Goal: Task Accomplishment & Management: Manage account settings

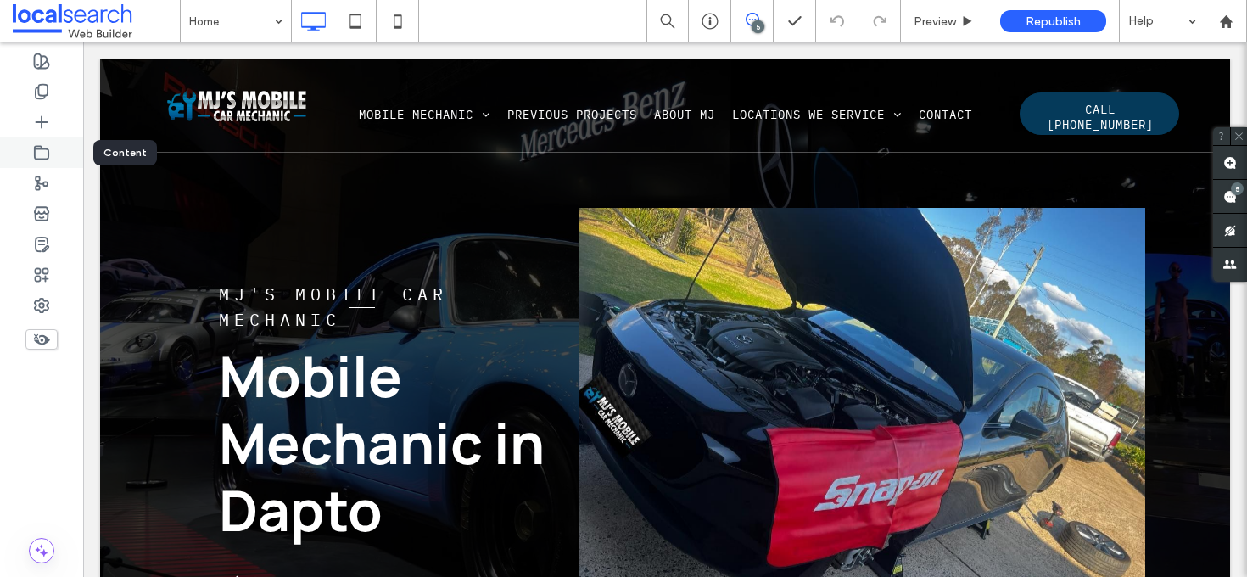
click at [48, 152] on icon at bounding box center [41, 152] width 17 height 17
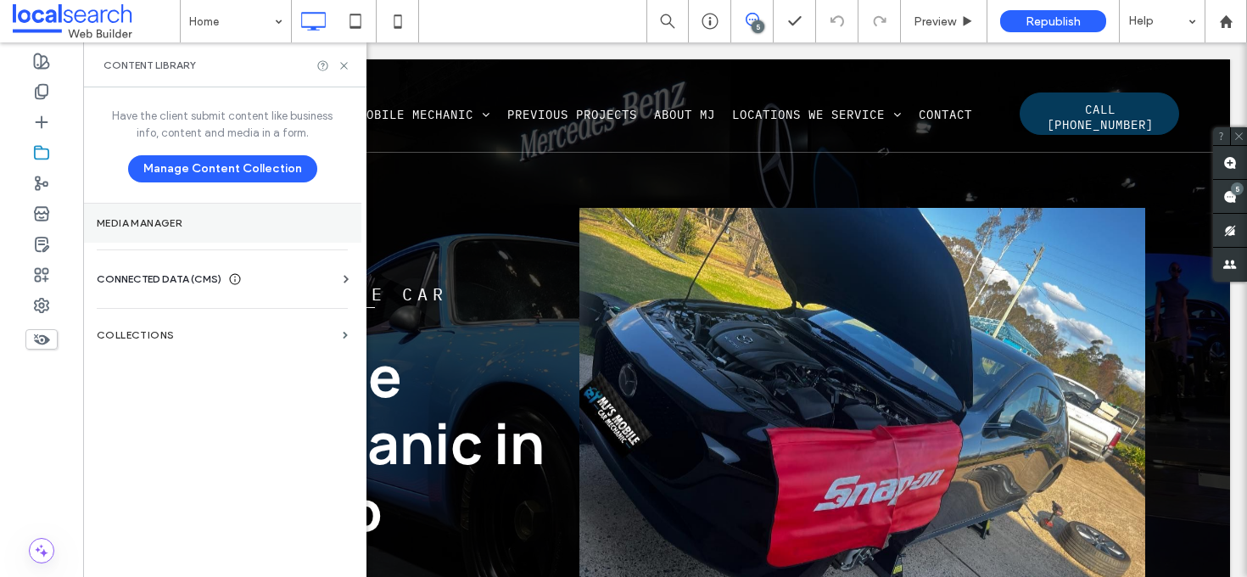
click at [199, 226] on label "Media Manager" at bounding box center [222, 223] width 251 height 12
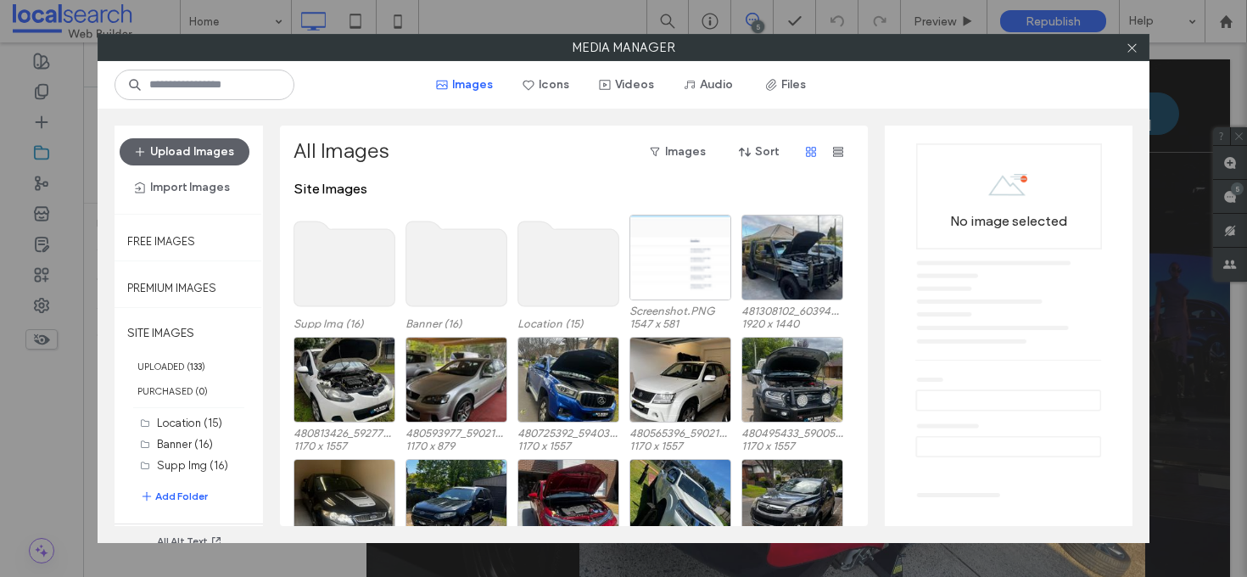
click at [201, 165] on div "Upload Images Import Images" at bounding box center [189, 169] width 138 height 63
click at [202, 156] on button "Upload Images" at bounding box center [185, 151] width 130 height 27
click at [186, 158] on button "Upload Images" at bounding box center [185, 151] width 130 height 27
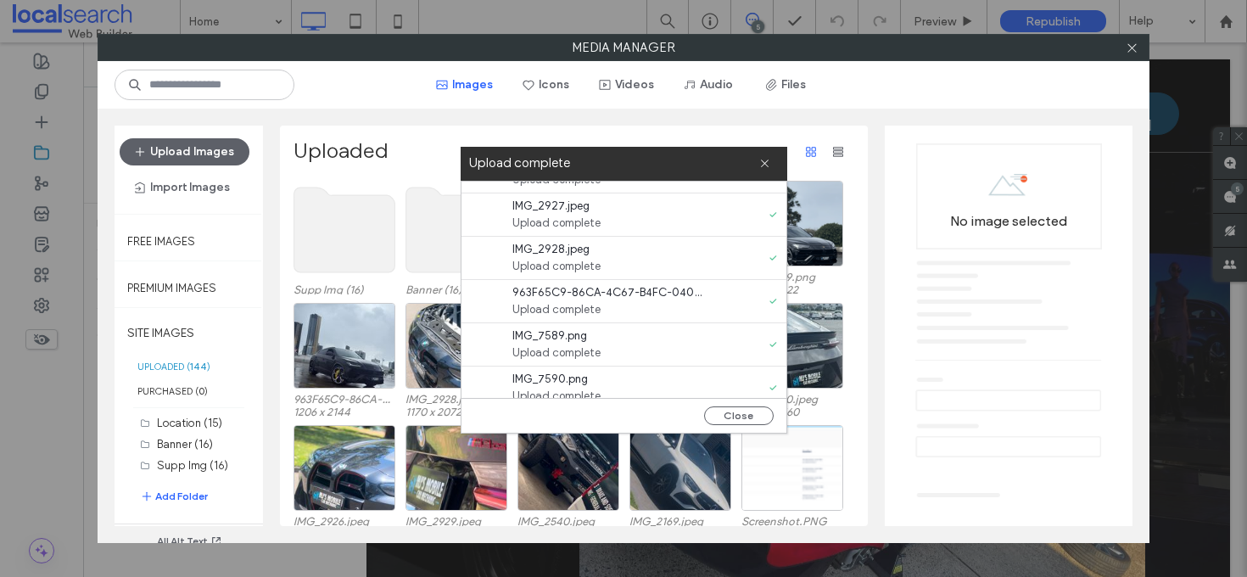
scroll to position [260, 0]
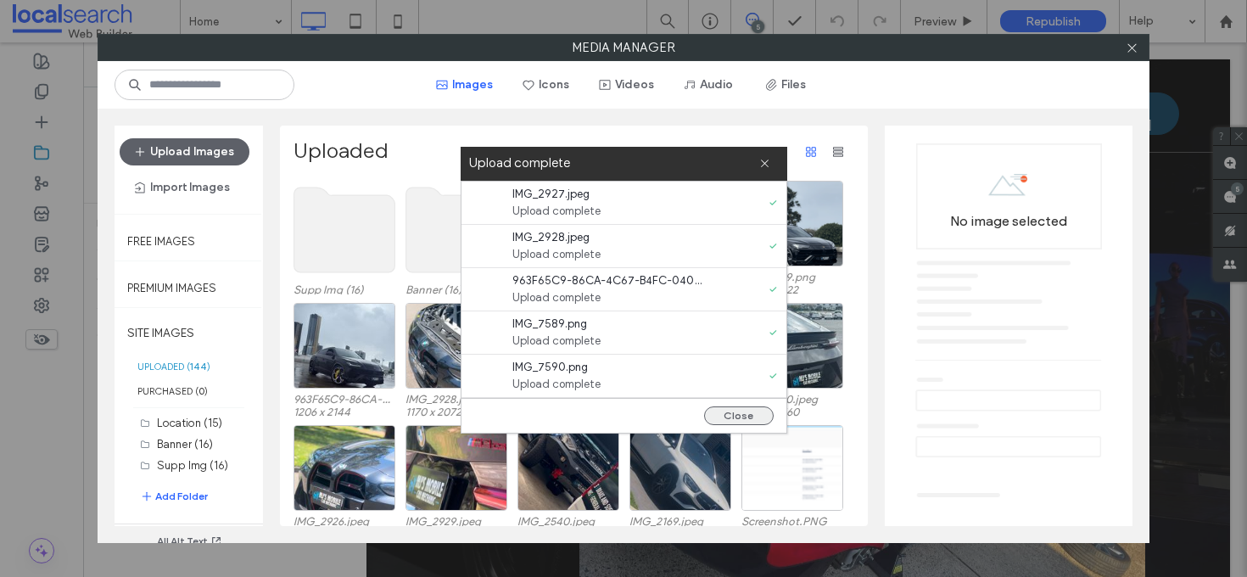
click at [748, 416] on button "Close" at bounding box center [739, 415] width 70 height 19
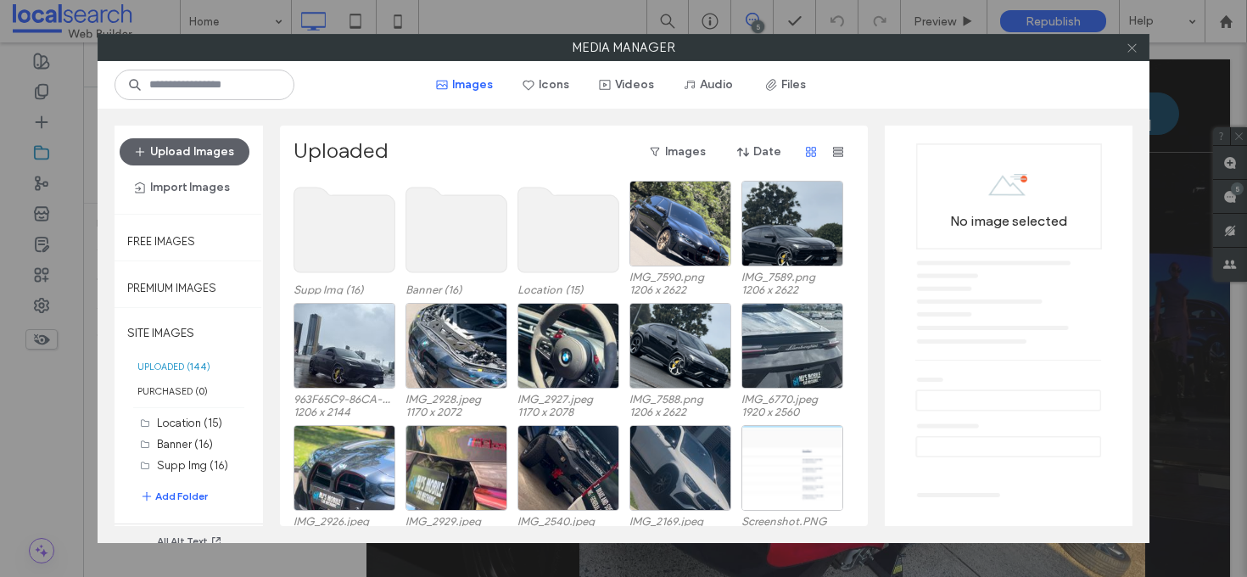
click at [1127, 44] on use at bounding box center [1131, 47] width 8 height 8
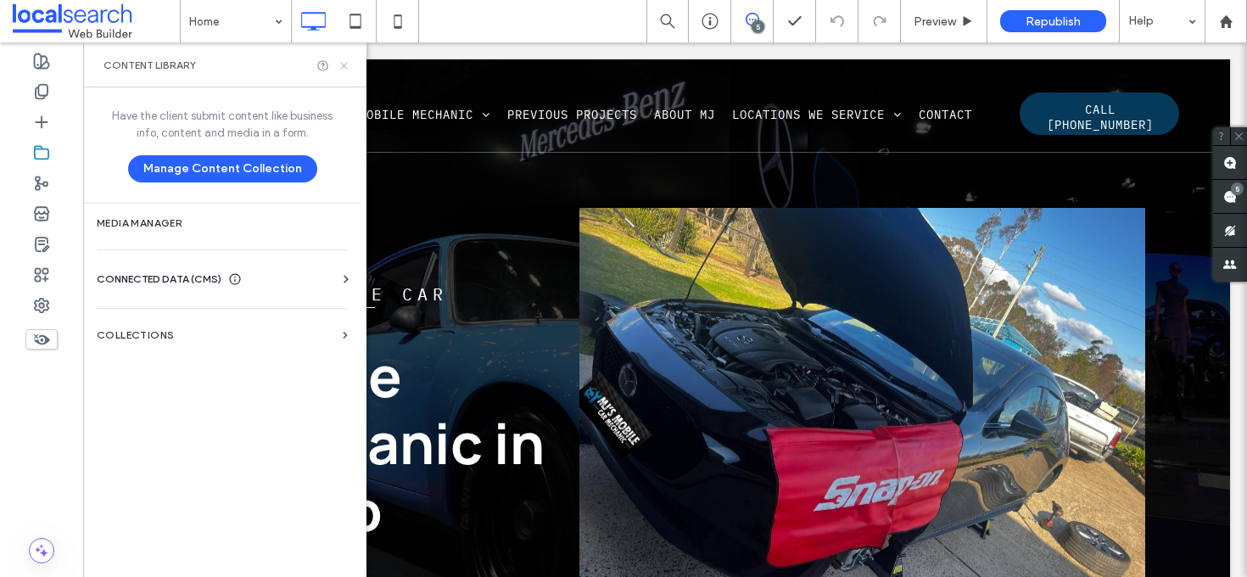
drag, startPoint x: 345, startPoint y: 64, endPoint x: 733, endPoint y: 175, distance: 403.1
click at [345, 64] on icon at bounding box center [344, 65] width 13 height 13
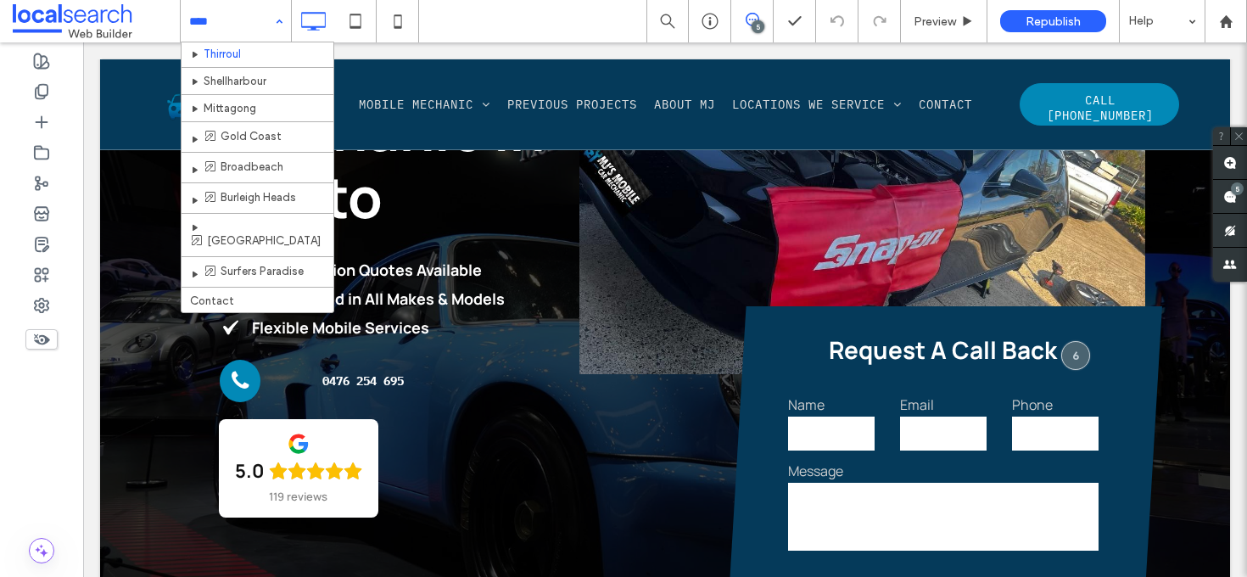
scroll to position [330, 0]
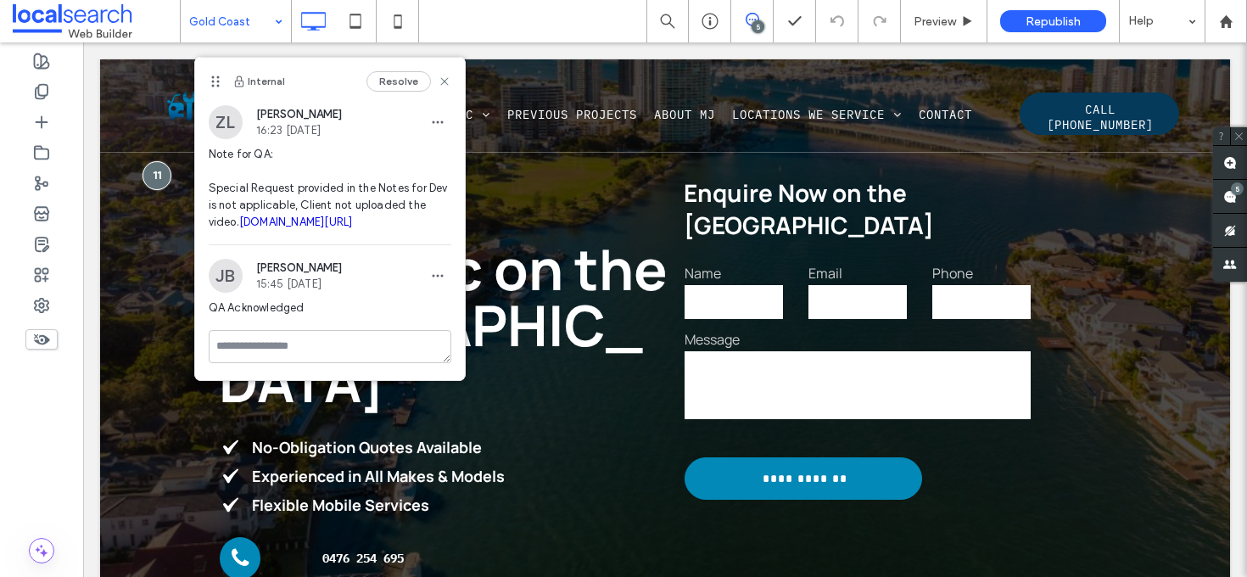
scroll to position [9, 0]
click at [387, 85] on button "Resolve" at bounding box center [398, 81] width 64 height 20
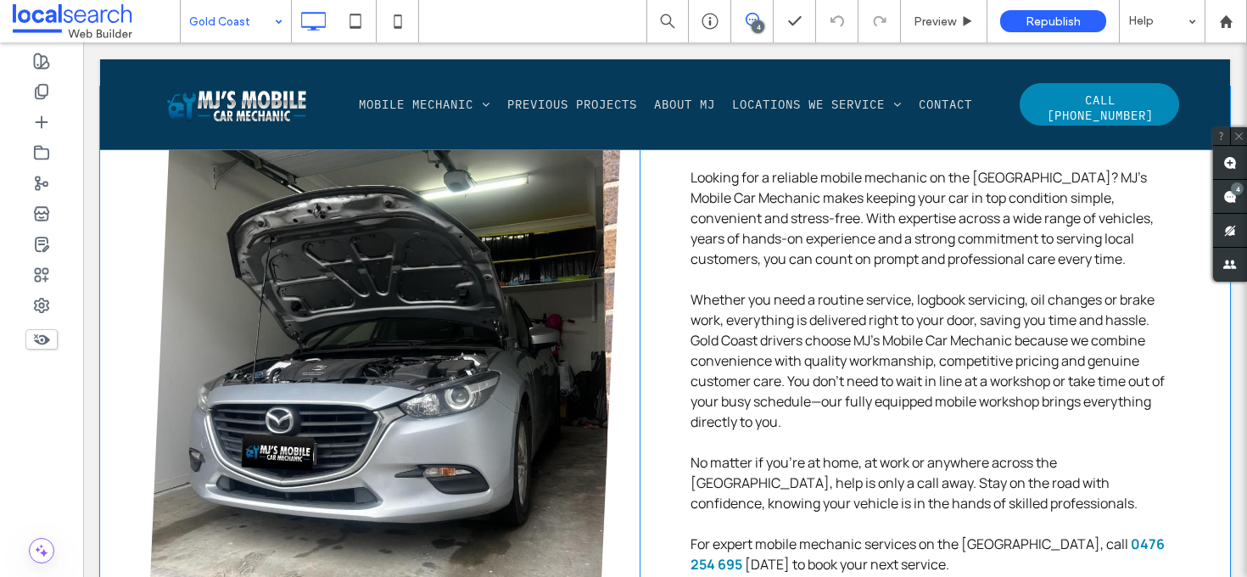
scroll to position [951, 0]
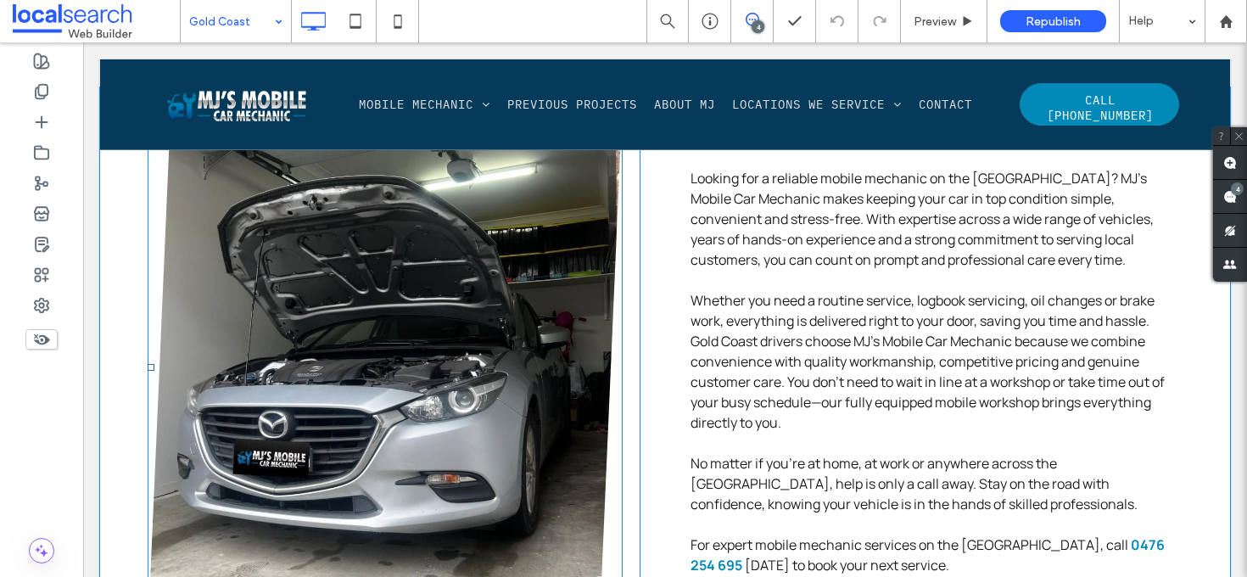
click at [315, 258] on link at bounding box center [385, 368] width 504 height 576
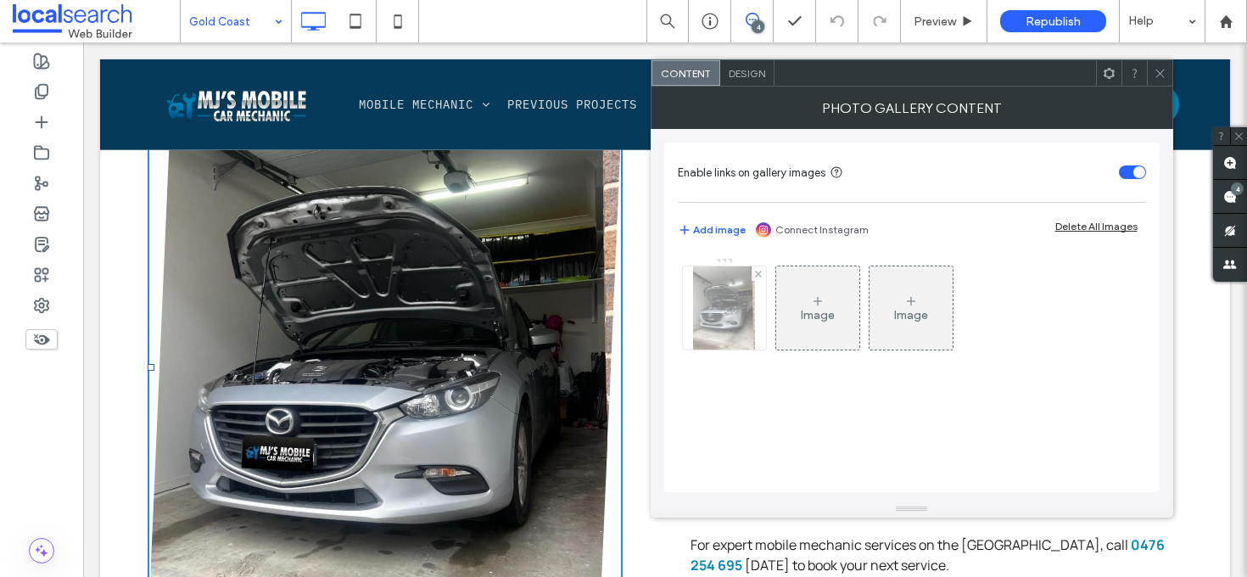
click at [736, 302] on img at bounding box center [724, 307] width 63 height 83
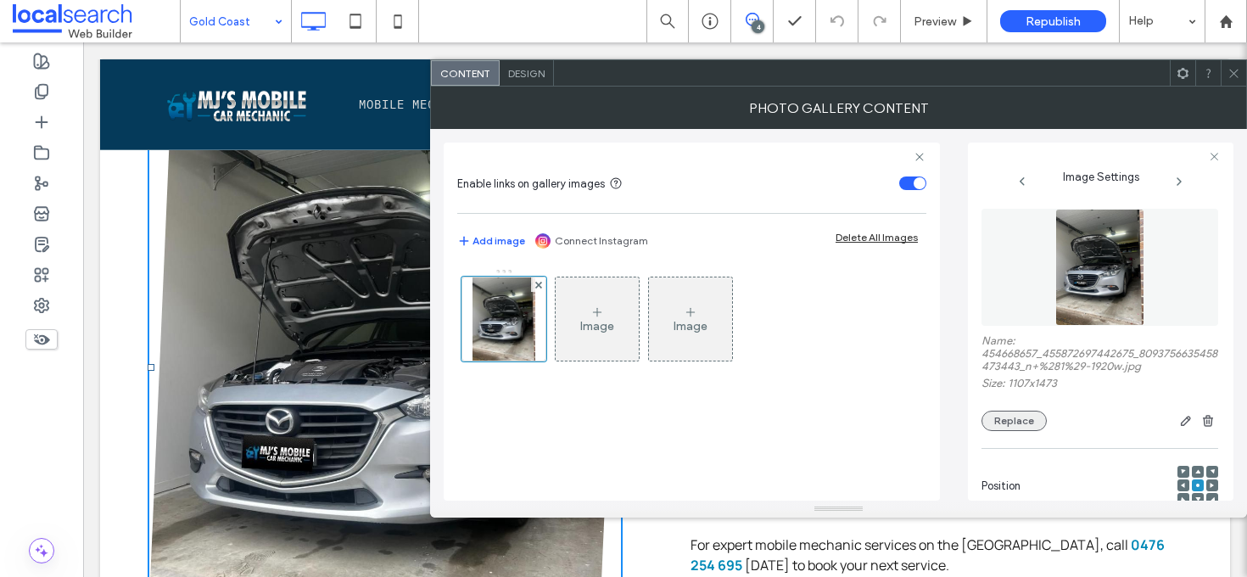
click at [1017, 427] on button "Replace" at bounding box center [1013, 421] width 65 height 20
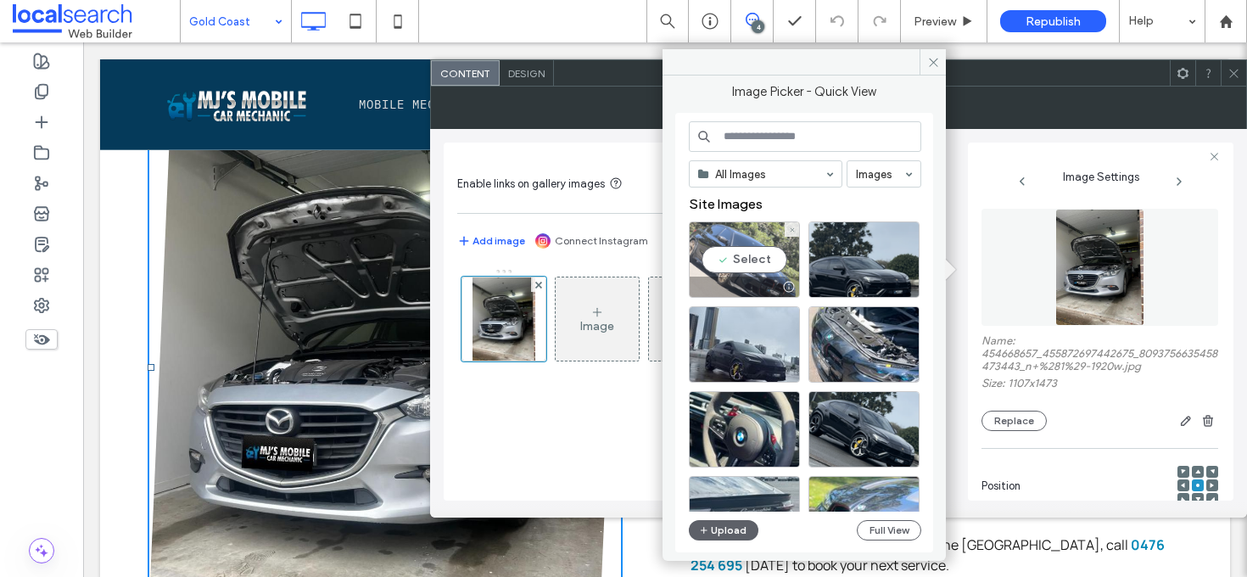
click at [747, 260] on div "Select" at bounding box center [744, 259] width 111 height 76
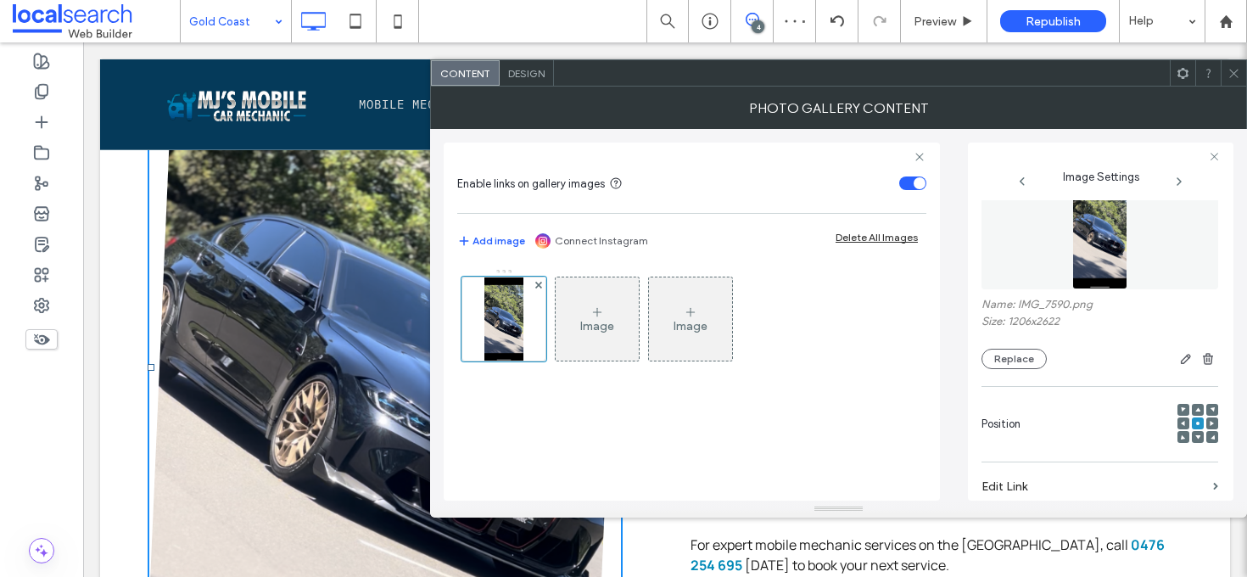
scroll to position [36, 0]
click at [1234, 70] on icon at bounding box center [1233, 73] width 13 height 13
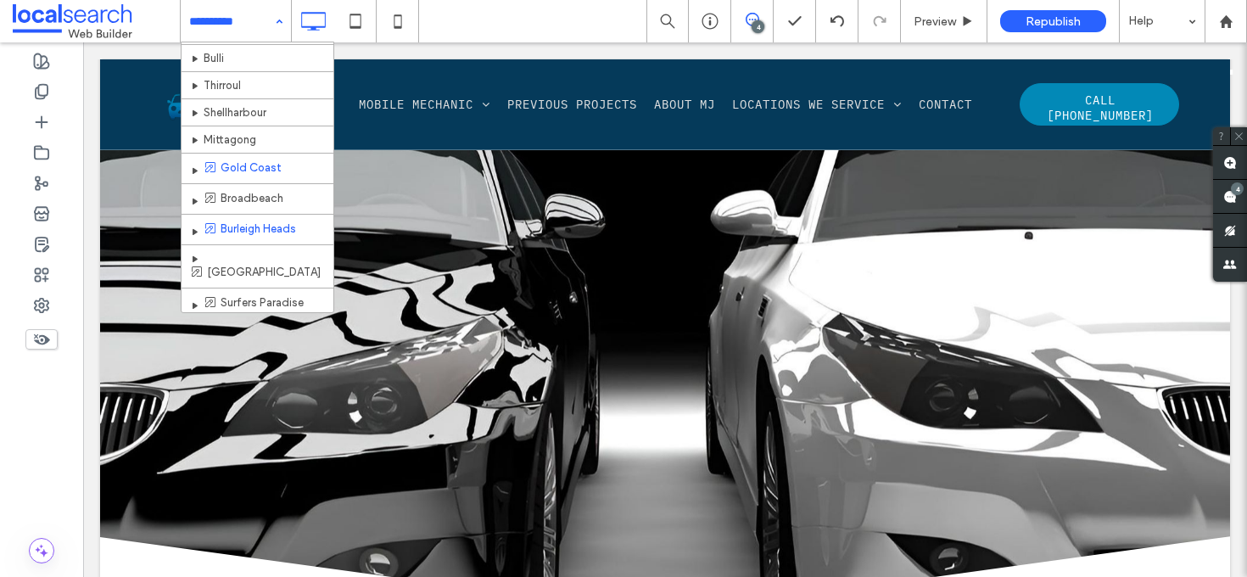
scroll to position [330, 0]
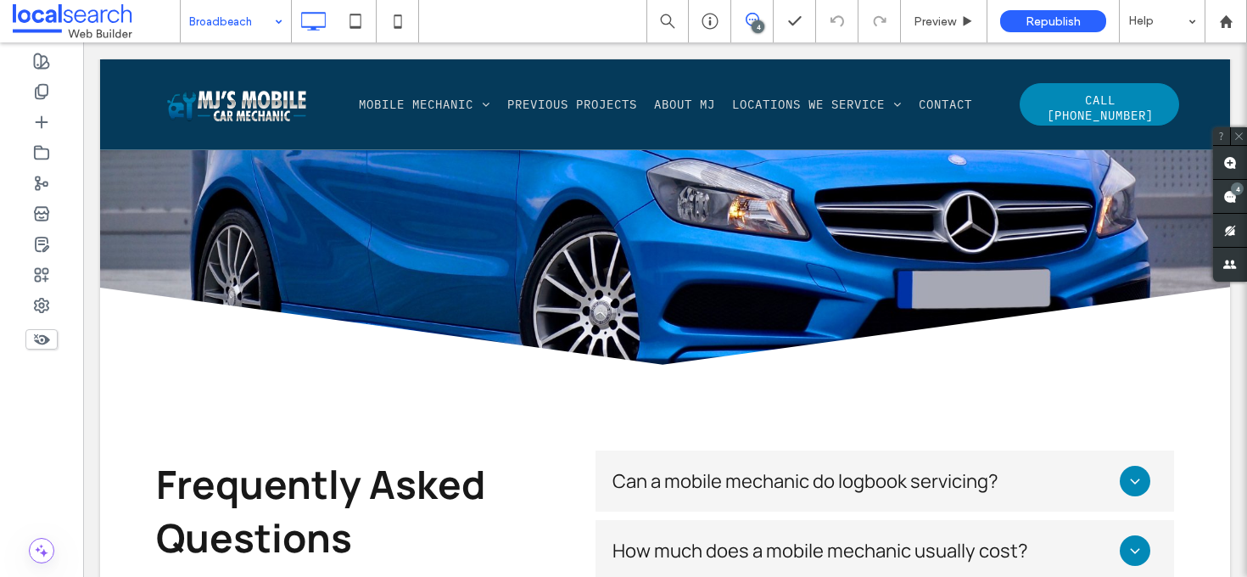
scroll to position [4644, 0]
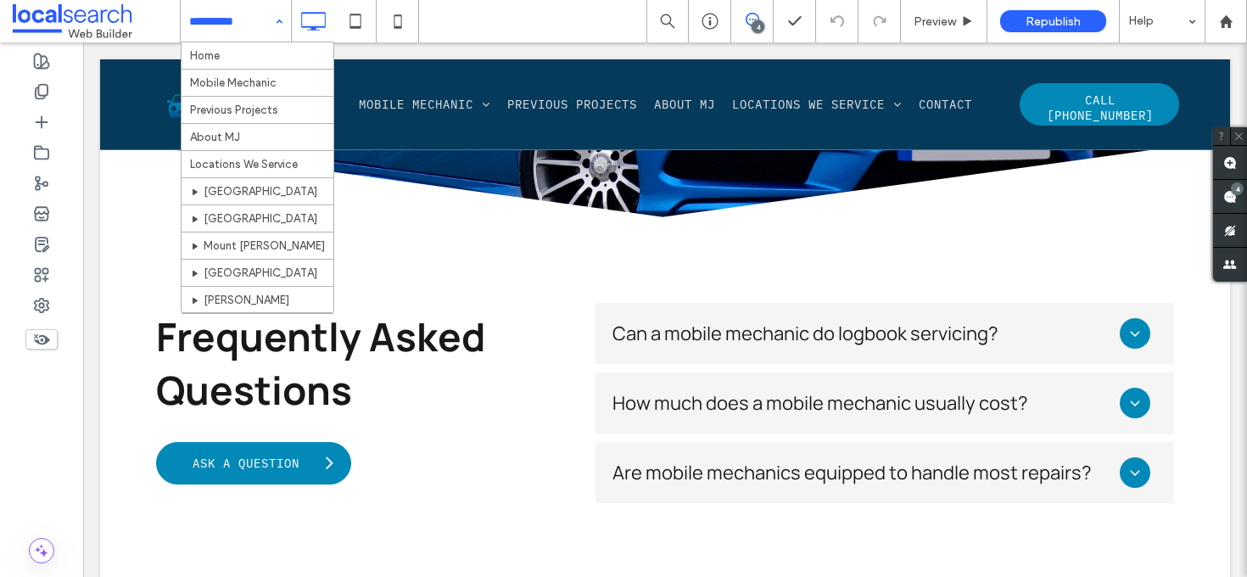
click at [234, 19] on input at bounding box center [231, 21] width 85 height 42
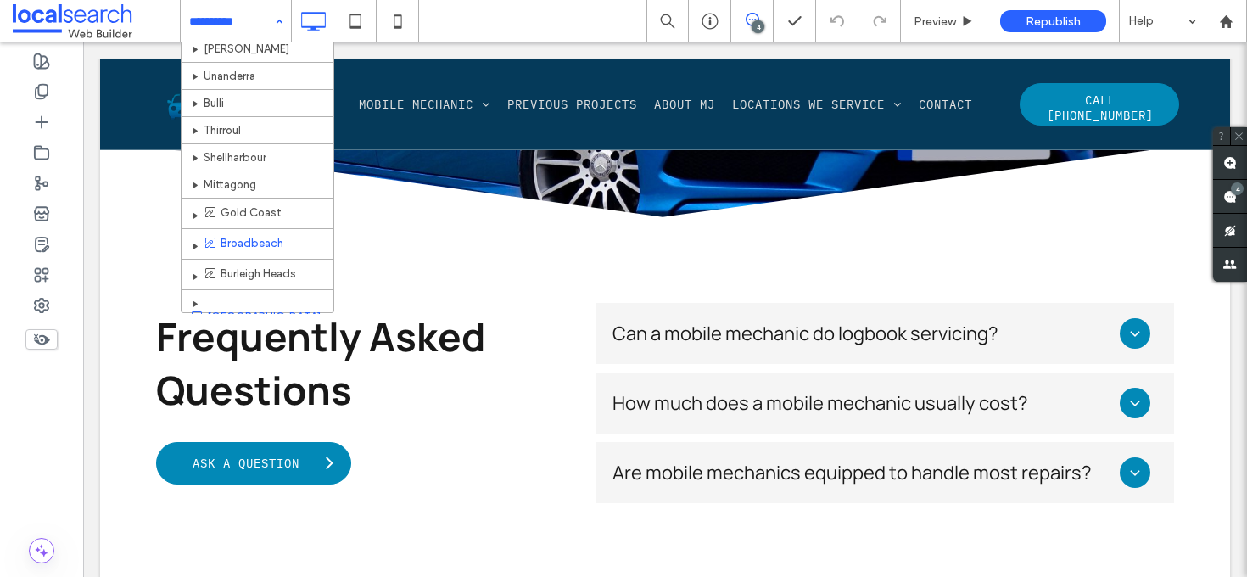
scroll to position [316, 0]
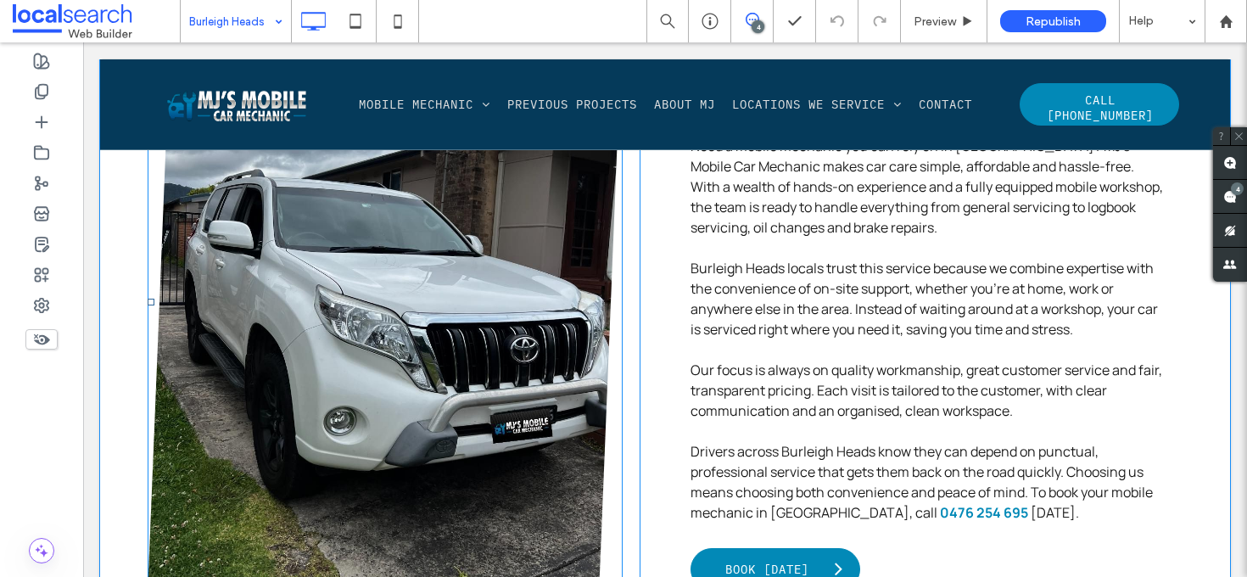
scroll to position [1026, 0]
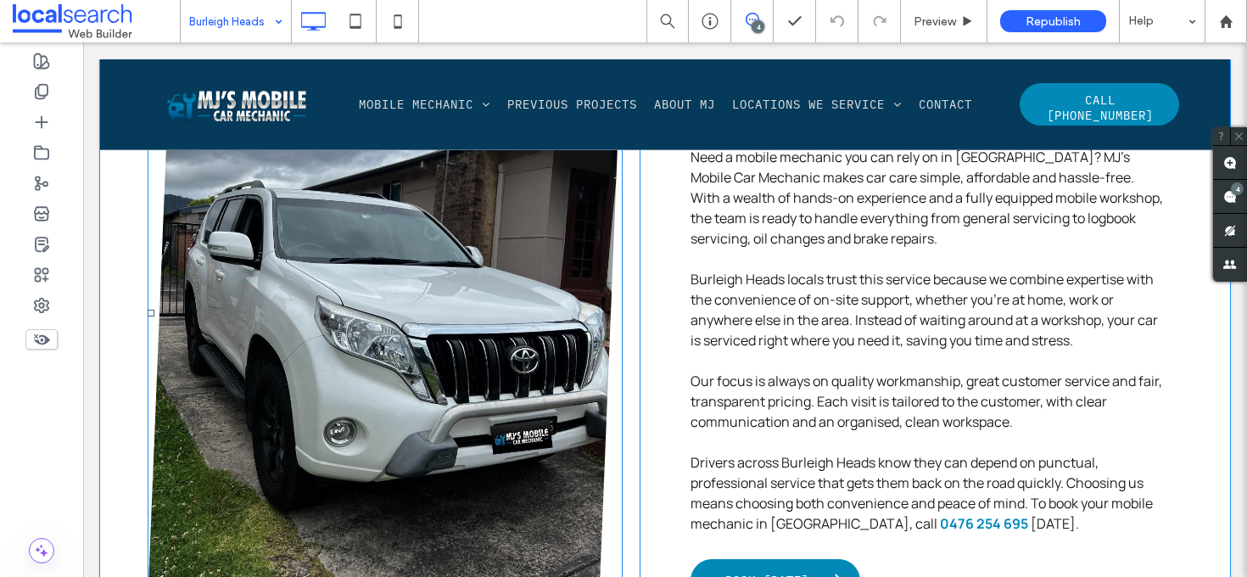
click at [342, 284] on link at bounding box center [385, 312] width 504 height 619
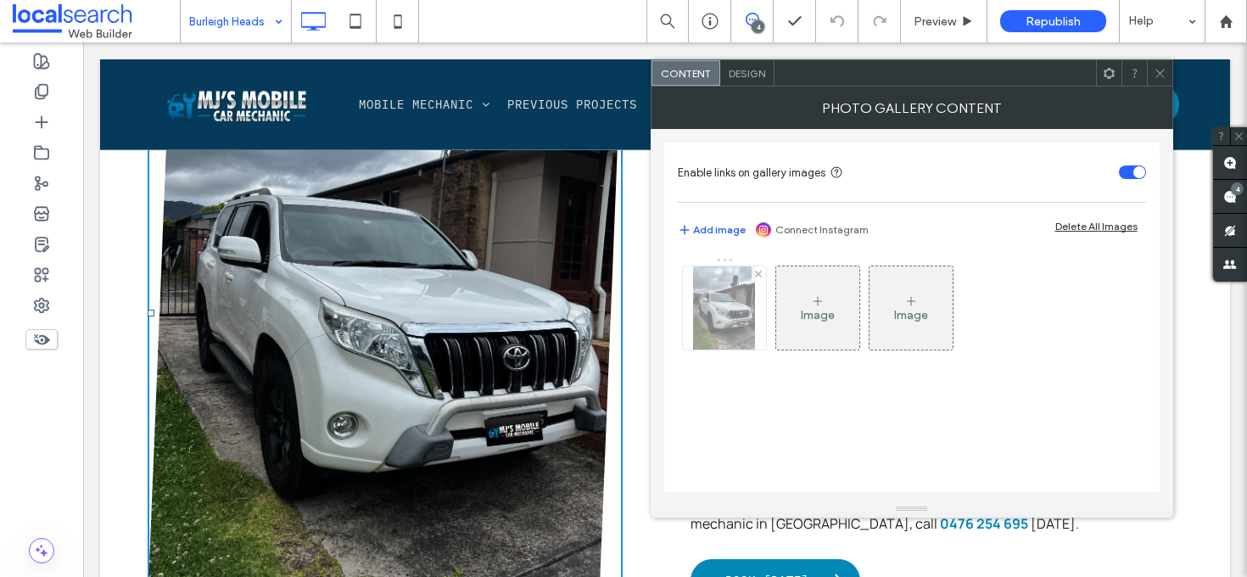
click at [714, 302] on img at bounding box center [724, 307] width 63 height 83
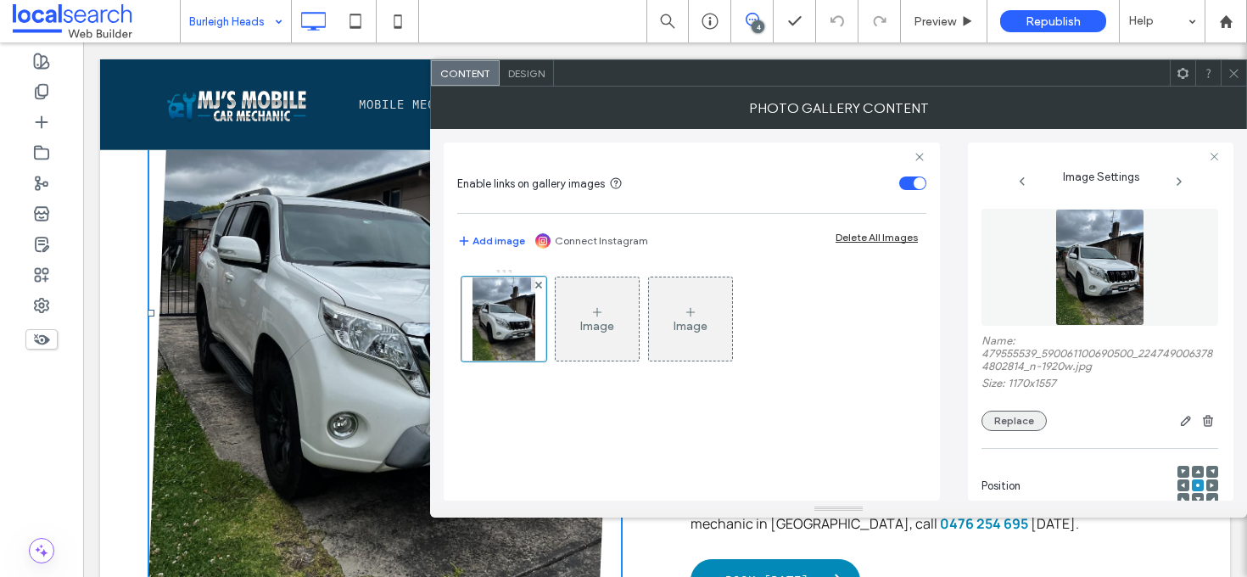
click at [1029, 421] on button "Replace" at bounding box center [1013, 421] width 65 height 20
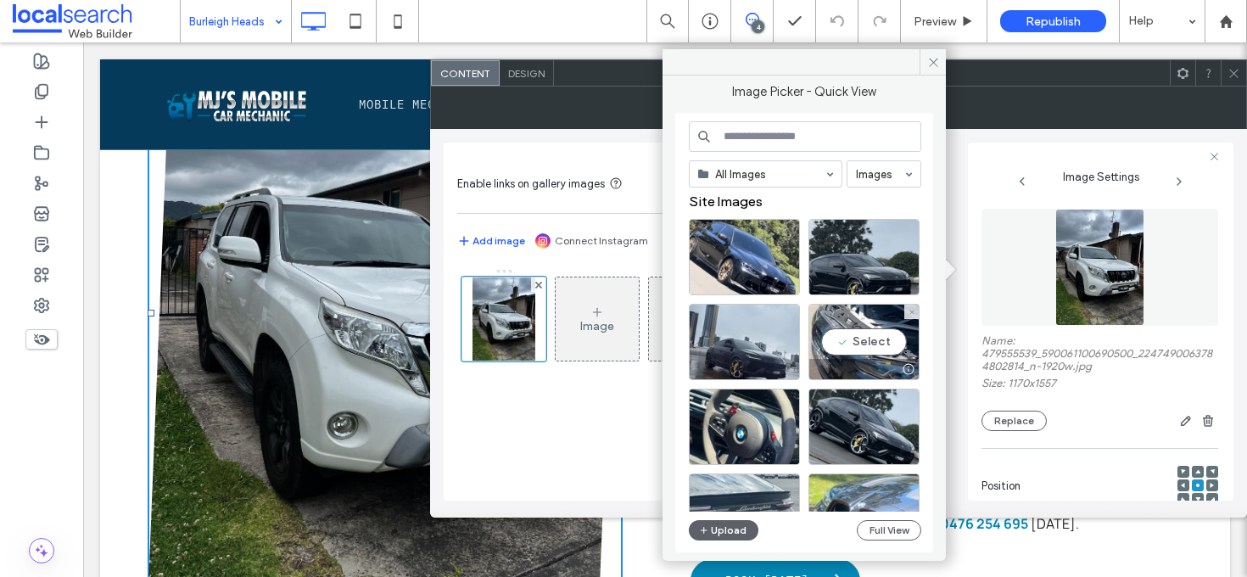
scroll to position [3, 0]
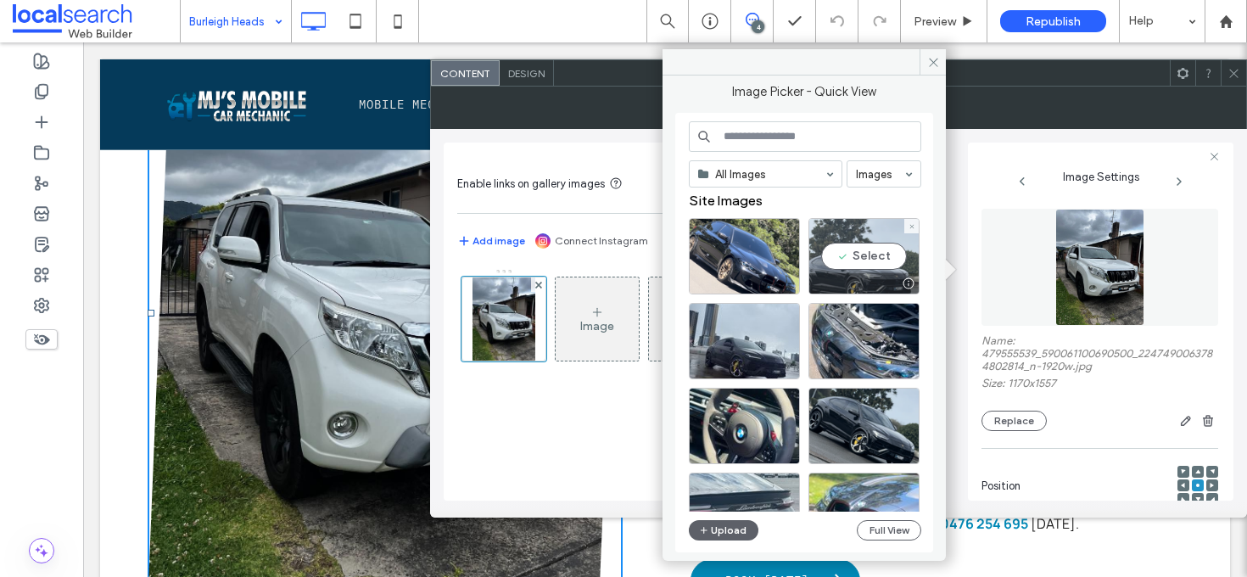
click at [869, 250] on div "Select" at bounding box center [863, 256] width 111 height 76
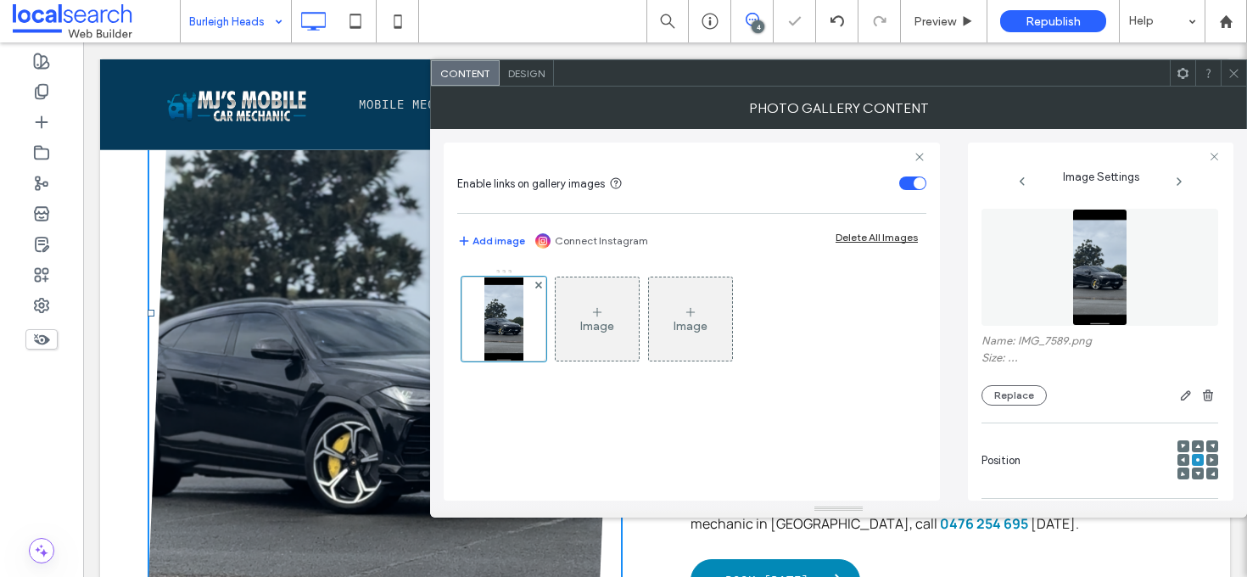
click at [1235, 75] on icon at bounding box center [1233, 73] width 13 height 13
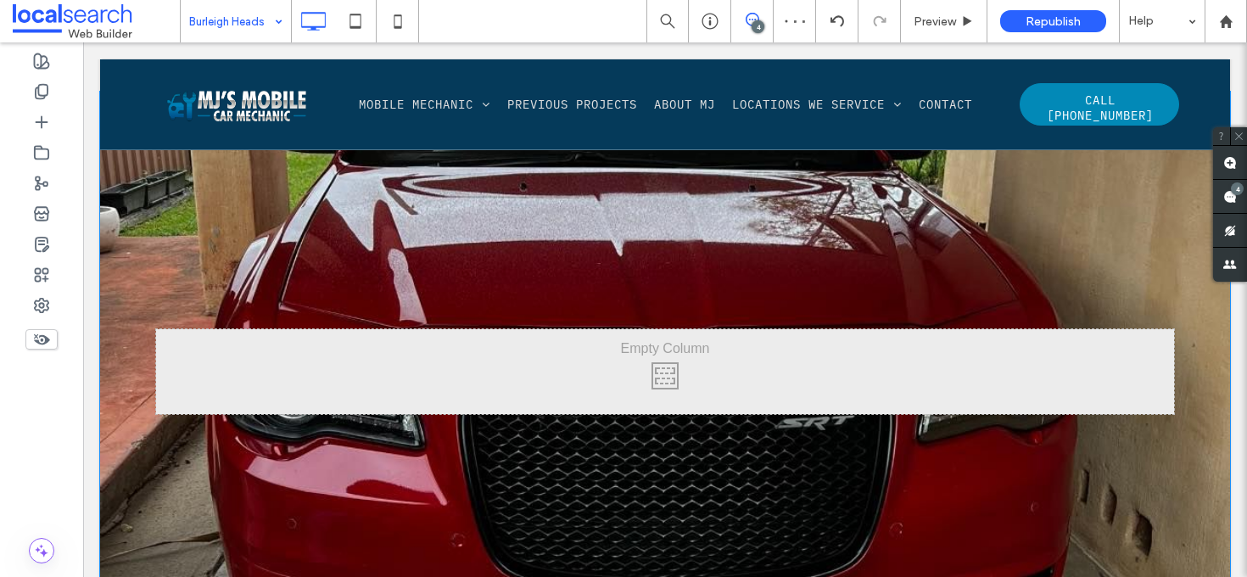
scroll to position [1582, 0]
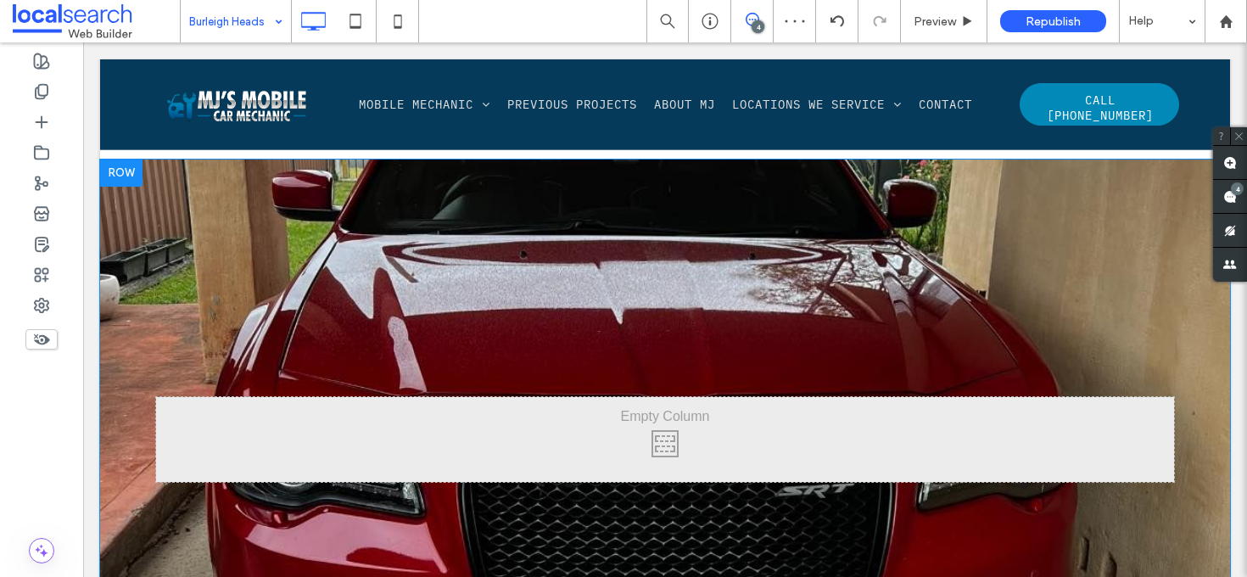
click at [166, 231] on div "Click To Paste Row + Add Section" at bounding box center [665, 439] width 1130 height 560
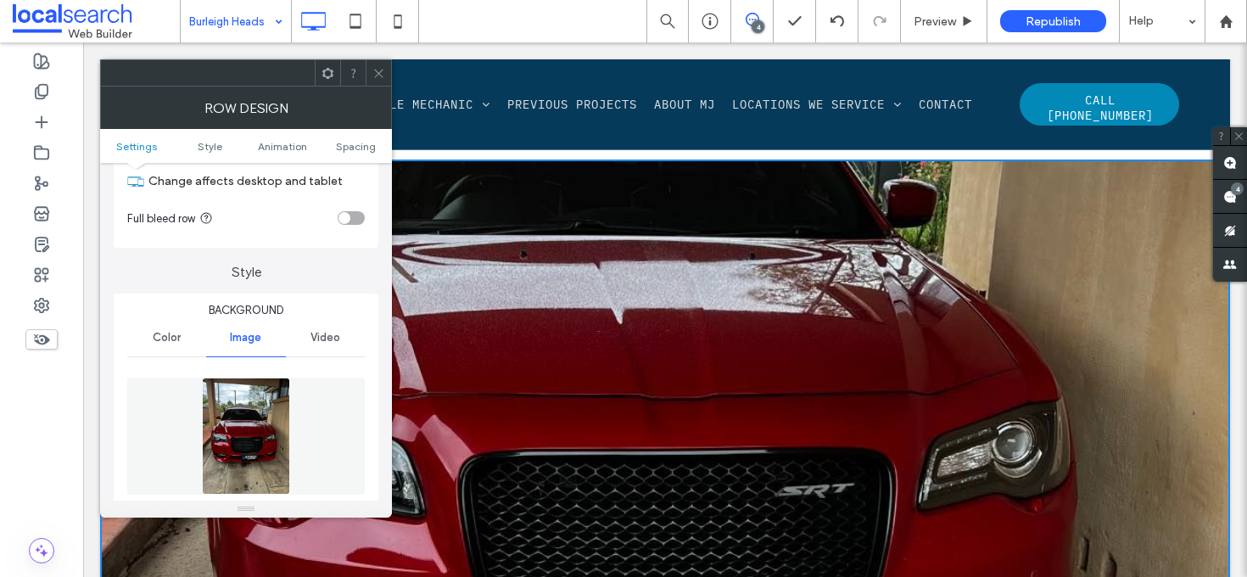
scroll to position [199, 0]
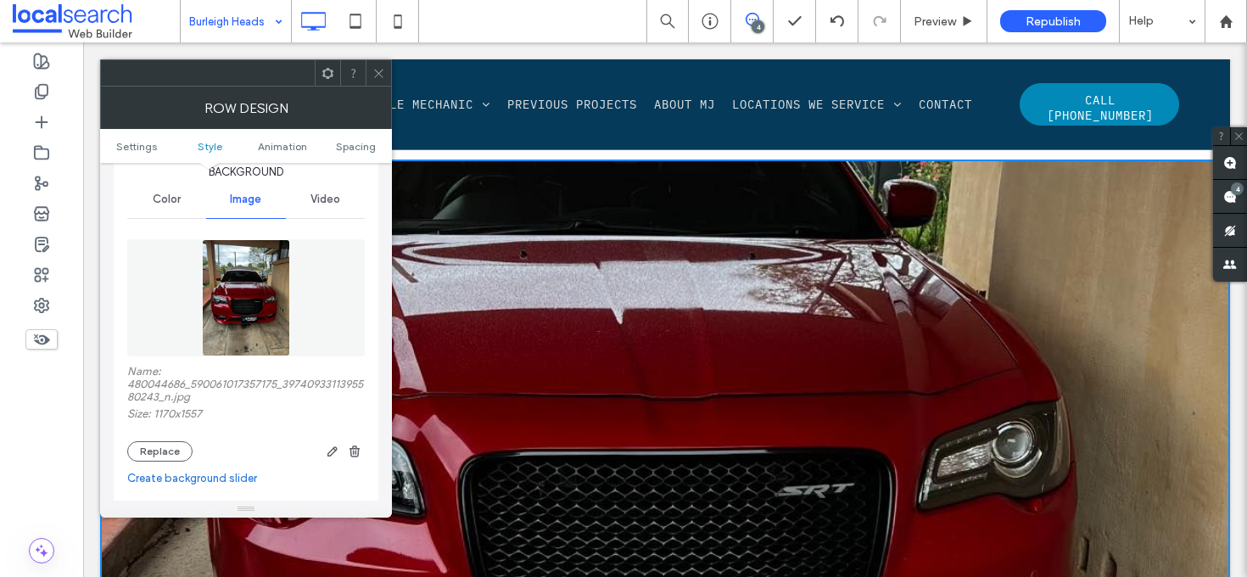
click at [374, 76] on icon at bounding box center [378, 73] width 13 height 13
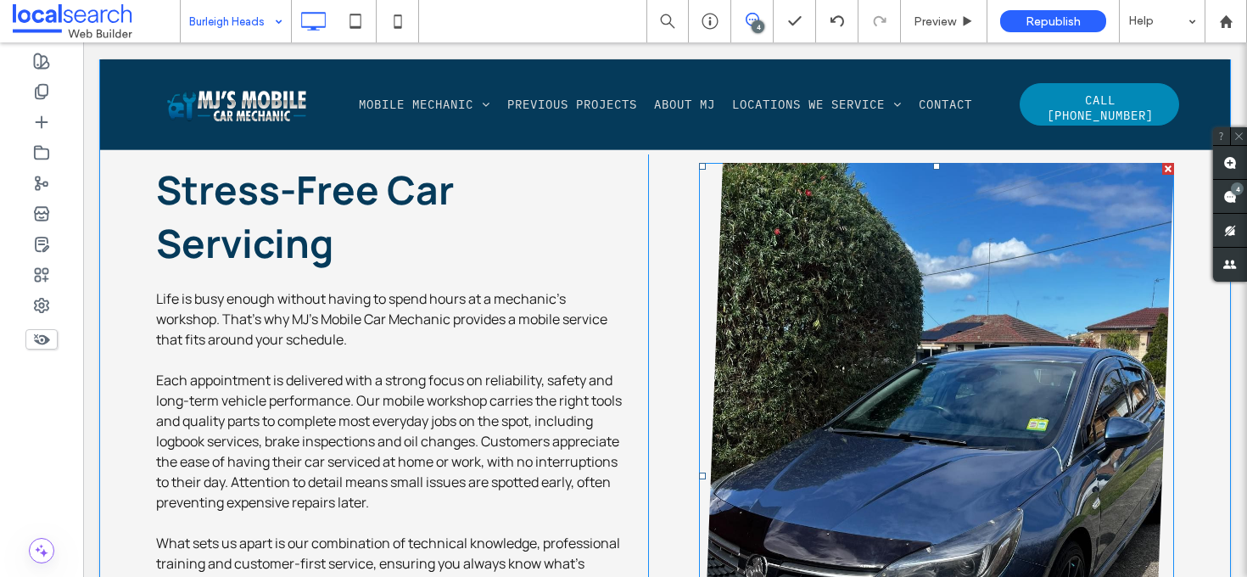
scroll to position [2403, 0]
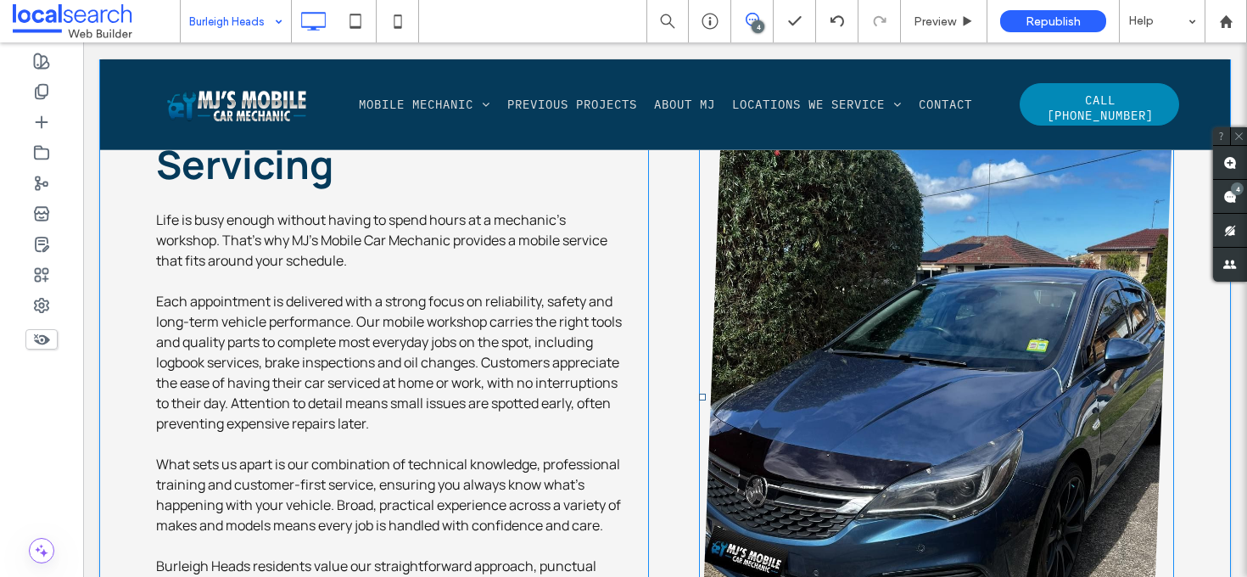
click at [786, 266] on link at bounding box center [937, 396] width 504 height 663
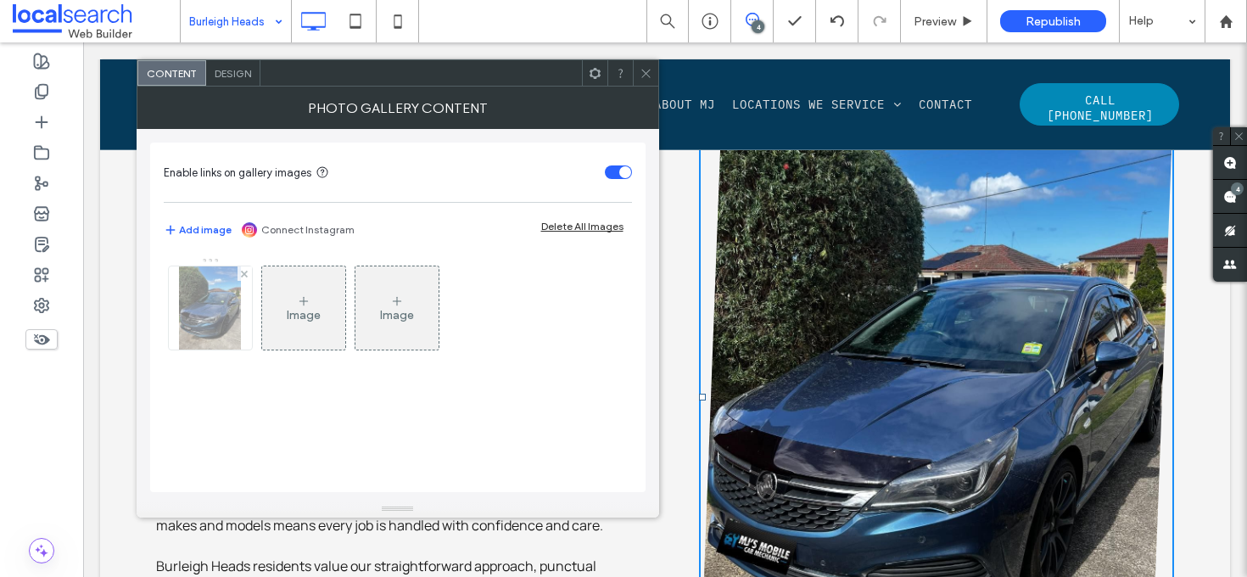
click at [219, 310] on img at bounding box center [210, 307] width 63 height 83
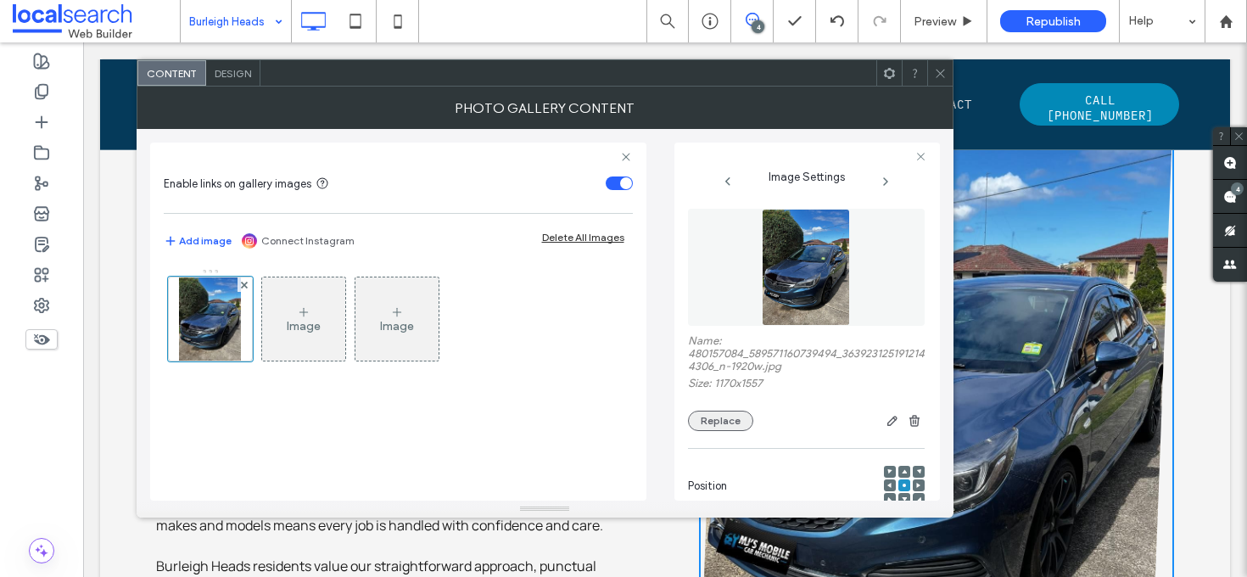
click at [729, 423] on button "Replace" at bounding box center [720, 421] width 65 height 20
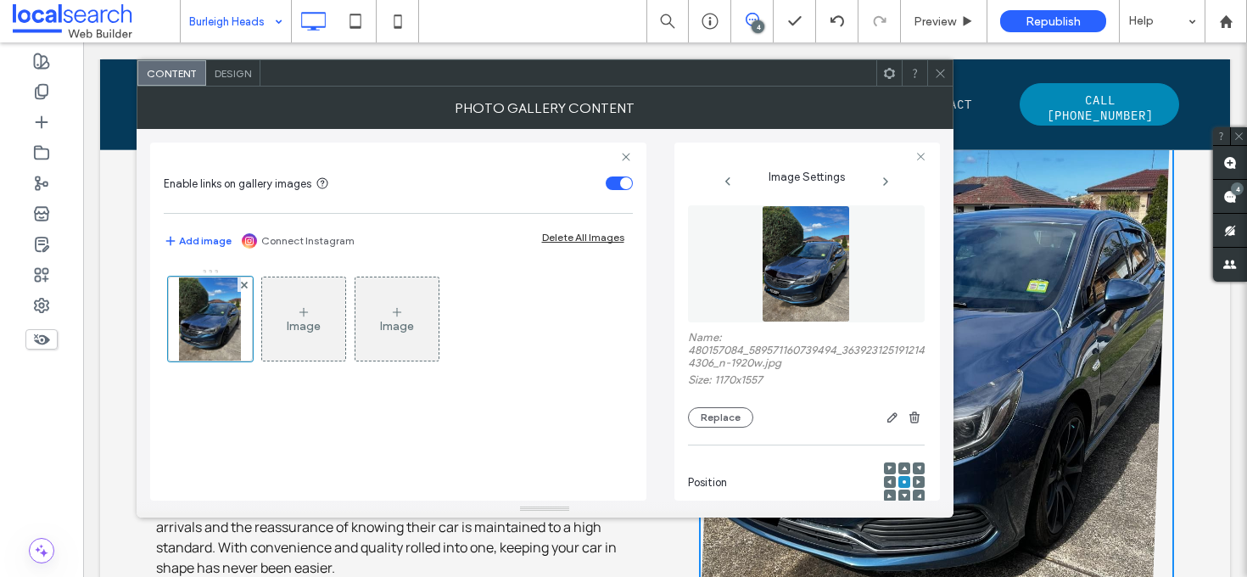
scroll to position [2482, 0]
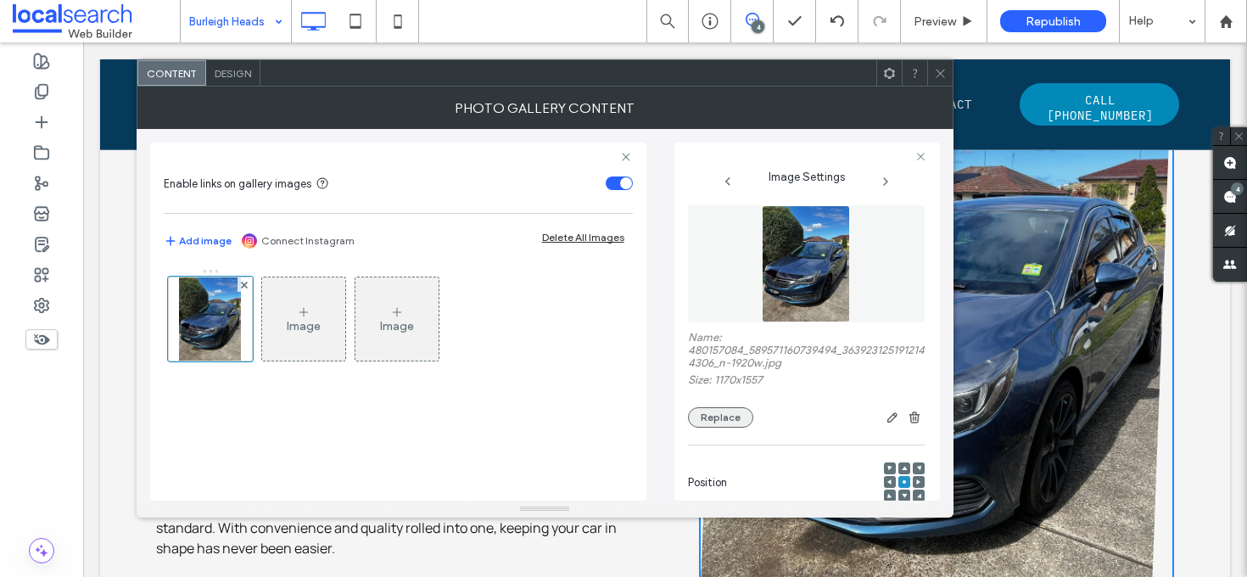
click at [737, 424] on button "Replace" at bounding box center [720, 417] width 65 height 20
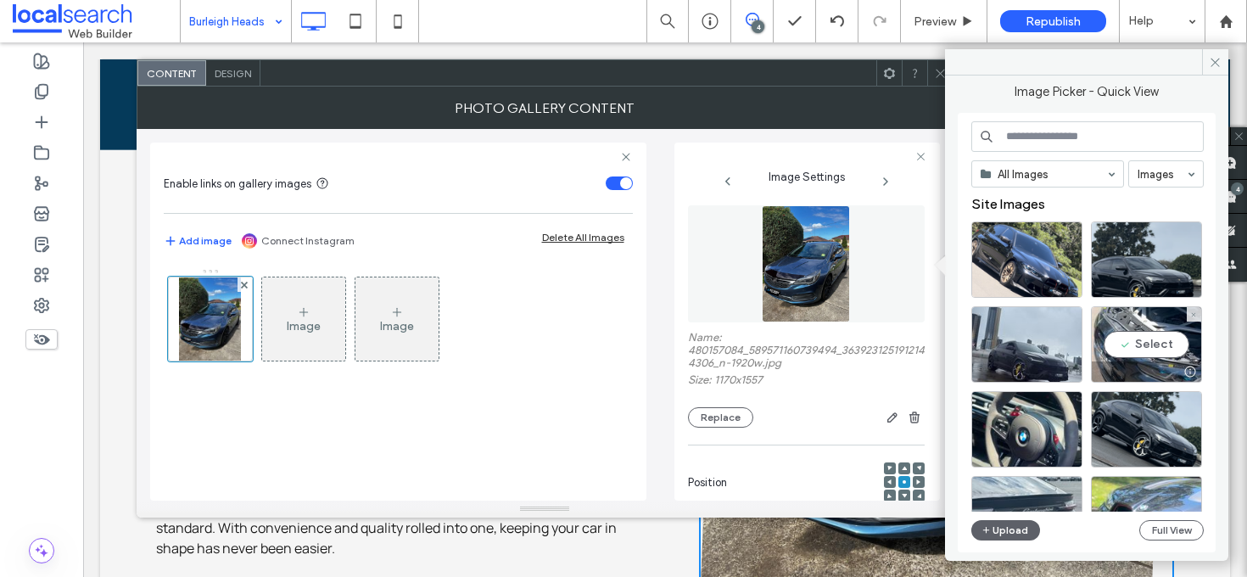
scroll to position [228, 0]
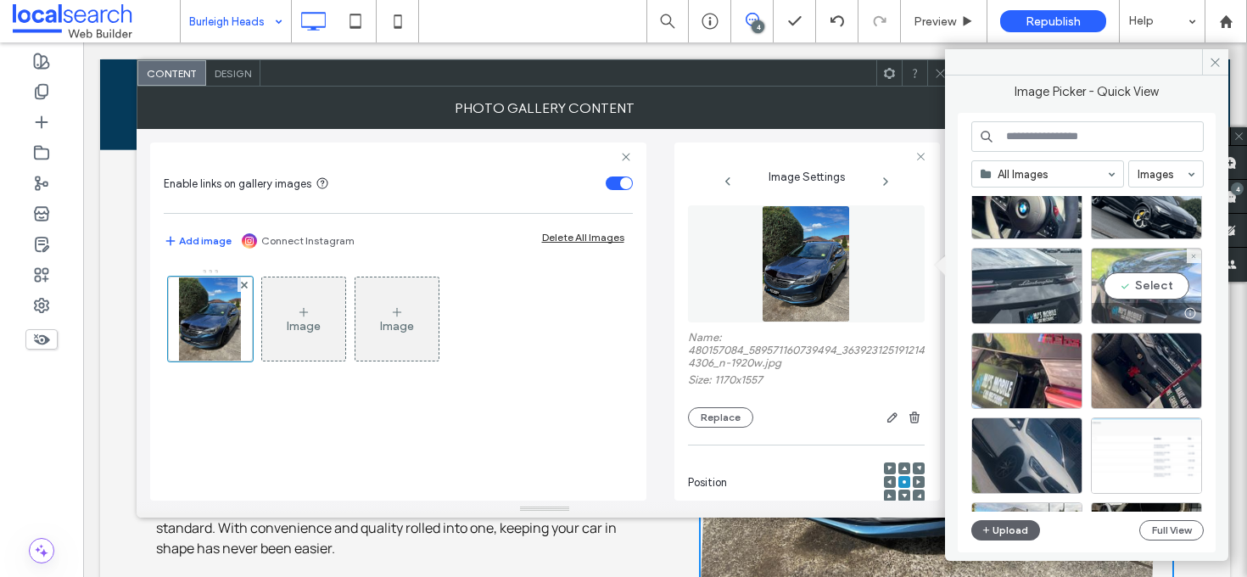
click at [1139, 288] on div "Select" at bounding box center [1146, 286] width 111 height 76
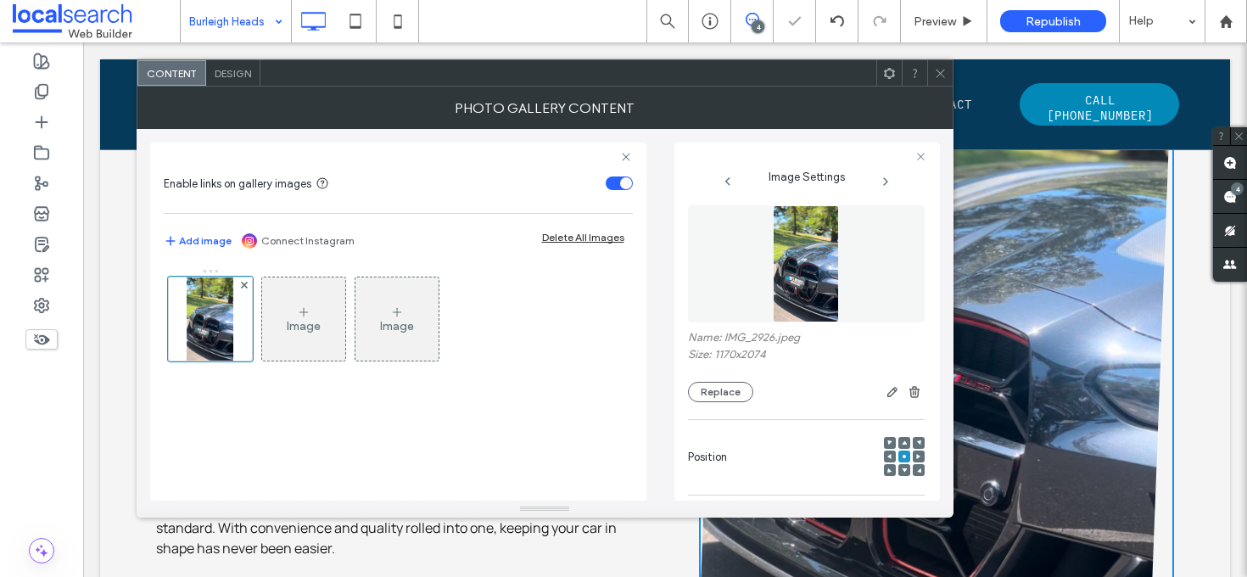
click at [942, 68] on icon at bounding box center [940, 73] width 13 height 13
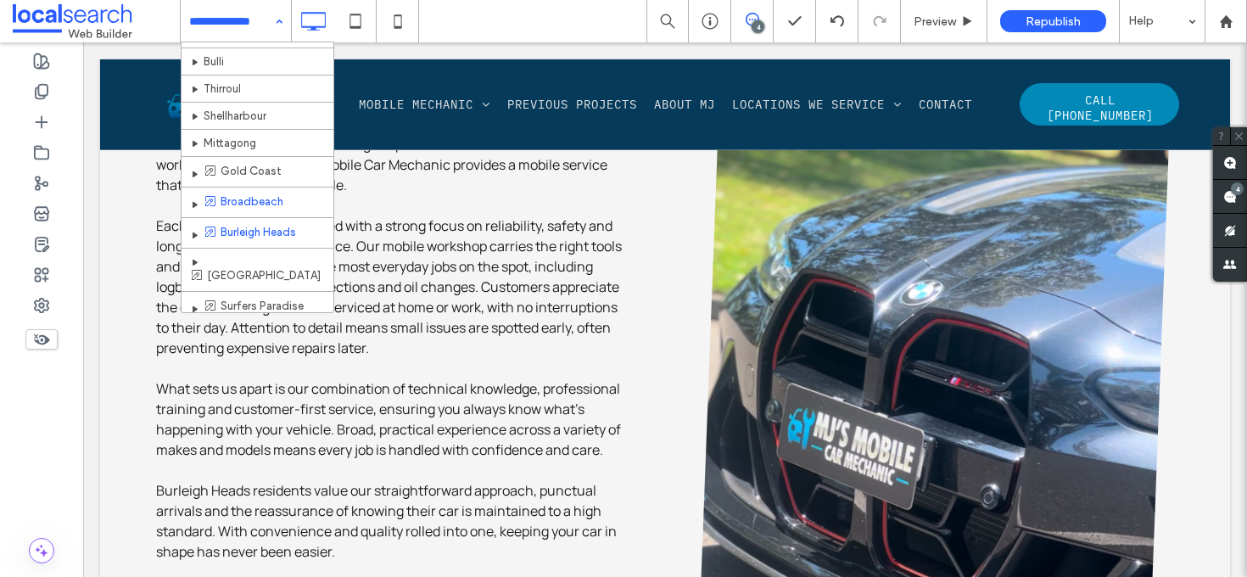
scroll to position [300, 0]
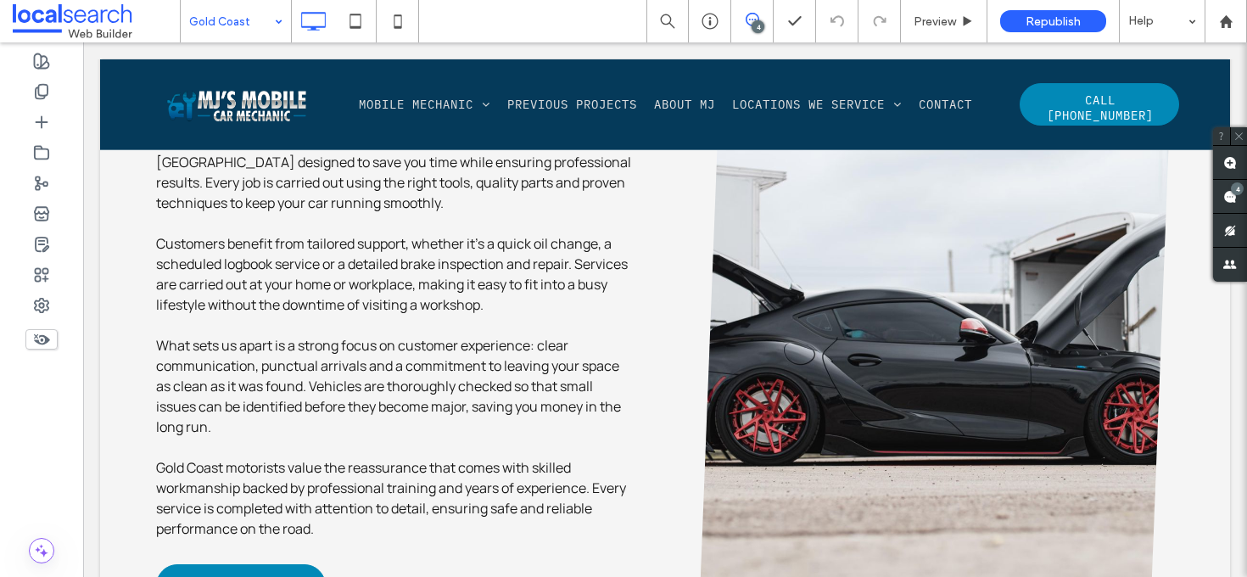
click at [234, 26] on input at bounding box center [231, 21] width 85 height 42
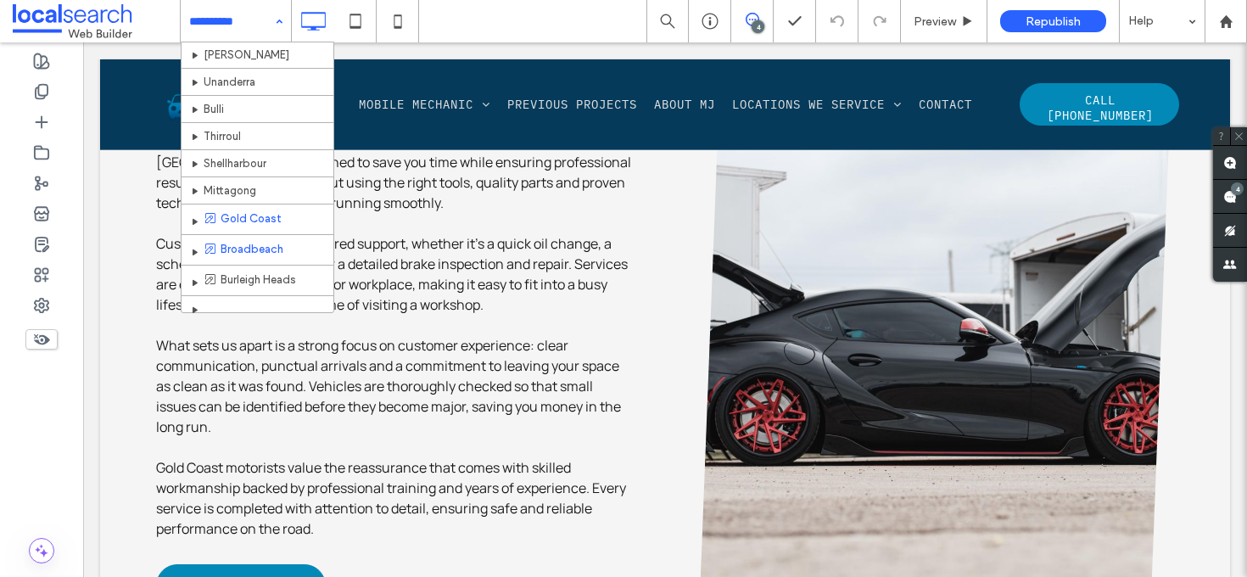
scroll to position [281, 0]
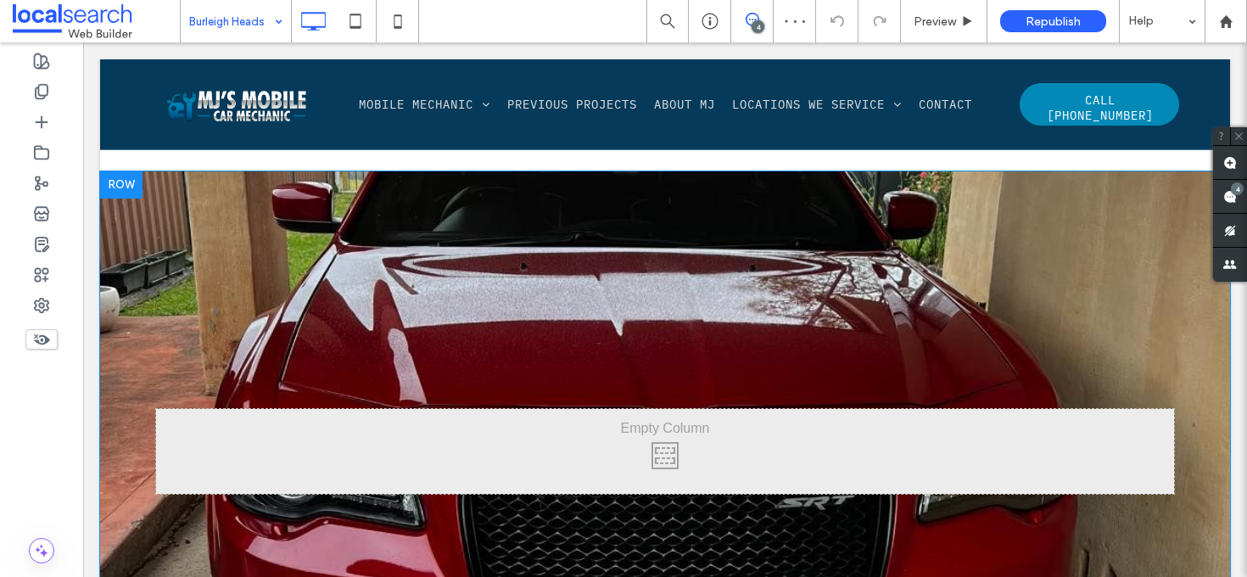
scroll to position [1473, 0]
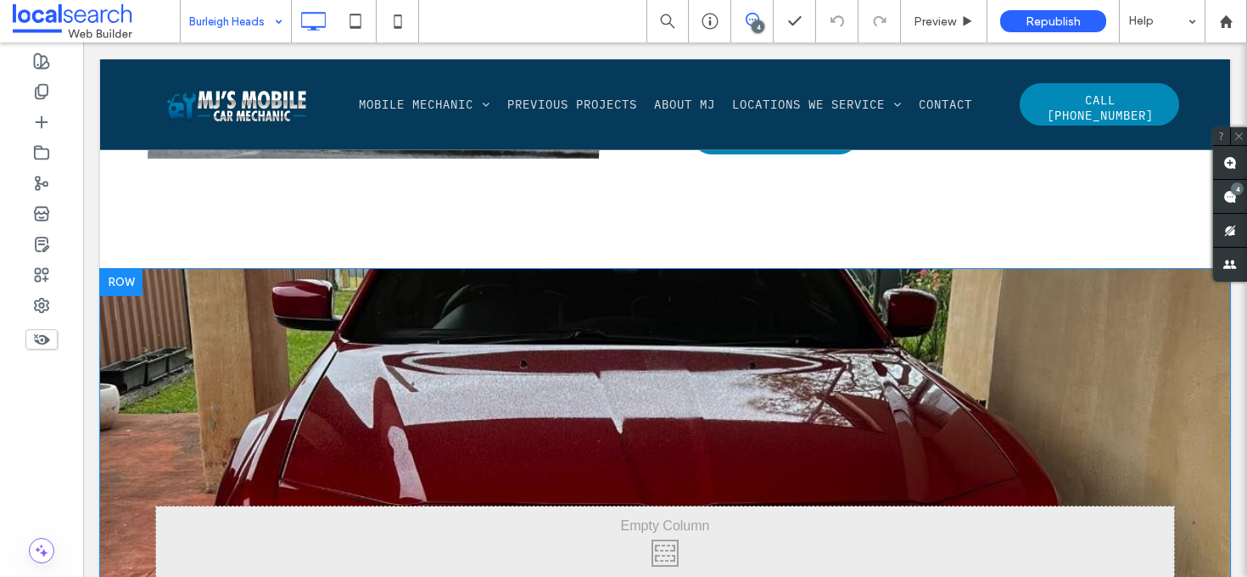
click at [170, 296] on div "Click To Paste Row + Add Section" at bounding box center [665, 549] width 1130 height 560
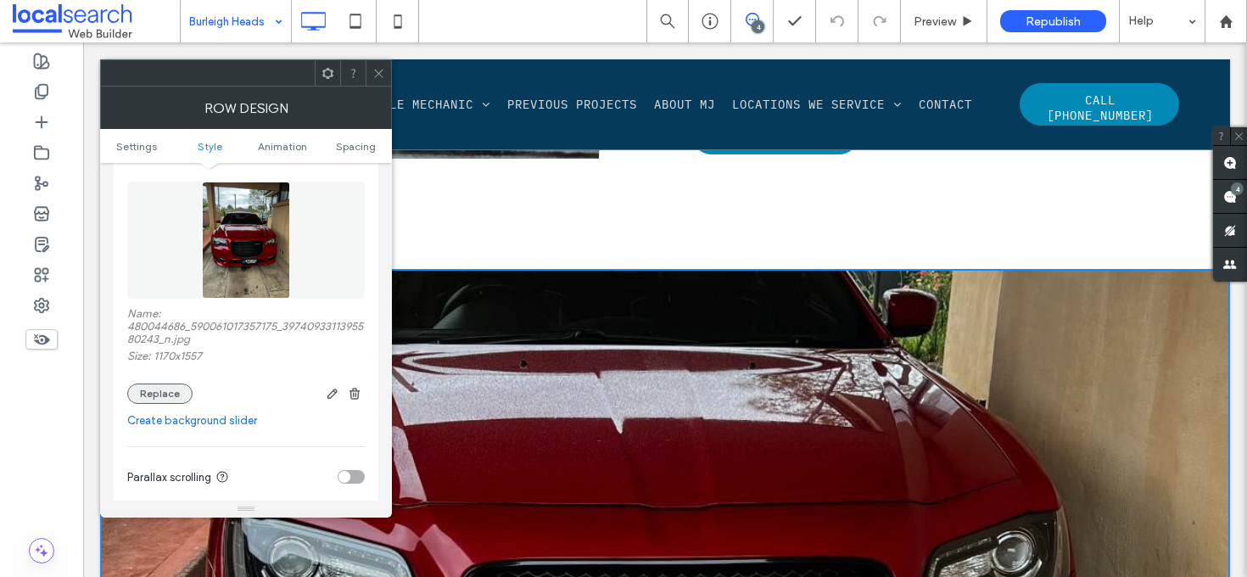
scroll to position [258, 0]
click at [151, 381] on div "Name: 480044686_590061017357175_3974093311395580243_n.jpg Size: 1170x1557 Repla…" at bounding box center [246, 353] width 238 height 97
click at [158, 394] on button "Replace" at bounding box center [159, 392] width 65 height 20
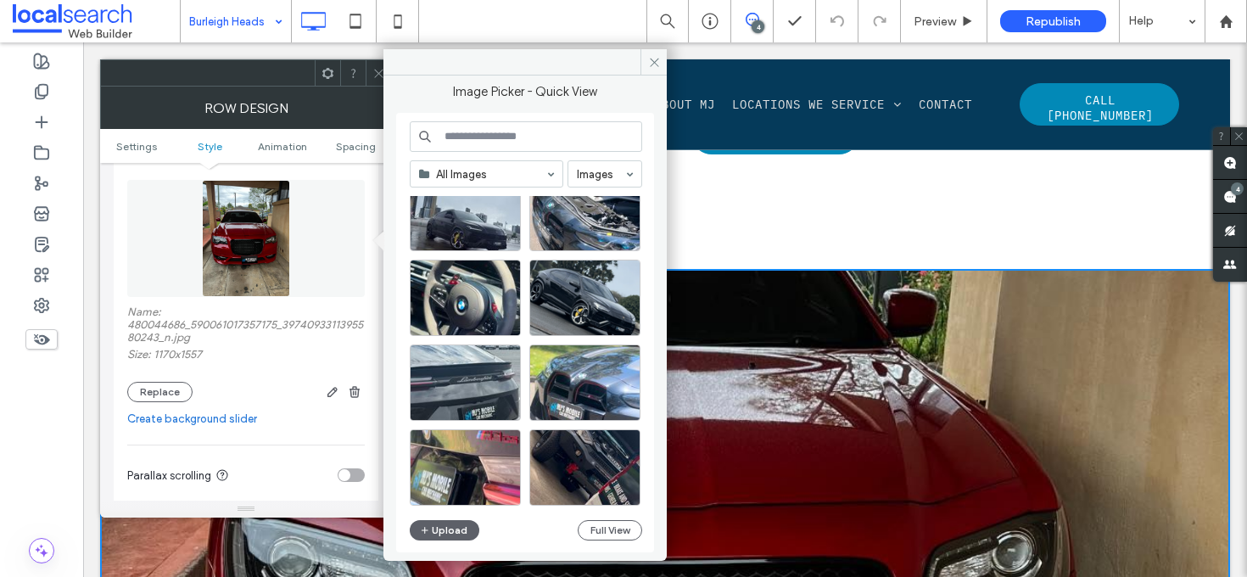
scroll to position [153, 0]
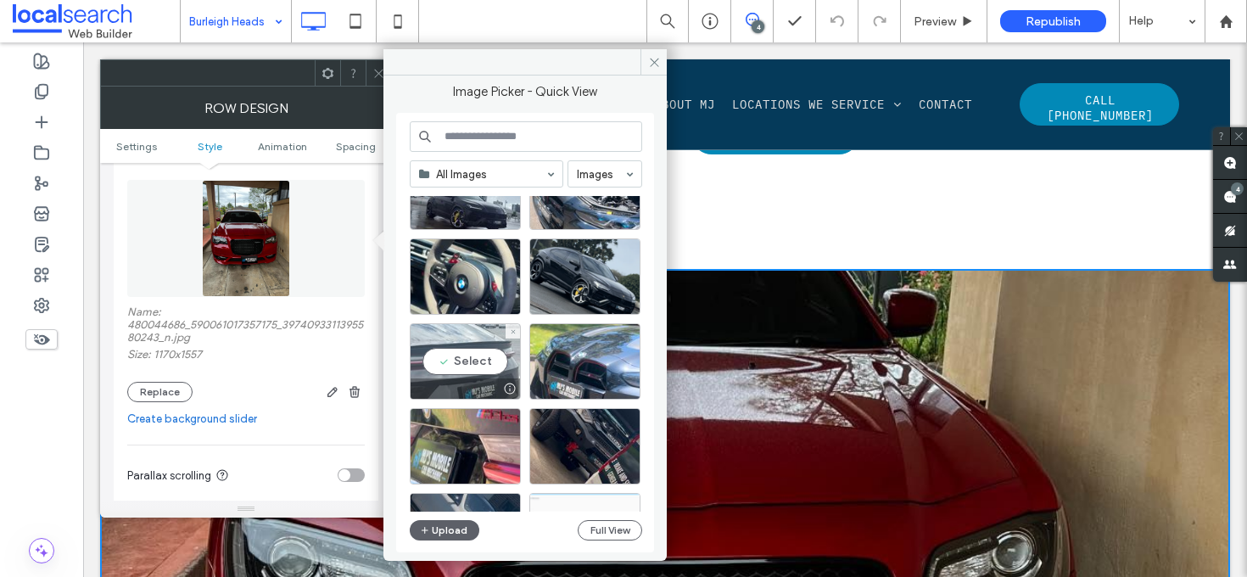
click at [473, 360] on div "Select" at bounding box center [465, 361] width 111 height 76
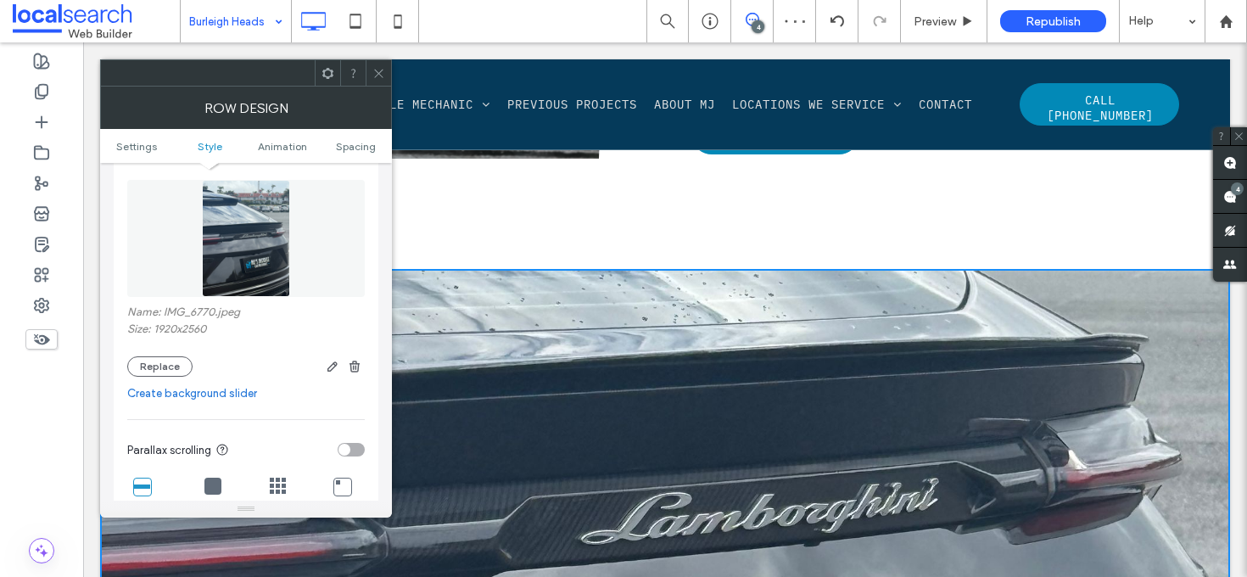
click at [380, 74] on icon at bounding box center [378, 73] width 13 height 13
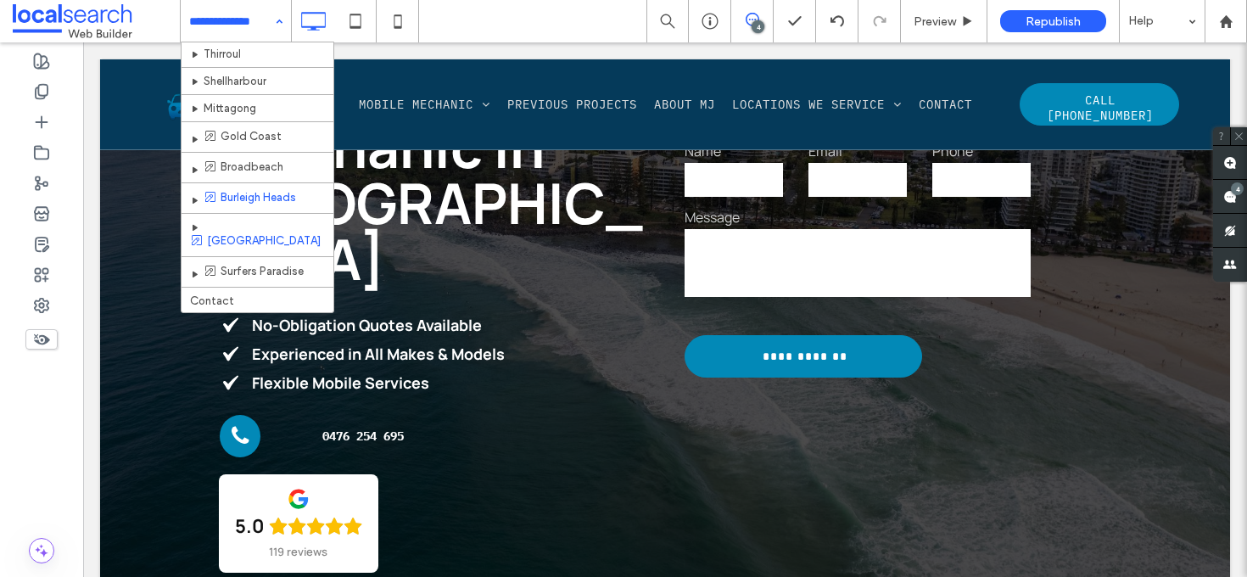
scroll to position [330, 0]
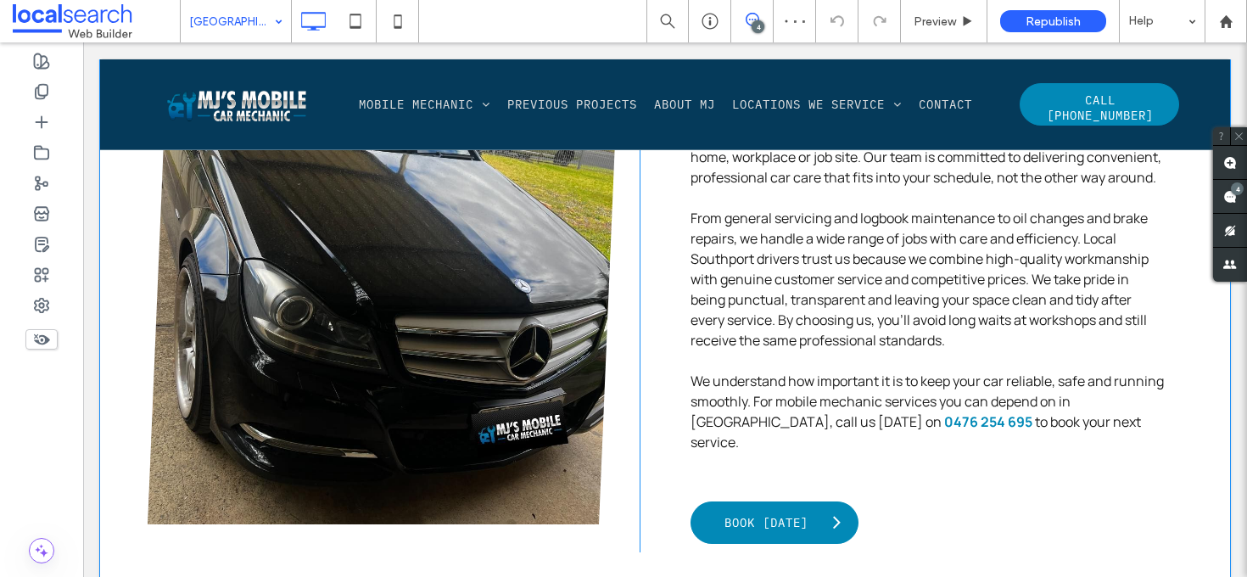
scroll to position [1092, 0]
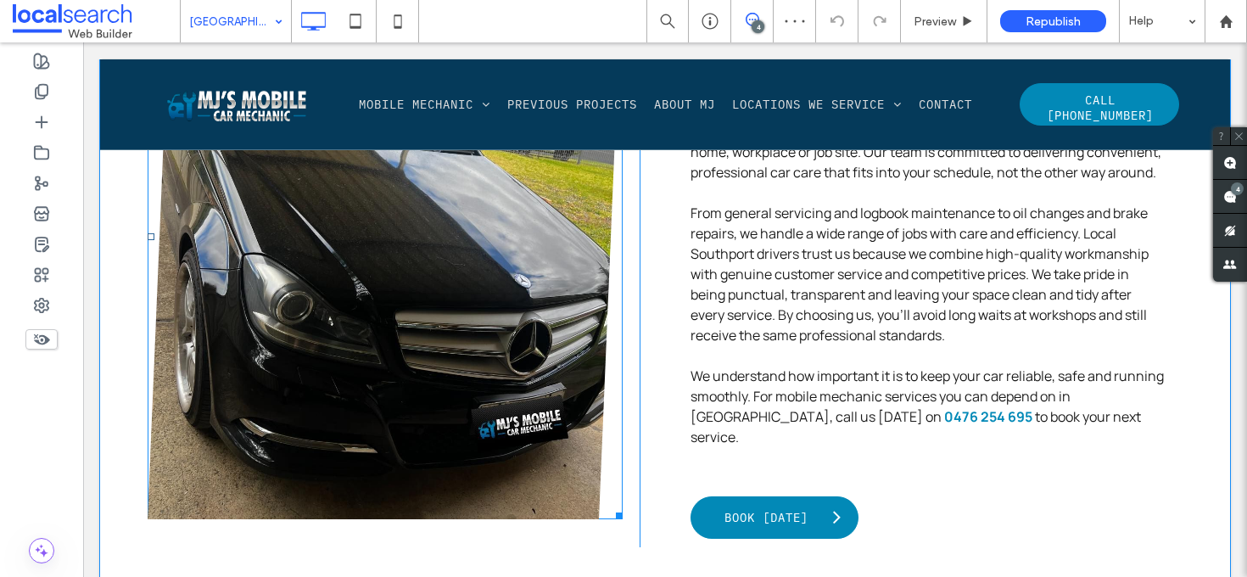
click at [334, 236] on link at bounding box center [385, 237] width 504 height 598
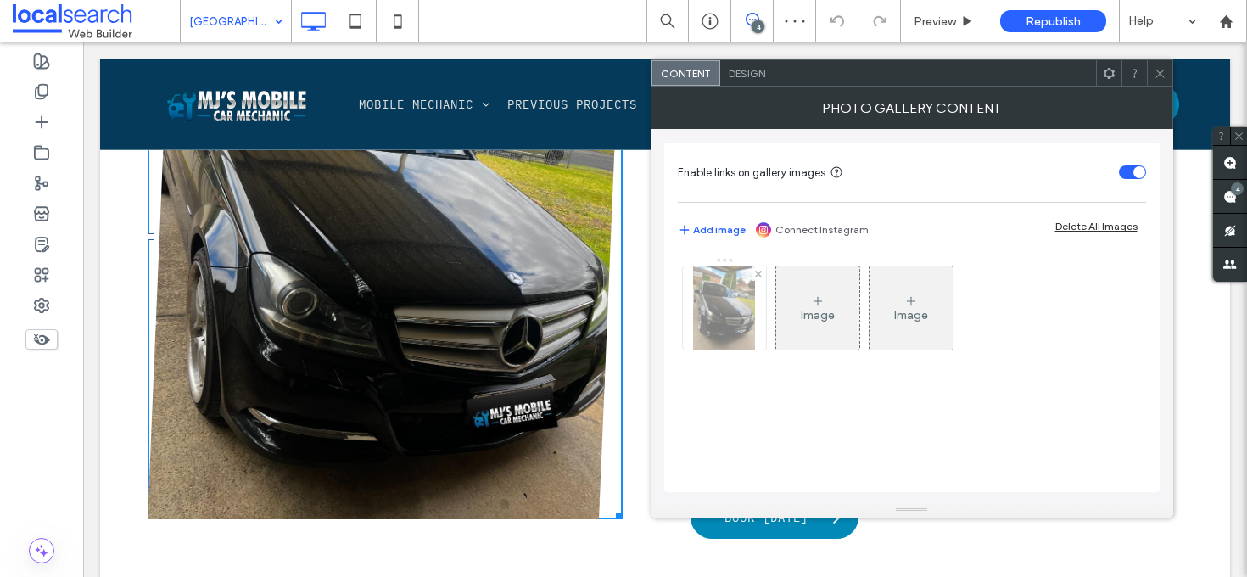
click at [718, 310] on img at bounding box center [724, 307] width 63 height 83
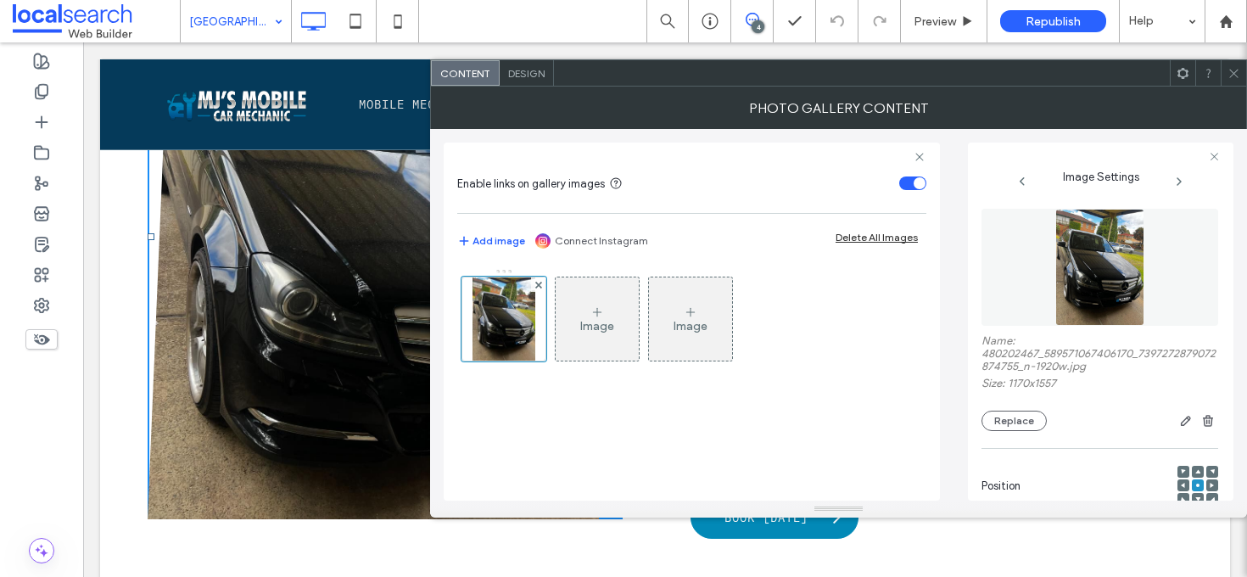
click at [1234, 72] on icon at bounding box center [1233, 73] width 13 height 13
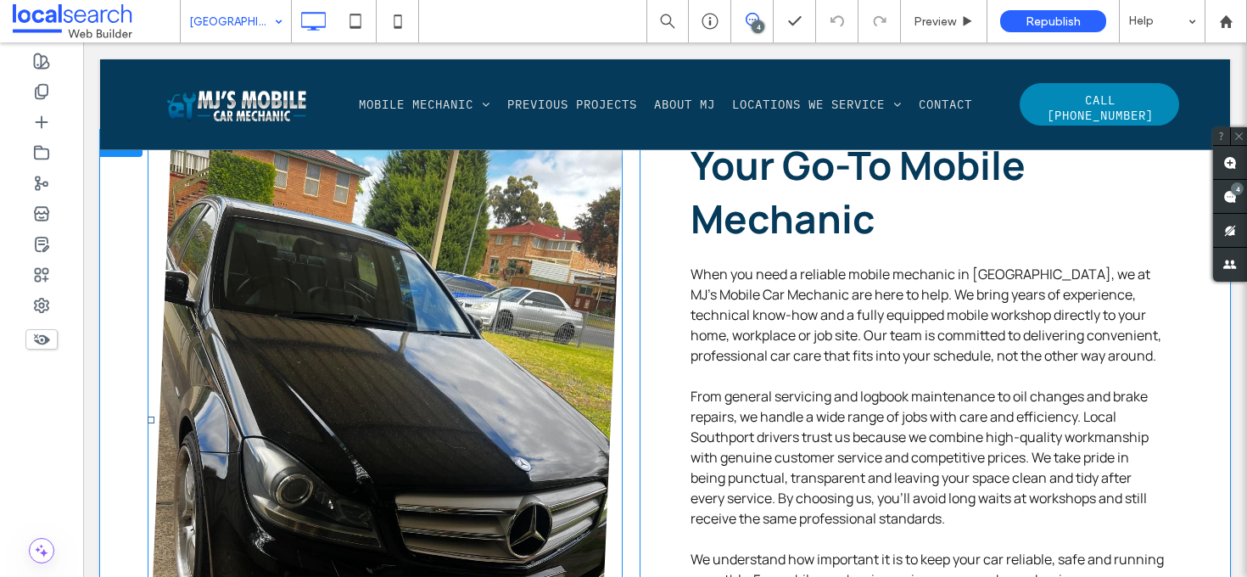
scroll to position [902, 0]
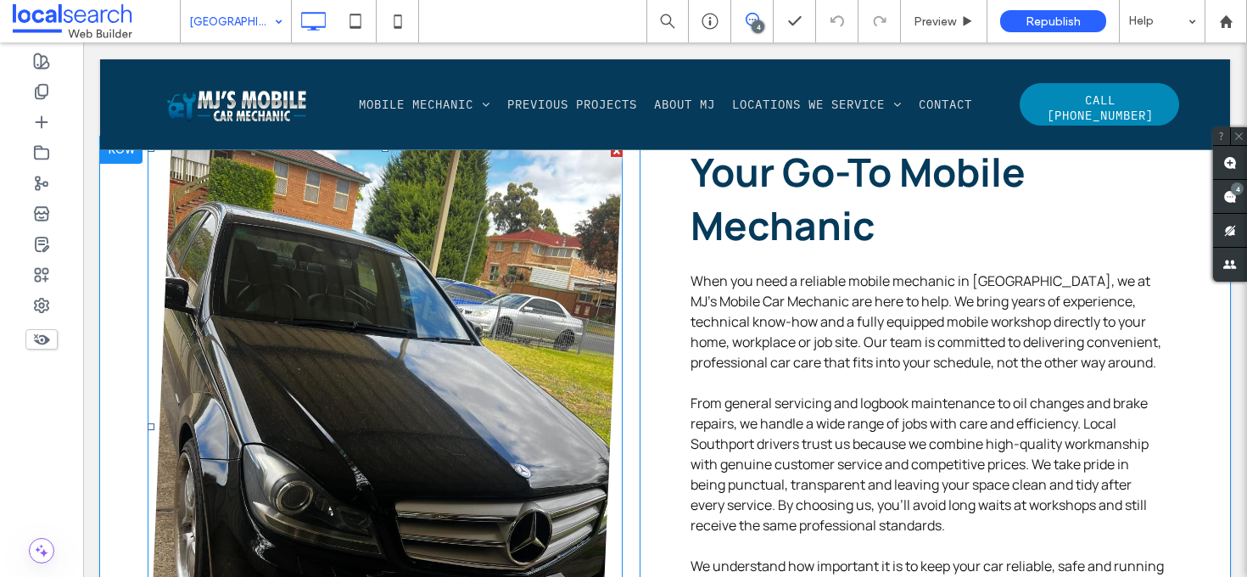
click at [279, 289] on link at bounding box center [385, 427] width 504 height 598
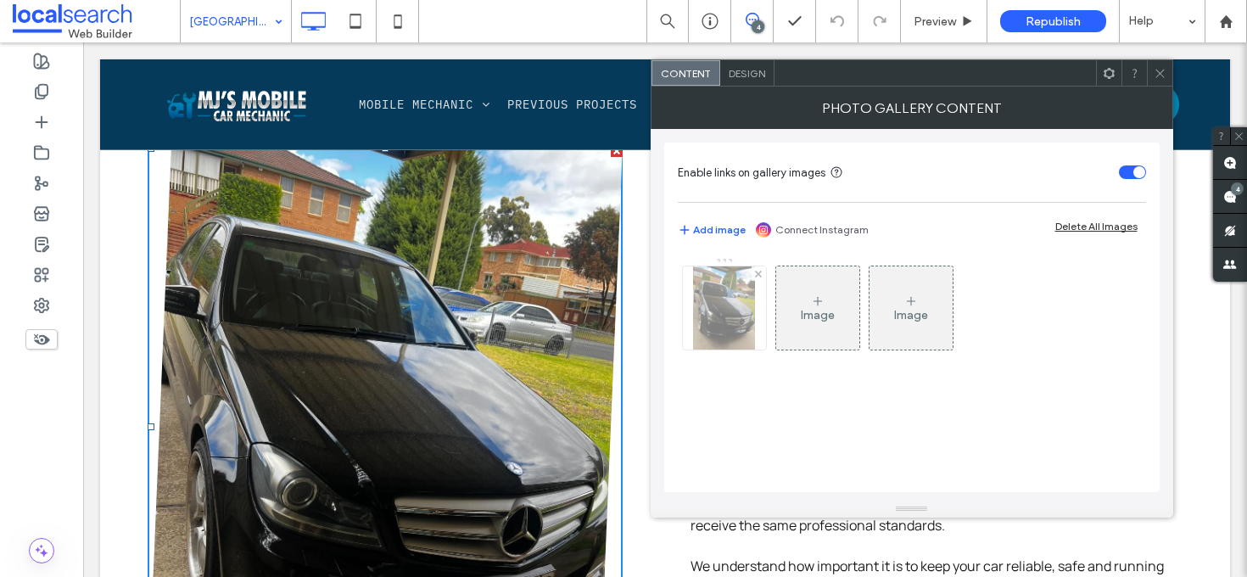
click at [730, 330] on img at bounding box center [724, 307] width 63 height 83
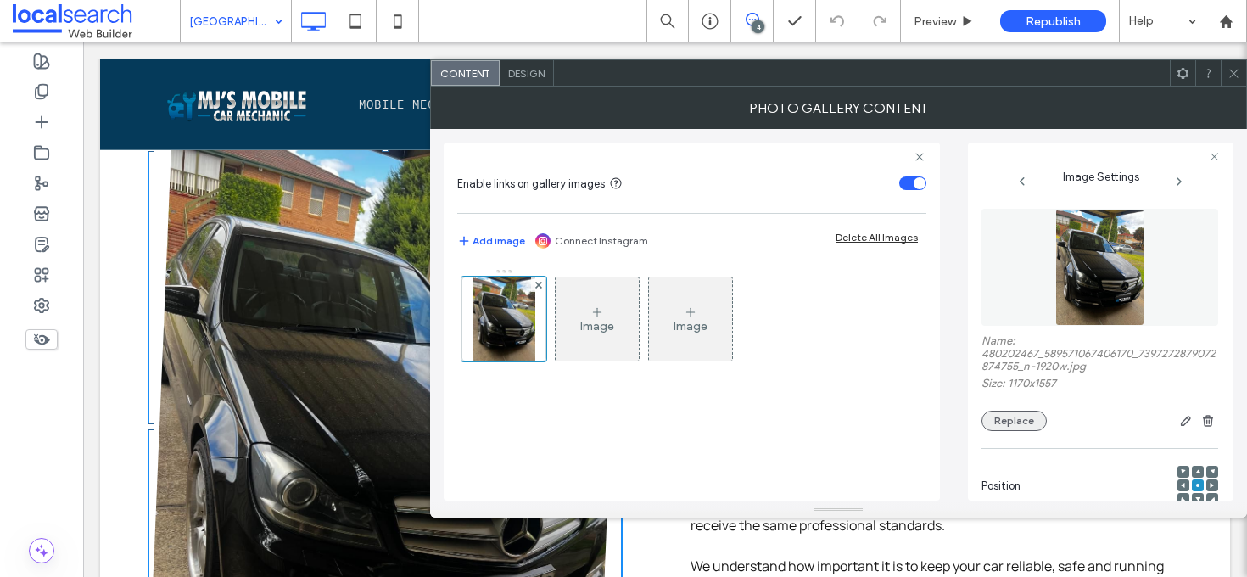
click at [1007, 428] on button "Replace" at bounding box center [1013, 421] width 65 height 20
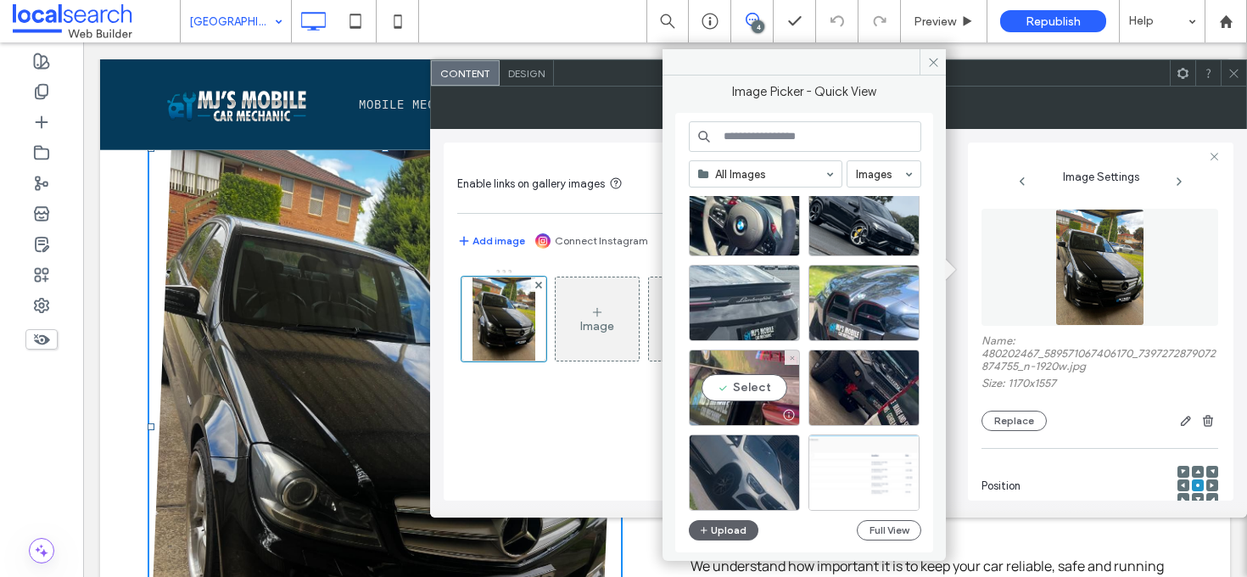
scroll to position [0, 0]
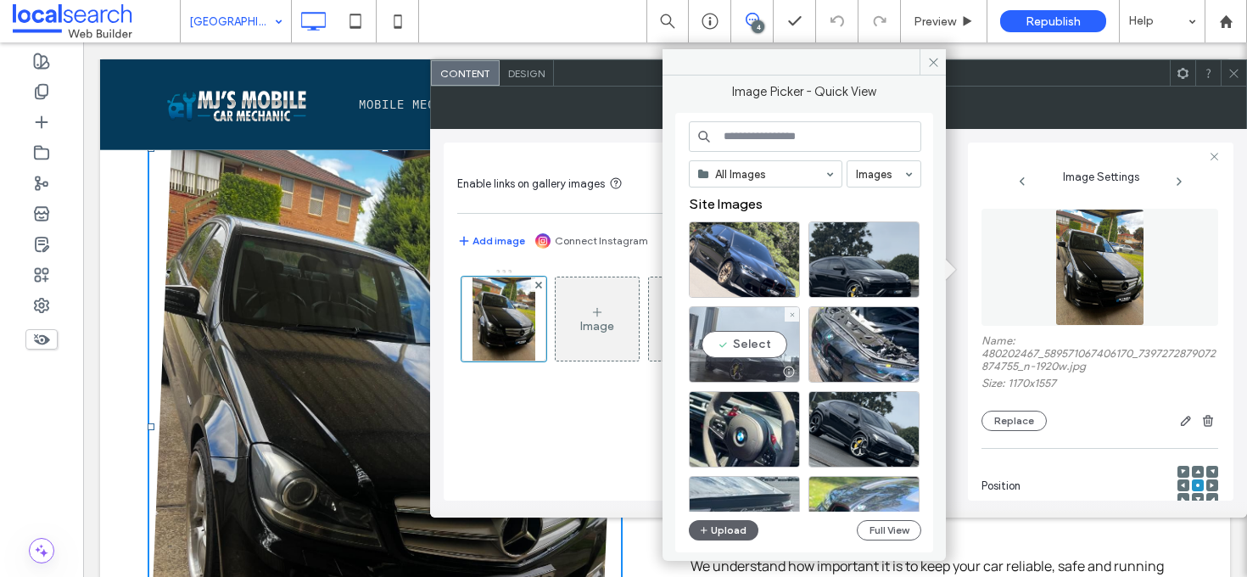
click at [747, 342] on div "Select" at bounding box center [744, 344] width 111 height 76
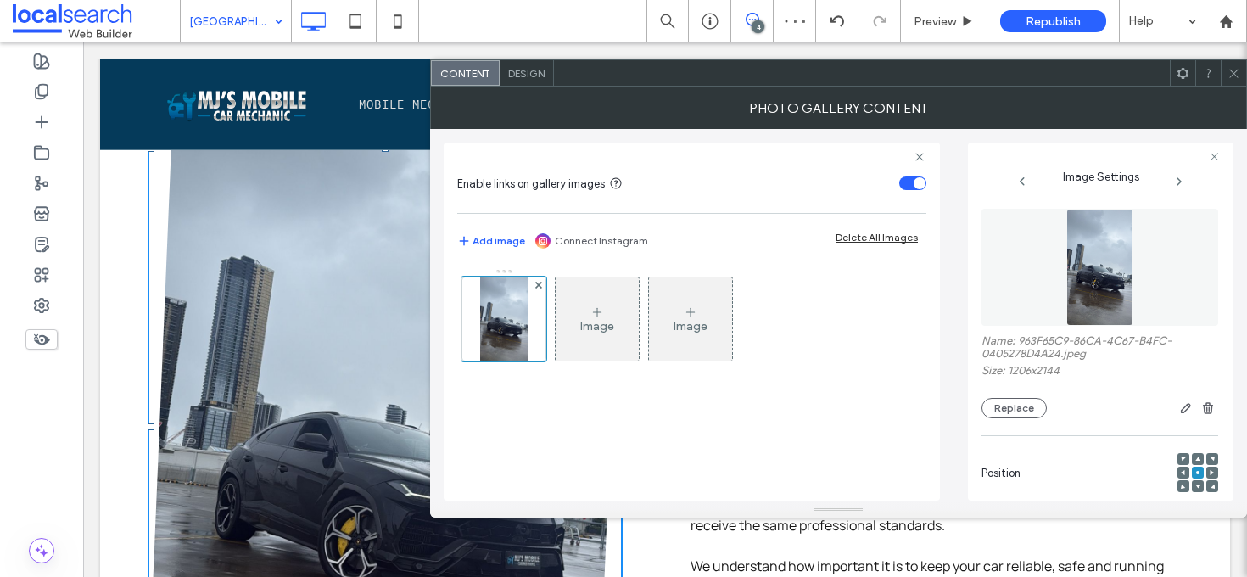
click at [1233, 73] on use at bounding box center [1233, 73] width 8 height 8
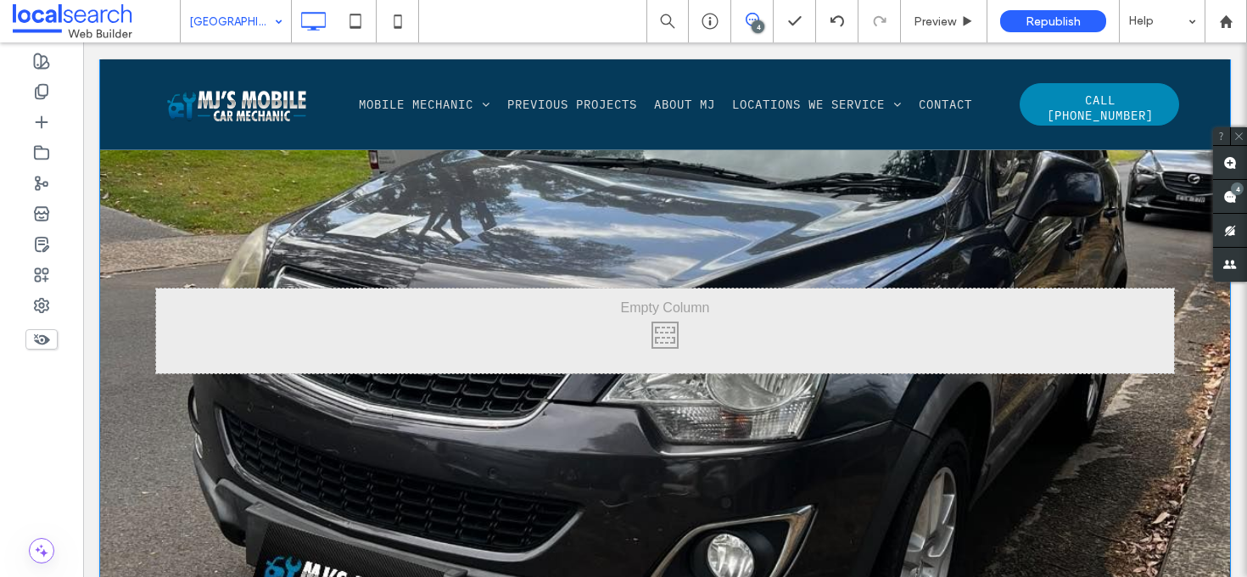
scroll to position [1533, 0]
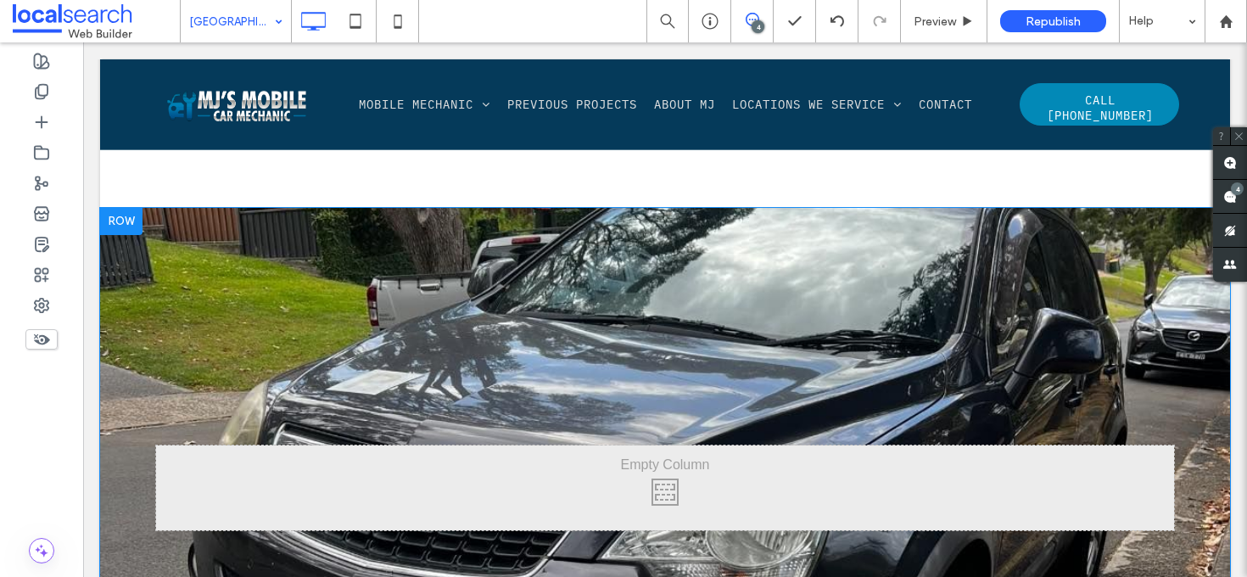
click at [137, 243] on div "Click To Paste Row + Add Section" at bounding box center [665, 488] width 1130 height 560
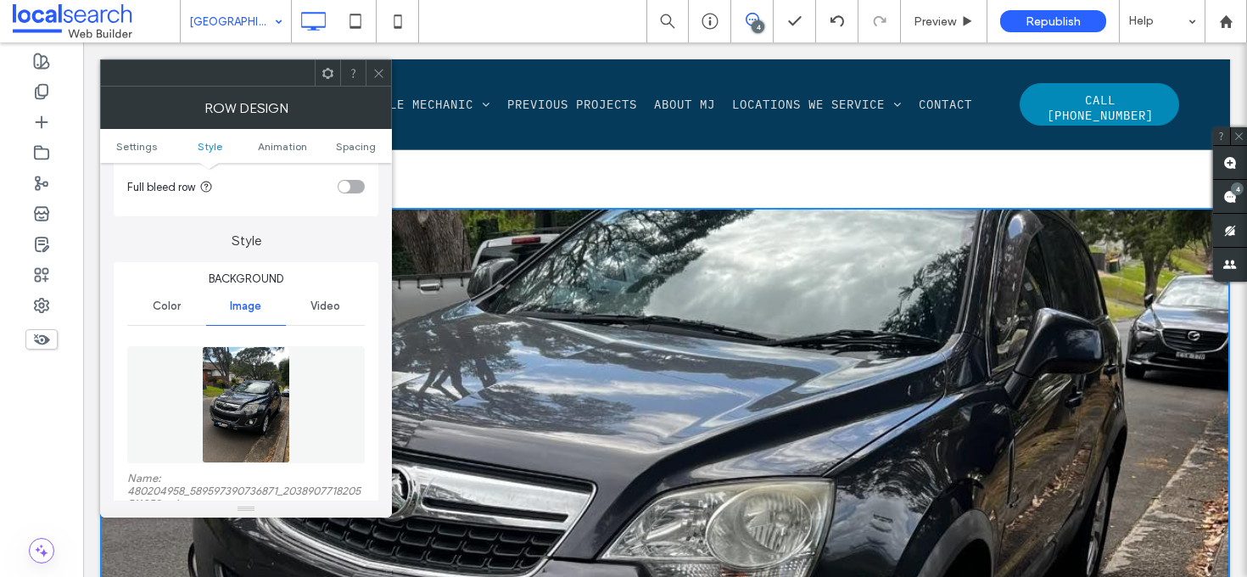
scroll to position [231, 0]
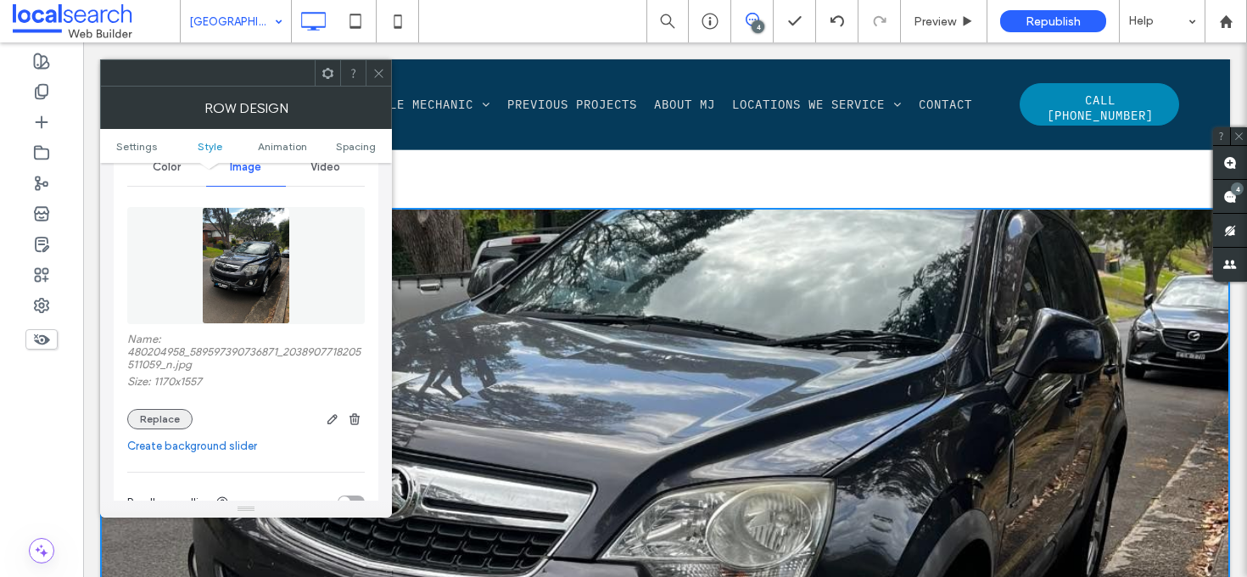
click at [169, 422] on button "Replace" at bounding box center [159, 419] width 65 height 20
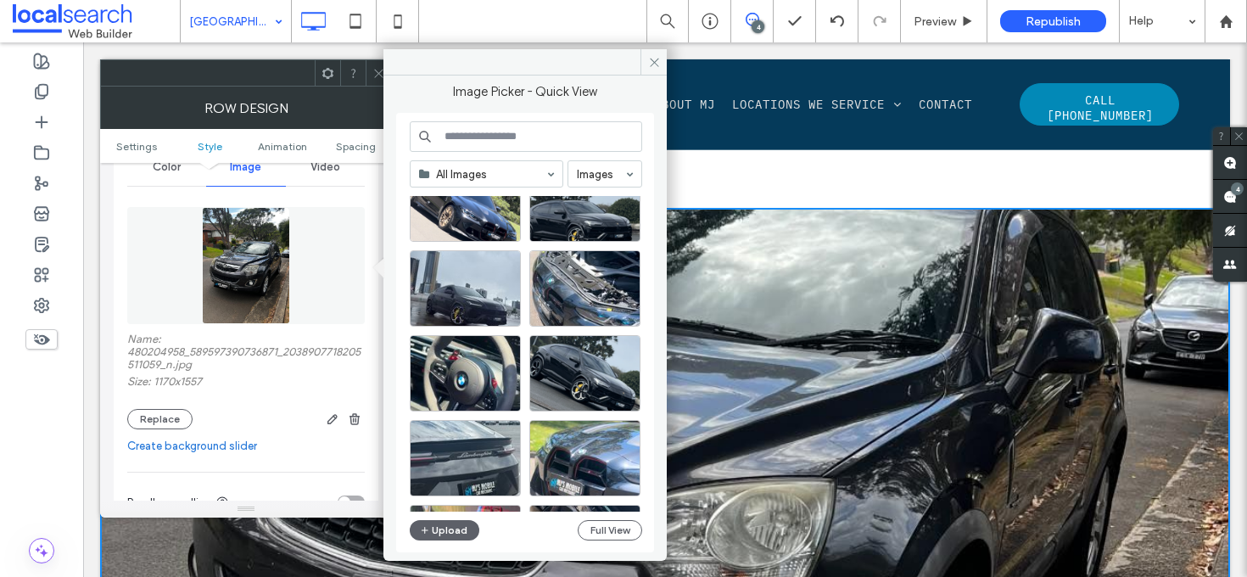
scroll to position [66, 0]
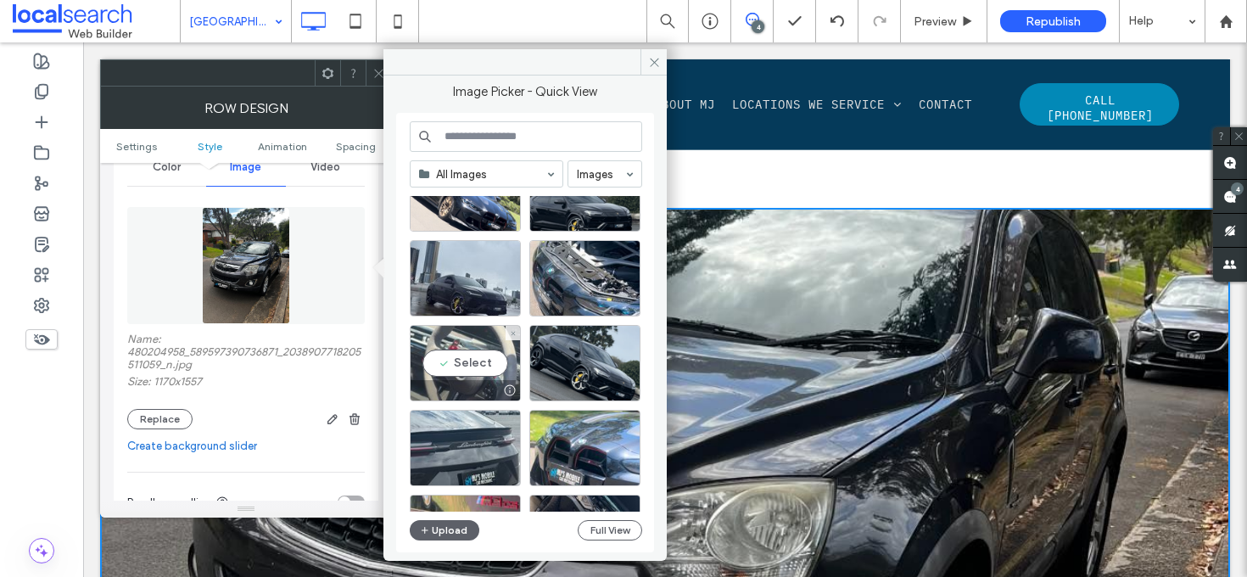
click at [447, 359] on div "Select" at bounding box center [465, 363] width 111 height 76
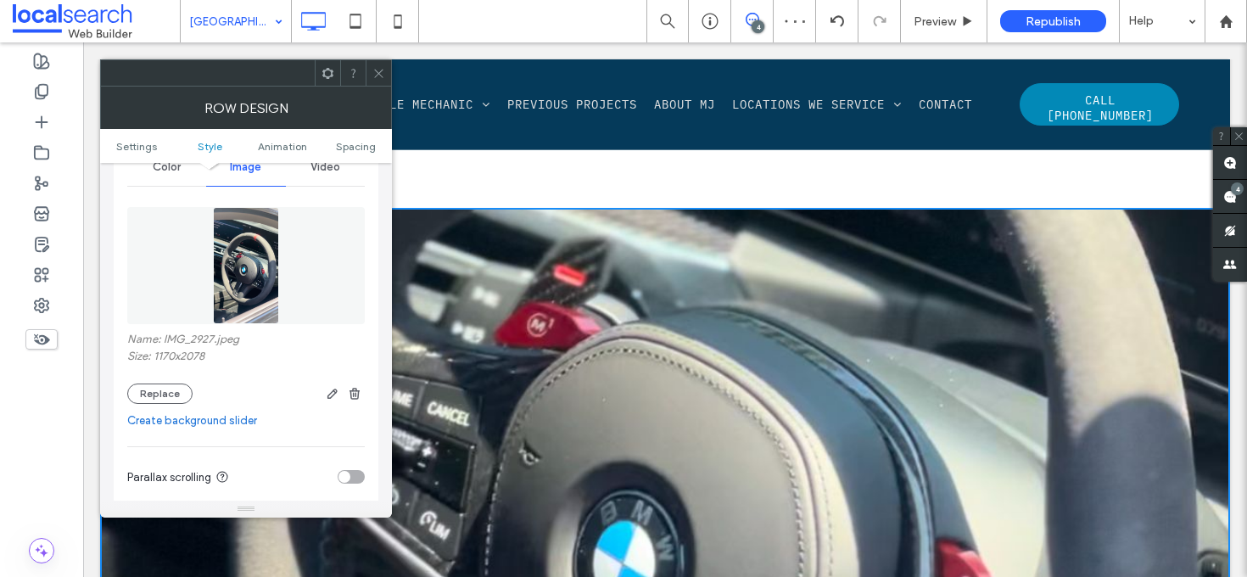
click at [378, 68] on icon at bounding box center [378, 73] width 13 height 13
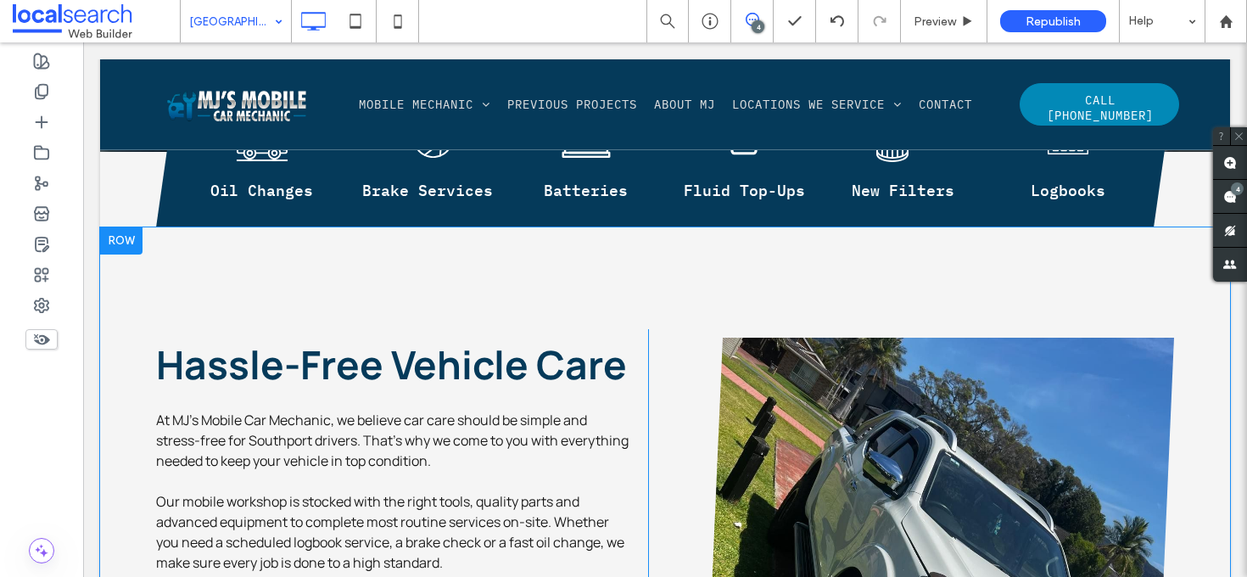
scroll to position [2252, 0]
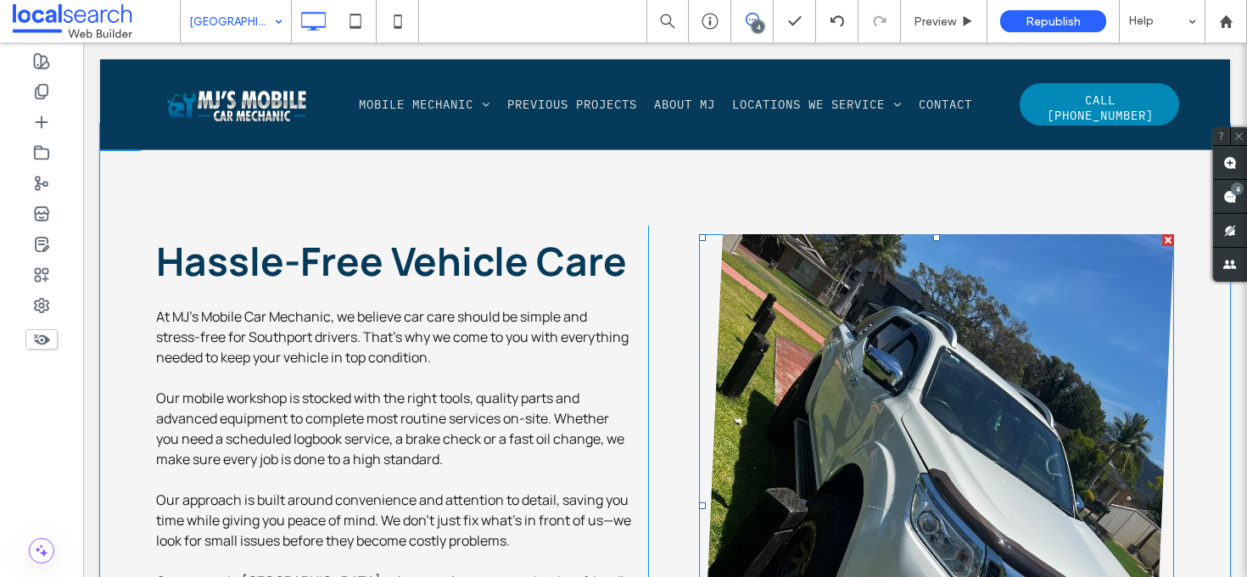
click at [953, 364] on link at bounding box center [937, 506] width 504 height 576
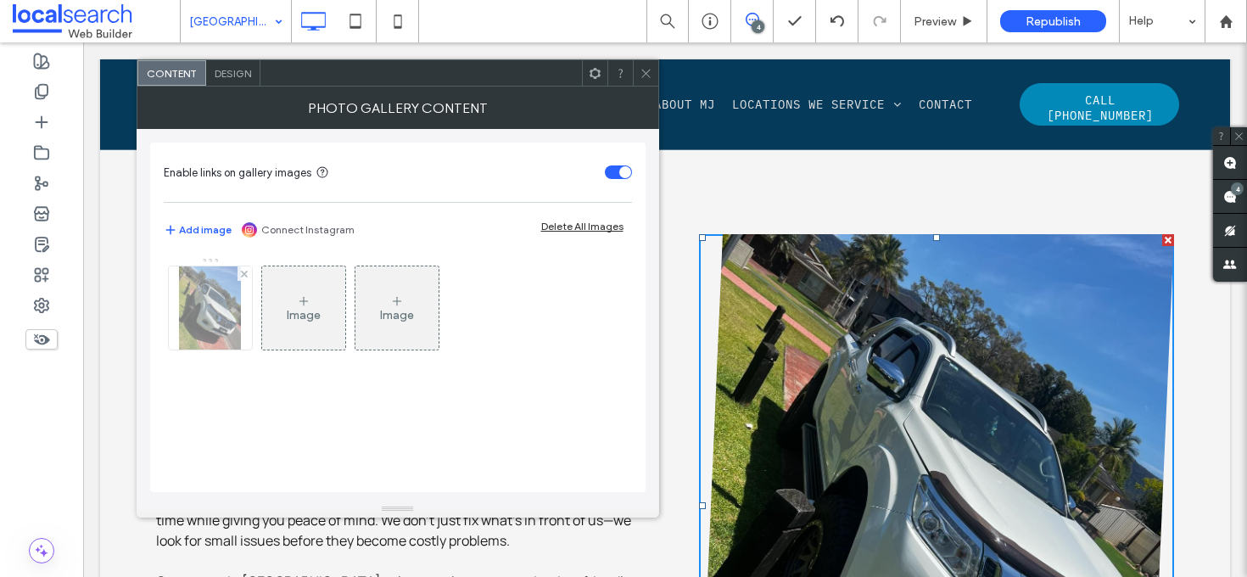
click at [226, 290] on img at bounding box center [210, 307] width 63 height 83
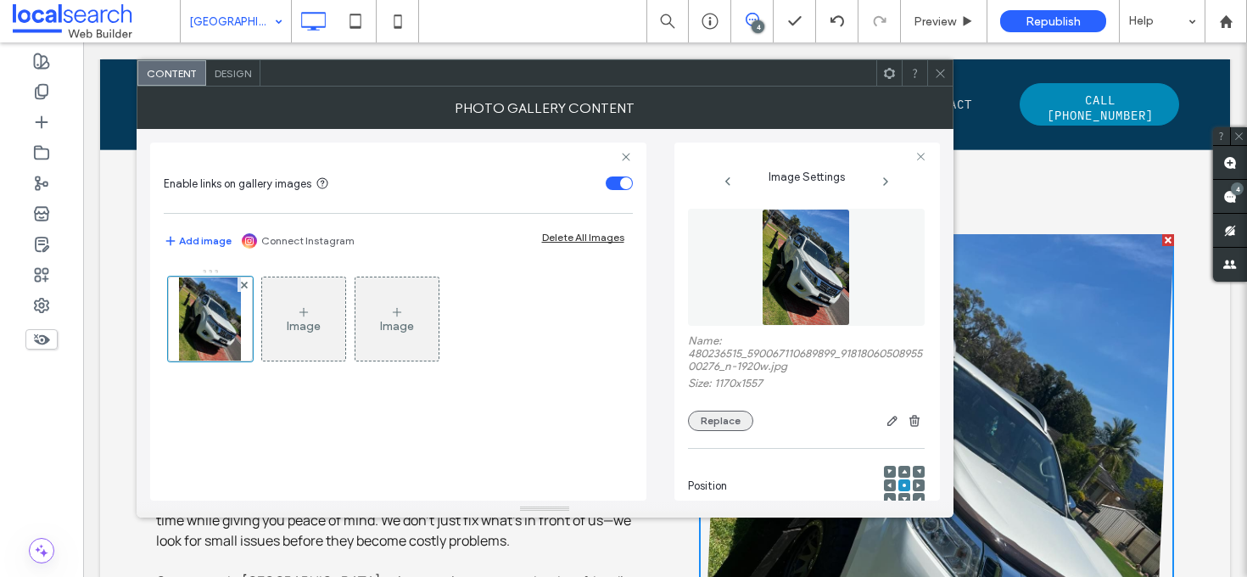
click at [724, 418] on button "Replace" at bounding box center [720, 421] width 65 height 20
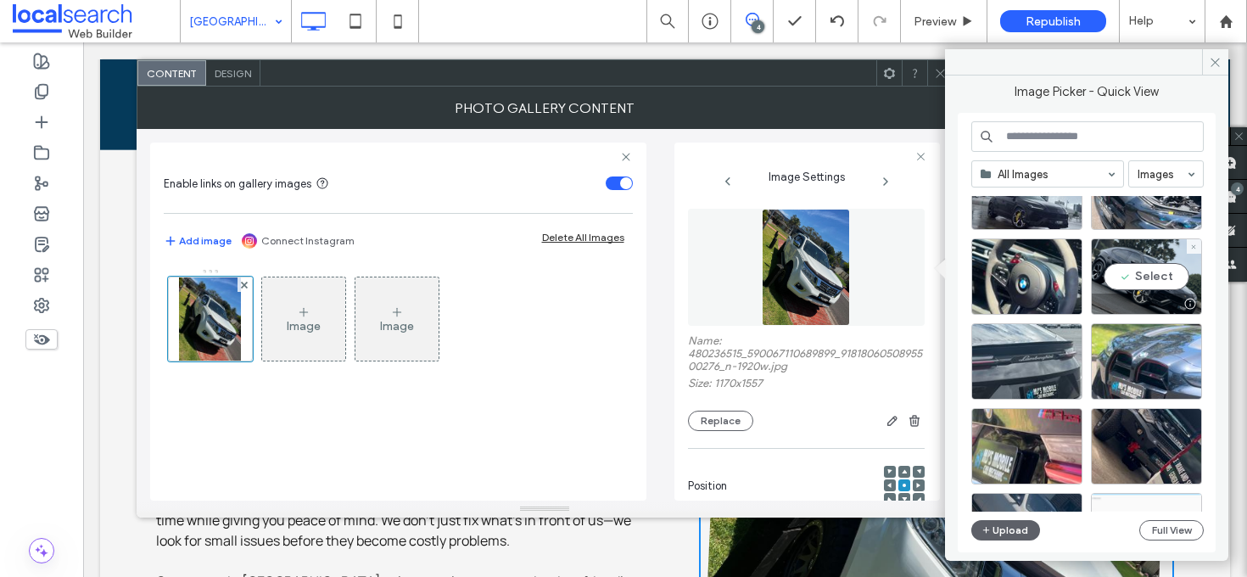
scroll to position [163, 0]
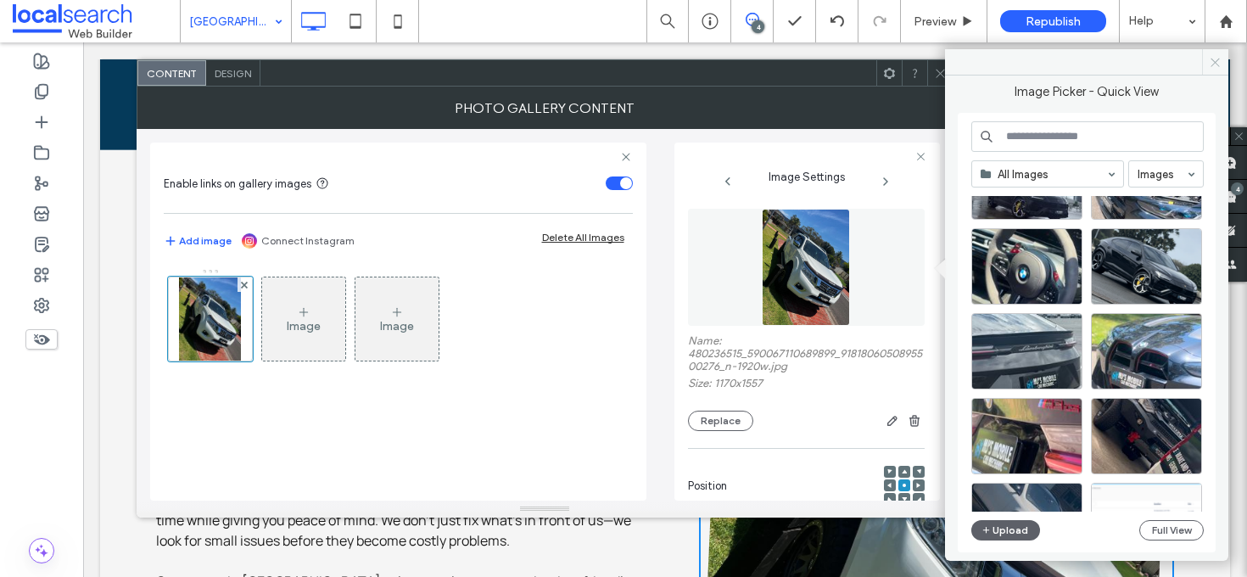
click at [1216, 64] on icon at bounding box center [1215, 62] width 13 height 13
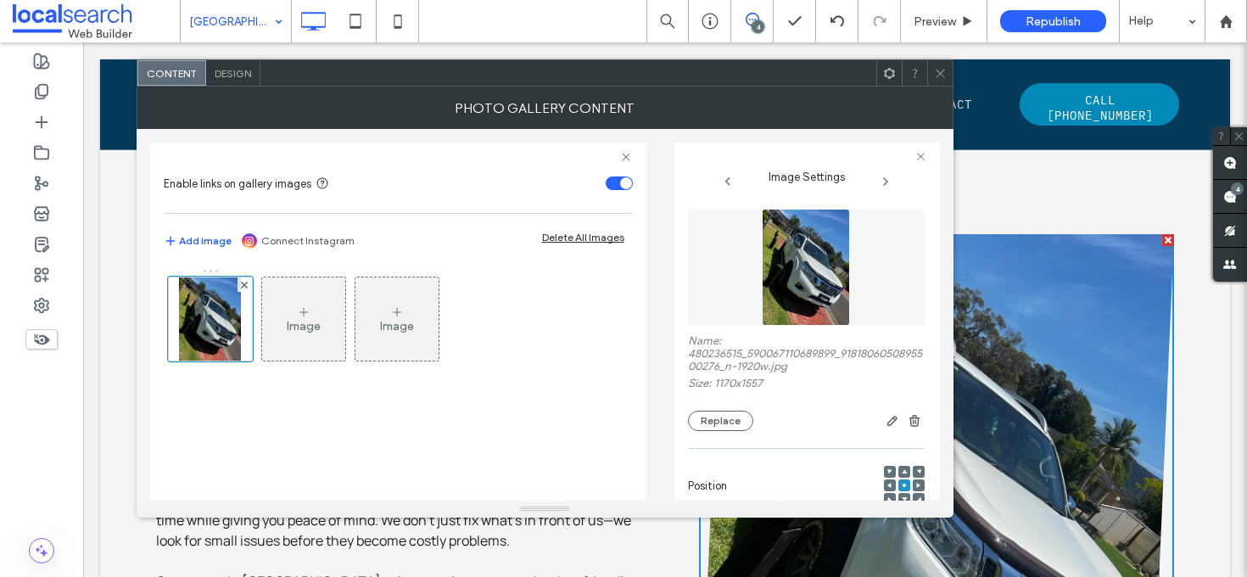
click at [943, 70] on icon at bounding box center [940, 73] width 13 height 13
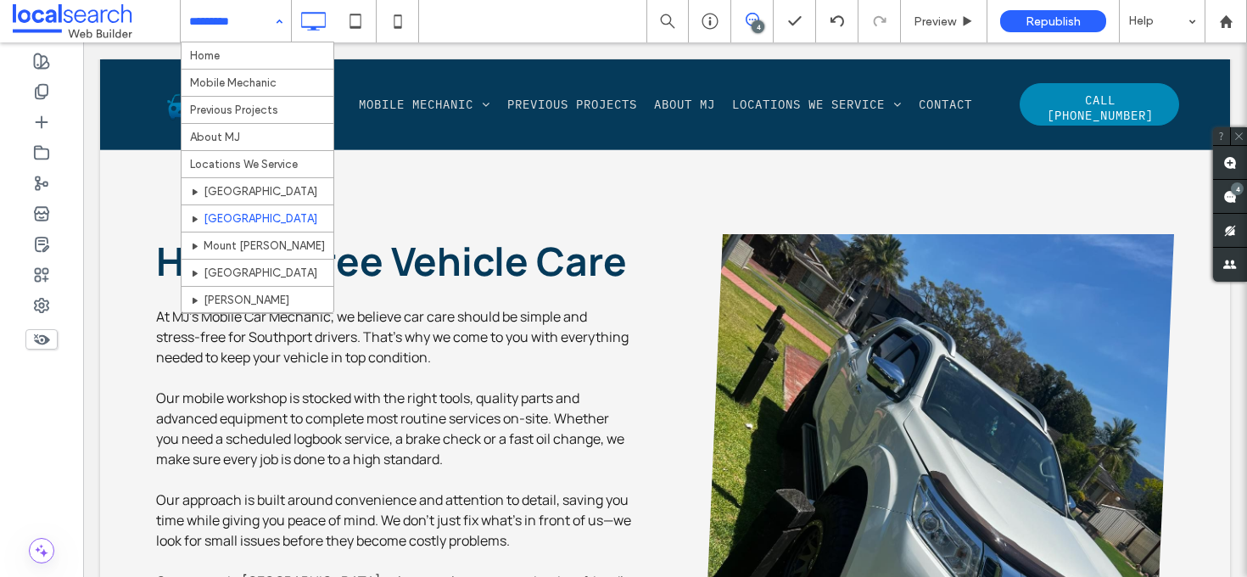
scroll to position [330, 0]
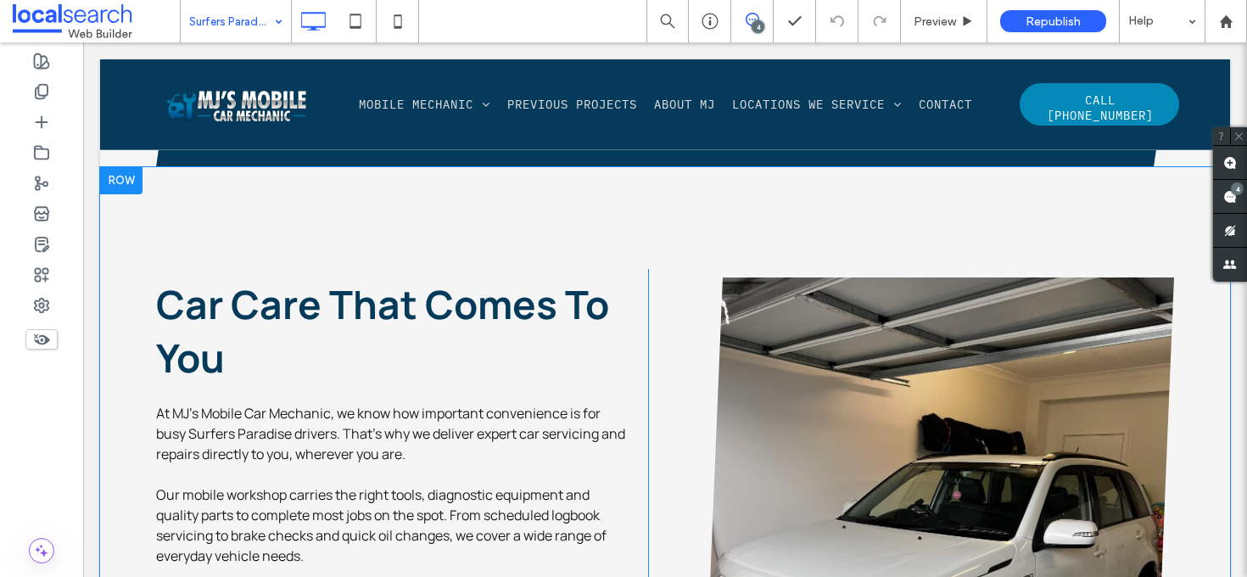
scroll to position [2355, 0]
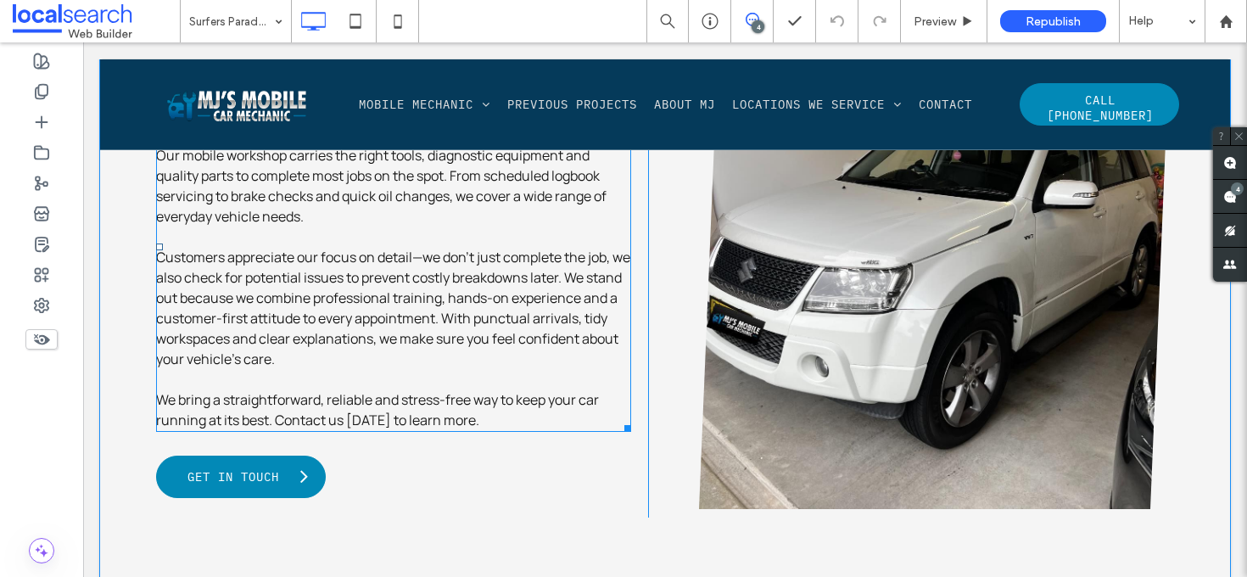
scroll to position [2519, 0]
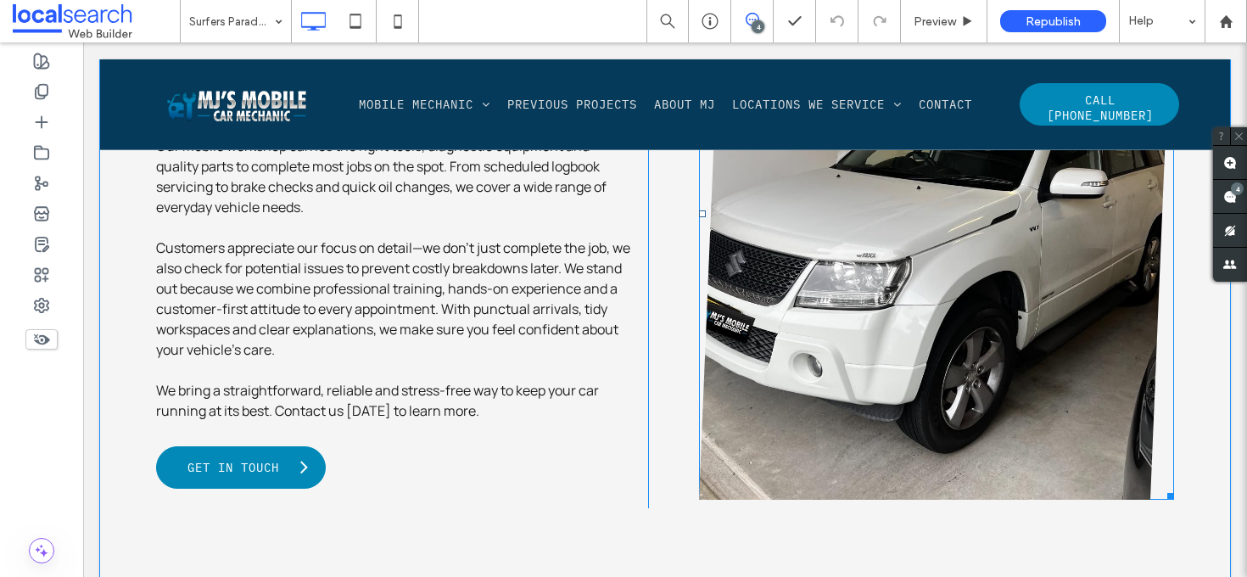
click at [903, 324] on link at bounding box center [937, 214] width 504 height 605
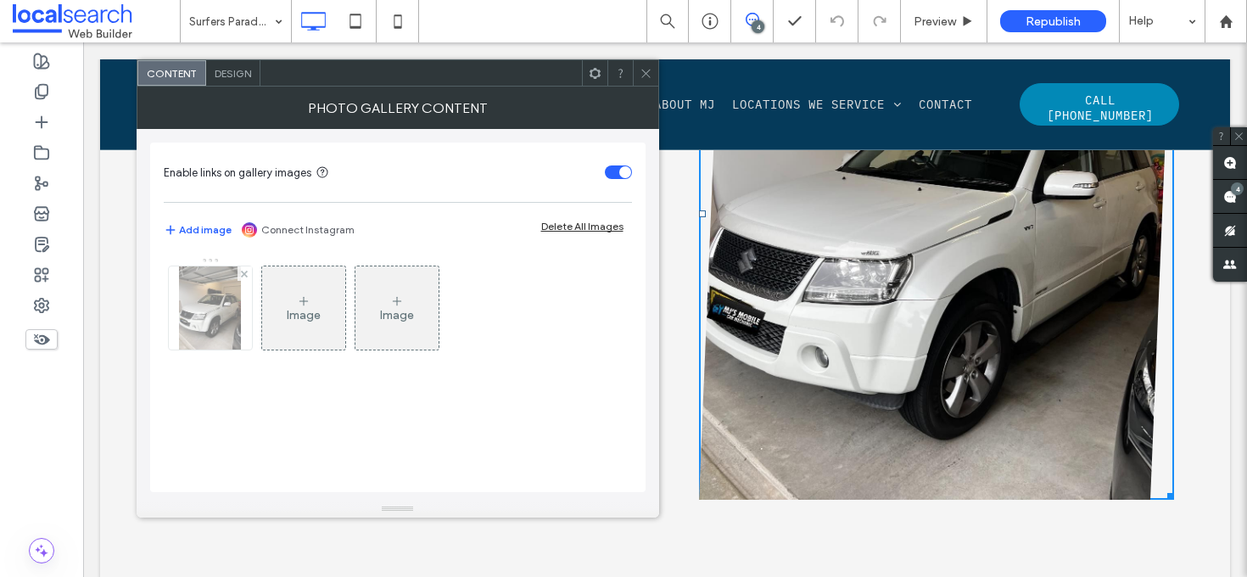
click at [218, 294] on img at bounding box center [210, 307] width 63 height 83
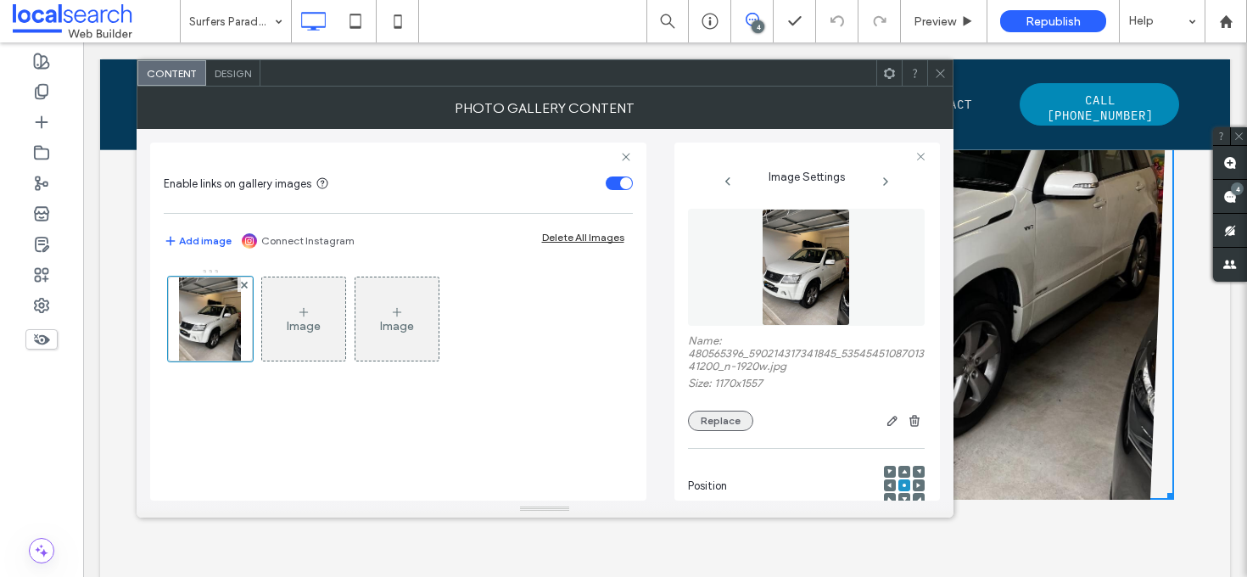
click at [719, 418] on button "Replace" at bounding box center [720, 421] width 65 height 20
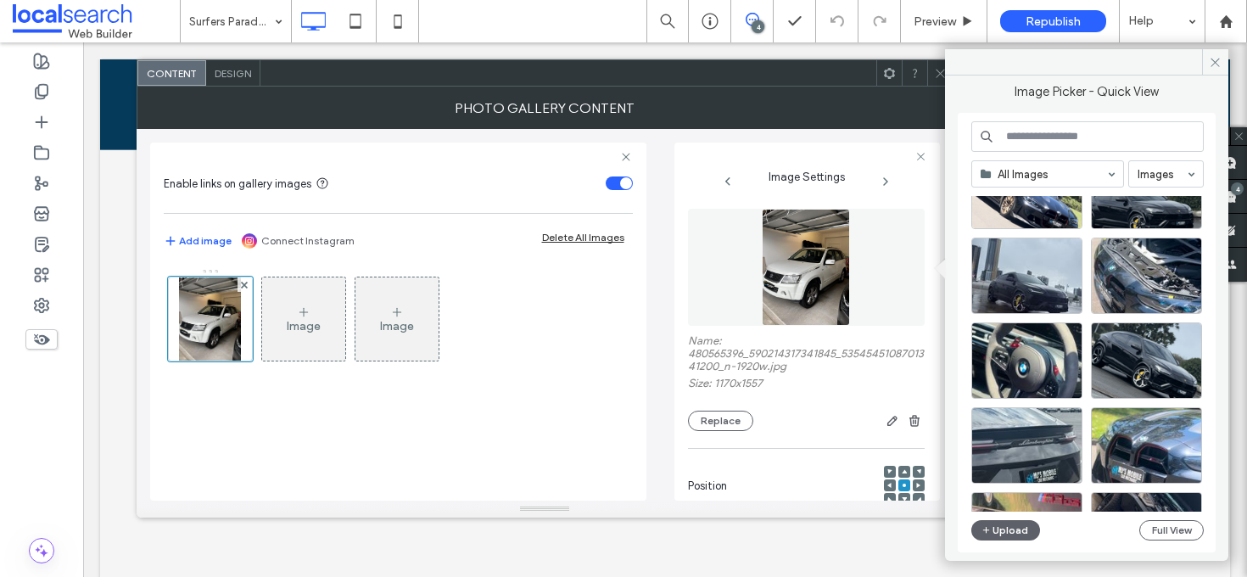
scroll to position [163, 0]
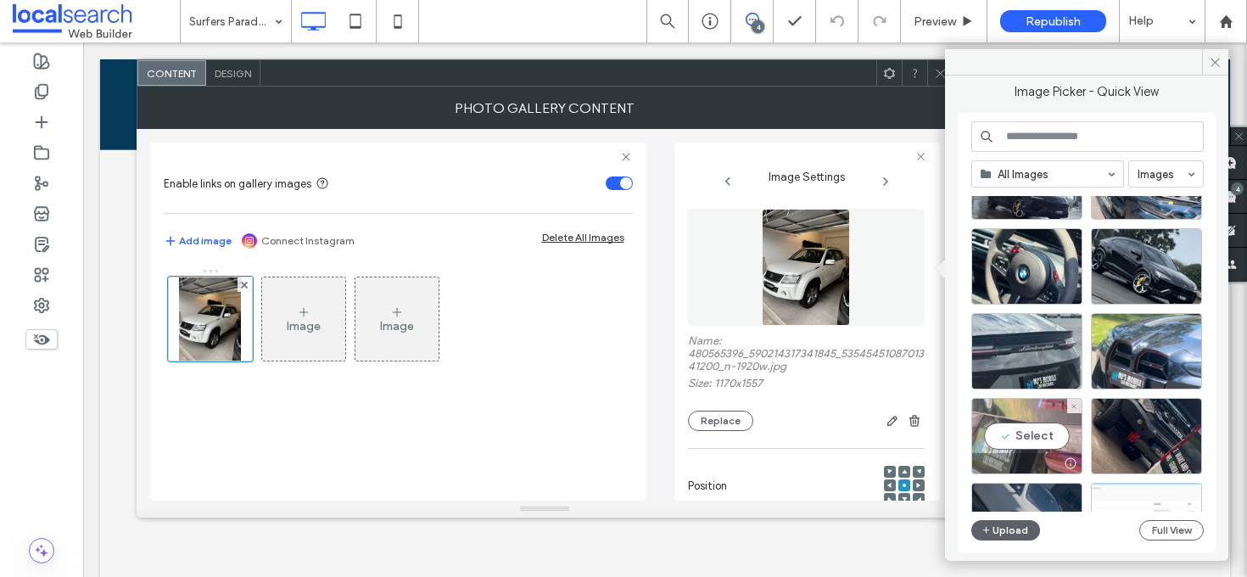
click at [1020, 438] on div "Select" at bounding box center [1026, 436] width 111 height 76
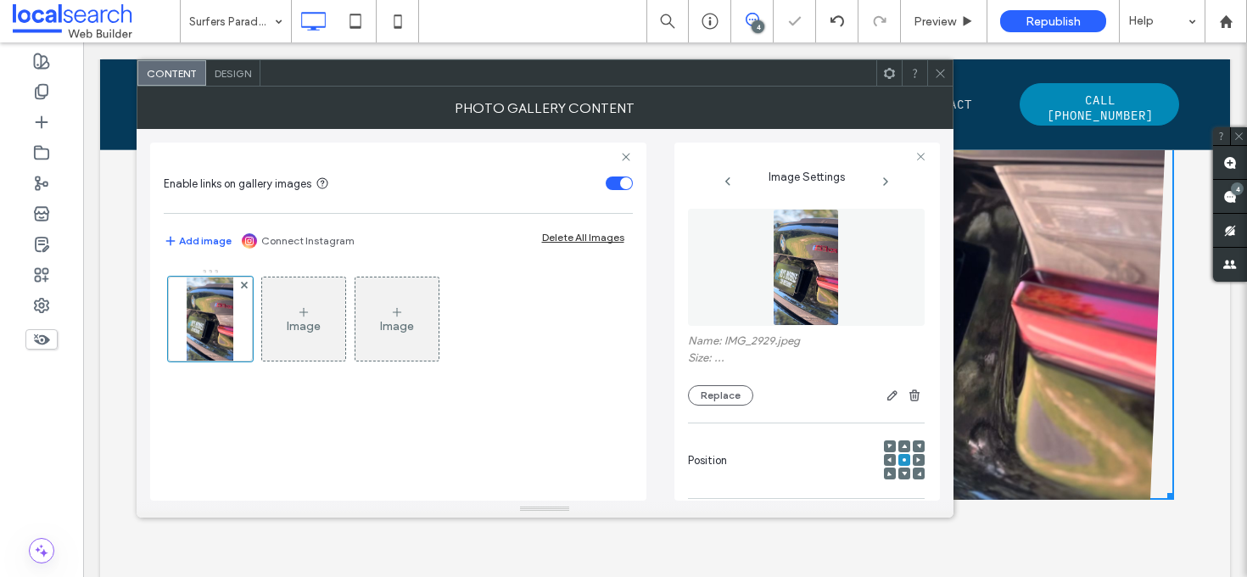
click at [943, 77] on icon at bounding box center [940, 73] width 13 height 13
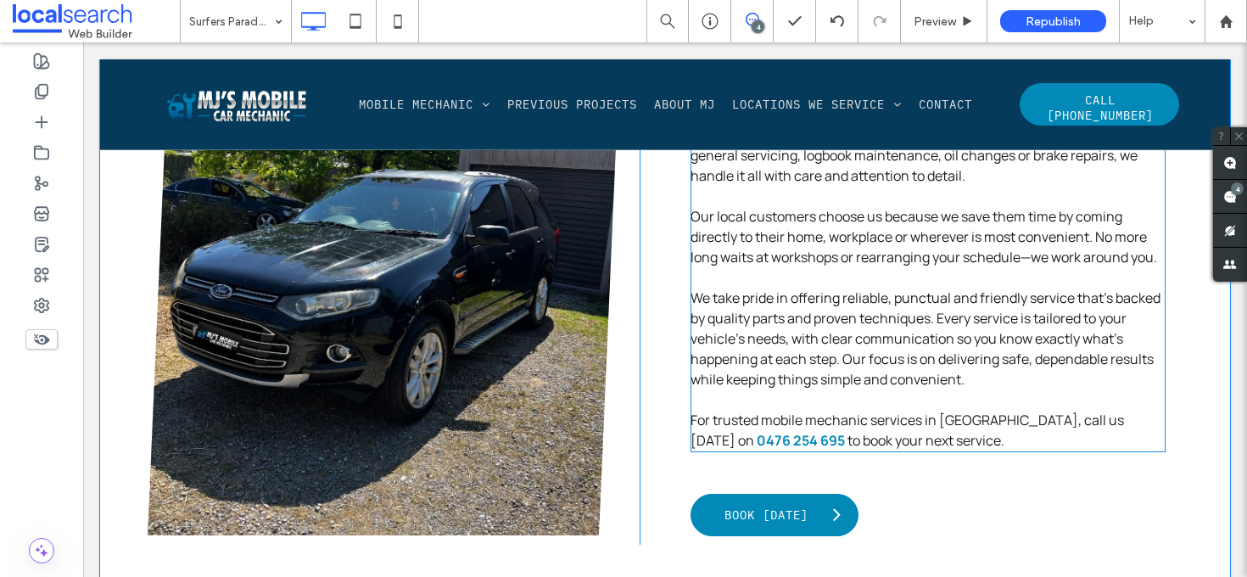
scroll to position [946, 0]
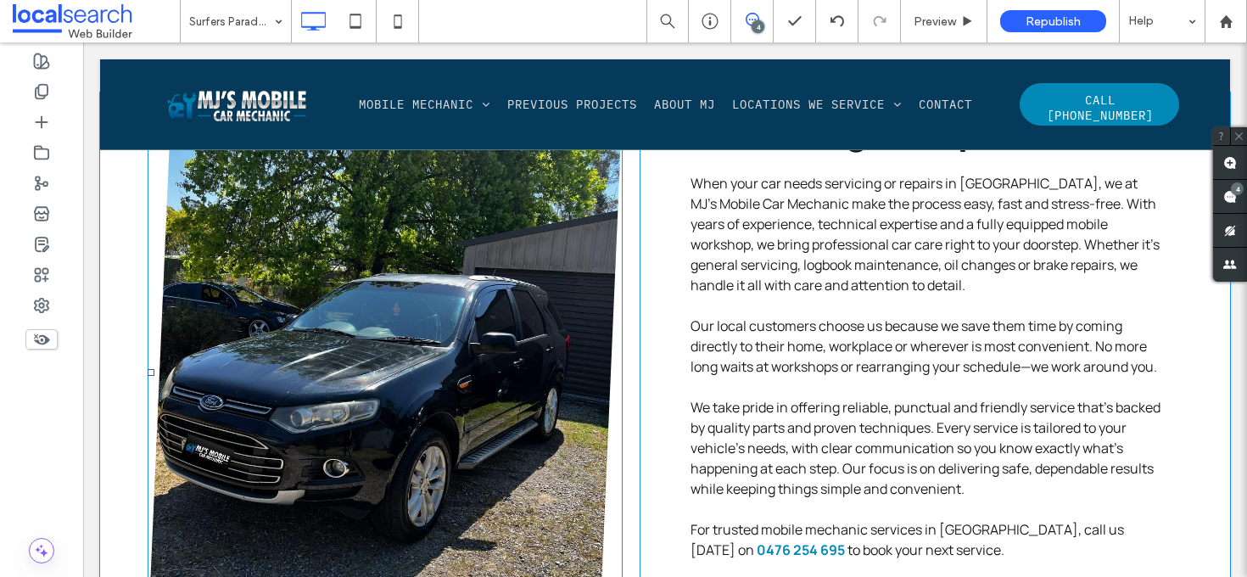
click at [372, 313] on link at bounding box center [385, 373] width 504 height 576
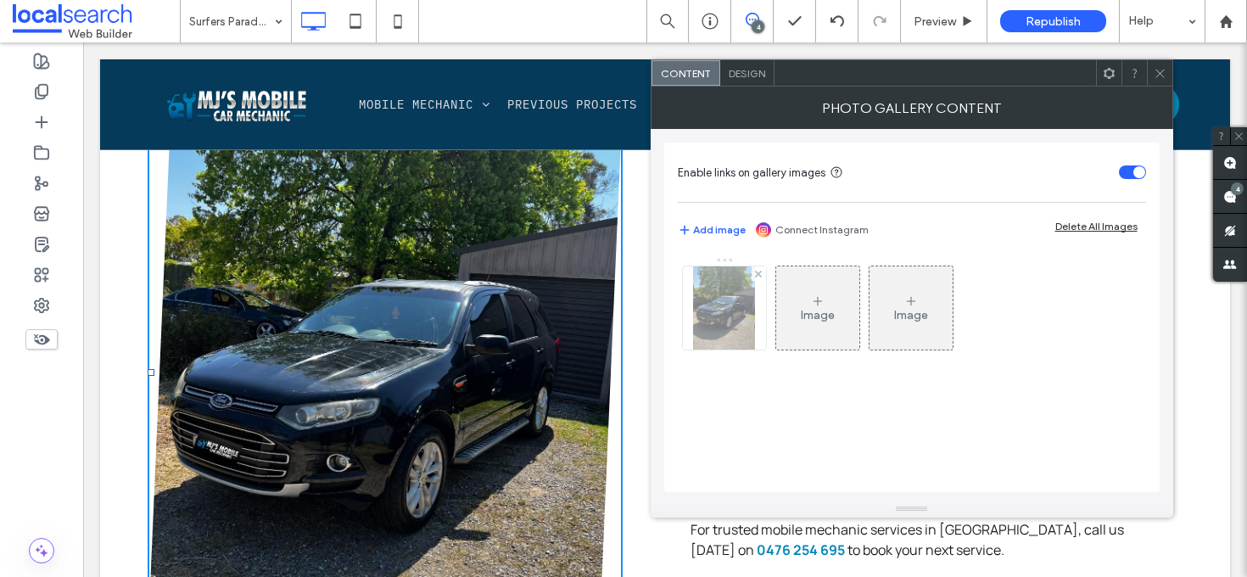
click at [731, 320] on img at bounding box center [724, 307] width 63 height 83
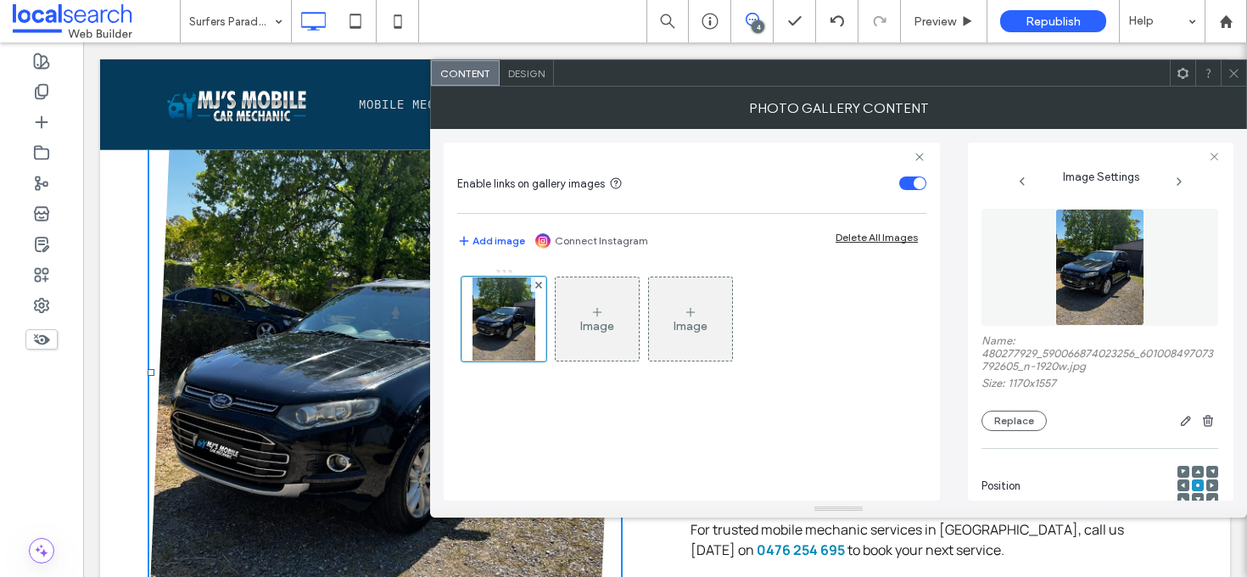
click at [1018, 408] on div "Name: 480277929_590066874023256_601008497073792605_n-1920w.jpg Size: 1170x1557 …" at bounding box center [1099, 382] width 237 height 97
click at [1023, 424] on button "Replace" at bounding box center [1013, 421] width 65 height 20
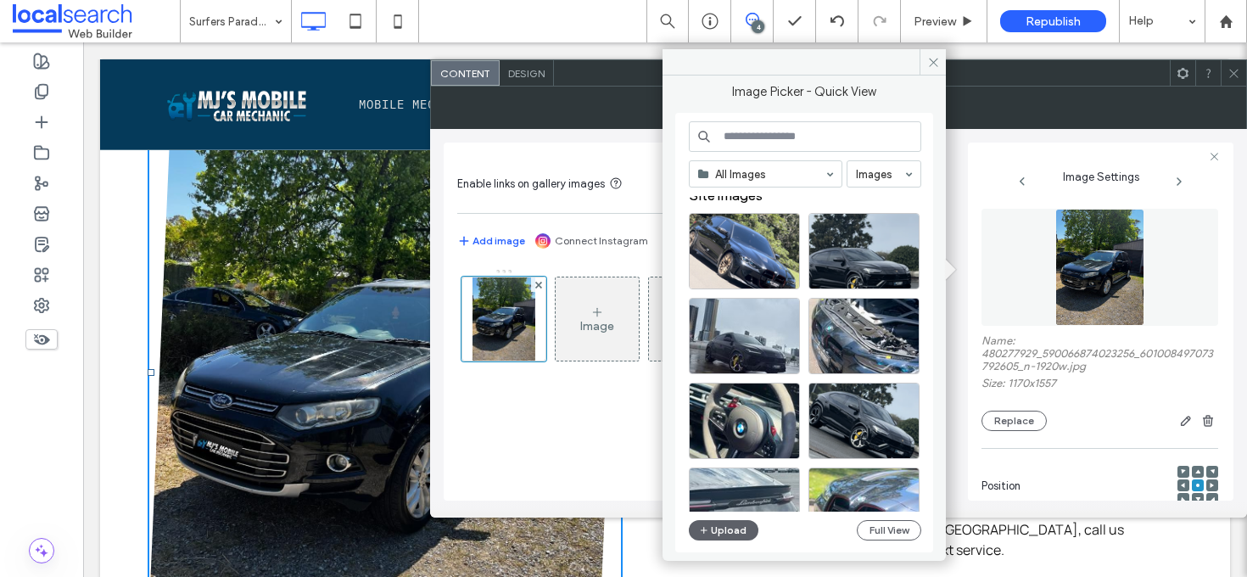
scroll to position [0, 0]
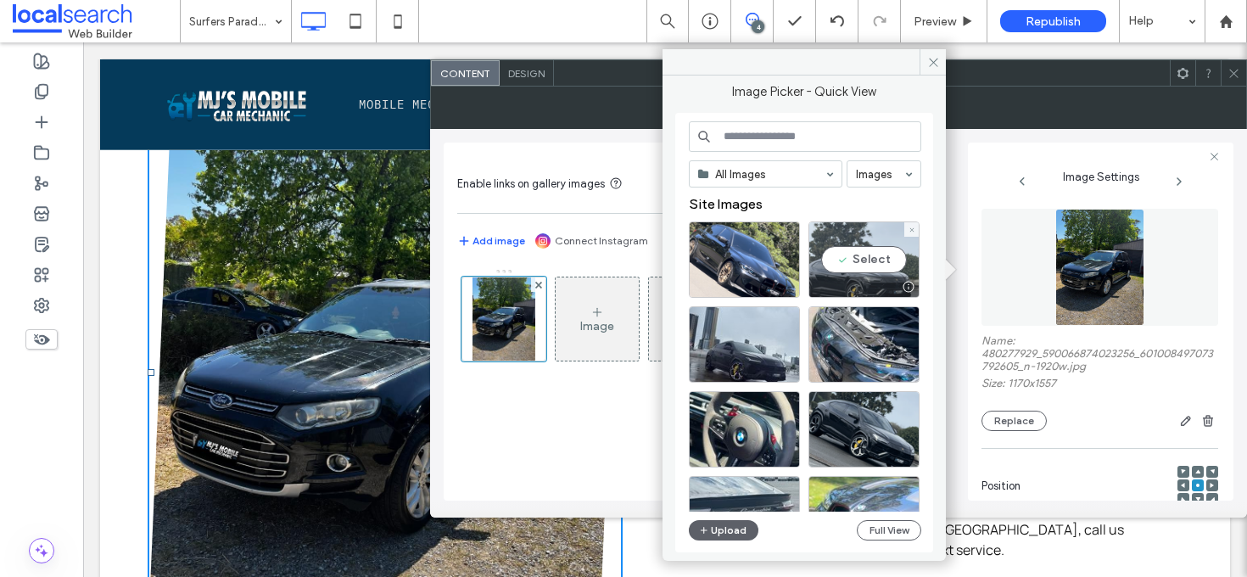
click at [842, 261] on div "Select" at bounding box center [863, 259] width 111 height 76
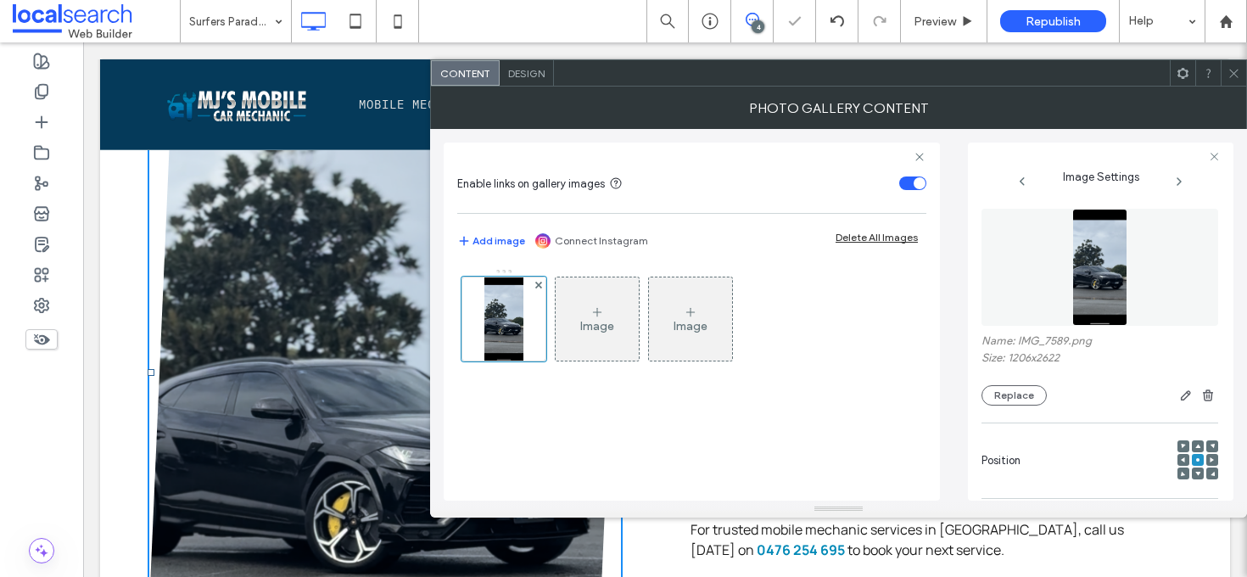
click at [1234, 79] on span at bounding box center [1233, 72] width 13 height 25
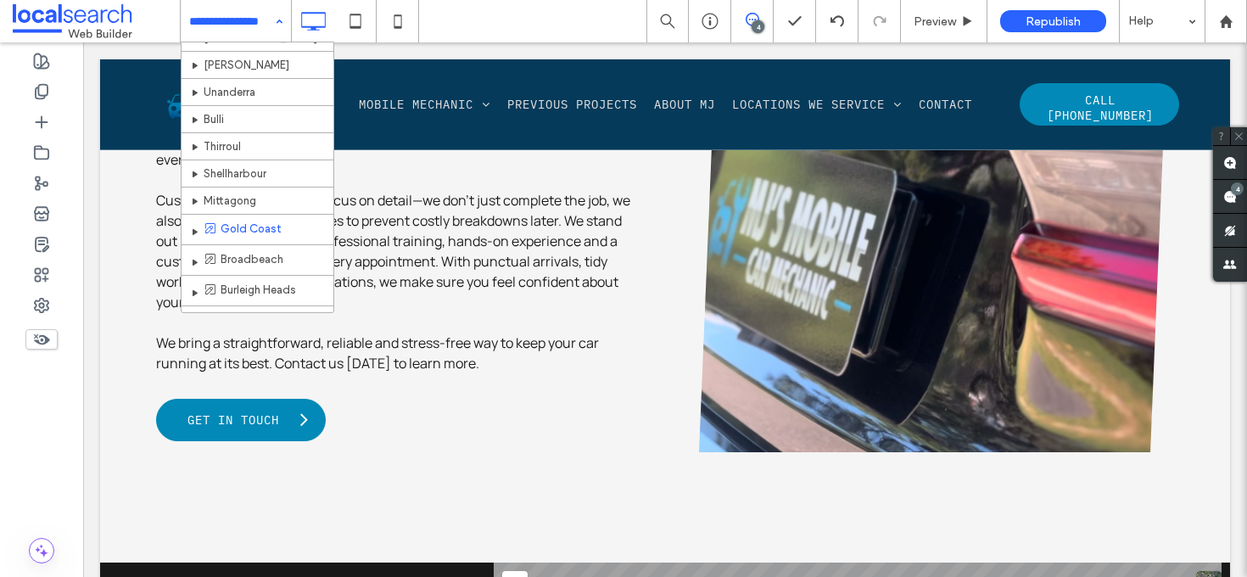
scroll to position [330, 0]
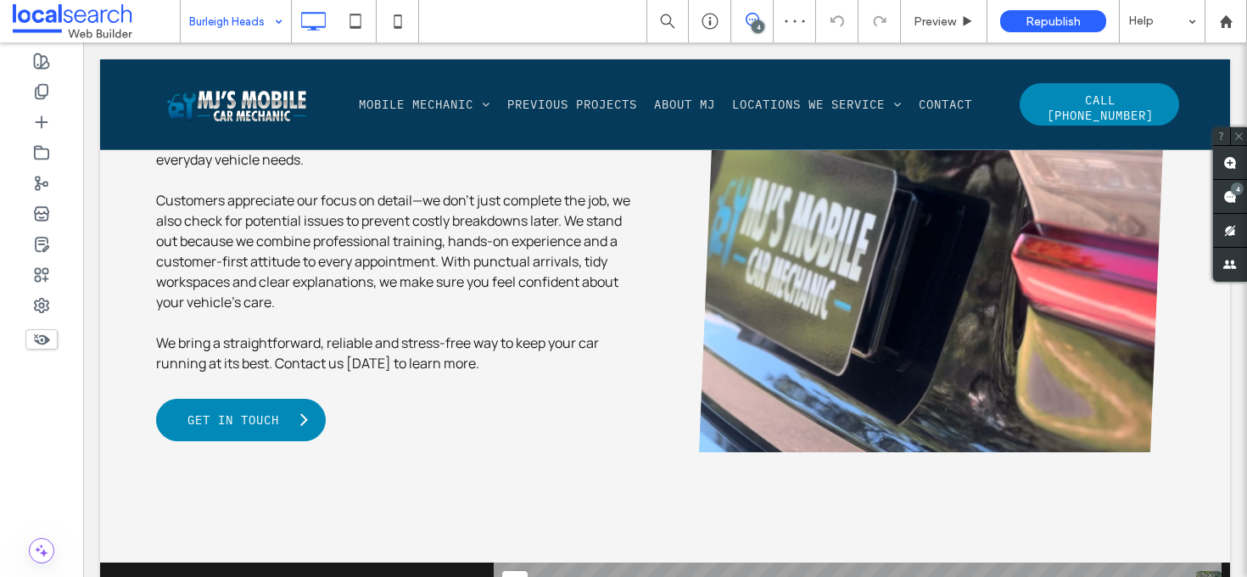
click at [244, 31] on input at bounding box center [231, 21] width 85 height 42
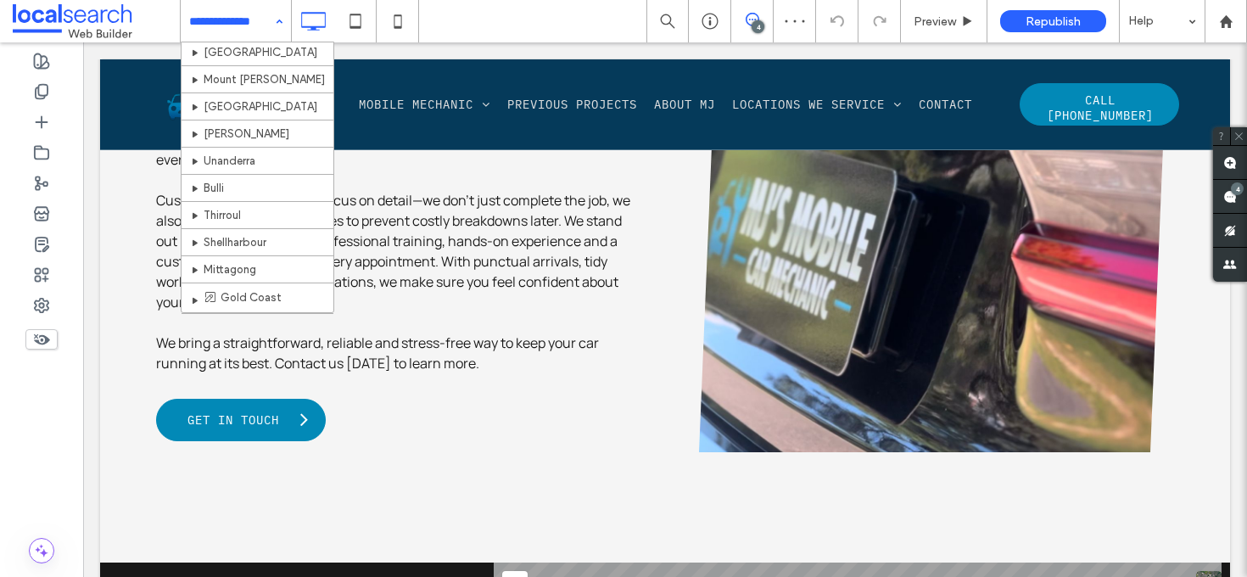
scroll to position [330, 0]
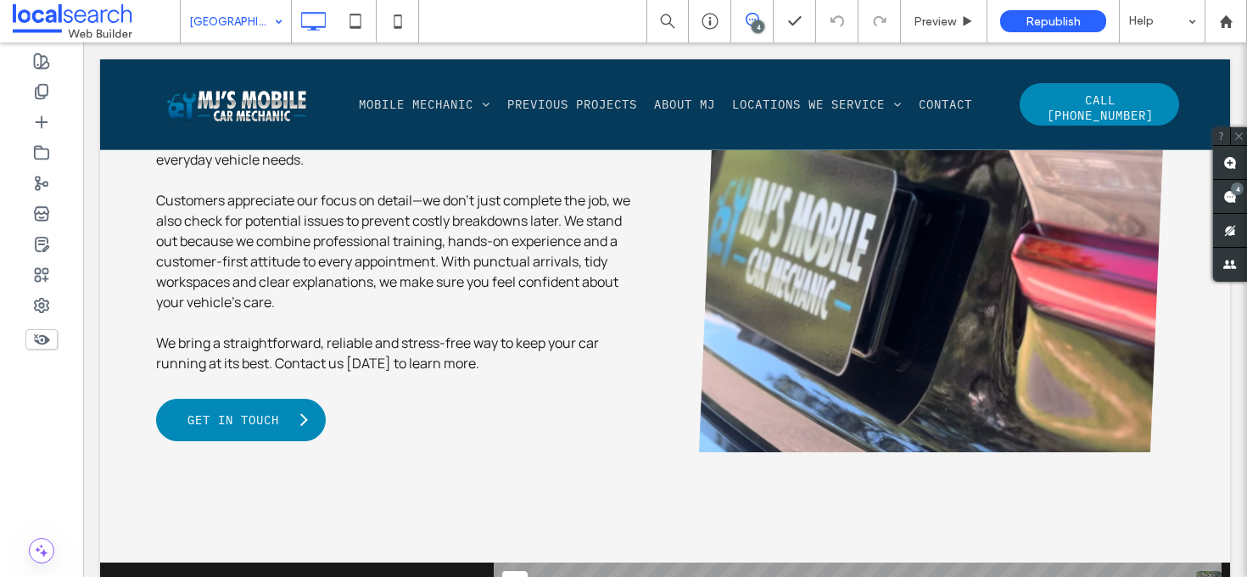
click at [202, 13] on input at bounding box center [231, 21] width 85 height 42
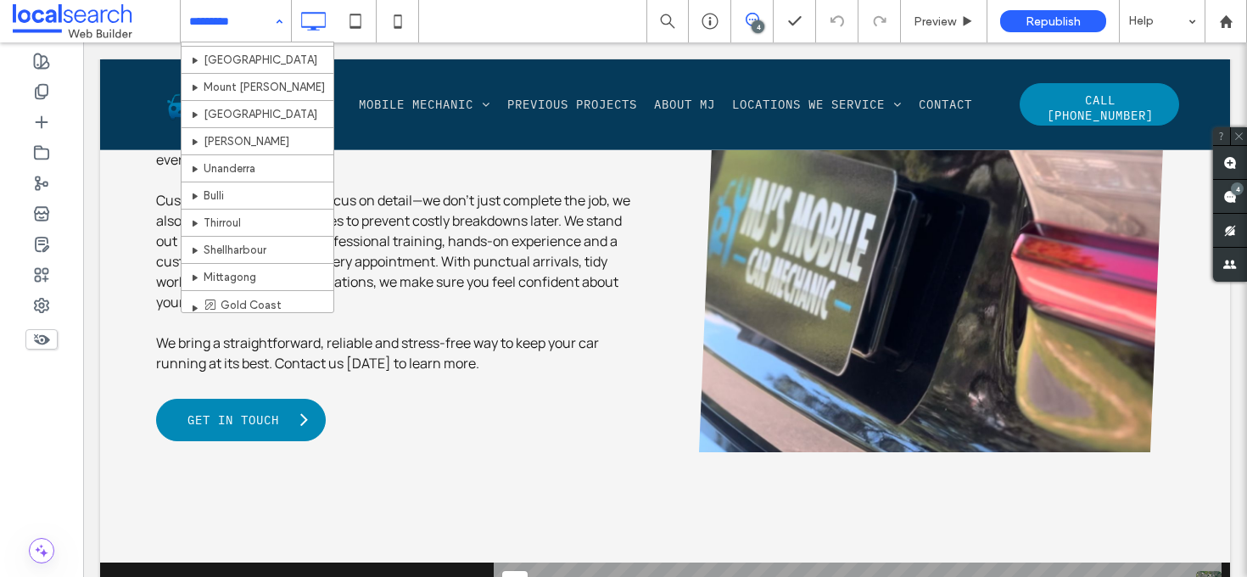
scroll to position [330, 0]
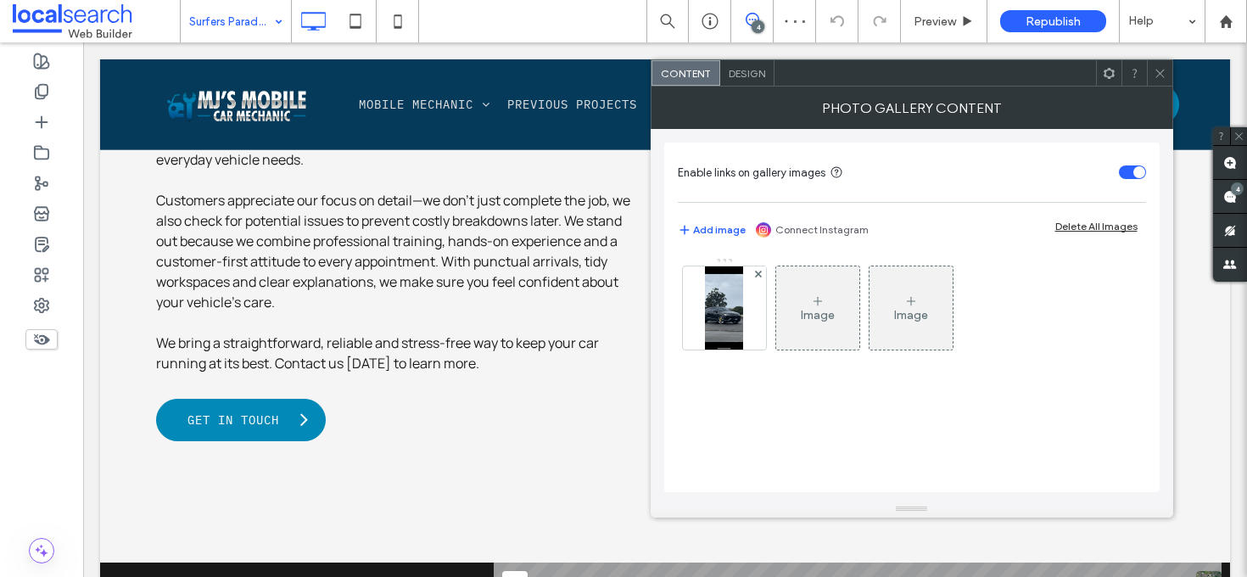
click at [680, 317] on div "Image Image" at bounding box center [911, 312] width 467 height 110
click at [742, 317] on img at bounding box center [724, 307] width 38 height 83
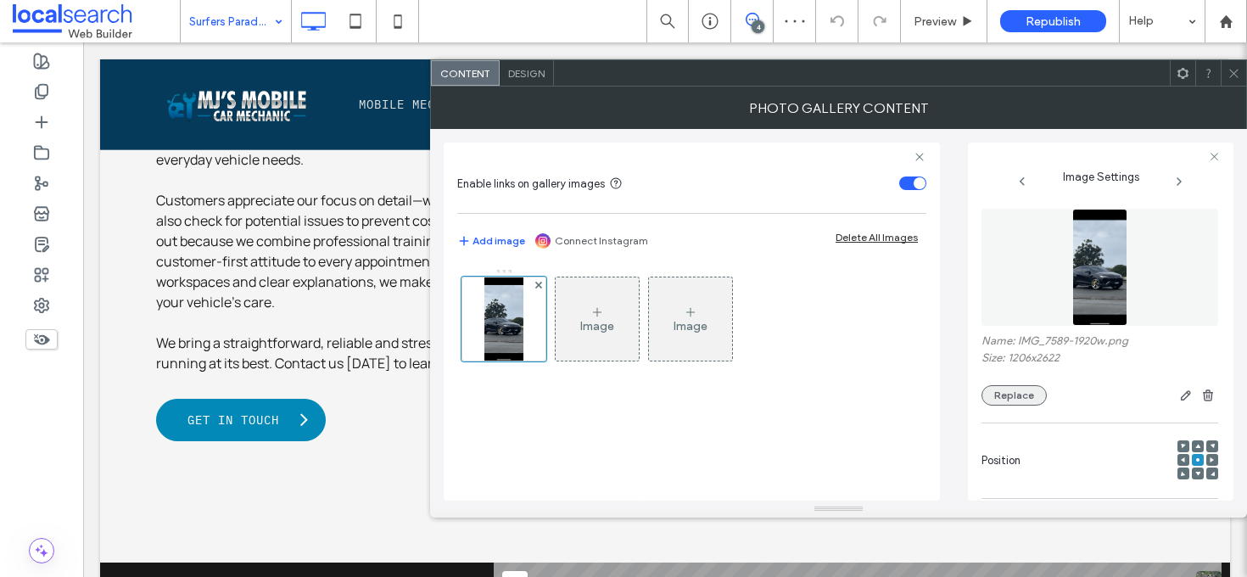
click at [1021, 392] on button "Replace" at bounding box center [1013, 395] width 65 height 20
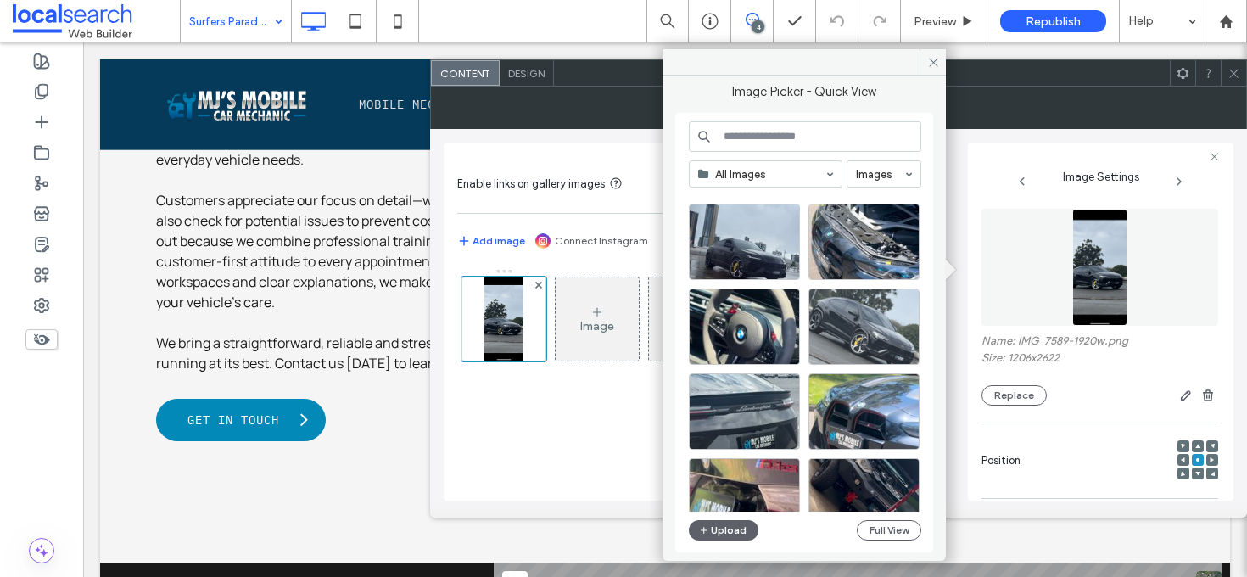
scroll to position [105, 0]
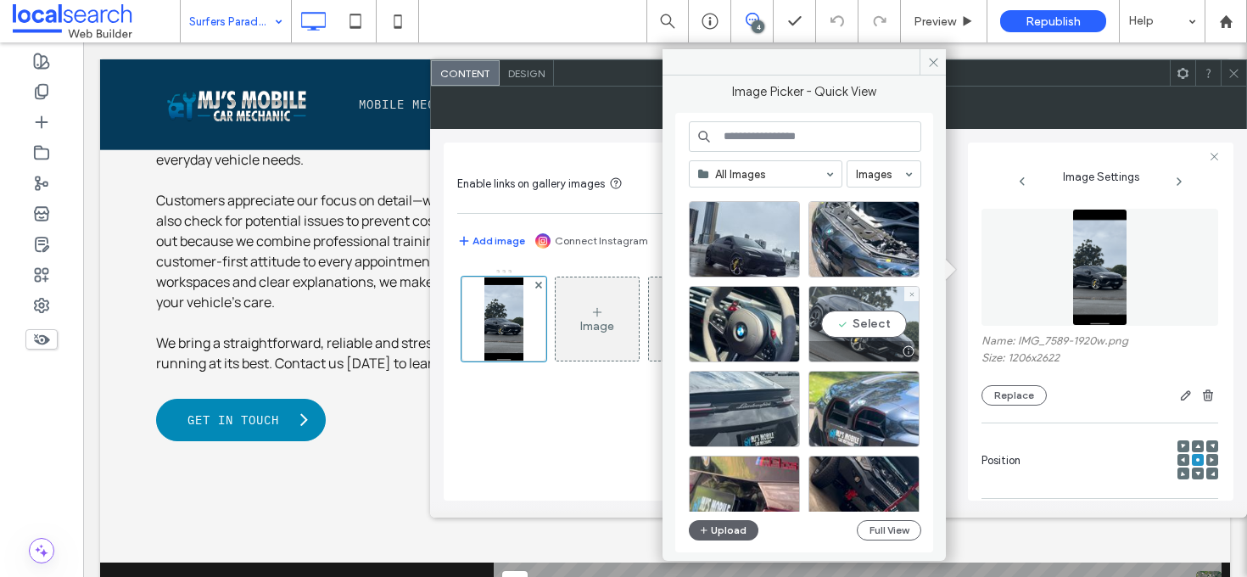
click at [878, 320] on div "Select" at bounding box center [863, 324] width 111 height 76
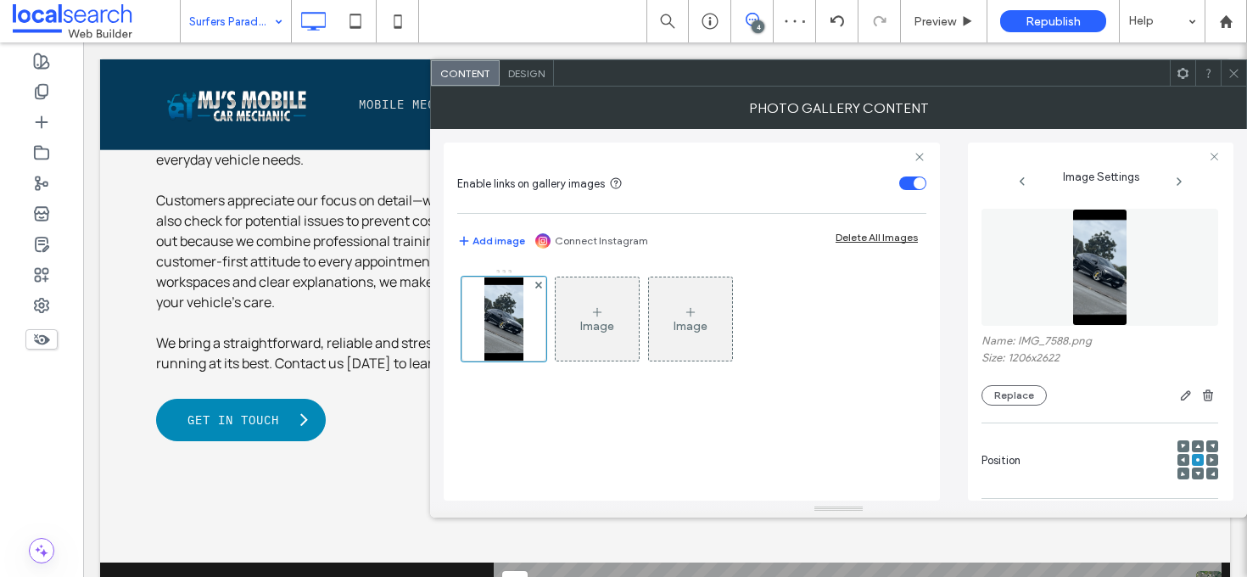
click at [1237, 69] on icon at bounding box center [1233, 73] width 13 height 13
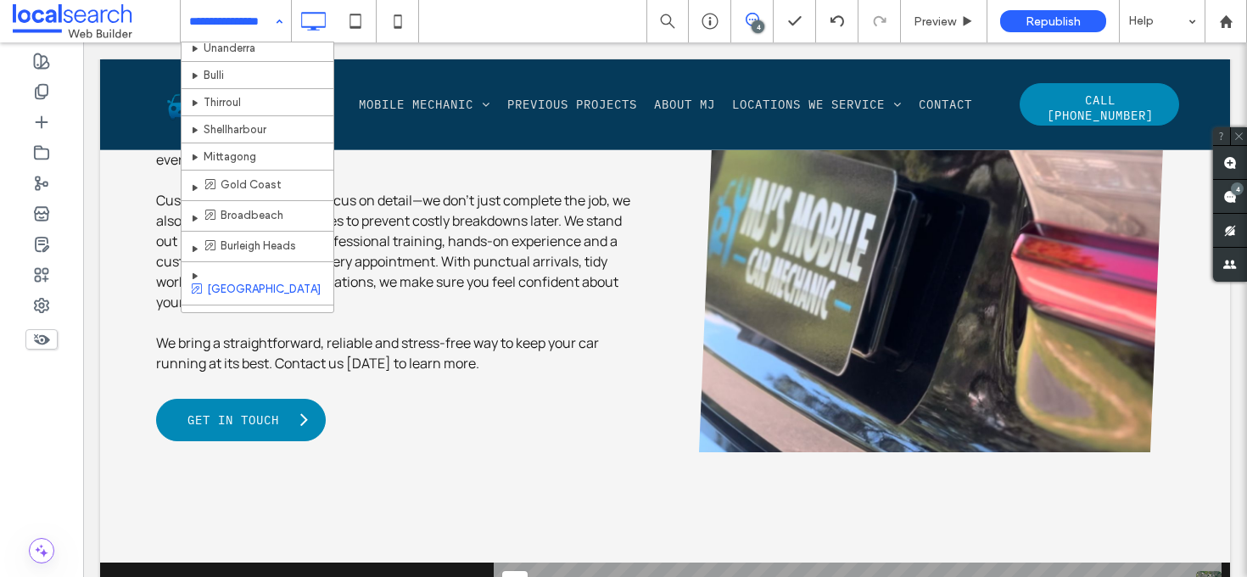
scroll to position [330, 0]
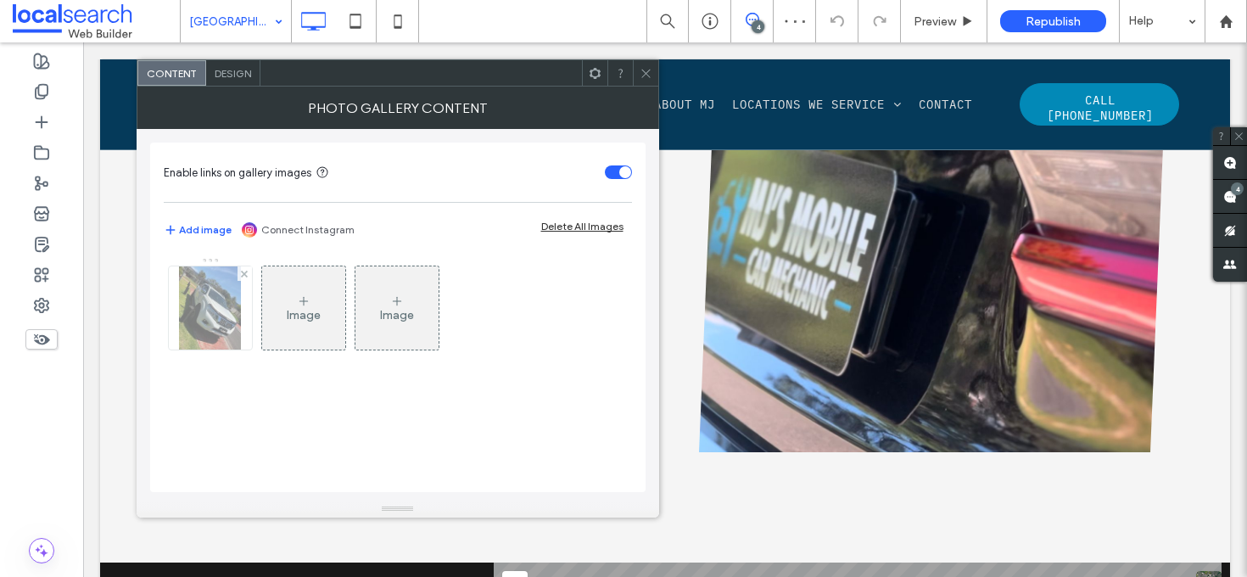
click at [211, 316] on img at bounding box center [210, 307] width 63 height 83
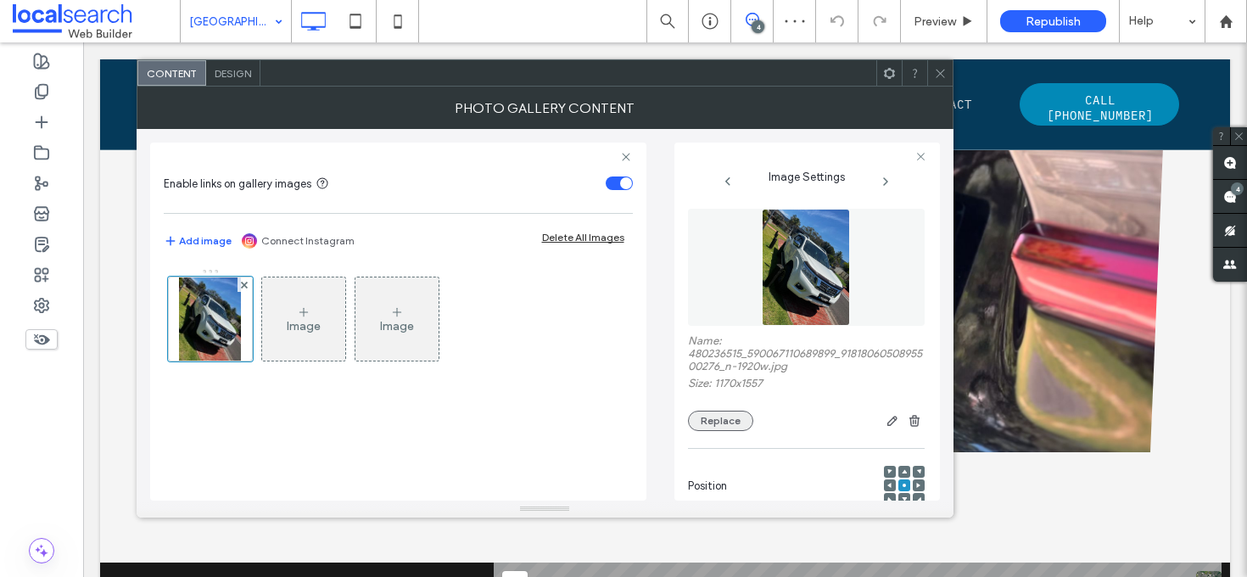
click at [720, 428] on button "Replace" at bounding box center [720, 421] width 65 height 20
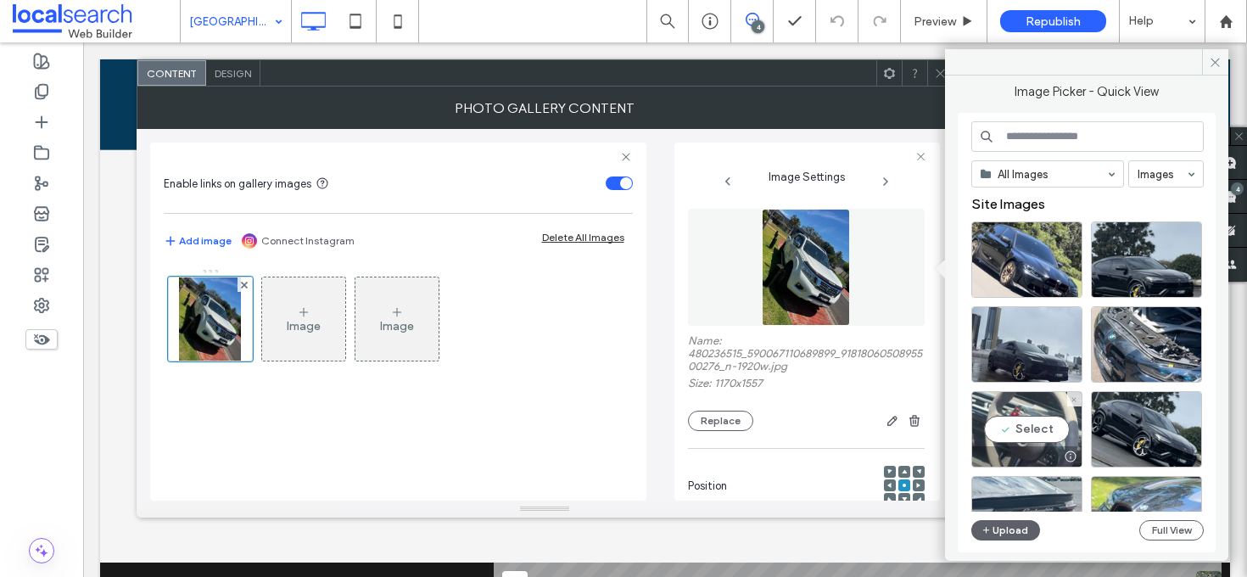
click at [1040, 420] on div "Select" at bounding box center [1026, 429] width 111 height 76
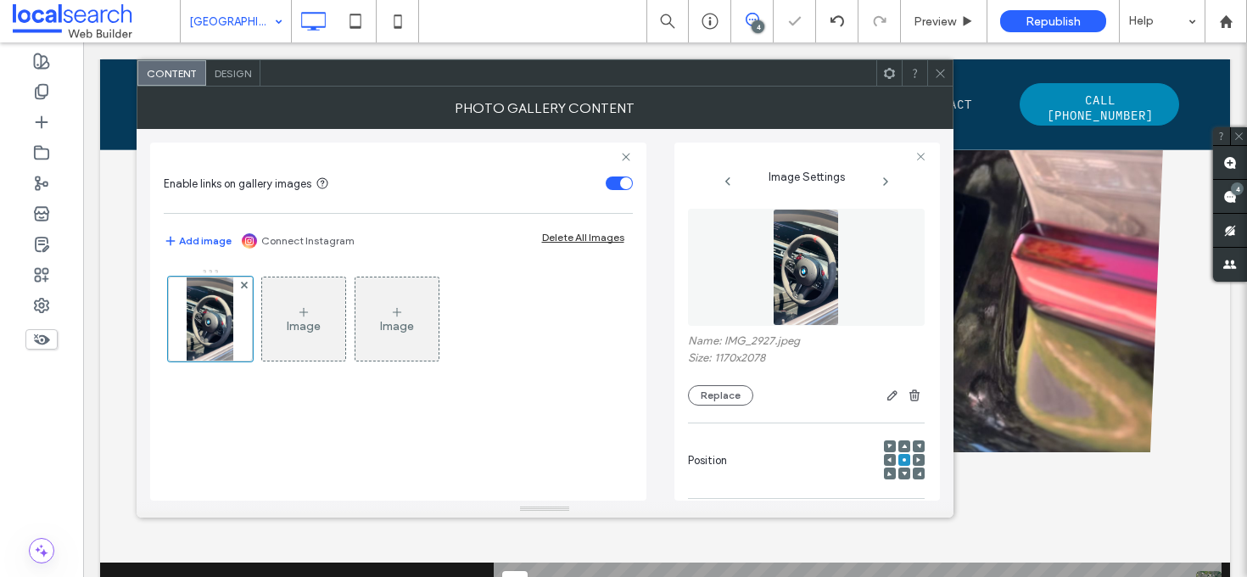
click at [931, 78] on div at bounding box center [939, 72] width 25 height 25
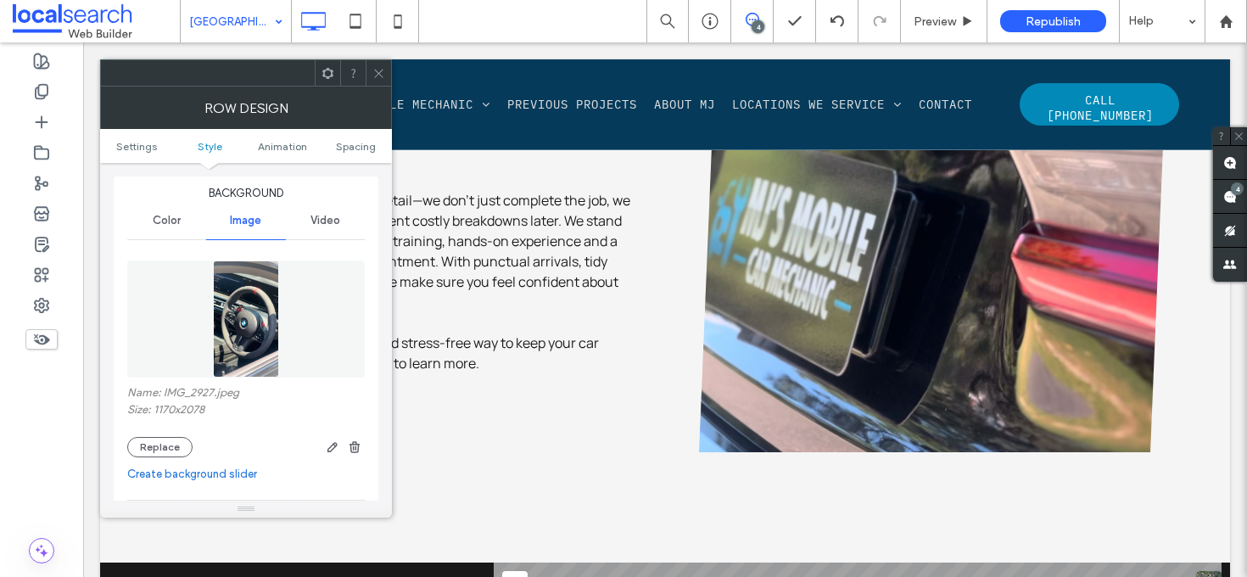
scroll to position [251, 0]
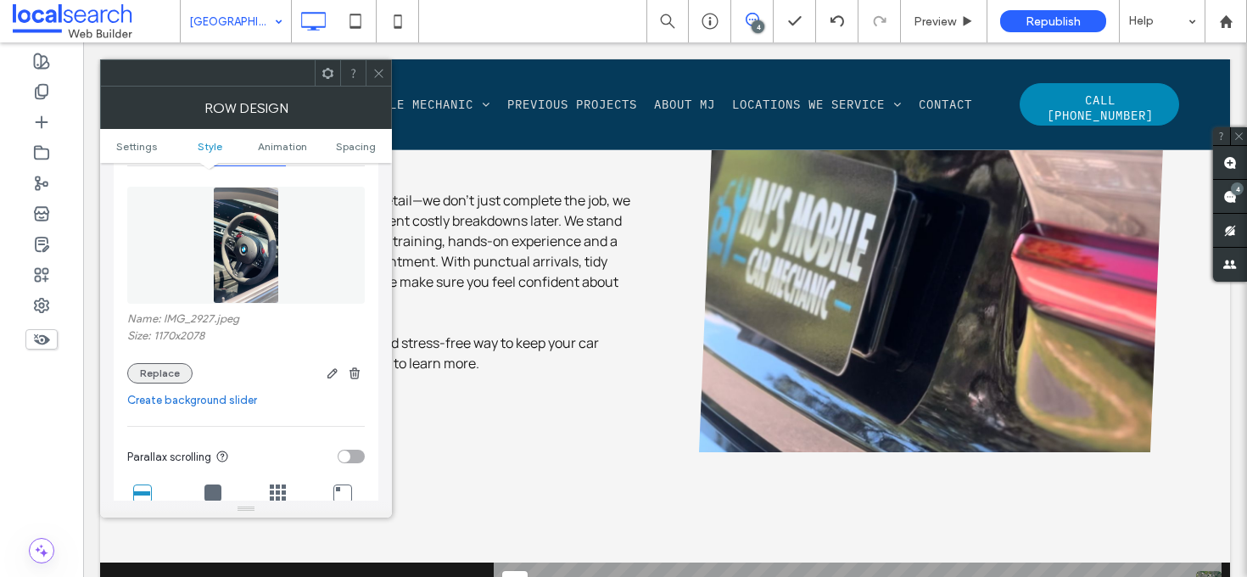
click at [158, 377] on button "Replace" at bounding box center [159, 373] width 65 height 20
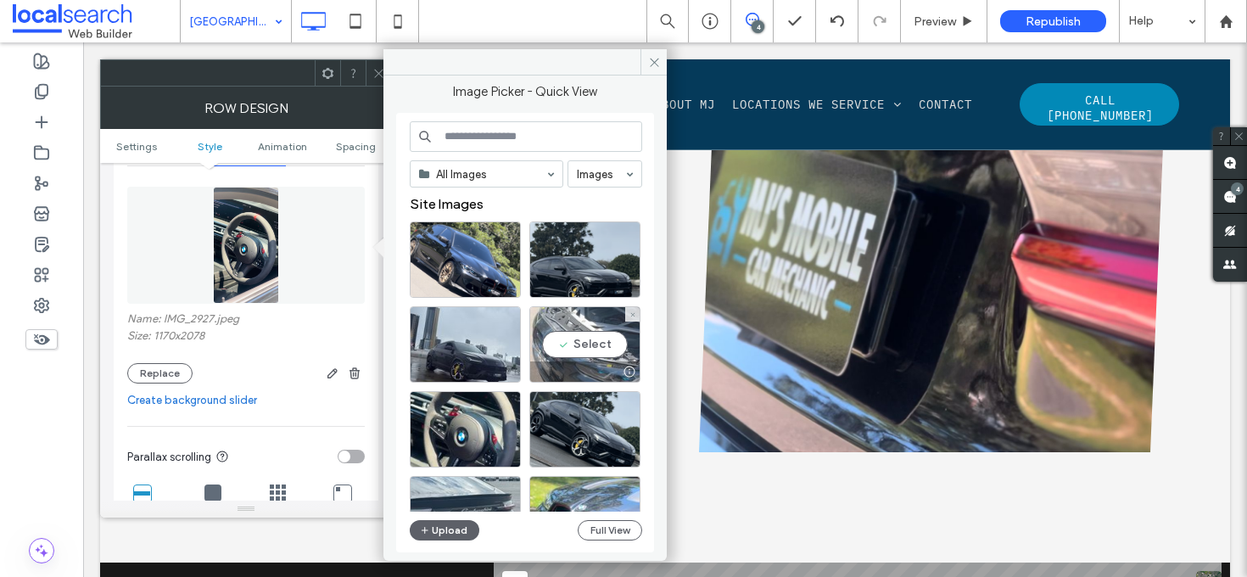
click at [601, 336] on div "Select" at bounding box center [584, 344] width 111 height 76
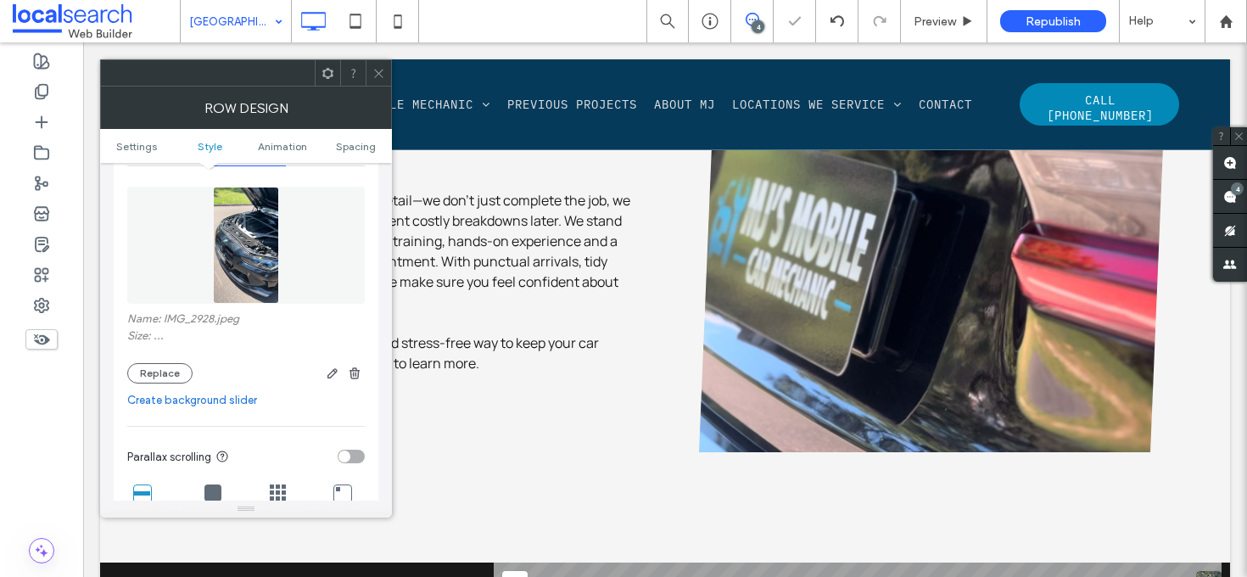
click at [382, 71] on icon at bounding box center [378, 73] width 13 height 13
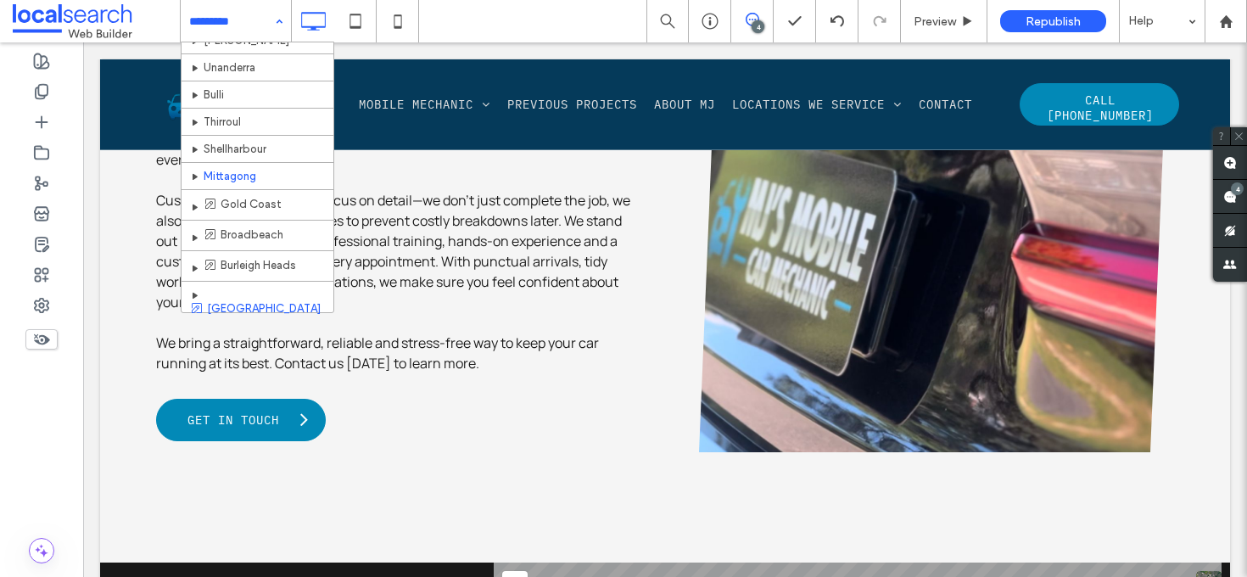
scroll to position [330, 0]
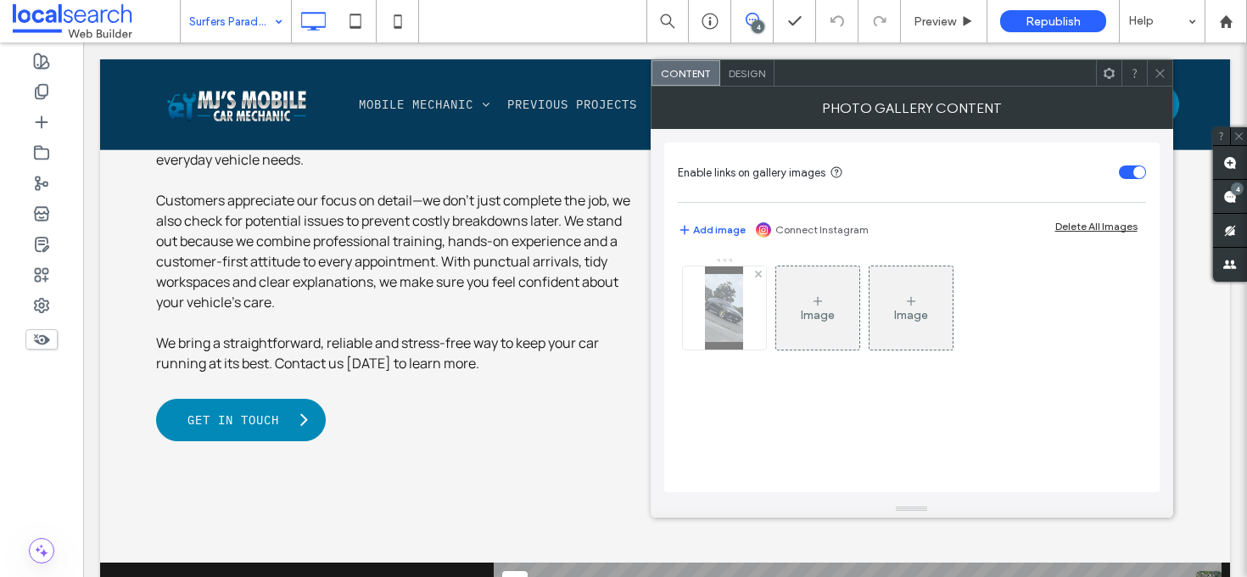
click at [713, 316] on img at bounding box center [724, 307] width 38 height 83
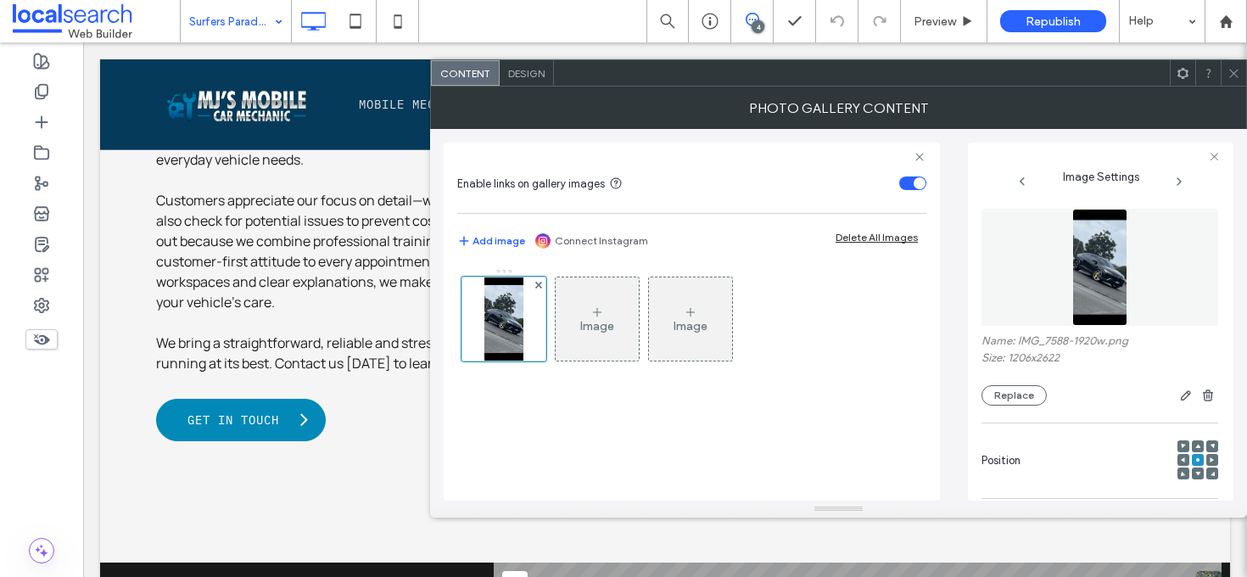
click at [995, 407] on div "Name: IMG_7588-1920w.png Size: 1206x2622 Replace" at bounding box center [1099, 307] width 237 height 214
click at [998, 404] on button "Replace" at bounding box center [1013, 395] width 65 height 20
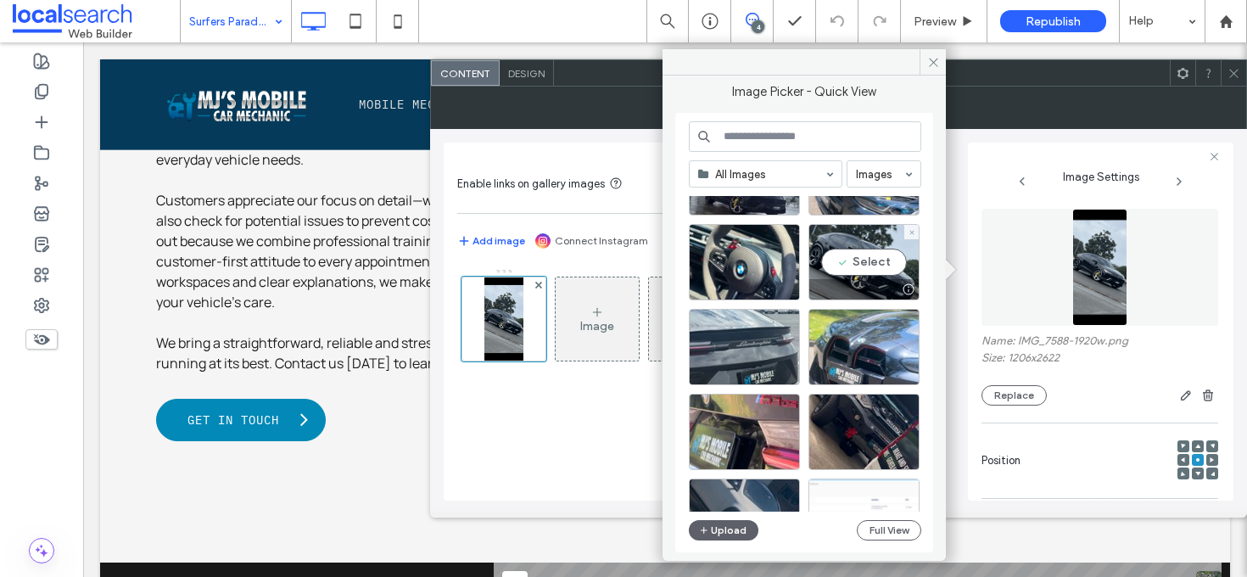
scroll to position [173, 0]
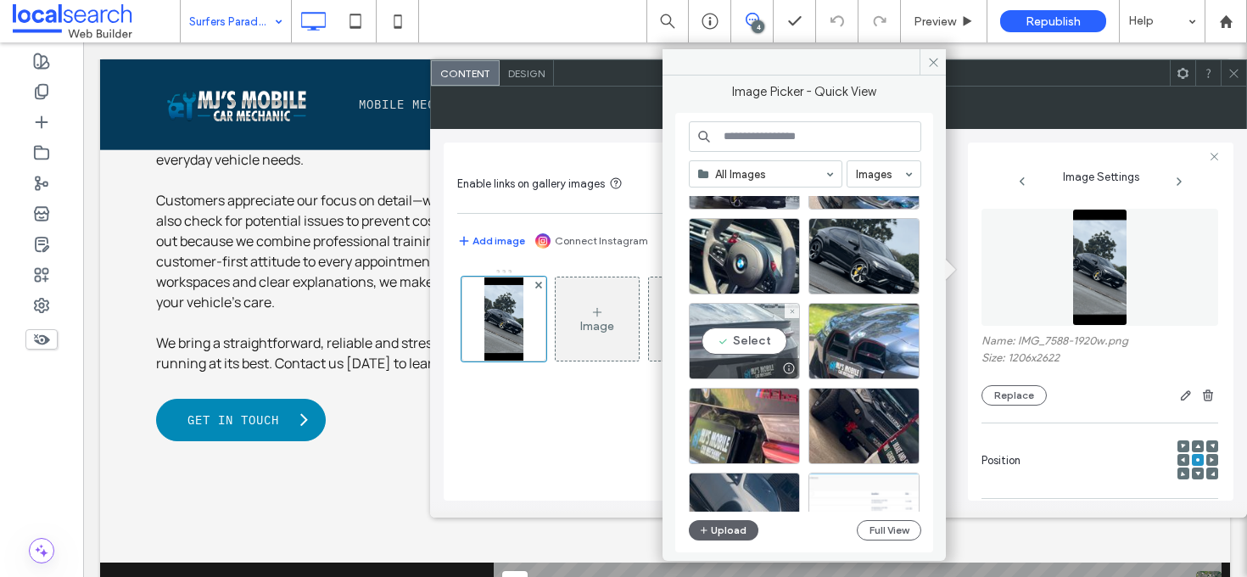
click at [759, 335] on div "Select" at bounding box center [744, 341] width 111 height 76
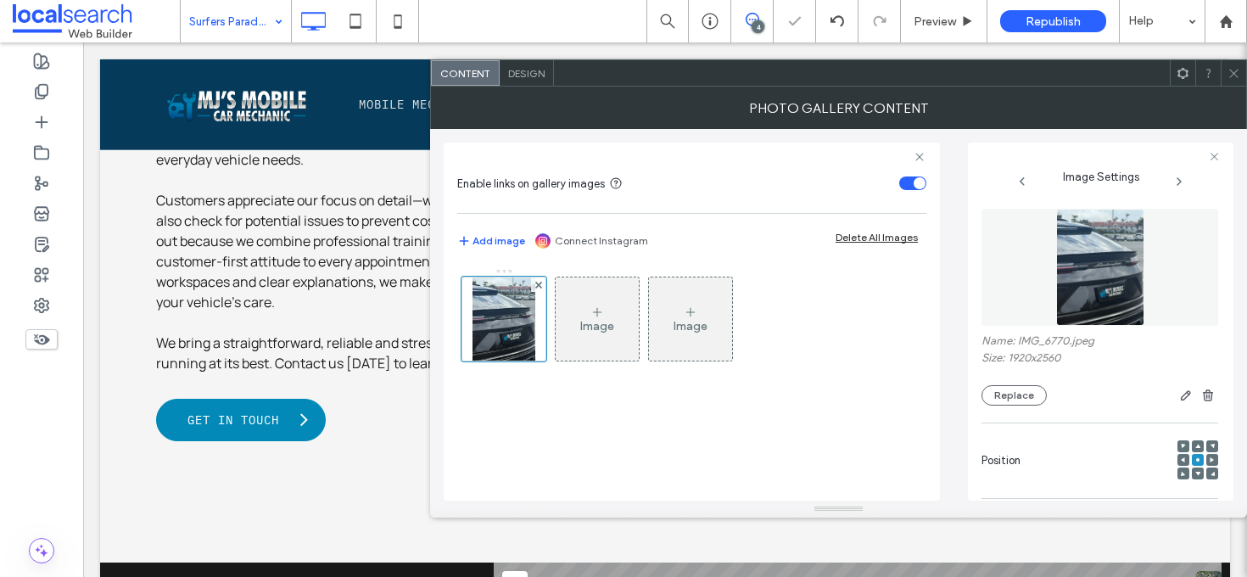
click at [1234, 70] on icon at bounding box center [1233, 73] width 13 height 13
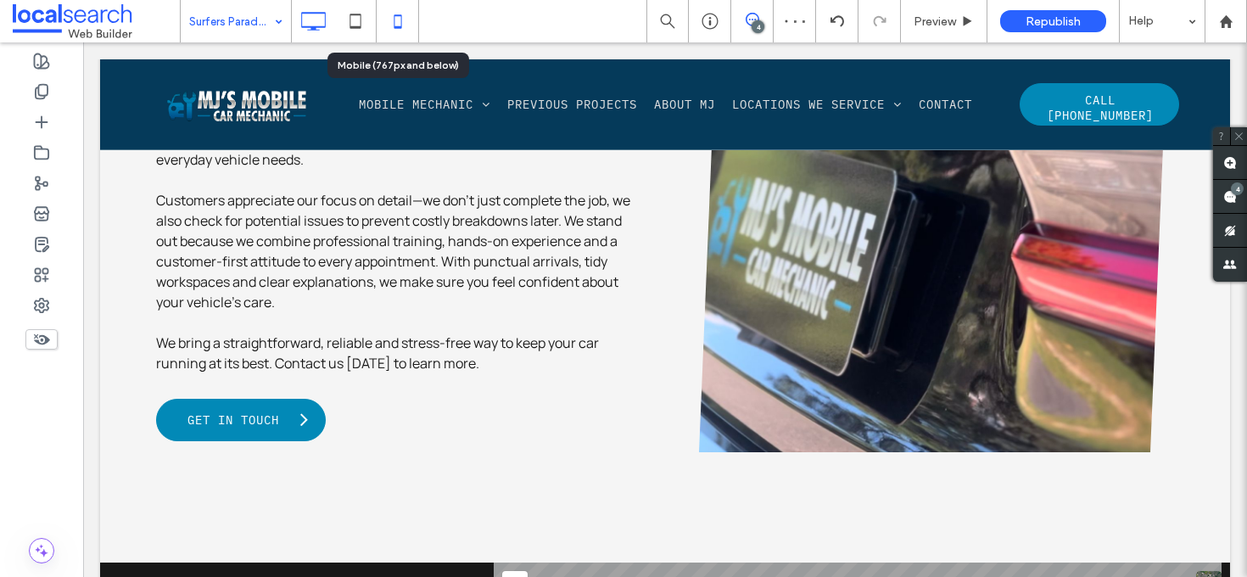
click at [411, 19] on icon at bounding box center [398, 21] width 34 height 34
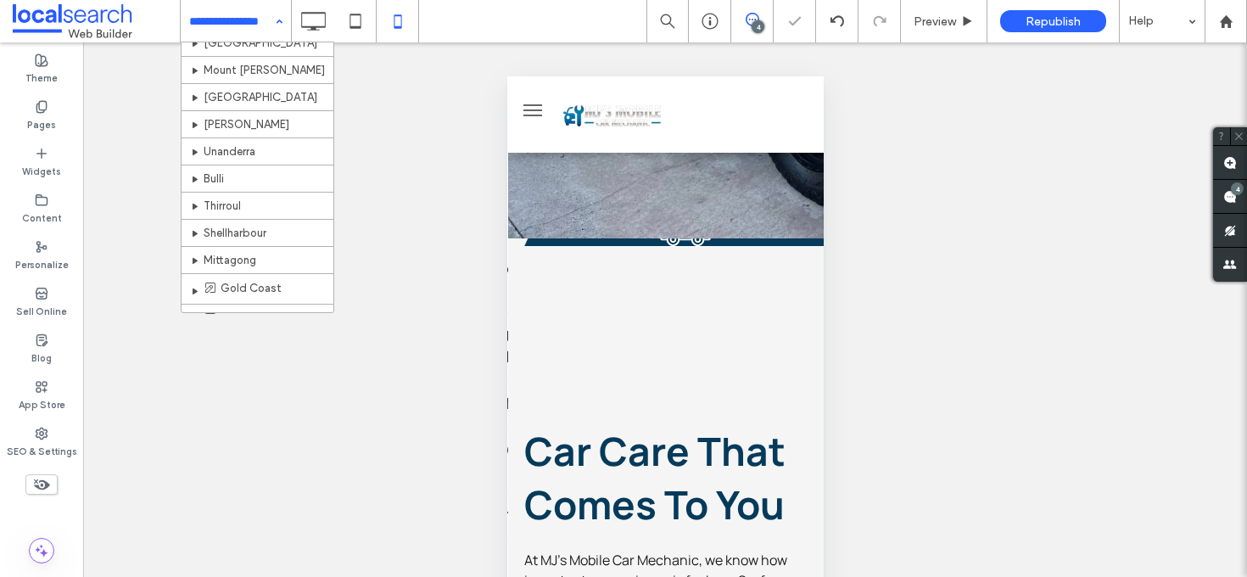
scroll to position [330, 0]
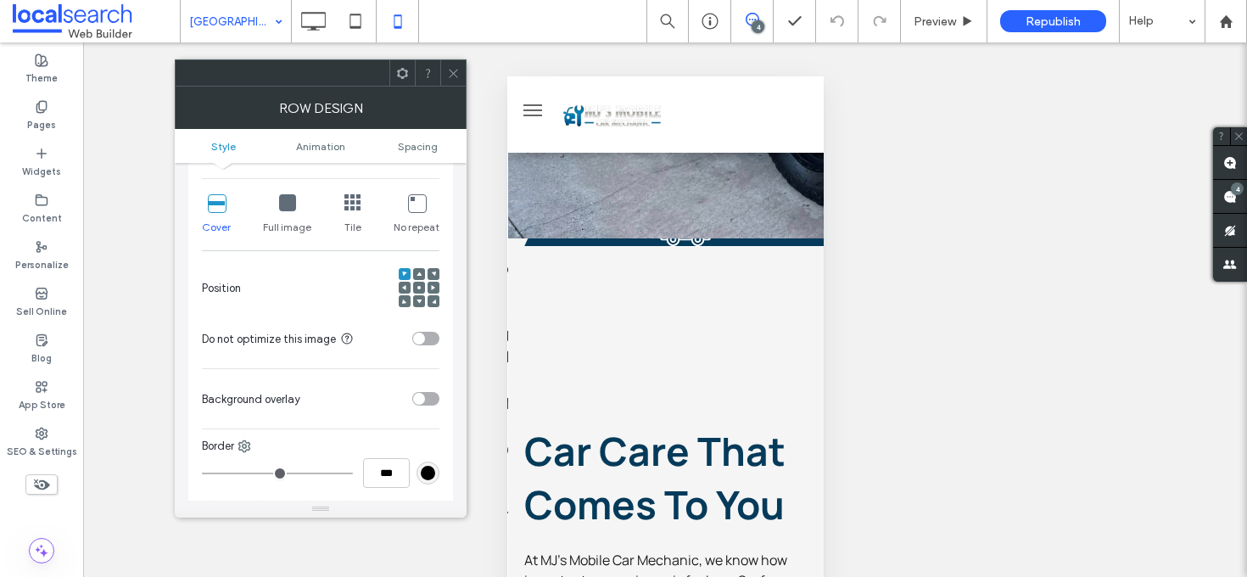
scroll to position [358, 0]
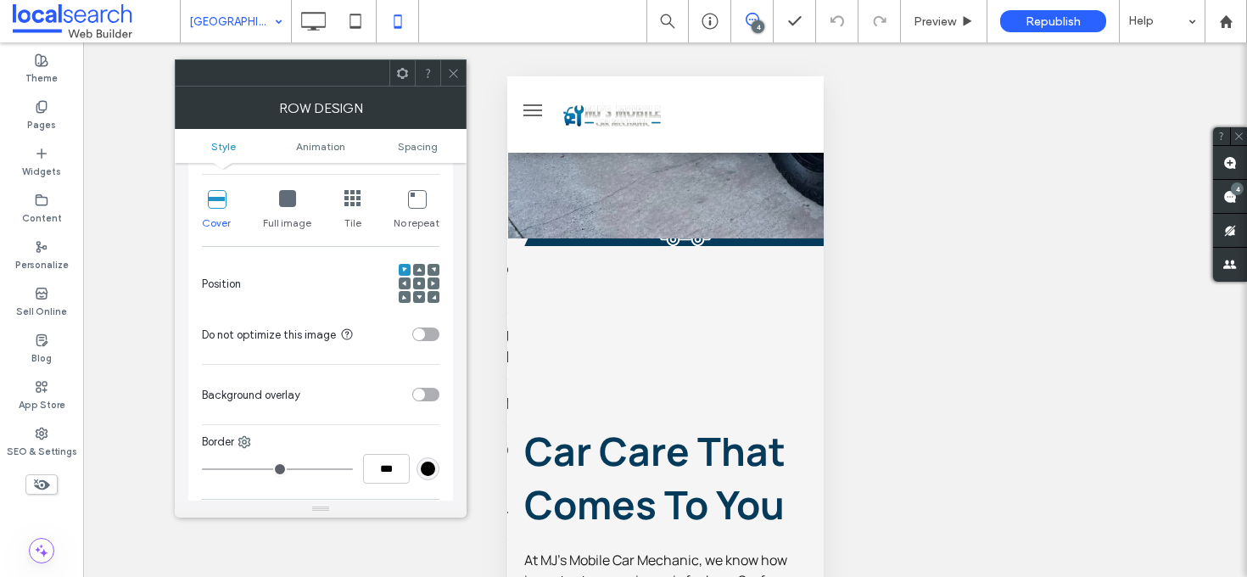
click at [415, 284] on div at bounding box center [419, 283] width 12 height 12
click at [420, 285] on use at bounding box center [418, 283] width 3 height 3
click at [261, 282] on div "Position" at bounding box center [321, 284] width 238 height 58
click at [458, 65] on span at bounding box center [453, 72] width 13 height 25
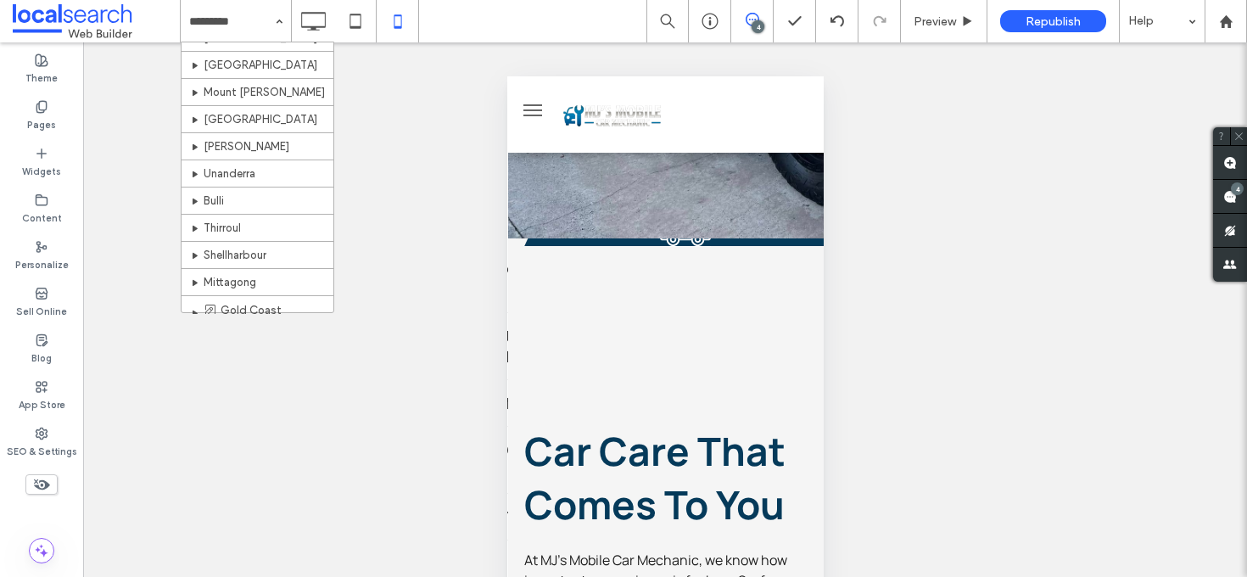
scroll to position [330, 0]
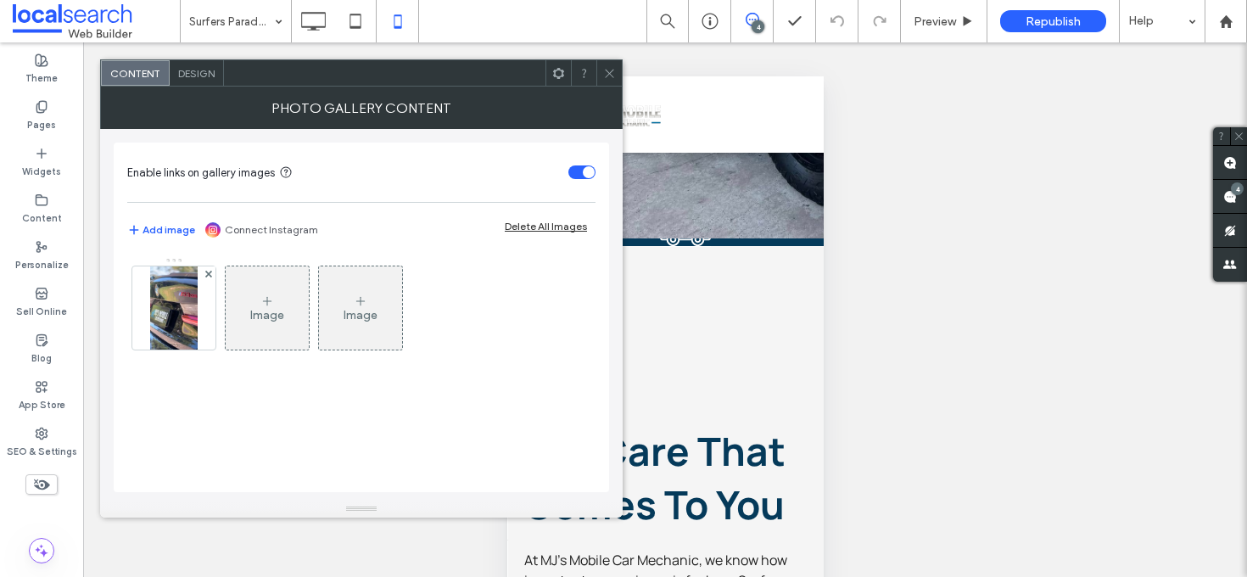
click at [607, 75] on use at bounding box center [609, 73] width 8 height 8
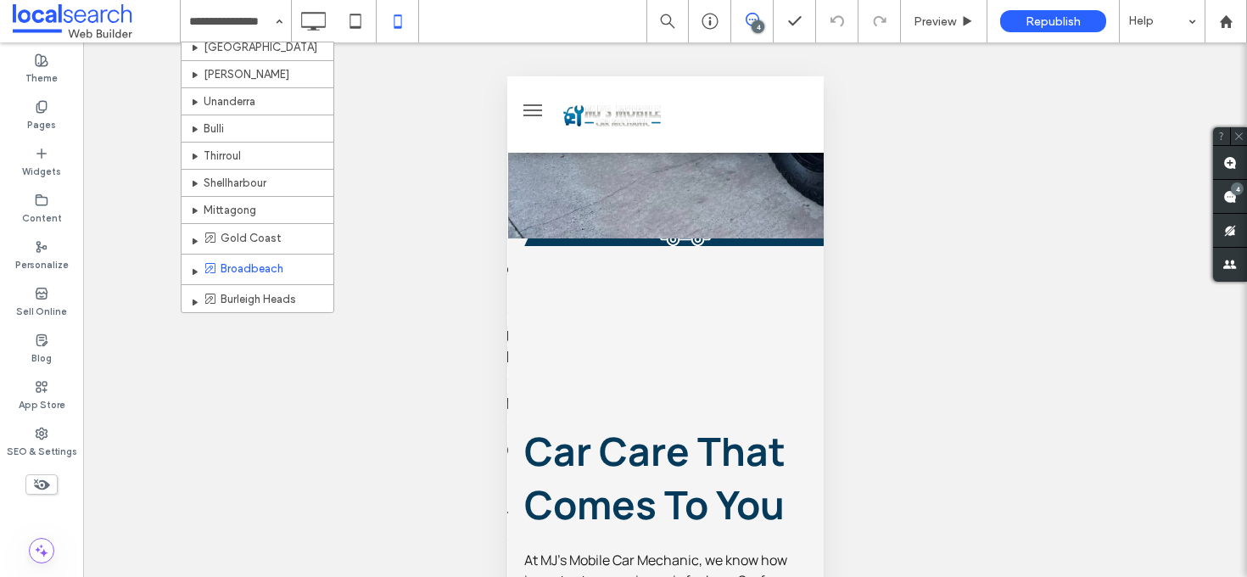
scroll to position [330, 0]
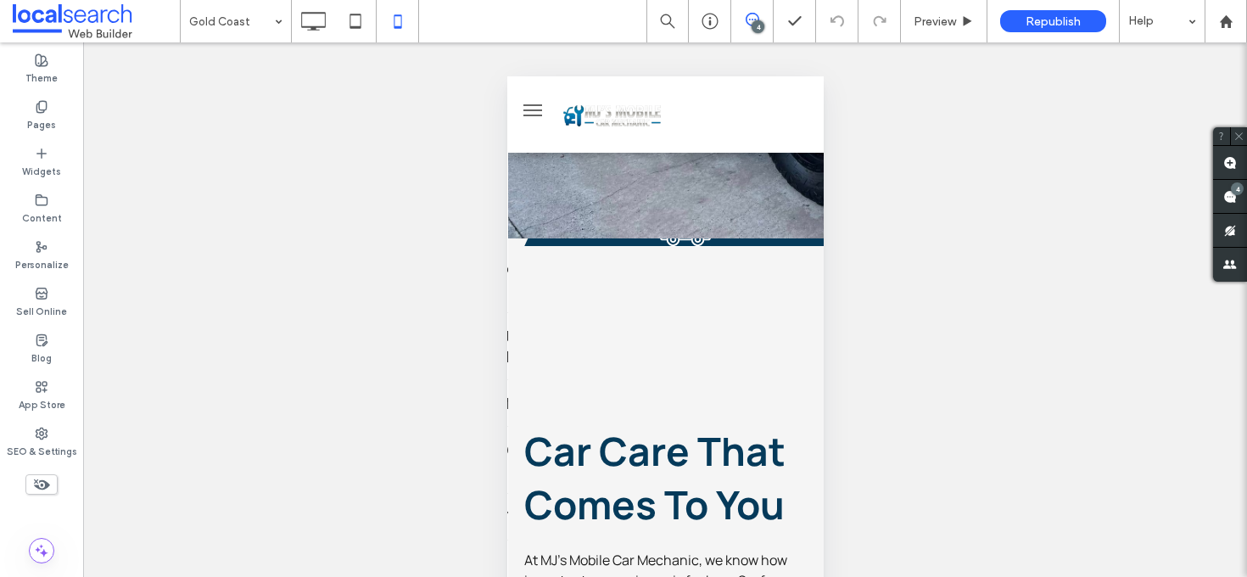
click at [232, 32] on input at bounding box center [231, 21] width 85 height 42
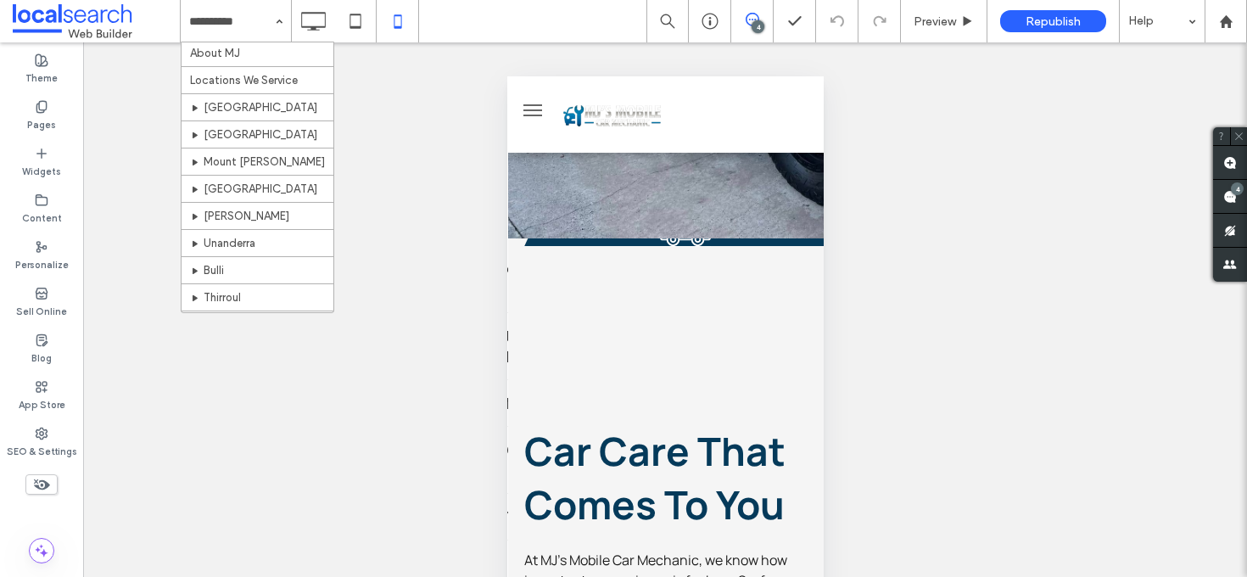
scroll to position [330, 0]
click at [242, 36] on input at bounding box center [231, 21] width 85 height 42
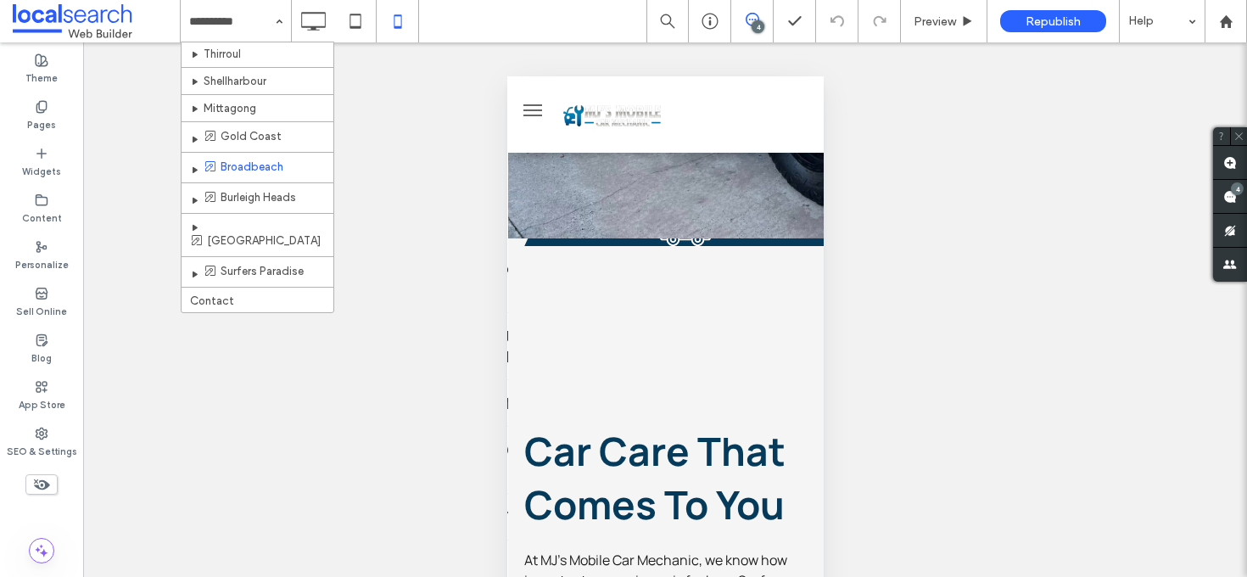
scroll to position [330, 0]
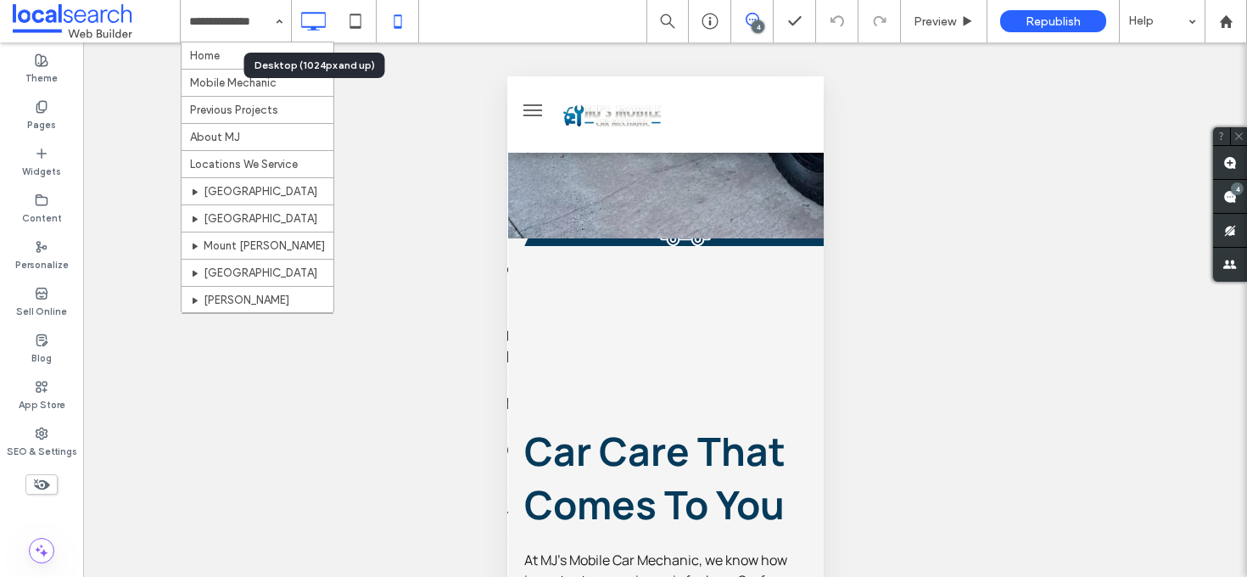
click at [324, 24] on icon at bounding box center [313, 21] width 34 height 34
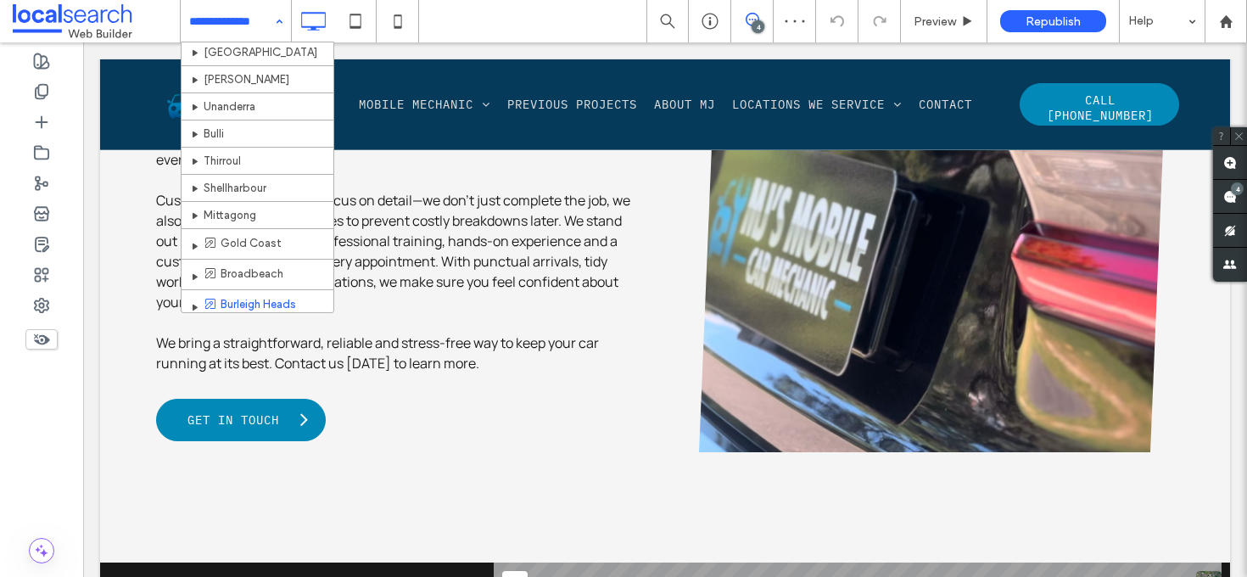
scroll to position [295, 0]
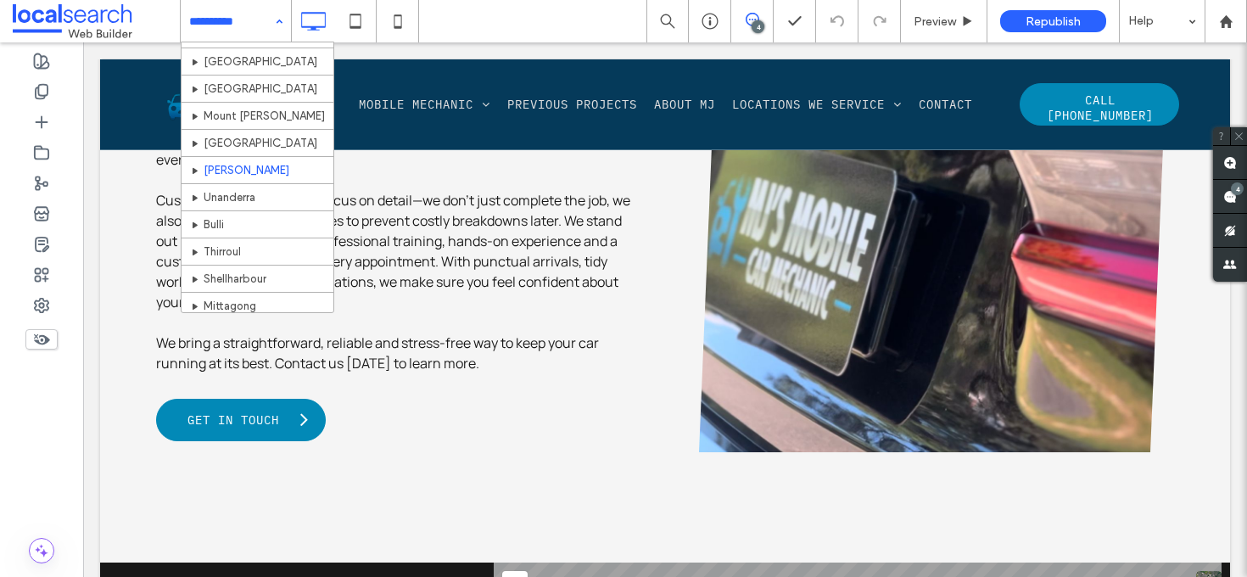
scroll to position [224, 0]
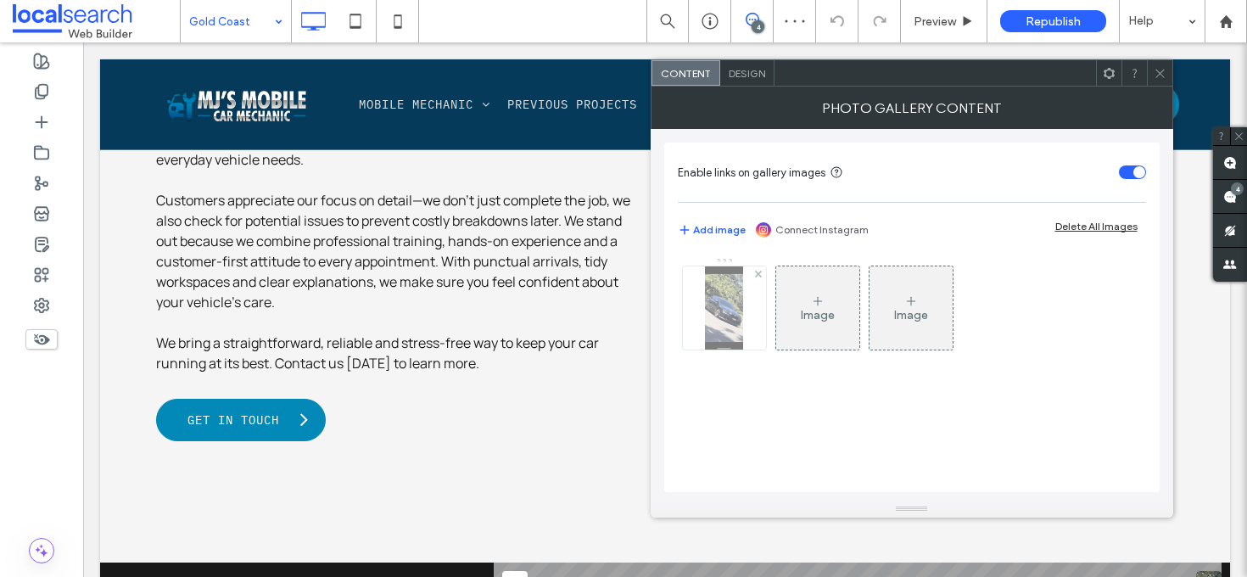
click at [720, 333] on img at bounding box center [724, 307] width 38 height 83
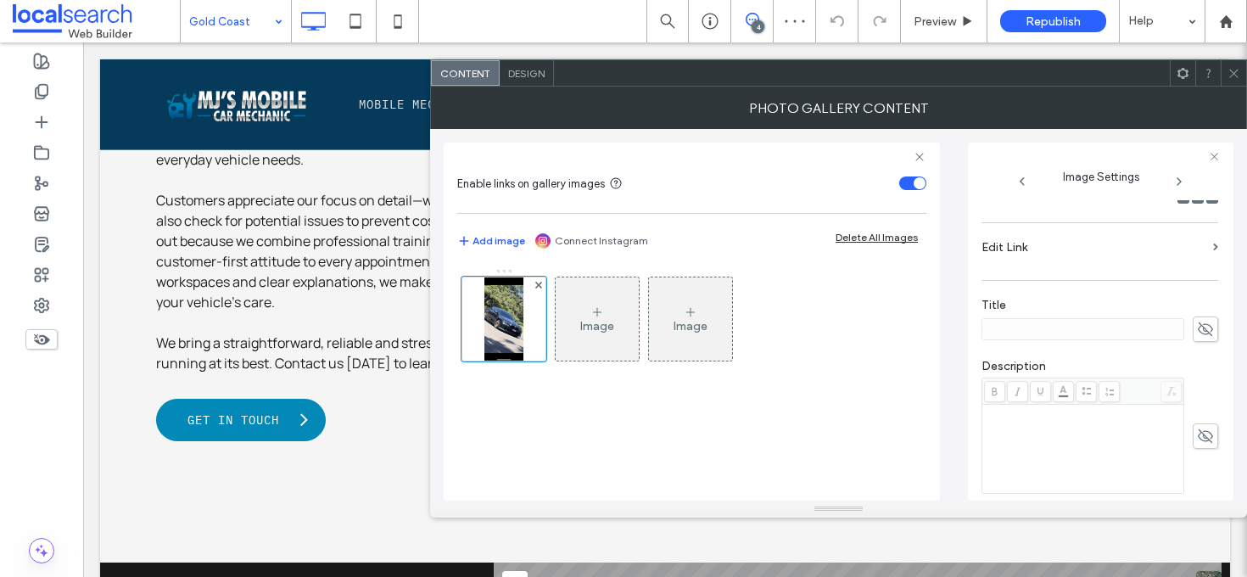
scroll to position [503, 0]
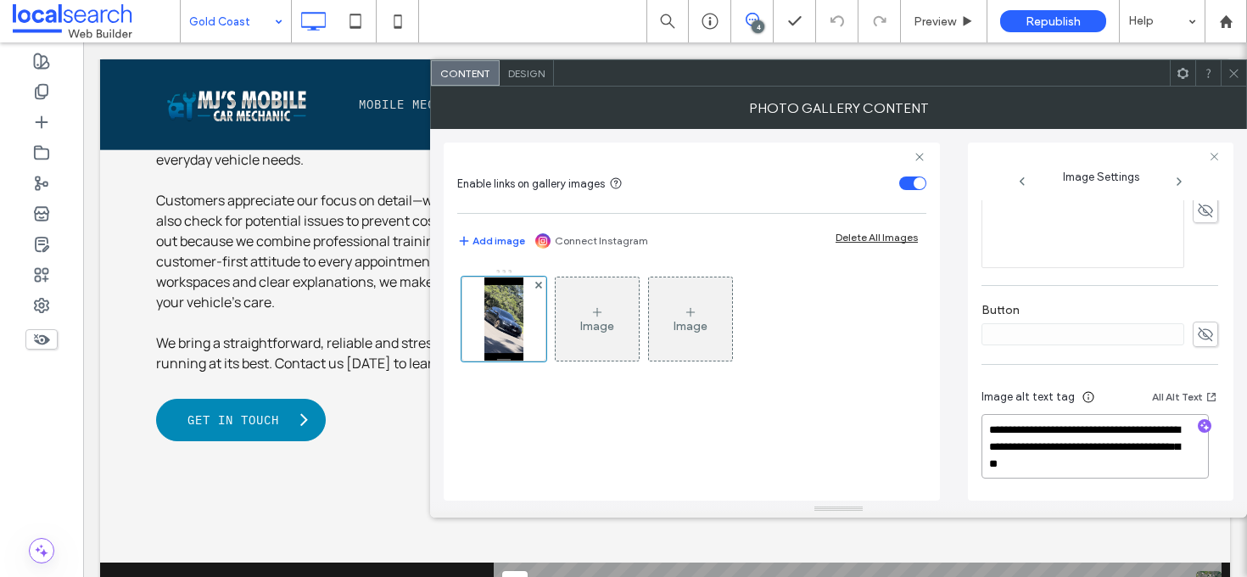
drag, startPoint x: 1105, startPoint y: 464, endPoint x: 1038, endPoint y: 449, distance: 68.7
click at [1038, 449] on textarea "**********" at bounding box center [1094, 446] width 227 height 64
click at [1201, 425] on span "button" at bounding box center [1205, 426] width 14 height 14
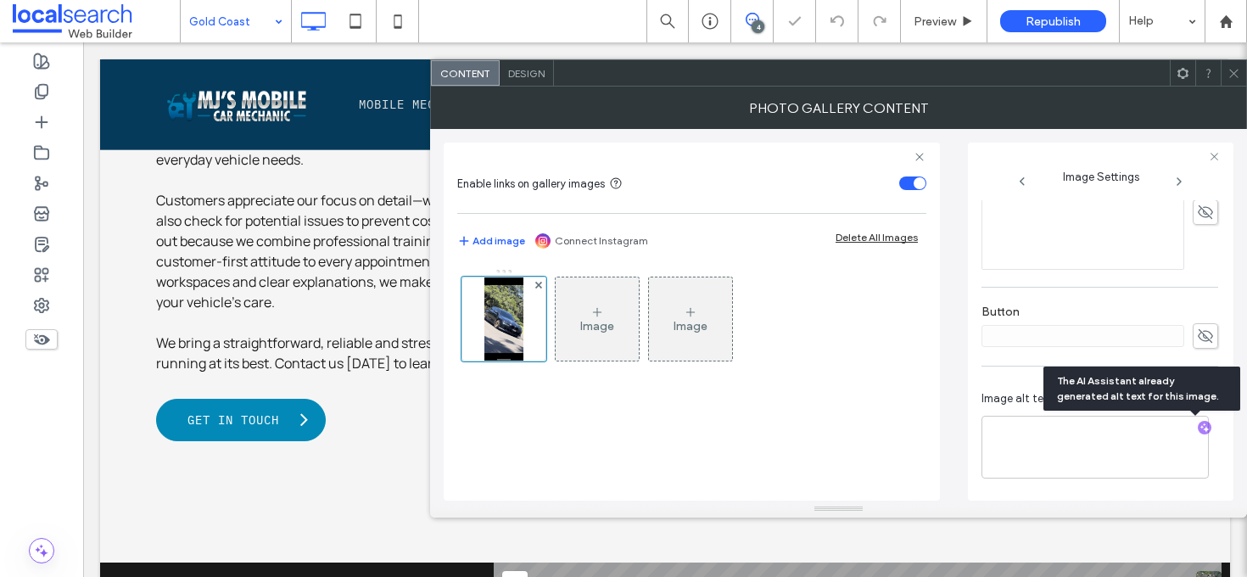
scroll to position [501, 0]
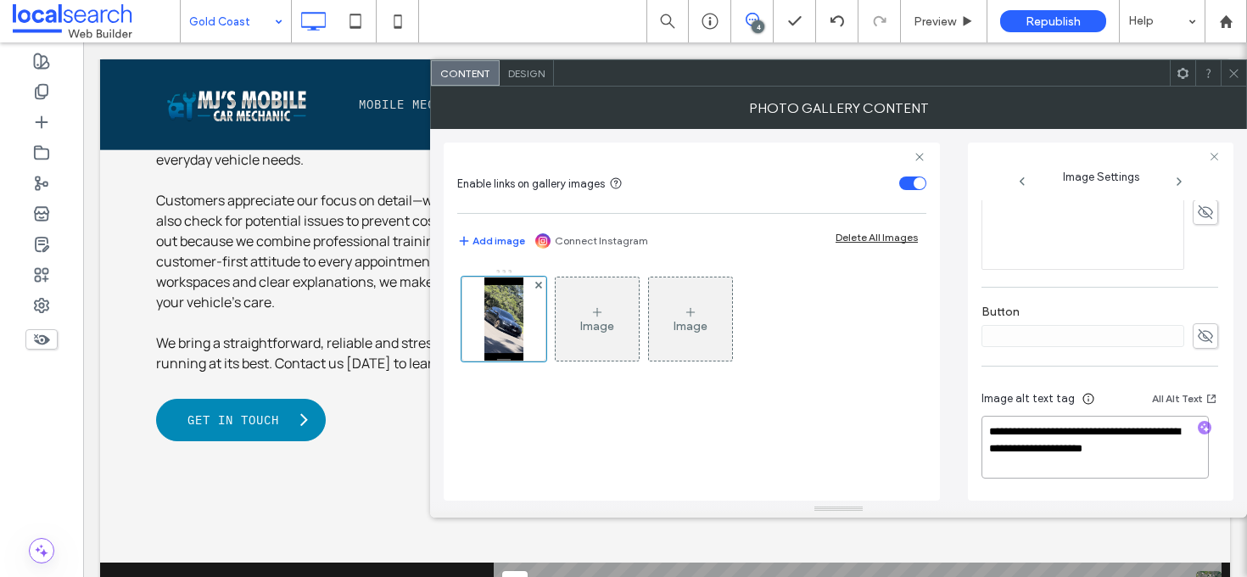
click at [1185, 452] on textarea "**********" at bounding box center [1094, 447] width 227 height 63
paste textarea "**********"
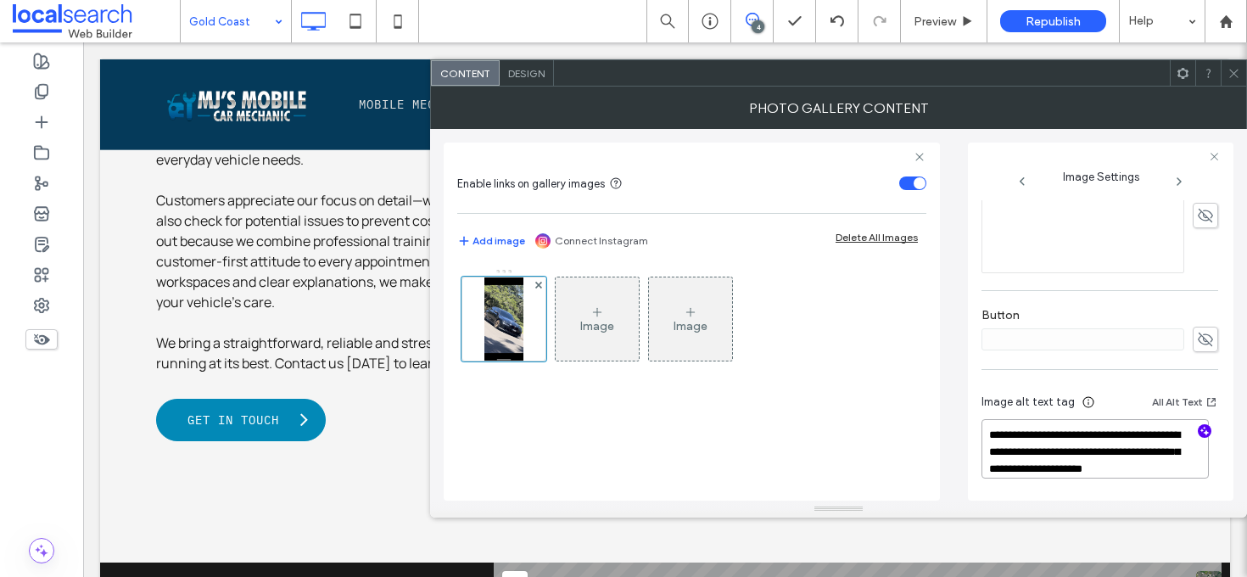
scroll to position [2, 0]
type textarea "**********"
click at [925, 416] on div "Image Image" at bounding box center [691, 376] width 469 height 232
click at [1233, 76] on icon at bounding box center [1233, 73] width 13 height 13
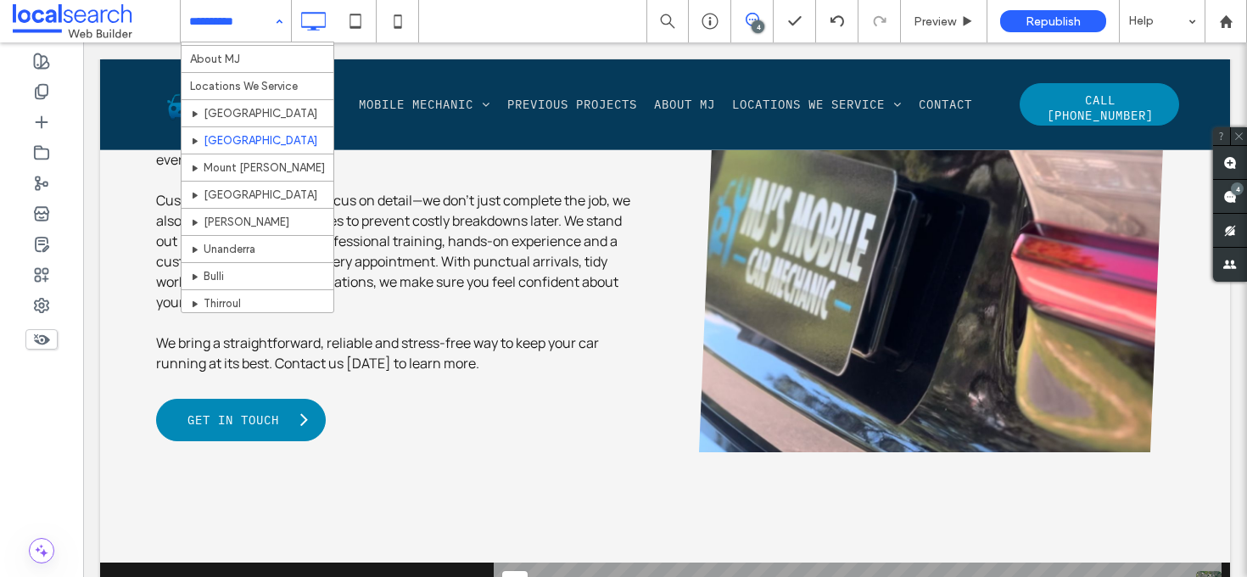
scroll to position [248, 0]
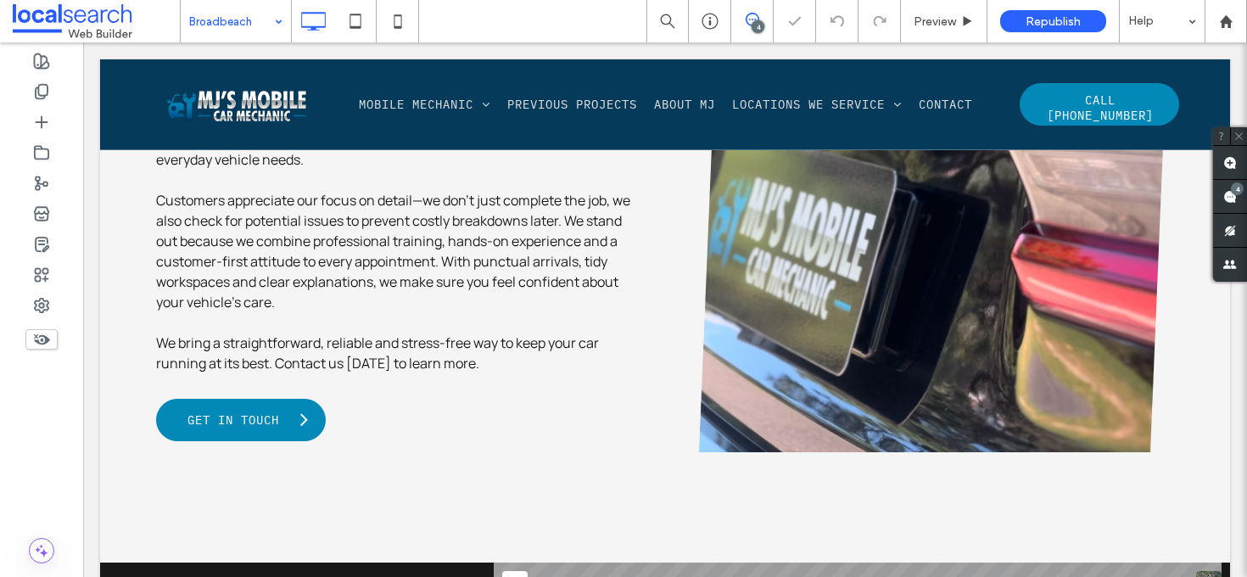
drag, startPoint x: 276, startPoint y: 25, endPoint x: 257, endPoint y: 28, distance: 18.8
click at [275, 25] on div "Broadbeach" at bounding box center [236, 21] width 110 height 42
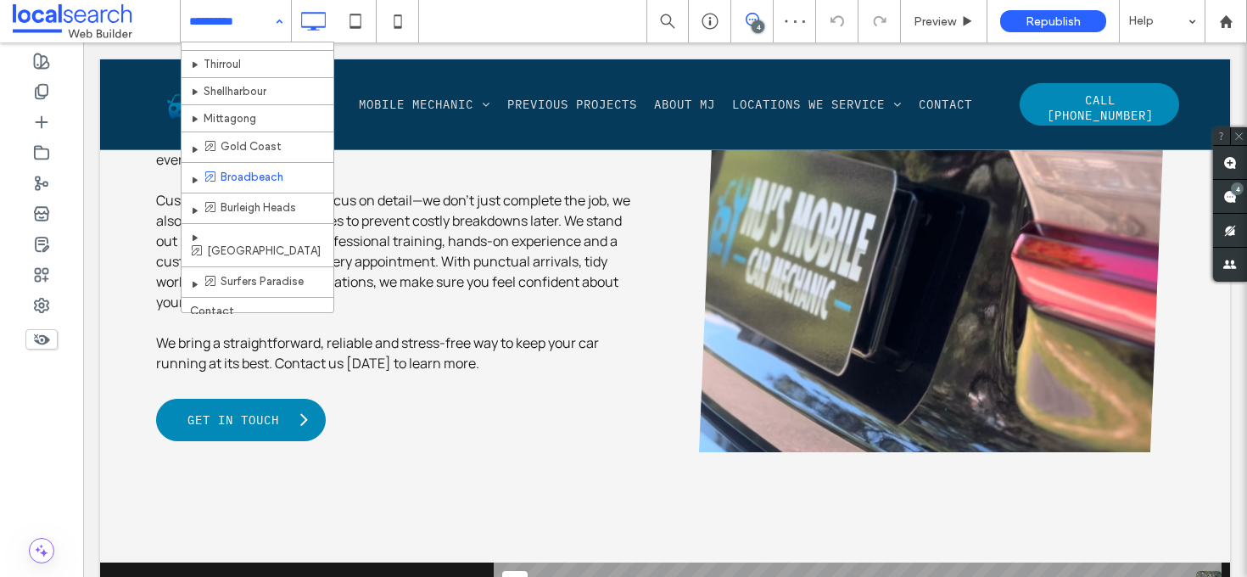
scroll to position [330, 0]
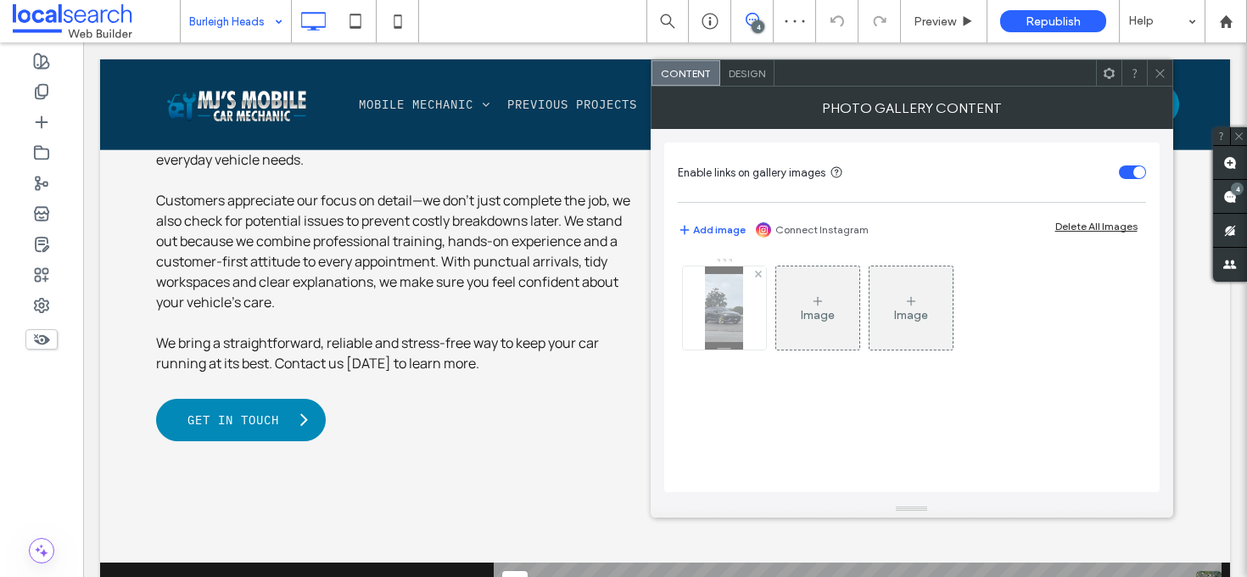
click at [738, 325] on img at bounding box center [724, 307] width 38 height 83
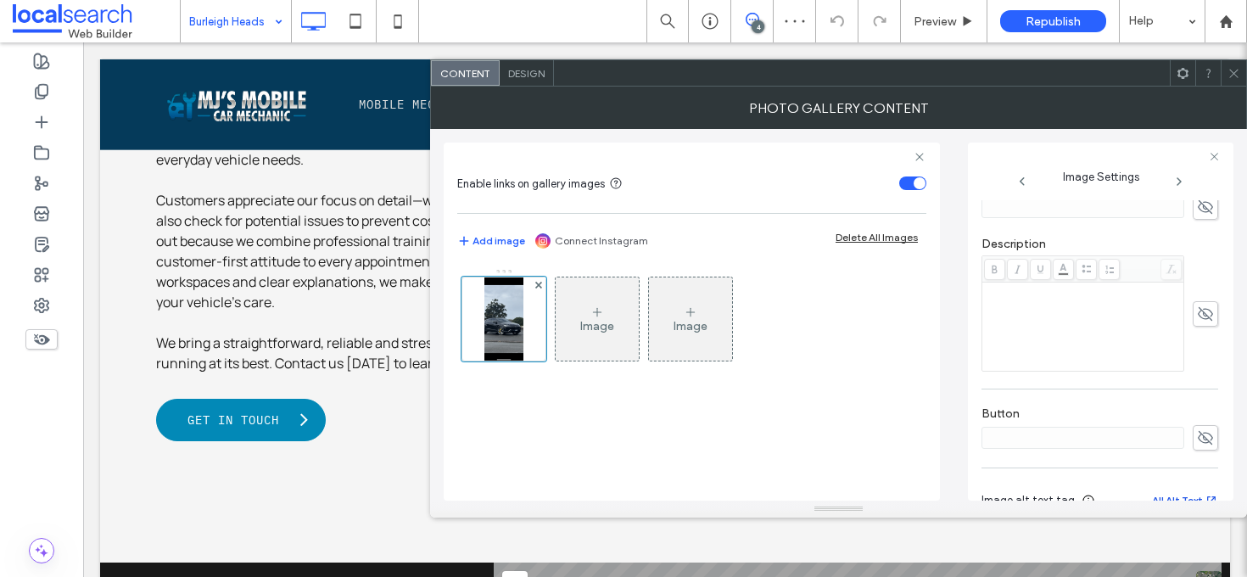
scroll to position [520, 0]
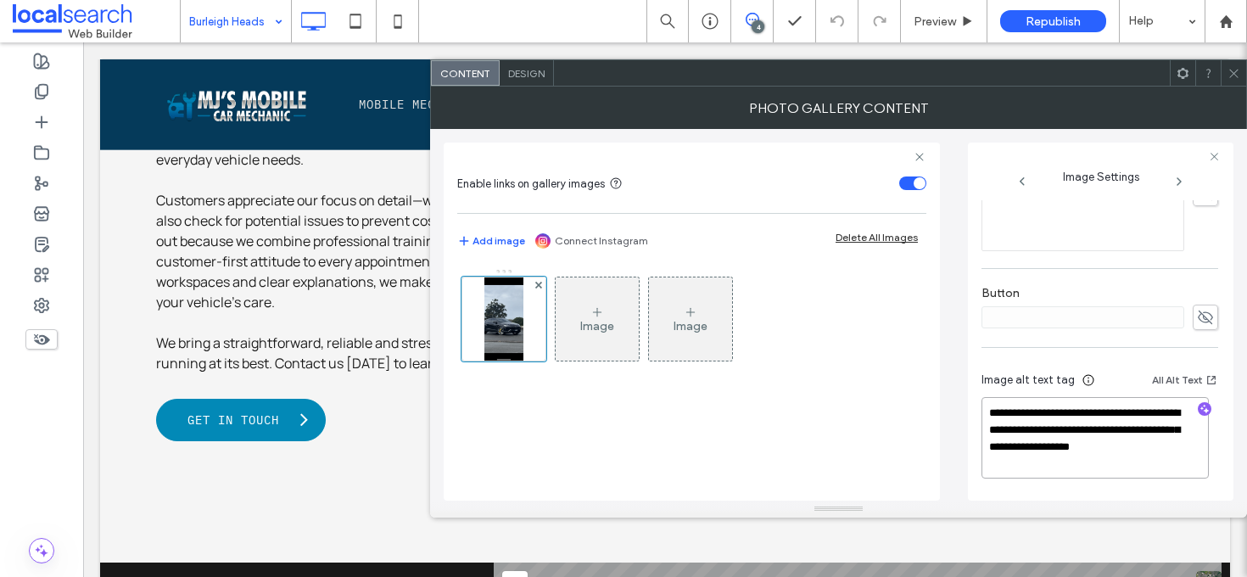
drag, startPoint x: 1082, startPoint y: 459, endPoint x: 1104, endPoint y: 426, distance: 39.8
click at [1104, 426] on textarea "**********" at bounding box center [1094, 437] width 227 height 81
click at [1199, 409] on icon "button" at bounding box center [1205, 409] width 12 height 12
click at [1102, 450] on textarea "**********" at bounding box center [1094, 439] width 227 height 80
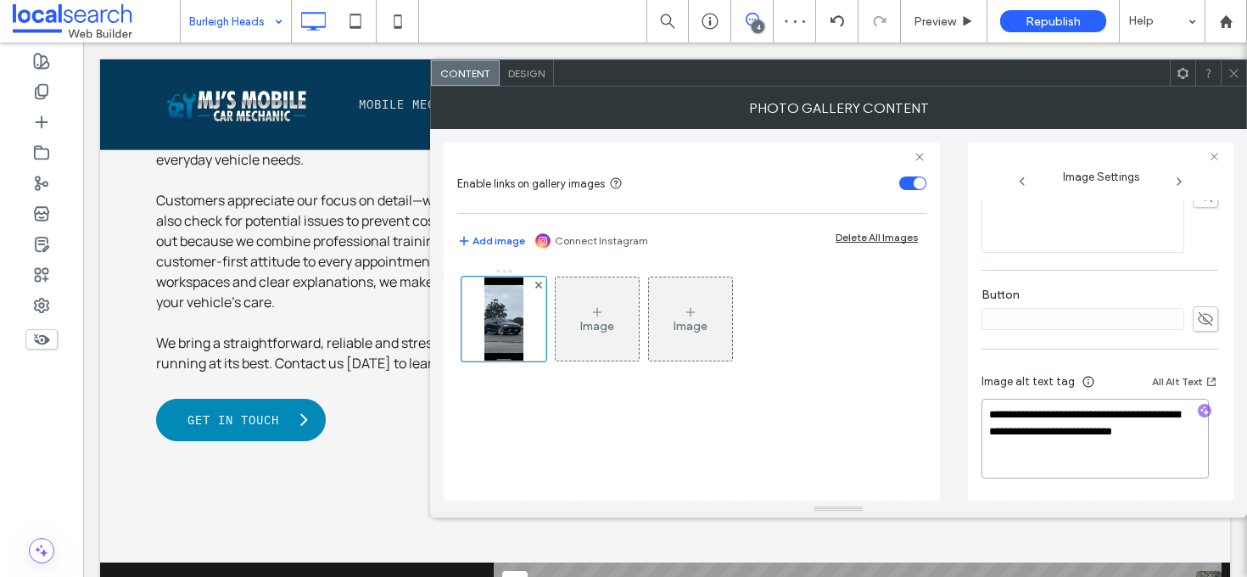
drag, startPoint x: 1101, startPoint y: 451, endPoint x: 1145, endPoint y: 430, distance: 48.9
click at [1145, 430] on textarea "**********" at bounding box center [1094, 439] width 227 height 80
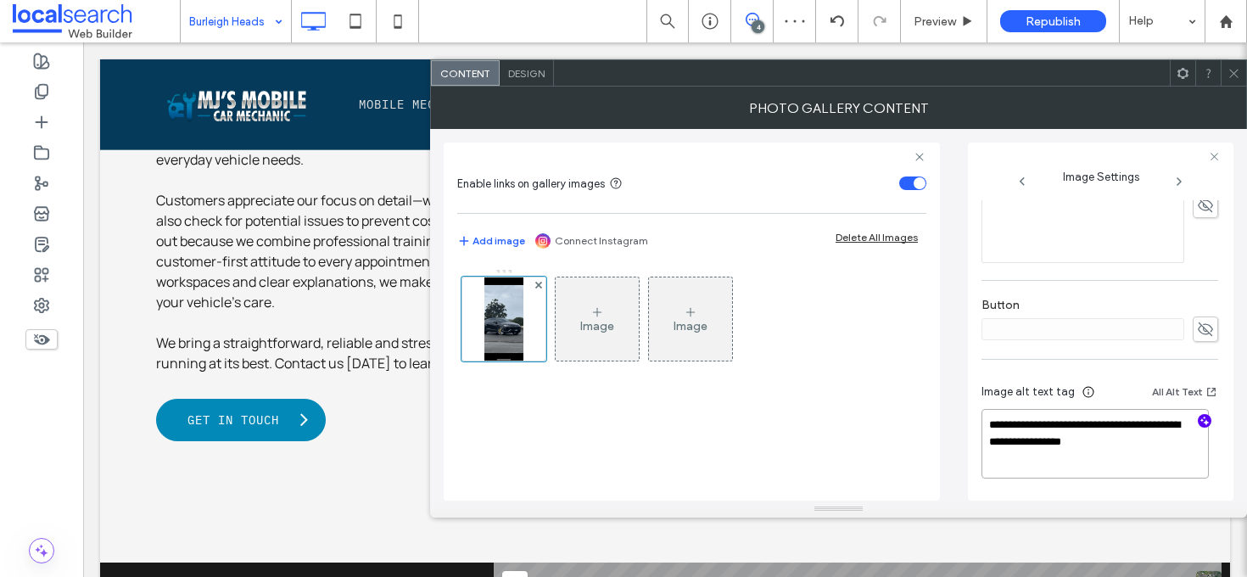
scroll to position [508, 0]
paste textarea "**********"
type textarea "**********"
click at [957, 344] on div "**********" at bounding box center [839, 315] width 790 height 372
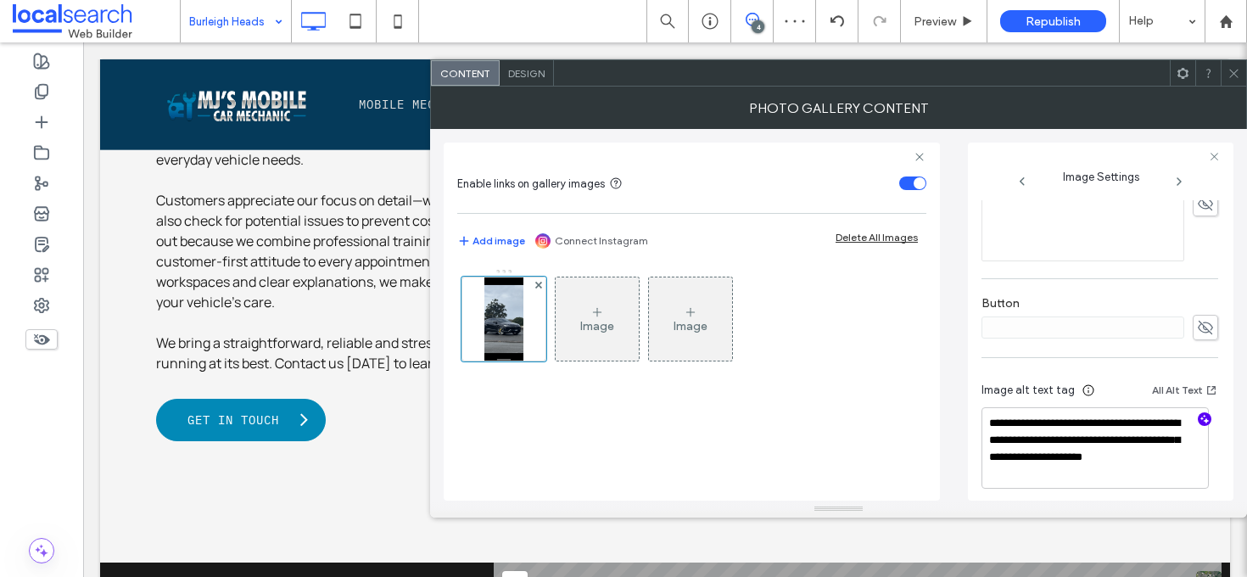
click at [1237, 70] on use at bounding box center [1233, 73] width 8 height 8
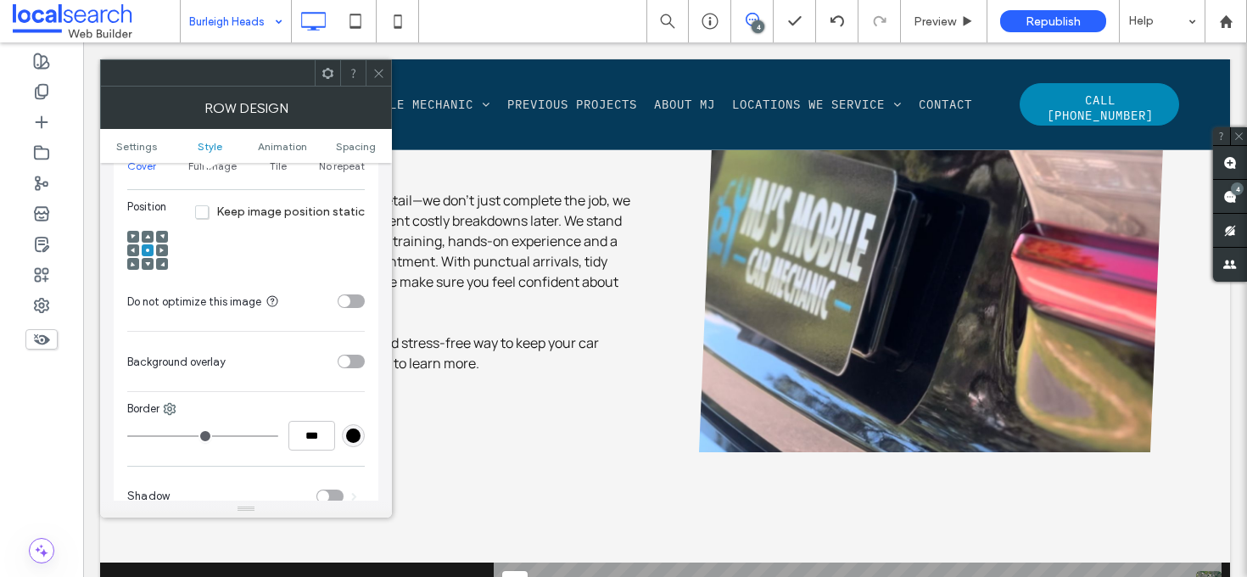
scroll to position [809, 0]
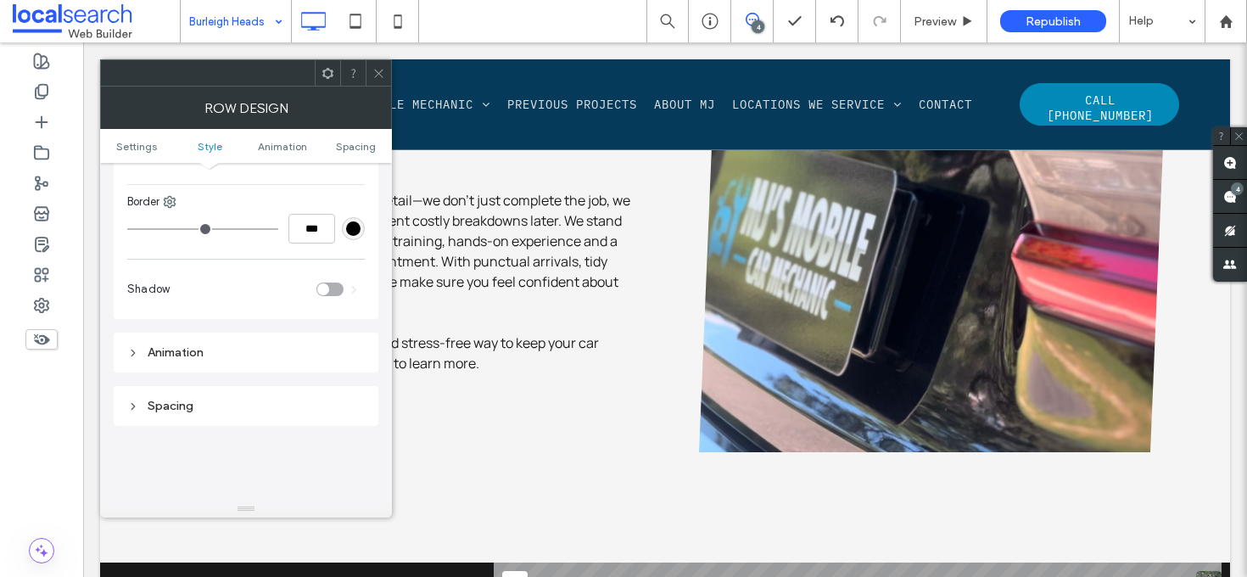
click at [381, 70] on use at bounding box center [378, 73] width 8 height 8
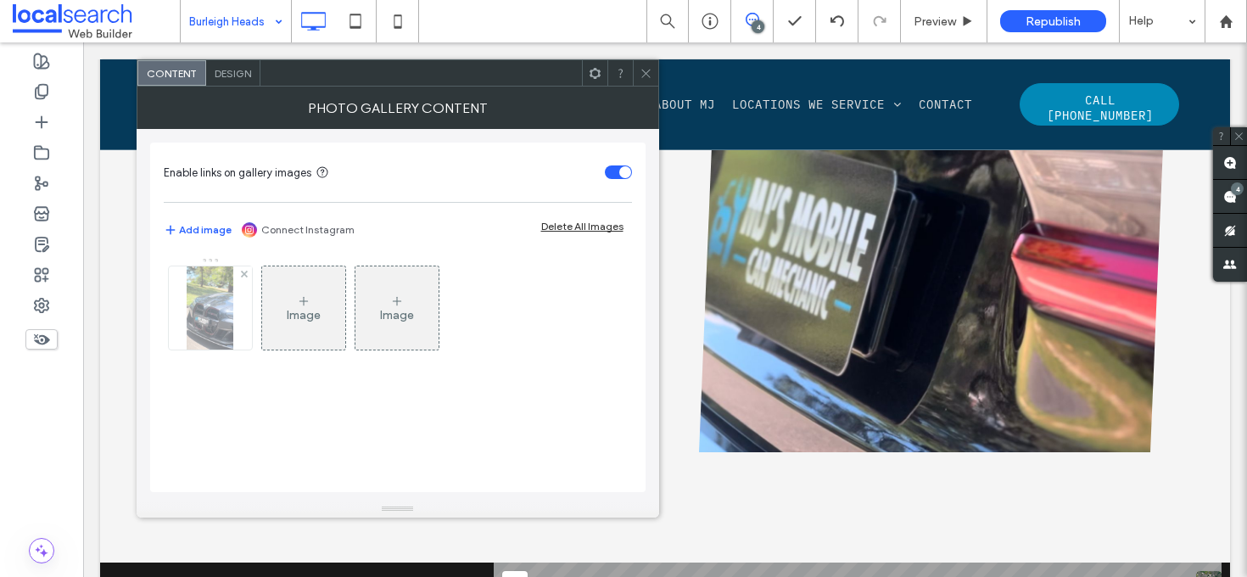
click at [207, 300] on img at bounding box center [210, 307] width 47 height 83
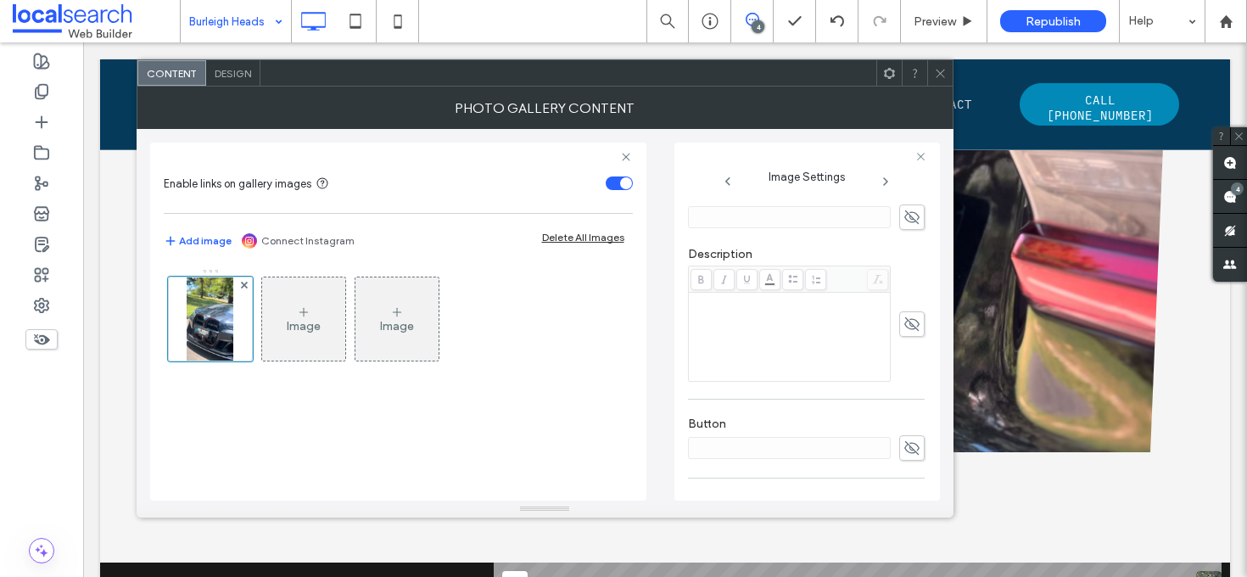
scroll to position [503, 0]
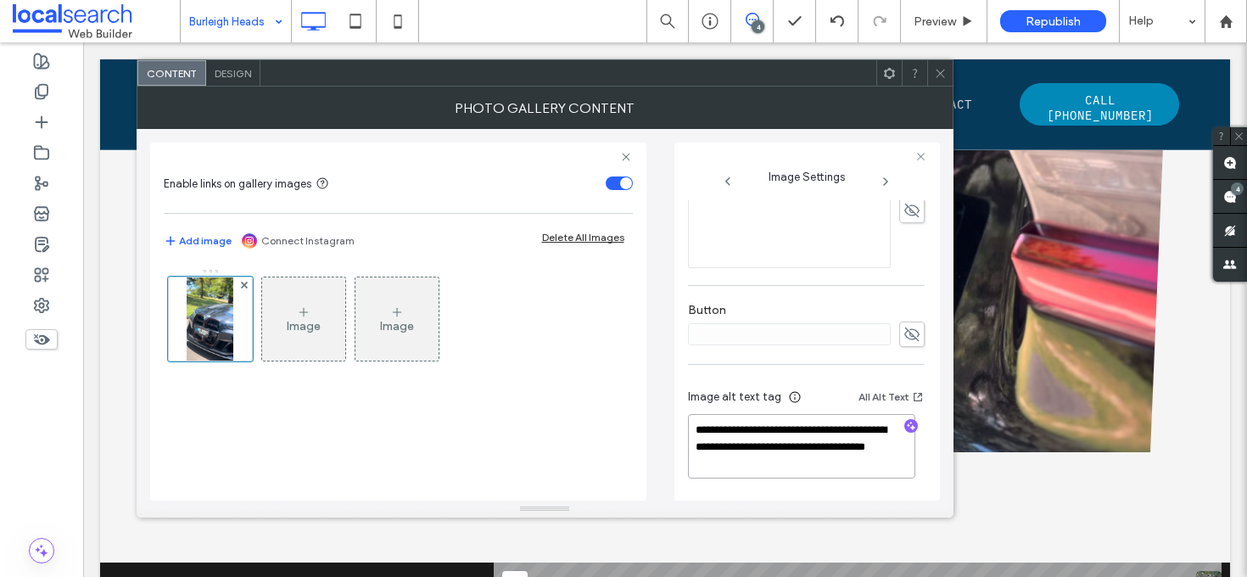
drag, startPoint x: 713, startPoint y: 468, endPoint x: 870, endPoint y: 428, distance: 162.1
click at [870, 428] on textarea "**********" at bounding box center [801, 446] width 227 height 64
click at [905, 422] on icon "button" at bounding box center [911, 426] width 12 height 12
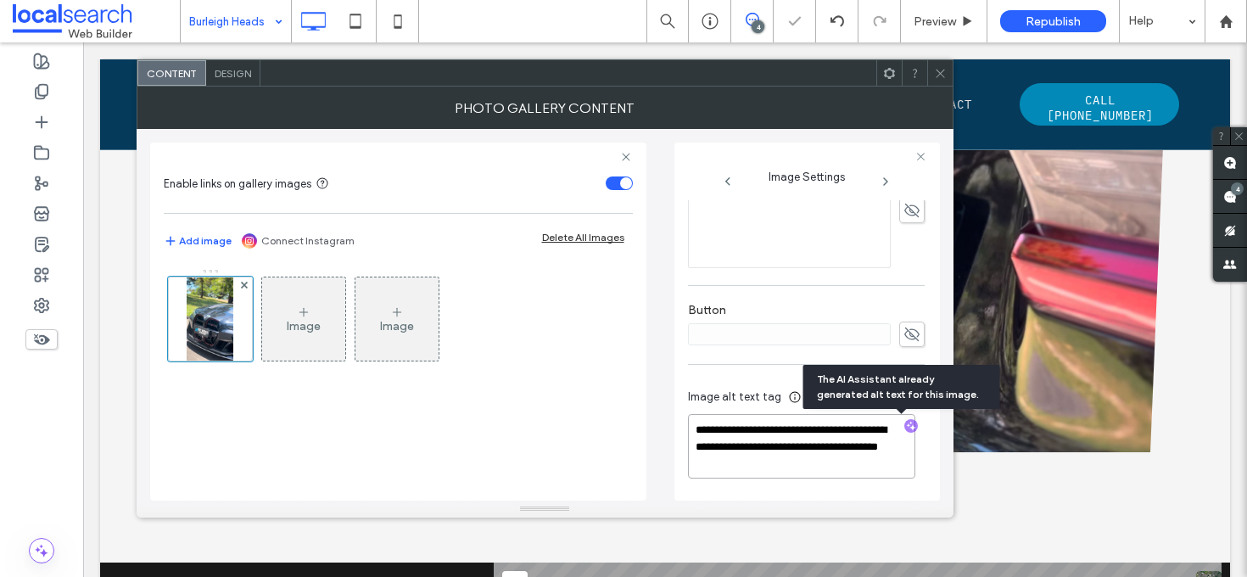
click at [849, 456] on textarea "**********" at bounding box center [801, 446] width 227 height 64
paste textarea "**********"
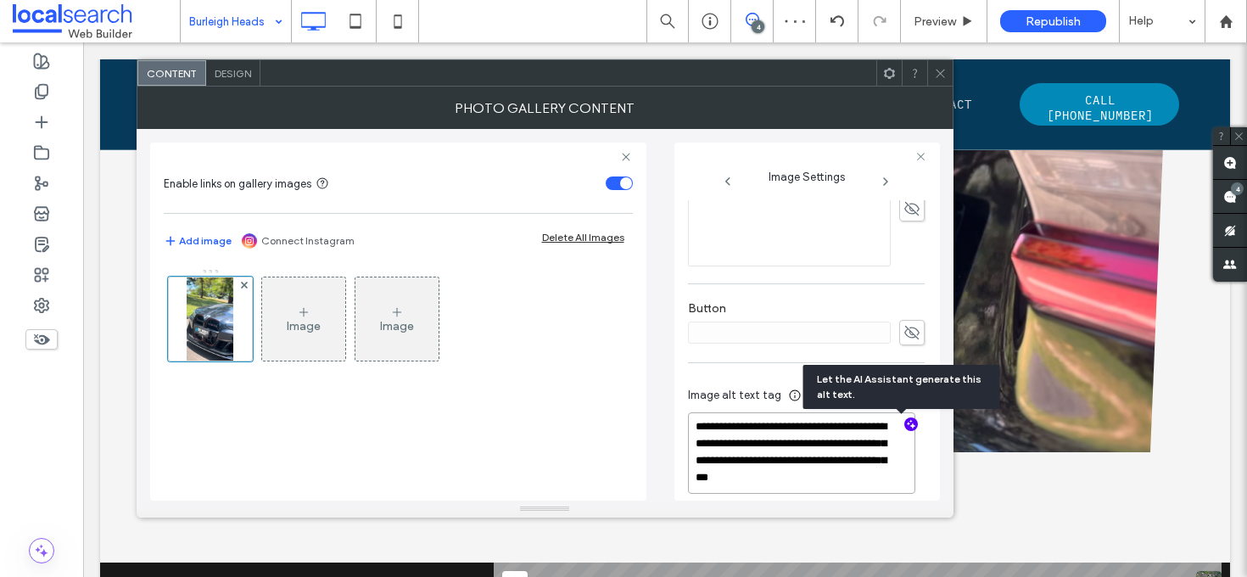
type textarea "**********"
click at [948, 74] on div at bounding box center [939, 72] width 25 height 25
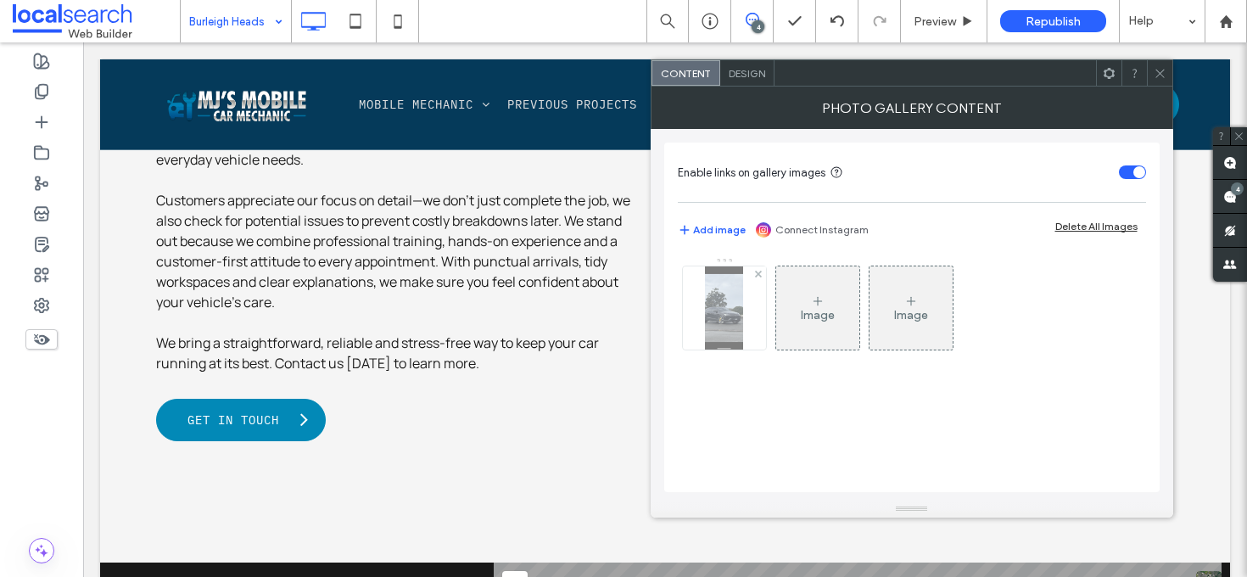
click at [715, 327] on img at bounding box center [724, 307] width 38 height 83
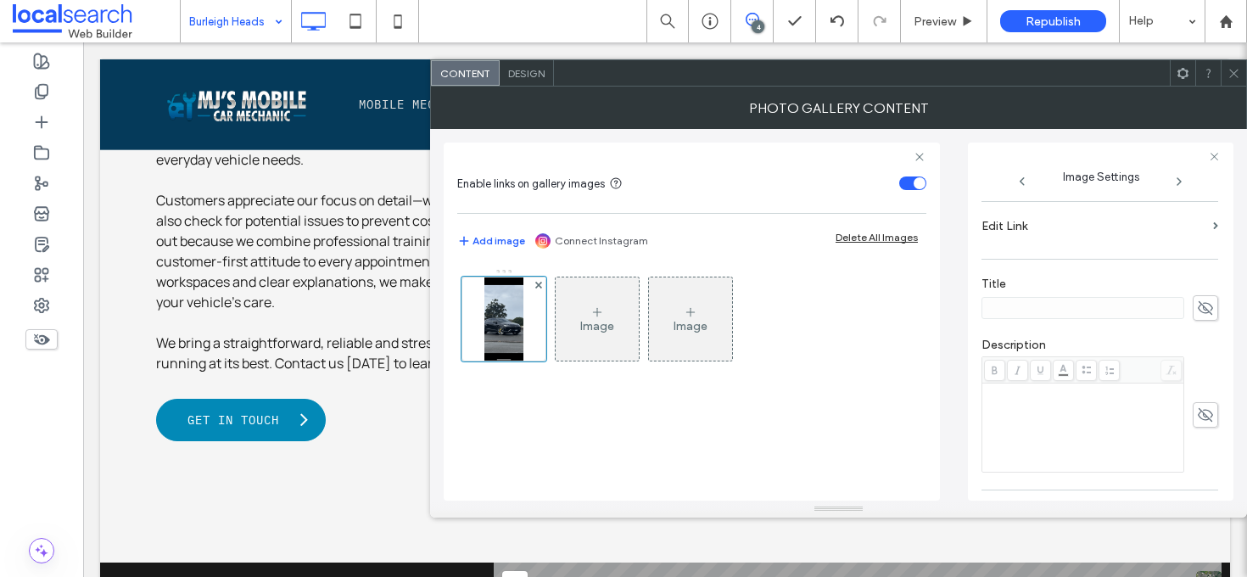
scroll to position [520, 0]
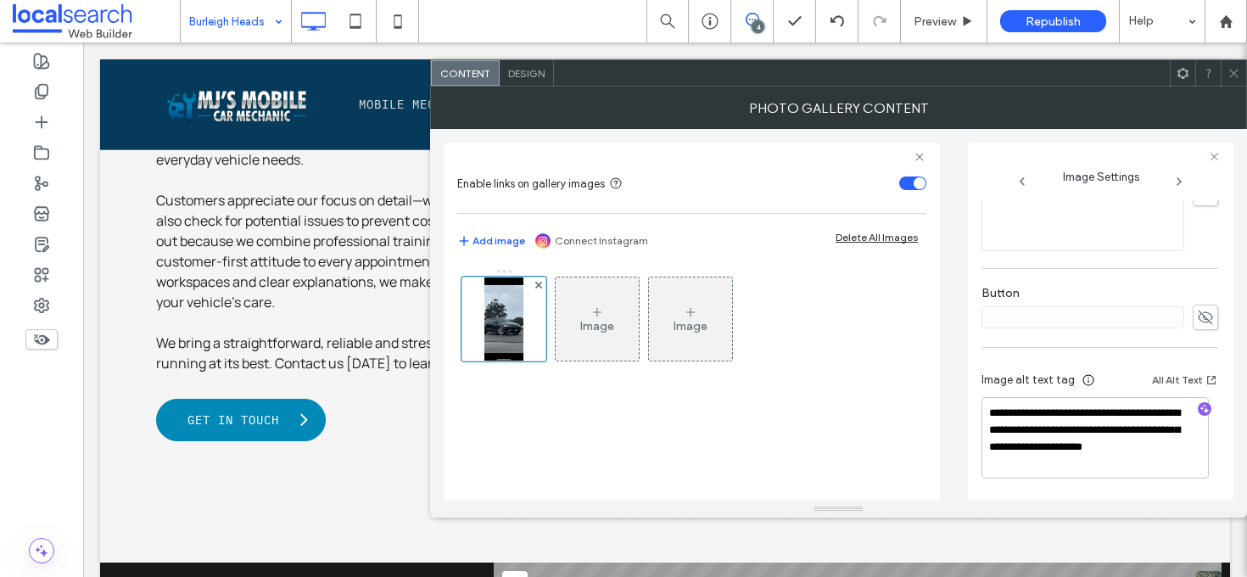
click at [1239, 64] on span at bounding box center [1233, 72] width 13 height 25
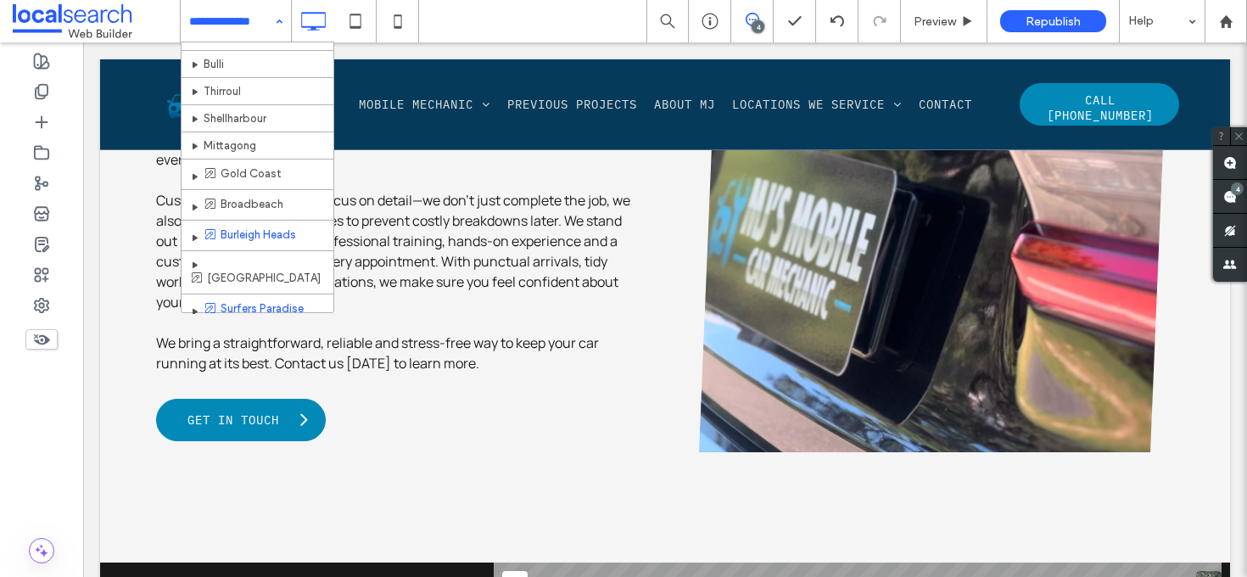
scroll to position [330, 0]
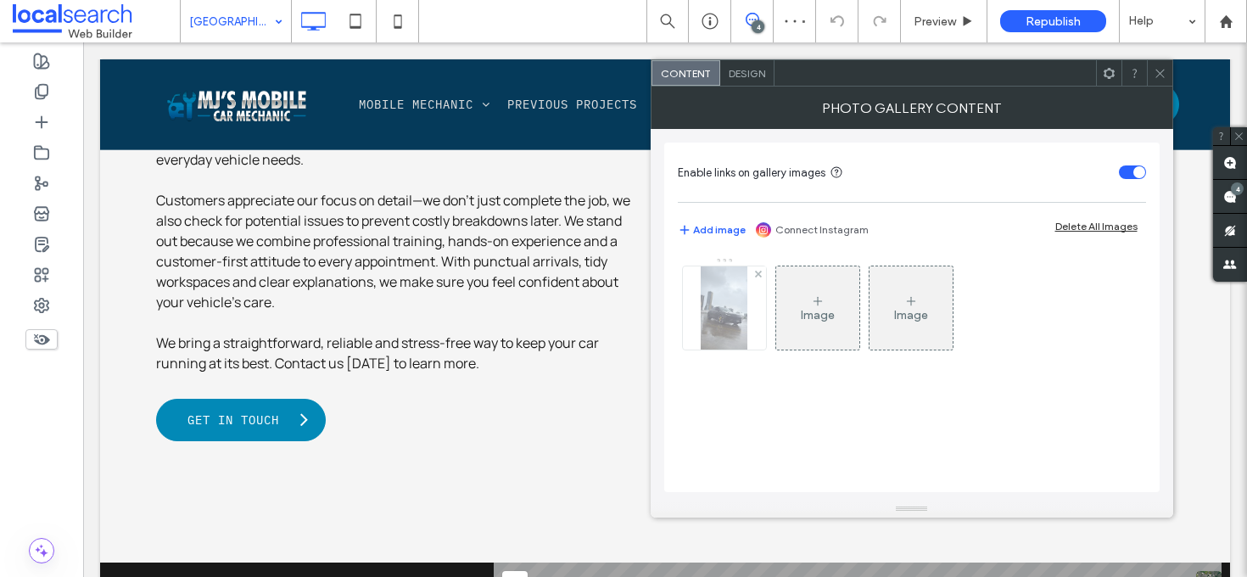
click at [734, 299] on img at bounding box center [724, 307] width 47 height 83
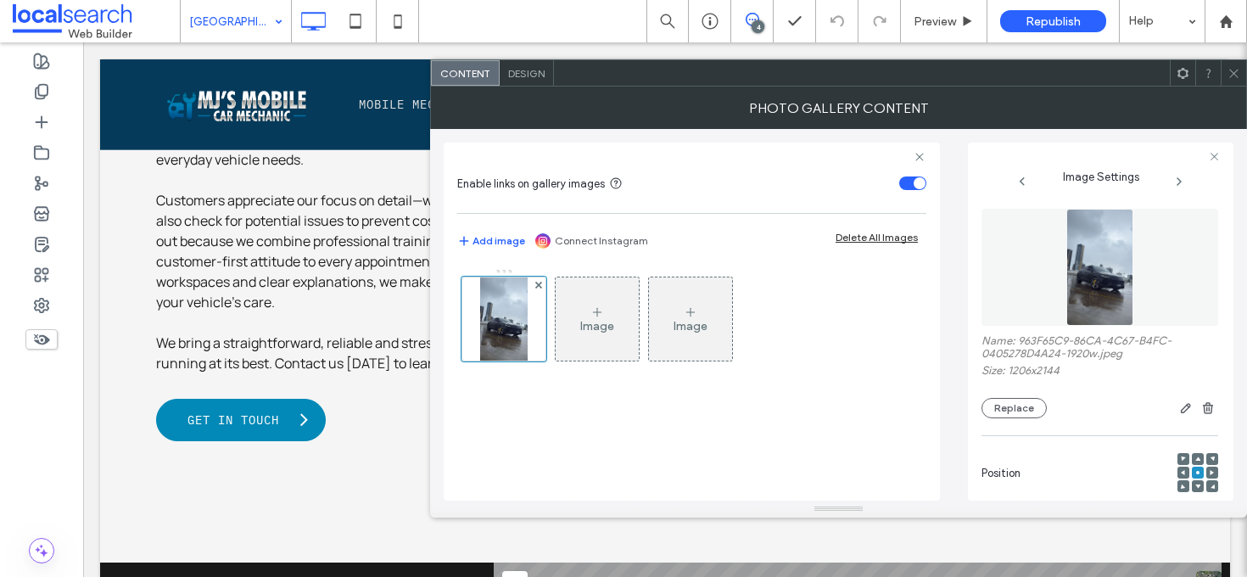
scroll to position [517, 0]
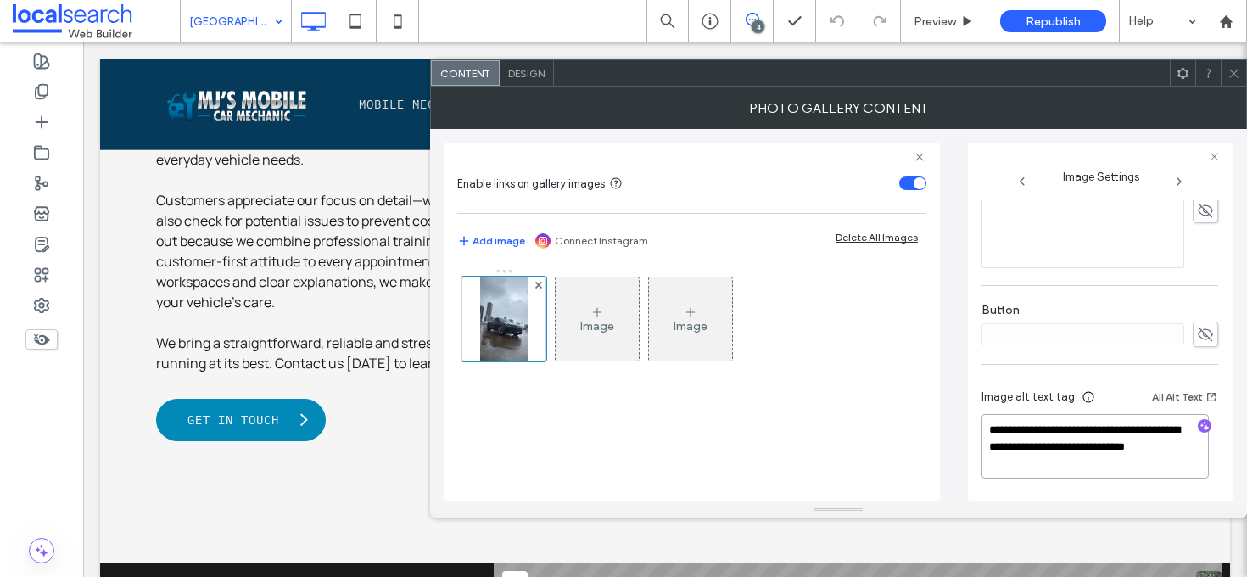
drag, startPoint x: 1088, startPoint y: 468, endPoint x: 1068, endPoint y: 463, distance: 21.0
click at [1068, 463] on textarea "**********" at bounding box center [1094, 446] width 227 height 64
drag, startPoint x: 1092, startPoint y: 465, endPoint x: 981, endPoint y: 447, distance: 111.7
click at [981, 447] on textarea "**********" at bounding box center [1094, 446] width 227 height 64
click at [1199, 422] on icon "button" at bounding box center [1205, 426] width 12 height 12
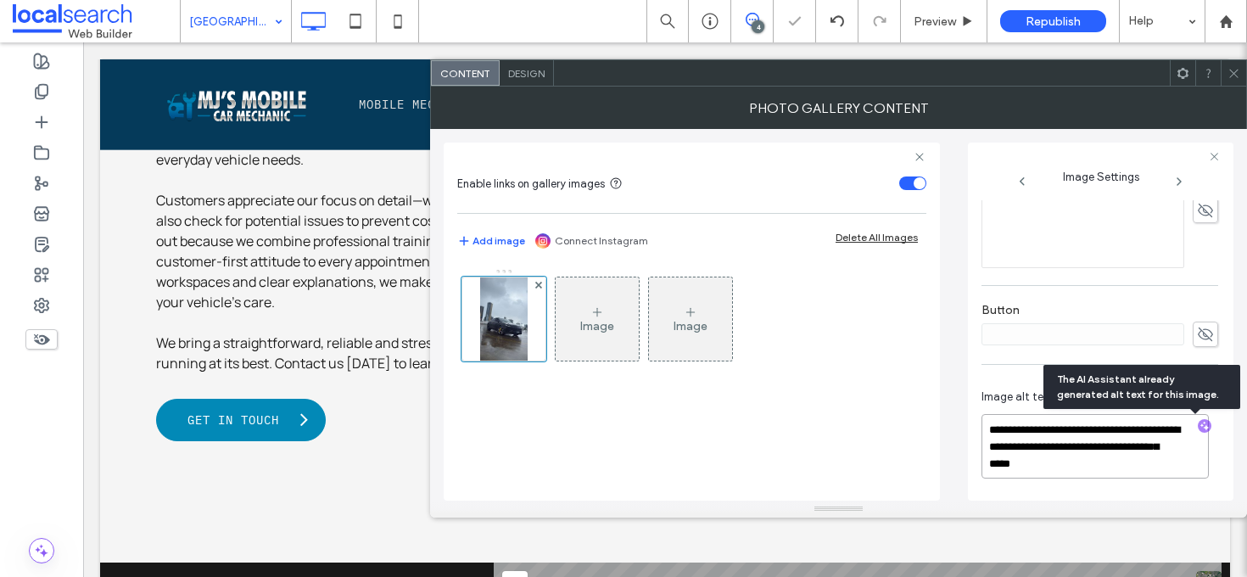
click at [1142, 457] on textarea "**********" at bounding box center [1094, 446] width 227 height 64
paste textarea "**********"
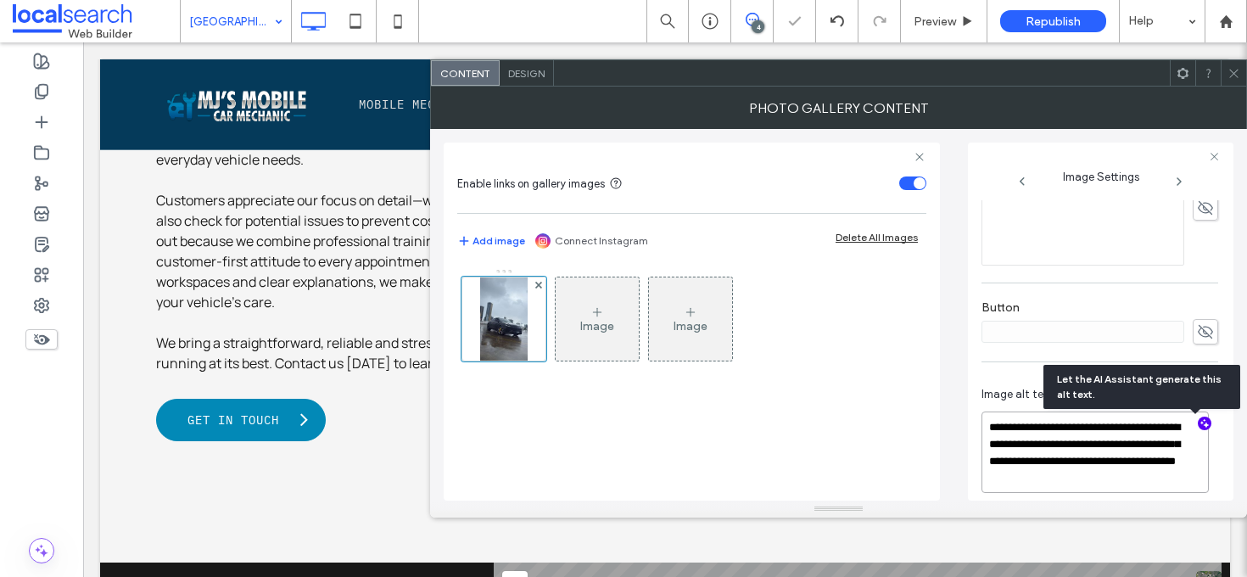
scroll to position [2, 0]
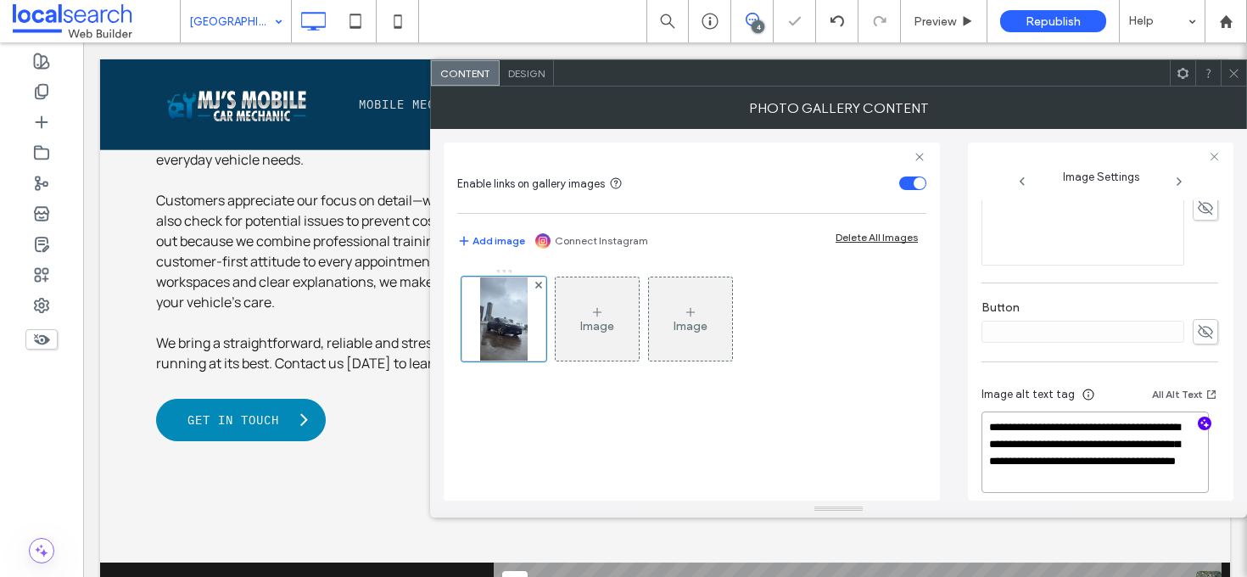
type textarea "**********"
click at [1233, 73] on use at bounding box center [1233, 73] width 8 height 8
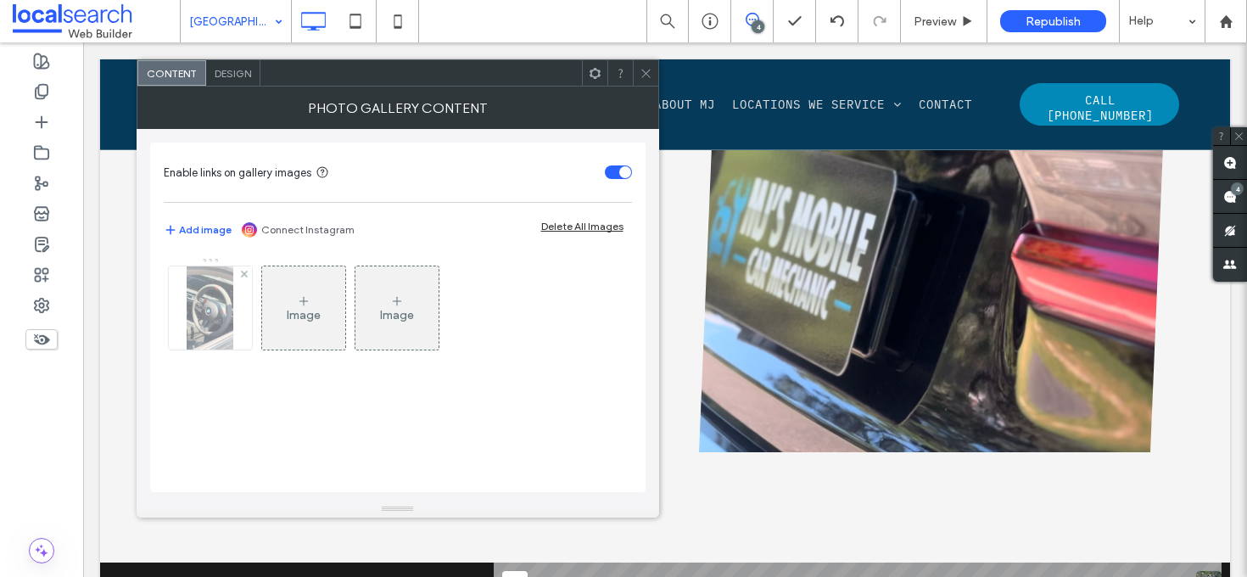
click at [210, 310] on img at bounding box center [210, 307] width 47 height 83
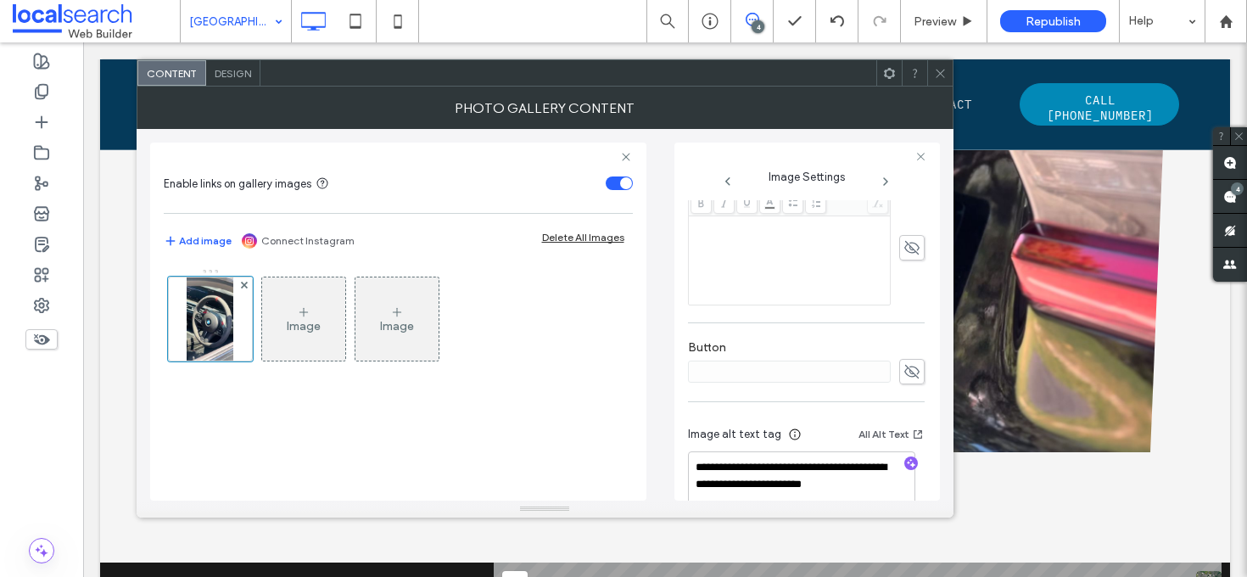
scroll to position [503, 0]
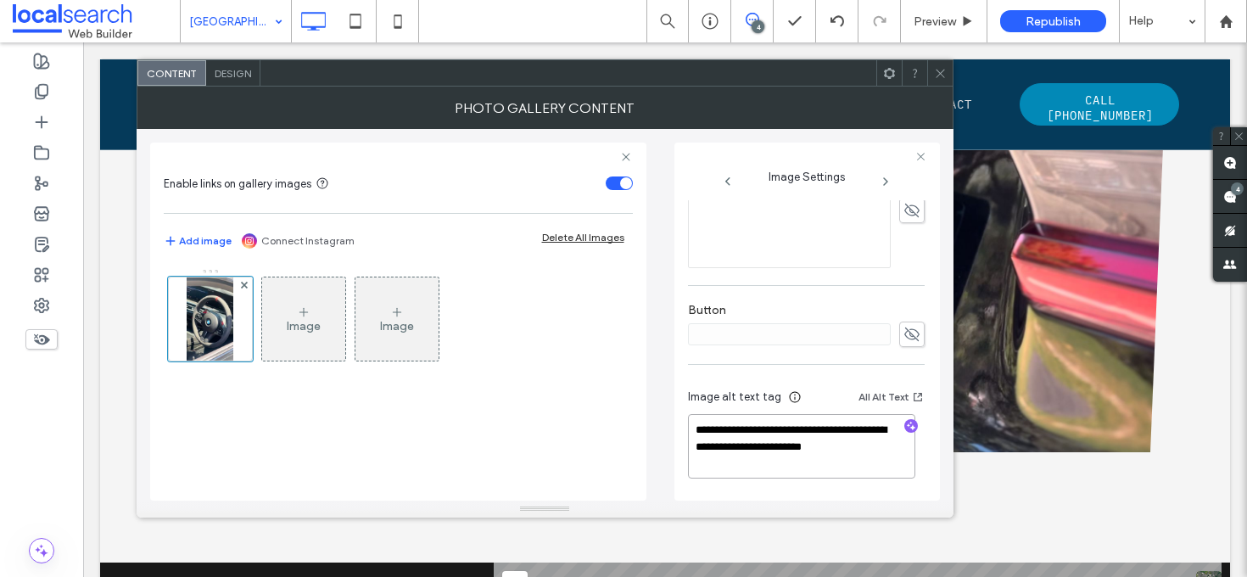
drag, startPoint x: 790, startPoint y: 467, endPoint x: 825, endPoint y: 428, distance: 53.5
click at [825, 428] on textarea "**********" at bounding box center [801, 446] width 227 height 64
click at [905, 424] on icon "button" at bounding box center [911, 426] width 12 height 12
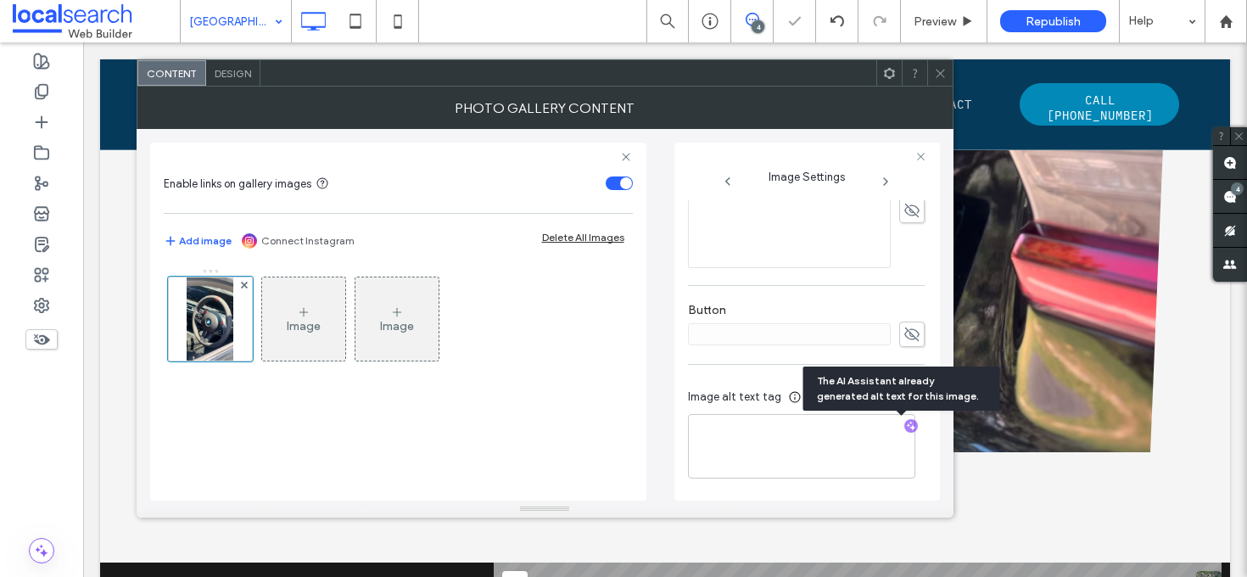
scroll to position [501, 0]
click at [846, 455] on textarea "**********" at bounding box center [801, 447] width 227 height 63
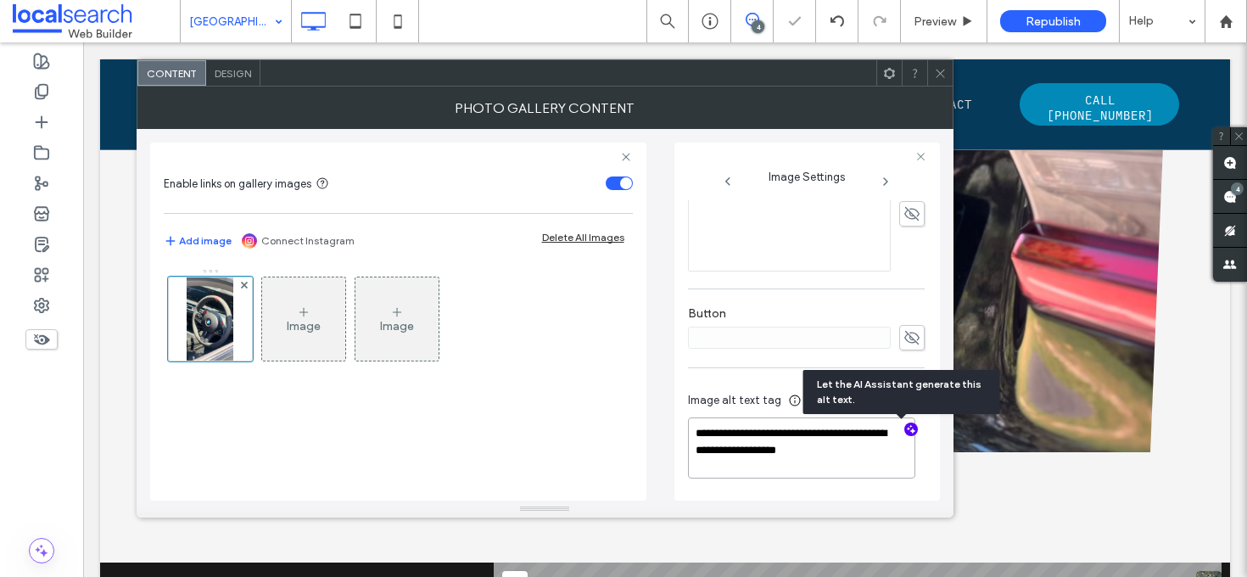
scroll to position [498, 0]
paste textarea "**********"
type textarea "**********"
click at [940, 70] on icon at bounding box center [940, 73] width 13 height 13
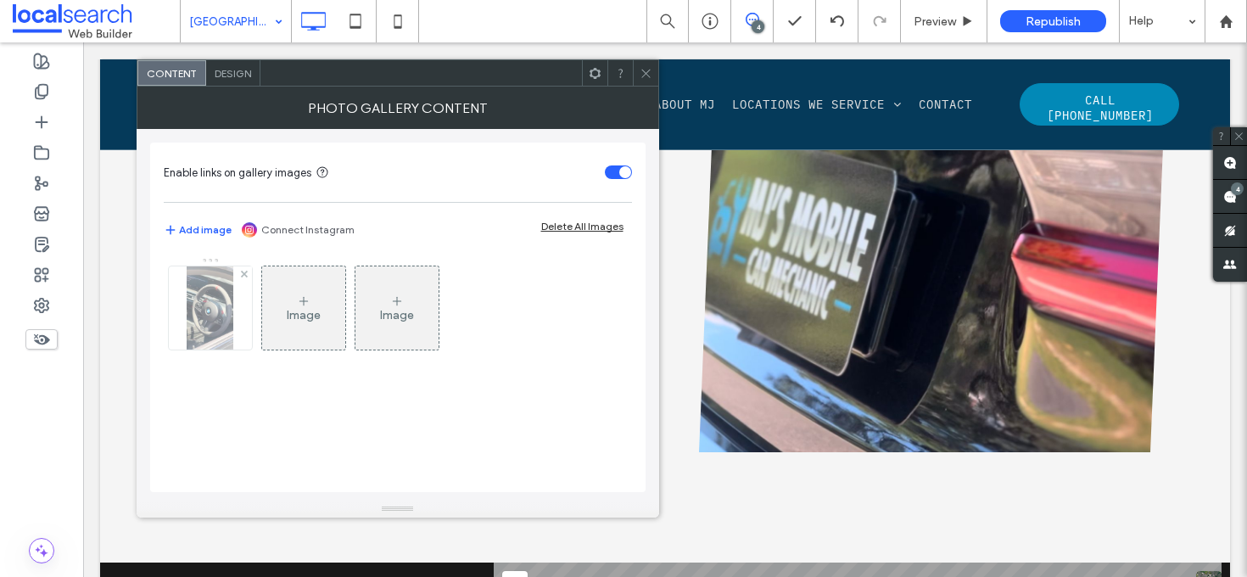
click at [210, 298] on img at bounding box center [210, 307] width 47 height 83
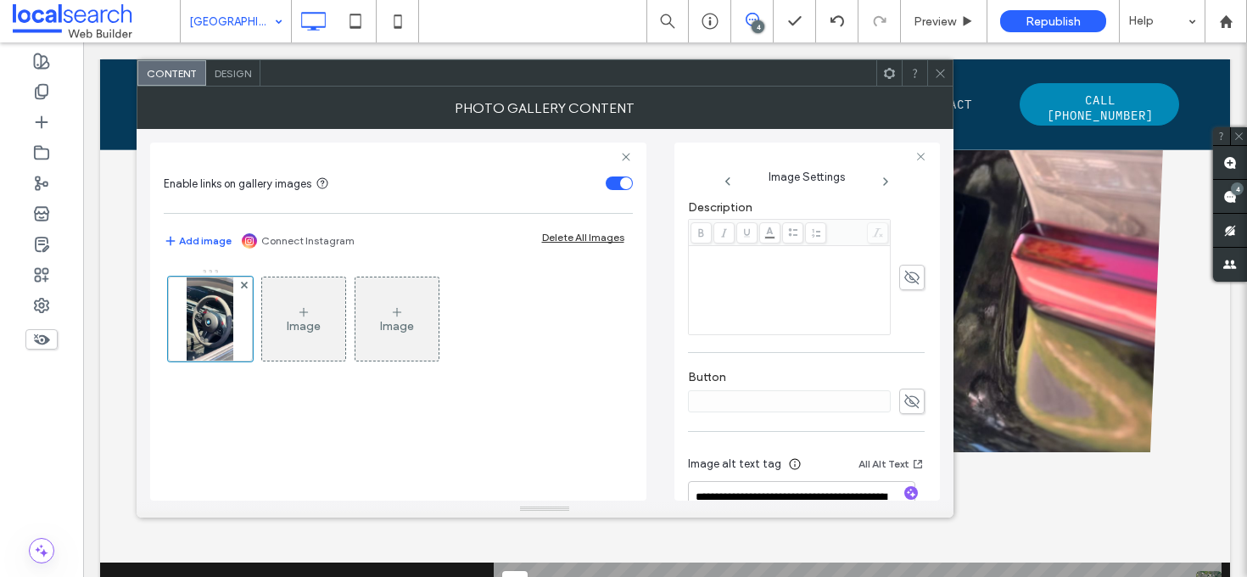
scroll to position [520, 0]
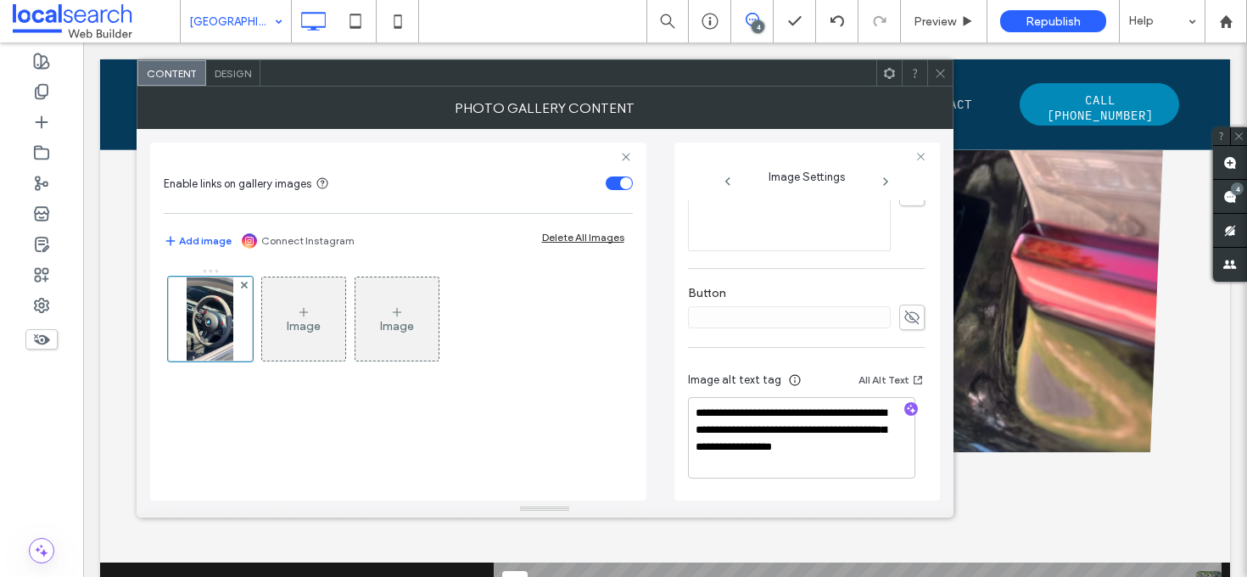
click at [946, 70] on div at bounding box center [939, 72] width 25 height 25
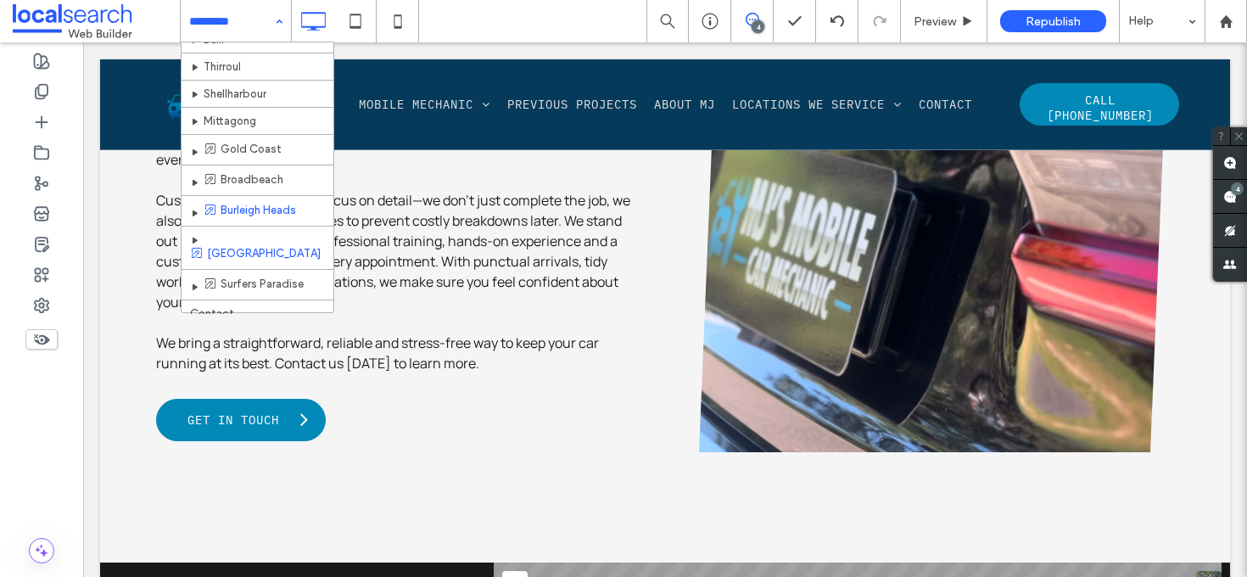
scroll to position [330, 0]
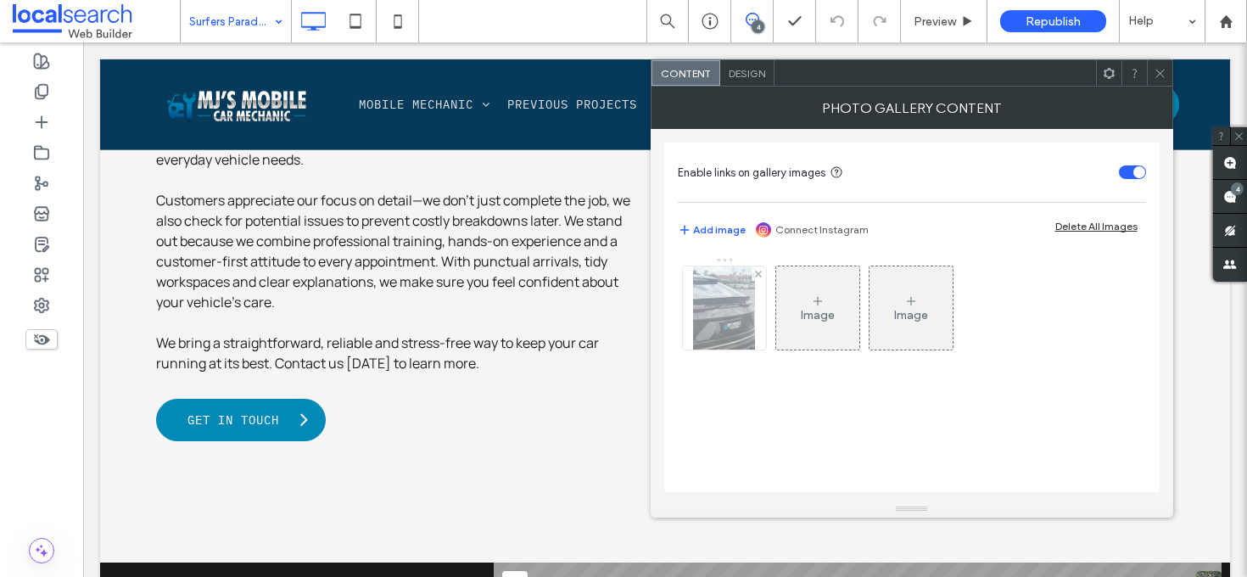
click at [715, 331] on img at bounding box center [724, 307] width 63 height 83
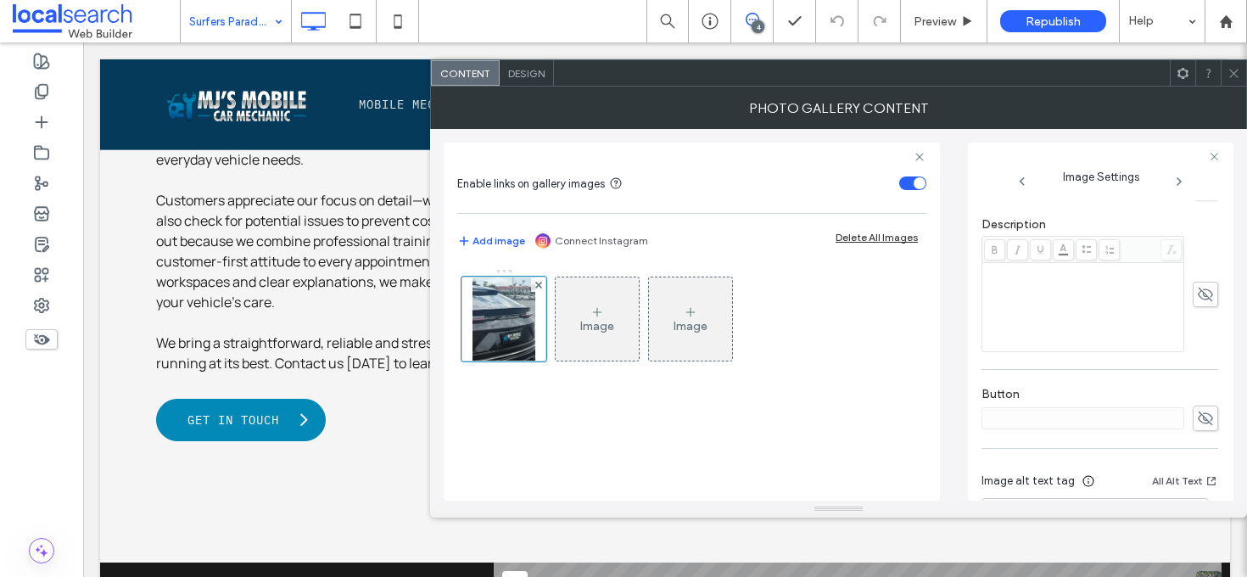
scroll to position [503, 0]
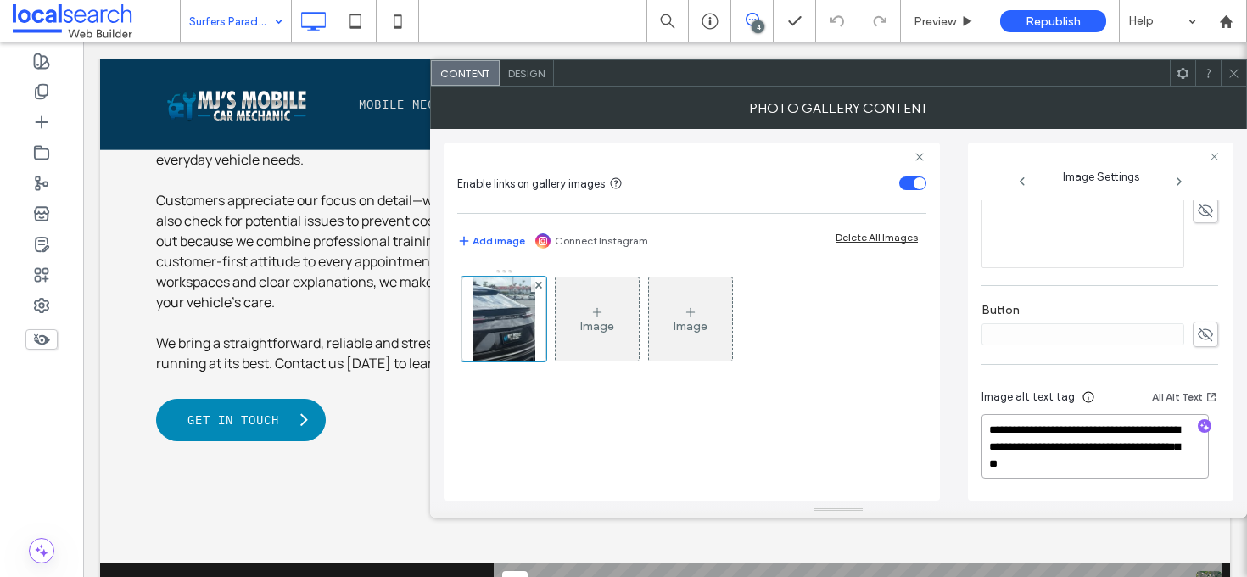
drag, startPoint x: 1165, startPoint y: 469, endPoint x: 1037, endPoint y: 444, distance: 129.8
click at [1037, 444] on textarea "**********" at bounding box center [1094, 446] width 227 height 64
click at [1200, 433] on div at bounding box center [1205, 427] width 14 height 16
click at [1199, 430] on icon "button" at bounding box center [1205, 426] width 12 height 12
click at [1120, 454] on textarea "**********" at bounding box center [1094, 446] width 227 height 64
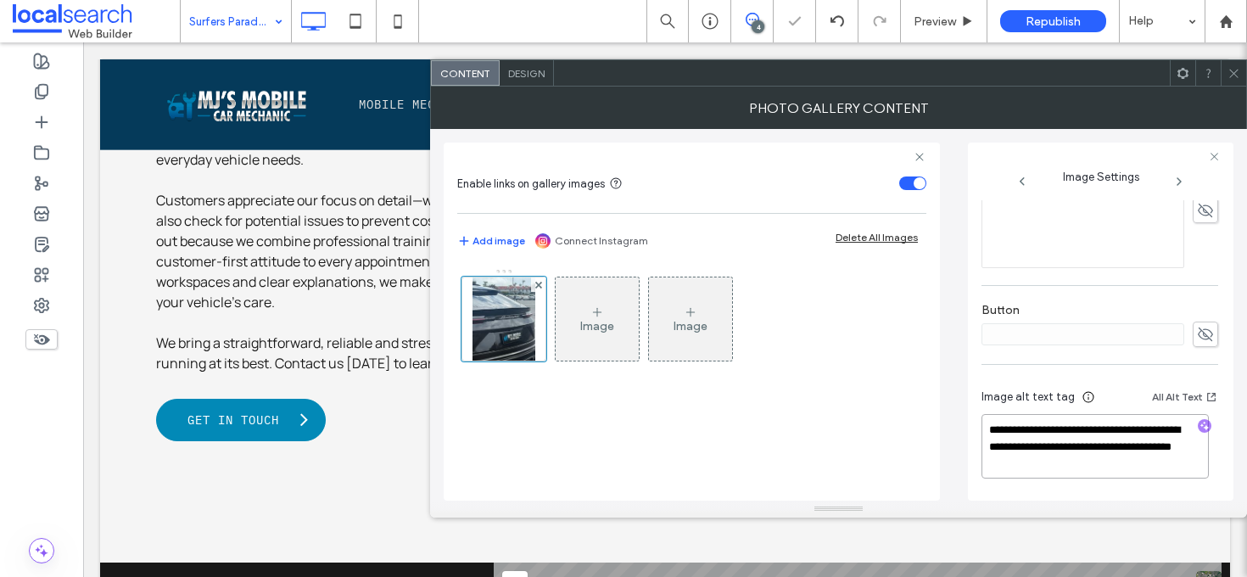
click at [1123, 461] on textarea "**********" at bounding box center [1094, 446] width 227 height 64
paste textarea "**********"
type textarea "**********"
click at [1232, 65] on span at bounding box center [1233, 72] width 13 height 25
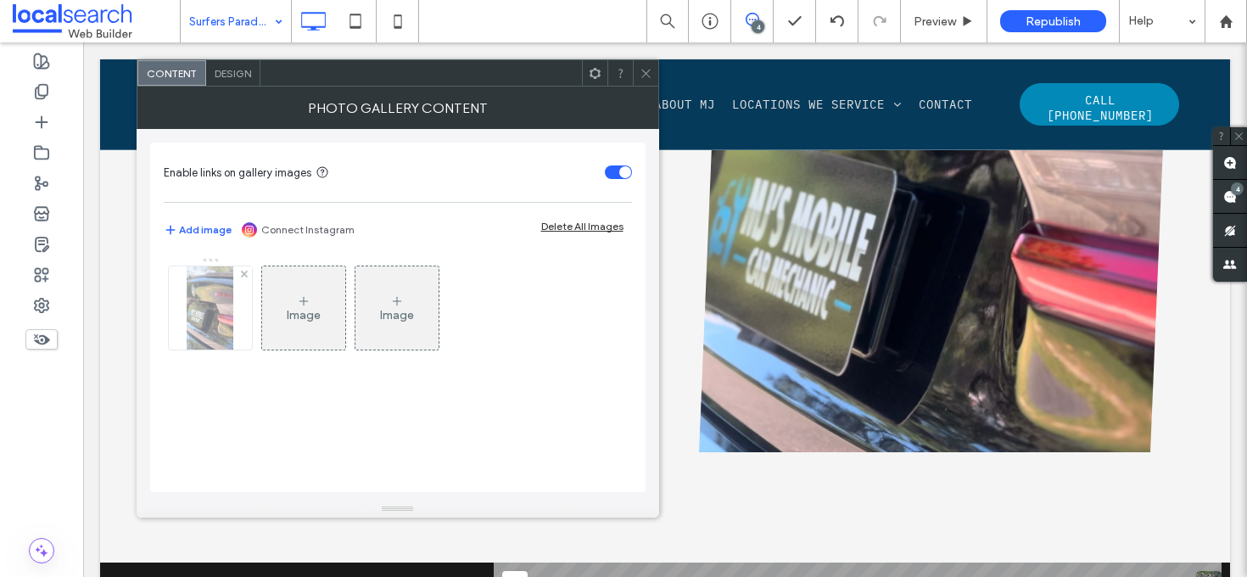
click at [205, 312] on img at bounding box center [210, 307] width 47 height 83
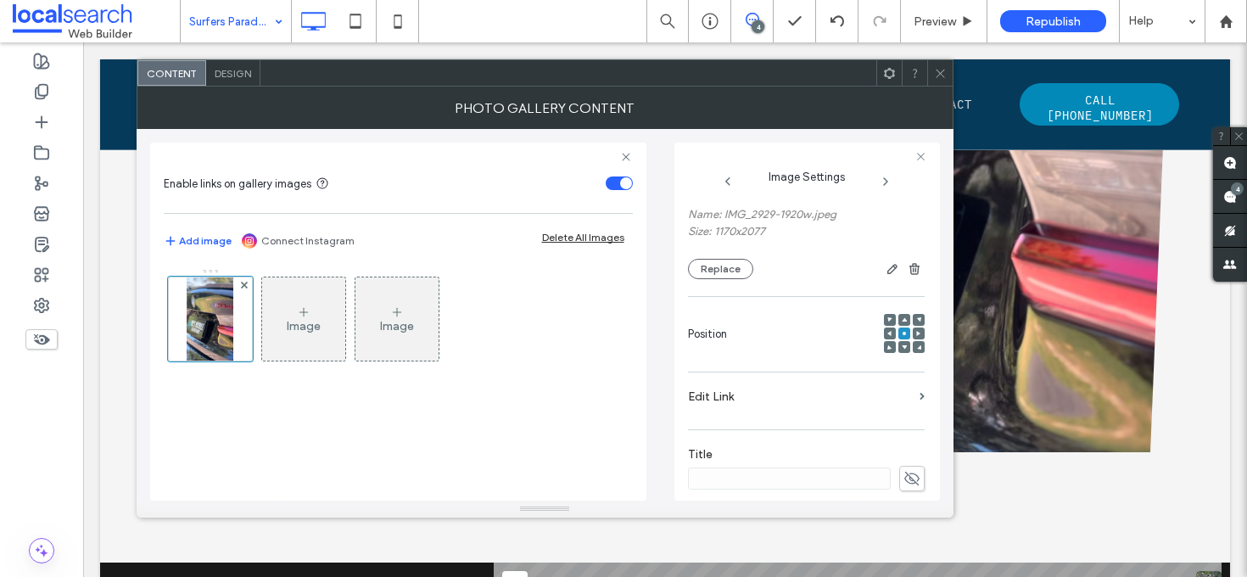
scroll to position [503, 0]
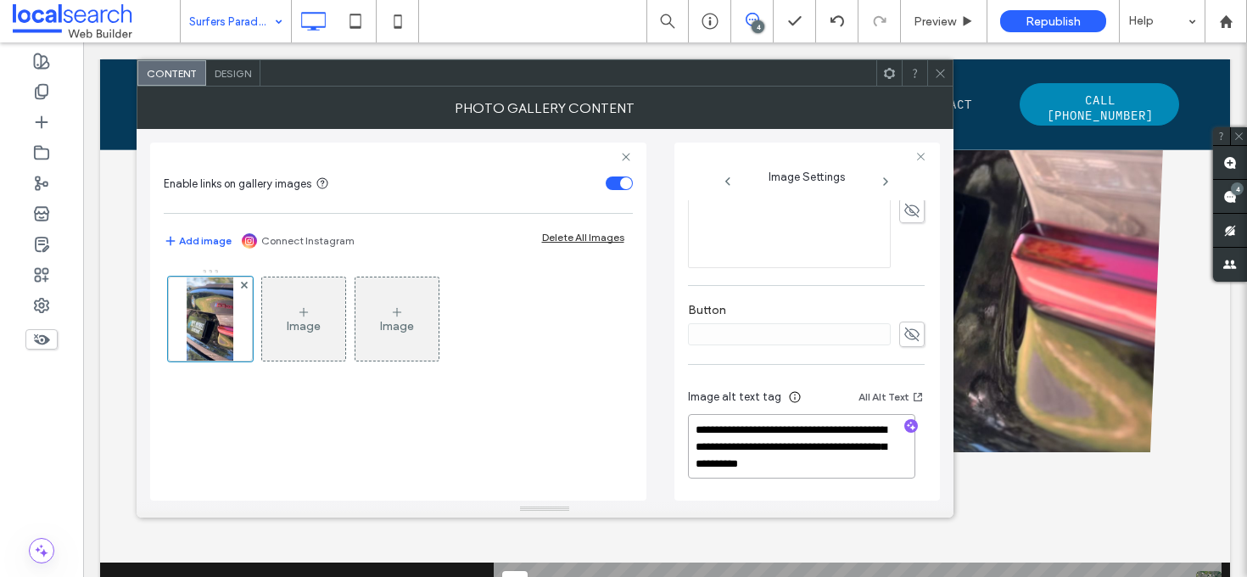
drag, startPoint x: 855, startPoint y: 461, endPoint x: 791, endPoint y: 444, distance: 66.7
click at [791, 444] on textarea "**********" at bounding box center [801, 446] width 227 height 64
click at [905, 422] on icon "button" at bounding box center [911, 426] width 12 height 12
click at [851, 468] on textarea "**********" at bounding box center [801, 446] width 227 height 64
paste textarea "**********"
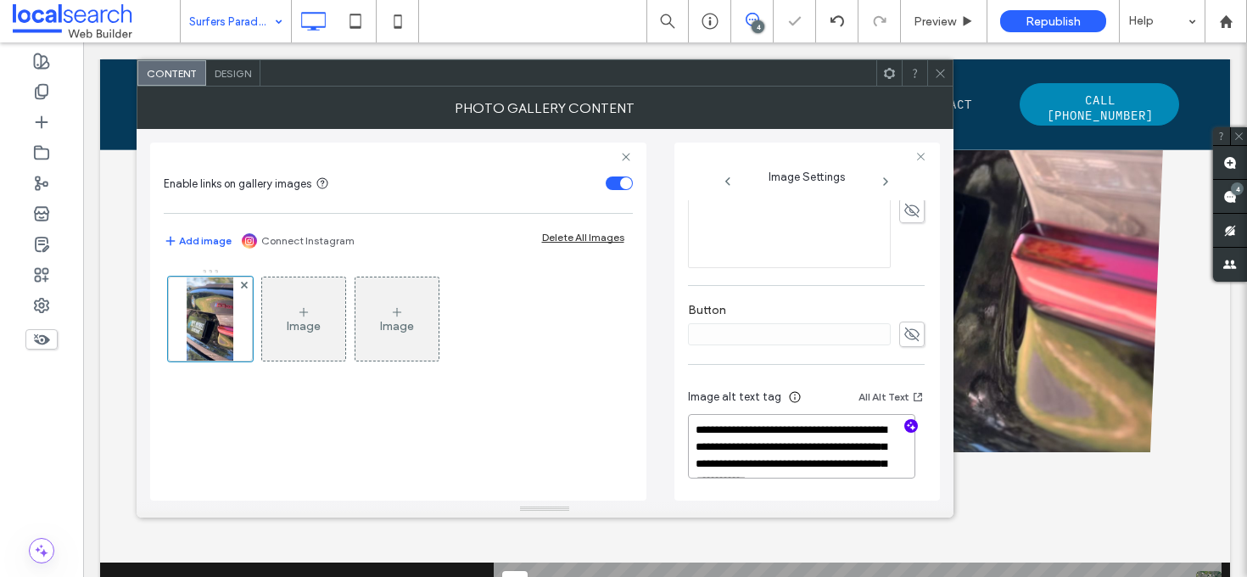
scroll to position [2, 0]
type textarea "**********"
click at [937, 79] on icon at bounding box center [940, 73] width 13 height 13
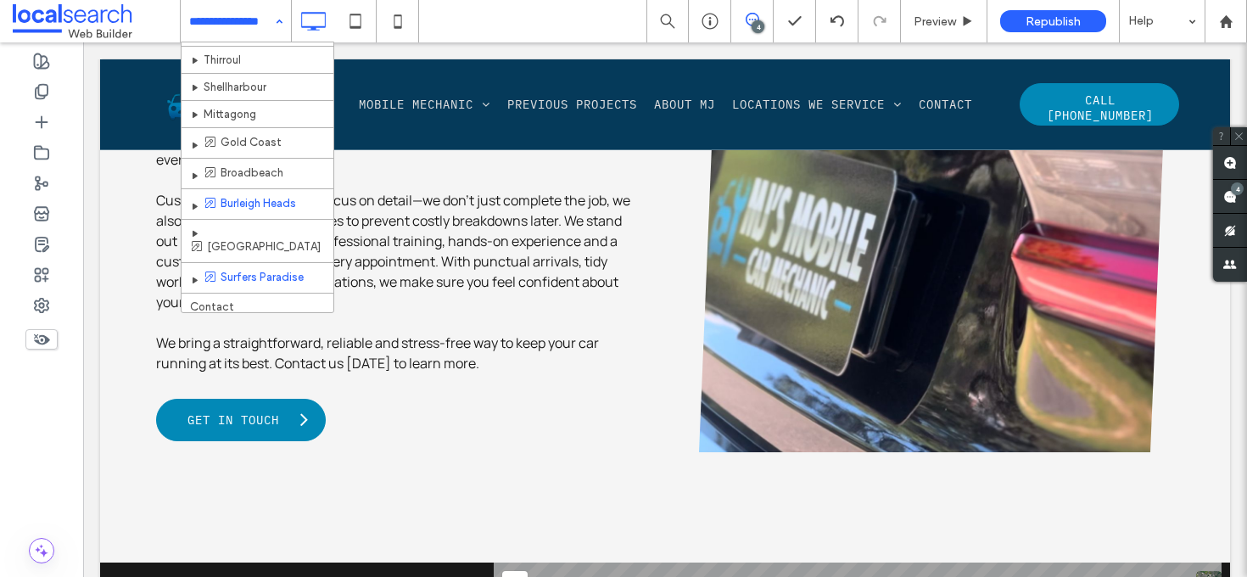
scroll to position [311, 0]
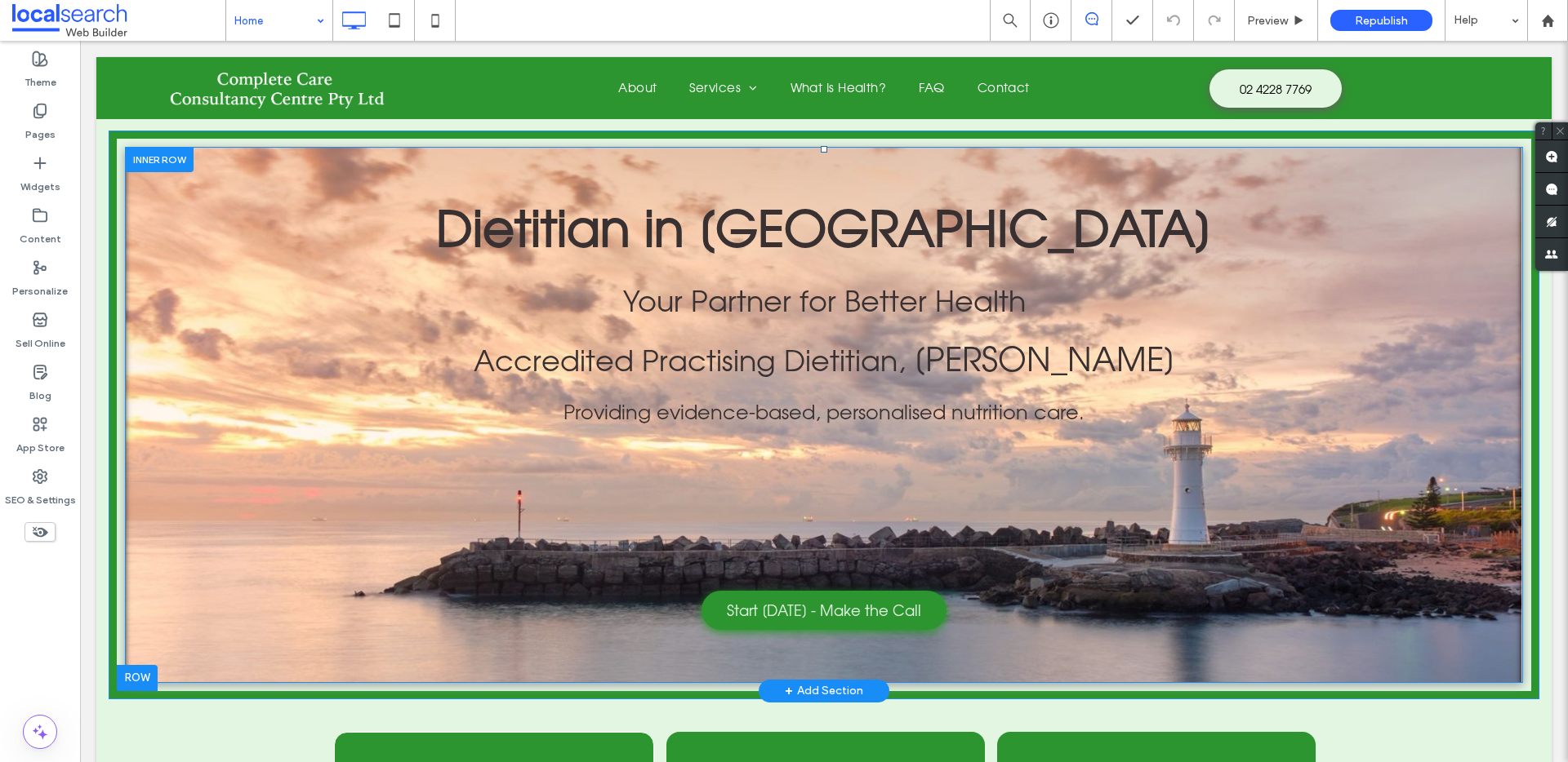
click at [220, 269] on div "Dietitian in Wollongong Your Partner for Better Health Accredited Practising Di…" at bounding box center [824, 415] width 1398 height 536
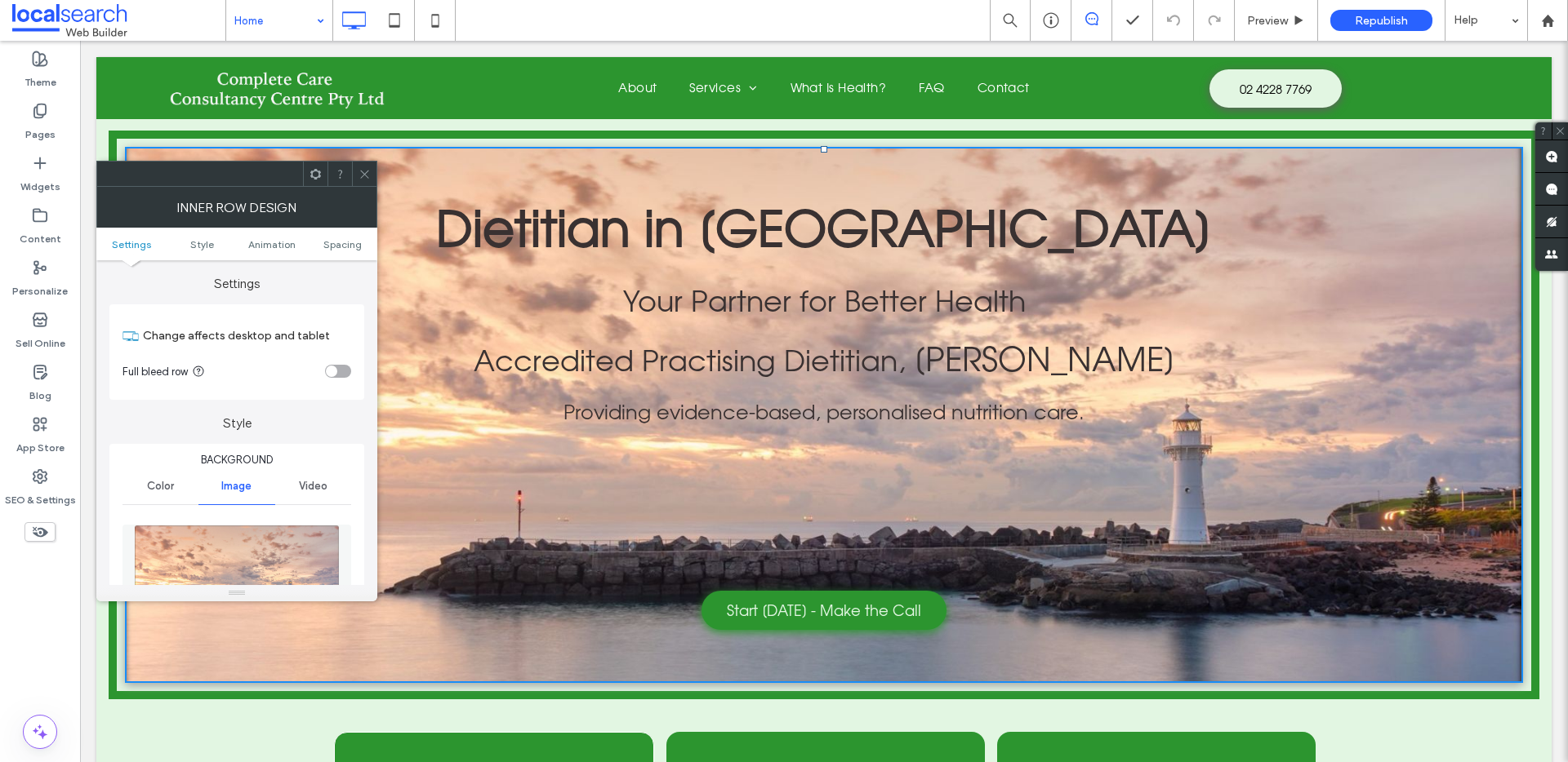
click at [366, 175] on icon at bounding box center [364, 174] width 13 height 13
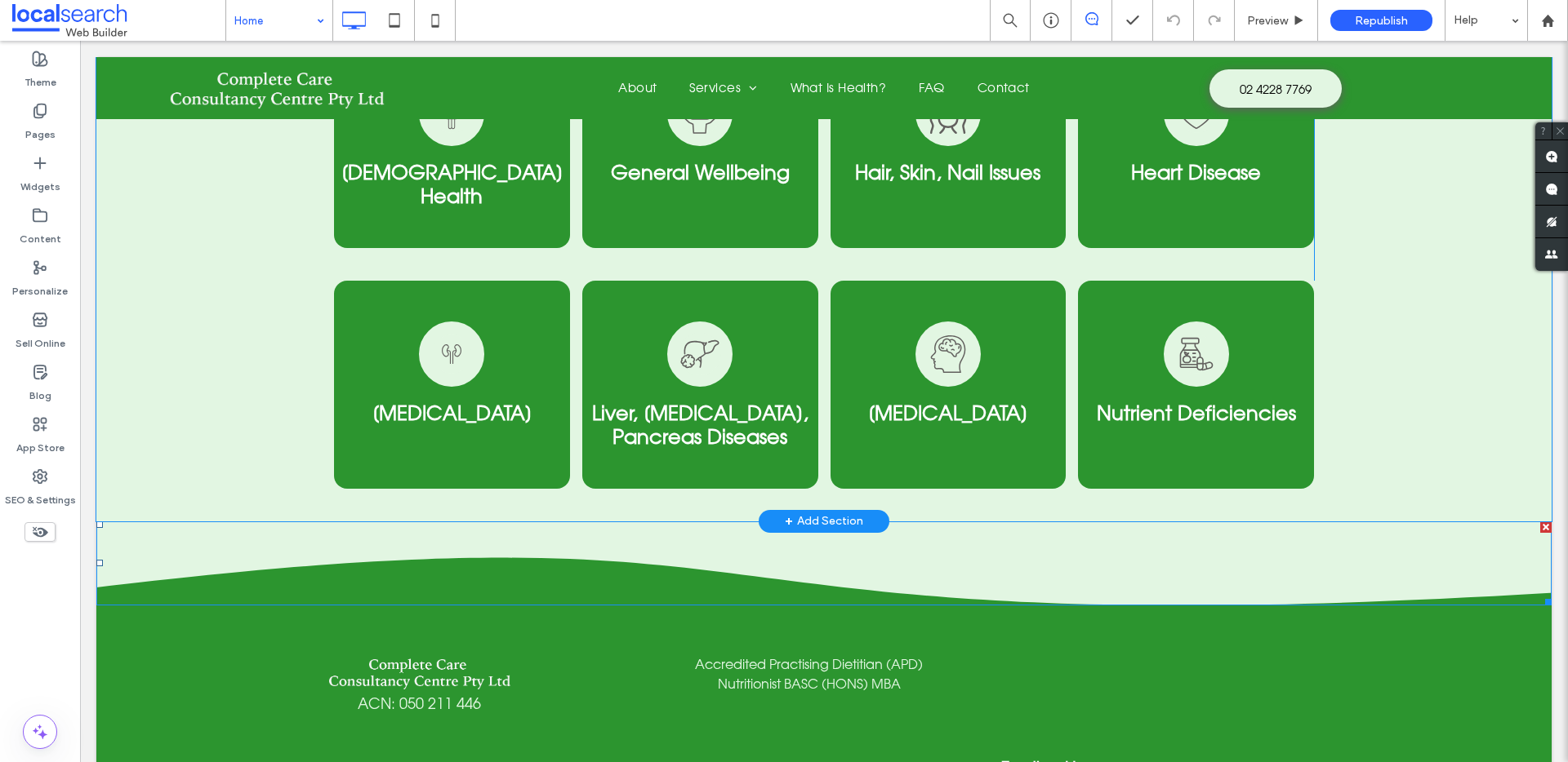
scroll to position [3515, 0]
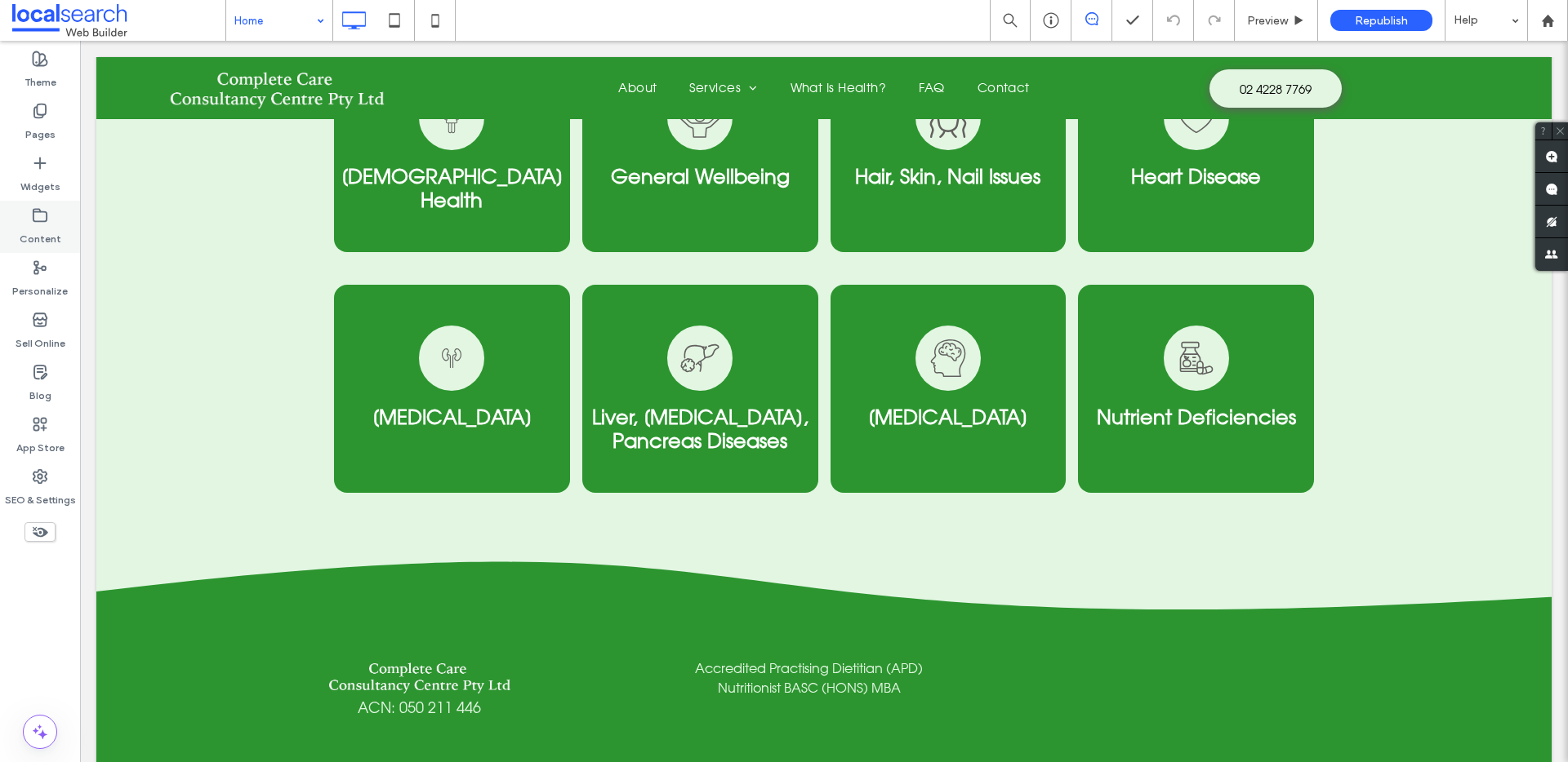
click at [51, 232] on label "Content" at bounding box center [39, 235] width 41 height 23
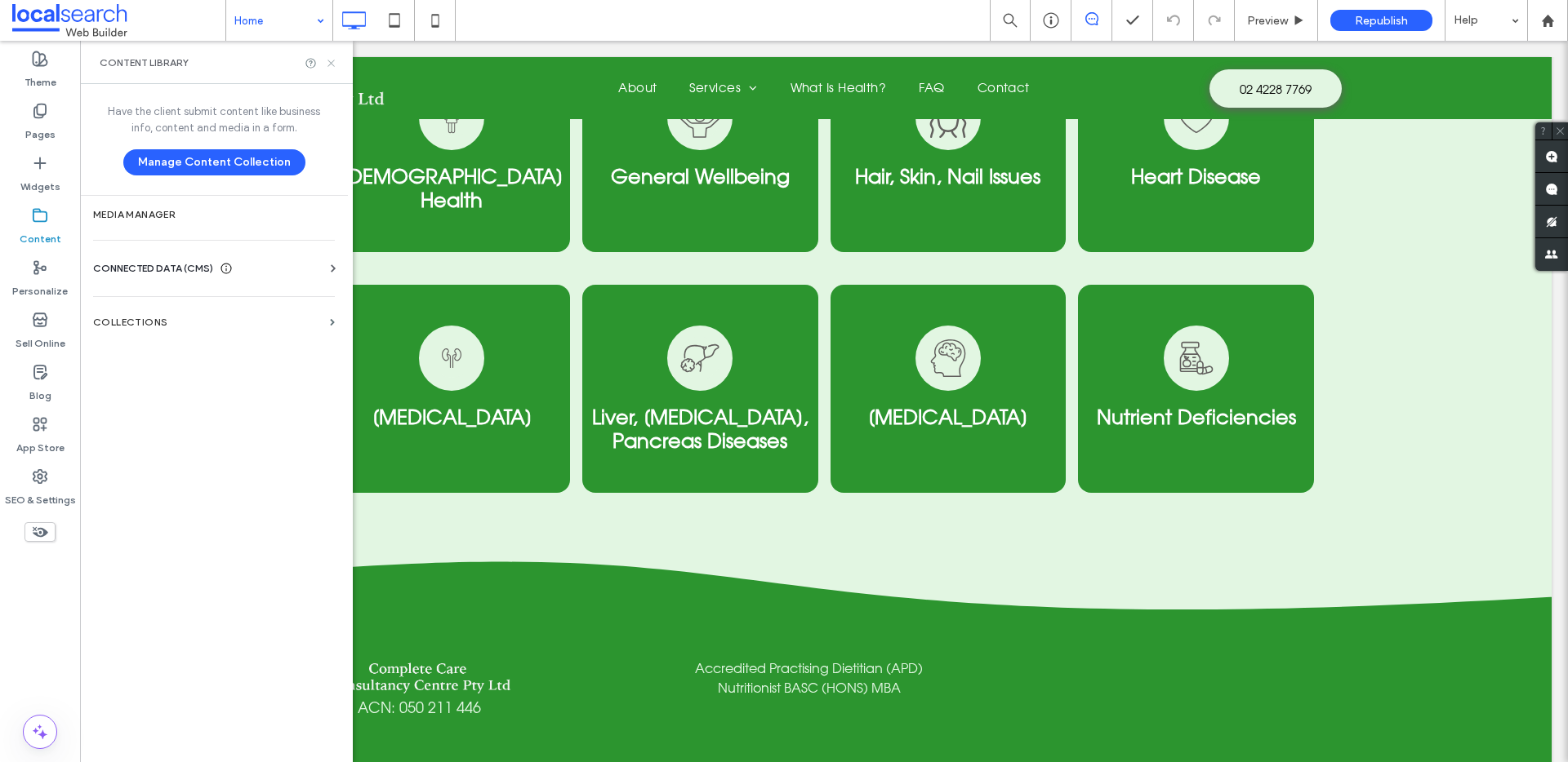
click at [333, 57] on icon at bounding box center [331, 63] width 13 height 13
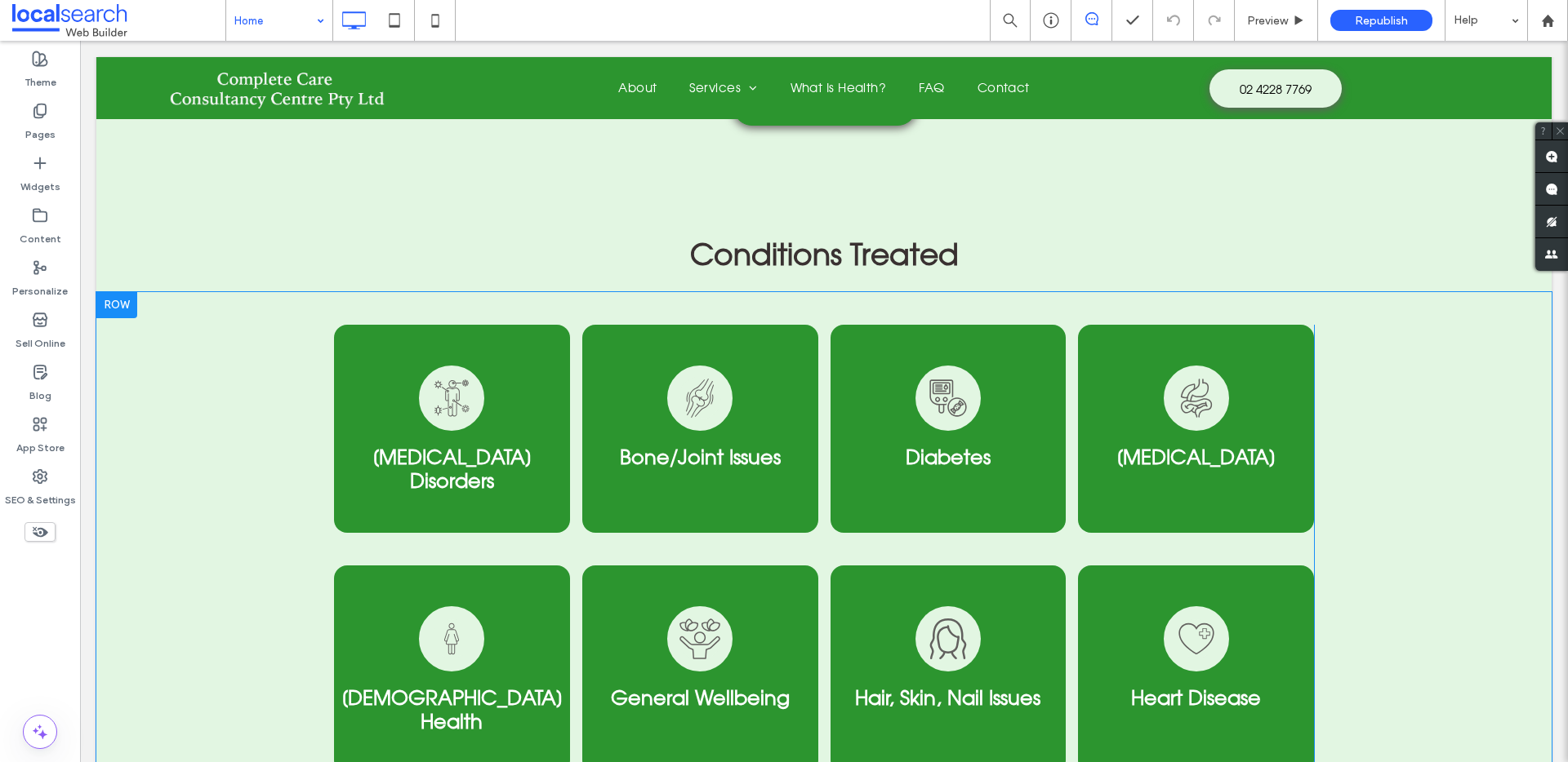
scroll to position [3145, 0]
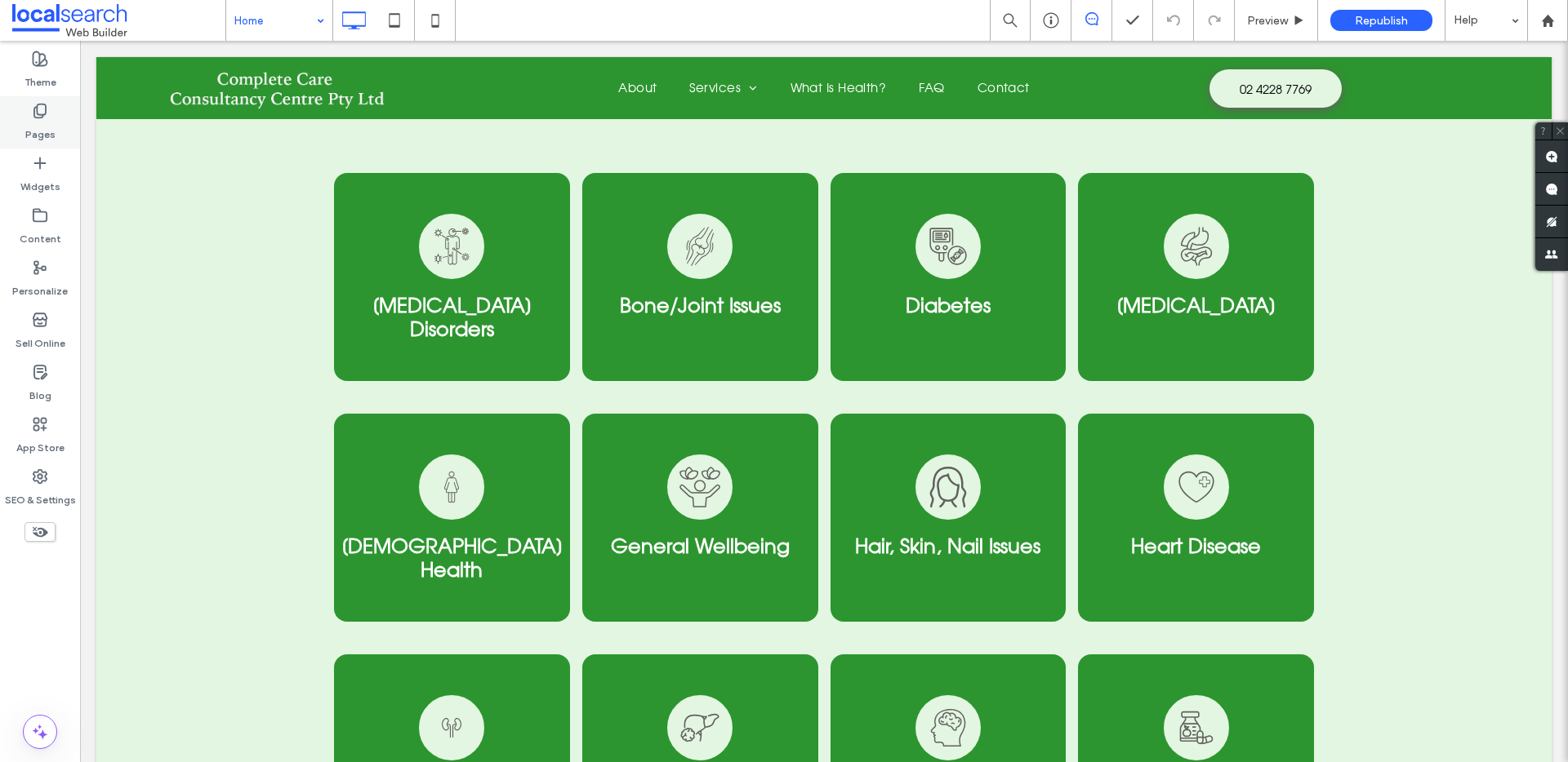
click at [35, 119] on label "Pages" at bounding box center [39, 131] width 30 height 23
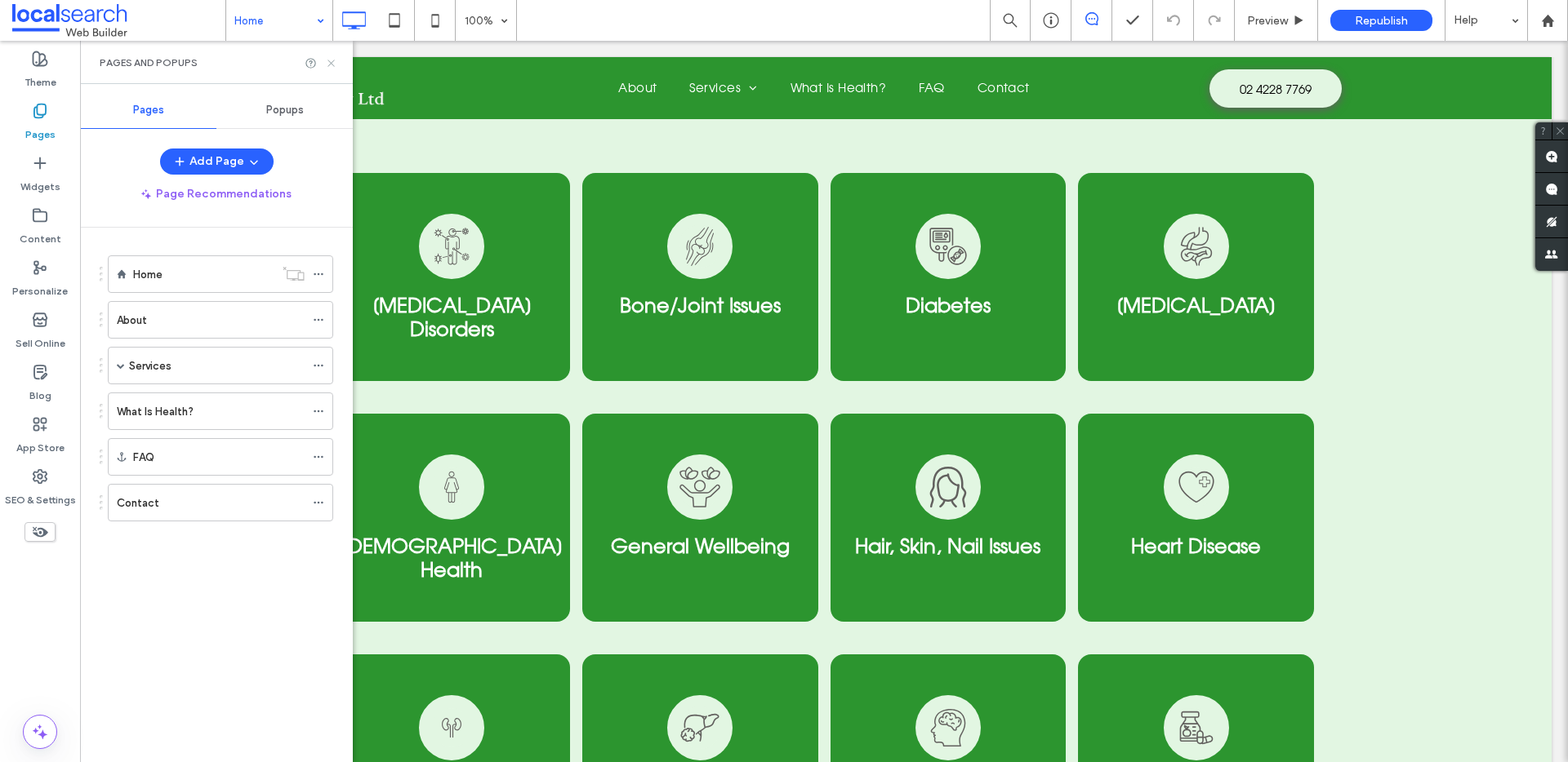
click at [331, 64] on use at bounding box center [330, 63] width 7 height 7
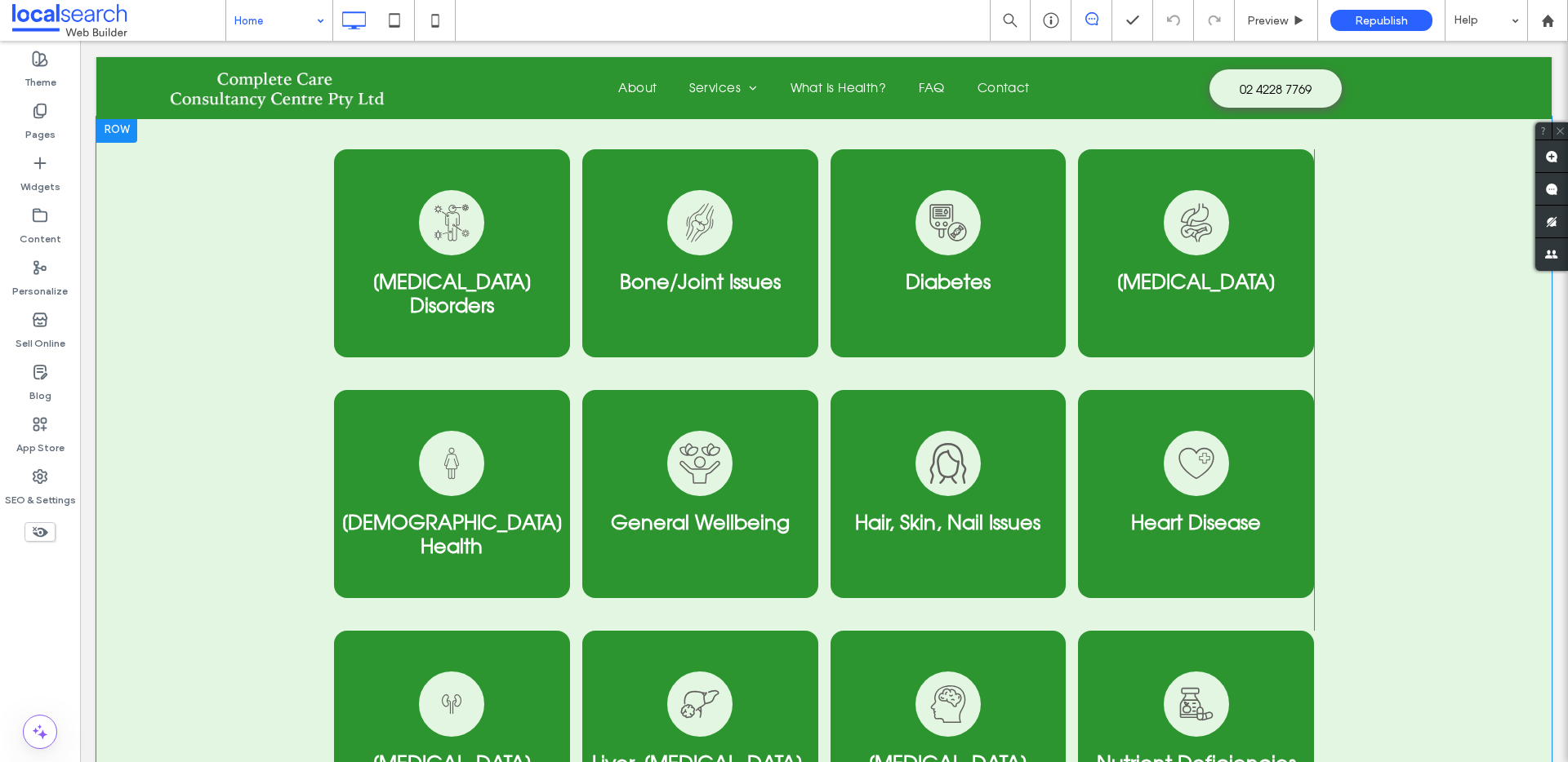
scroll to position [3607, 0]
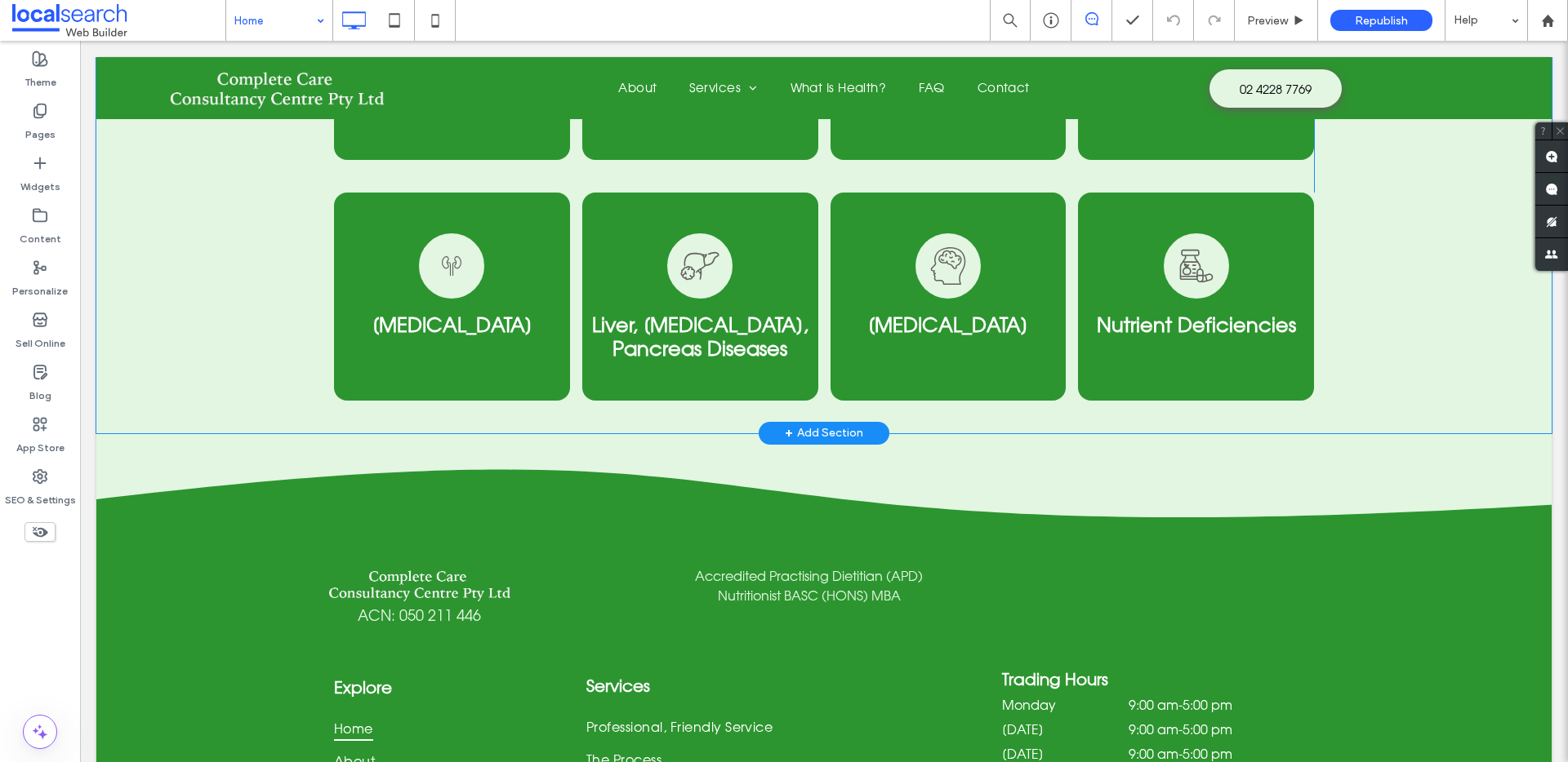
click at [823, 424] on div "+ Add Section" at bounding box center [823, 433] width 78 height 18
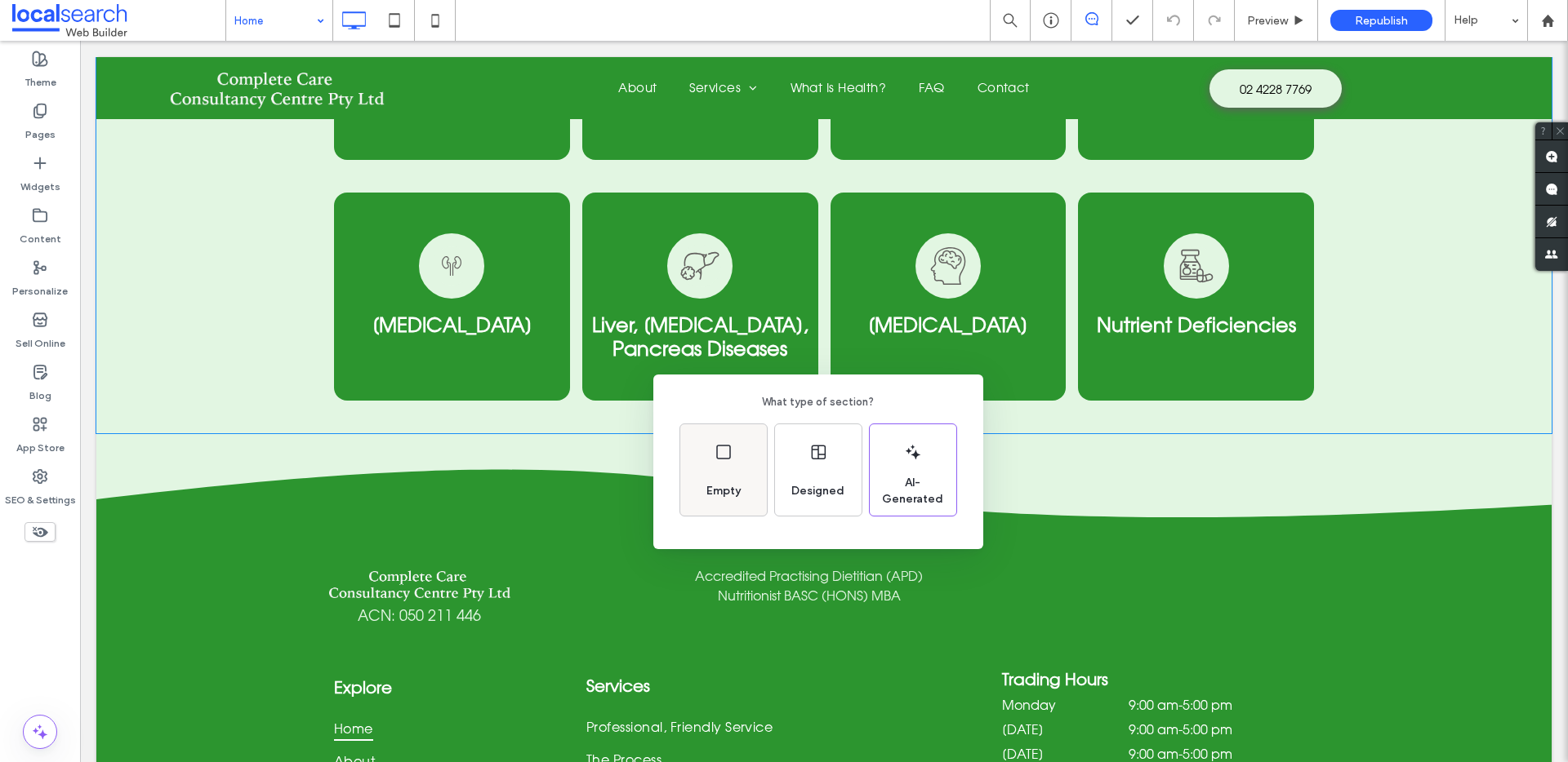
click at [750, 482] on div "Empty" at bounding box center [724, 470] width 87 height 91
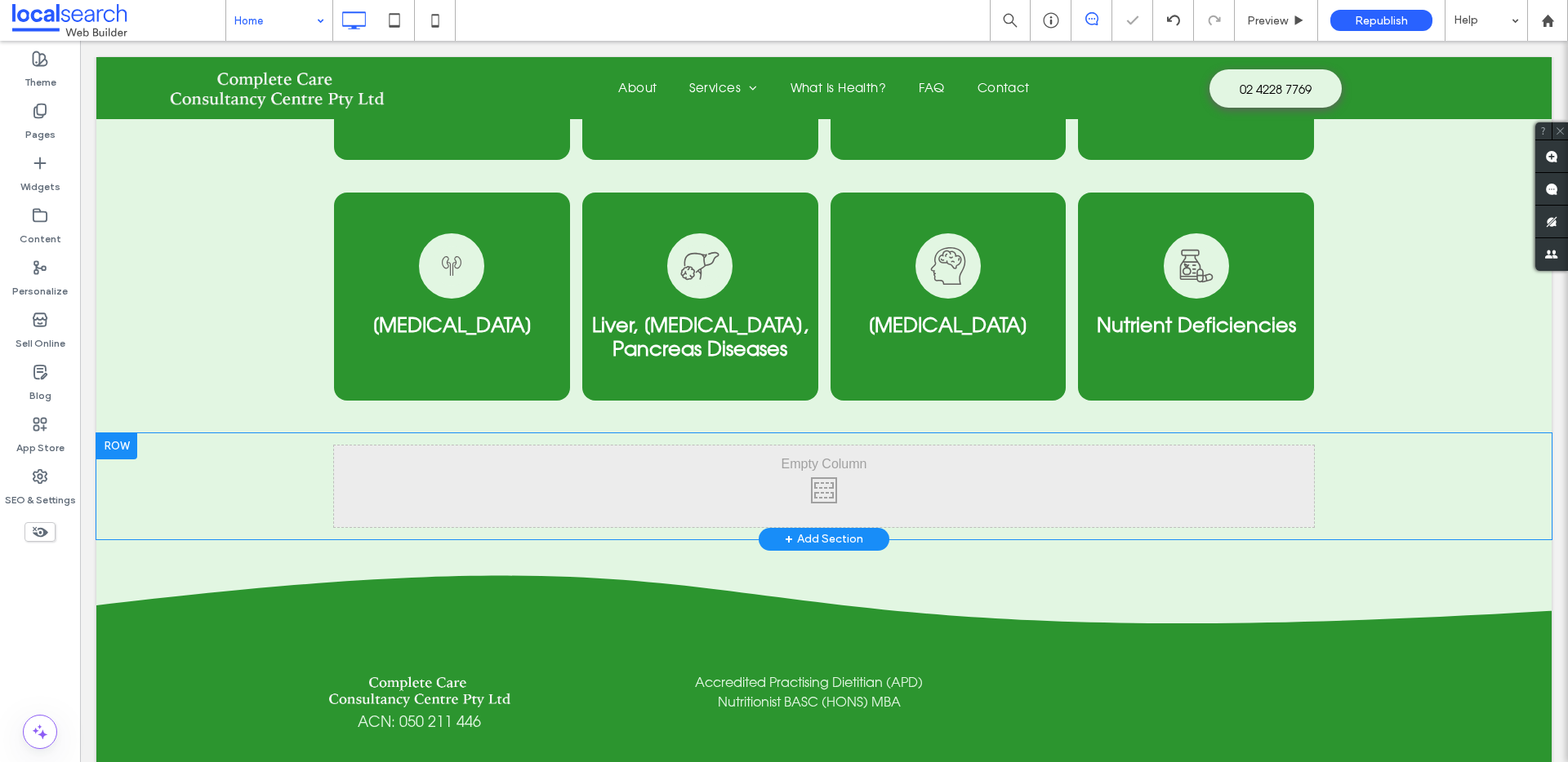
click at [740, 445] on div "Click To Paste Click To Paste" at bounding box center [824, 486] width 980 height 82
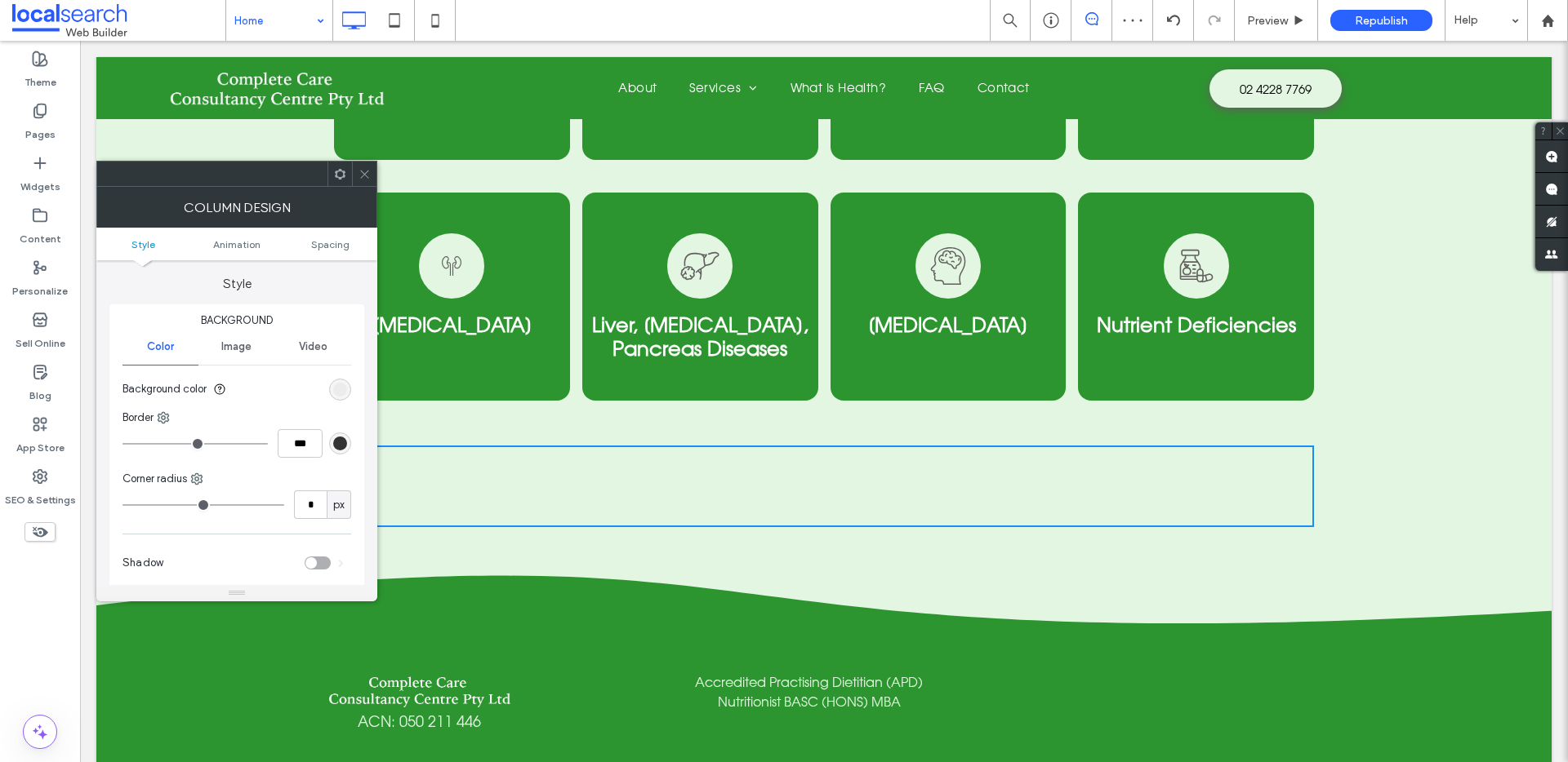
click at [366, 180] on span at bounding box center [364, 173] width 13 height 24
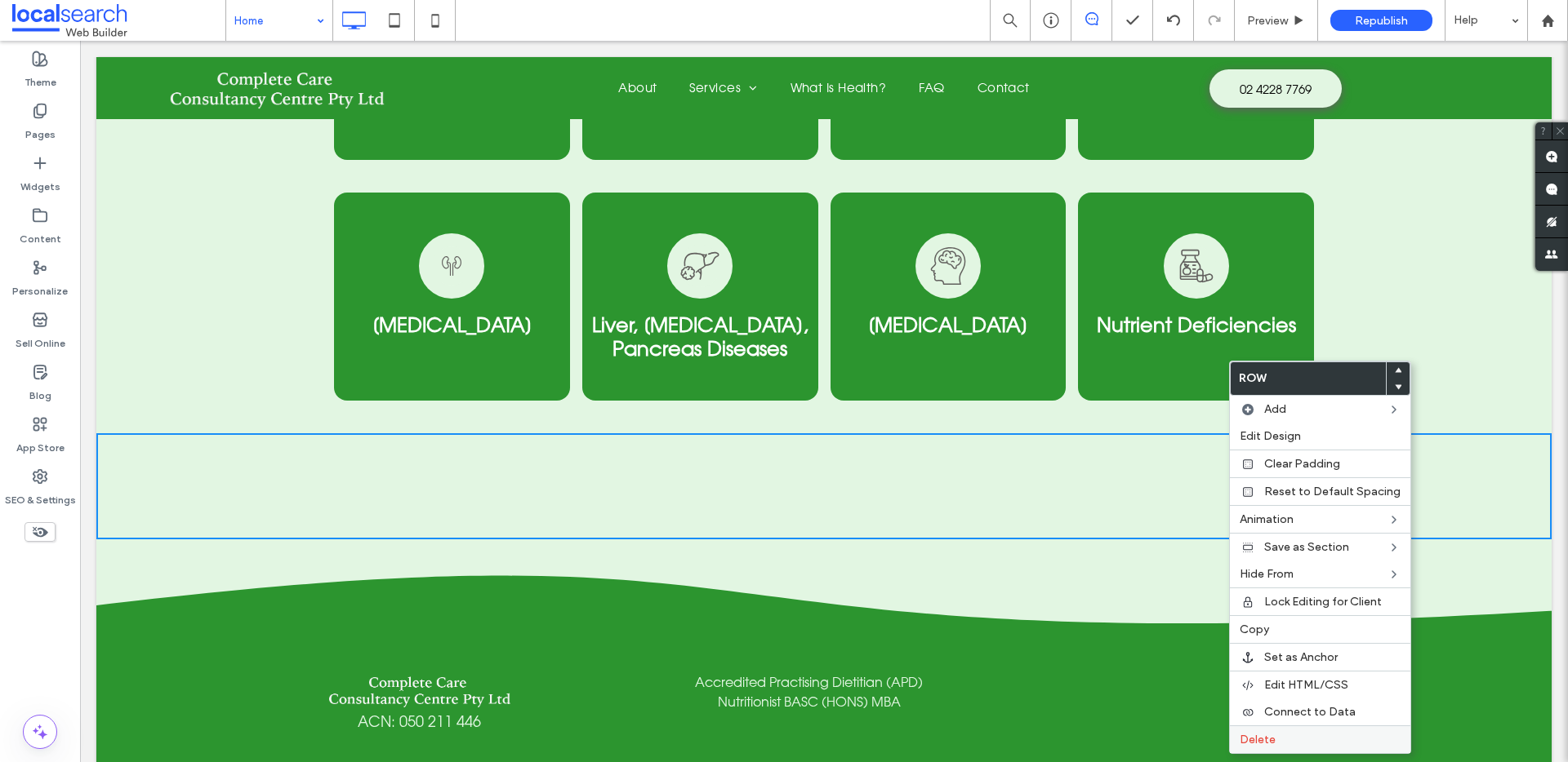
click at [1307, 736] on label "Delete" at bounding box center [1320, 740] width 161 height 13
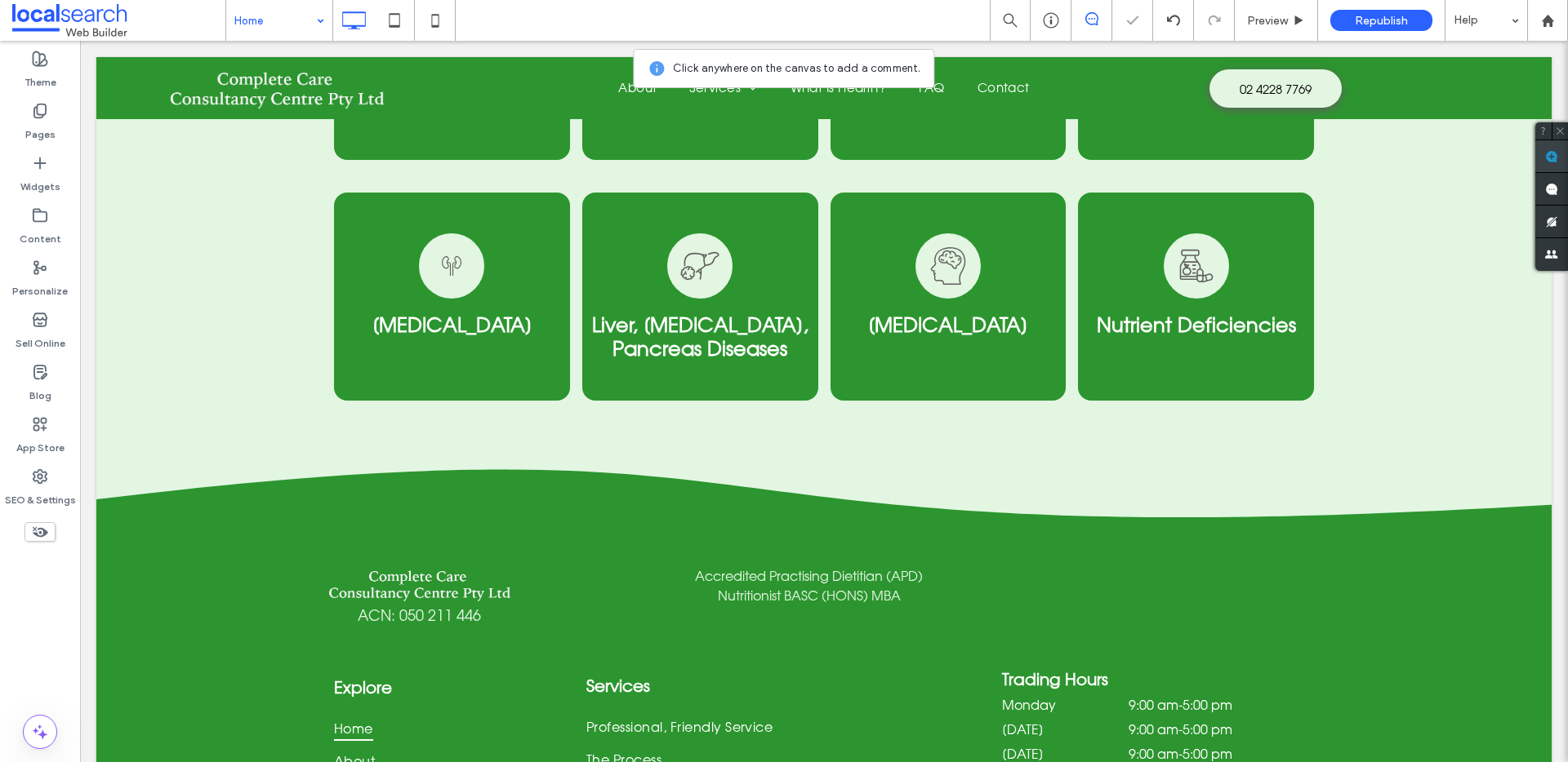
click at [1555, 155] on use at bounding box center [1552, 157] width 13 height 13
click at [692, 433] on icon at bounding box center [824, 474] width 1514 height 84
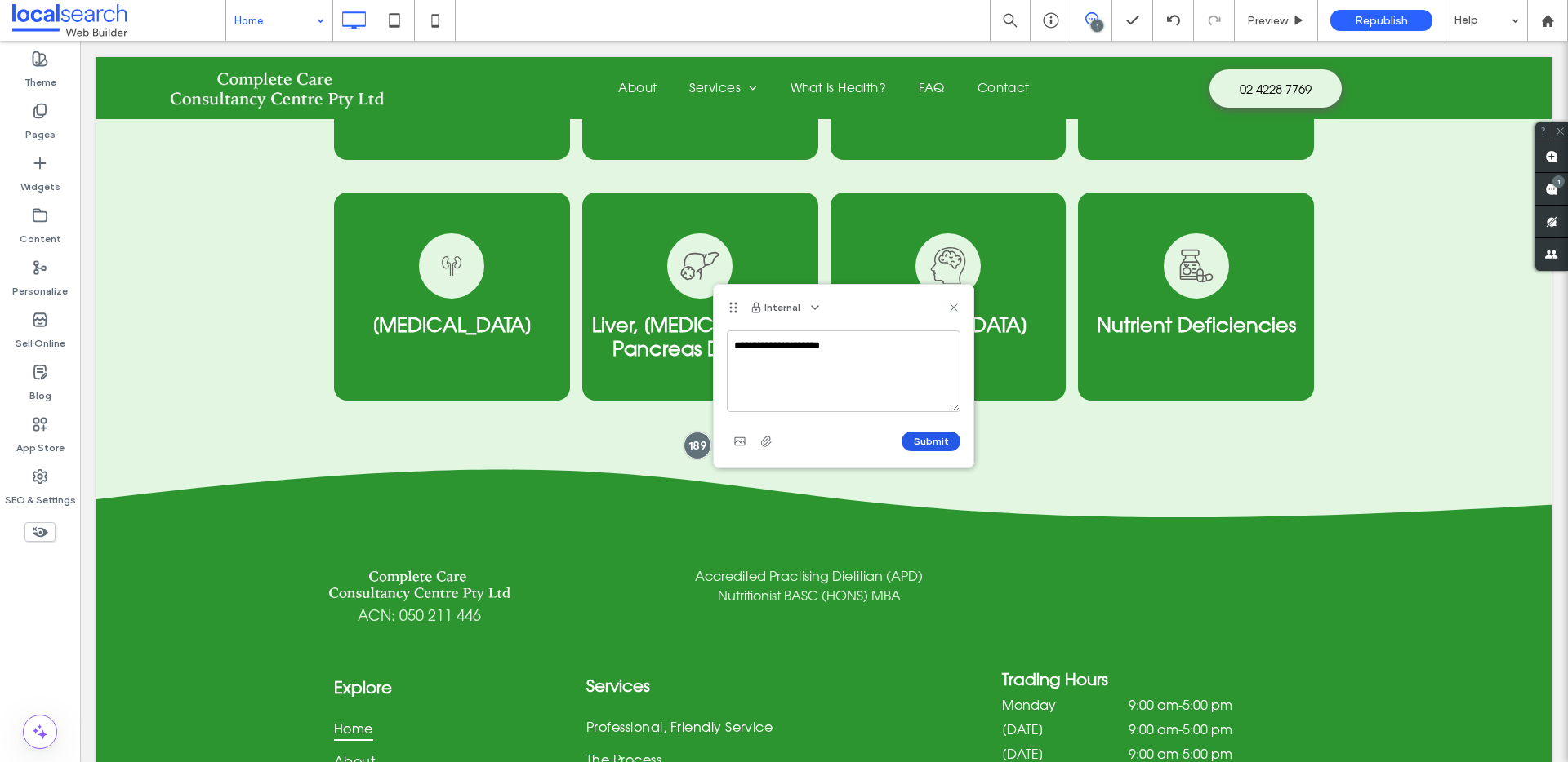
type textarea "**********"
click at [943, 445] on button "Submit" at bounding box center [931, 442] width 59 height 19
click at [961, 306] on div "Internal Resolve" at bounding box center [843, 308] width 260 height 46
click at [958, 306] on icon at bounding box center [954, 308] width 13 height 13
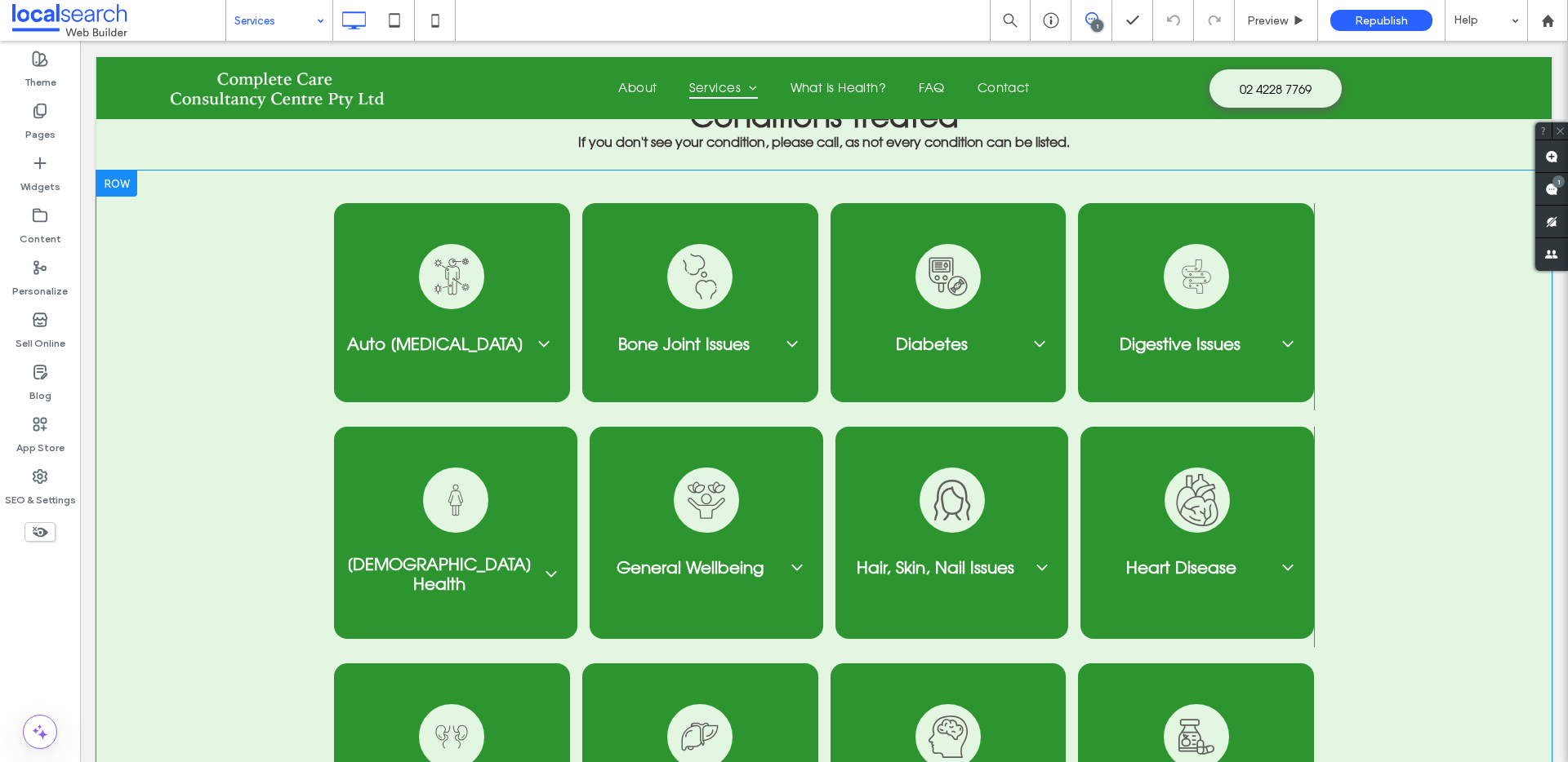
scroll to position [2380, 0]
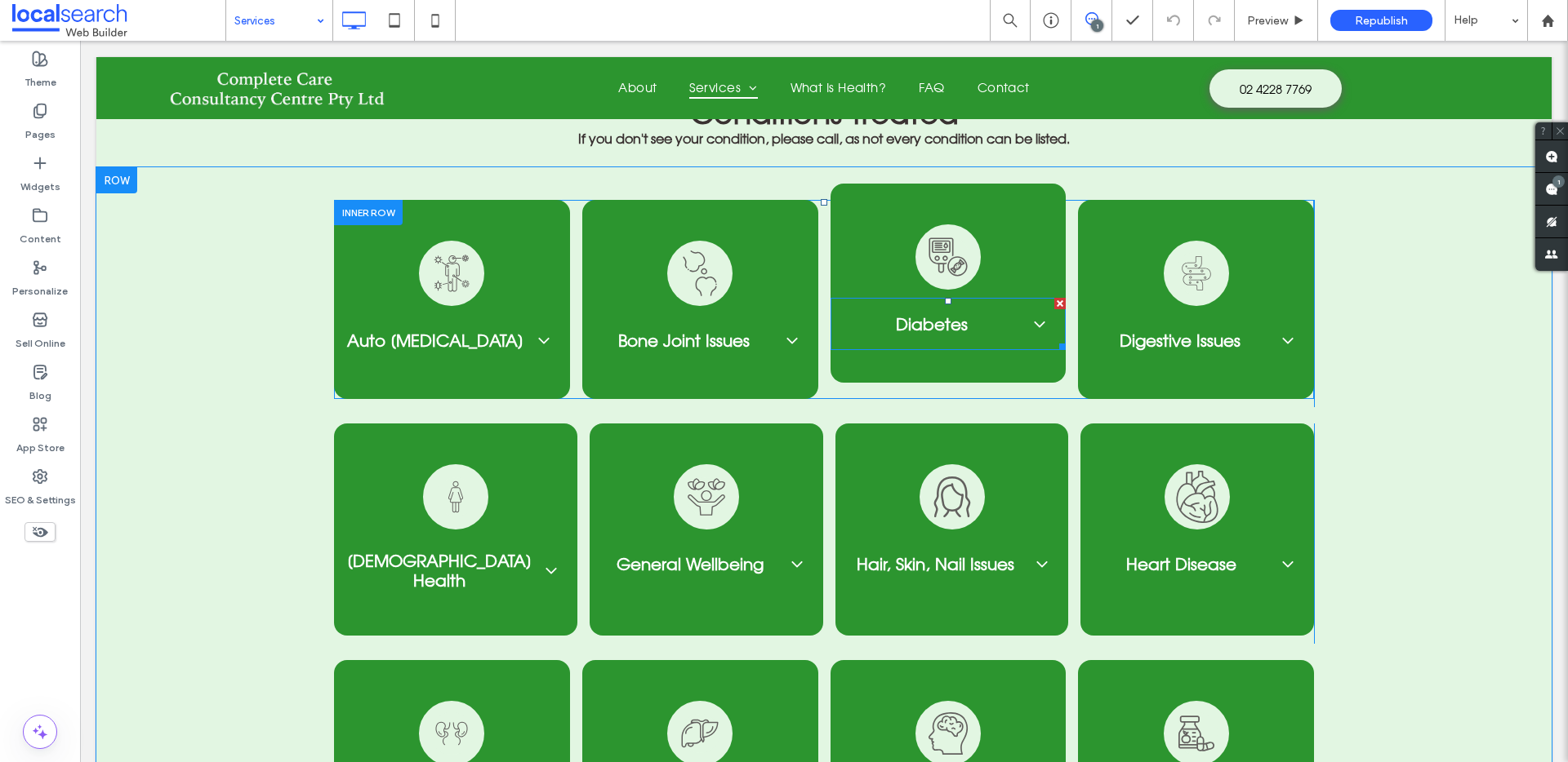
click at [1030, 315] on icon at bounding box center [1040, 324] width 19 height 19
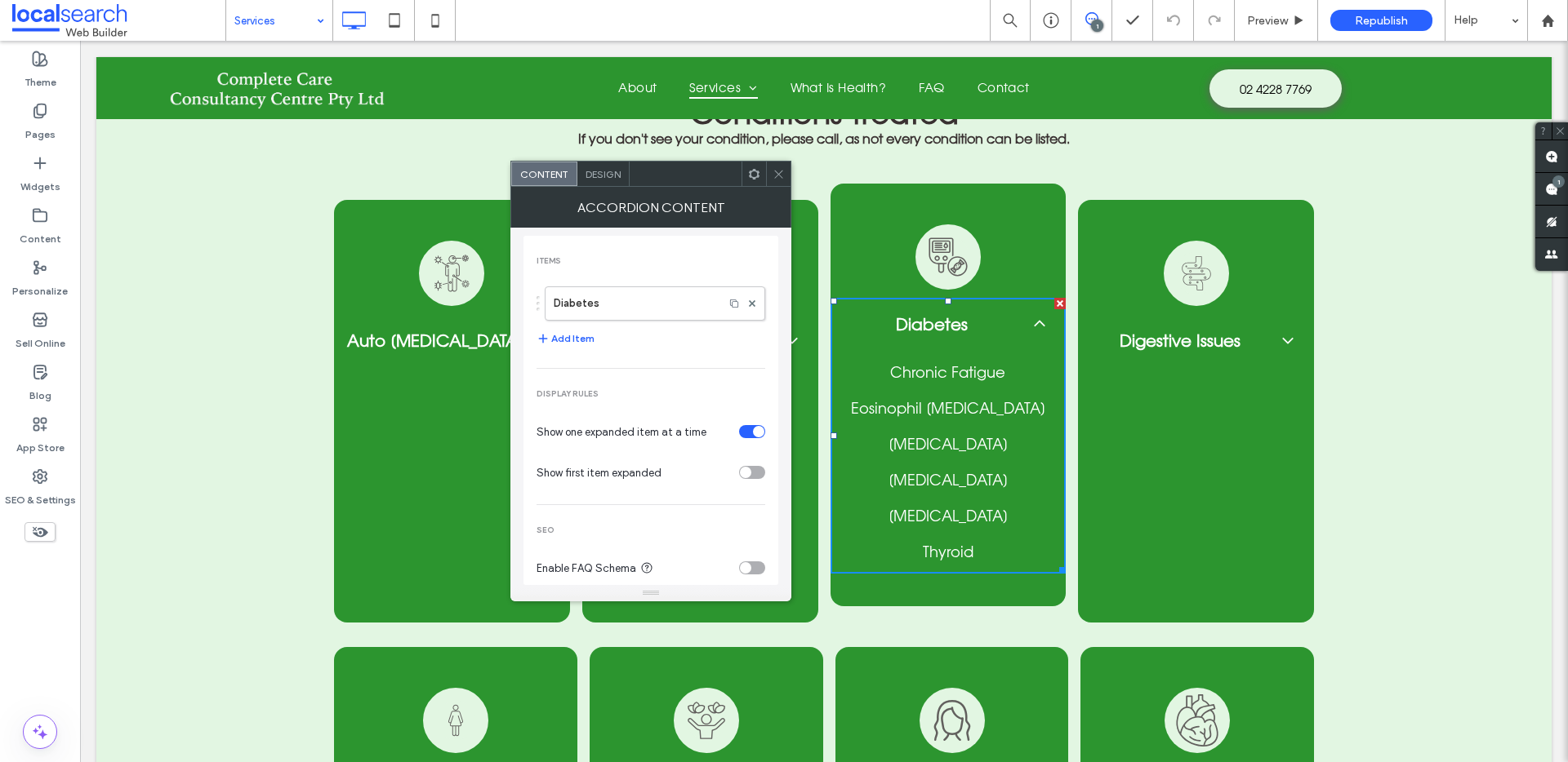
click at [1035, 320] on icon at bounding box center [1040, 323] width 11 height 7
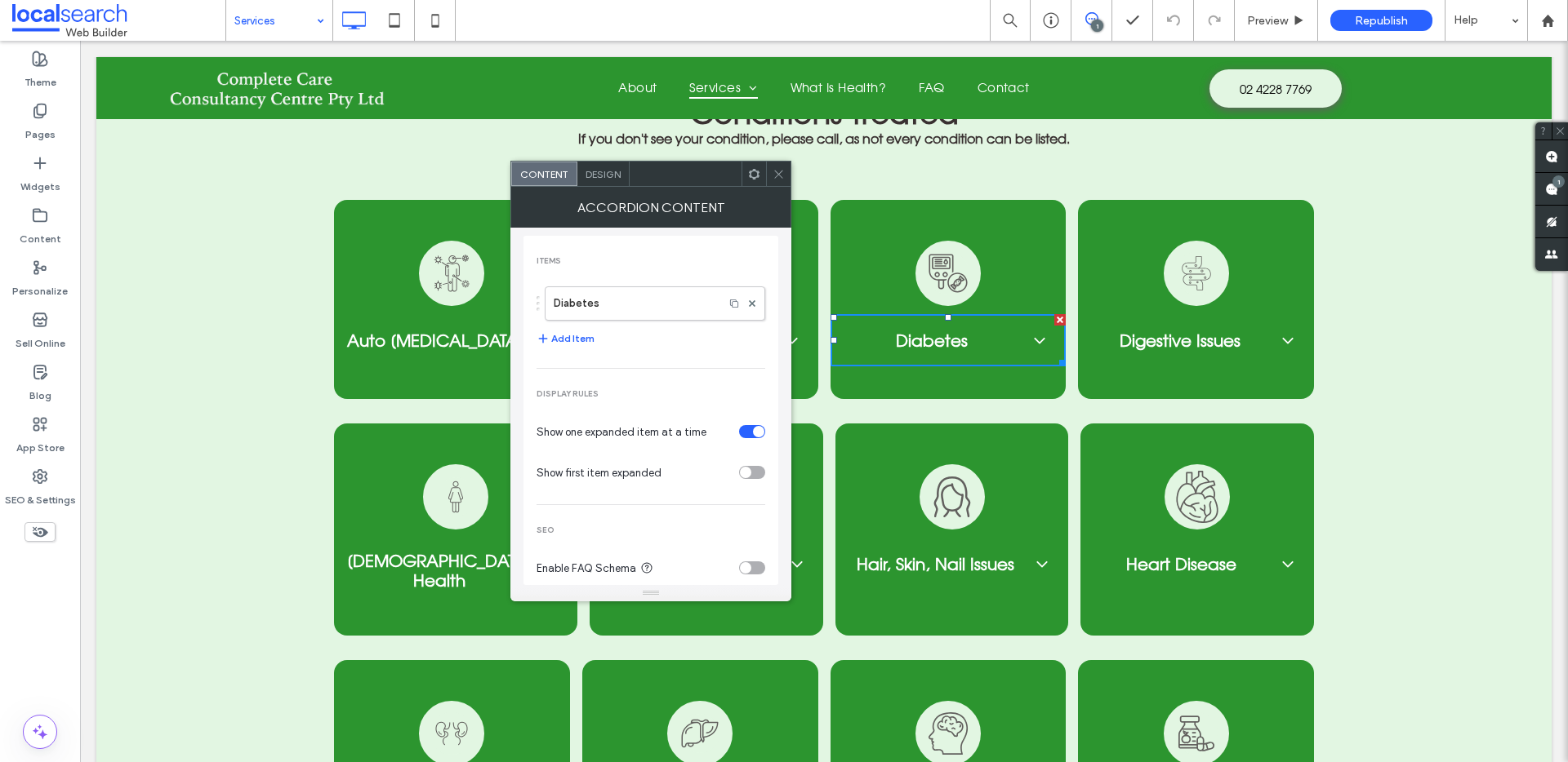
click at [779, 174] on use at bounding box center [778, 173] width 8 height 8
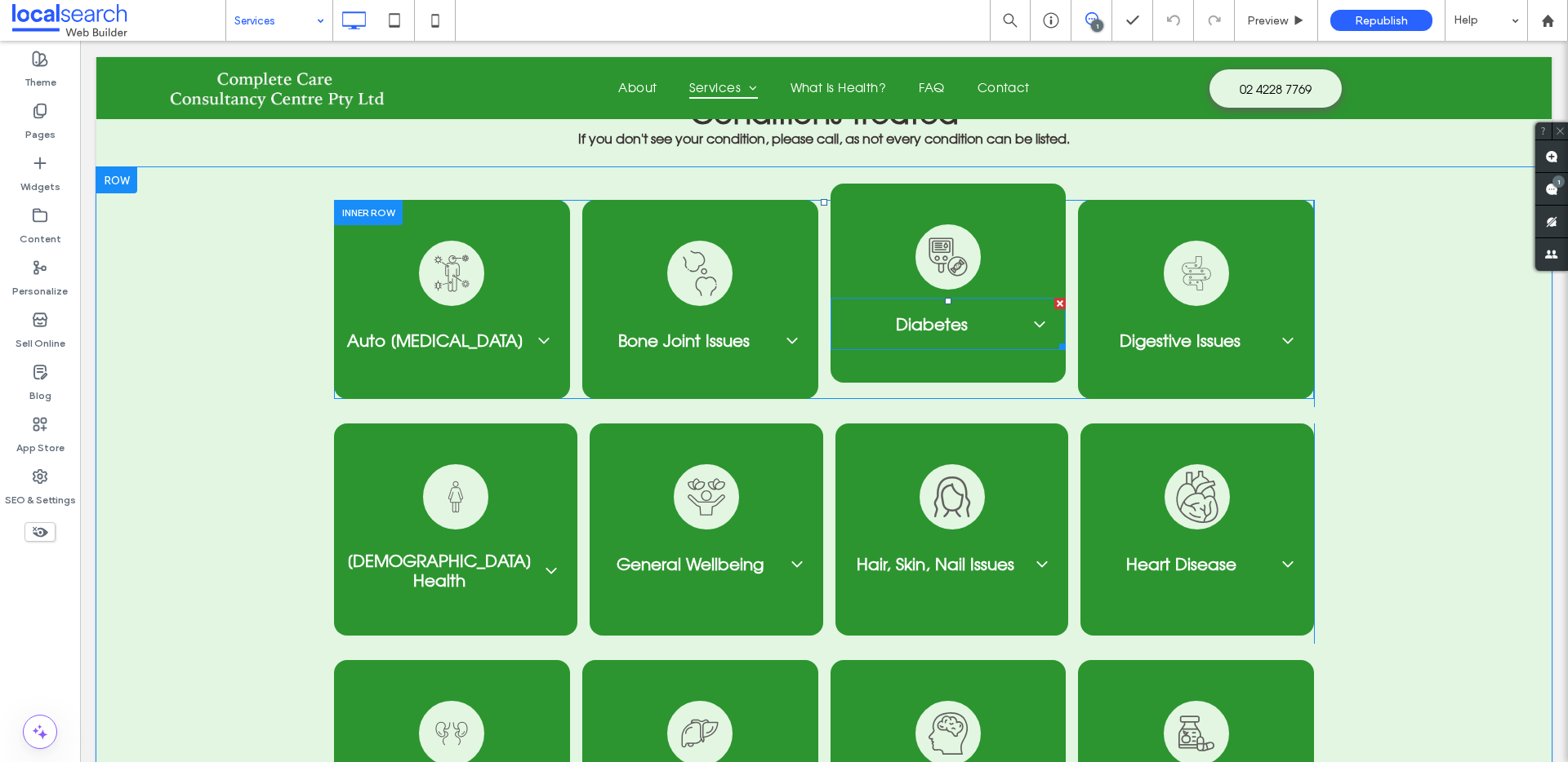
click at [1031, 318] on div "Diabetes" at bounding box center [948, 324] width 236 height 52
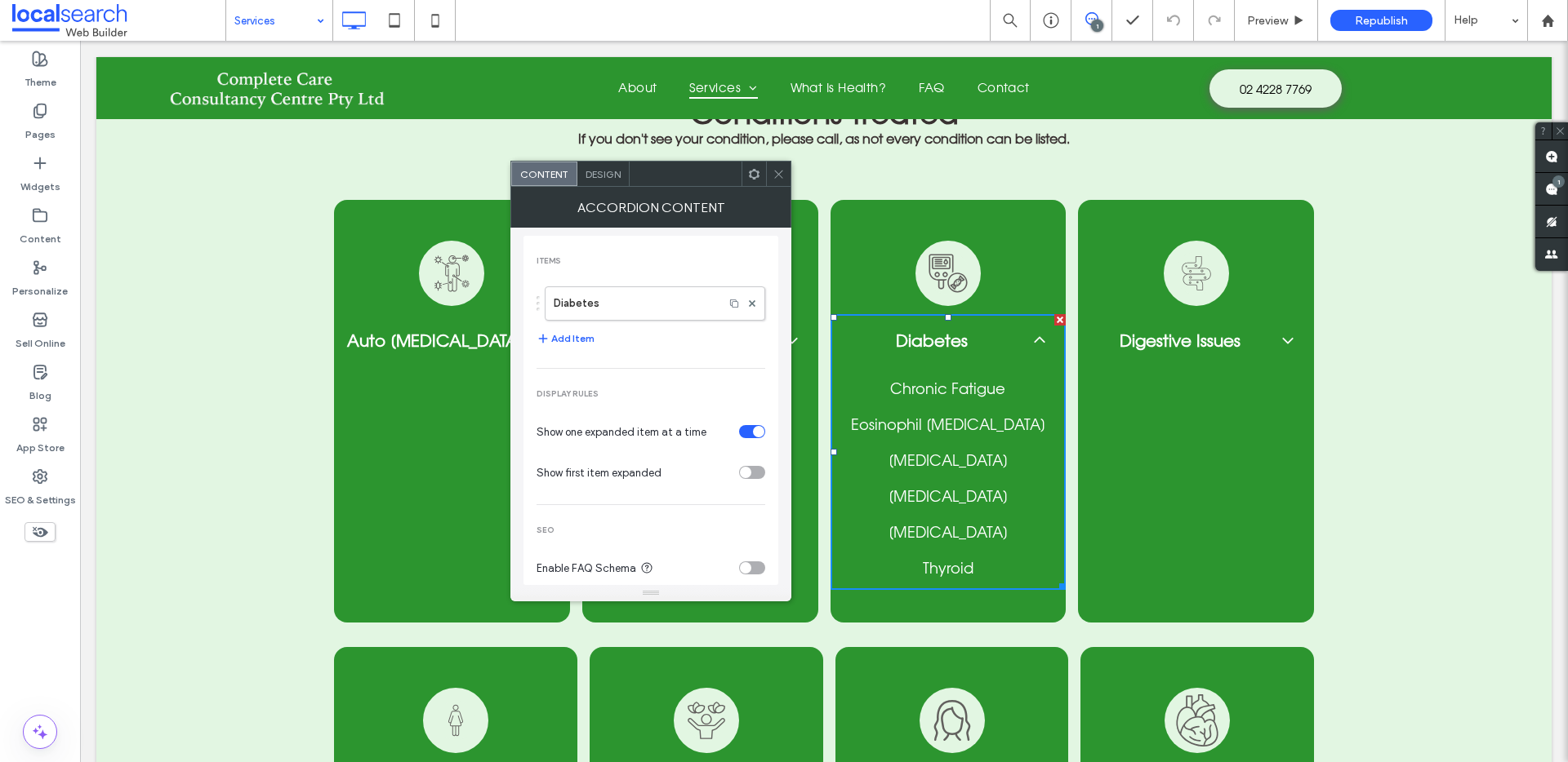
click at [778, 168] on icon at bounding box center [778, 174] width 13 height 13
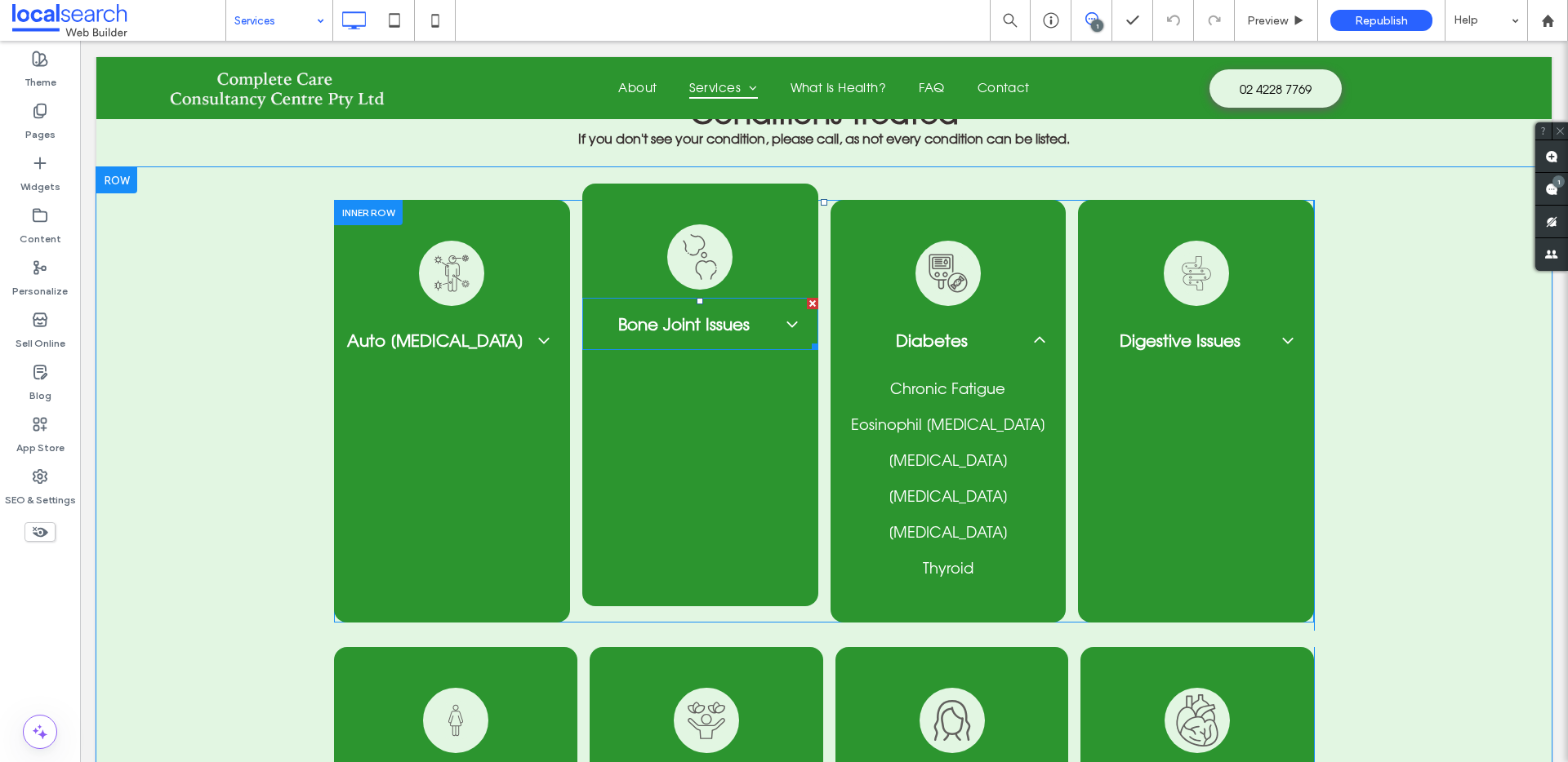
click at [785, 315] on icon at bounding box center [792, 324] width 19 height 19
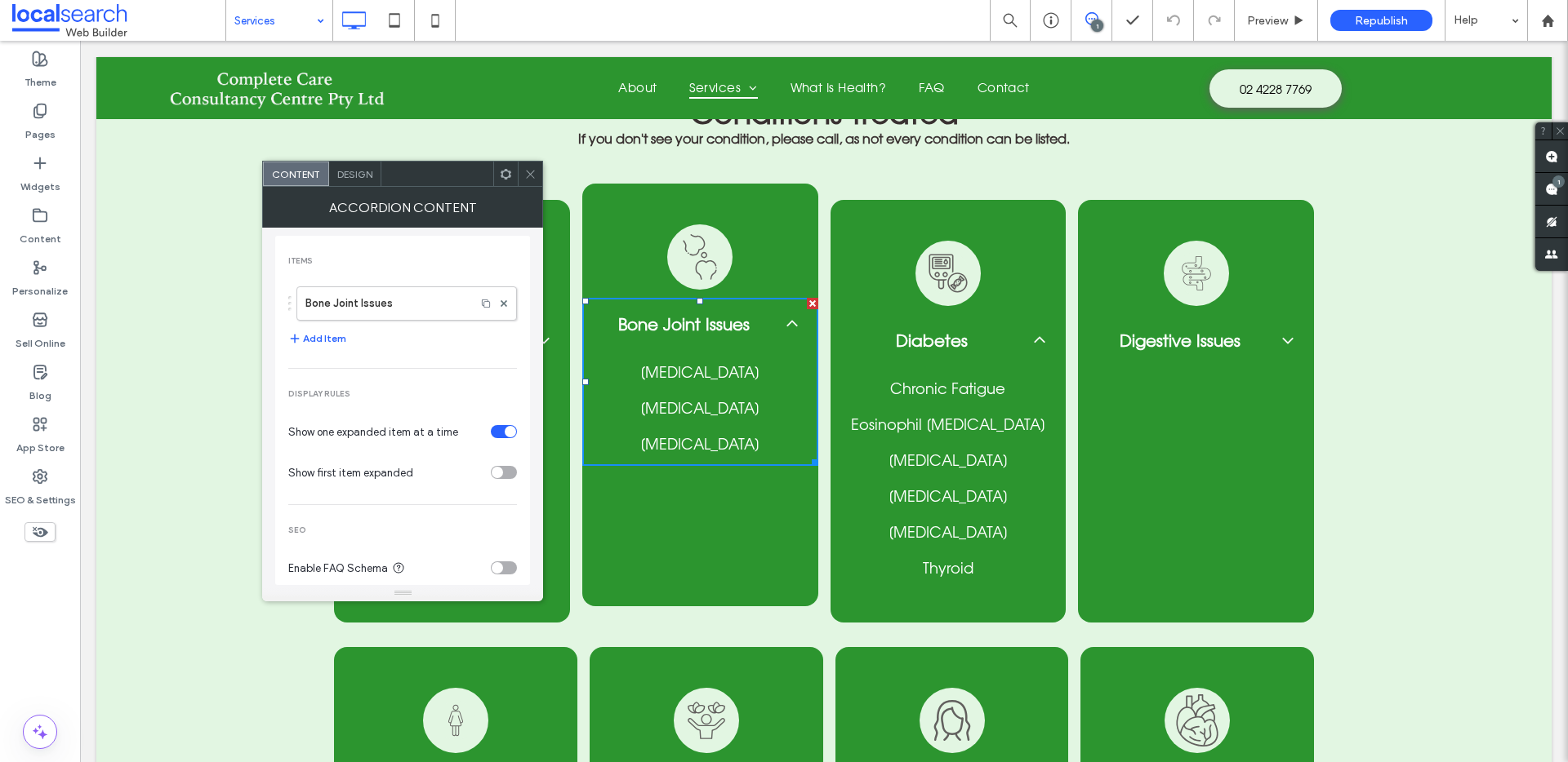
click at [786, 320] on icon at bounding box center [791, 323] width 11 height 7
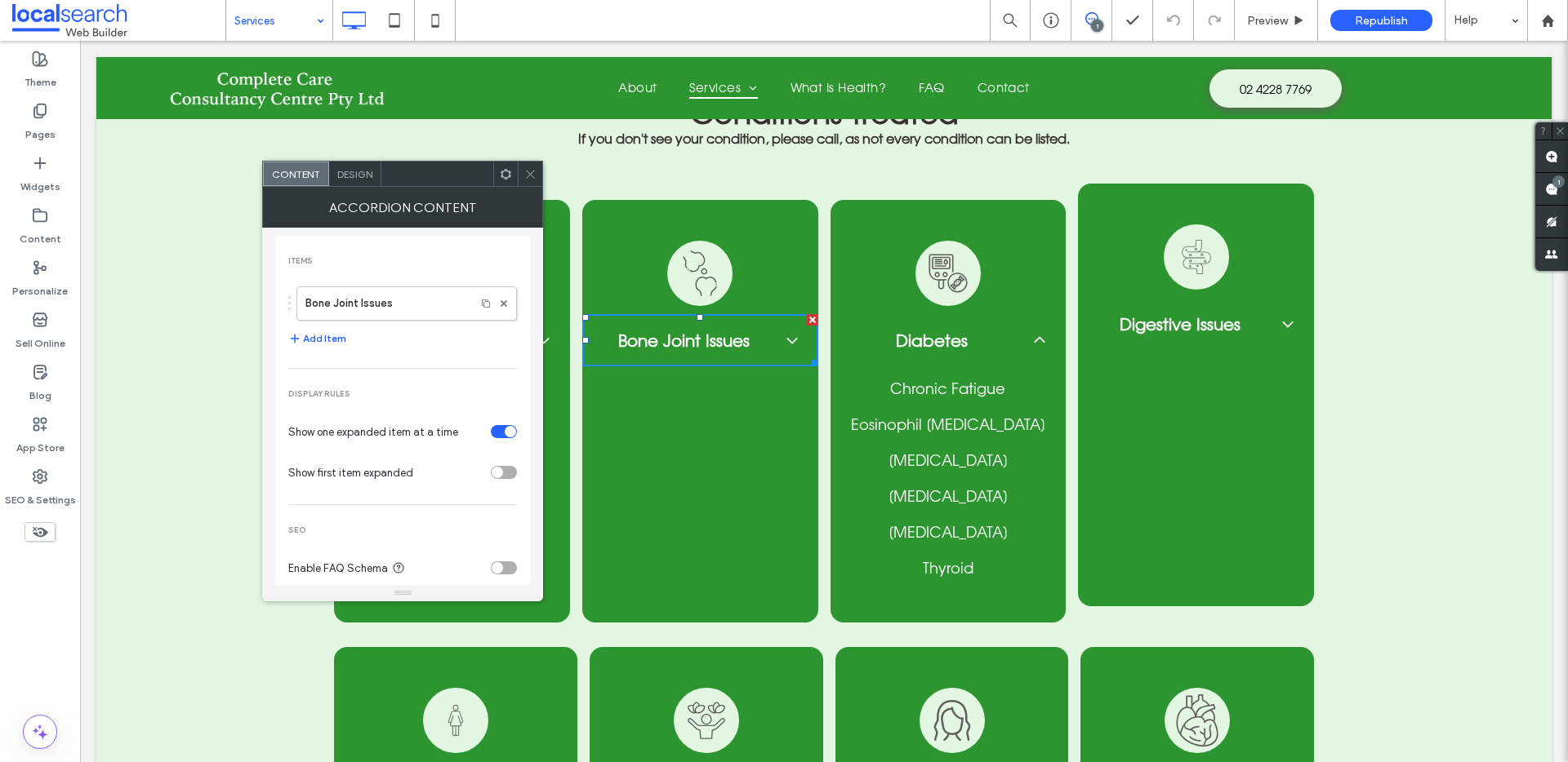
click at [1279, 315] on icon at bounding box center [1288, 324] width 19 height 19
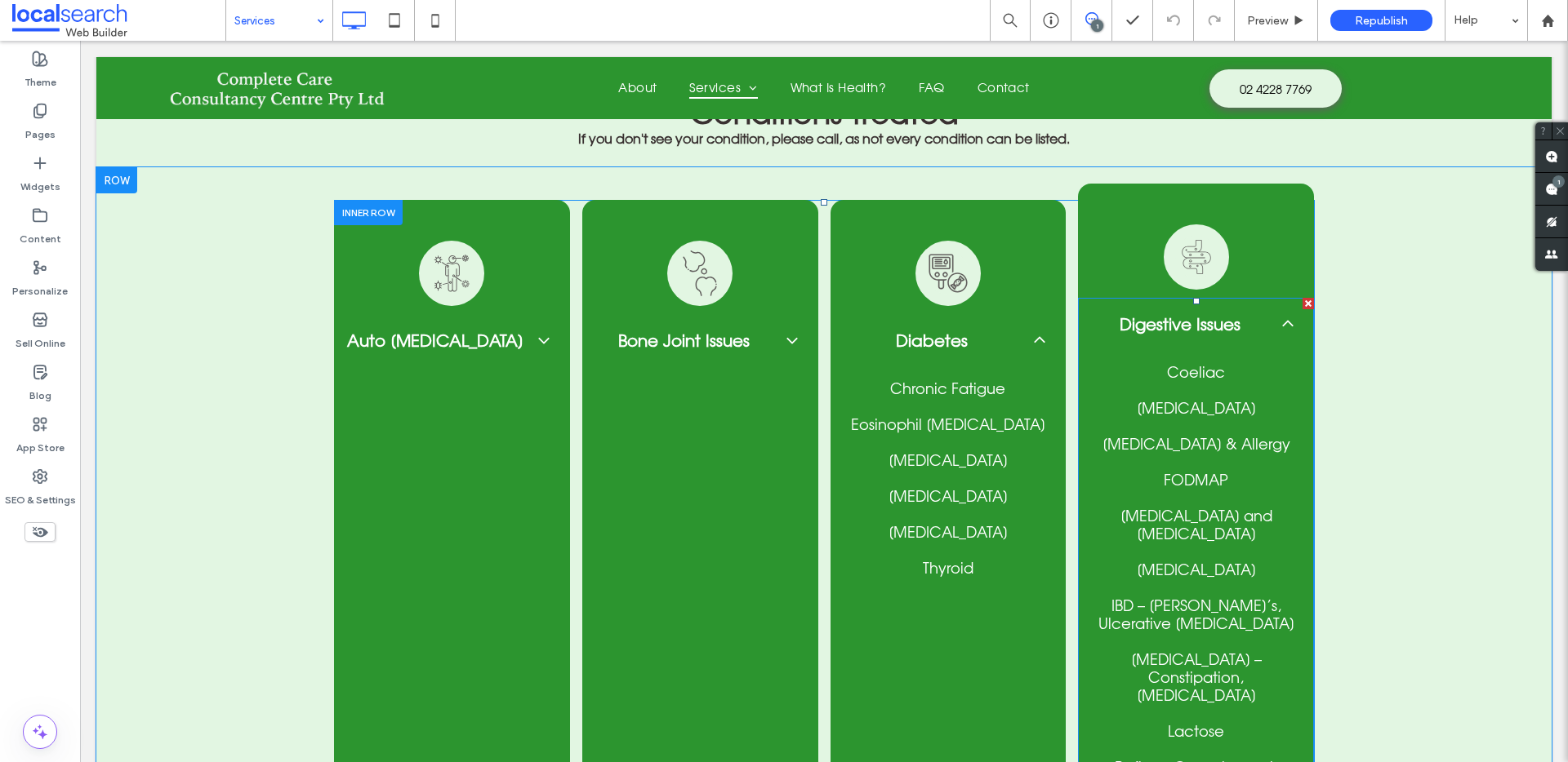
click at [1282, 315] on icon at bounding box center [1288, 324] width 19 height 19
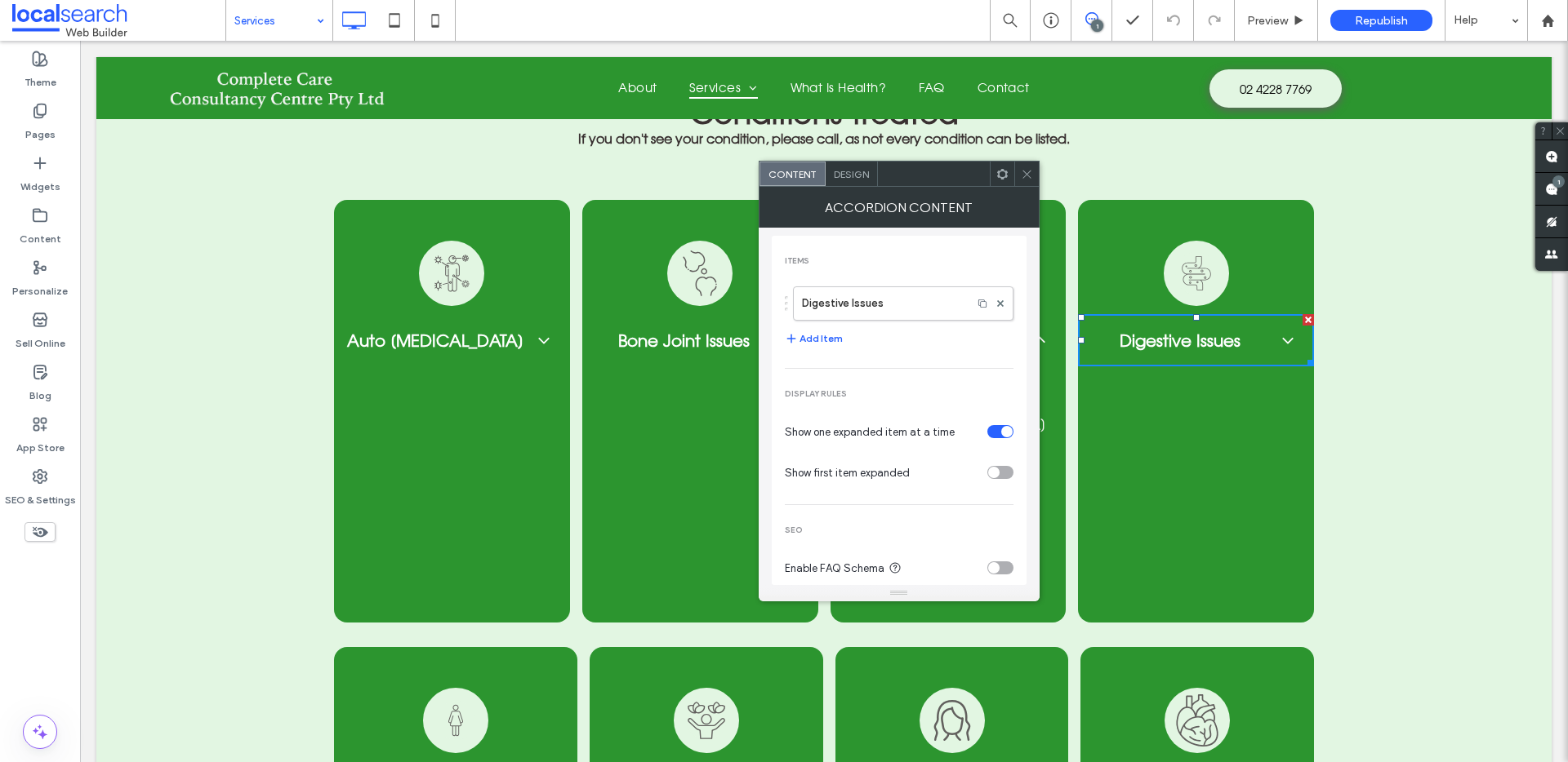
click at [1029, 174] on icon at bounding box center [1026, 174] width 13 height 13
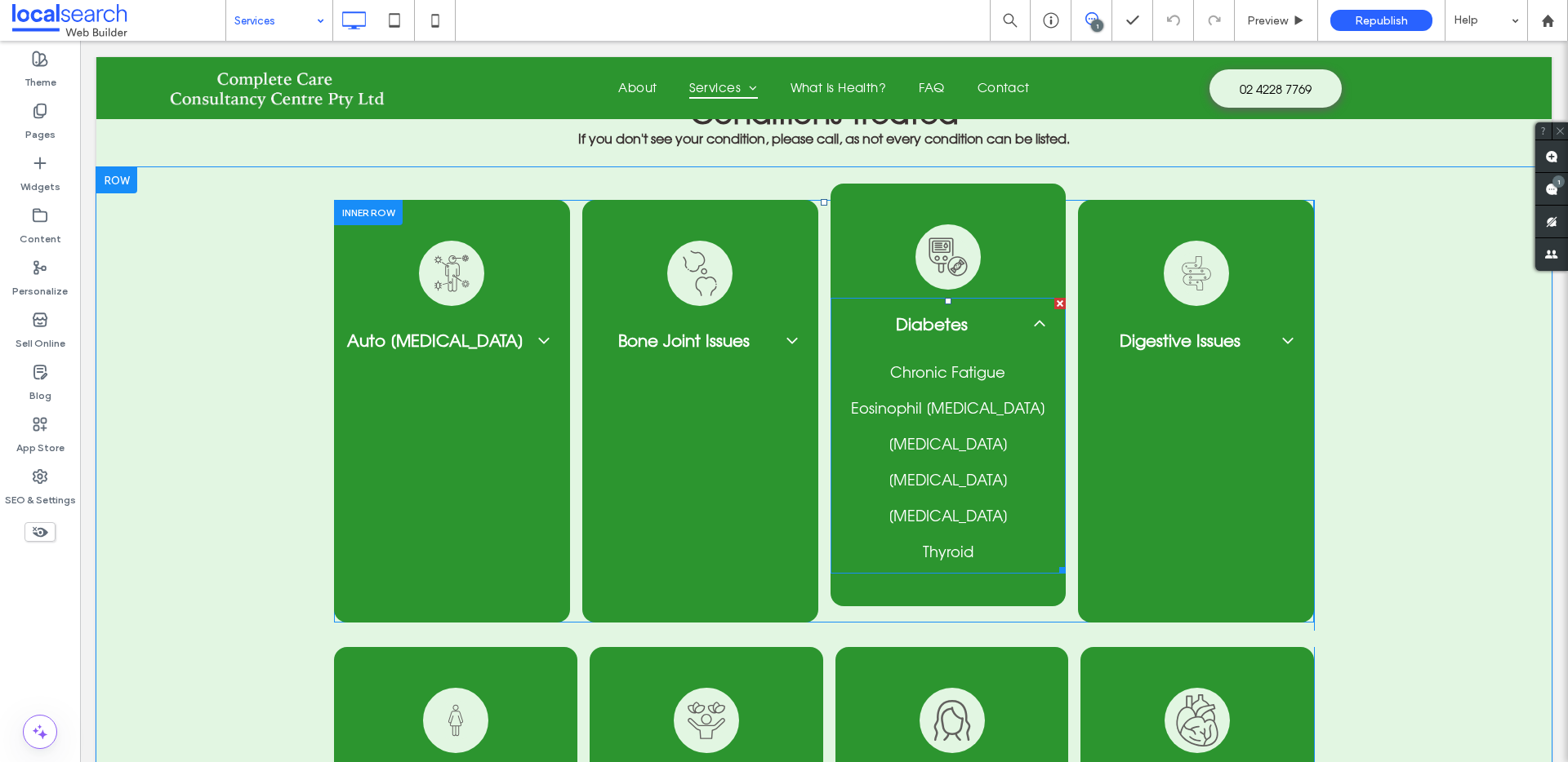
click at [1033, 313] on div at bounding box center [1039, 323] width 26 height 26
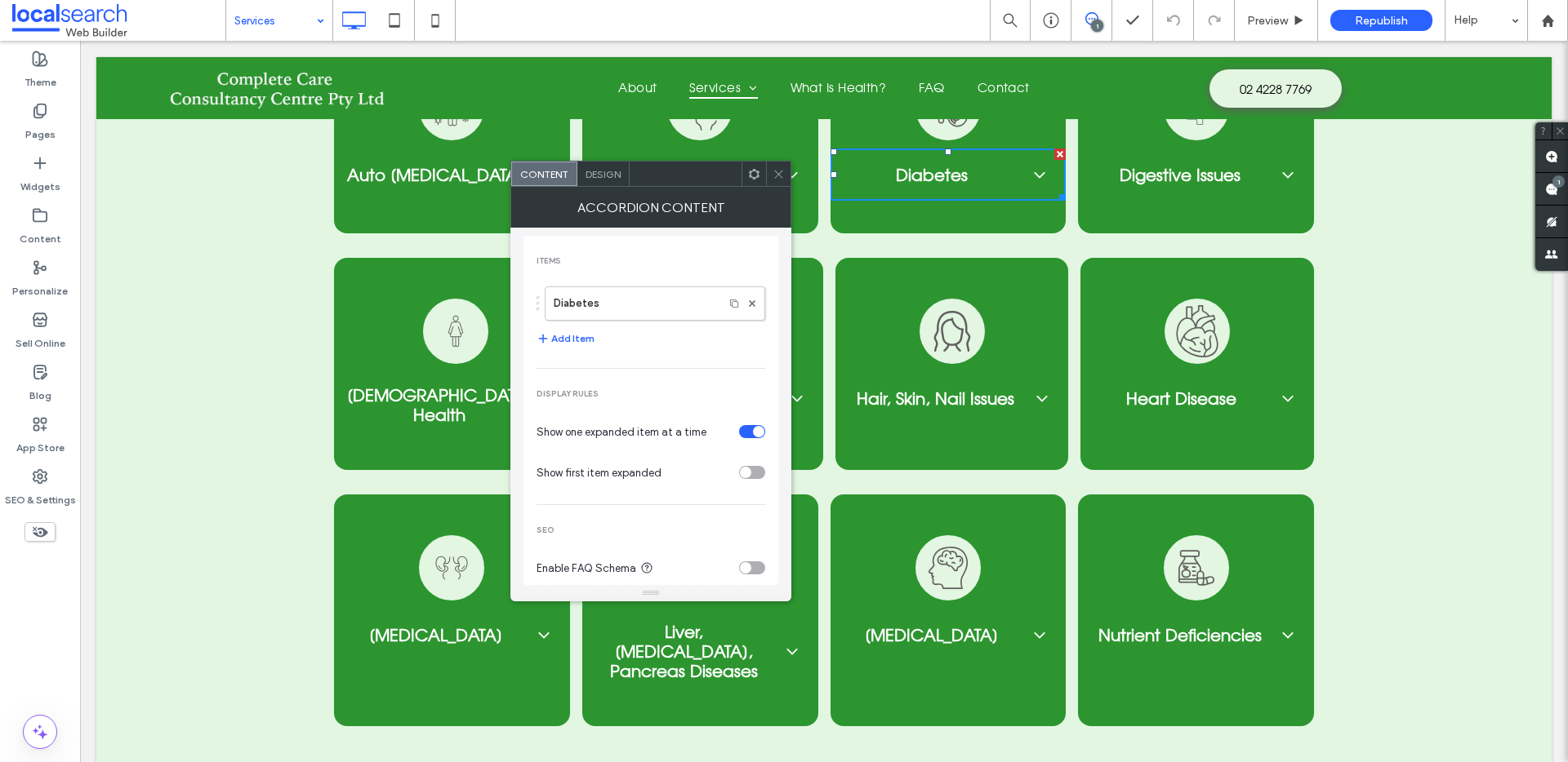
scroll to position [2578, 0]
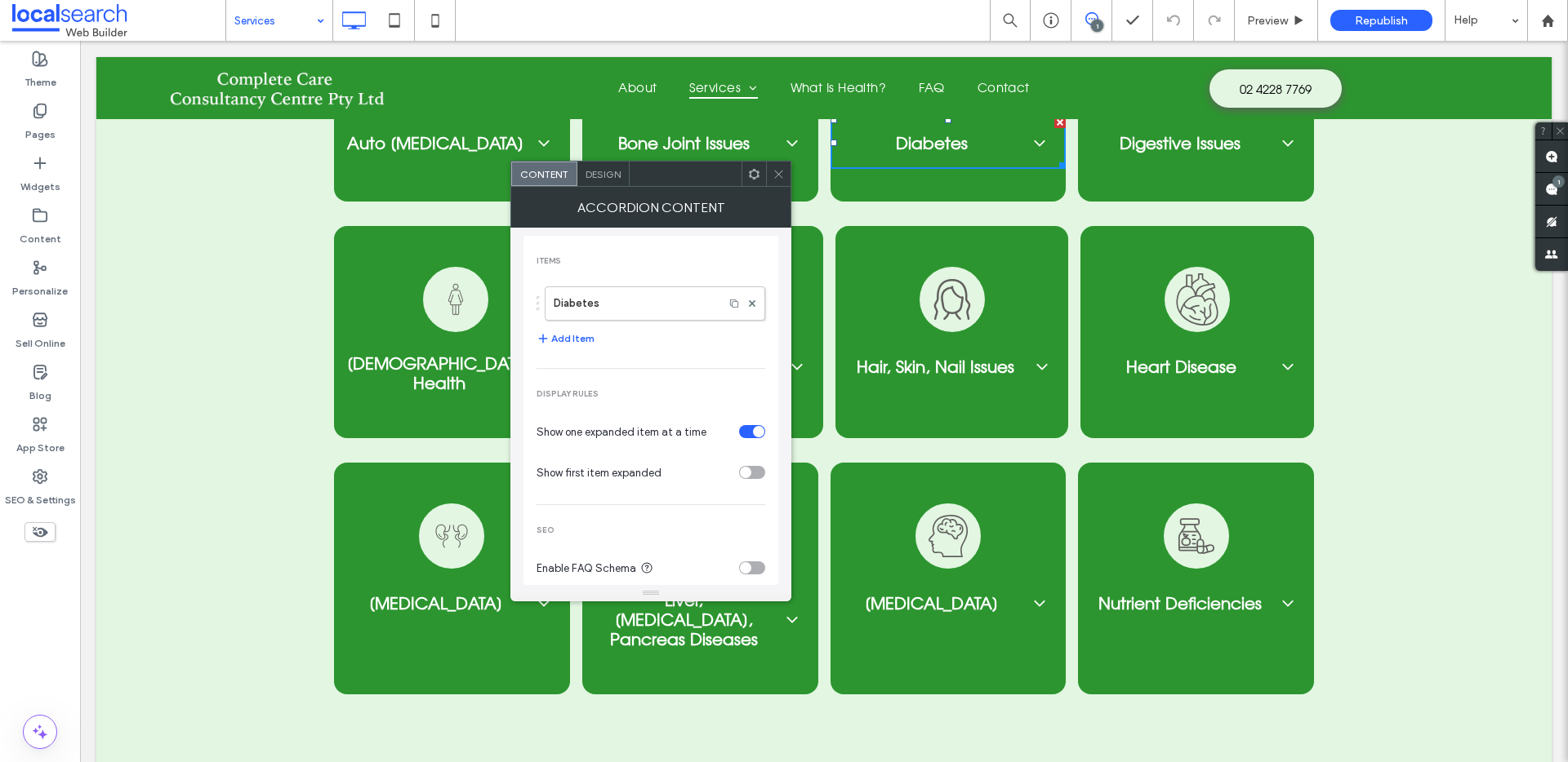
click at [784, 170] on icon at bounding box center [778, 174] width 13 height 13
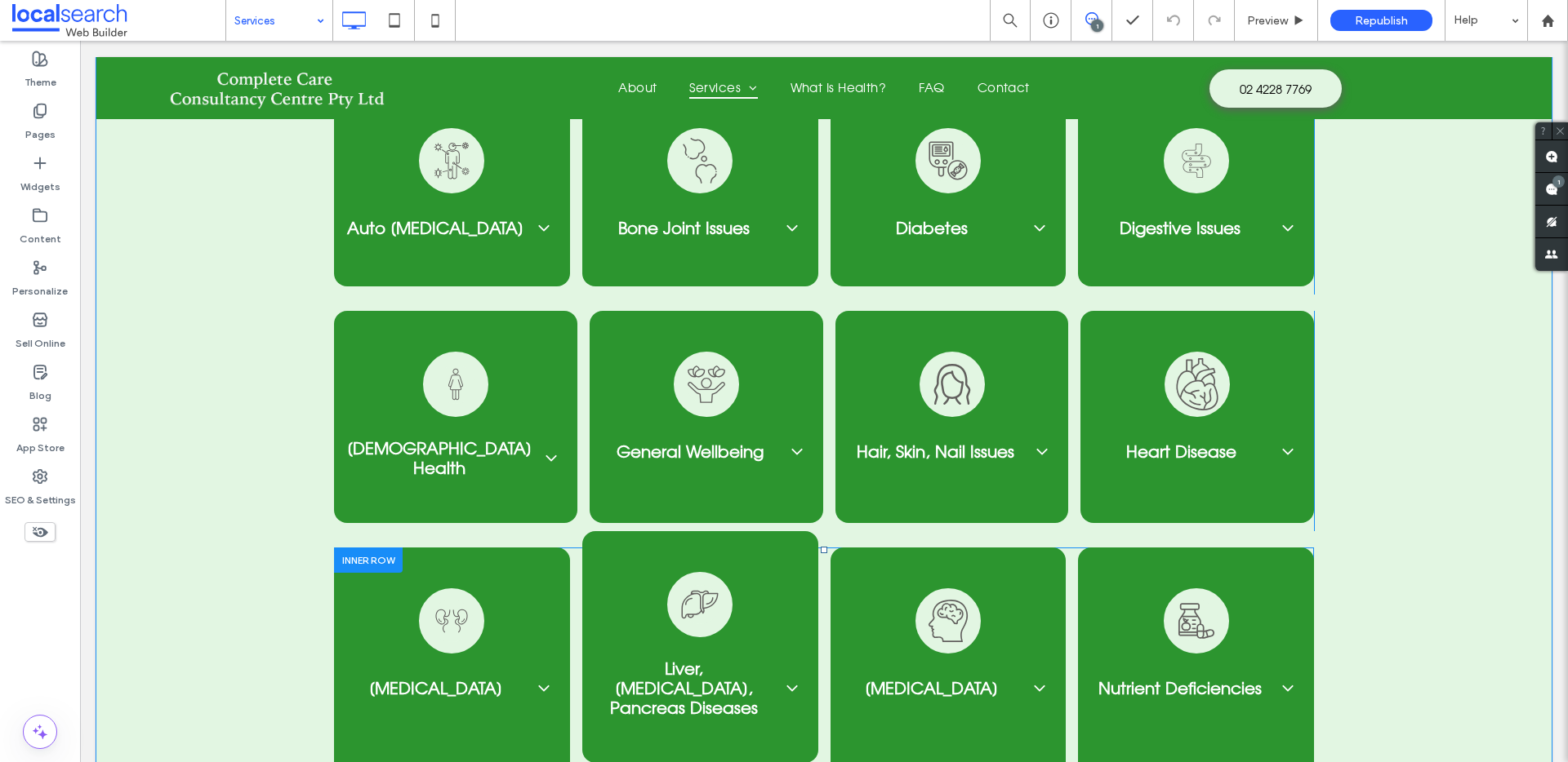
scroll to position [2185, 0]
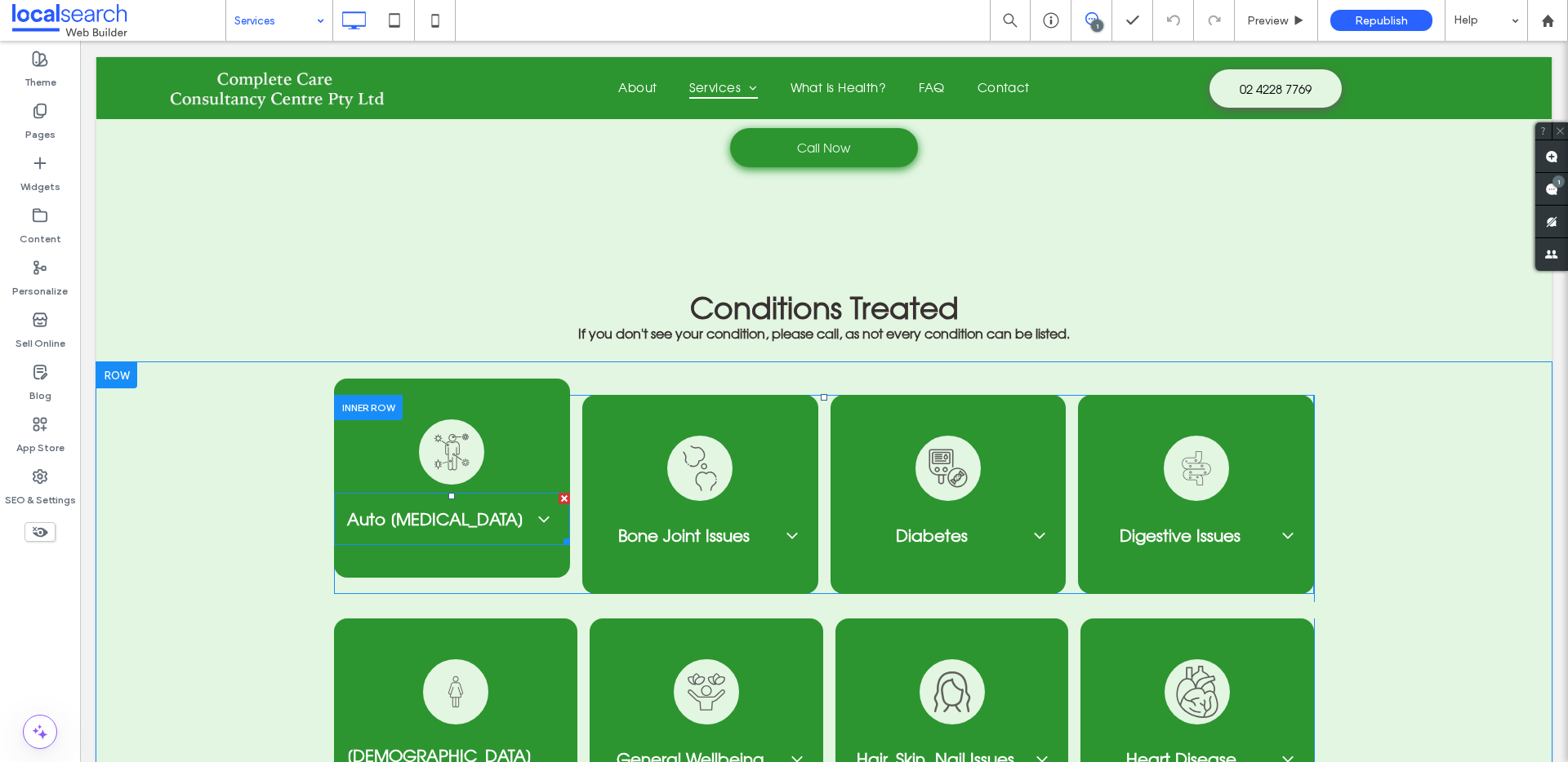
click at [529, 507] on div "Auto Immune Disorder" at bounding box center [451, 519] width 236 height 52
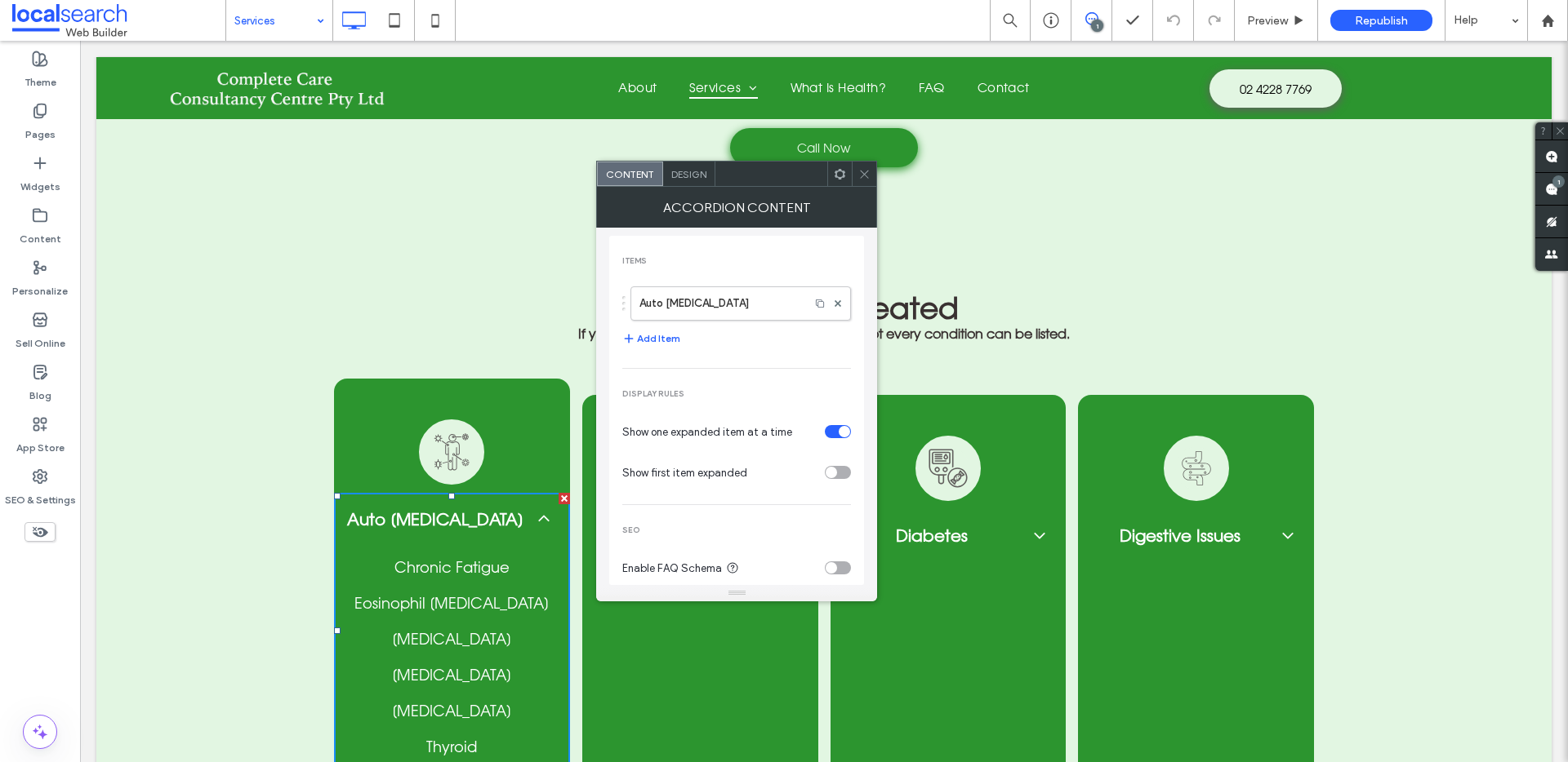
click at [534, 509] on icon at bounding box center [544, 519] width 19 height 19
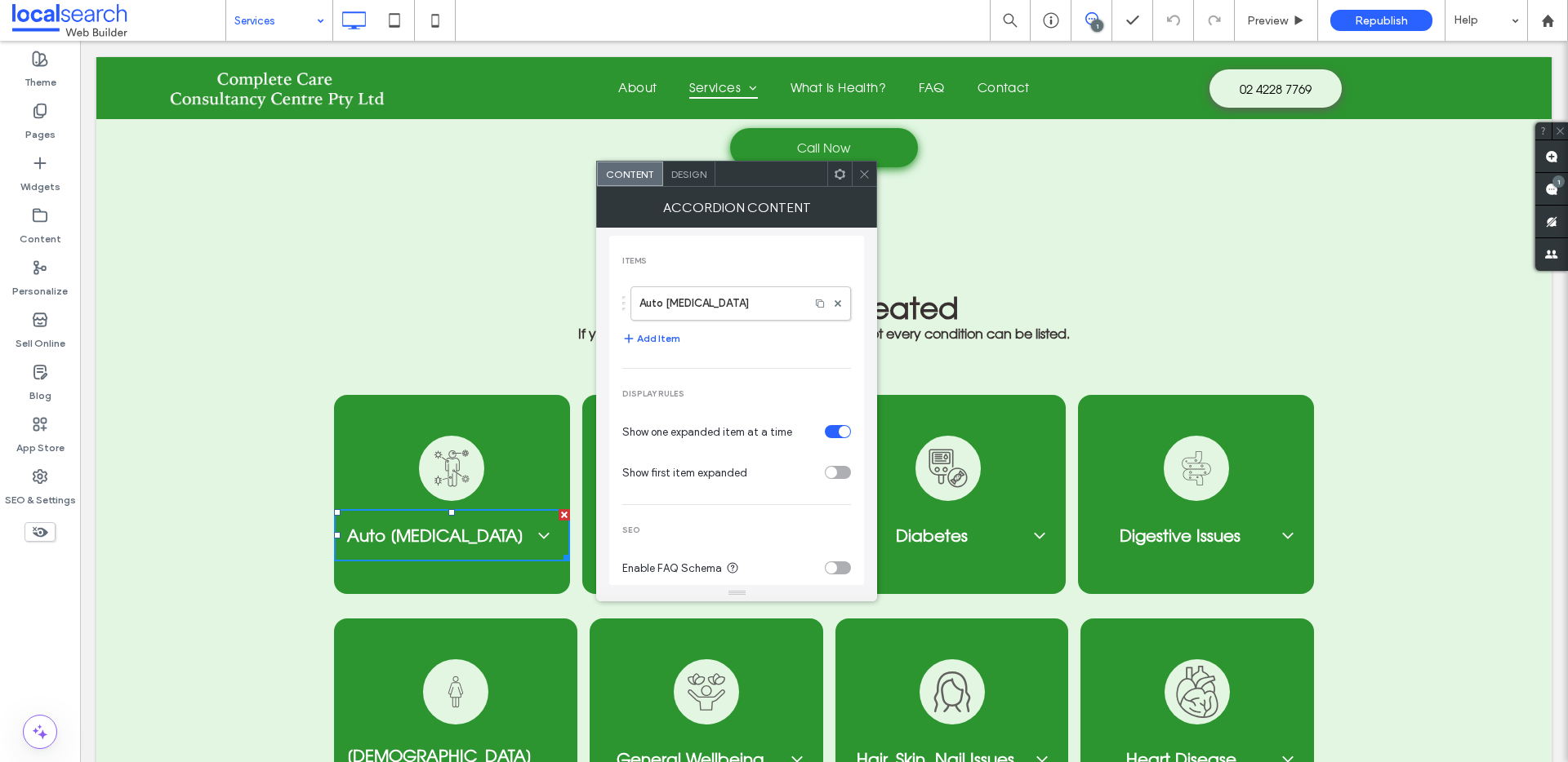
click at [867, 168] on icon at bounding box center [864, 174] width 13 height 13
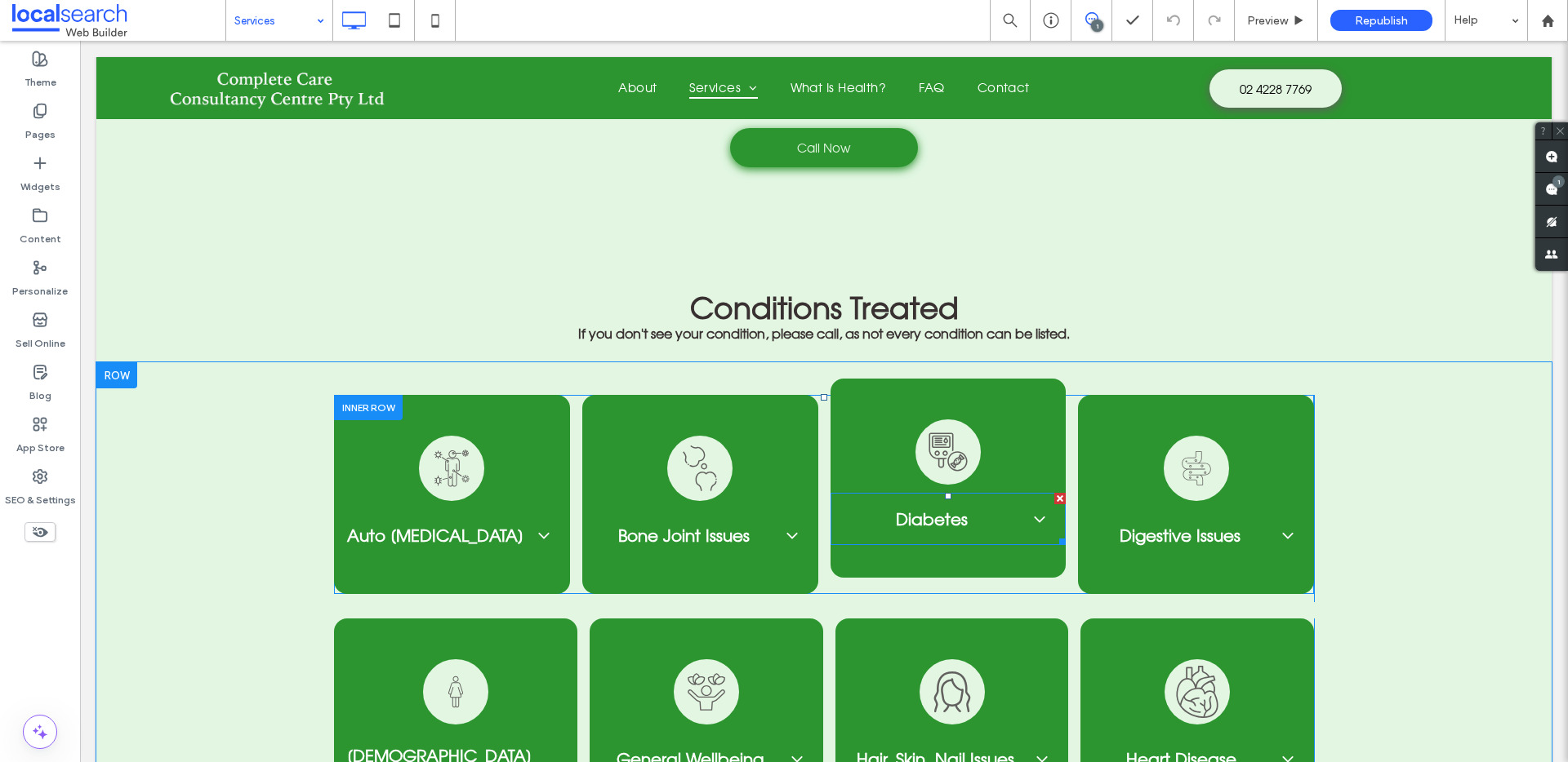
click at [1031, 514] on div "Diabetes" at bounding box center [948, 519] width 236 height 52
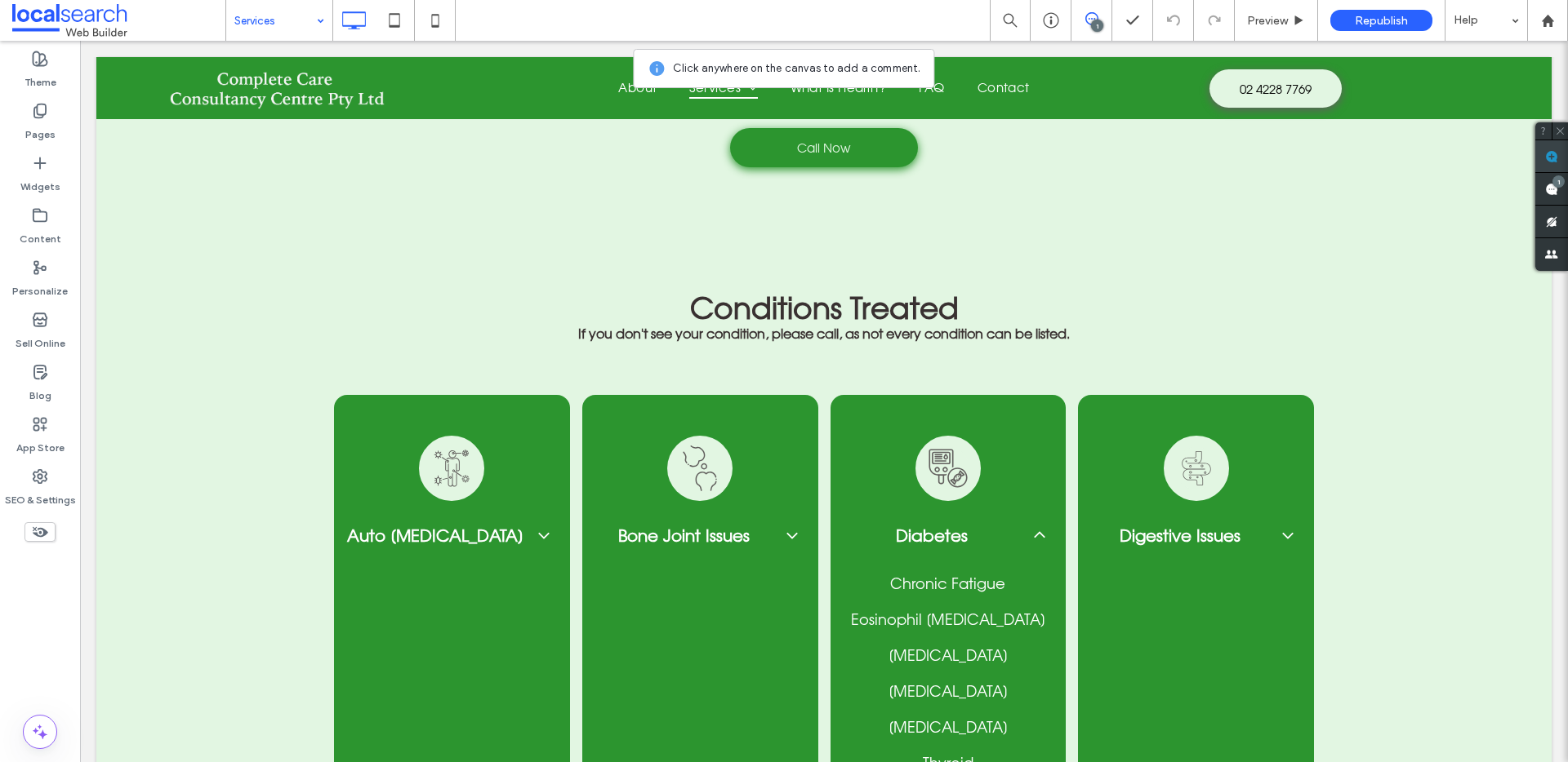
click at [1555, 154] on use at bounding box center [1552, 157] width 13 height 13
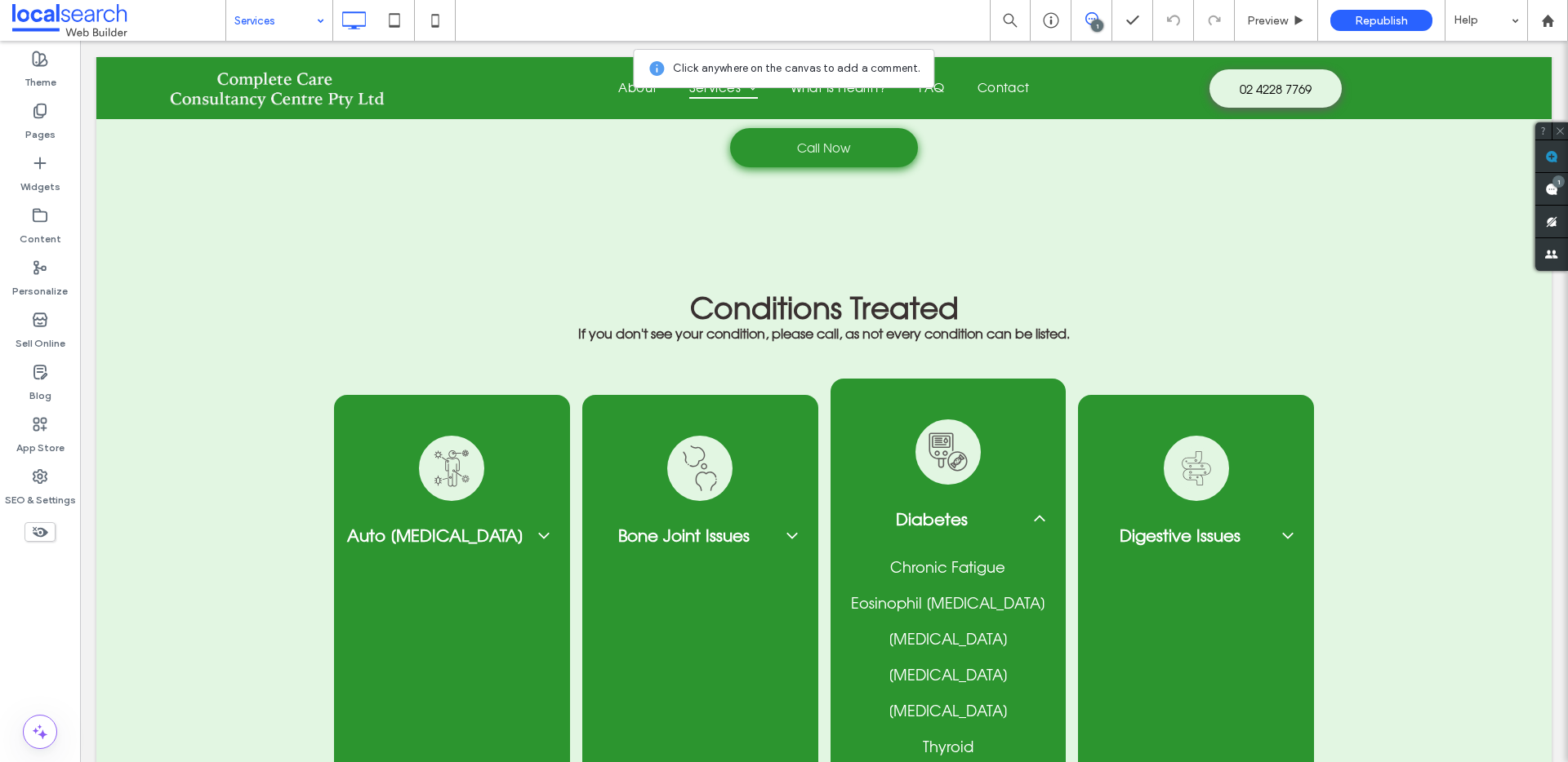
click at [988, 589] on div "Chronic Fatigue Eosinophil Oesophagitis Fibromyalgia Lupus Rheumatoid Arthritis…" at bounding box center [948, 656] width 210 height 197
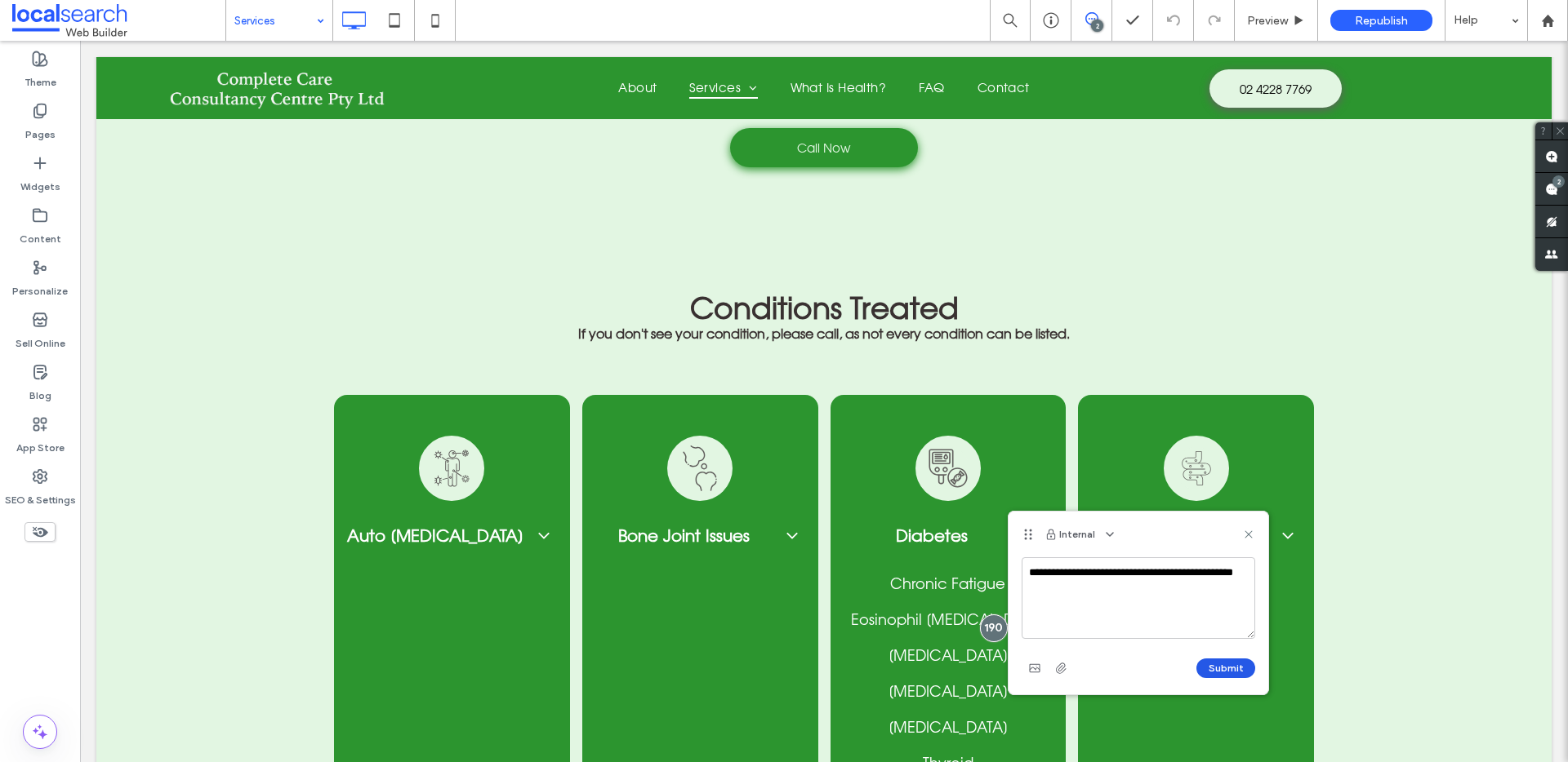
type textarea "**********"
click at [1220, 667] on button "Submit" at bounding box center [1225, 669] width 59 height 19
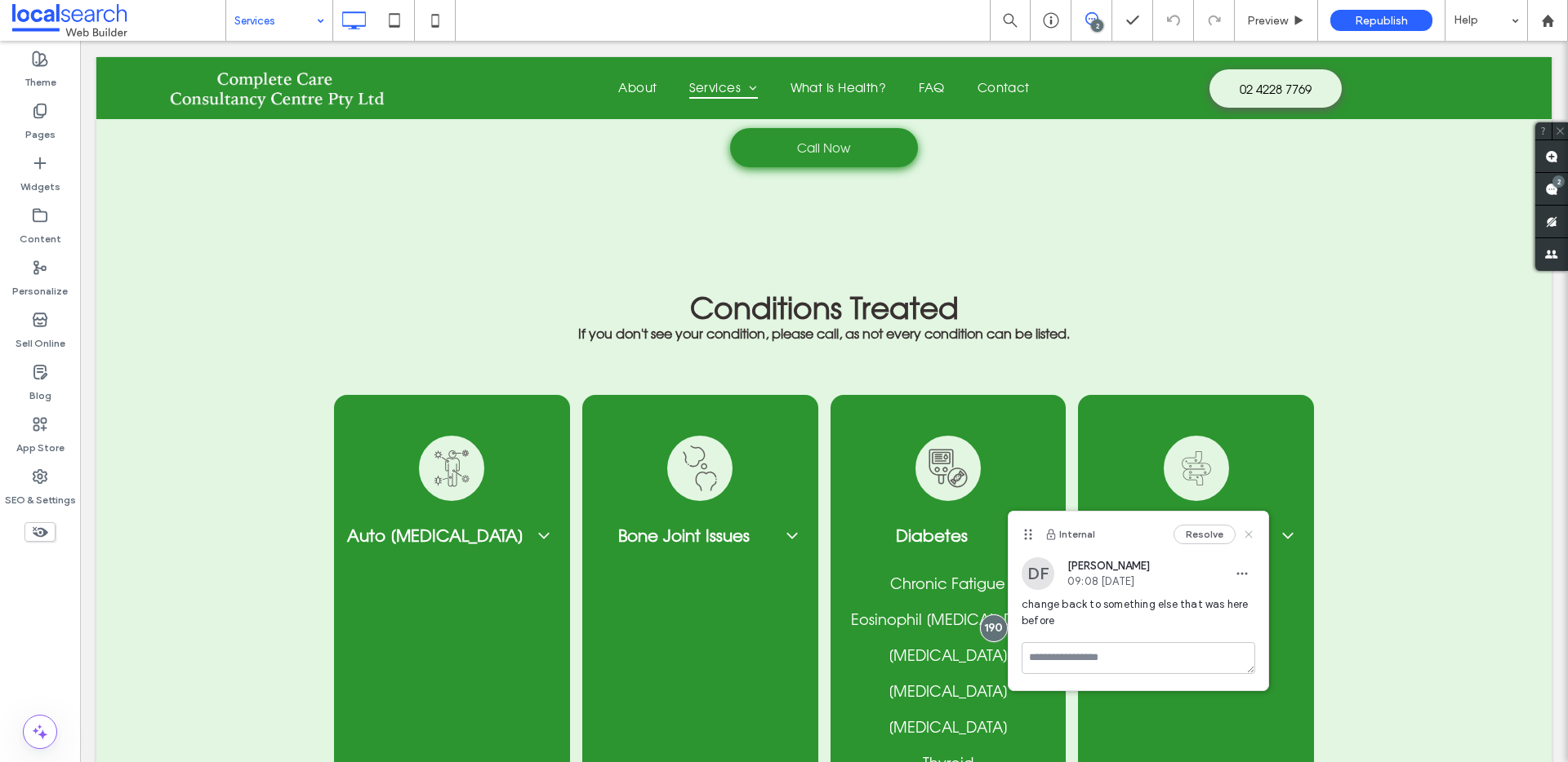
click at [1243, 535] on icon at bounding box center [1248, 535] width 13 height 13
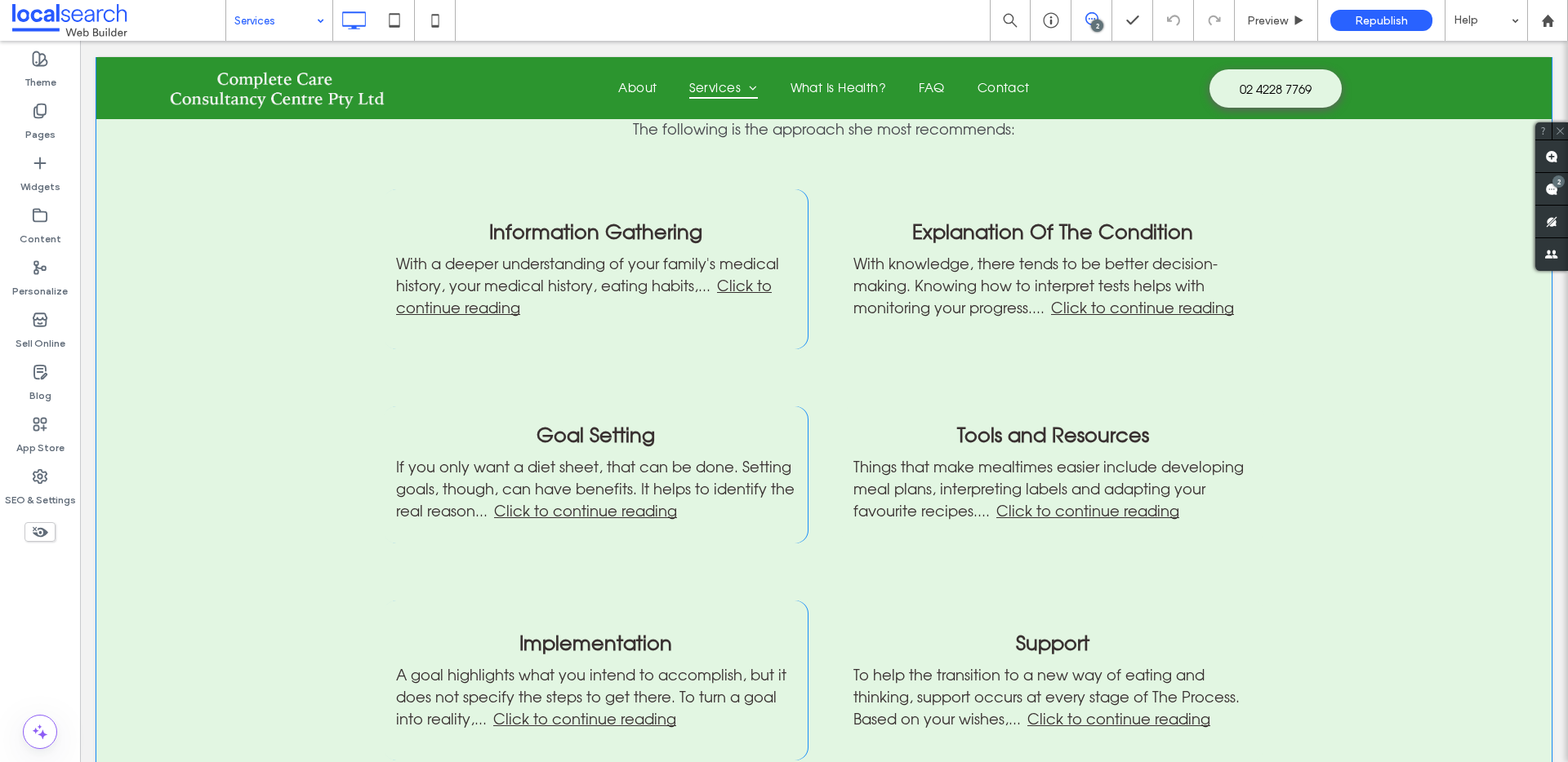
scroll to position [1432, 0]
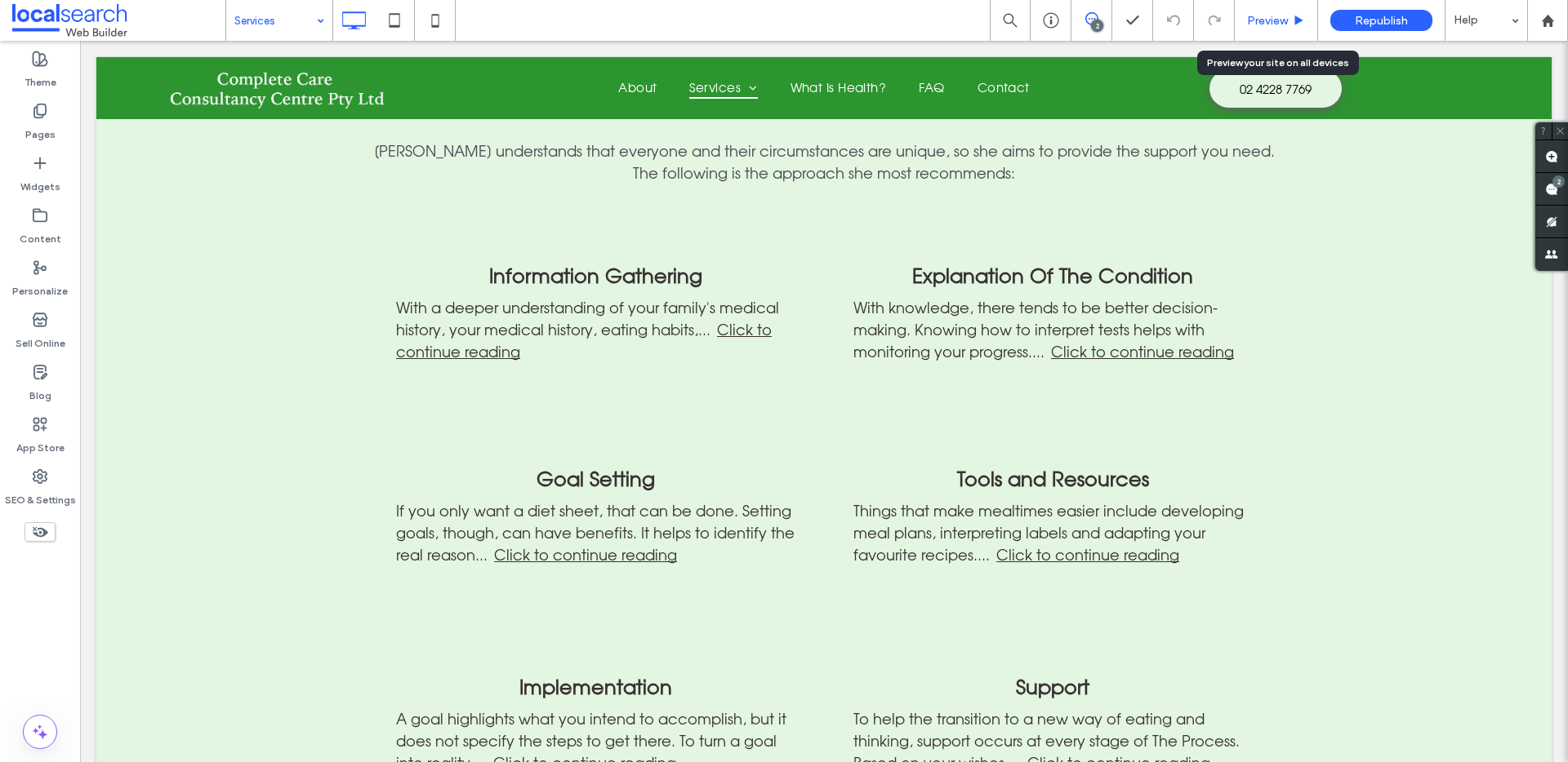
click at [1280, 12] on div "Preview" at bounding box center [1276, 20] width 84 height 40
click at [1269, 17] on span "Preview" at bounding box center [1267, 20] width 40 height 13
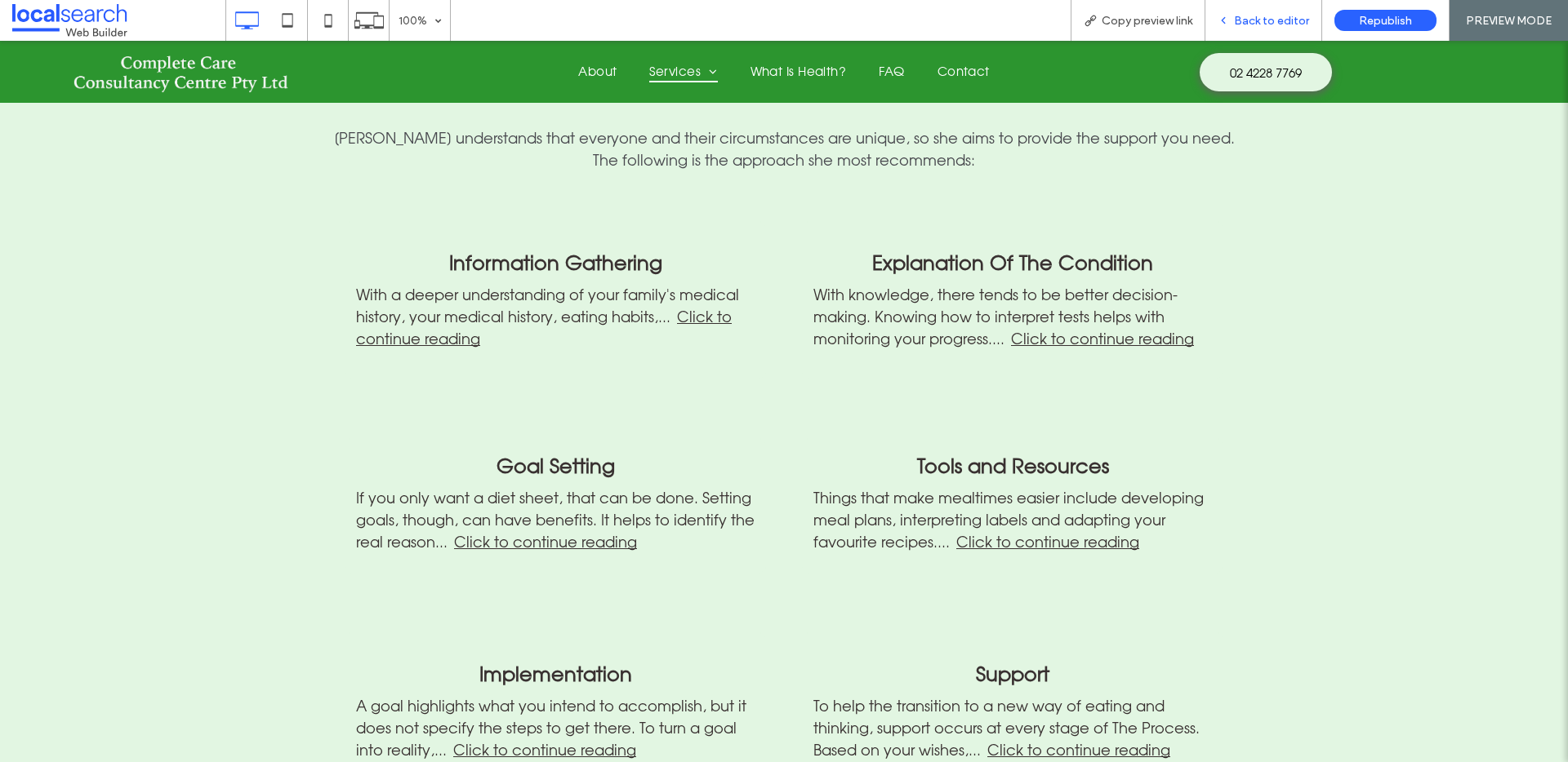
scroll to position [1436, 0]
click at [594, 531] on link "Click to continue reading" at bounding box center [544, 540] width 186 height 18
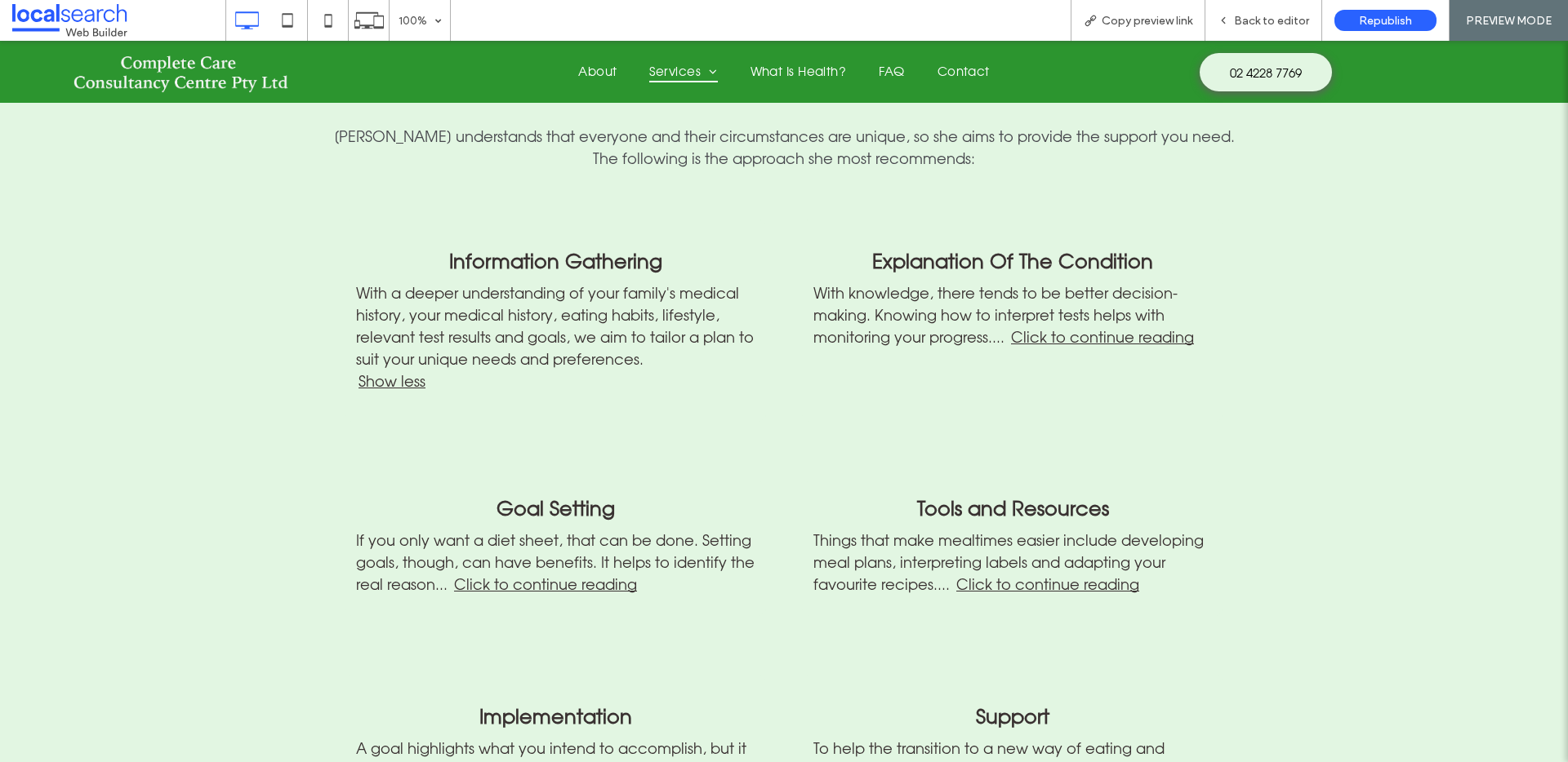
click at [569, 575] on link "Click to continue reading" at bounding box center [544, 584] width 186 height 18
click at [570, 575] on link "Click to continue reading" at bounding box center [544, 584] width 186 height 18
click at [516, 575] on link "Click to continue reading" at bounding box center [544, 584] width 186 height 18
click at [665, 532] on div "If you only want a diet sheet, that can be done. Setting goals, though, can hav…" at bounding box center [555, 563] width 398 height 66
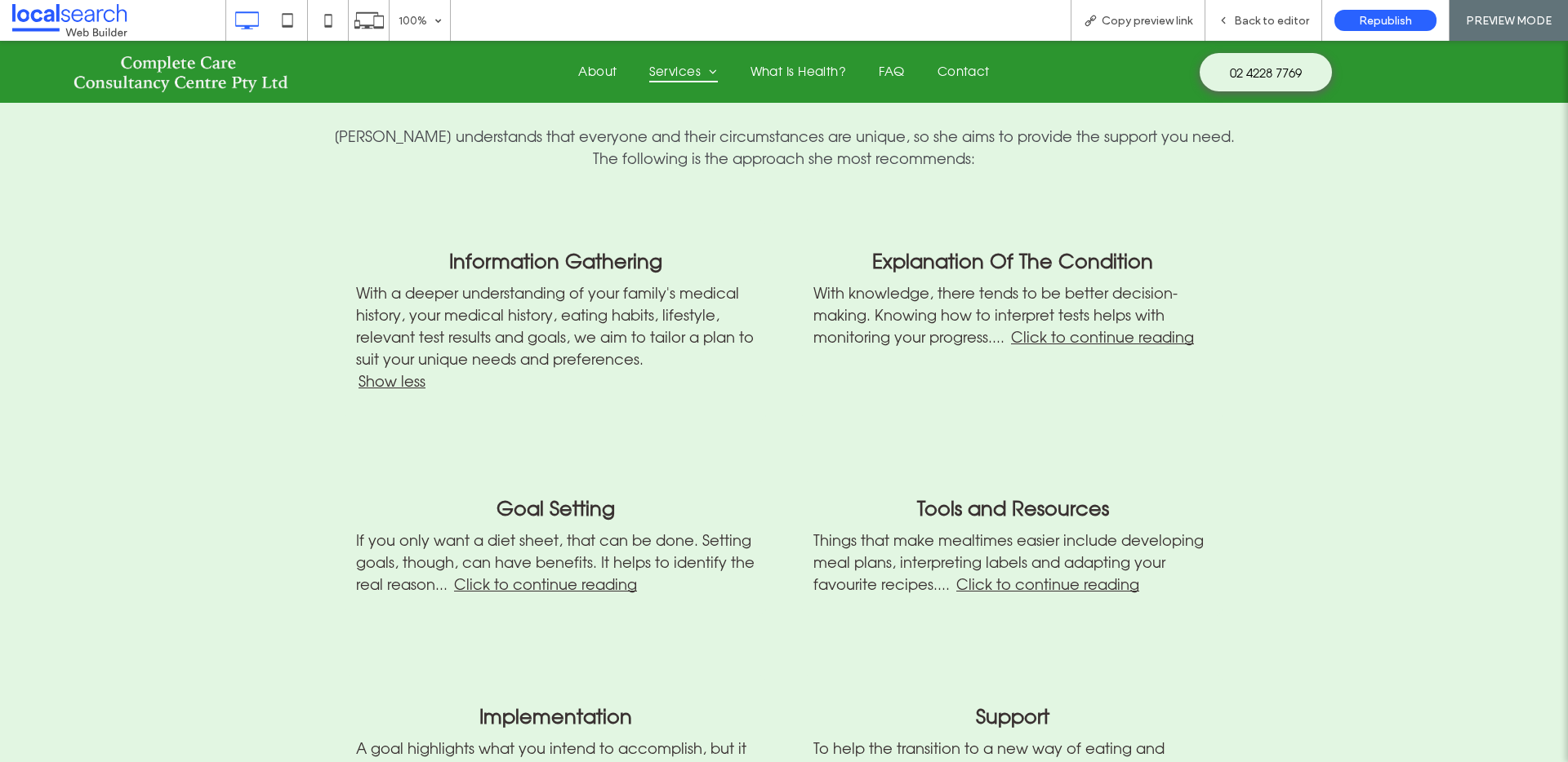
click at [582, 571] on div "If you only want a diet sheet, that can be done. Setting goals, though, can hav…" at bounding box center [555, 563] width 398 height 66
click at [585, 575] on link "Click to continue reading" at bounding box center [544, 584] width 186 height 18
click at [1255, 14] on span "Back to editor" at bounding box center [1272, 20] width 75 height 13
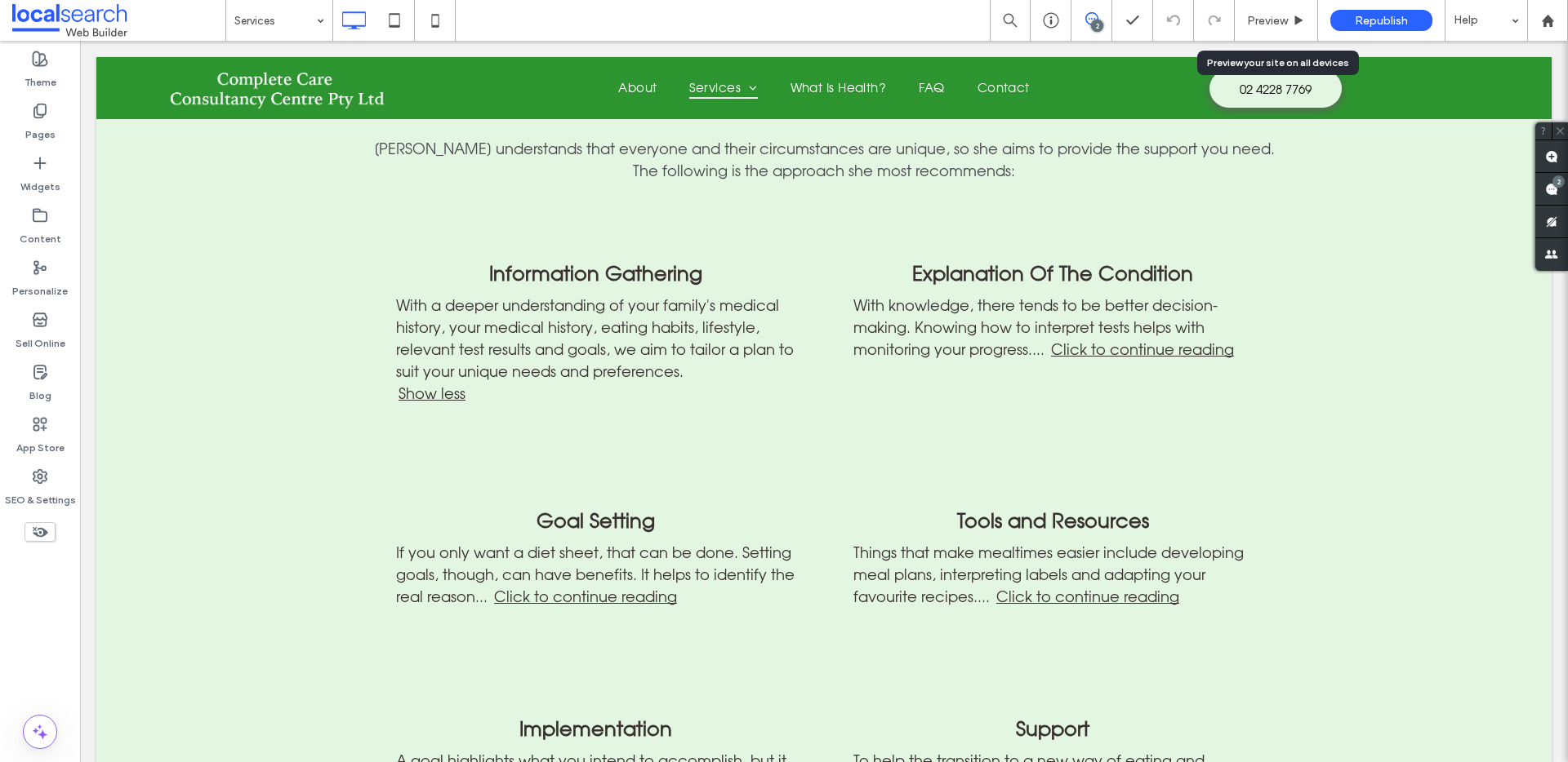
scroll to position [1432, 0]
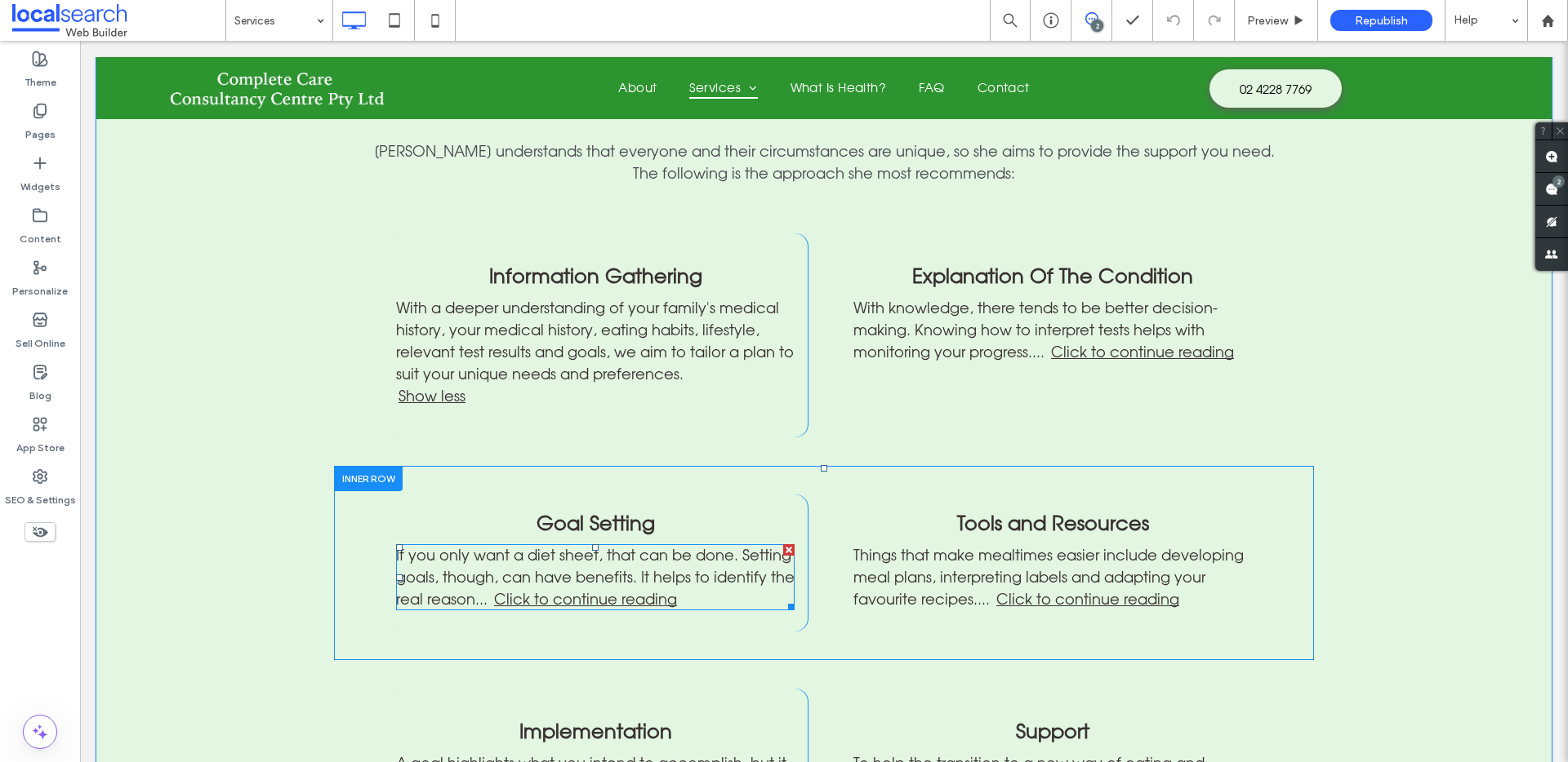
click at [616, 575] on span at bounding box center [595, 577] width 398 height 66
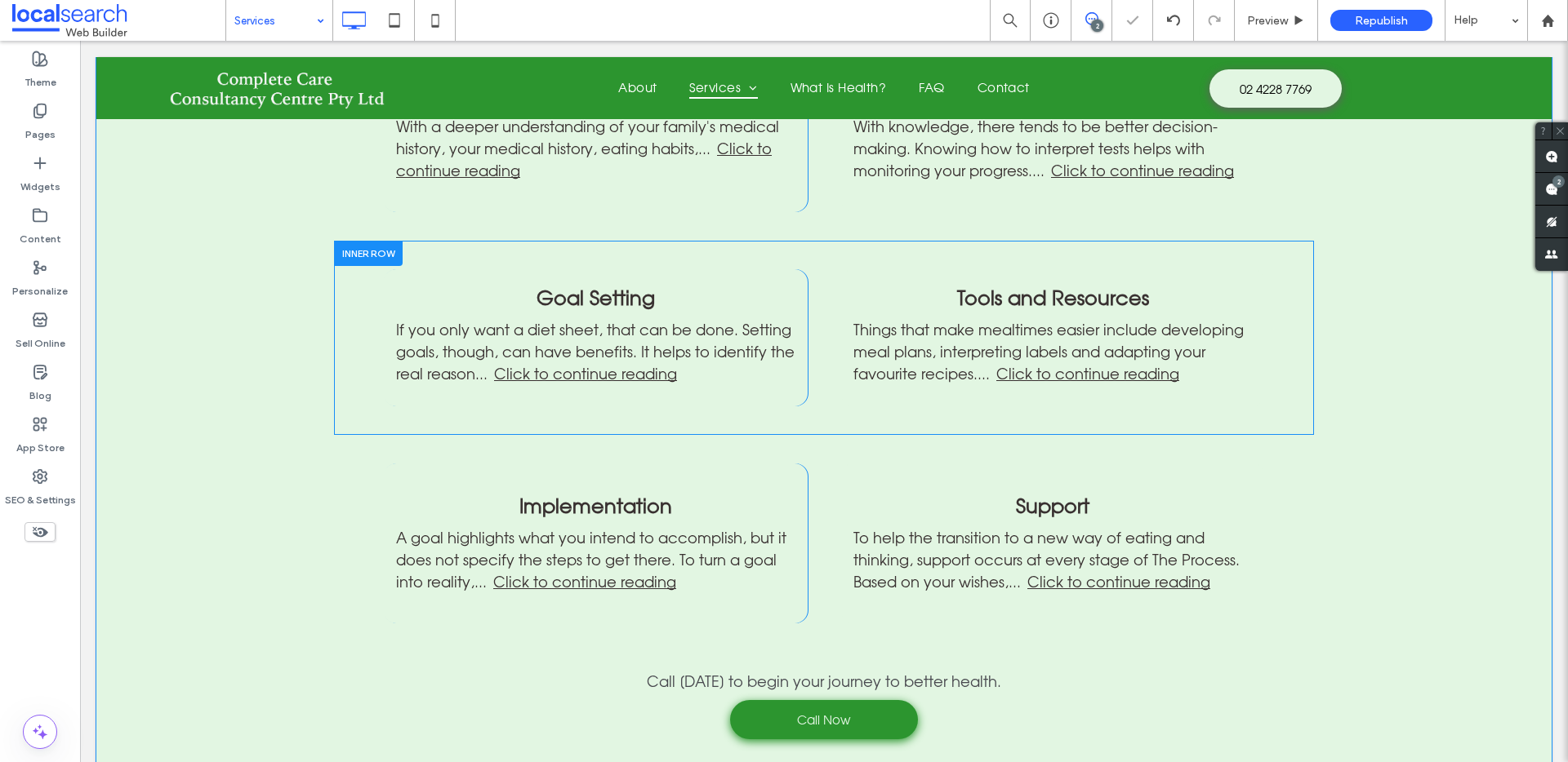
scroll to position [1610, 0]
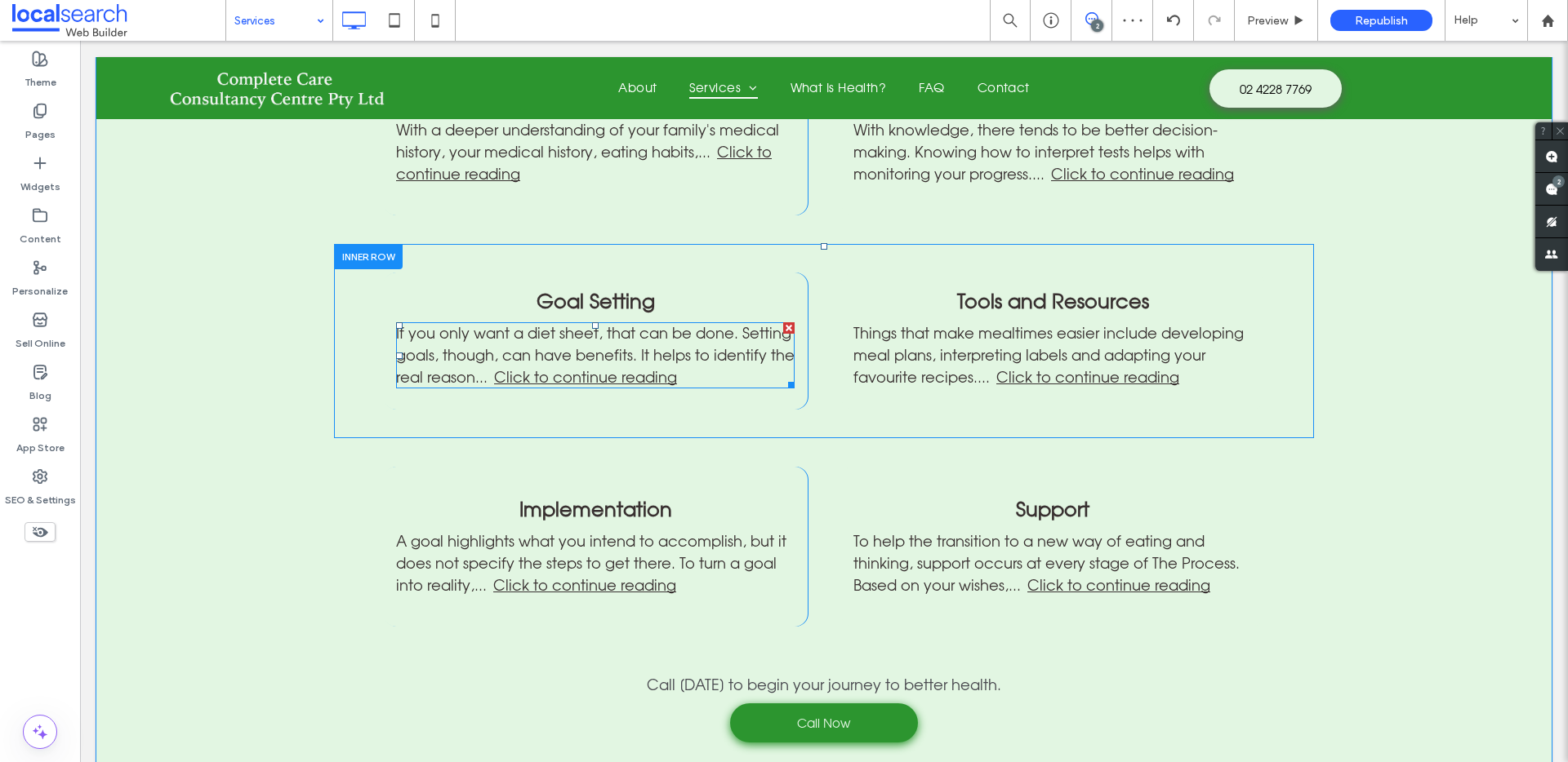
click at [601, 350] on span at bounding box center [595, 355] width 398 height 66
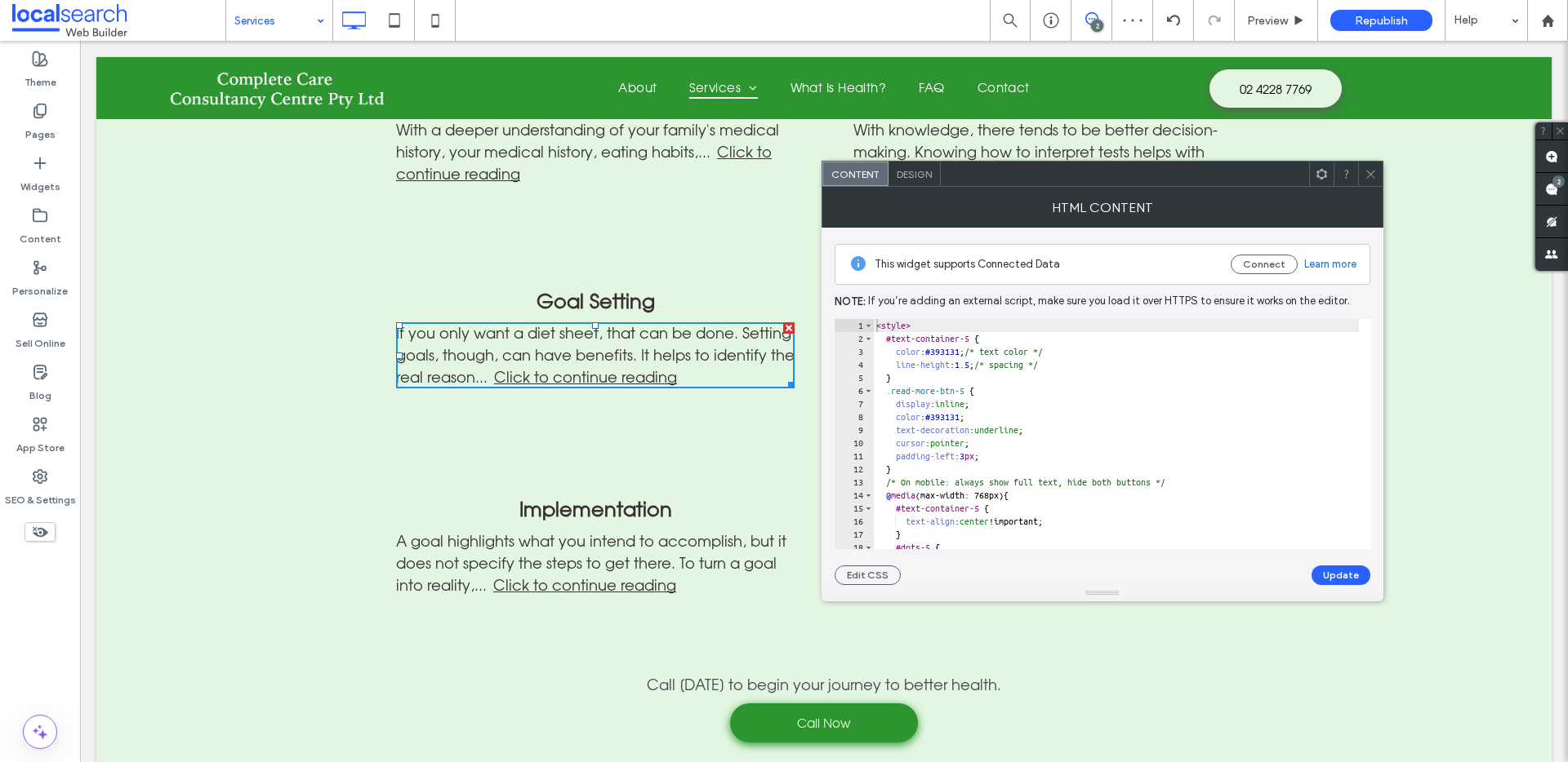
click at [605, 368] on link "Click to continue reading" at bounding box center [584, 377] width 186 height 18
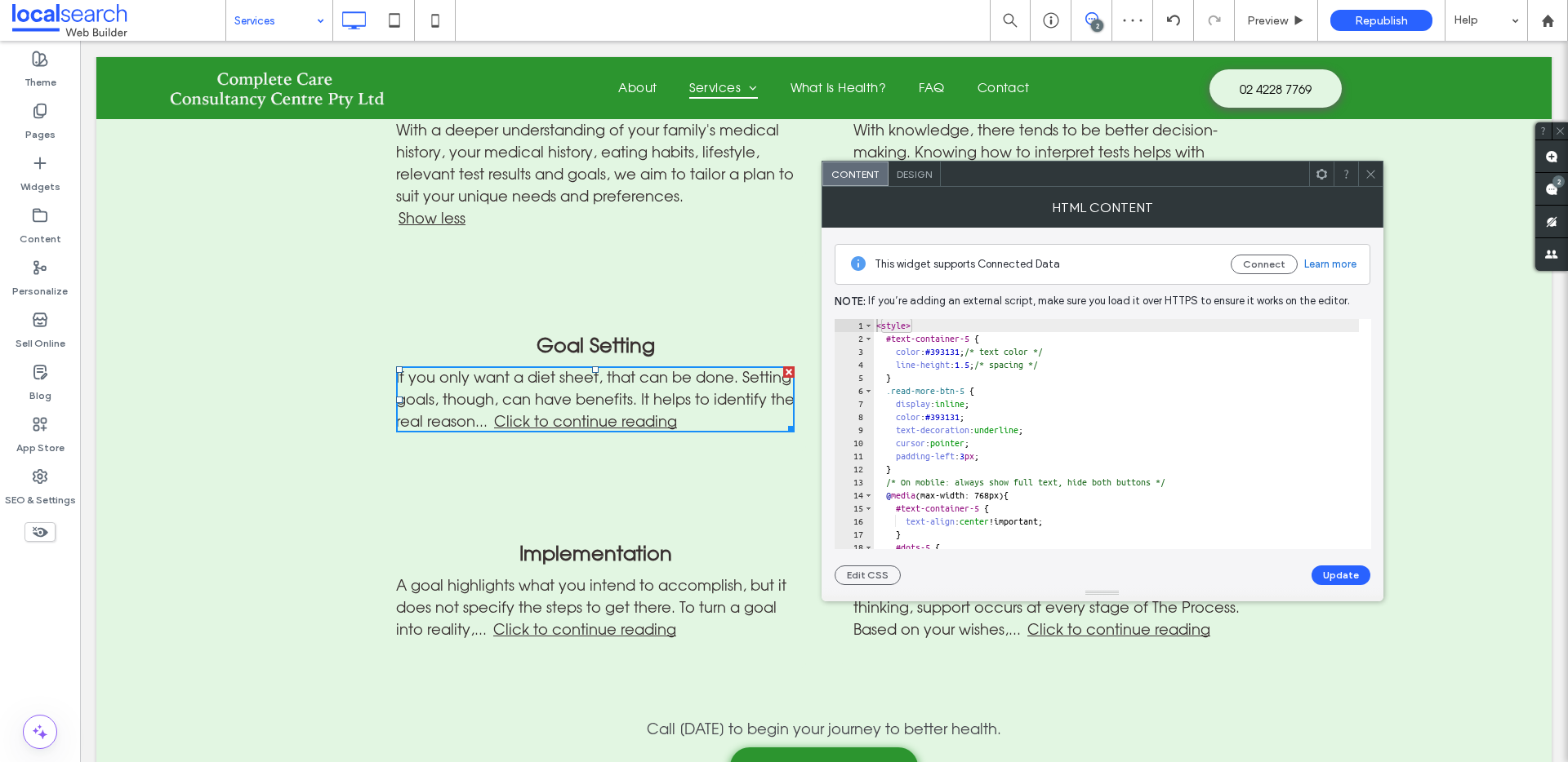
click at [1358, 174] on div at bounding box center [1370, 173] width 24 height 24
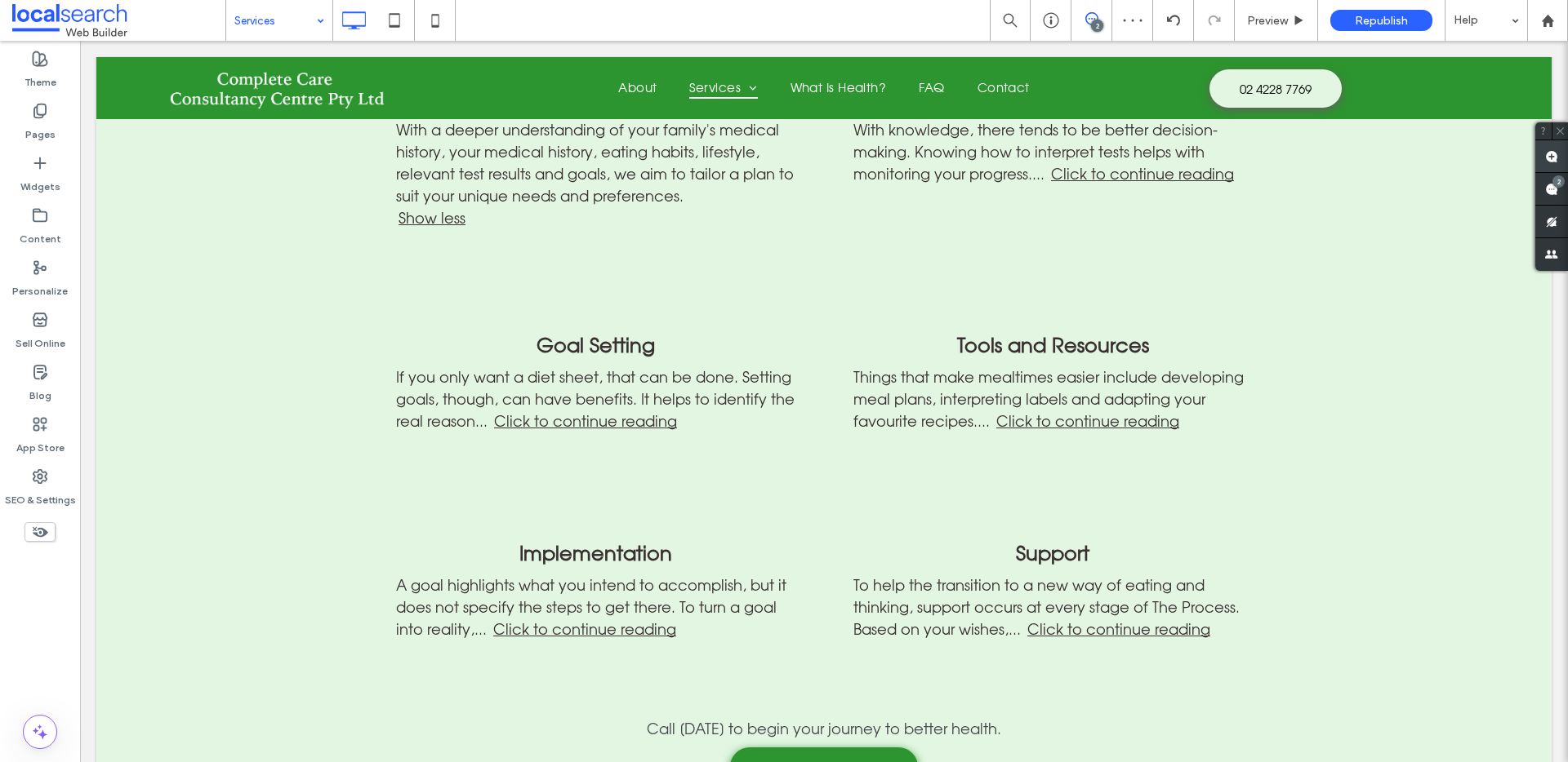
drag, startPoint x: 1564, startPoint y: 153, endPoint x: 1552, endPoint y: 159, distance: 13.4
click at [1564, 153] on span at bounding box center [1552, 156] width 33 height 32
click at [760, 395] on div "If you only want a diet sheet, that can be done. Setting goals, though, can hav…" at bounding box center [595, 399] width 398 height 66
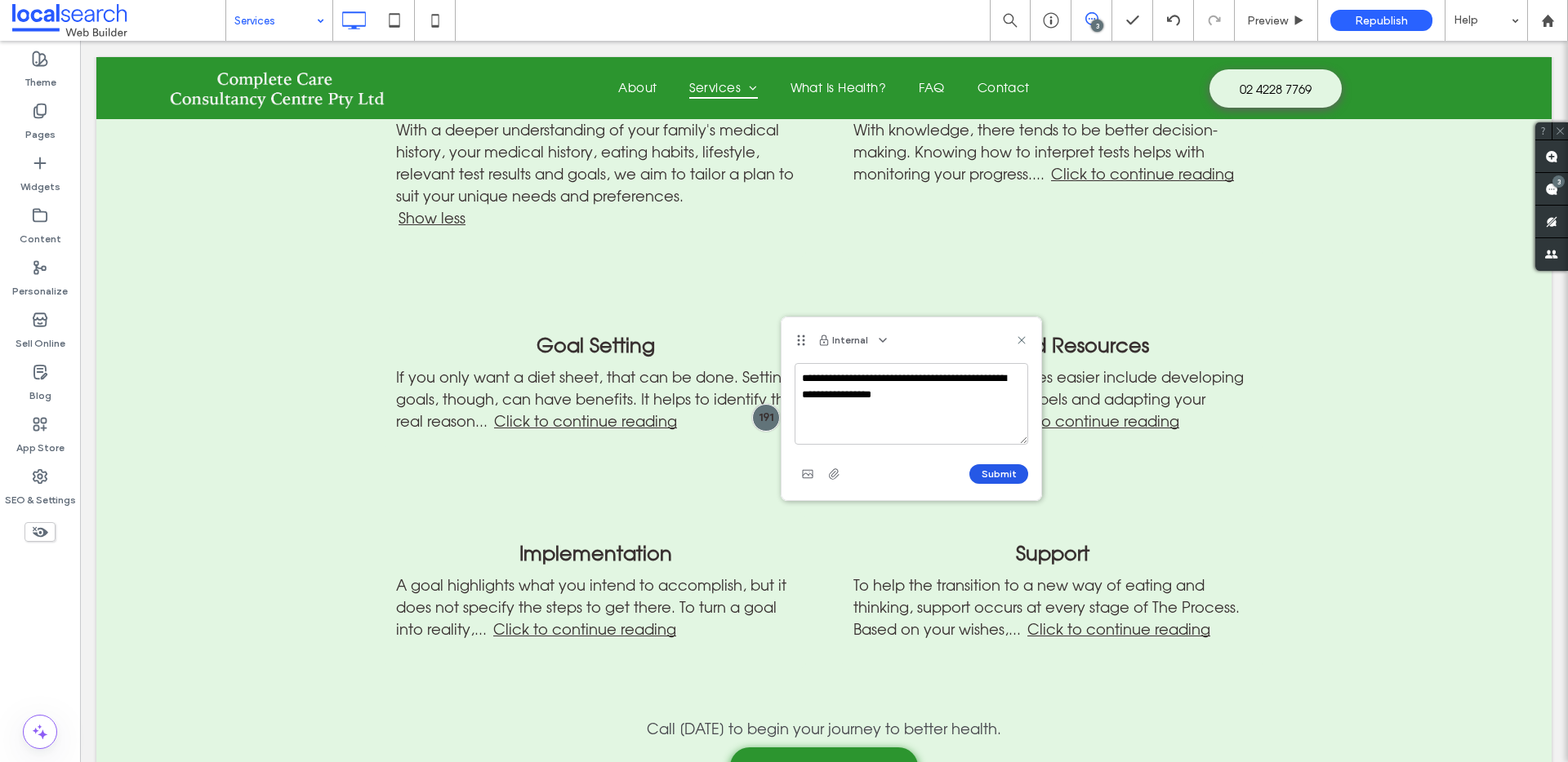
type textarea "**********"
click at [998, 476] on button "Submit" at bounding box center [998, 474] width 59 height 19
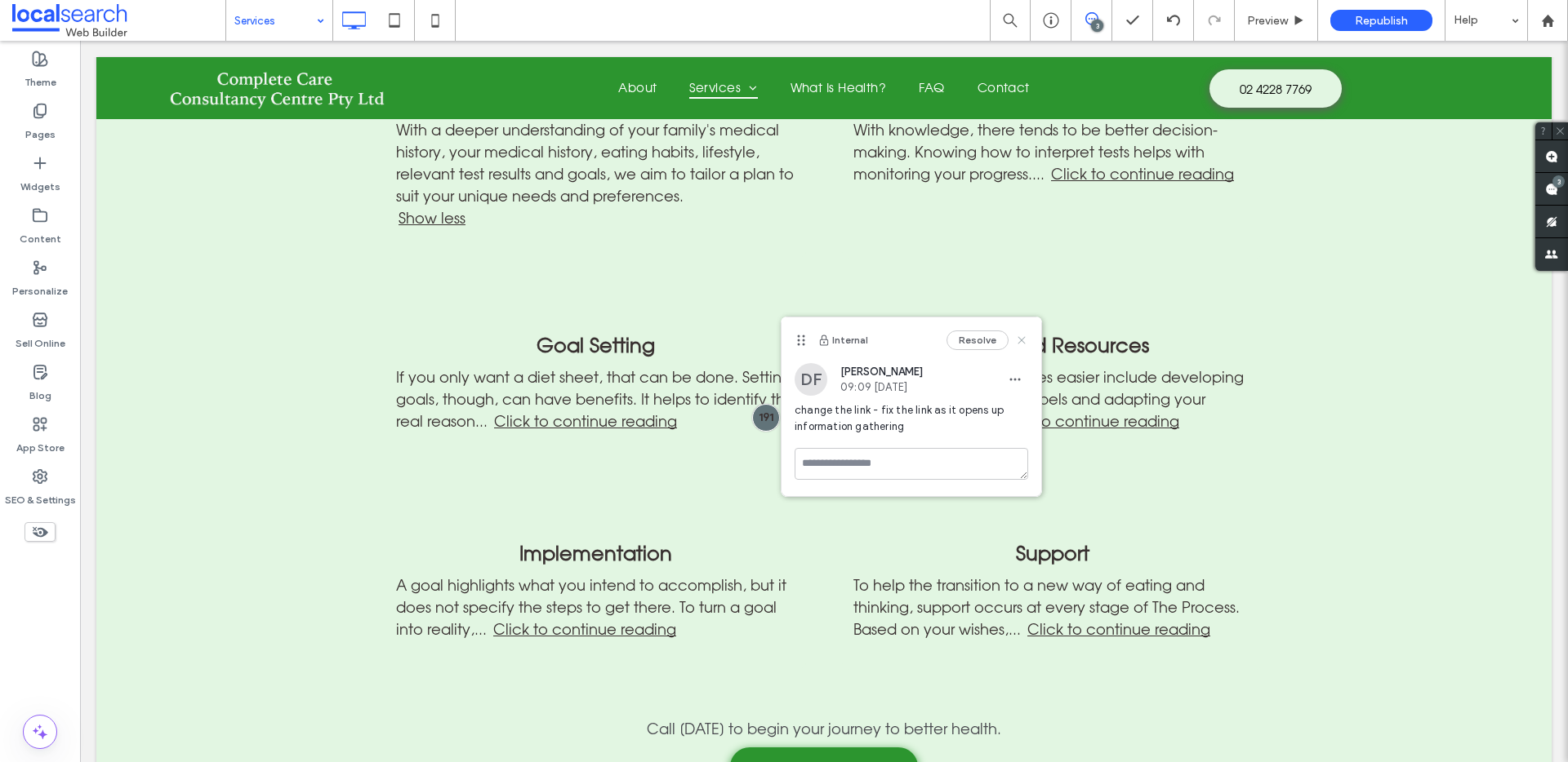
click at [1023, 337] on icon at bounding box center [1021, 341] width 13 height 13
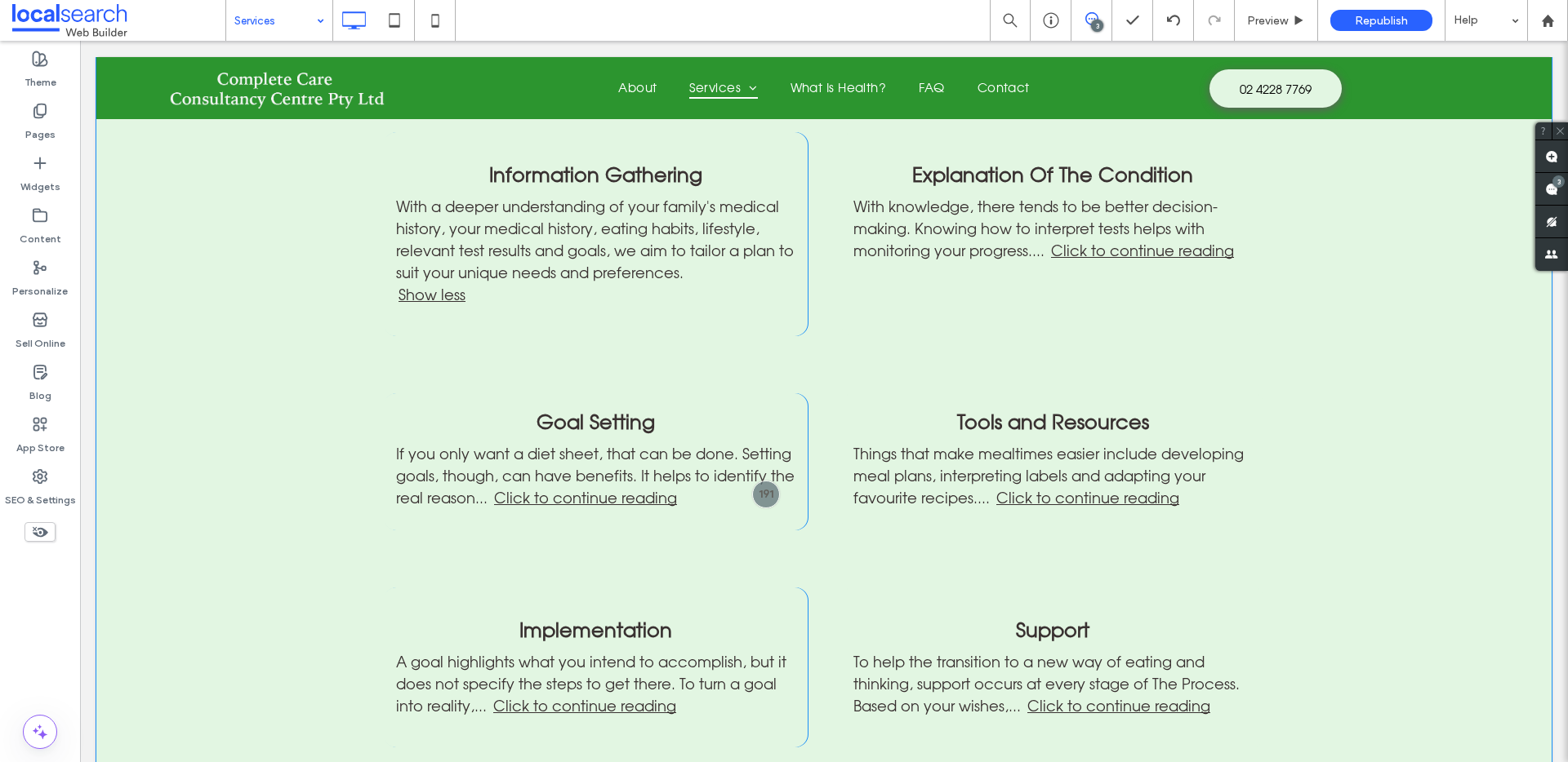
scroll to position [1547, 0]
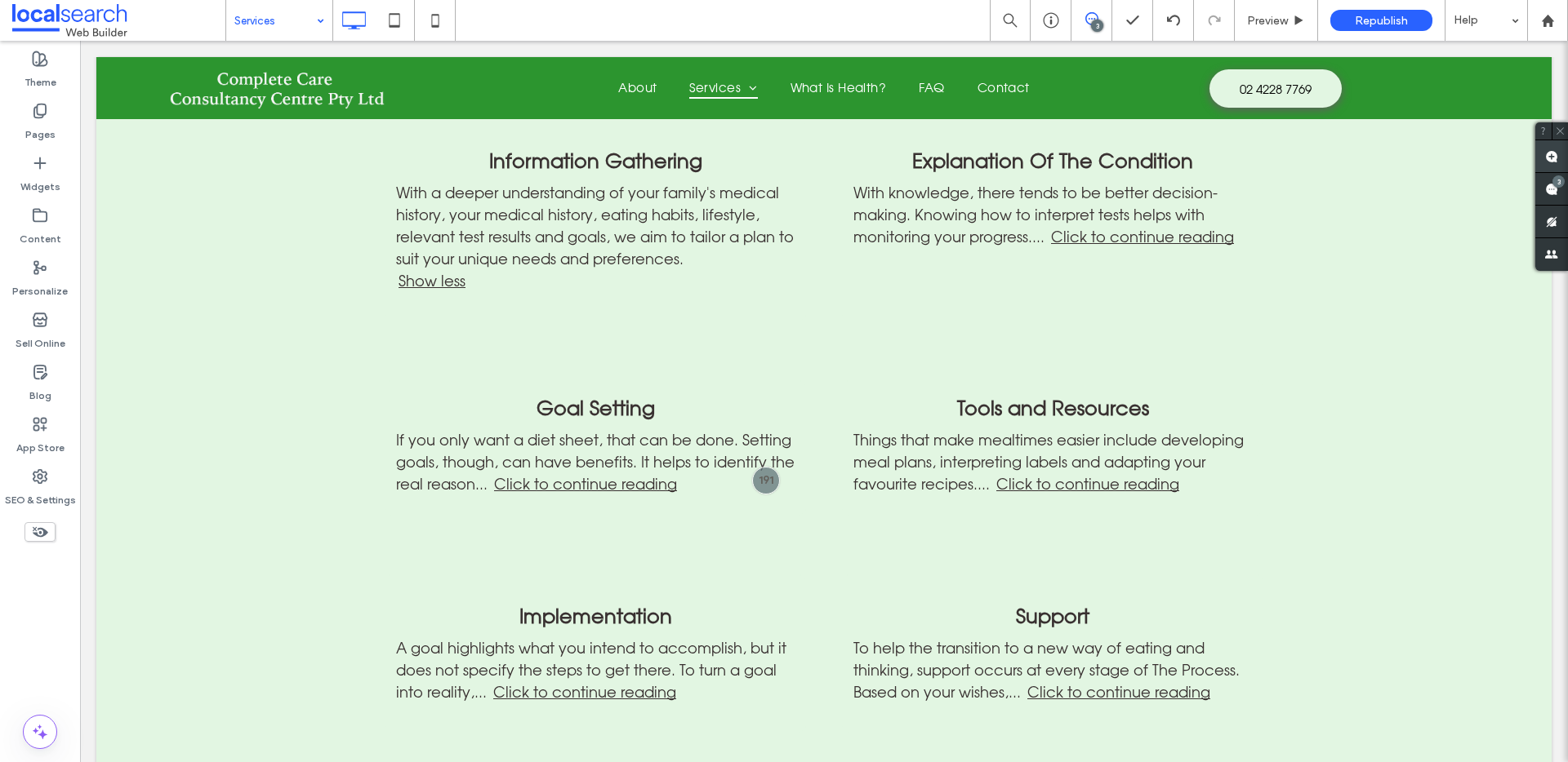
click at [1542, 154] on span at bounding box center [1552, 156] width 33 height 32
click at [745, 228] on div "With a deeper understanding of your family's medical history, your medical hist…" at bounding box center [595, 237] width 398 height 111
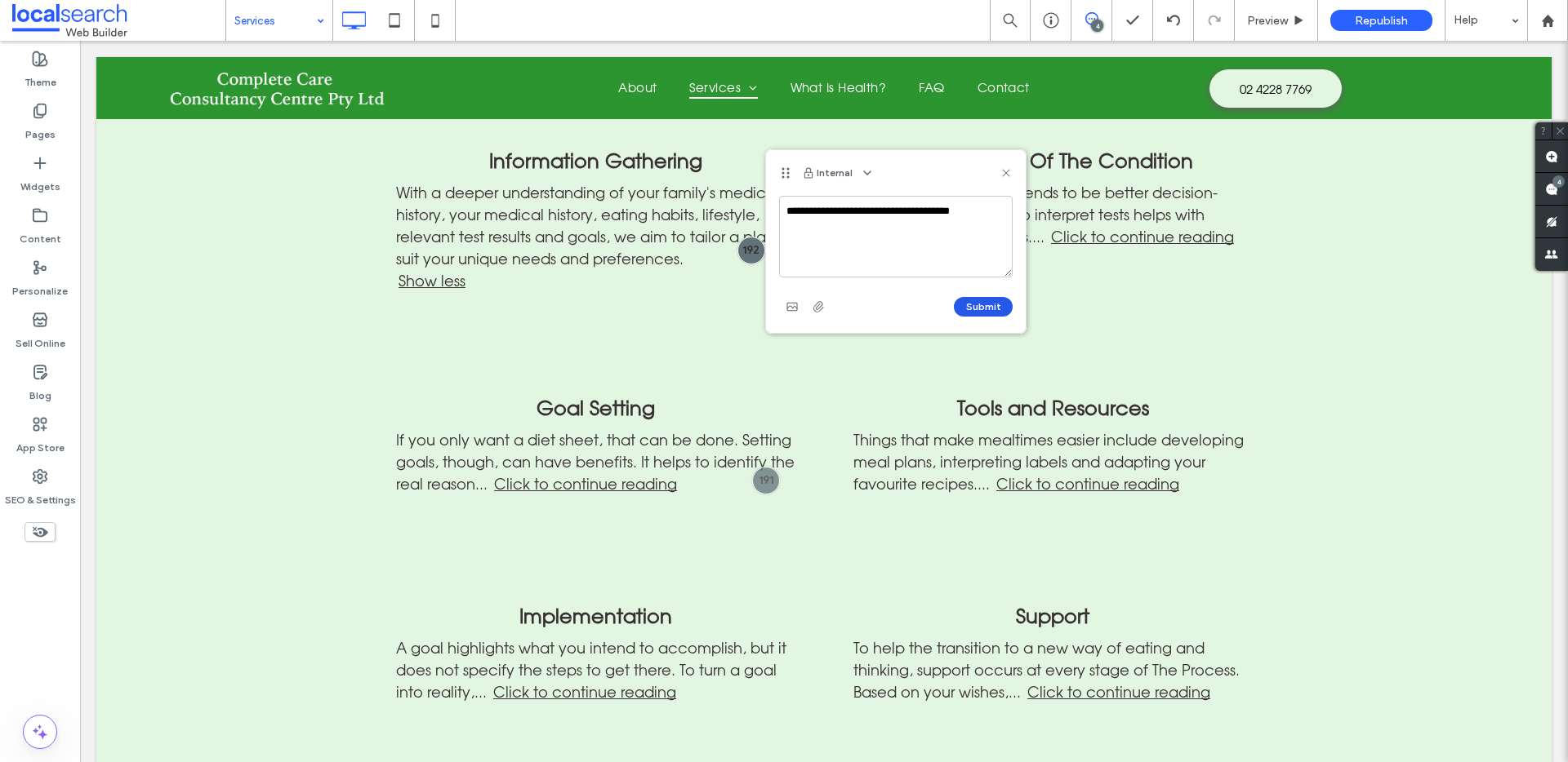
type textarea "**********"
click at [1002, 312] on button "Submit" at bounding box center [983, 307] width 59 height 19
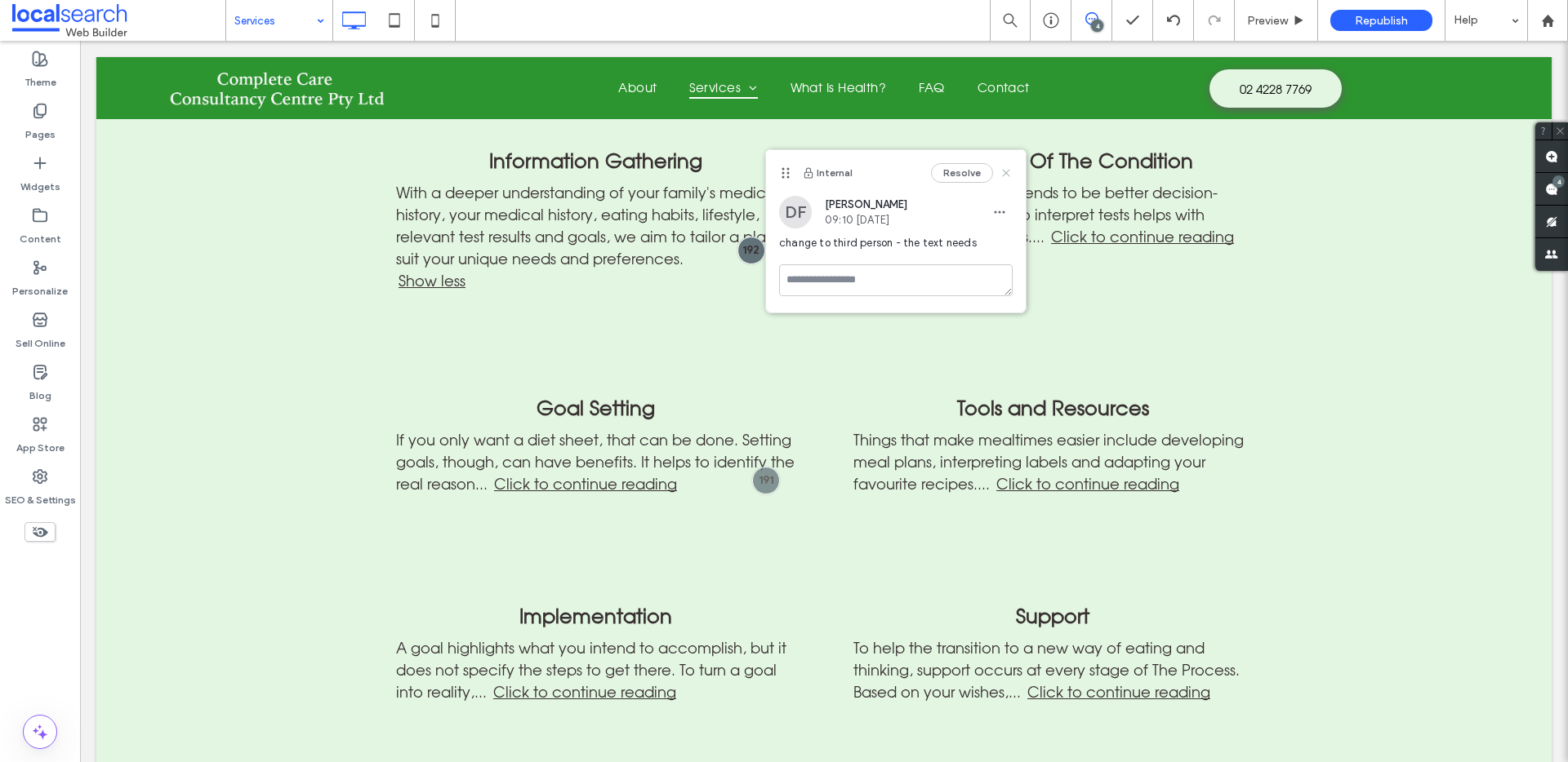
click at [1004, 170] on use at bounding box center [1006, 173] width 8 height 8
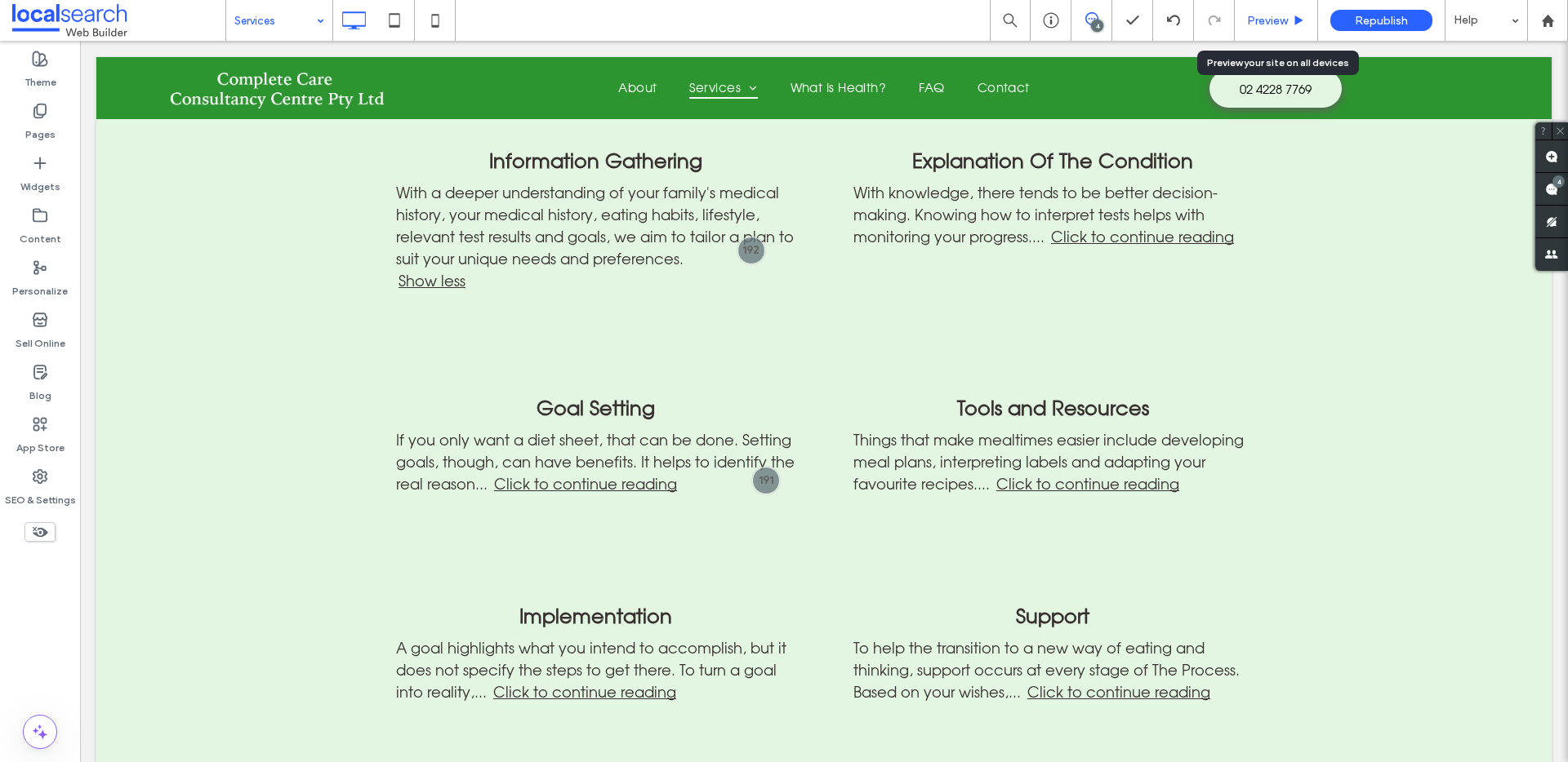
click at [1298, 13] on div "Preview" at bounding box center [1276, 20] width 83 height 13
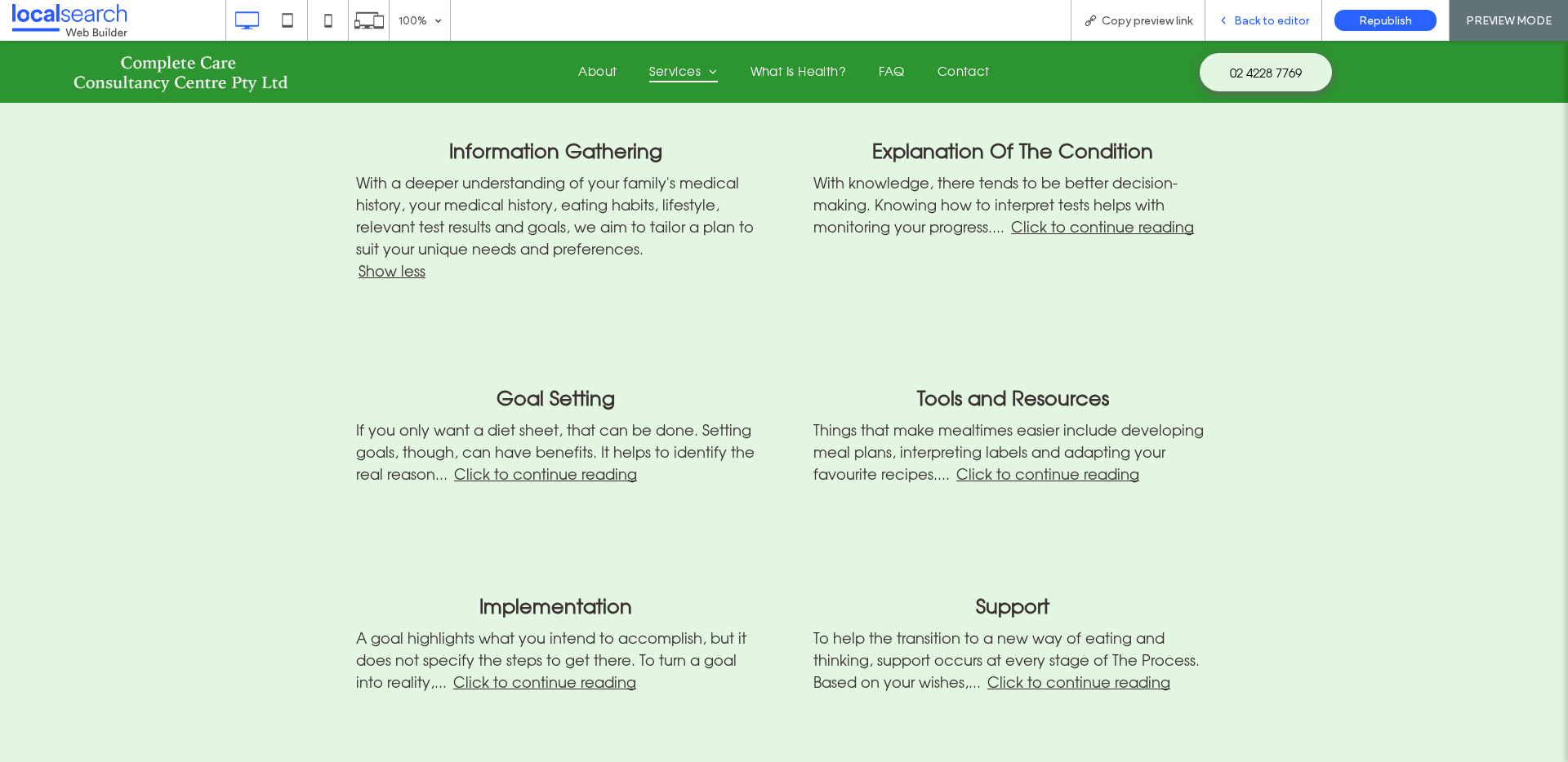
scroll to position [1552, 0]
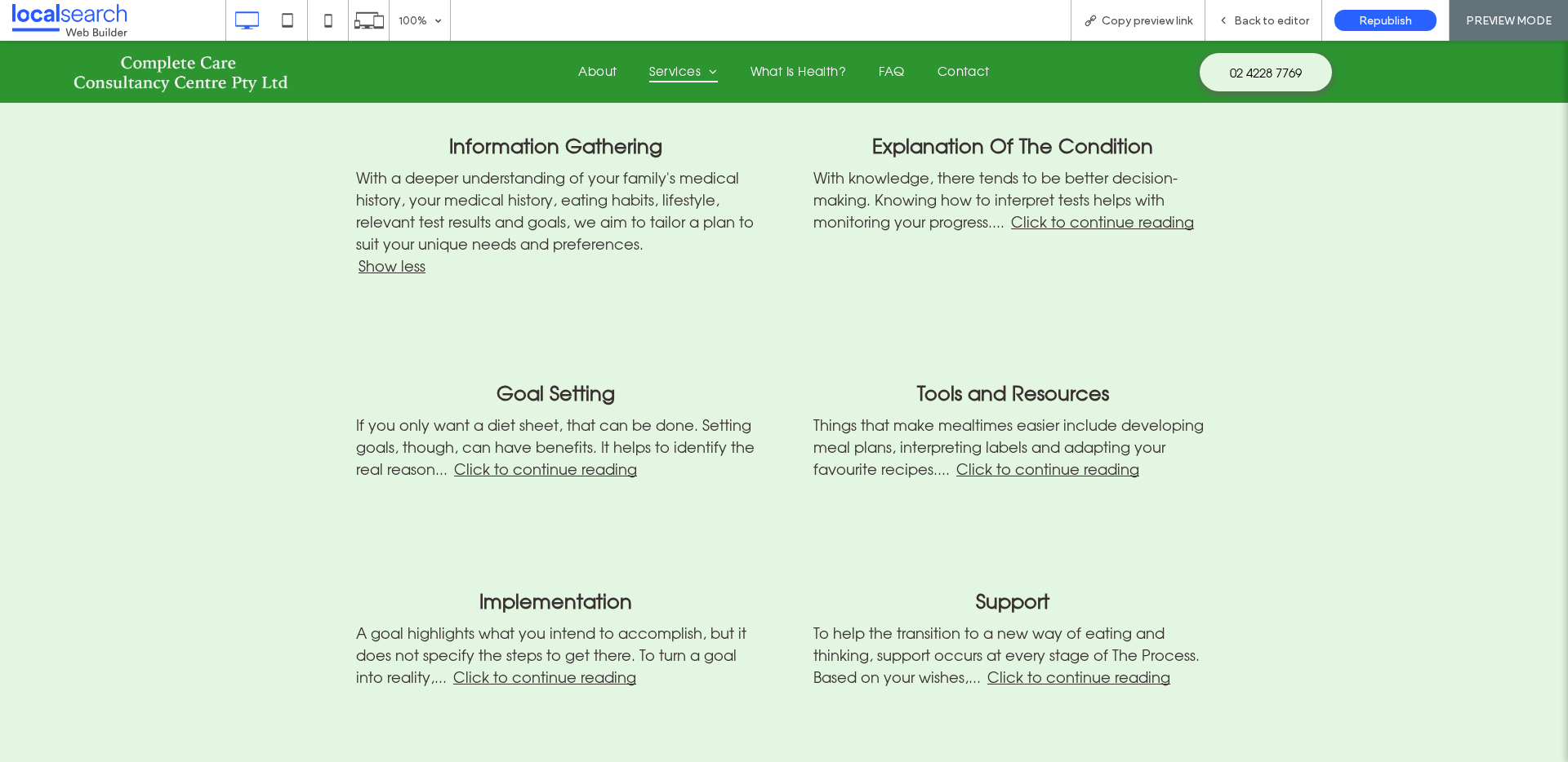
click at [578, 669] on span "Click to continue reading" at bounding box center [543, 677] width 186 height 18
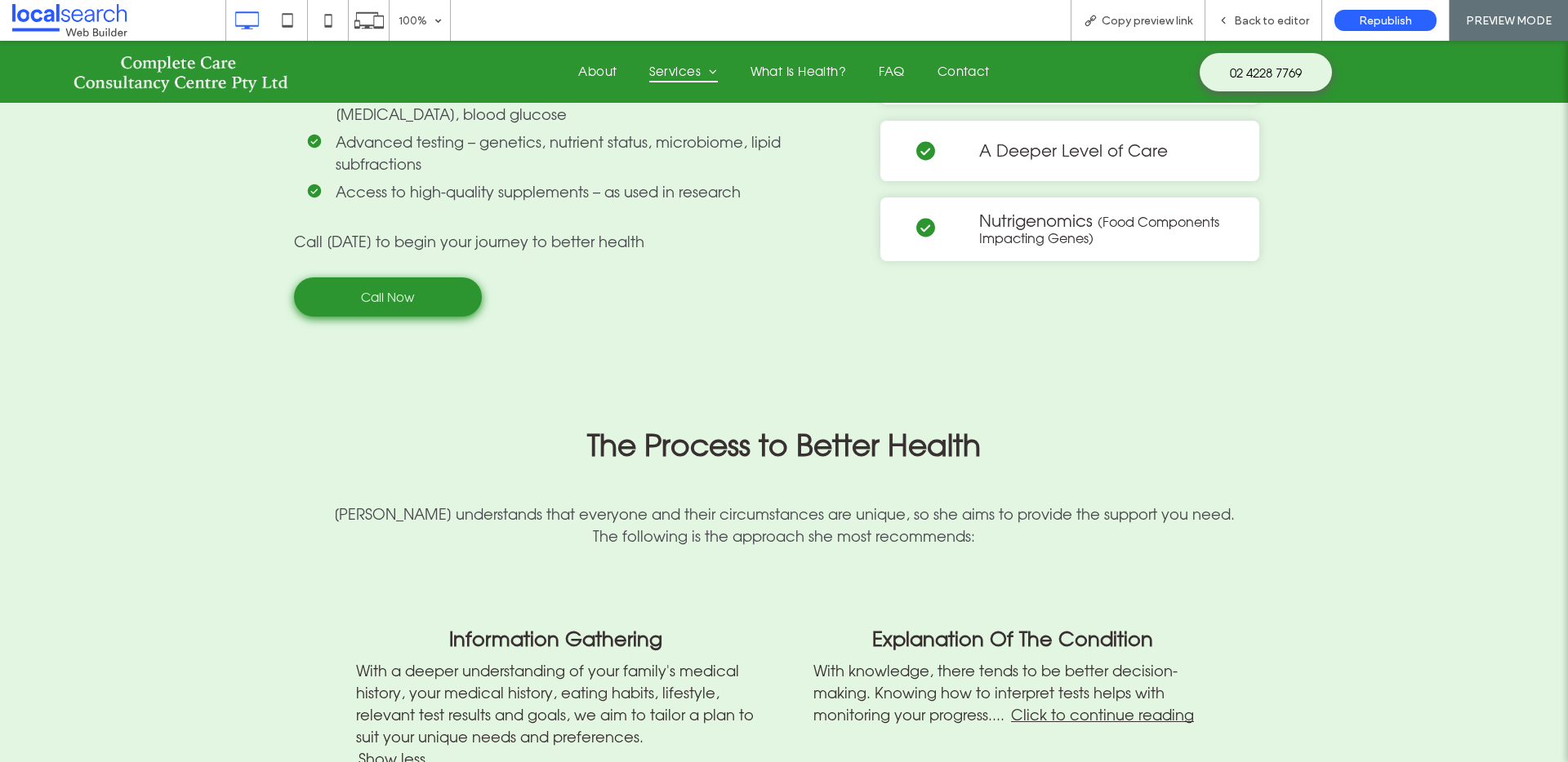
scroll to position [1056, 0]
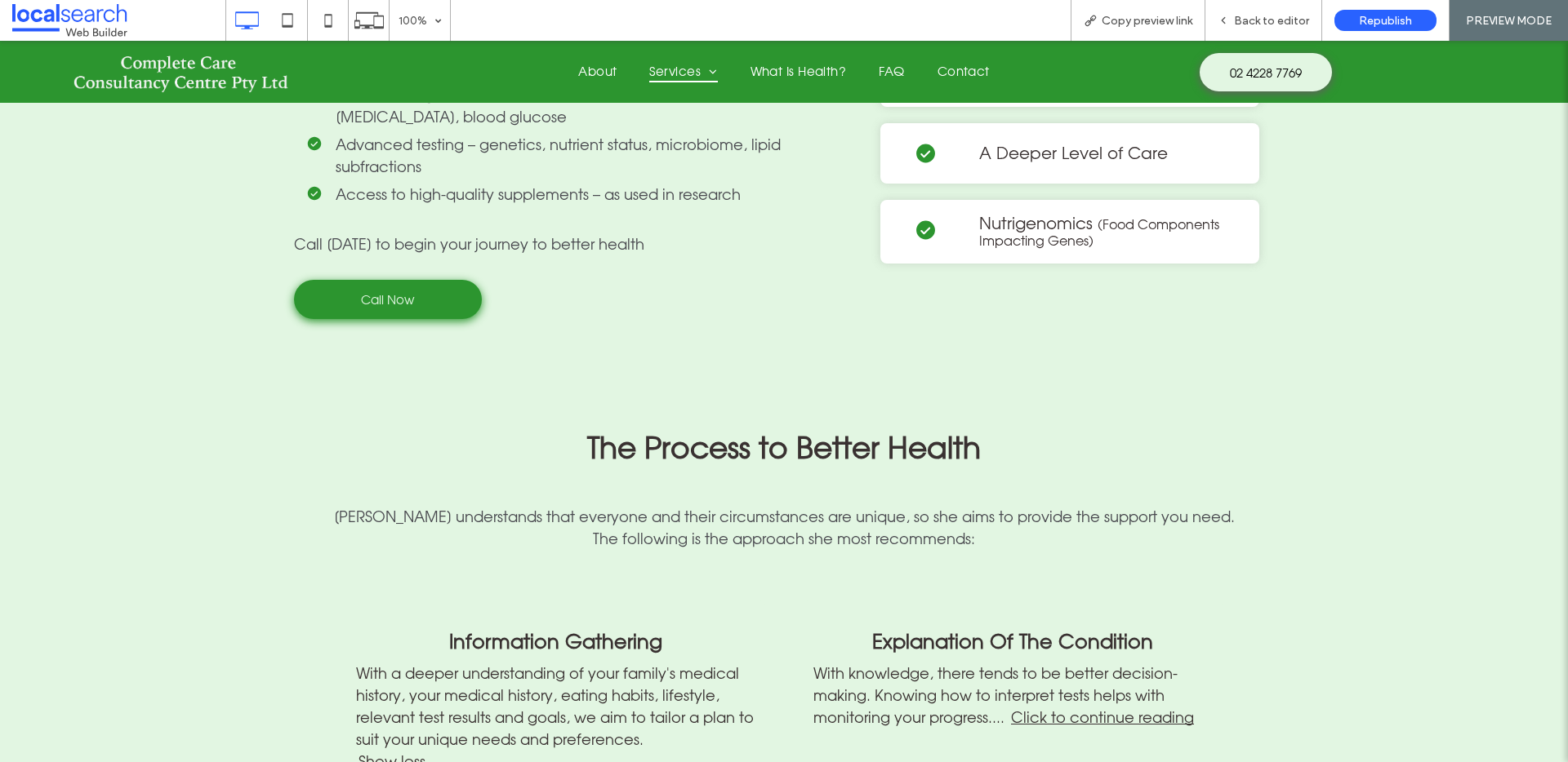
click at [214, 67] on img at bounding box center [181, 74] width 222 height 46
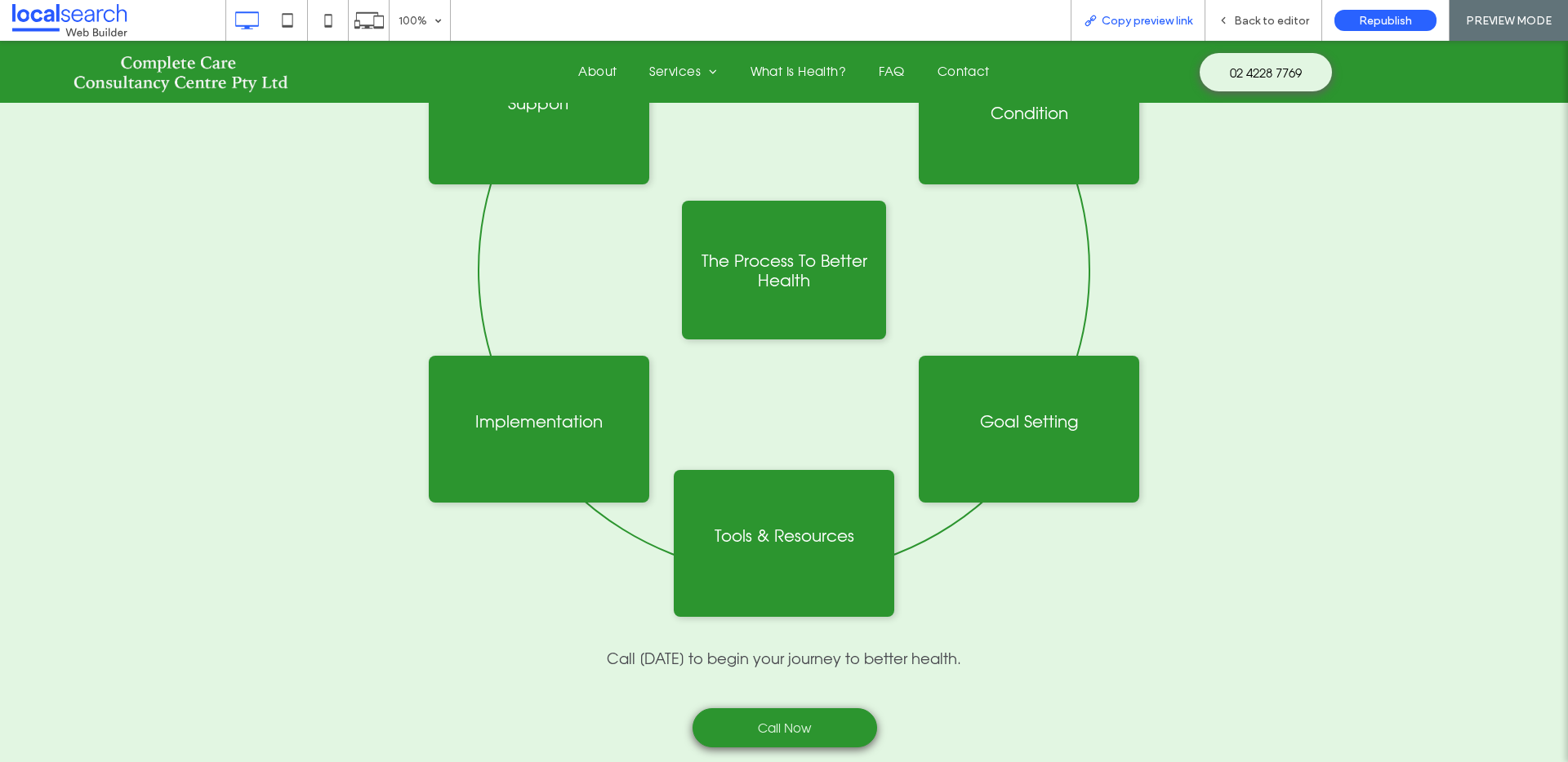
scroll to position [740, 0]
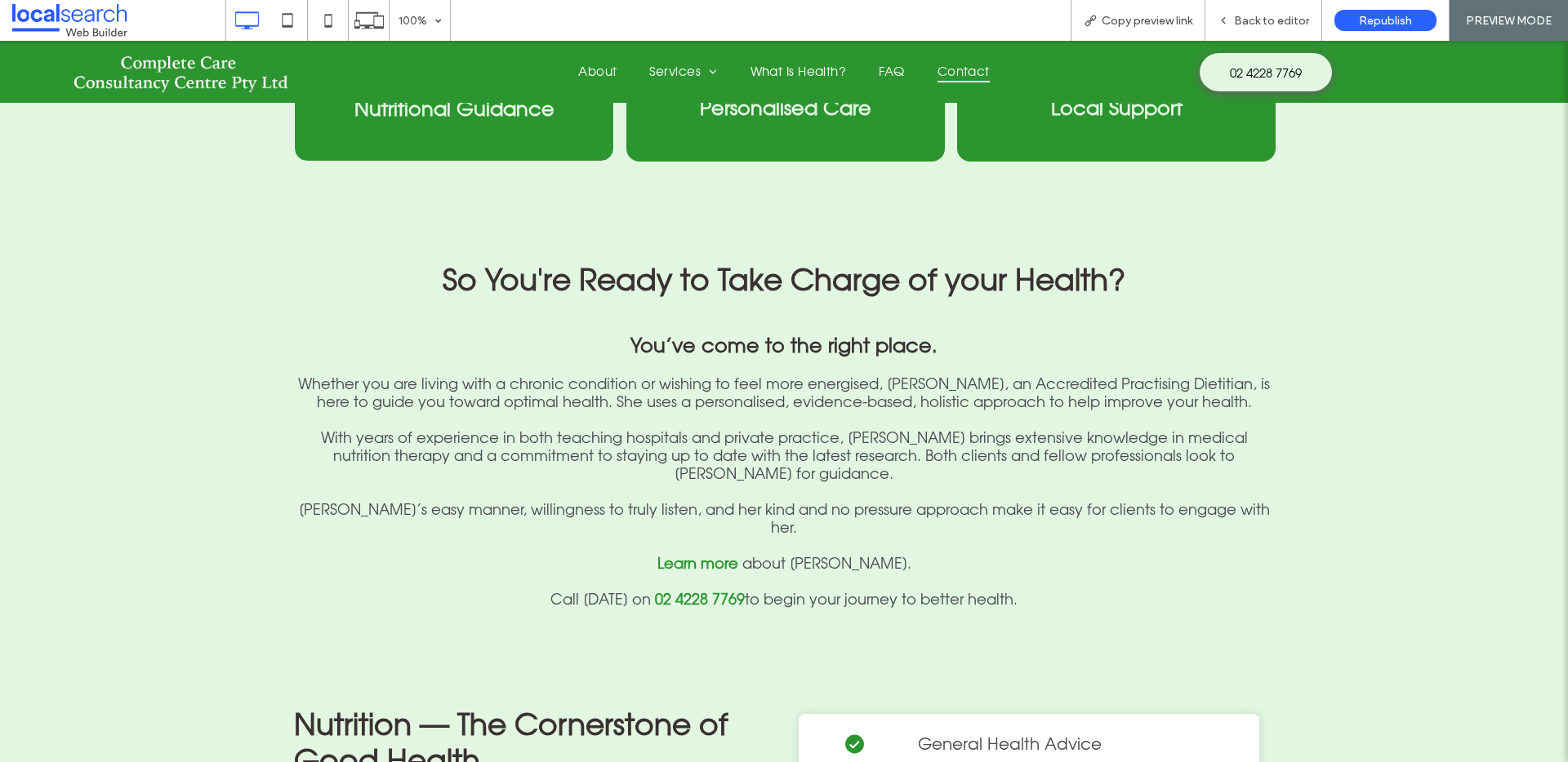
click at [964, 67] on span "Contact" at bounding box center [964, 71] width 52 height 23
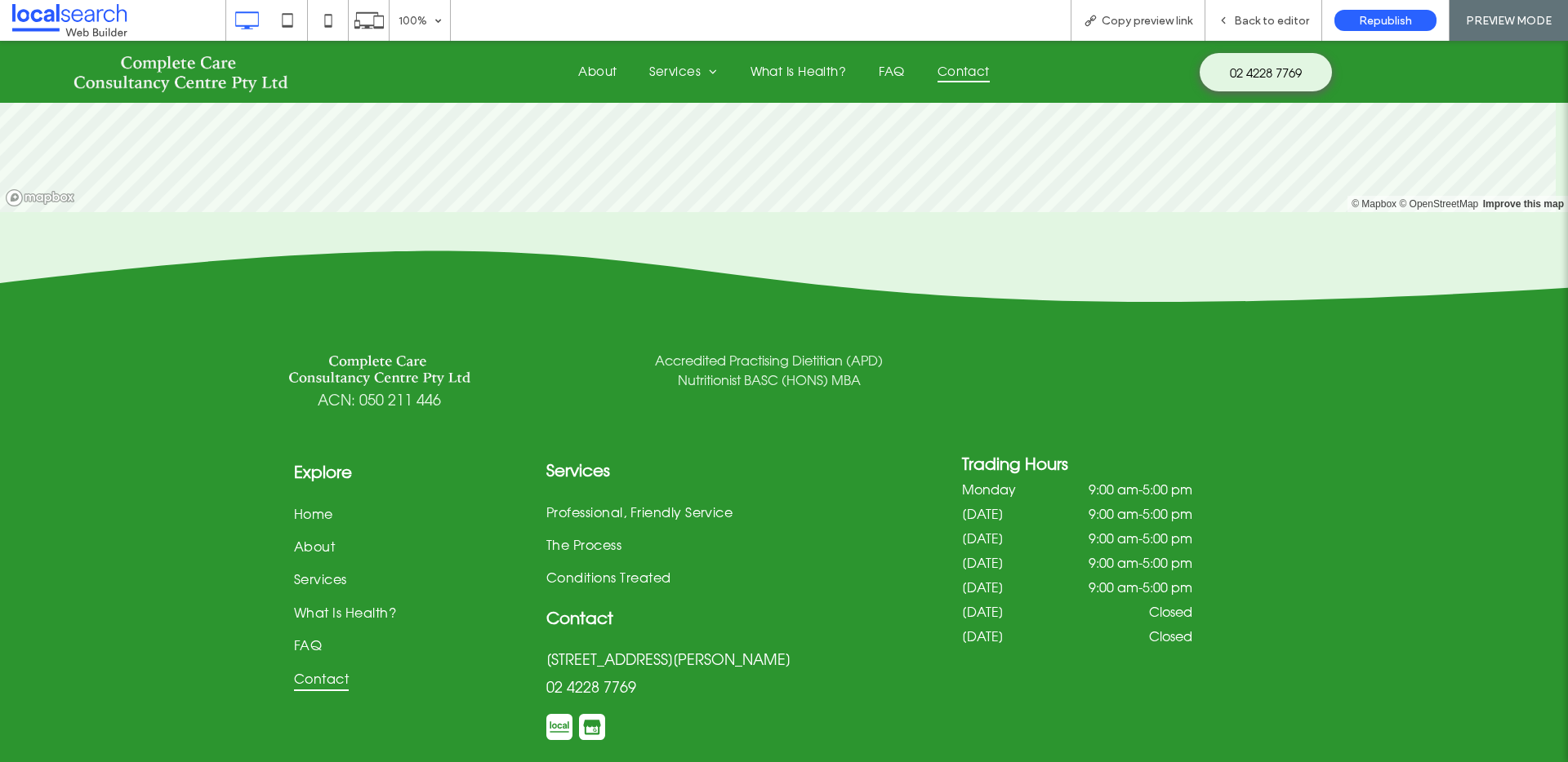
scroll to position [1279, 0]
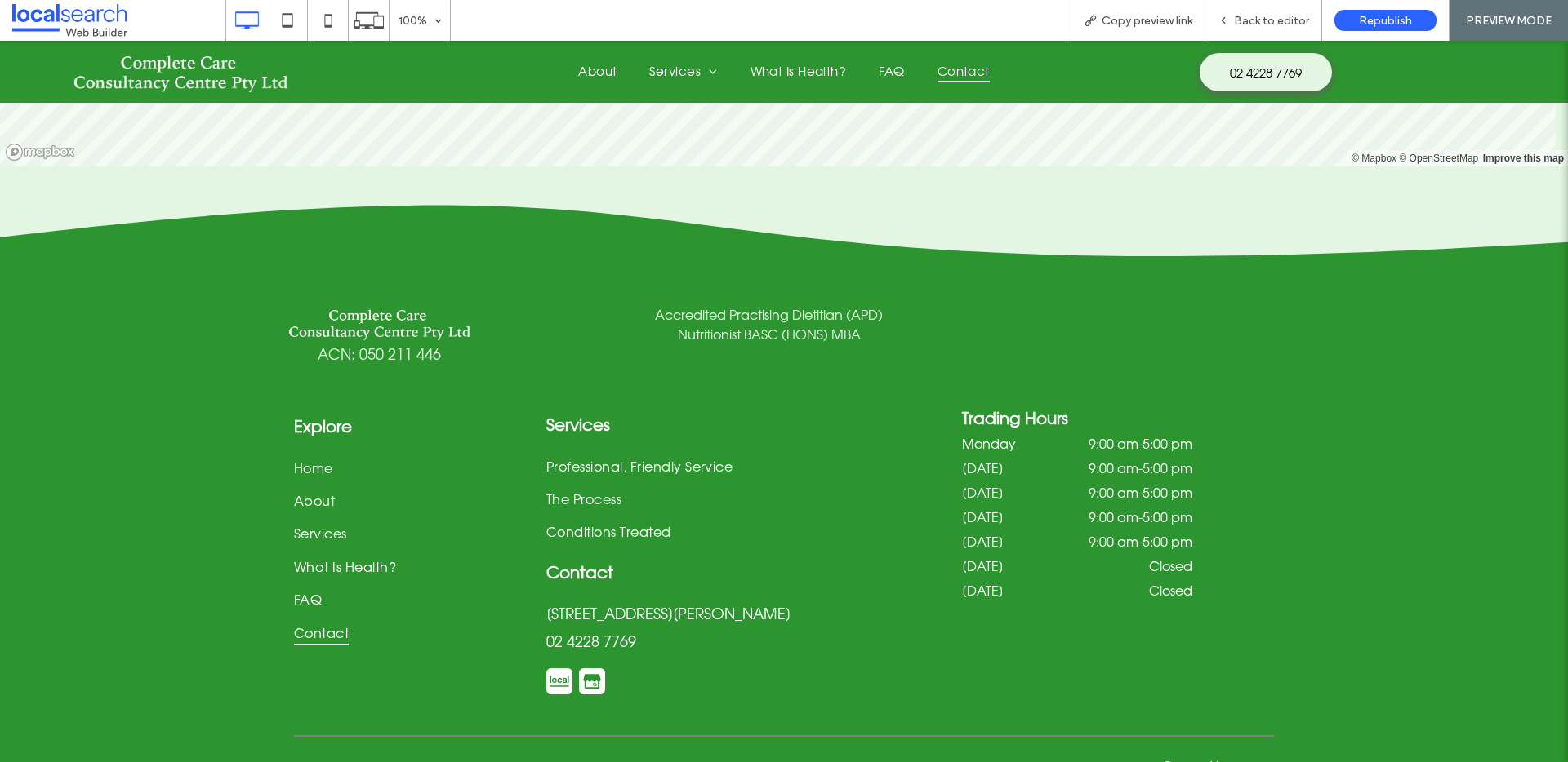
click at [864, 307] on span "Accredited Practising Dietitian (APD)" at bounding box center [768, 315] width 228 height 16
drag, startPoint x: 851, startPoint y: 256, endPoint x: 724, endPoint y: 257, distance: 127.0
click at [724, 305] on p "Accredited Practising Dietitian (APD)" at bounding box center [768, 315] width 284 height 19
copy span "Practising Dietitian (APD)"
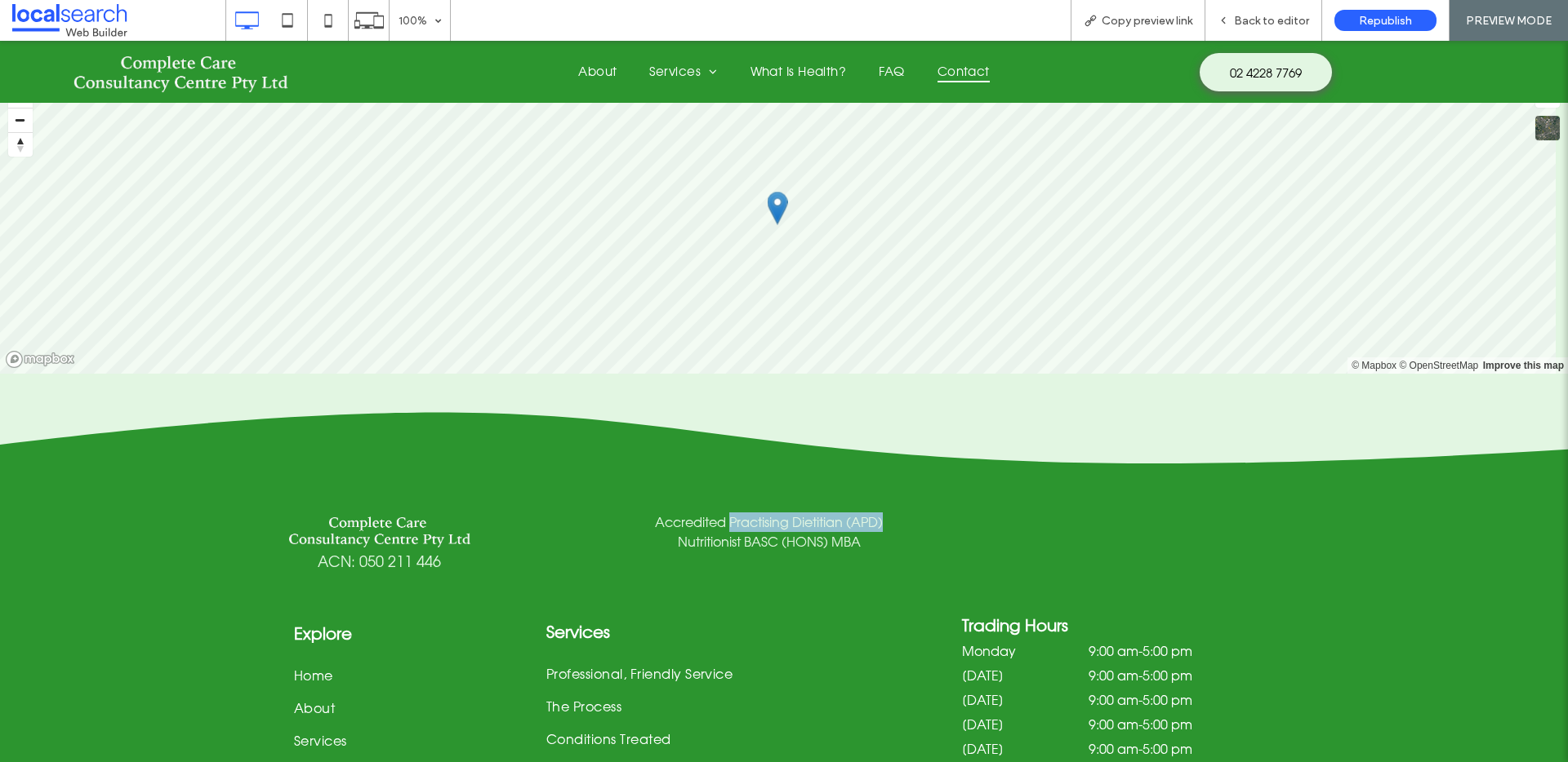
scroll to position [892, 0]
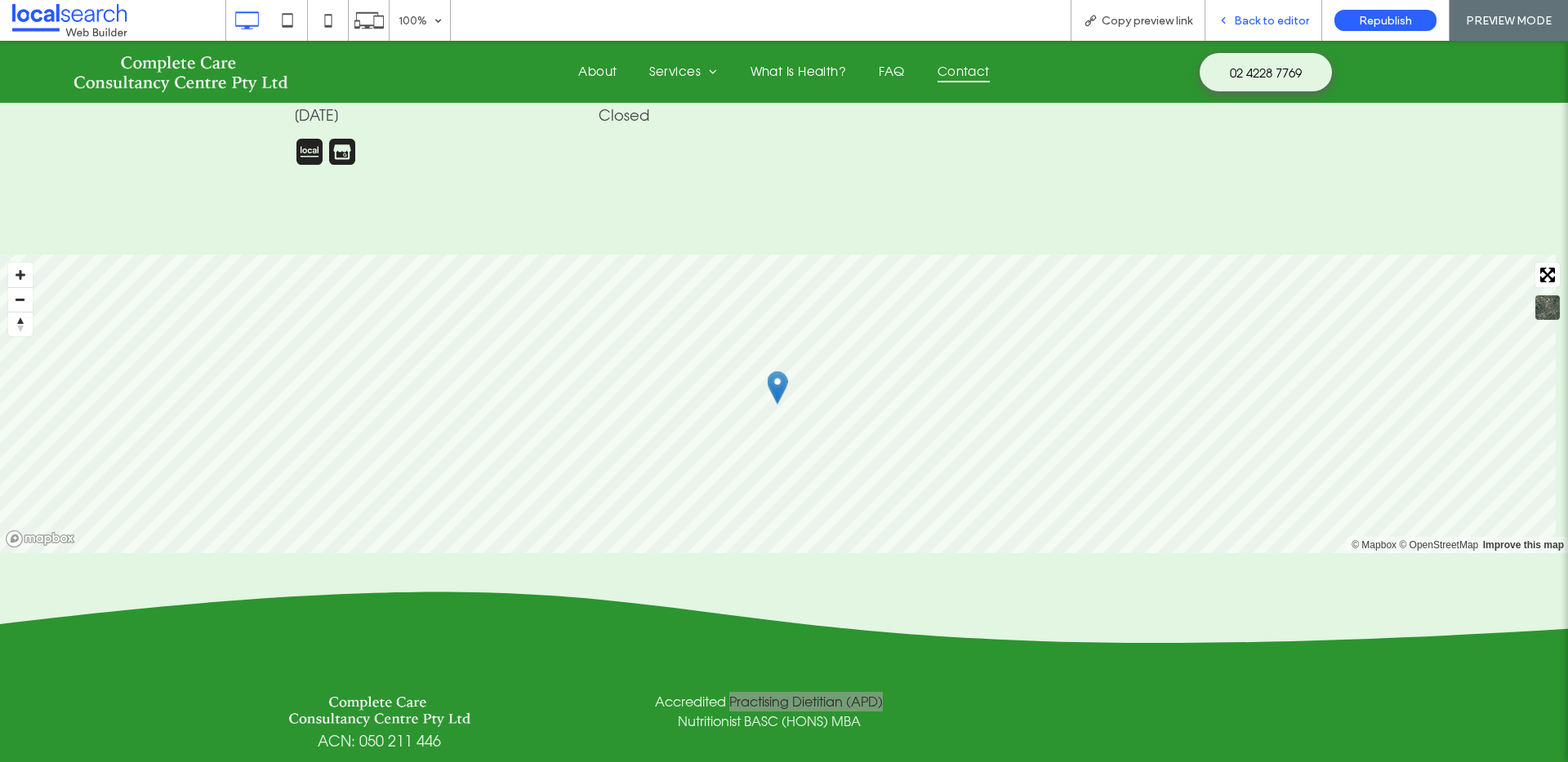
click at [1260, 32] on div "Back to editor" at bounding box center [1263, 20] width 116 height 40
click at [1251, 14] on span "Back to editor" at bounding box center [1272, 20] width 75 height 13
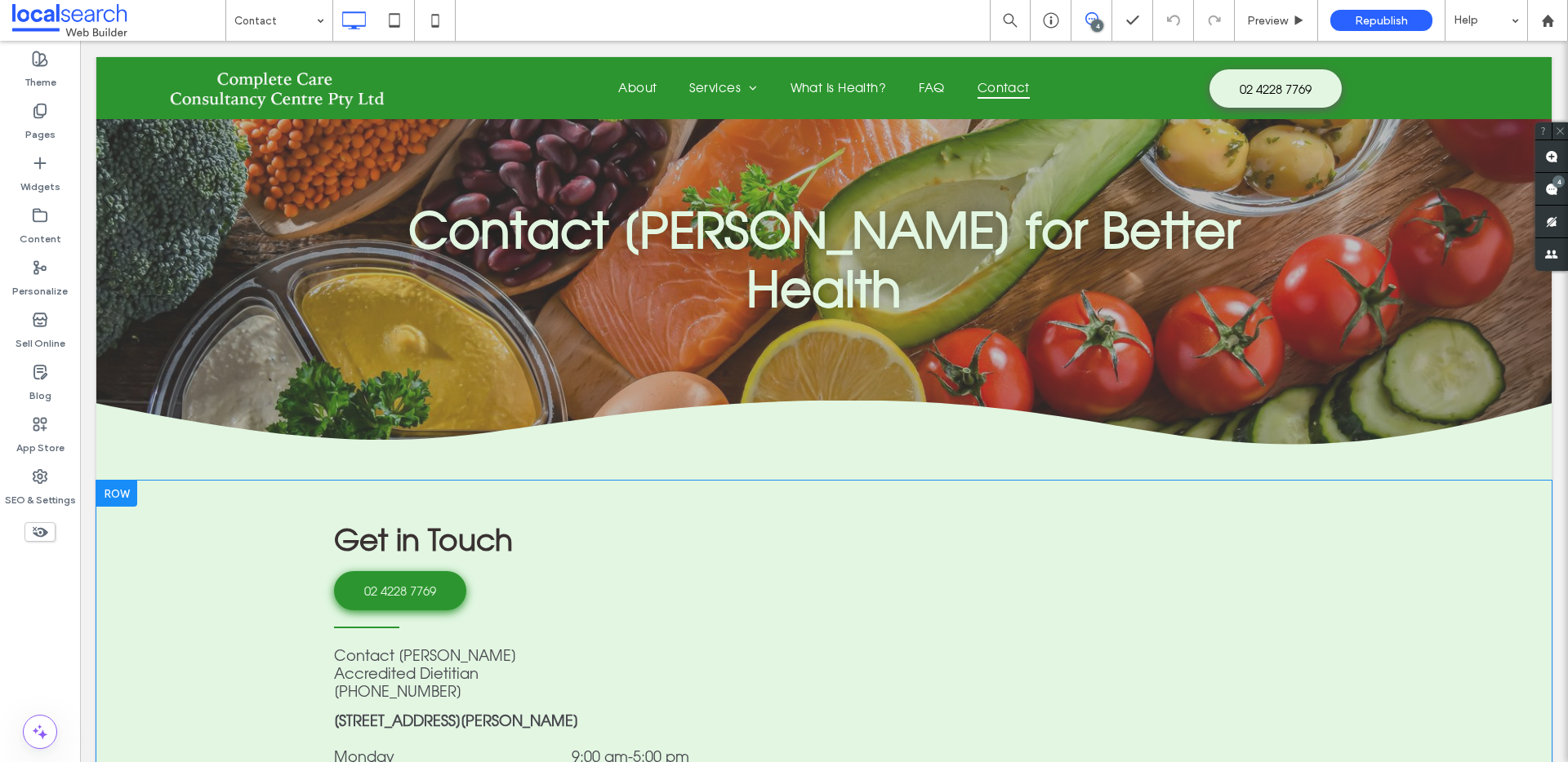
scroll to position [103, 0]
click at [398, 665] on span "Accredited Dietitian" at bounding box center [406, 673] width 144 height 18
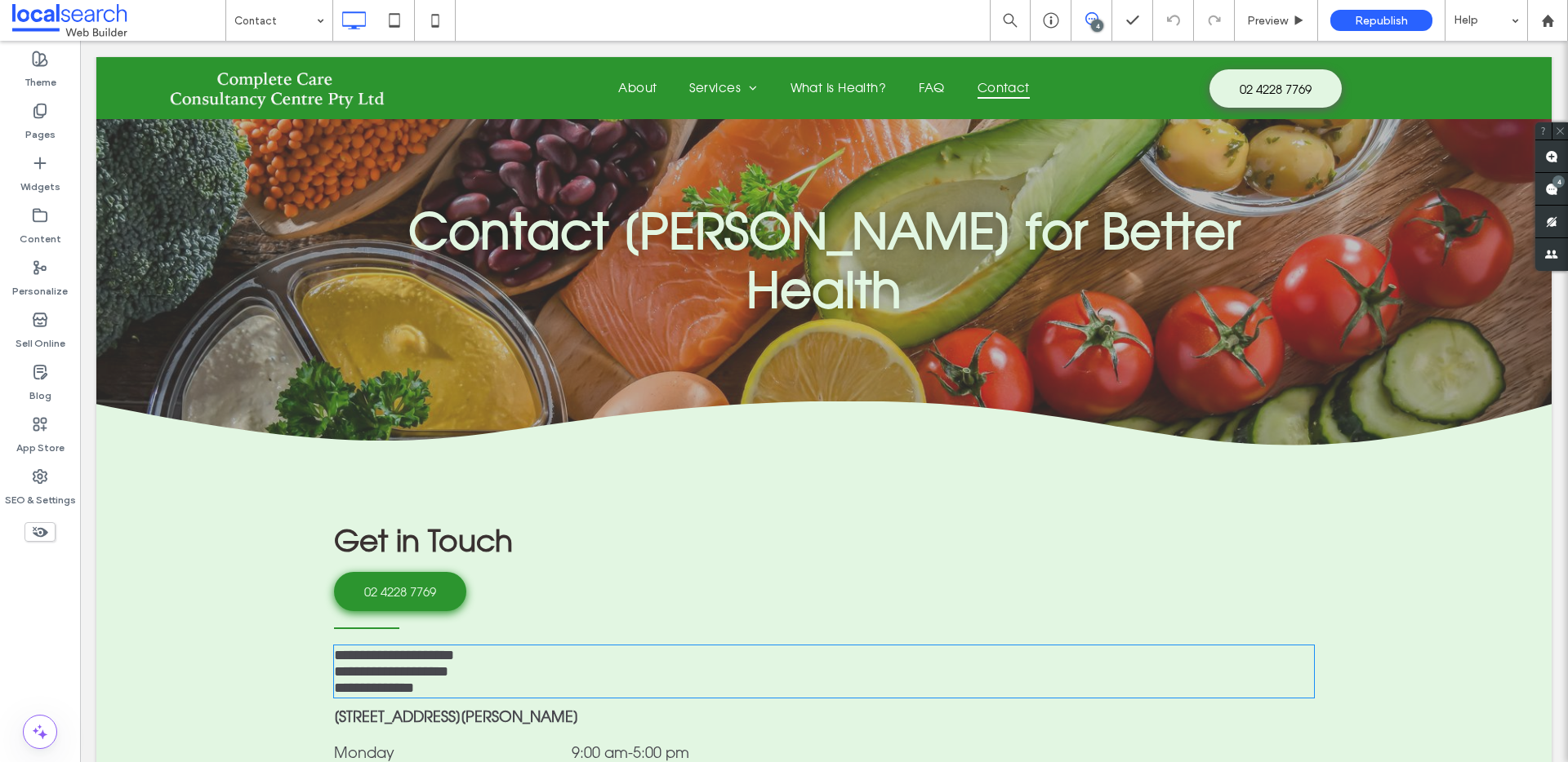
click at [405, 665] on span "**********" at bounding box center [391, 672] width 115 height 14
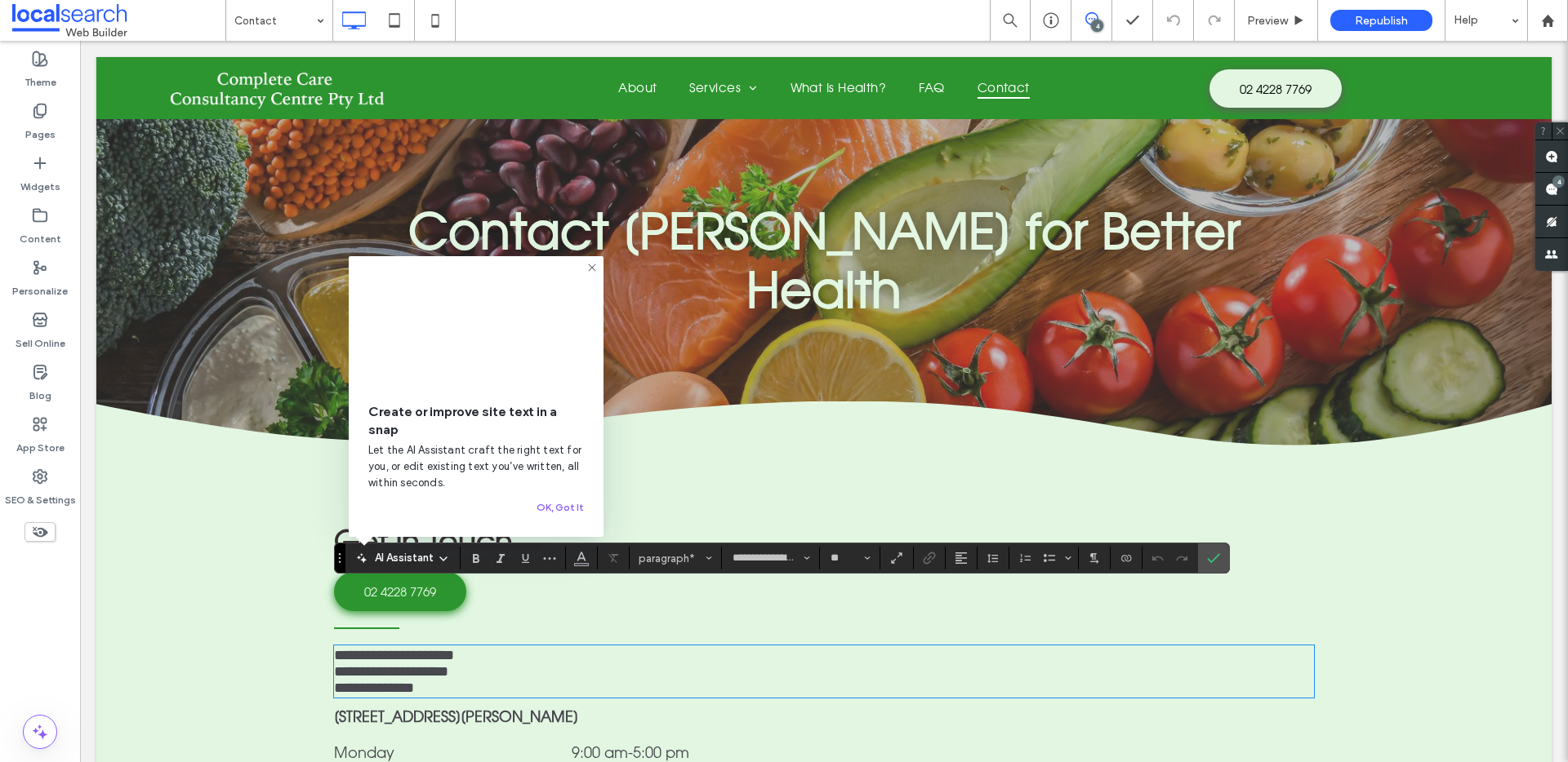
click at [414, 665] on span "**********" at bounding box center [391, 672] width 115 height 14
drag, startPoint x: 1208, startPoint y: 557, endPoint x: 1123, endPoint y: 520, distance: 92.7
click at [1208, 557] on icon "Confirm" at bounding box center [1214, 558] width 13 height 13
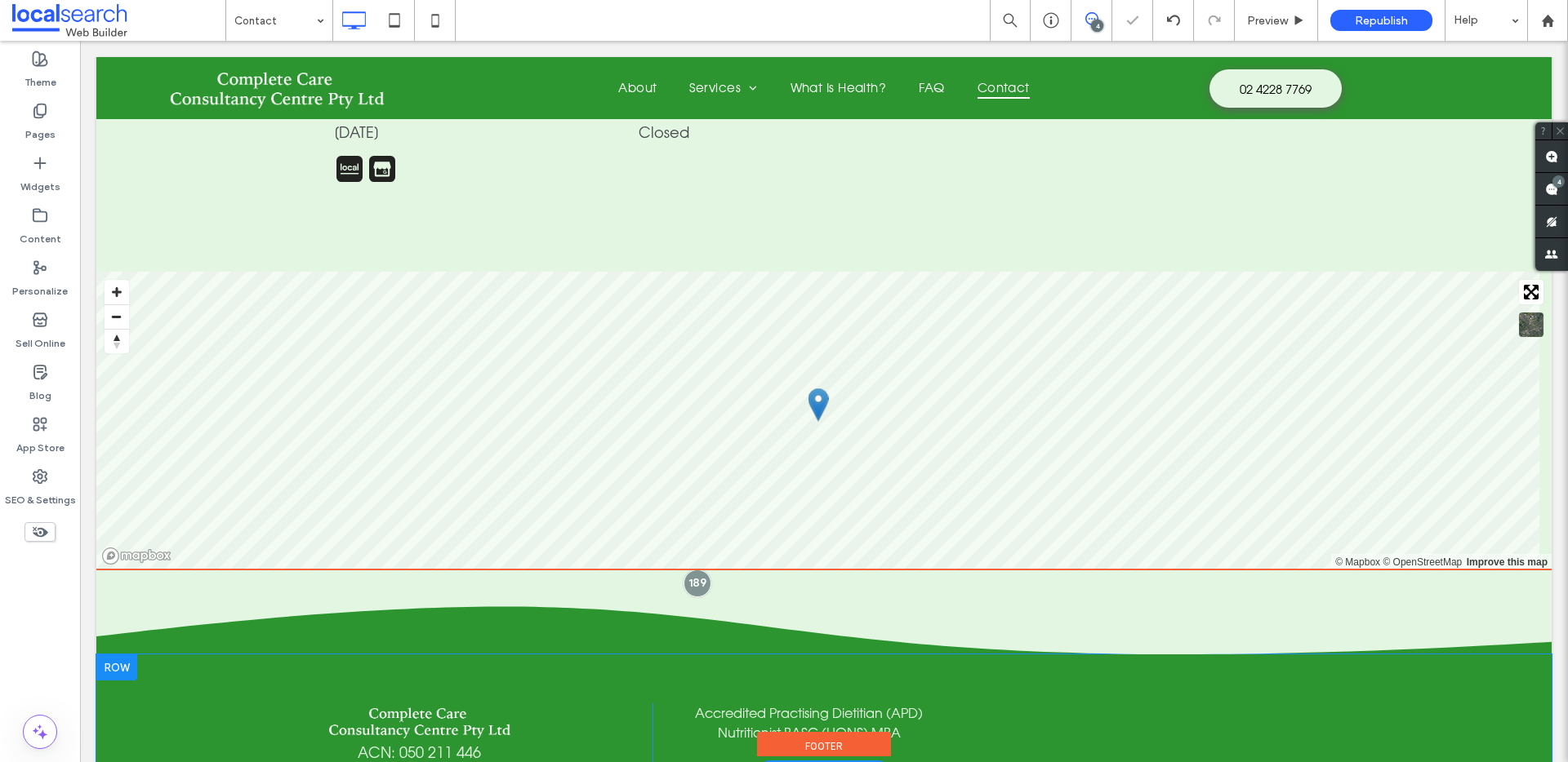
scroll to position [948, 0]
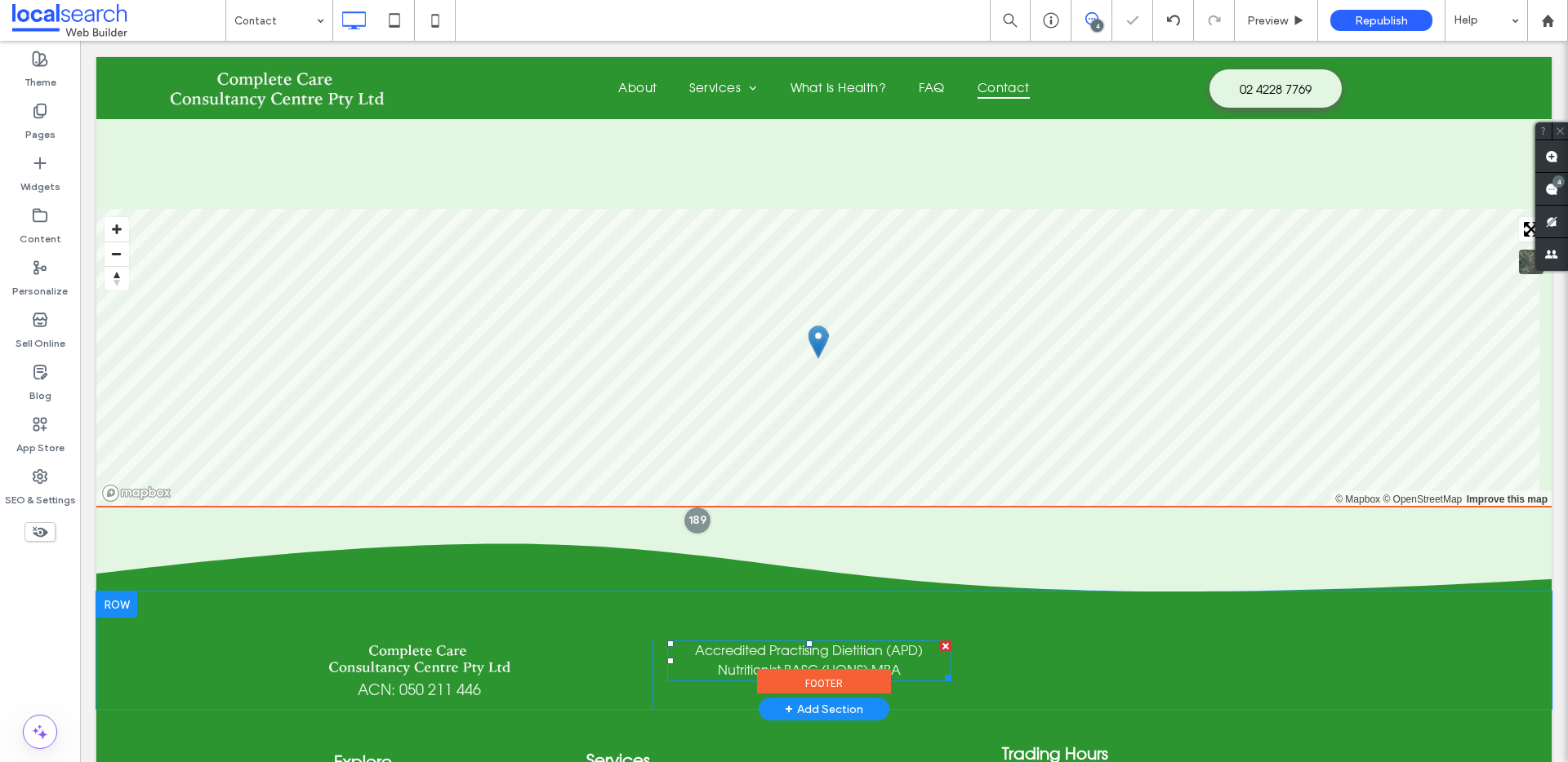
click at [920, 641] on p "Accredited Practising Dietitian (APD)" at bounding box center [809, 650] width 284 height 19
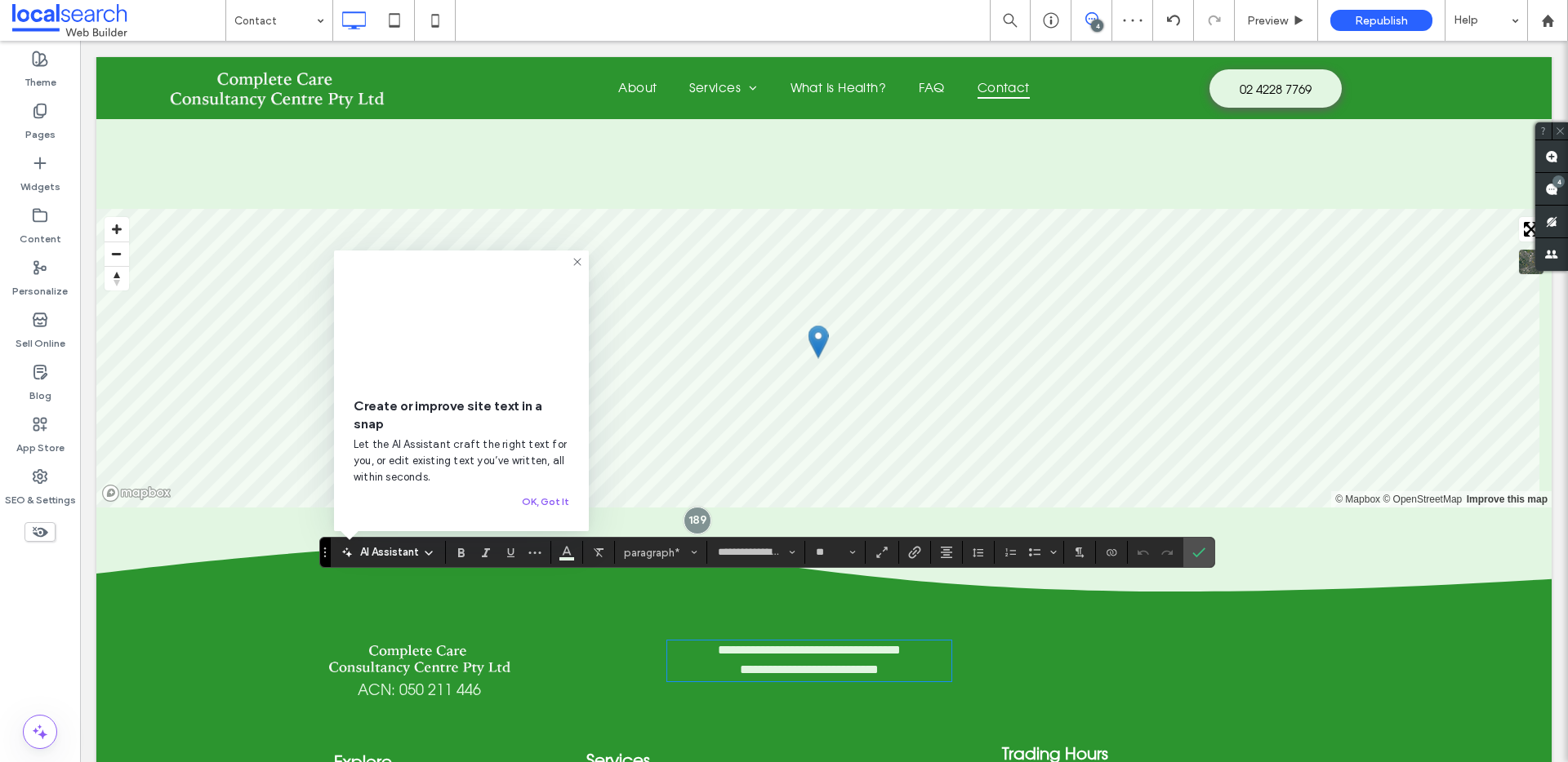
click at [921, 641] on p "**********" at bounding box center [809, 650] width 284 height 19
drag, startPoint x: 925, startPoint y: 592, endPoint x: 880, endPoint y: 595, distance: 45.1
click at [880, 641] on p "**********" at bounding box center [809, 650] width 284 height 19
copy span "******"
click at [1195, 551] on icon "Confirm" at bounding box center [1199, 553] width 13 height 13
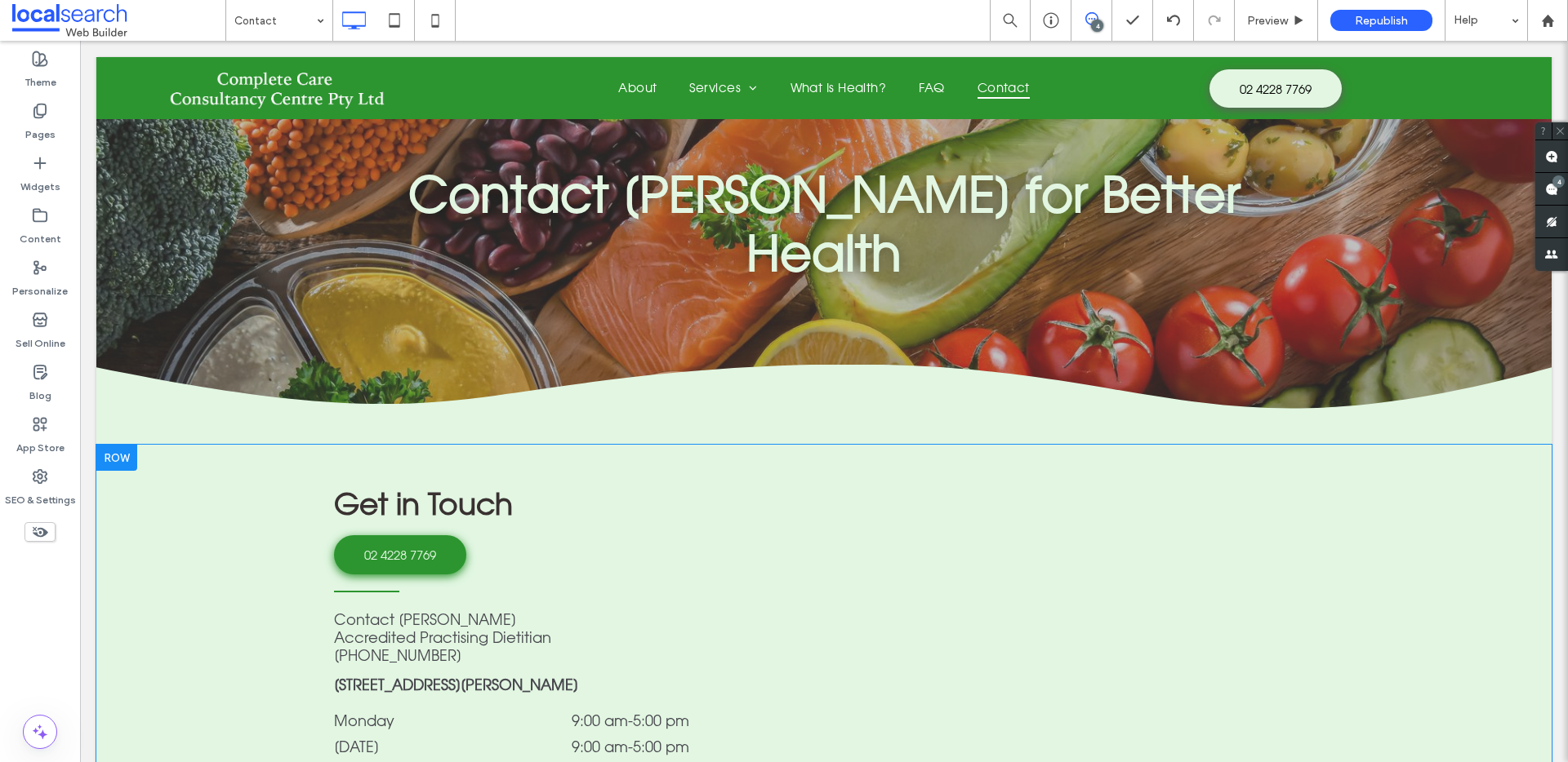
scroll to position [127, 0]
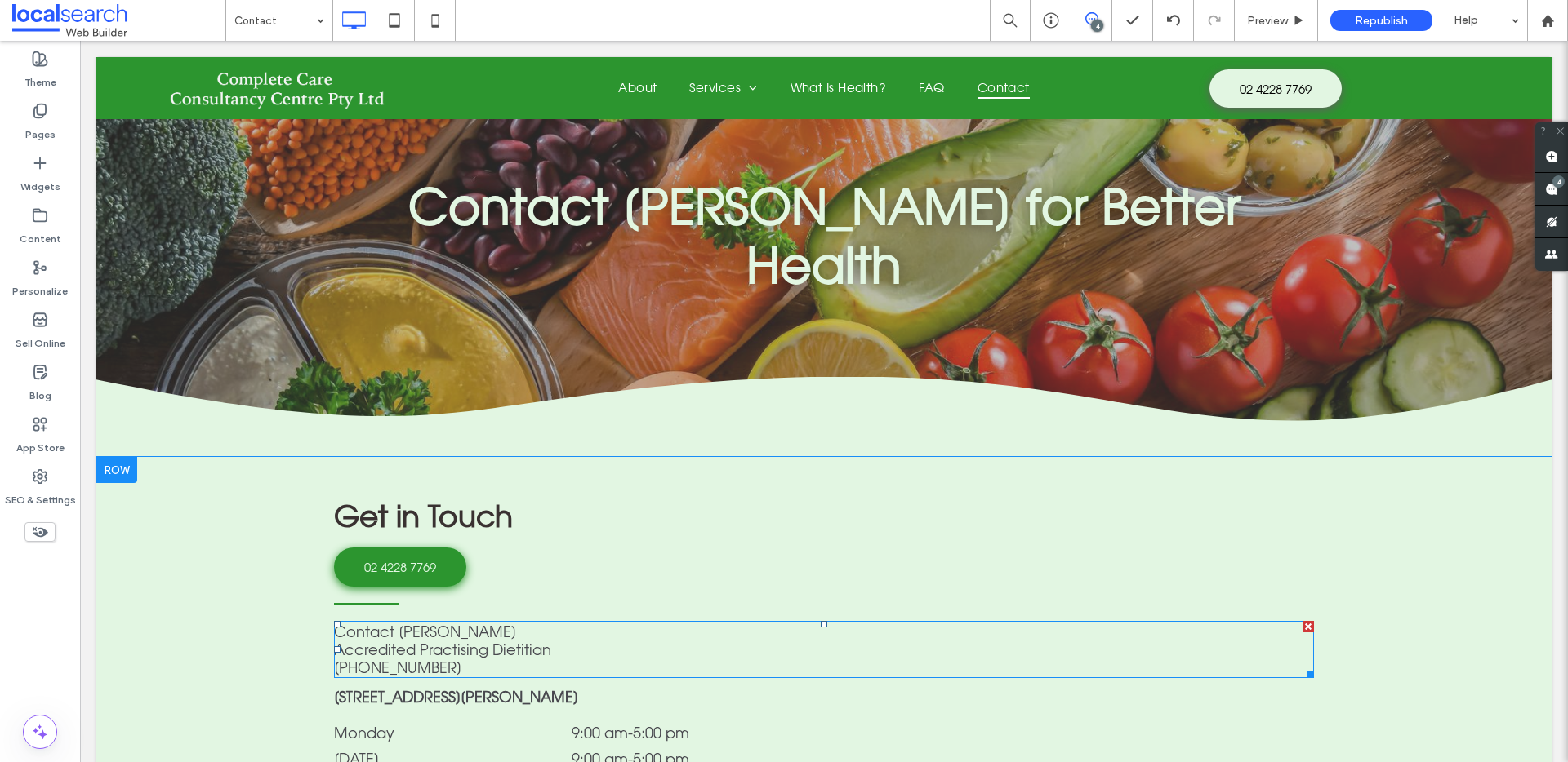
click at [521, 641] on span "Accredited Practising Dietitian" at bounding box center [443, 649] width 218 height 18
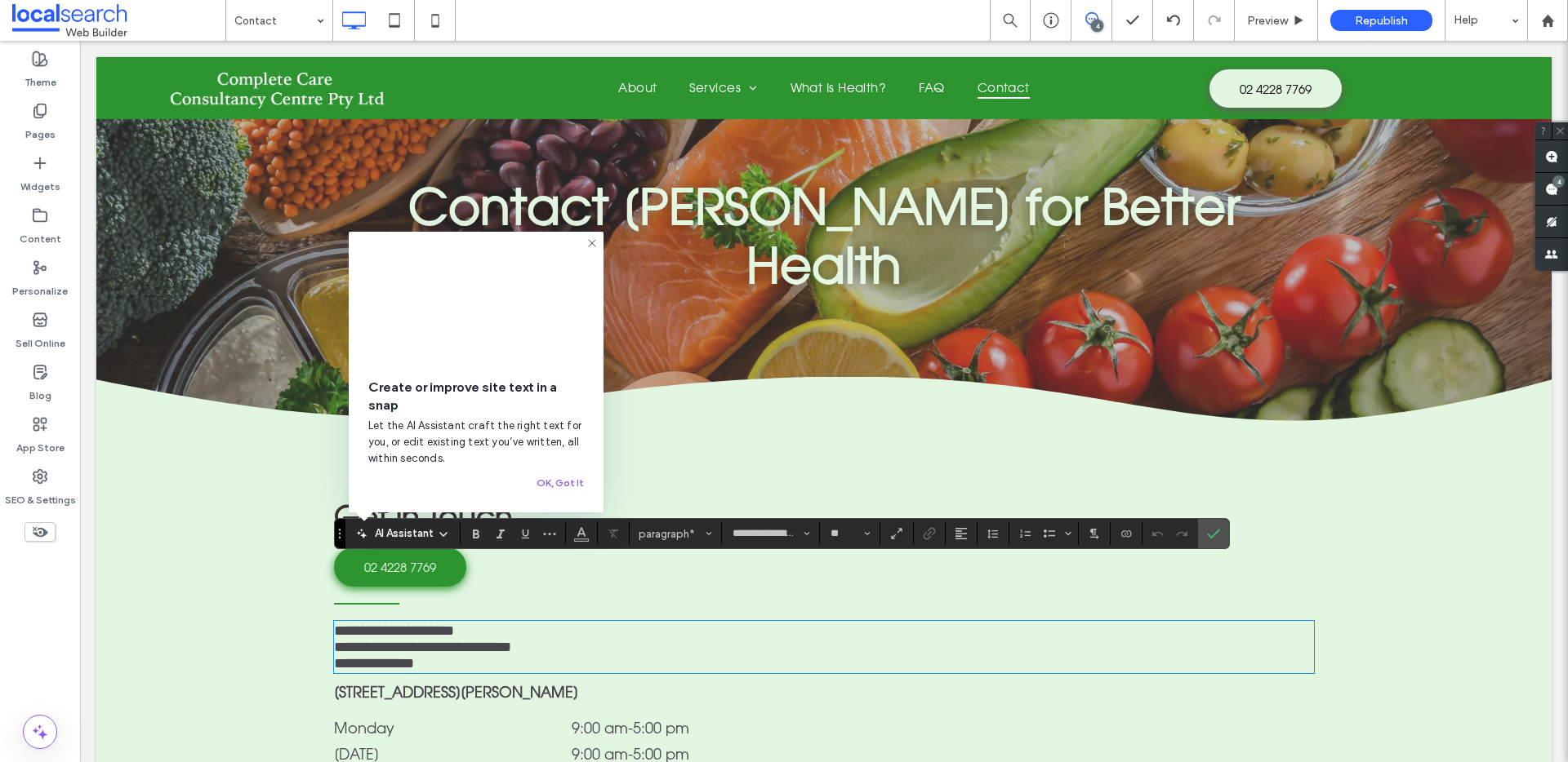
click at [562, 639] on p "**********" at bounding box center [824, 647] width 980 height 16
click at [1213, 533] on icon "Confirm" at bounding box center [1214, 534] width 13 height 13
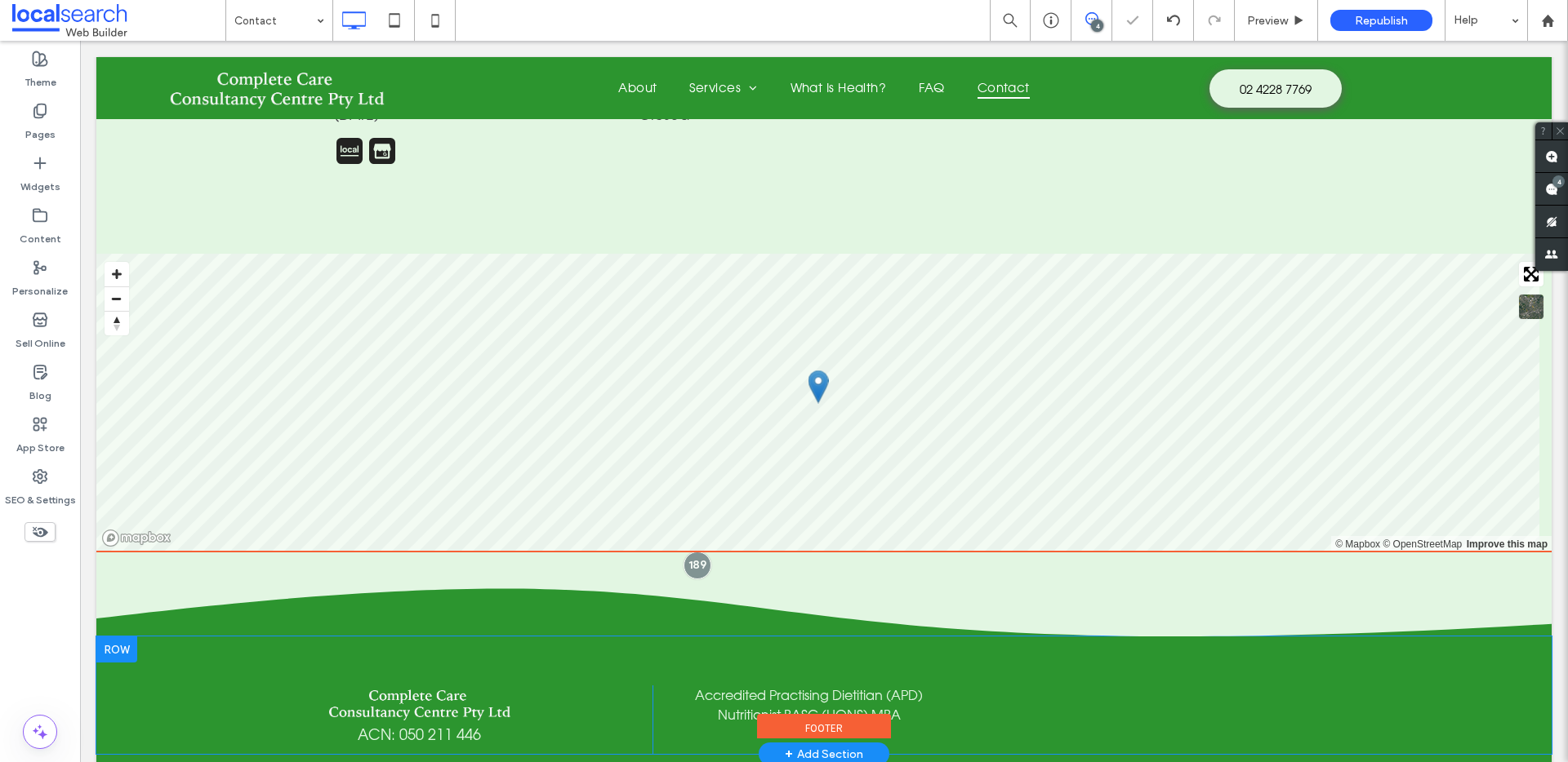
scroll to position [1074, 0]
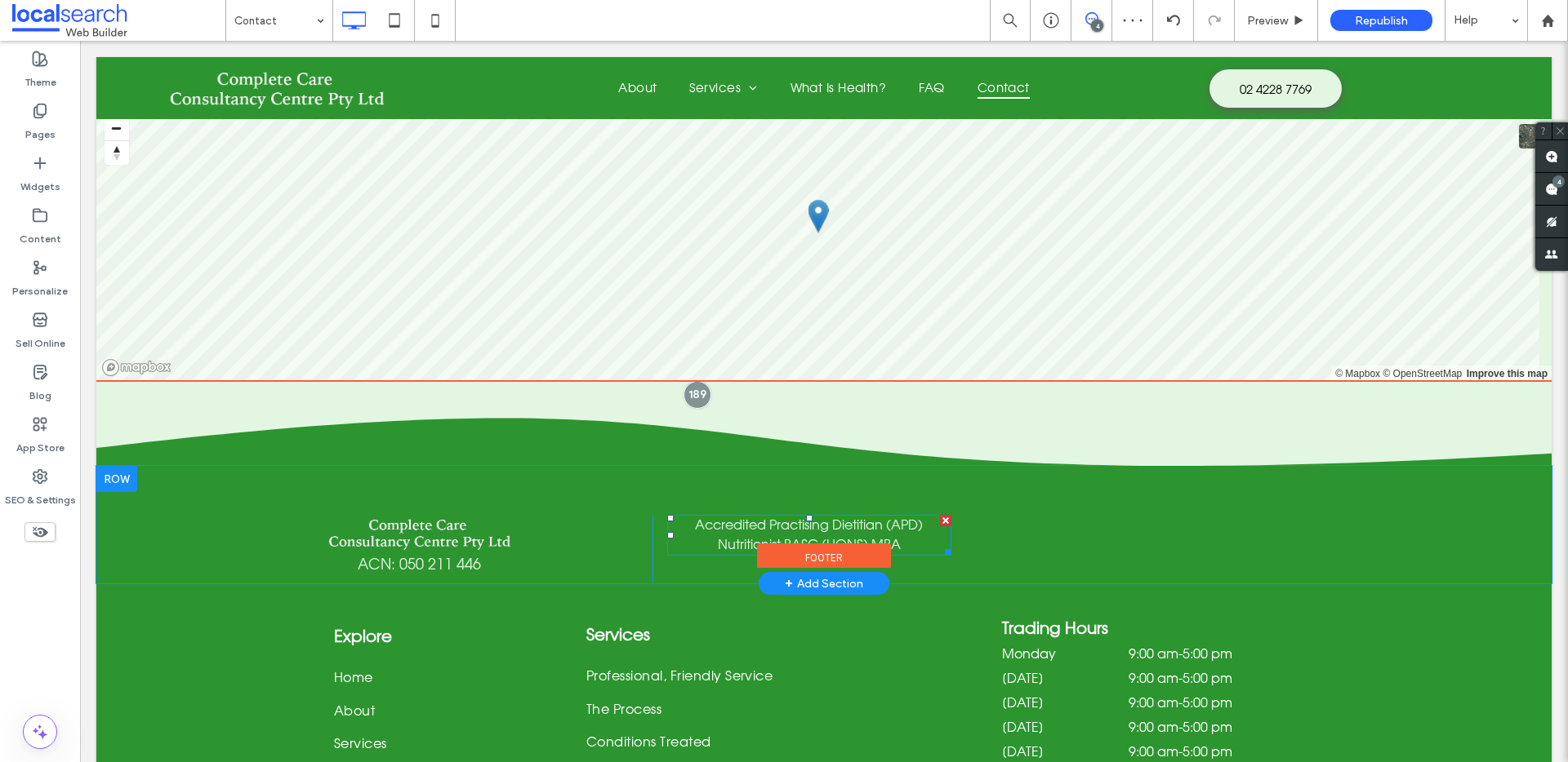
click at [900, 535] on p "Nutritionist BASC (HONS) MBA" at bounding box center [809, 545] width 284 height 19
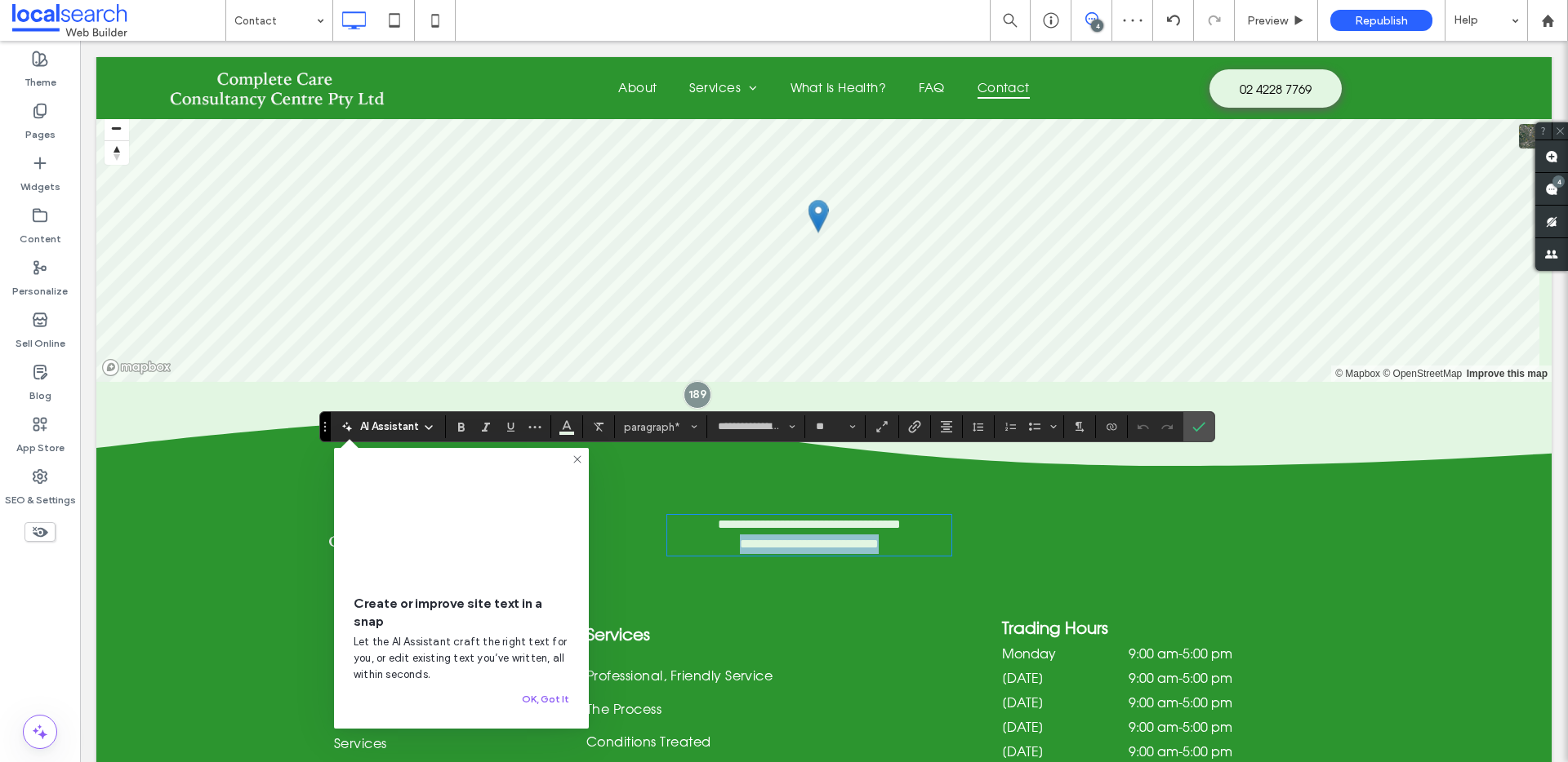
drag, startPoint x: 911, startPoint y: 487, endPoint x: 713, endPoint y: 491, distance: 198.0
click at [713, 535] on p "**********" at bounding box center [809, 545] width 284 height 19
copy span "**********"
drag, startPoint x: 1187, startPoint y: 425, endPoint x: 1085, endPoint y: 394, distance: 106.6
click at [1187, 425] on label "Confirm" at bounding box center [1198, 426] width 24 height 30
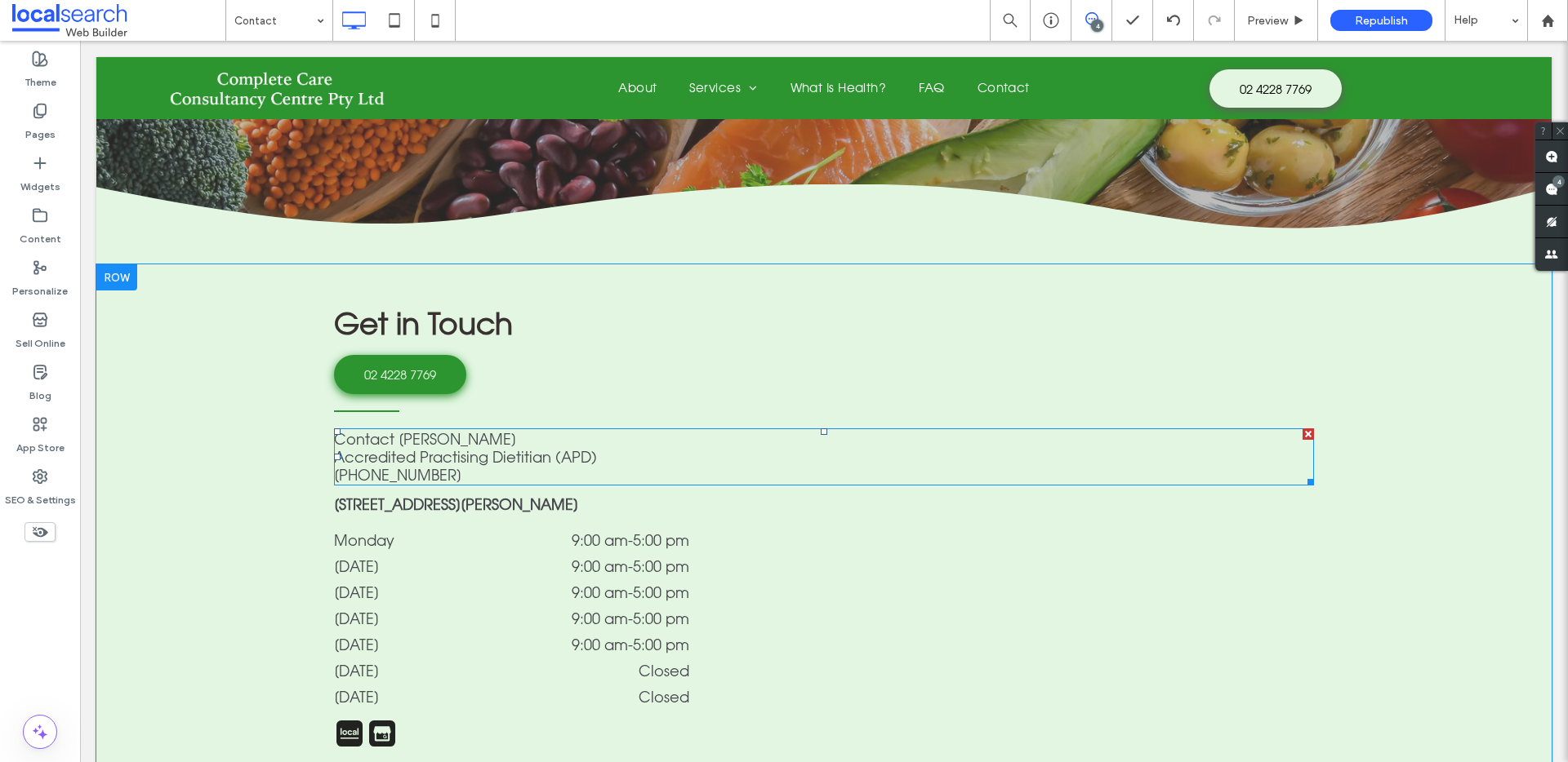
scroll to position [312, 0]
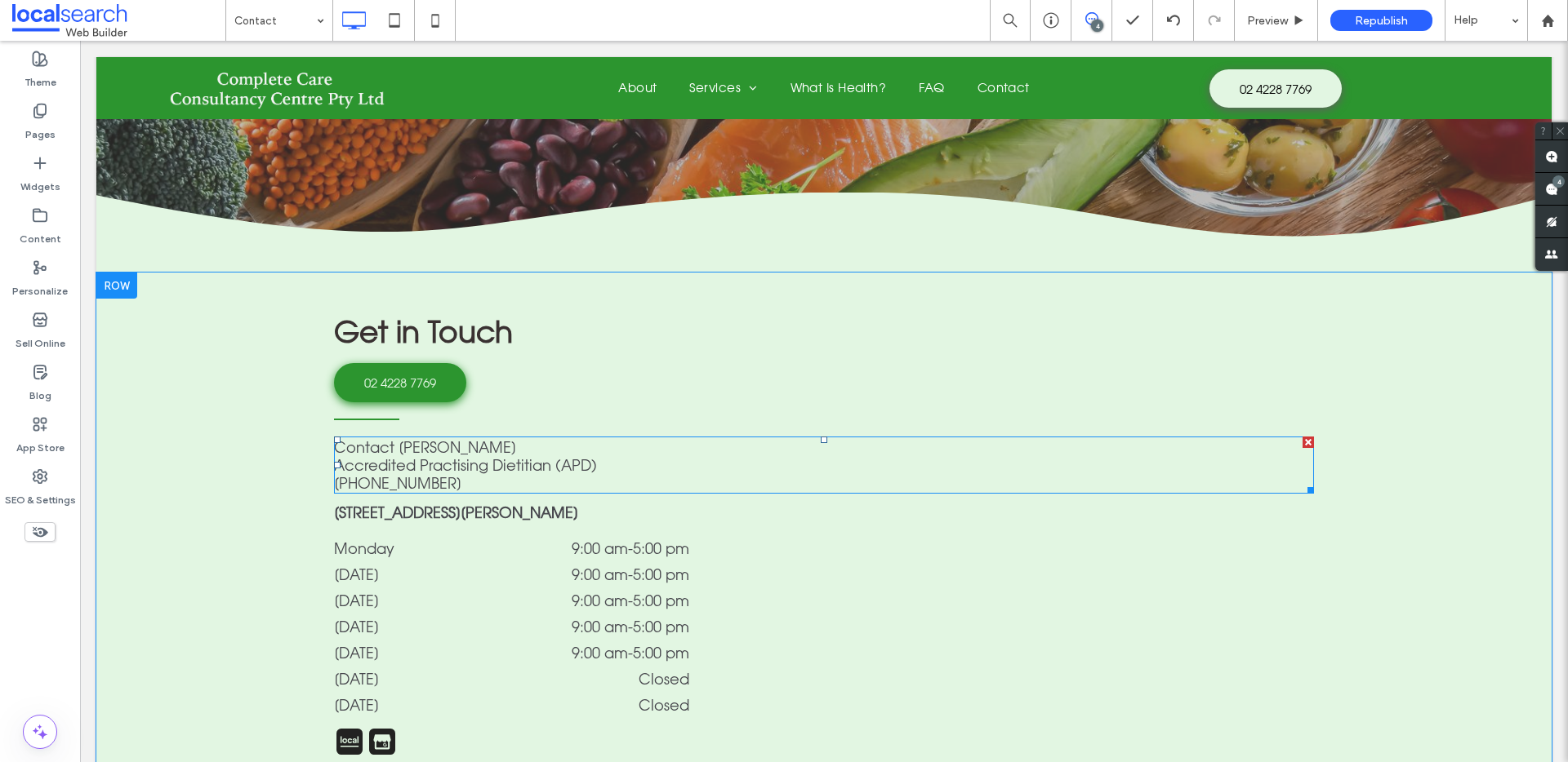
click at [621, 456] on p "Accredited Practising Dietitian (APD)" at bounding box center [824, 465] width 980 height 18
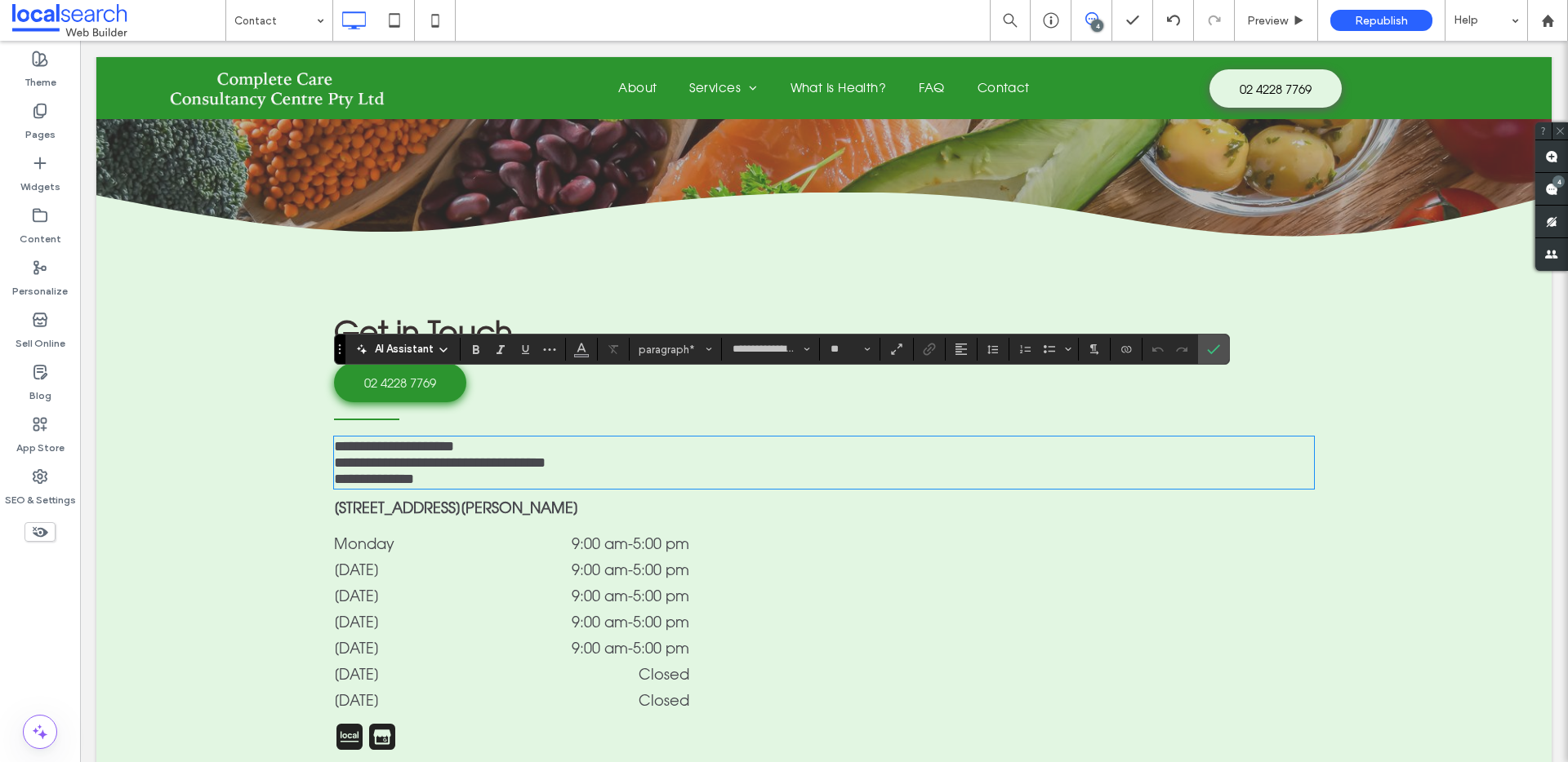
click at [622, 455] on p "**********" at bounding box center [824, 463] width 980 height 16
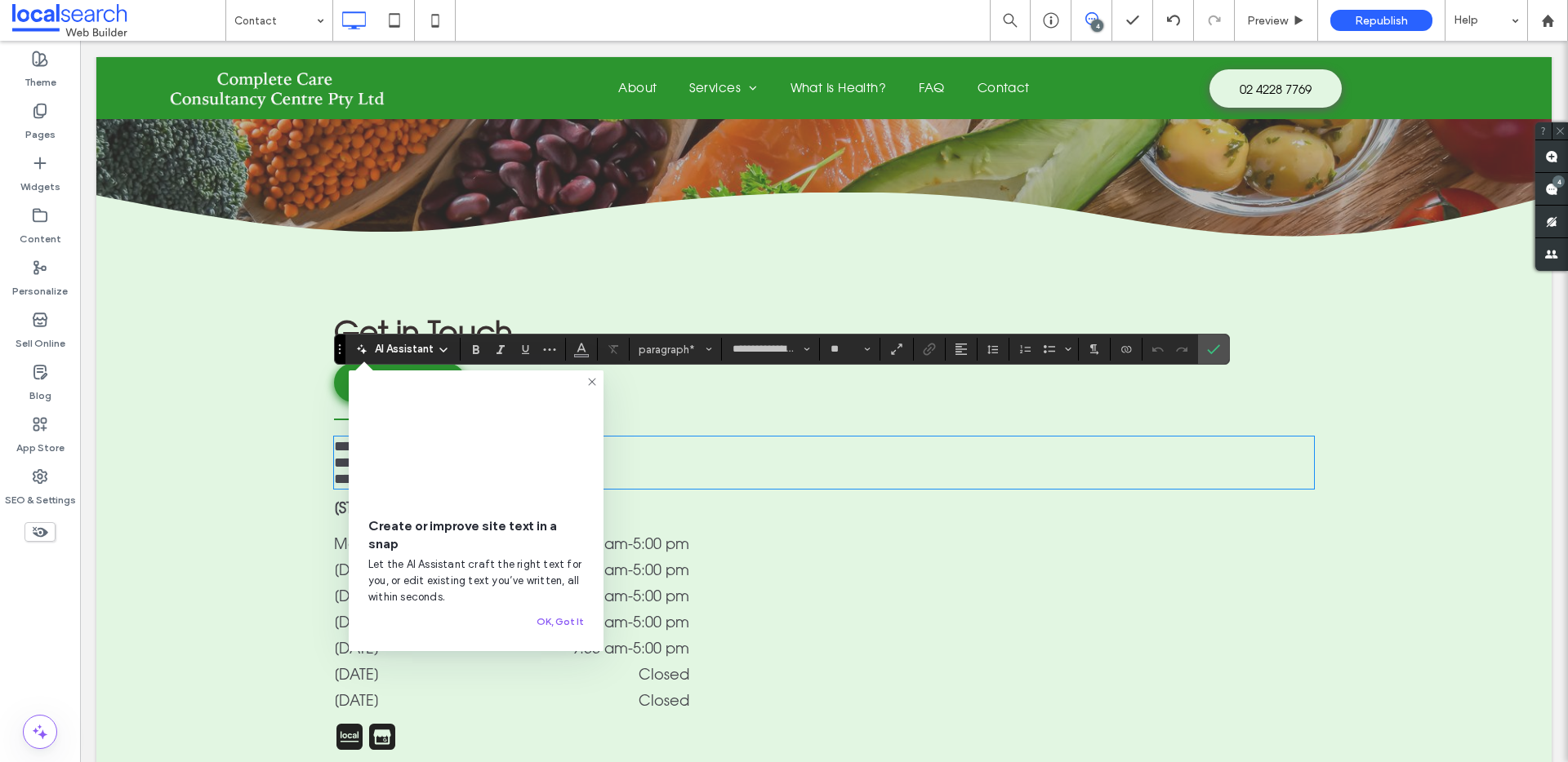
click at [589, 384] on use at bounding box center [592, 382] width 8 height 8
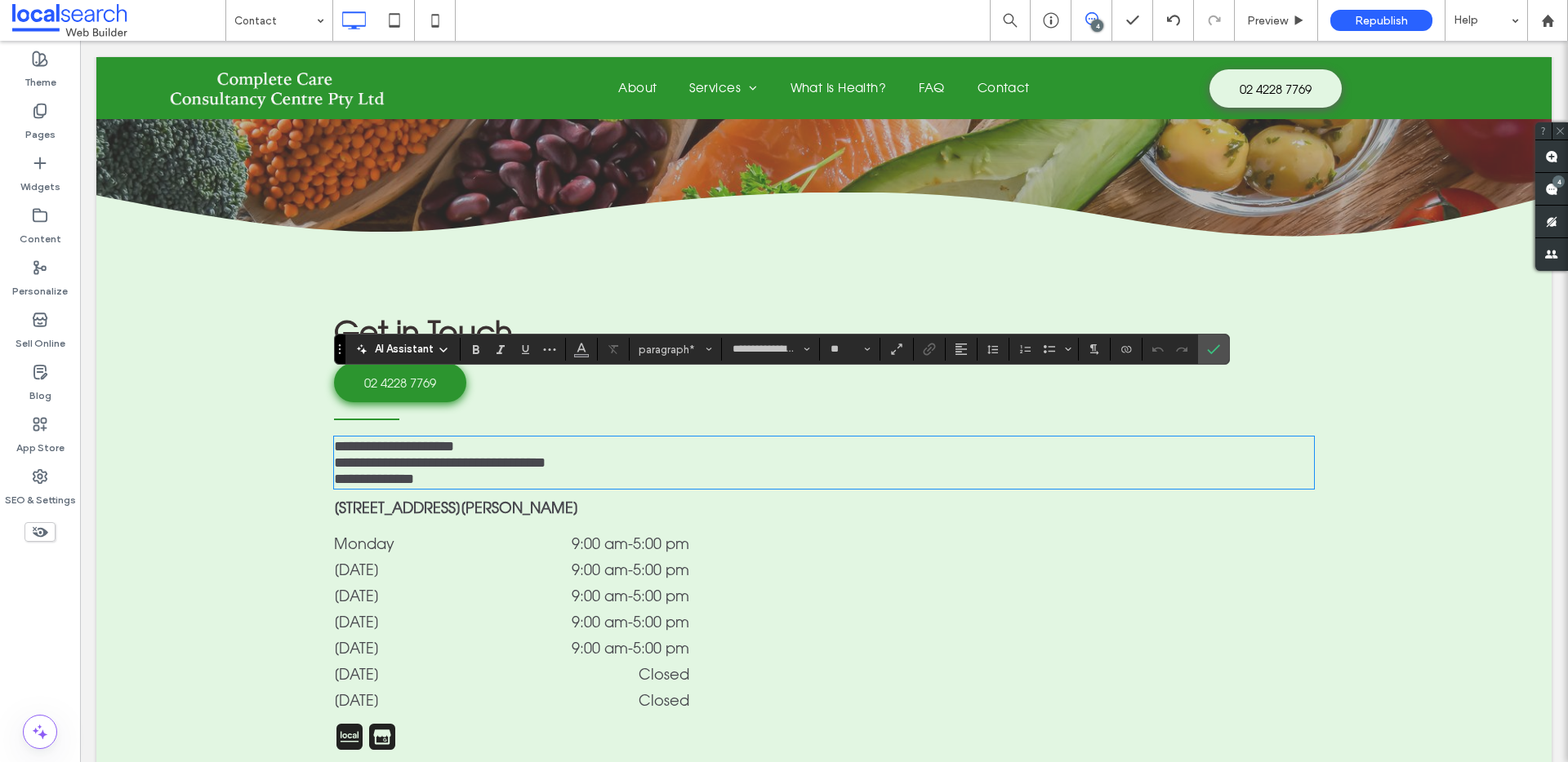
click at [615, 455] on p "**********" at bounding box center [824, 463] width 980 height 16
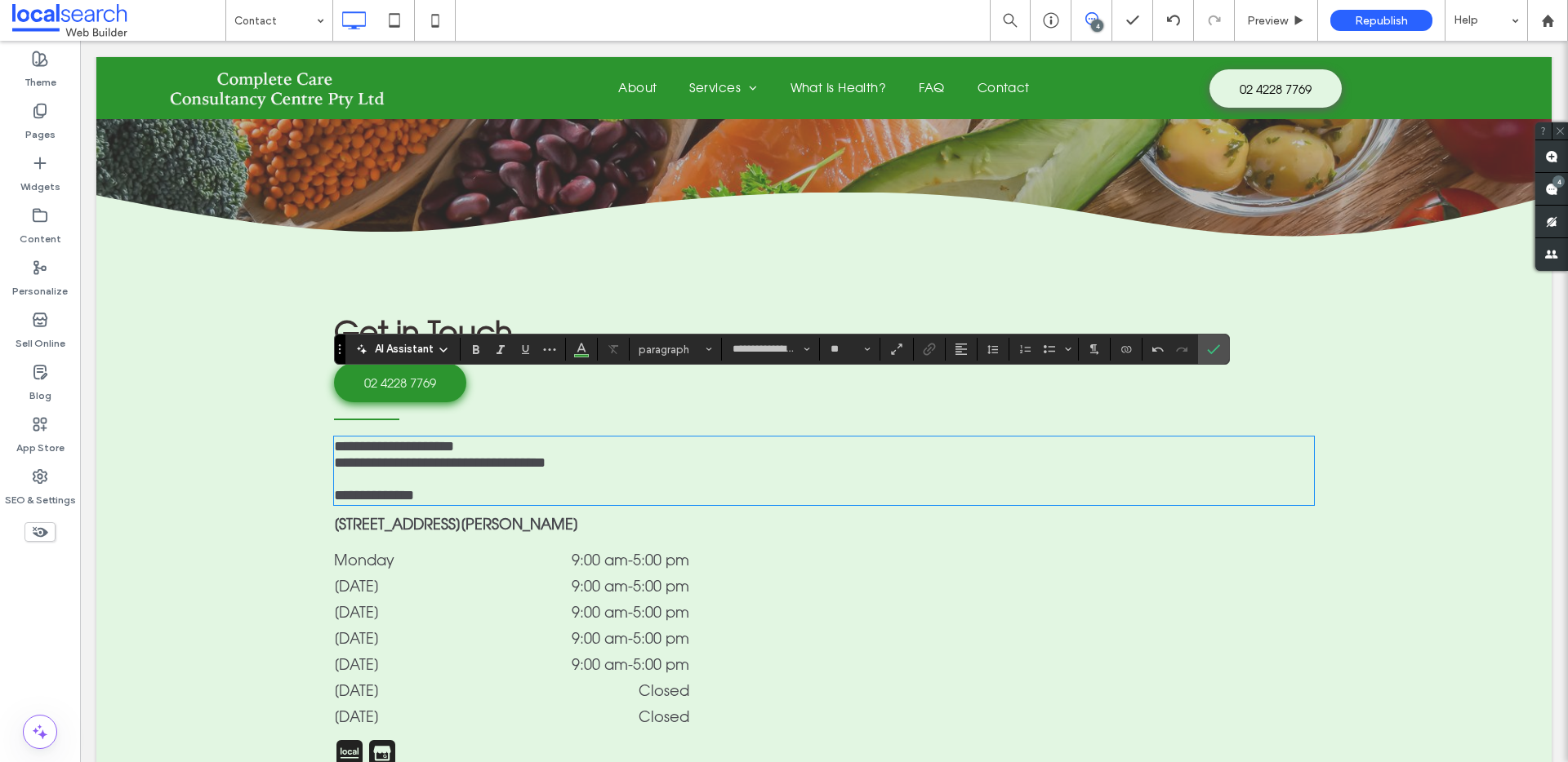
scroll to position [0, 0]
click at [1203, 360] on label "Confirm" at bounding box center [1213, 349] width 24 height 30
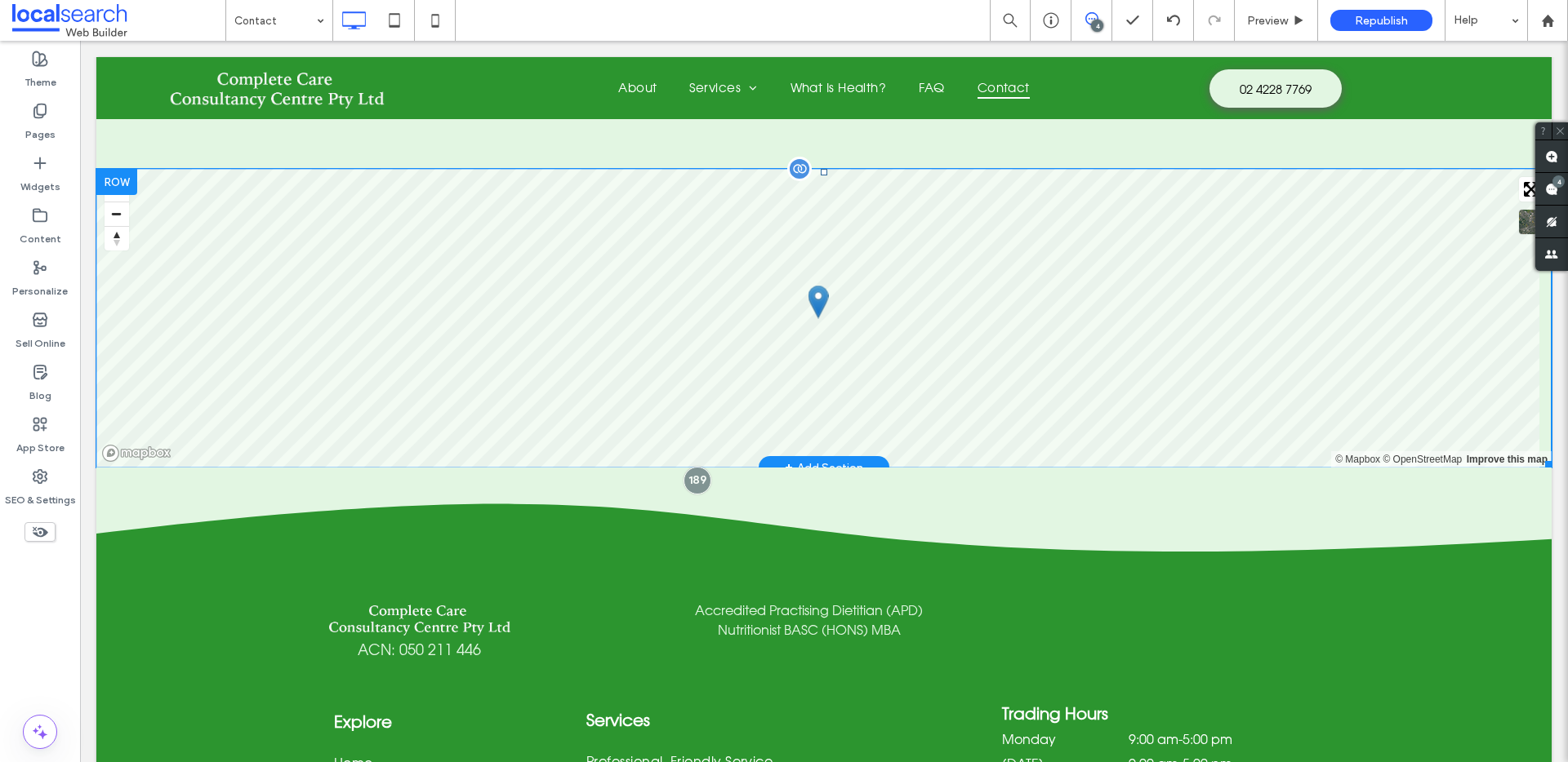
scroll to position [1268, 0]
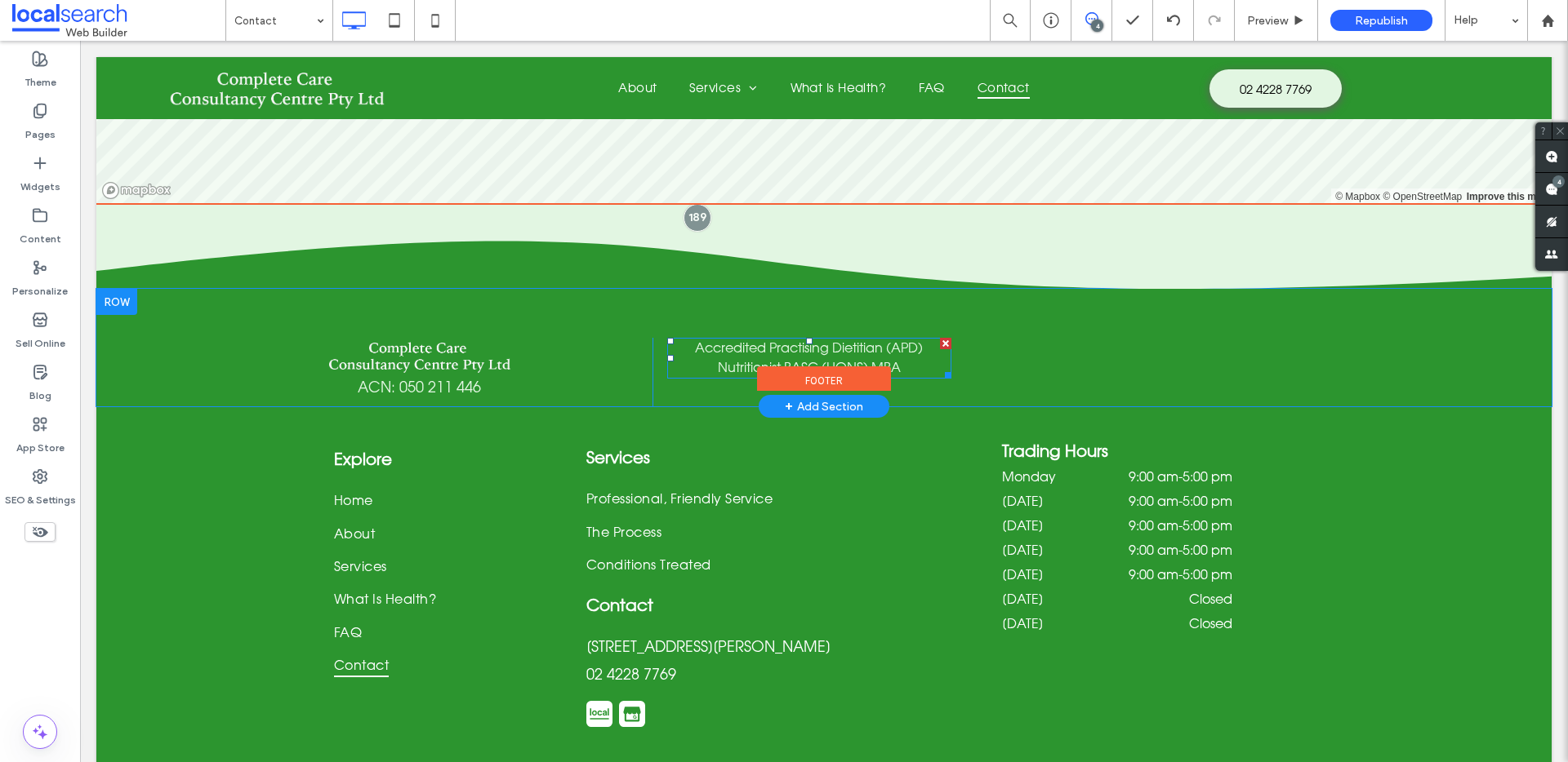
click at [929, 338] on p "Accredited Practising Dietitian (APD)" at bounding box center [809, 347] width 284 height 19
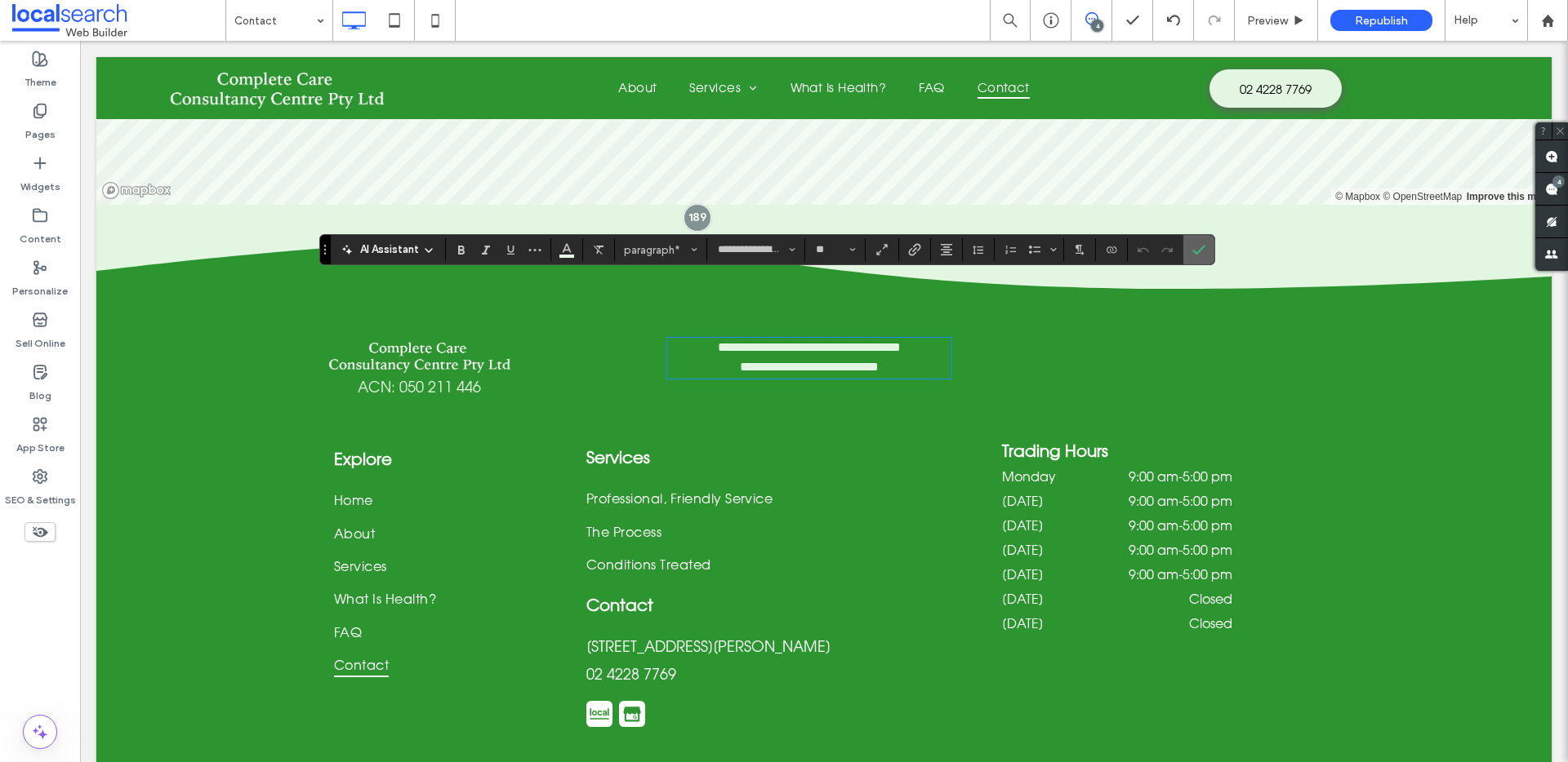
click at [1198, 248] on icon "Confirm" at bounding box center [1199, 250] width 13 height 13
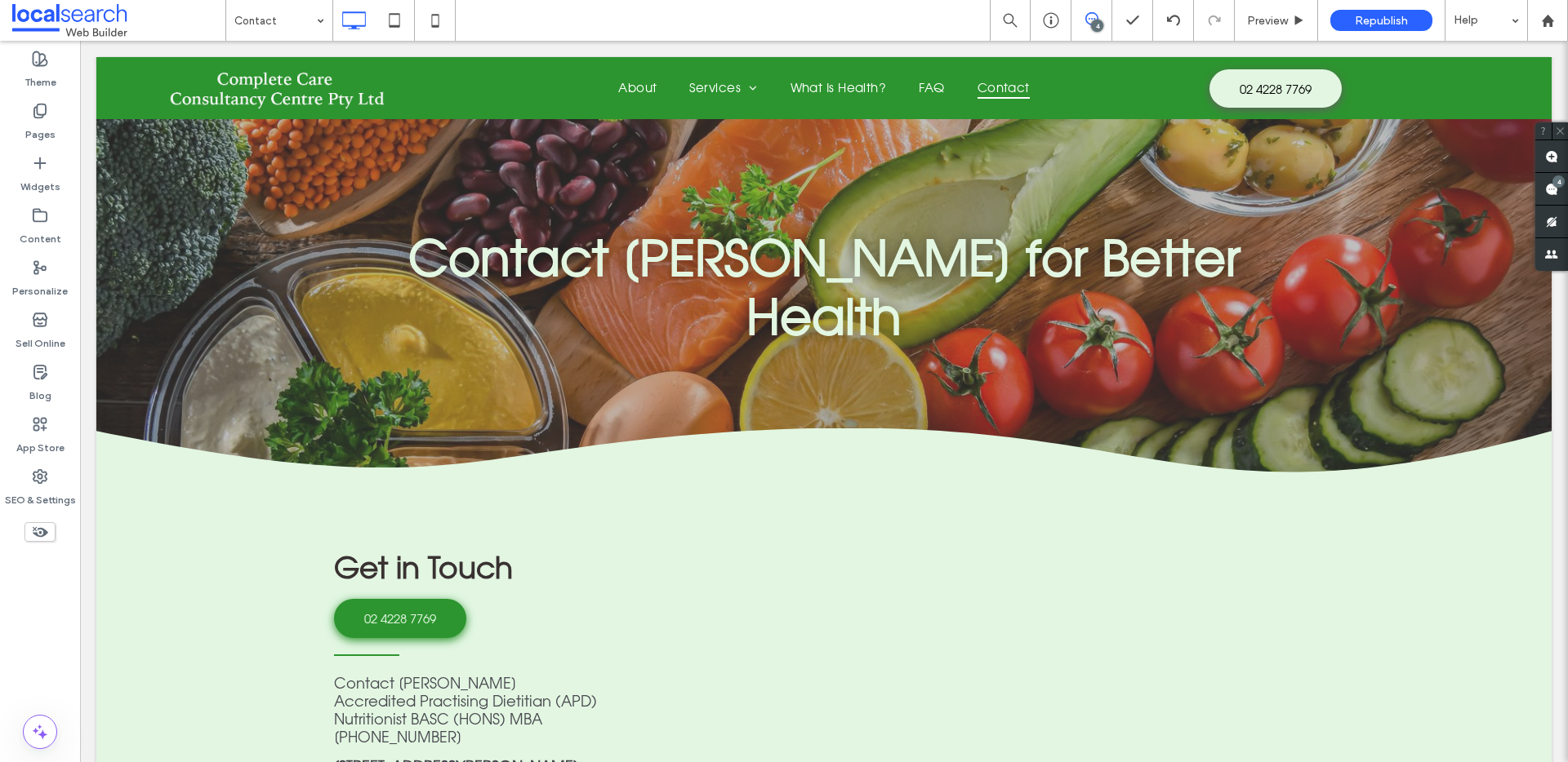
scroll to position [0, 0]
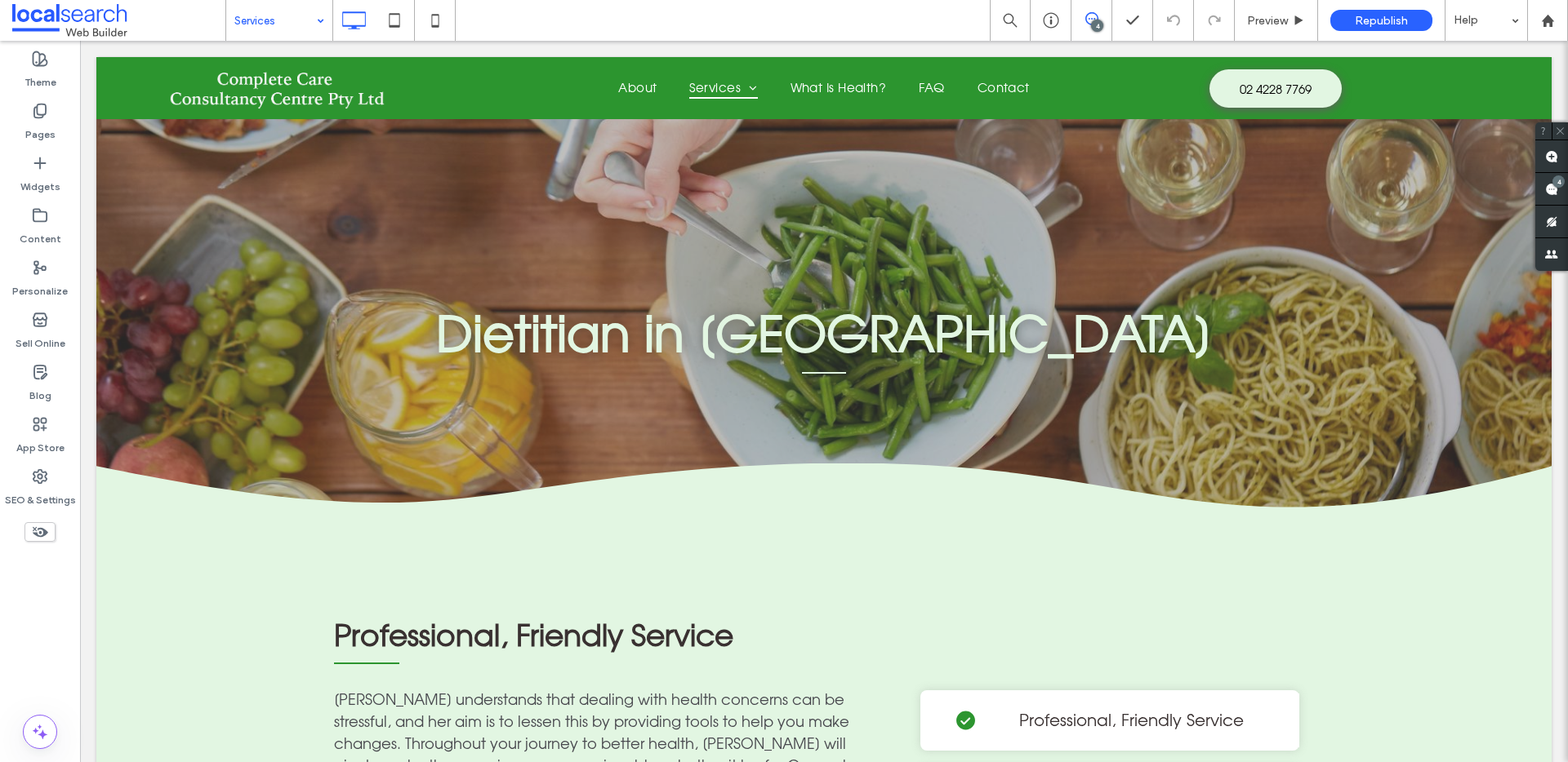
click at [294, 17] on input at bounding box center [274, 20] width 82 height 40
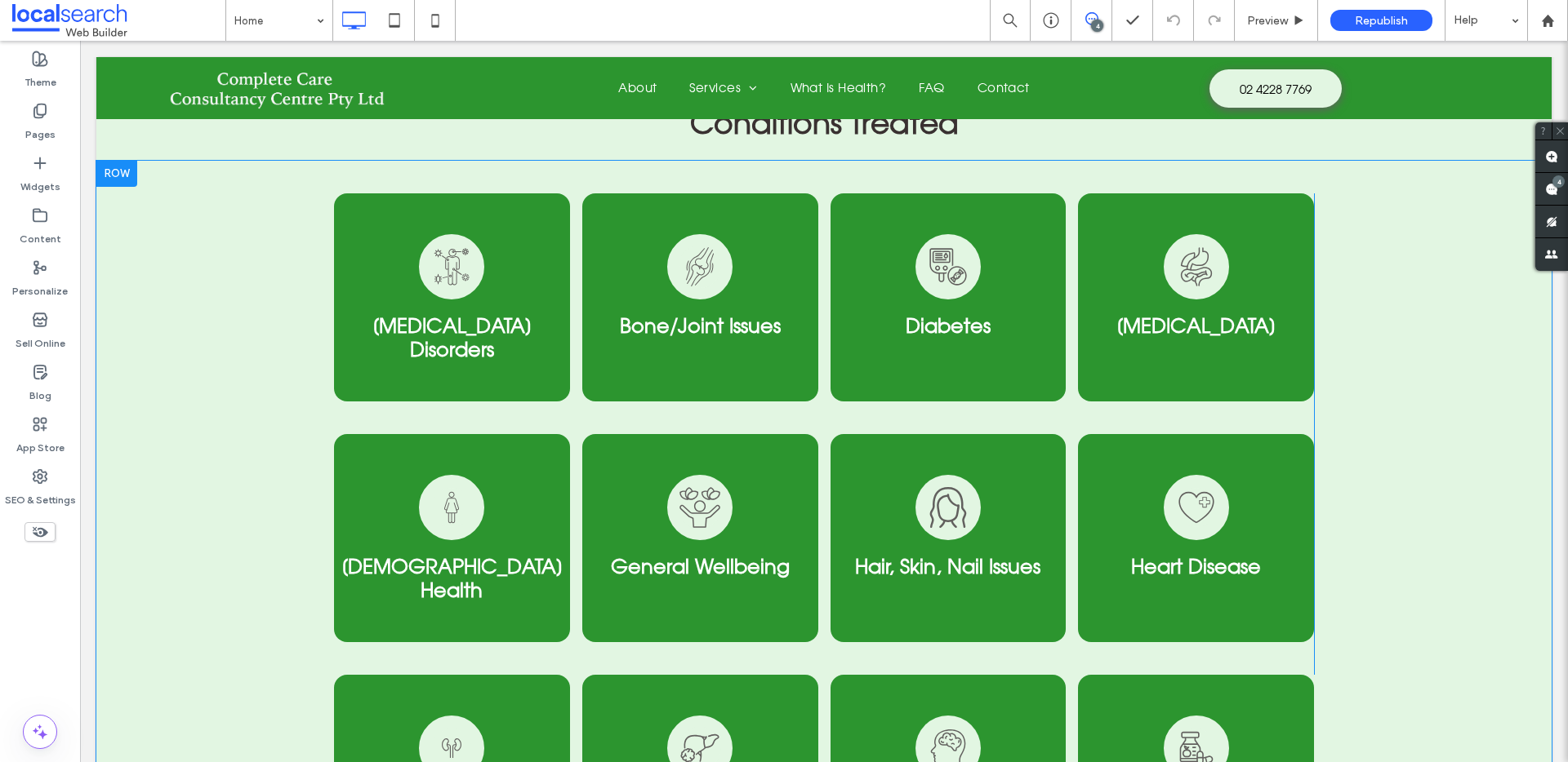
scroll to position [2880, 0]
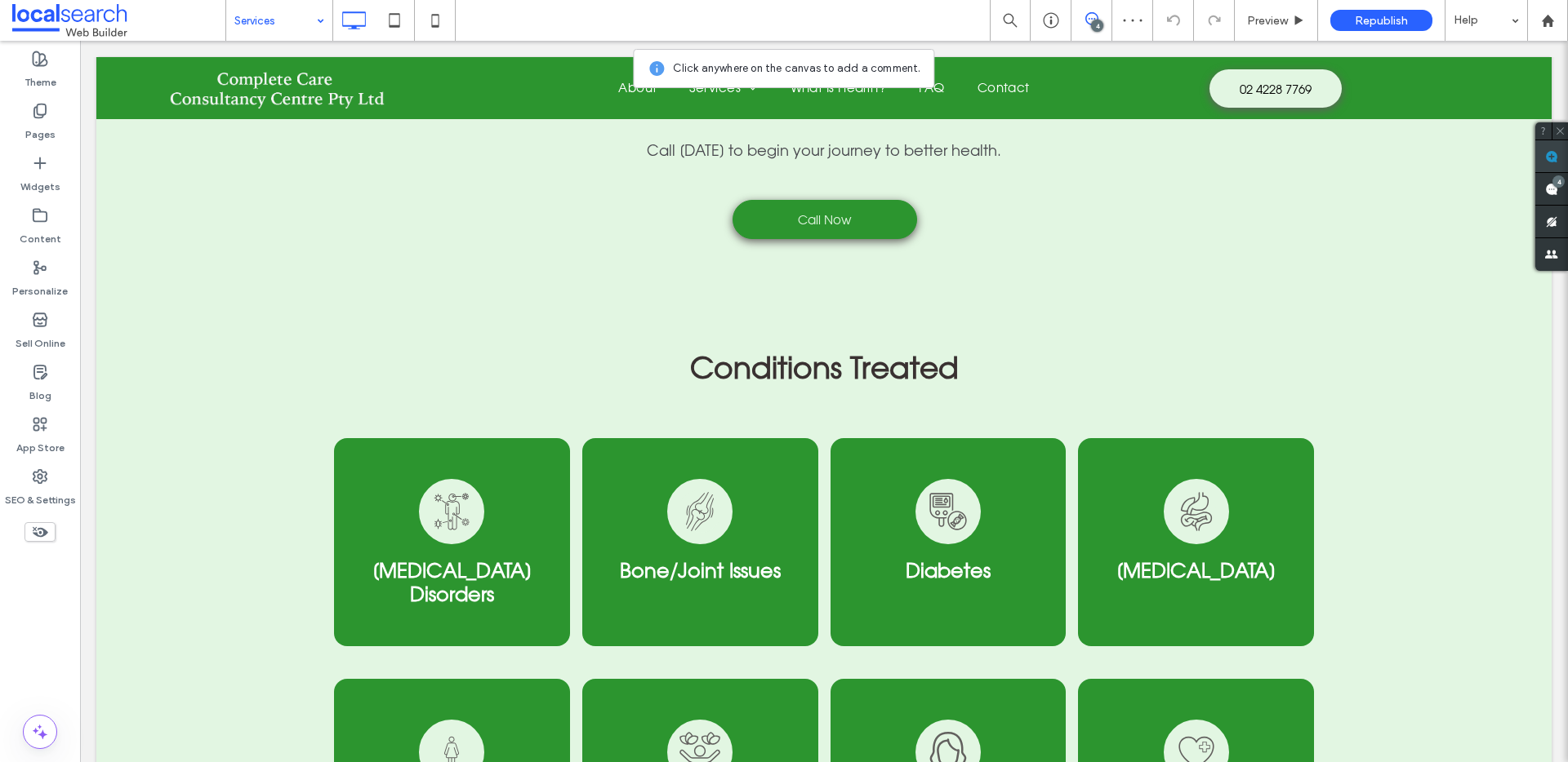
click at [1552, 156] on use at bounding box center [1552, 157] width 13 height 13
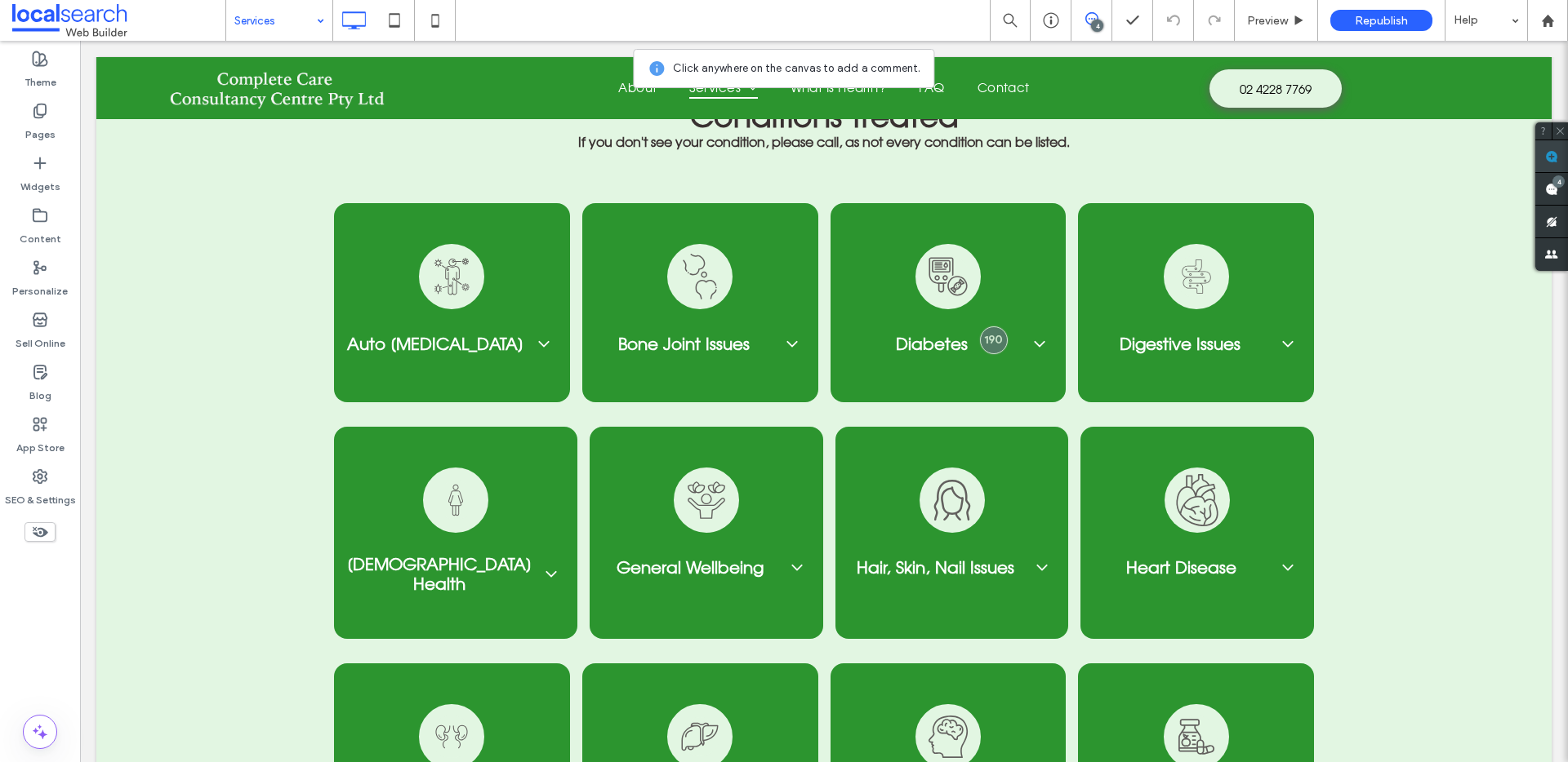
click at [1550, 165] on span at bounding box center [1552, 156] width 33 height 32
click at [1550, 190] on use at bounding box center [1552, 190] width 13 height 13
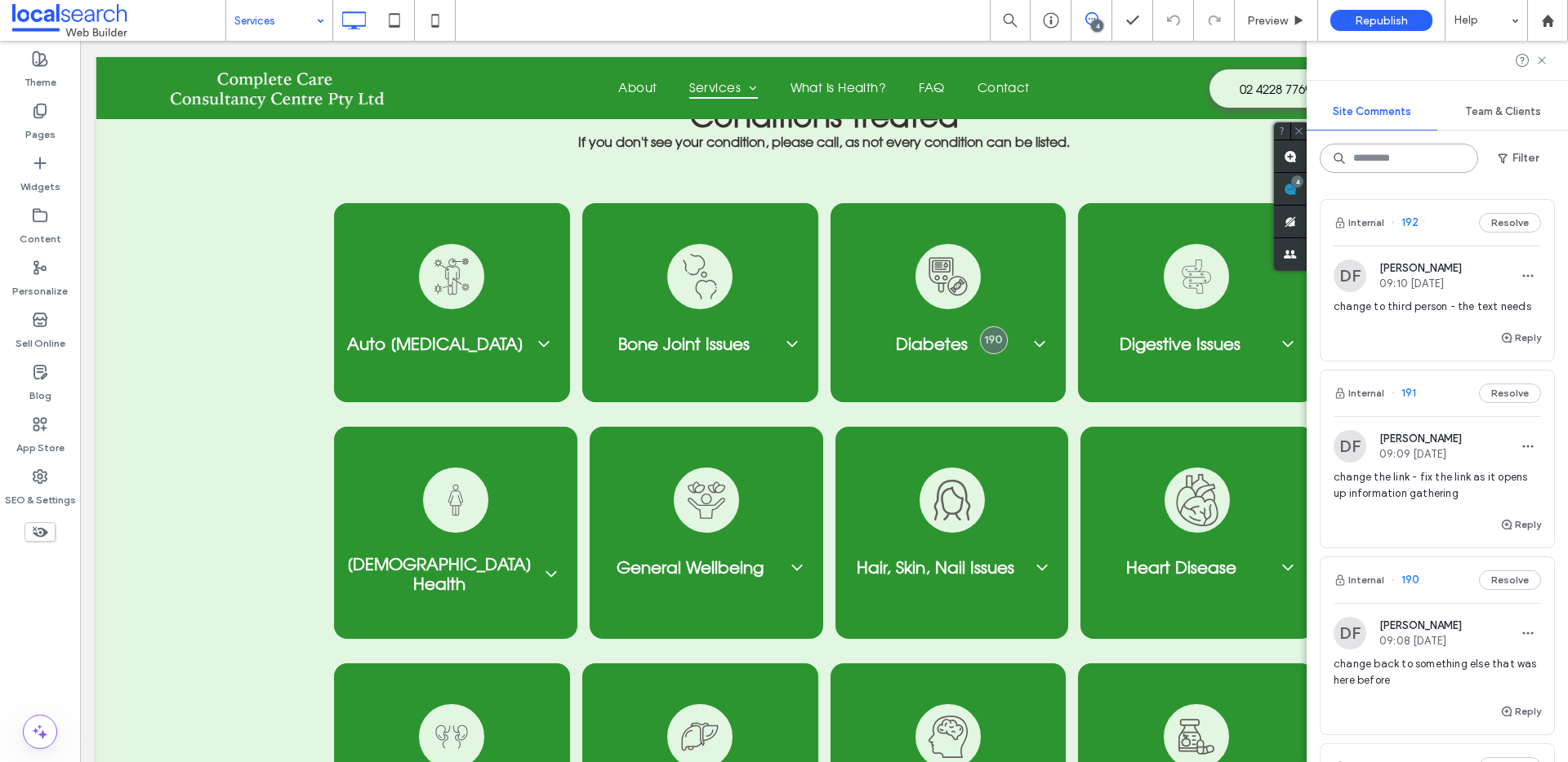
click at [1403, 162] on input at bounding box center [1399, 158] width 159 height 30
click at [1504, 158] on use "button" at bounding box center [1502, 159] width 9 height 10
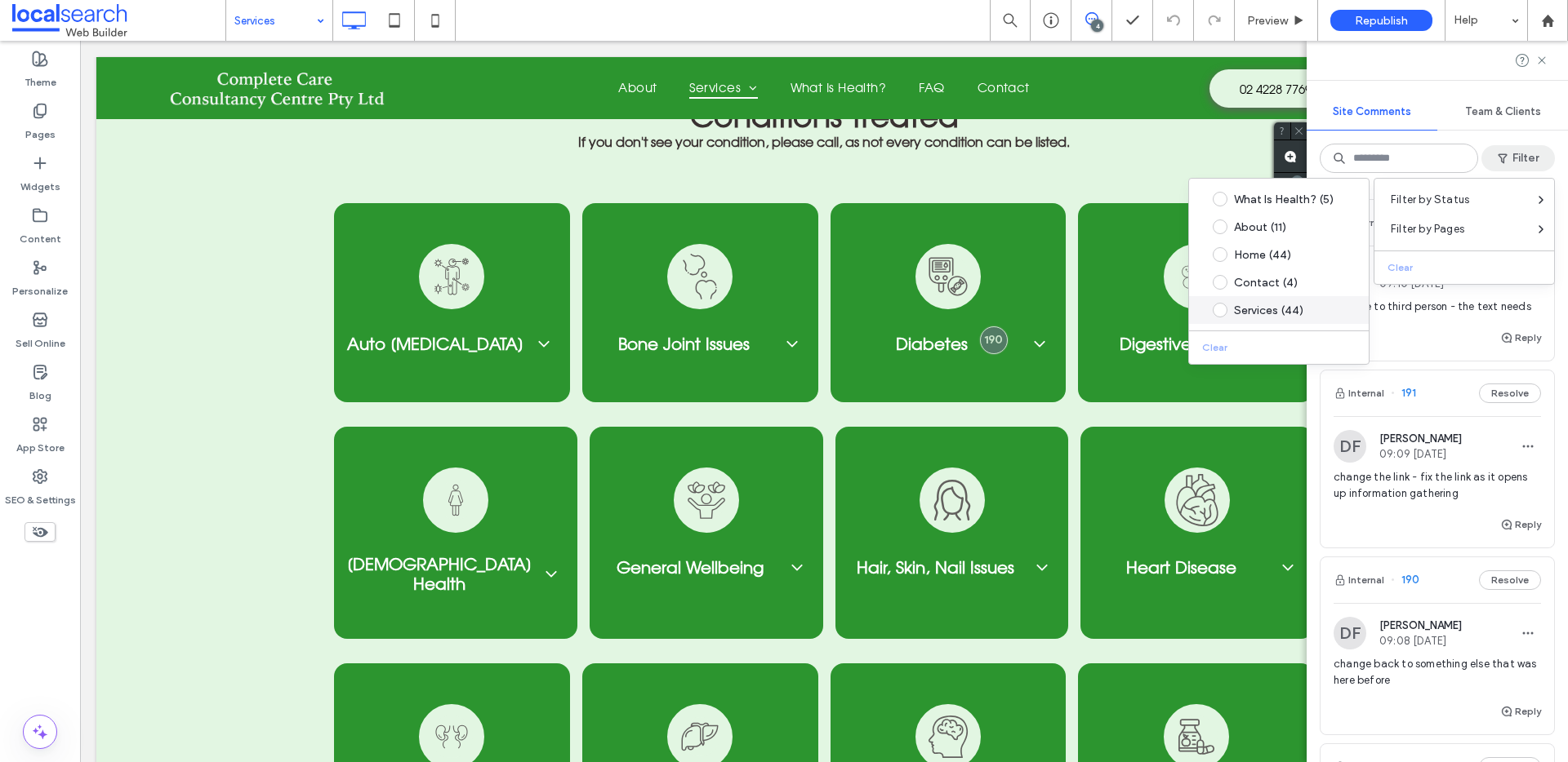
click at [1307, 304] on div "Services (44)" at bounding box center [1292, 311] width 116 height 13
click at [1402, 151] on input at bounding box center [1390, 158] width 141 height 30
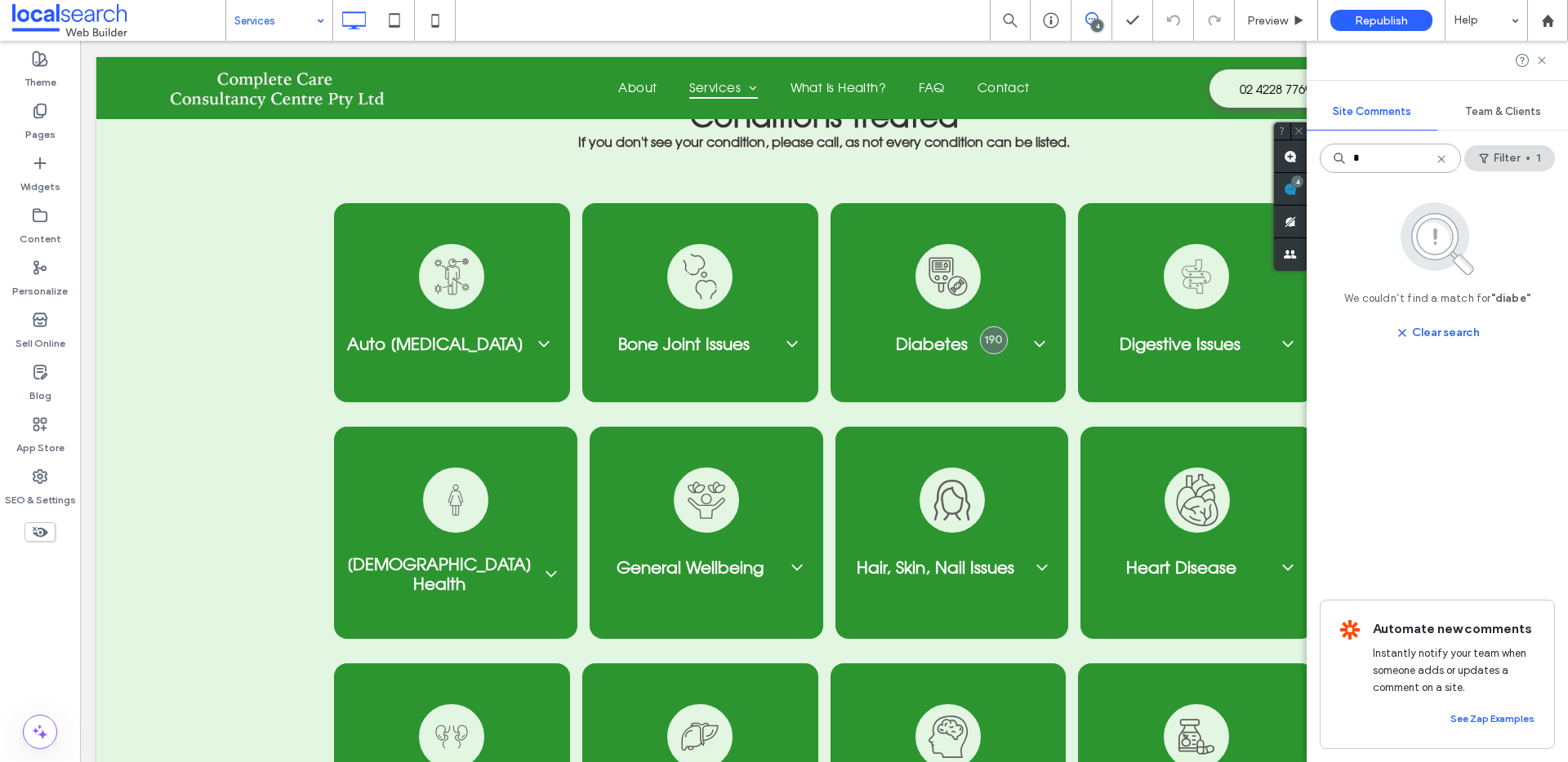
type input "*"
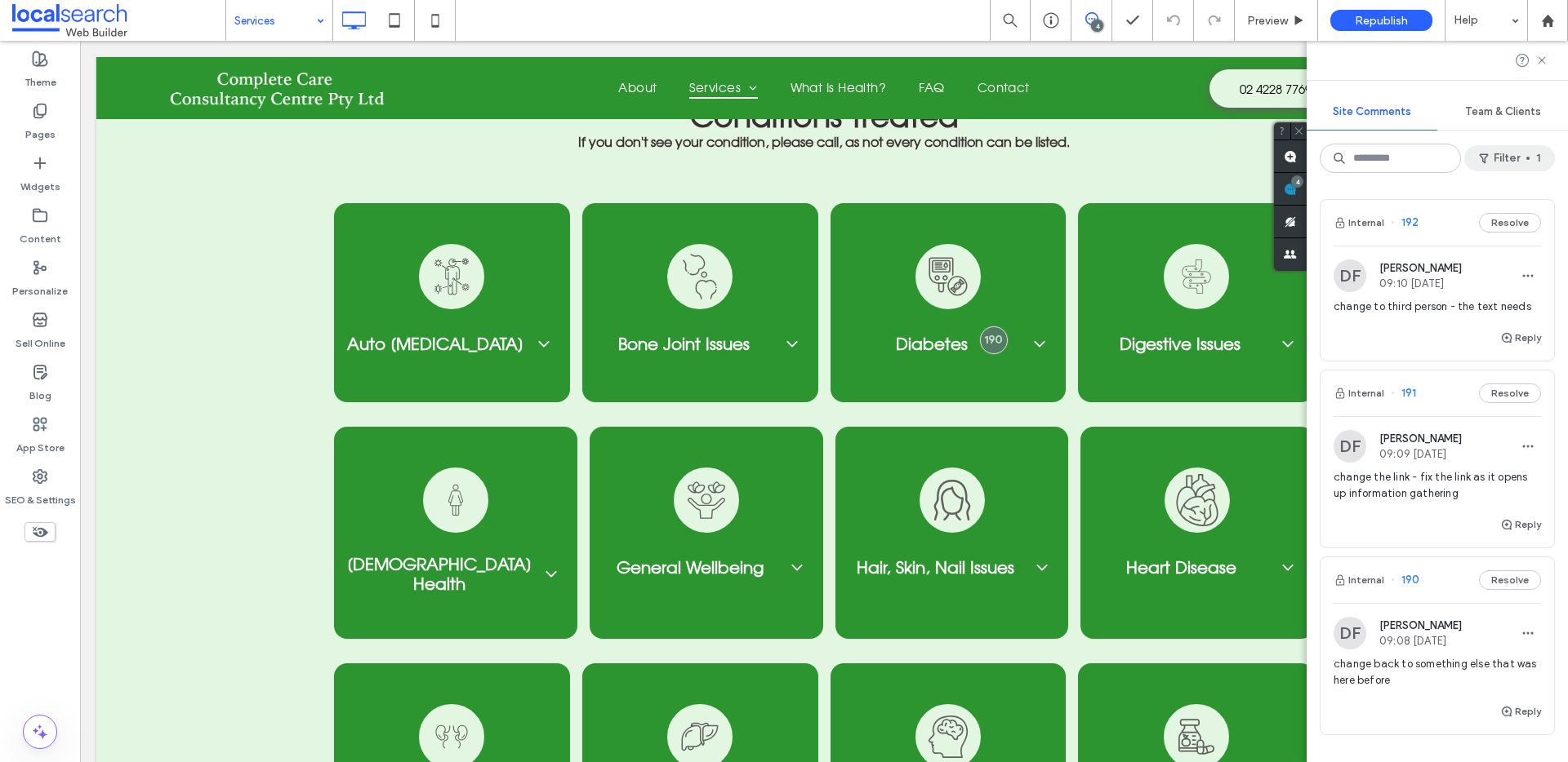
click at [1517, 154] on button "Filter 1" at bounding box center [1509, 158] width 90 height 26
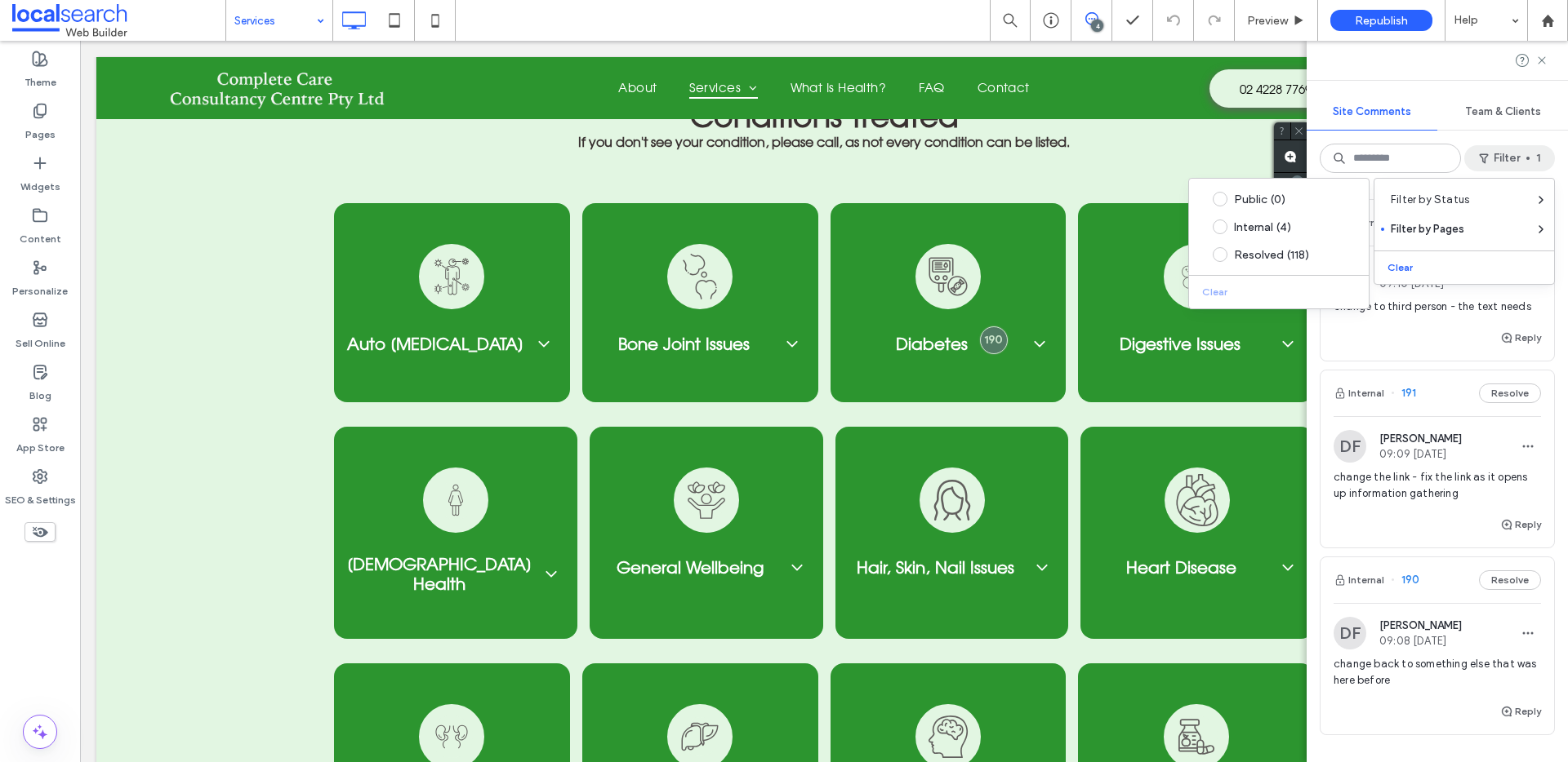
click at [1546, 127] on div "Team & Clients" at bounding box center [1503, 112] width 131 height 36
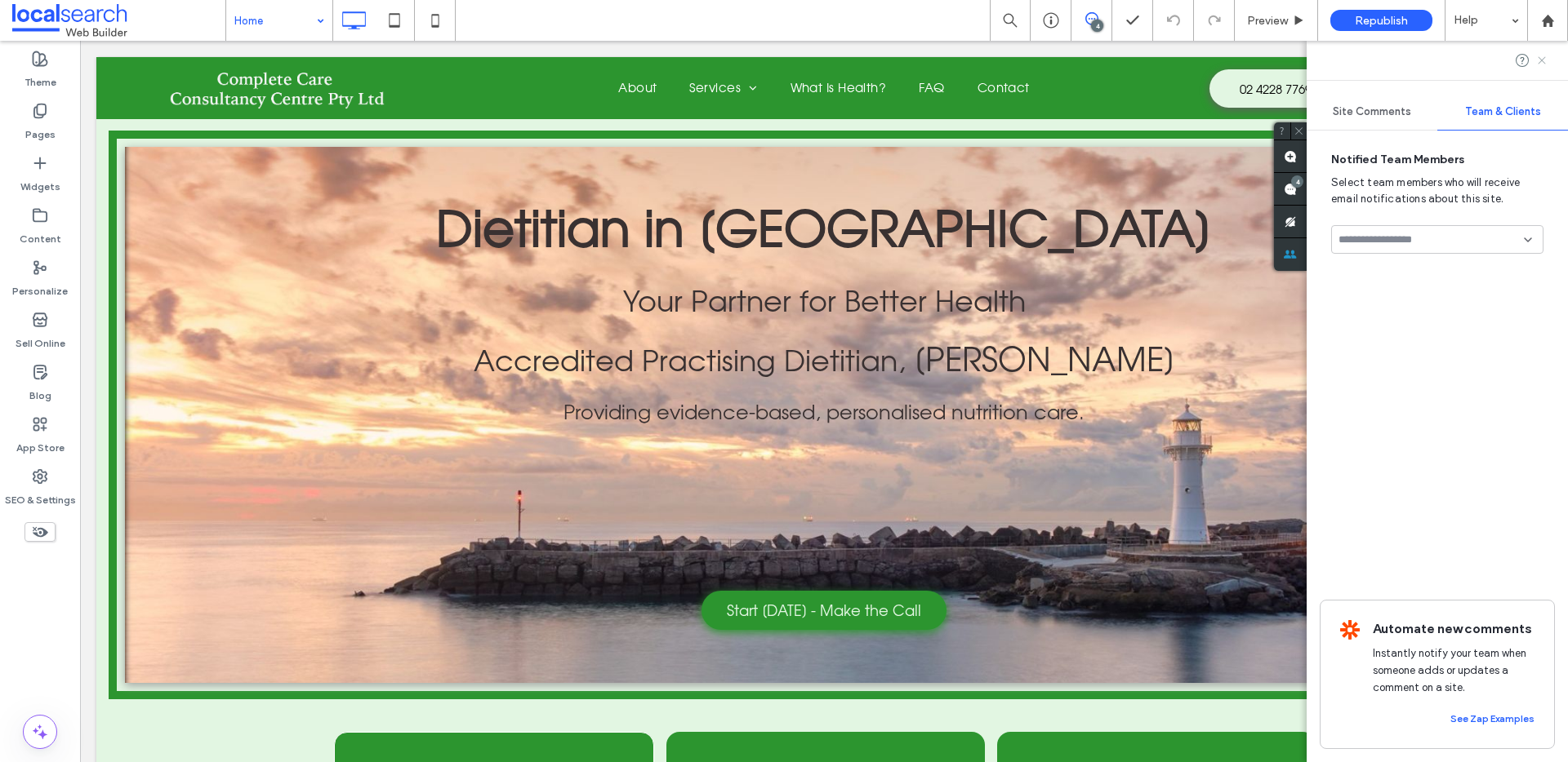
click at [1535, 57] on icon at bounding box center [1542, 61] width 13 height 13
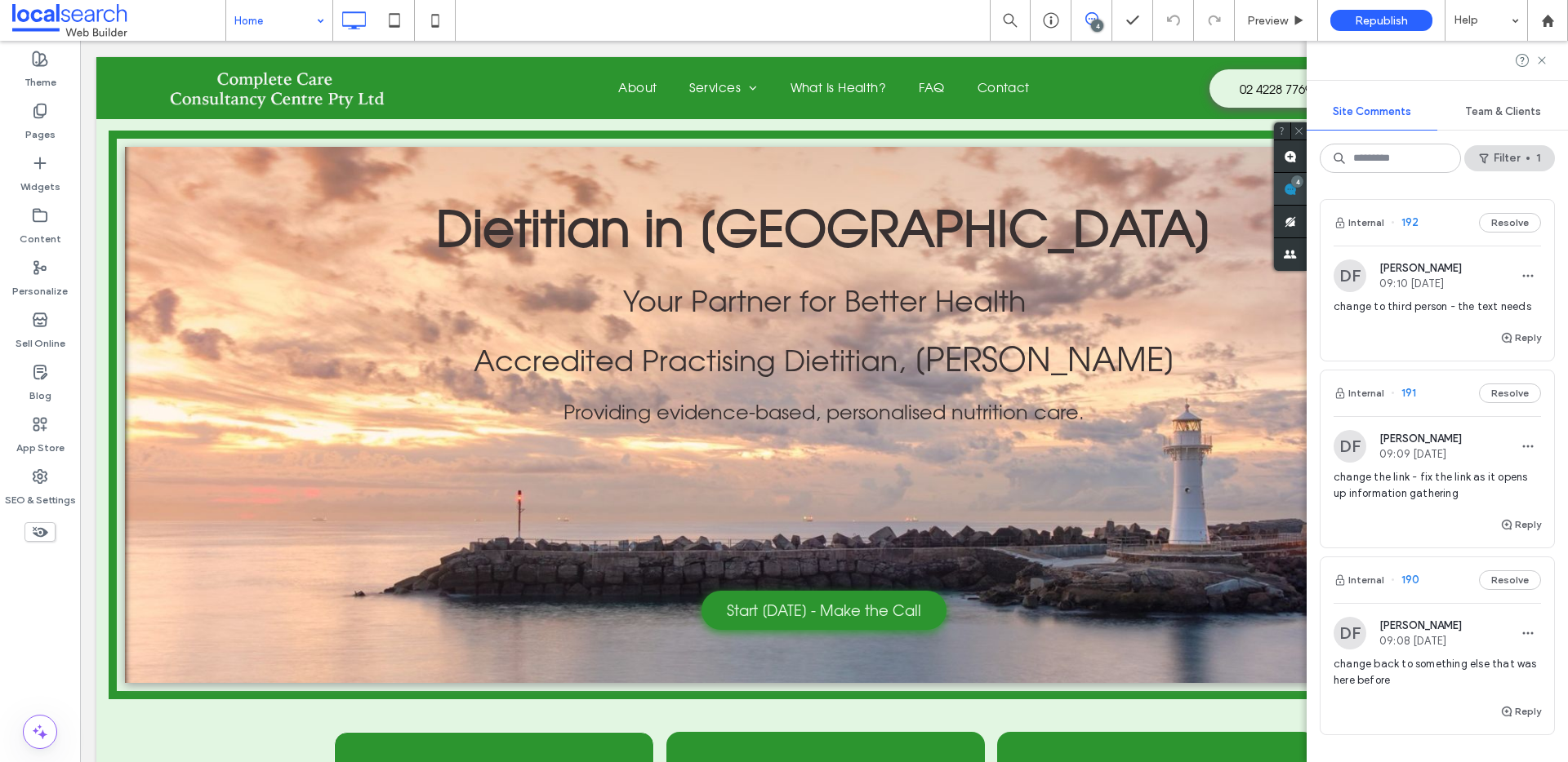
click at [1548, 194] on div "Site Comments Team & Clients Filter 1 Internal 192 Resolve DF Dorotea Finn 09:1…" at bounding box center [1436, 401] width 261 height 722
click at [1513, 154] on button "Filter 1" at bounding box center [1509, 158] width 90 height 26
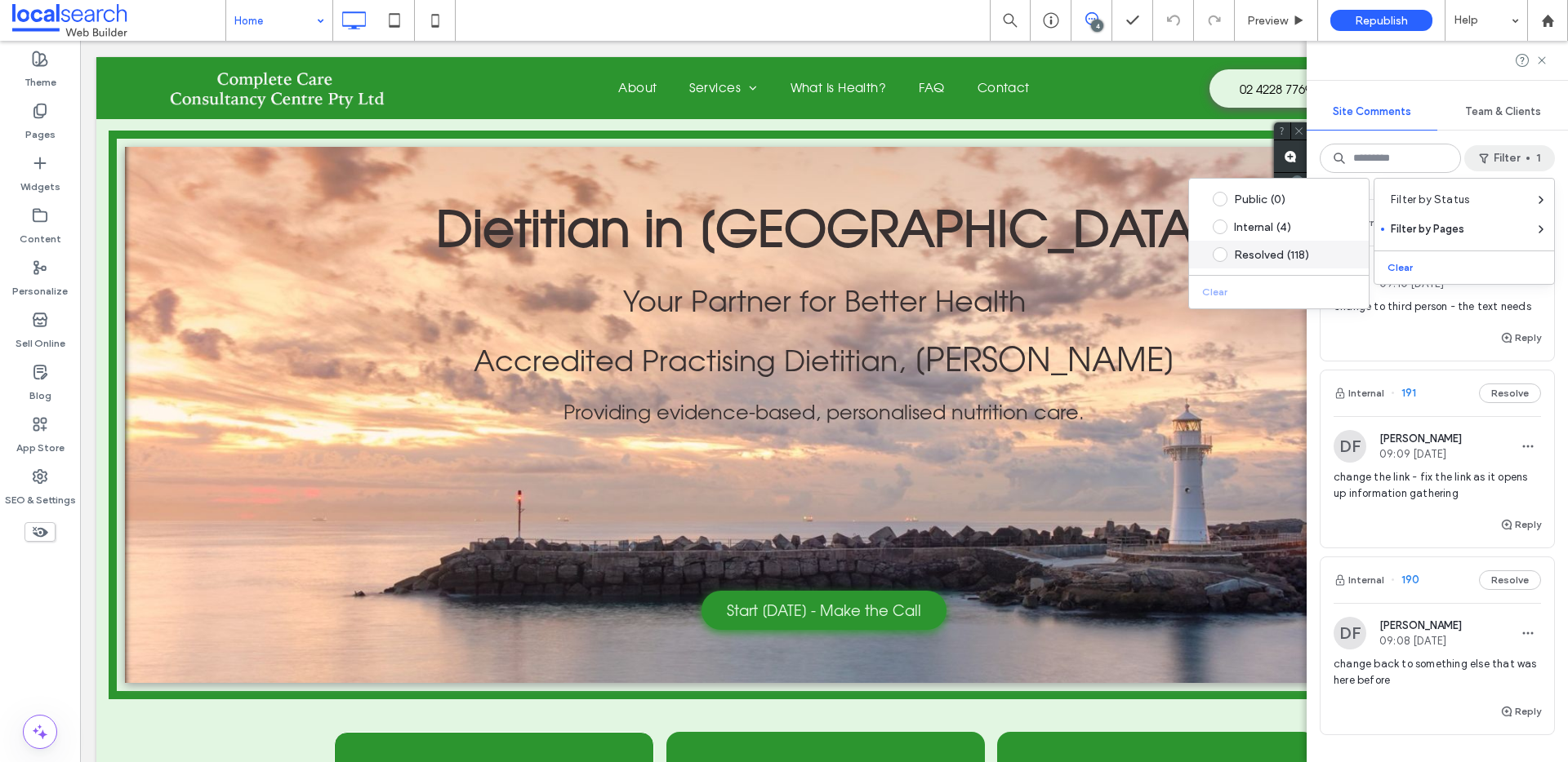
click at [1281, 258] on div "Resolved (118)" at bounding box center [1292, 255] width 116 height 13
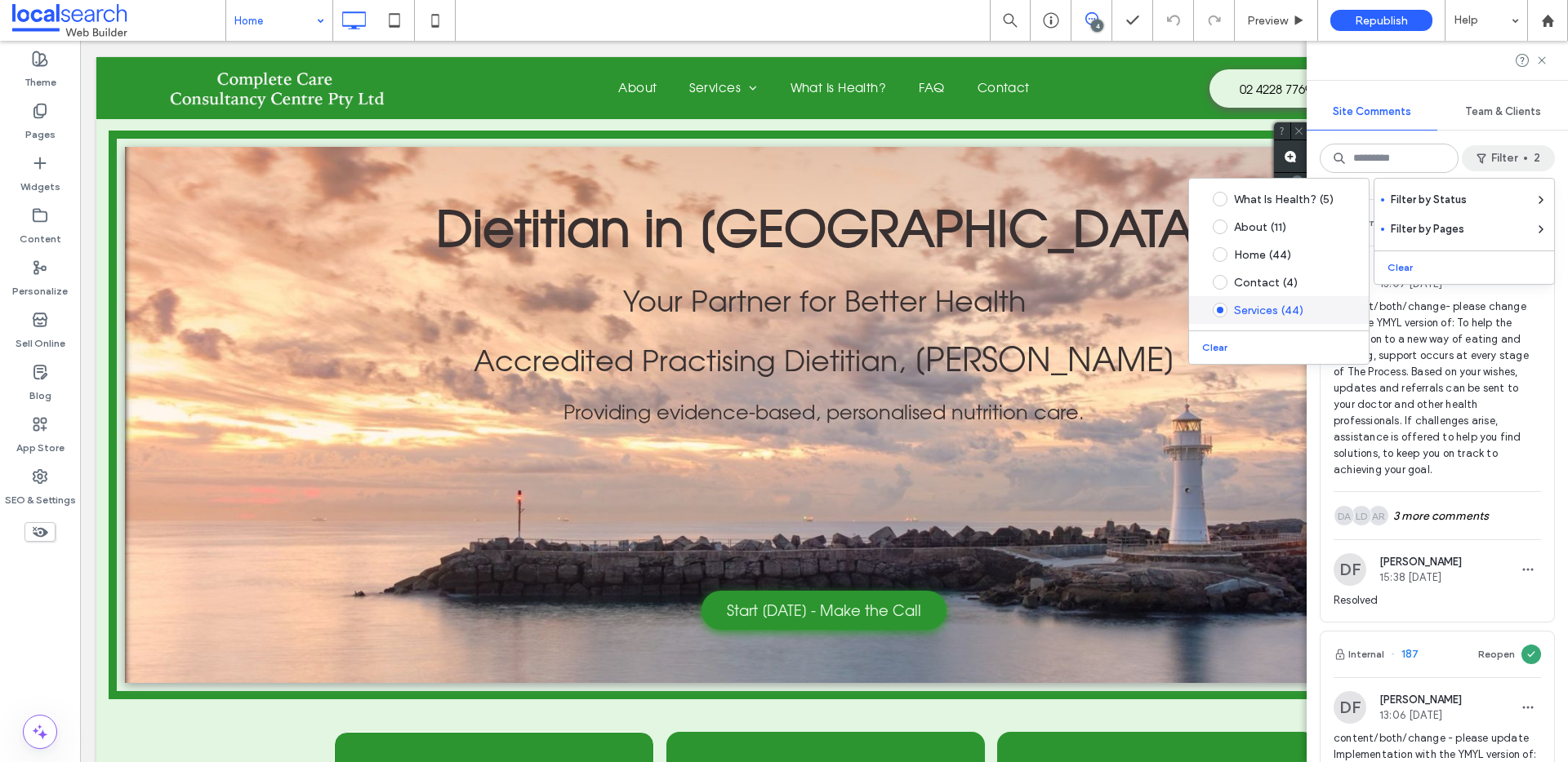
click at [1279, 315] on div "Services (44)" at bounding box center [1292, 311] width 116 height 13
click at [1243, 345] on div "Clear" at bounding box center [1278, 344] width 180 height 27
click at [1242, 349] on div "Clear" at bounding box center [1278, 344] width 180 height 27
click at [1212, 349] on button "Clear" at bounding box center [1216, 347] width 41 height 19
click at [1375, 158] on input at bounding box center [1390, 158] width 141 height 30
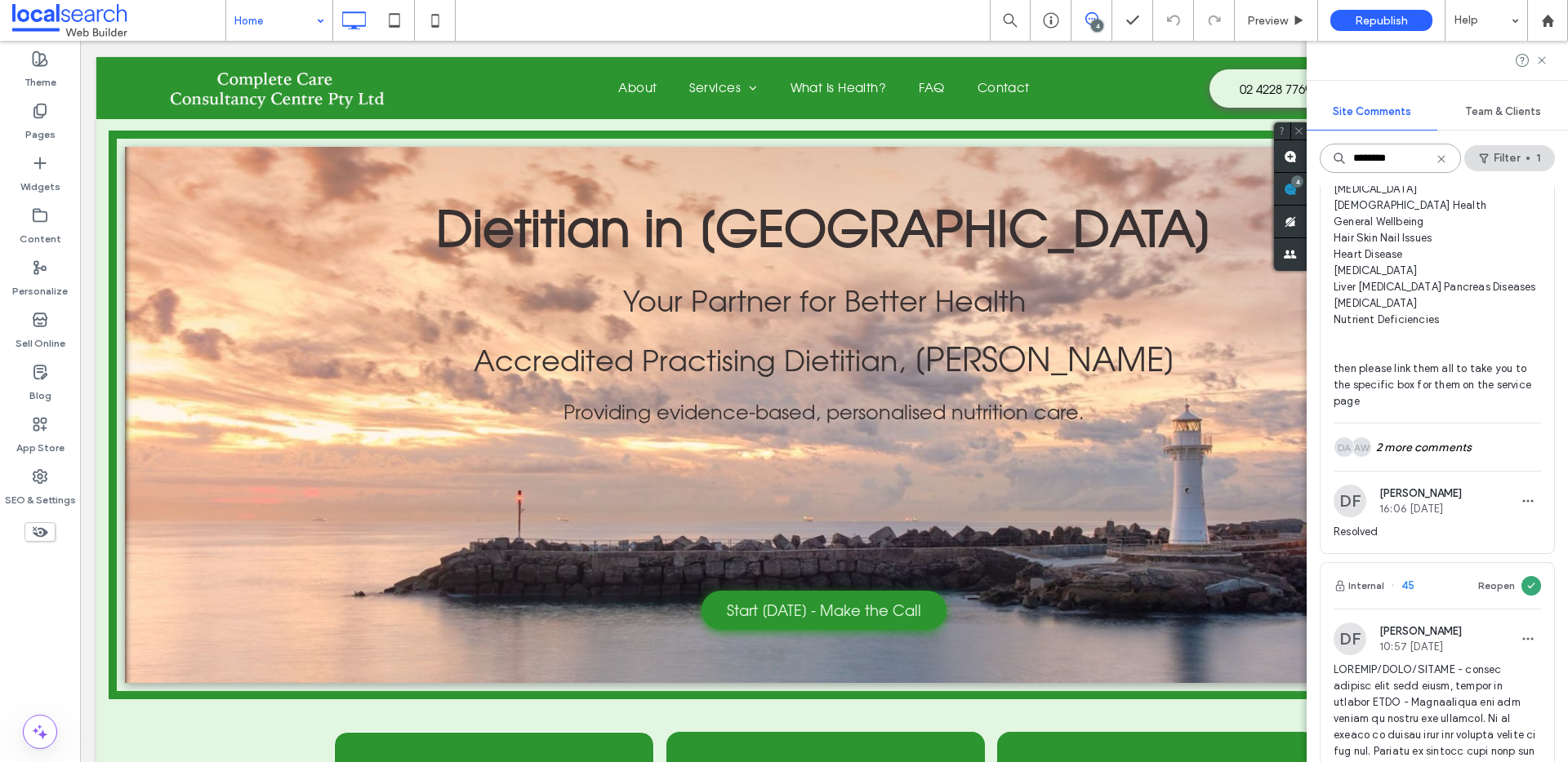
scroll to position [3512, 0]
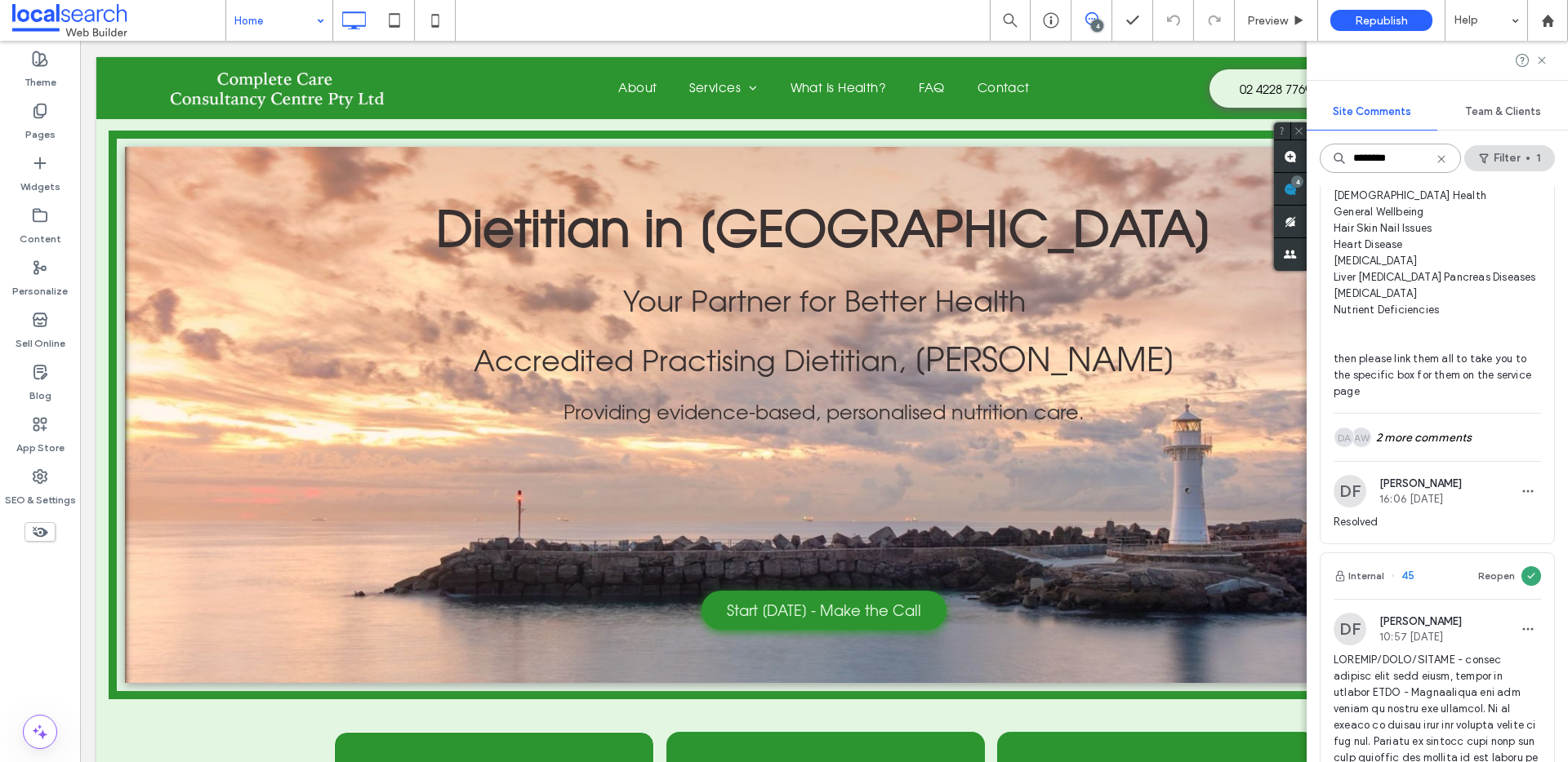
type input "********"
click at [1446, 413] on div "dev/both/change - please organise these to be in an alphabetical order: Autoimm…" at bounding box center [1436, 251] width 207 height 323
click at [1462, 461] on div "AW DA 2 more comments" at bounding box center [1436, 437] width 207 height 47
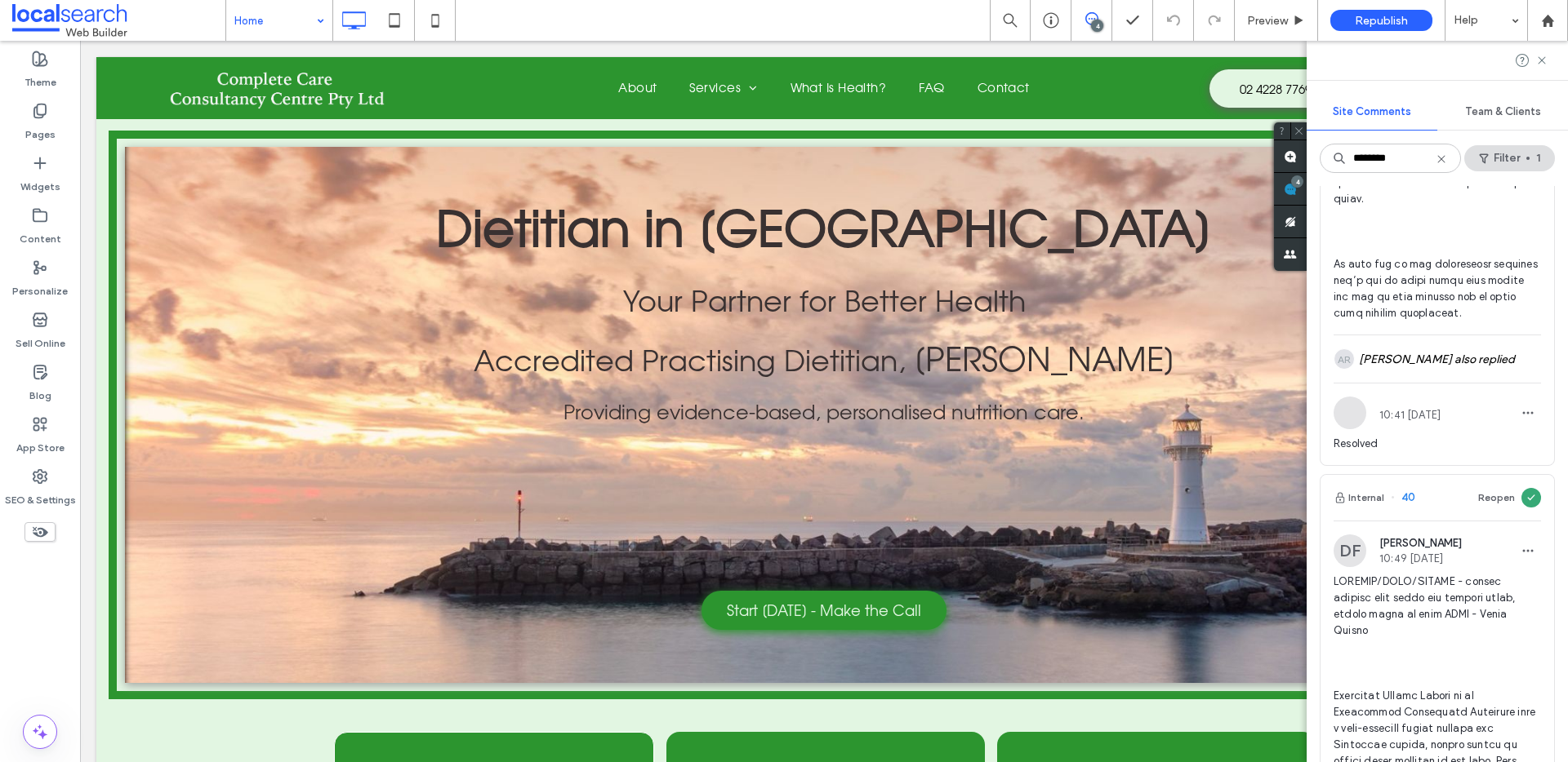
scroll to position [4788, 0]
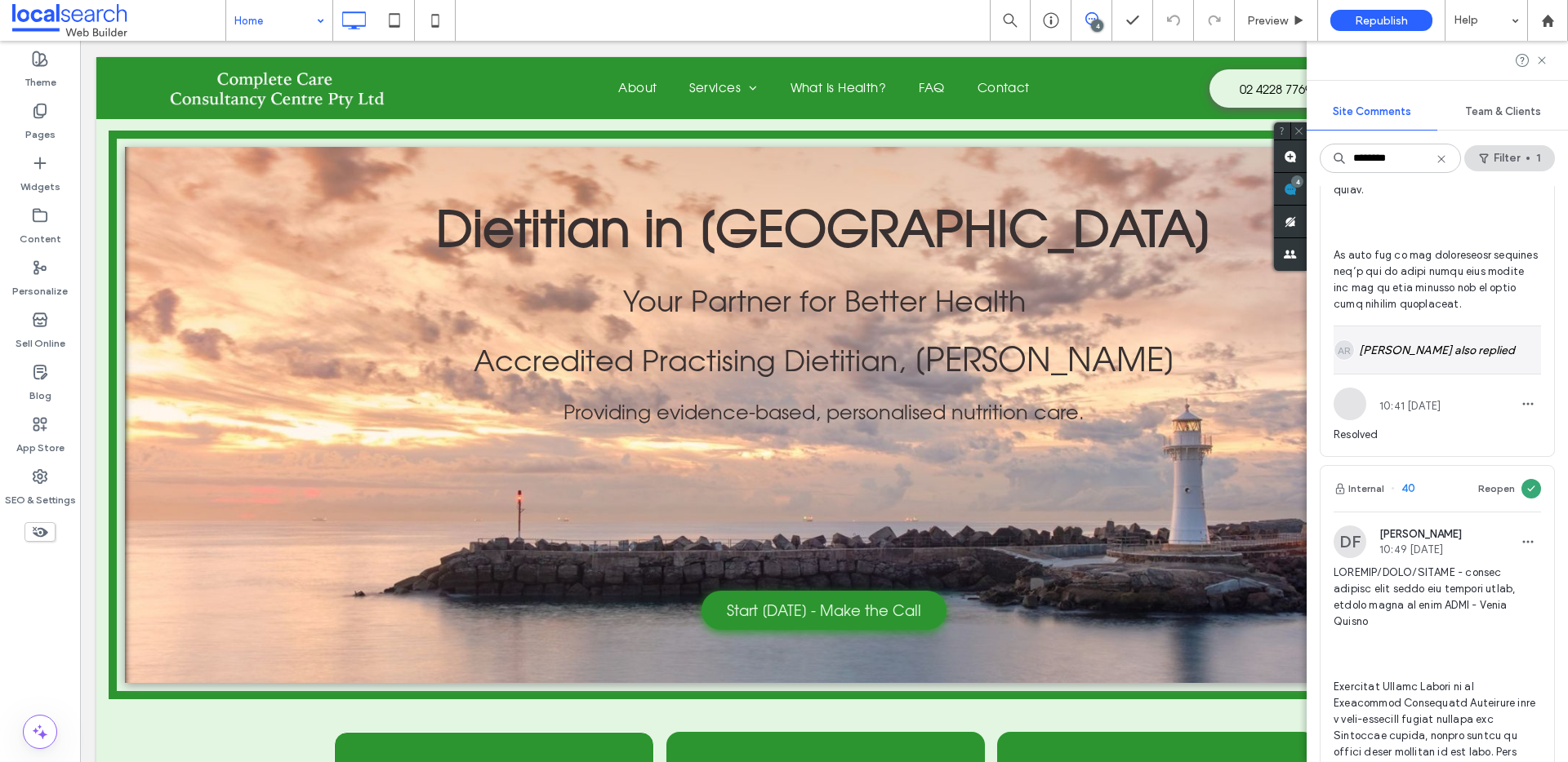
click at [1437, 374] on div "AR Ashlee Robin also replied" at bounding box center [1436, 349] width 207 height 47
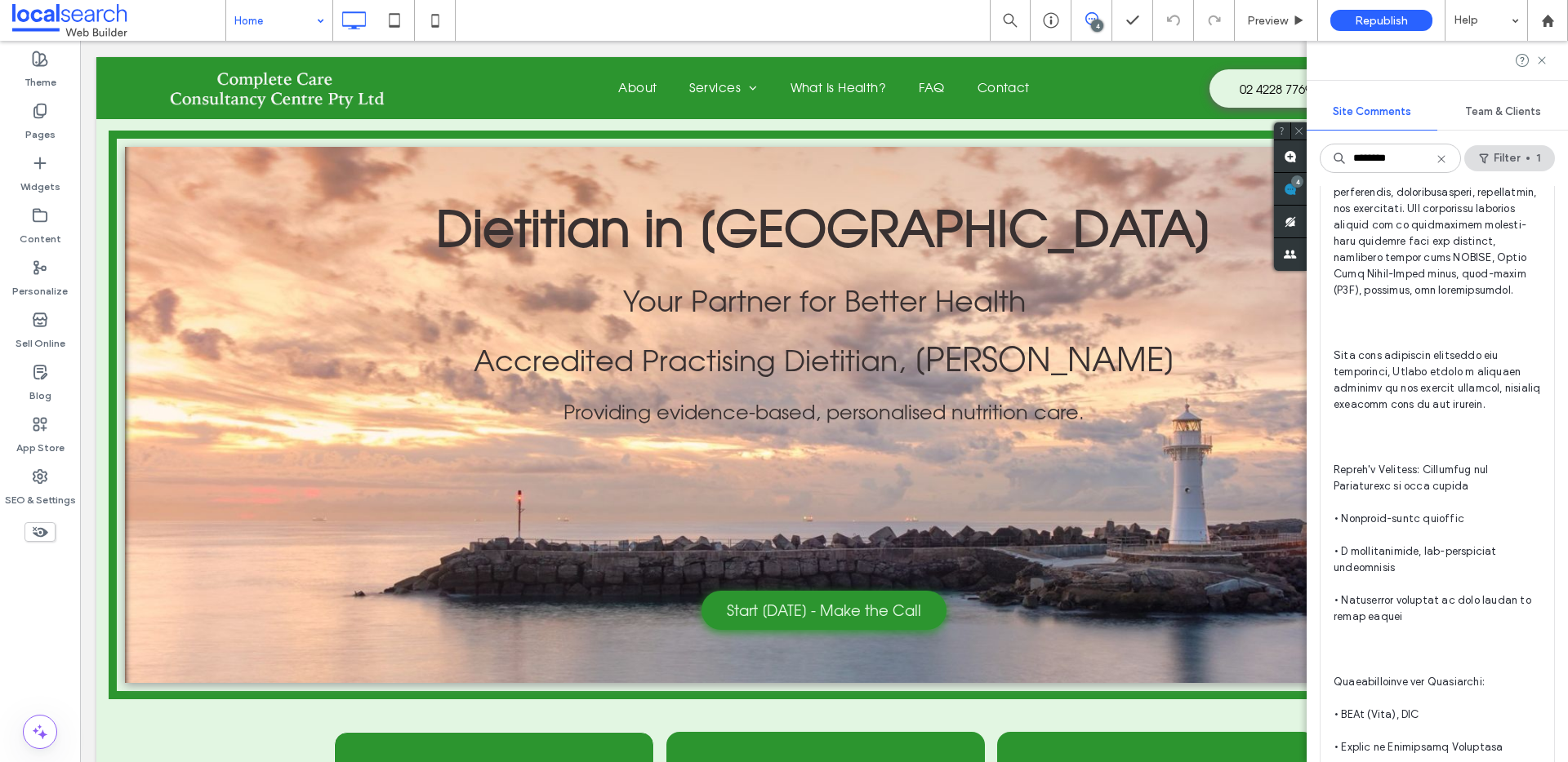
scroll to position [5959, 0]
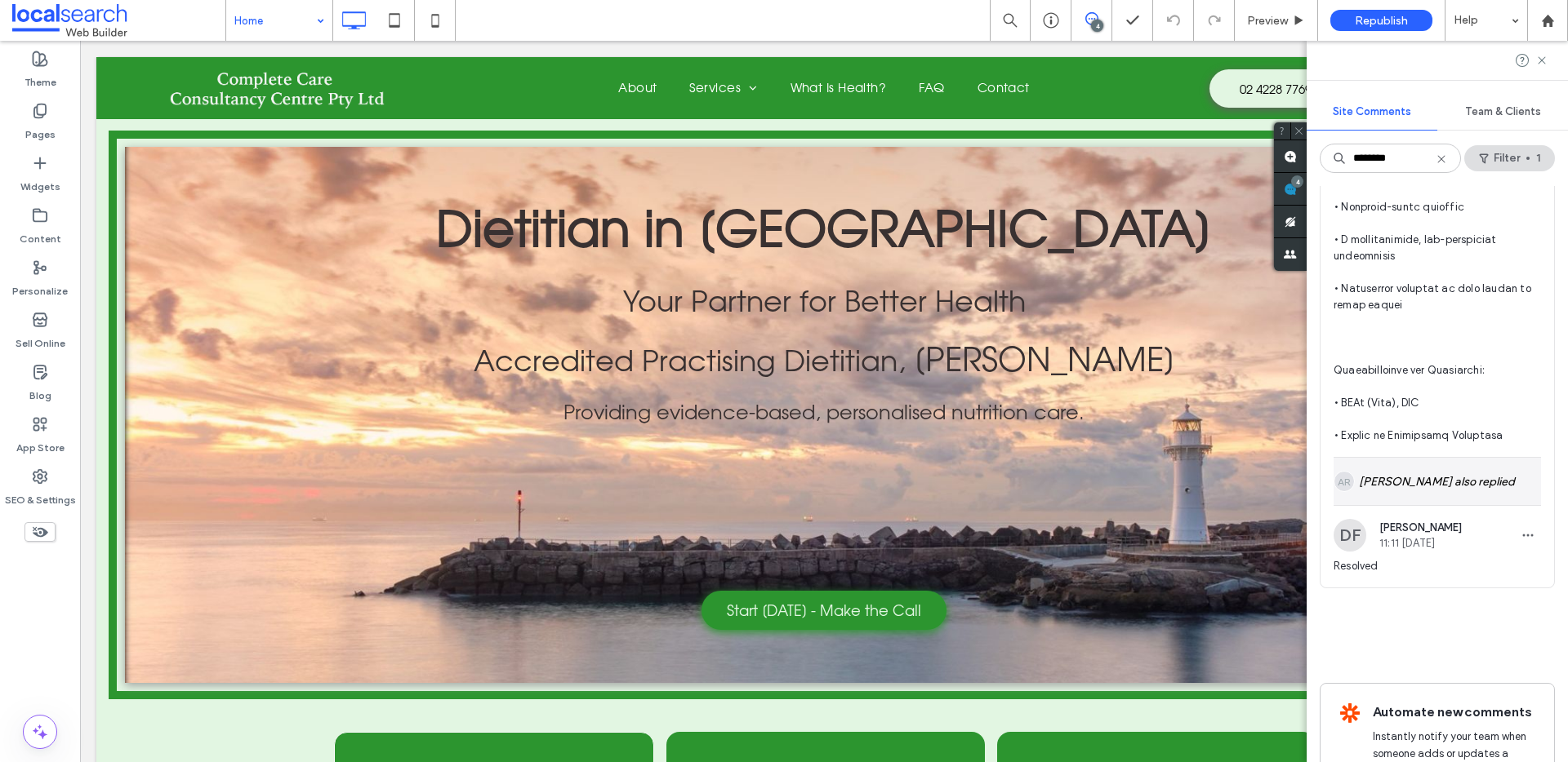
click at [1465, 505] on div "AR Ashlee Robin also replied" at bounding box center [1436, 481] width 207 height 47
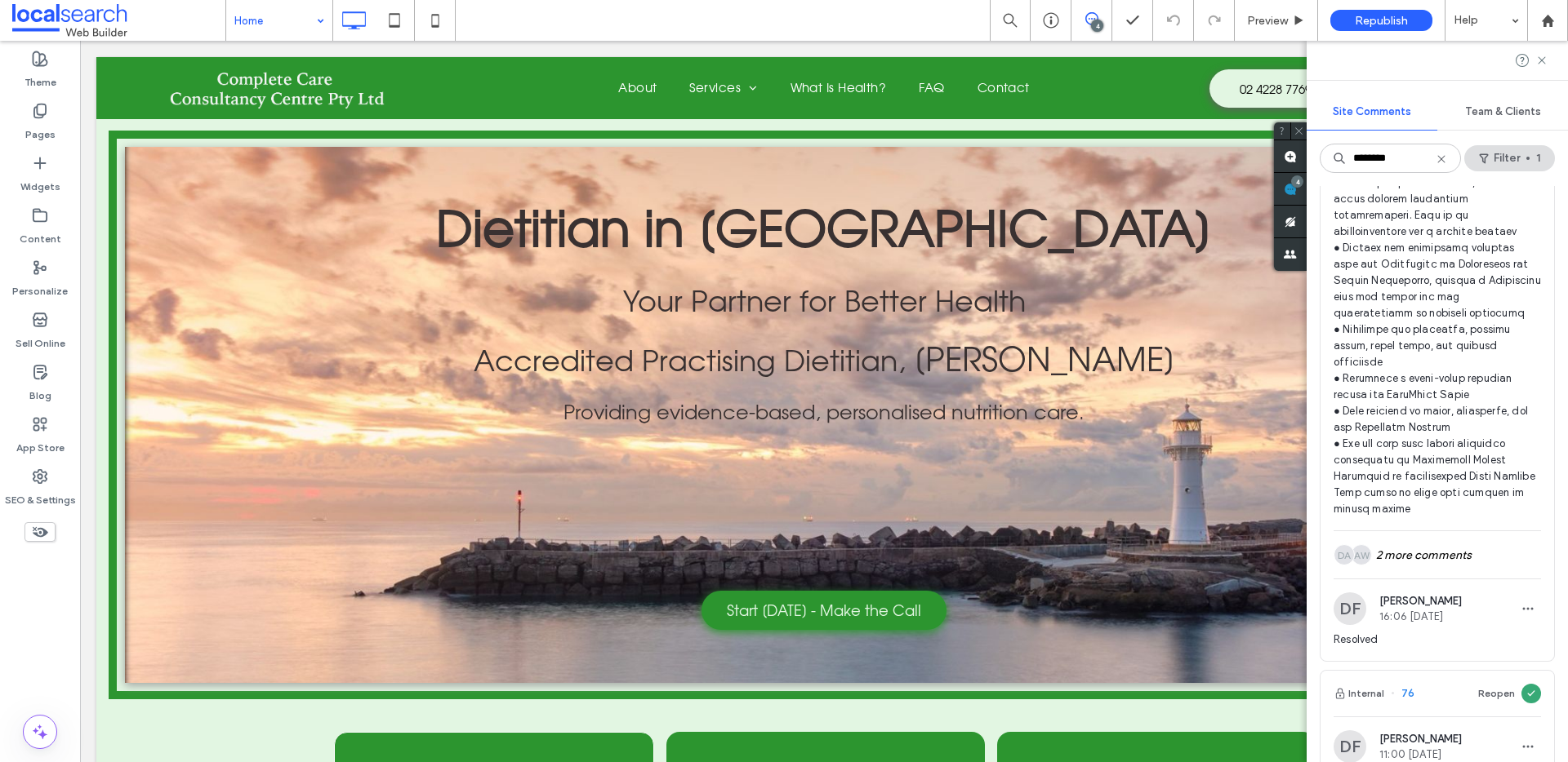
scroll to position [3117, 0]
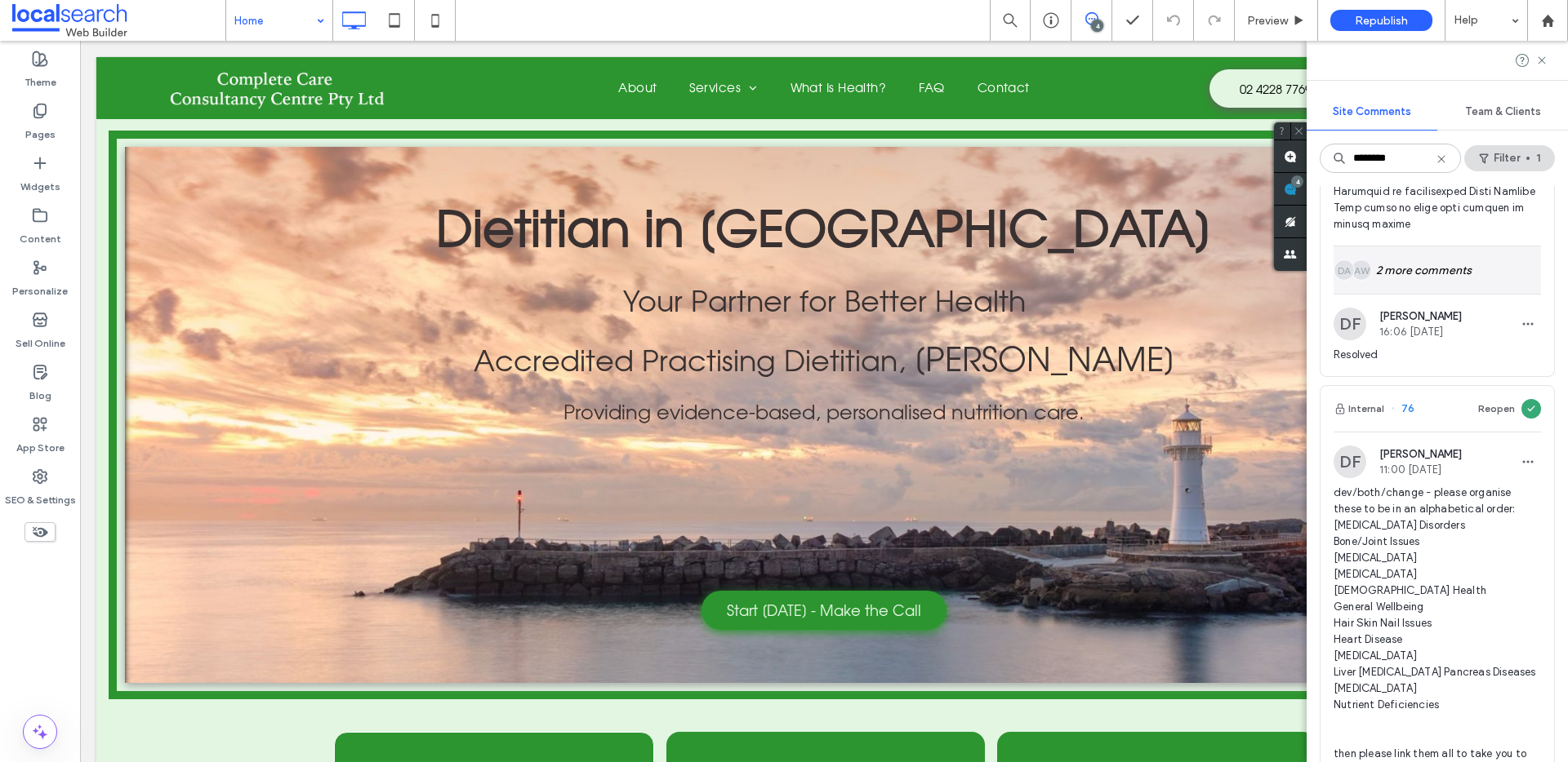
click at [1407, 293] on div "AW DA 2 more comments" at bounding box center [1436, 269] width 207 height 47
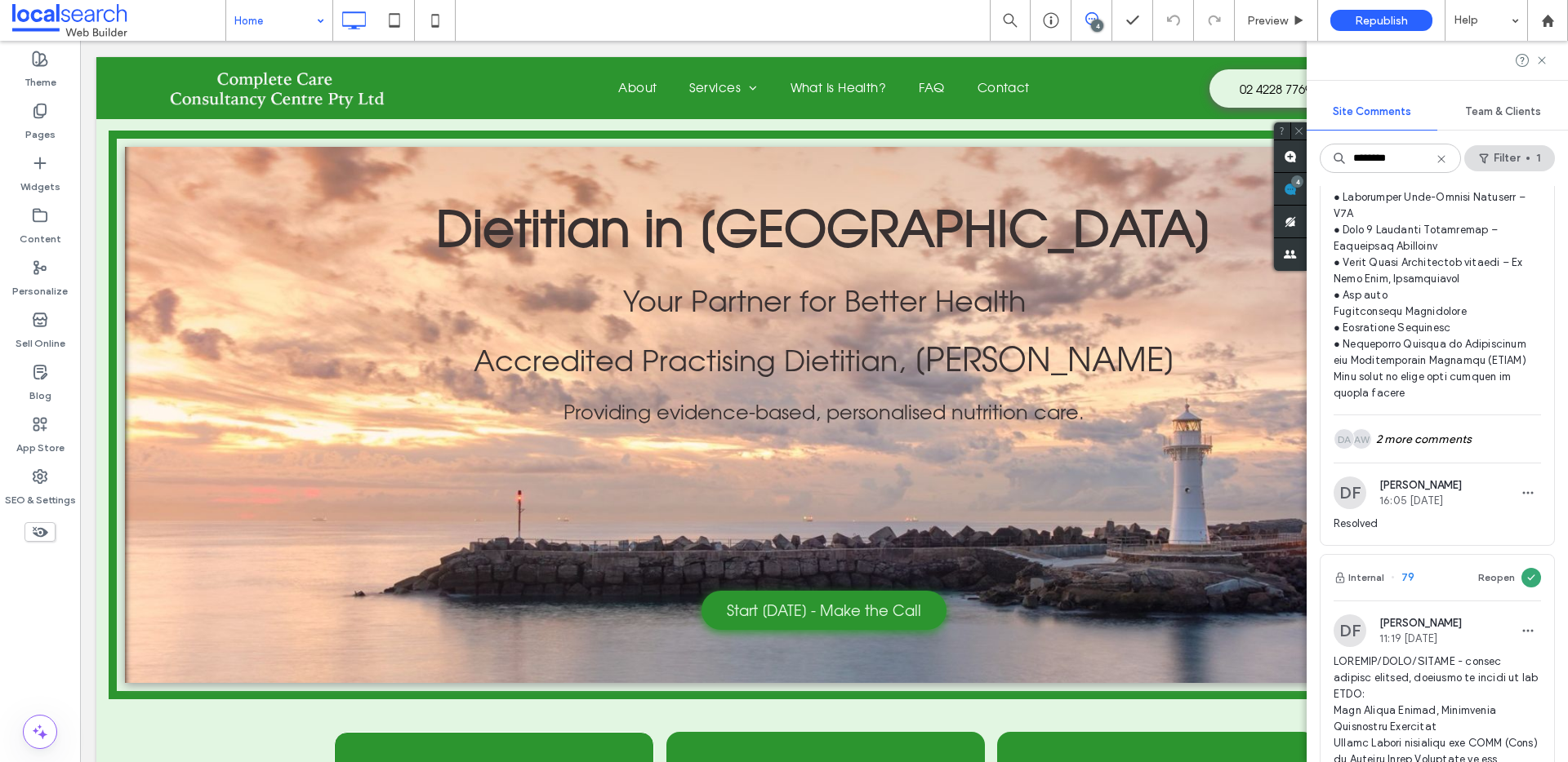
scroll to position [1762, 0]
click at [1433, 466] on div "AW DA 2 more comments" at bounding box center [1436, 442] width 207 height 47
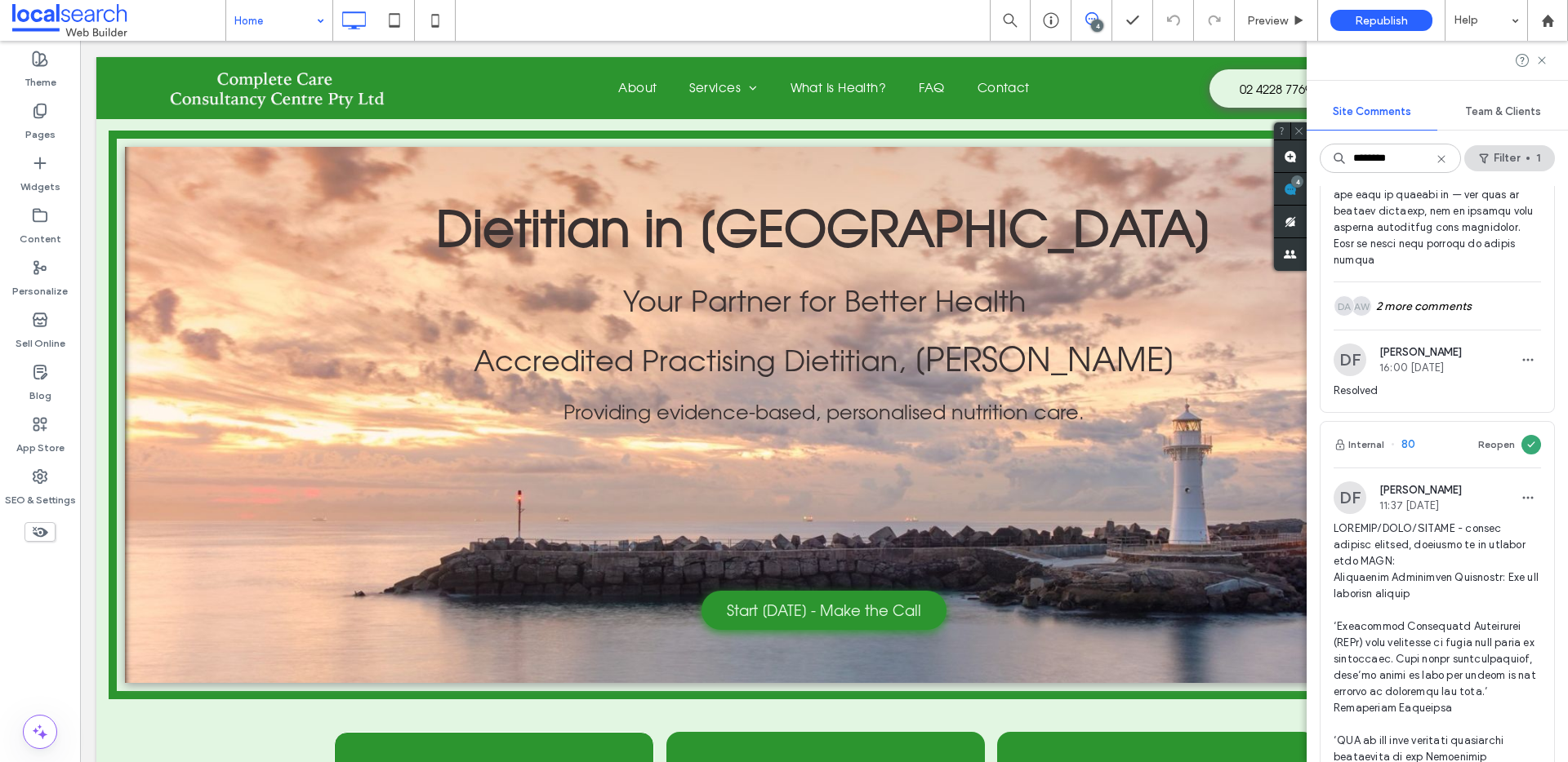
scroll to position [611, 0]
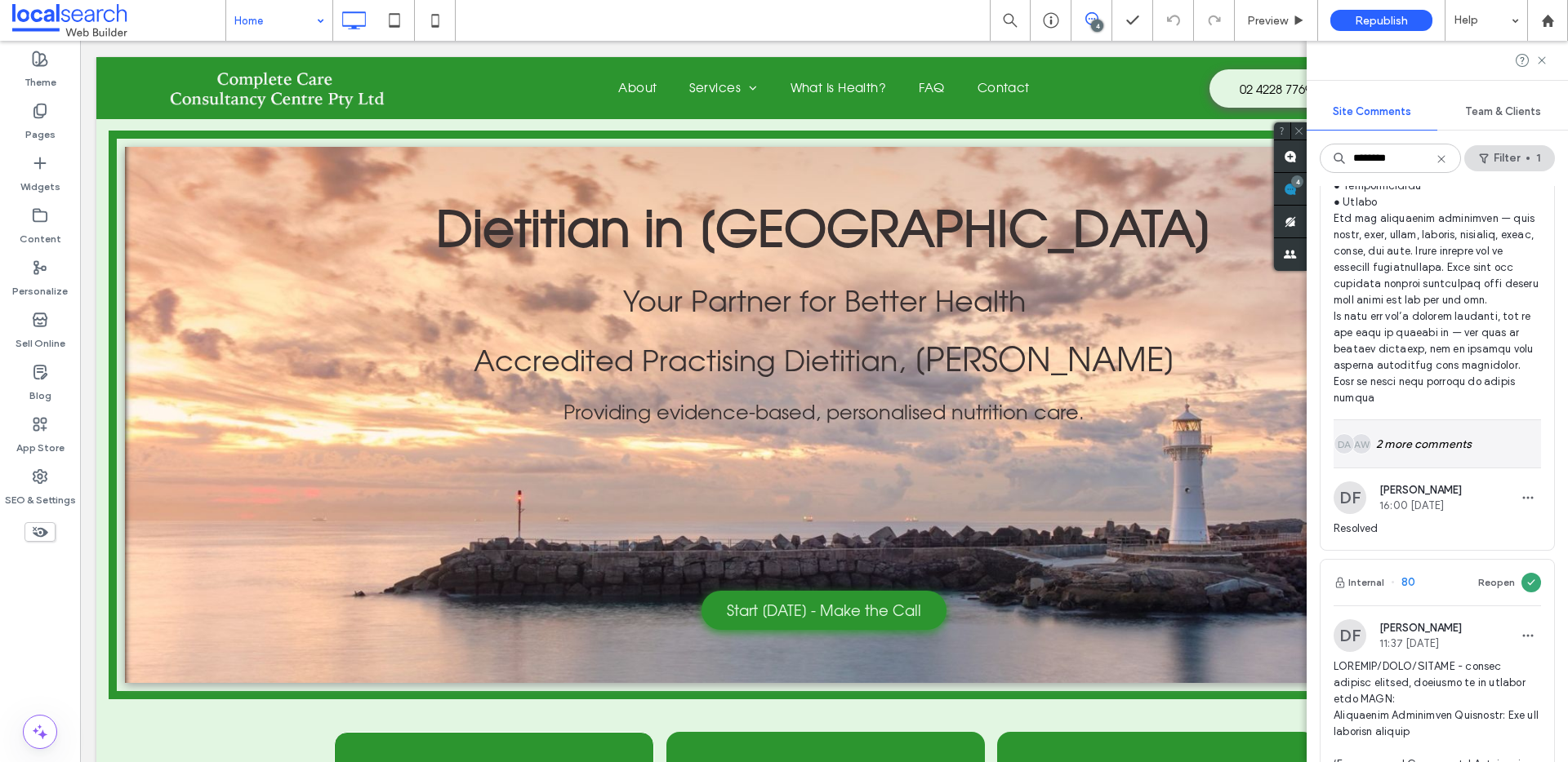
click at [1452, 468] on div "AW DA 2 more comments" at bounding box center [1436, 444] width 207 height 47
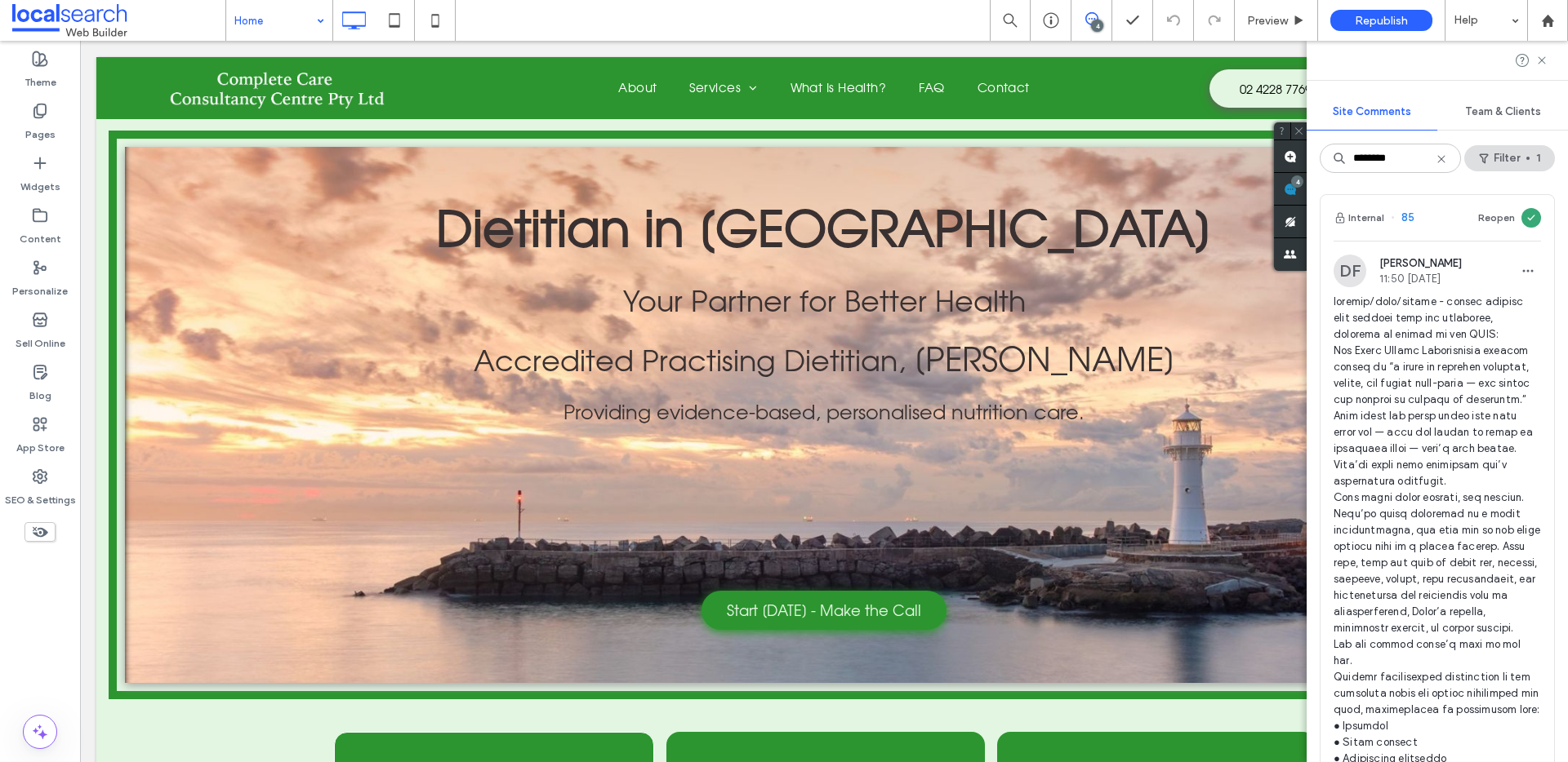
scroll to position [0, 0]
click at [47, 495] on label "SEO & Settings" at bounding box center [40, 496] width 71 height 23
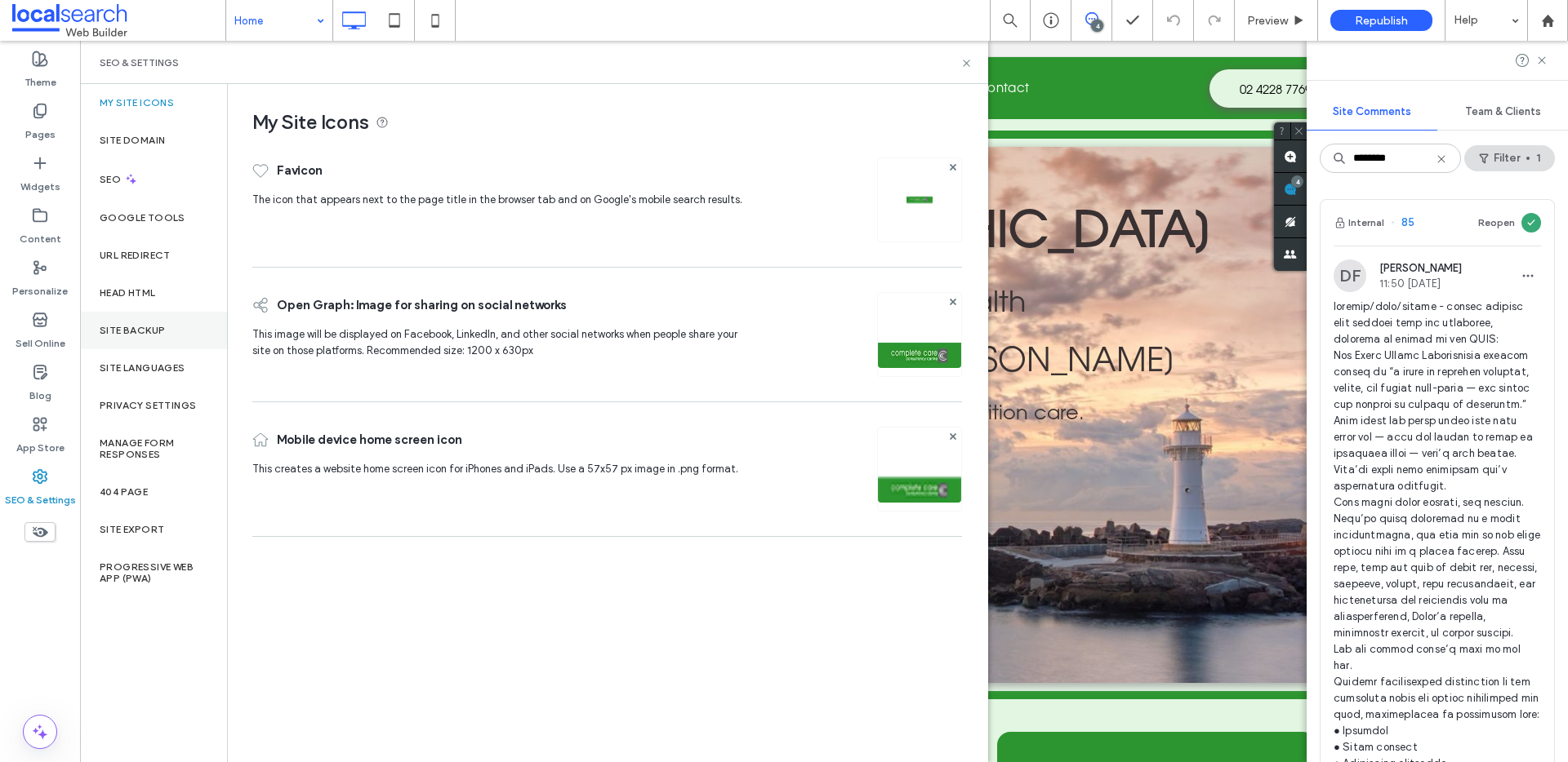
click at [155, 337] on div "Site Backup" at bounding box center [153, 330] width 147 height 38
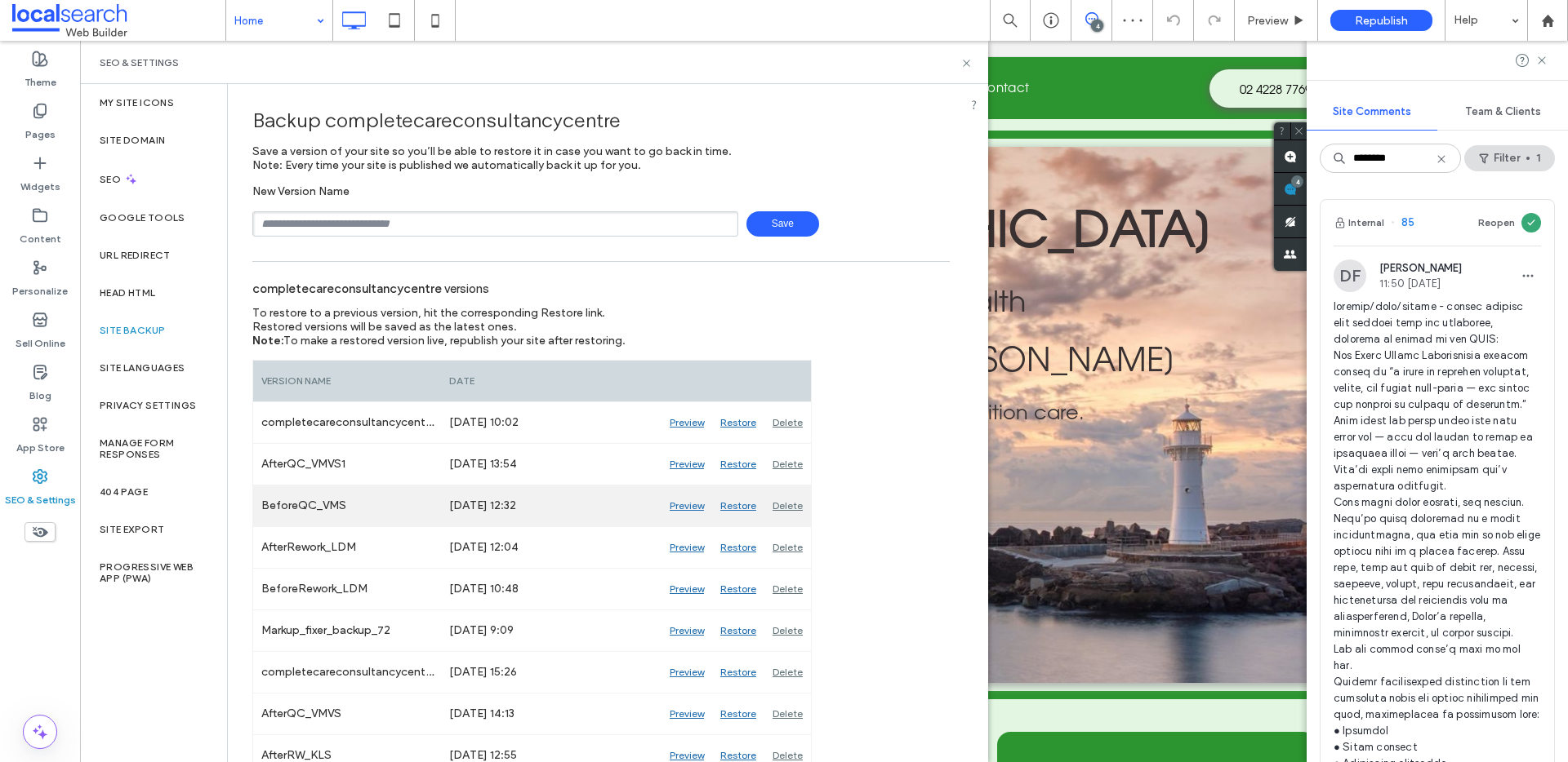
click at [693, 507] on div "Preview" at bounding box center [686, 506] width 51 height 40
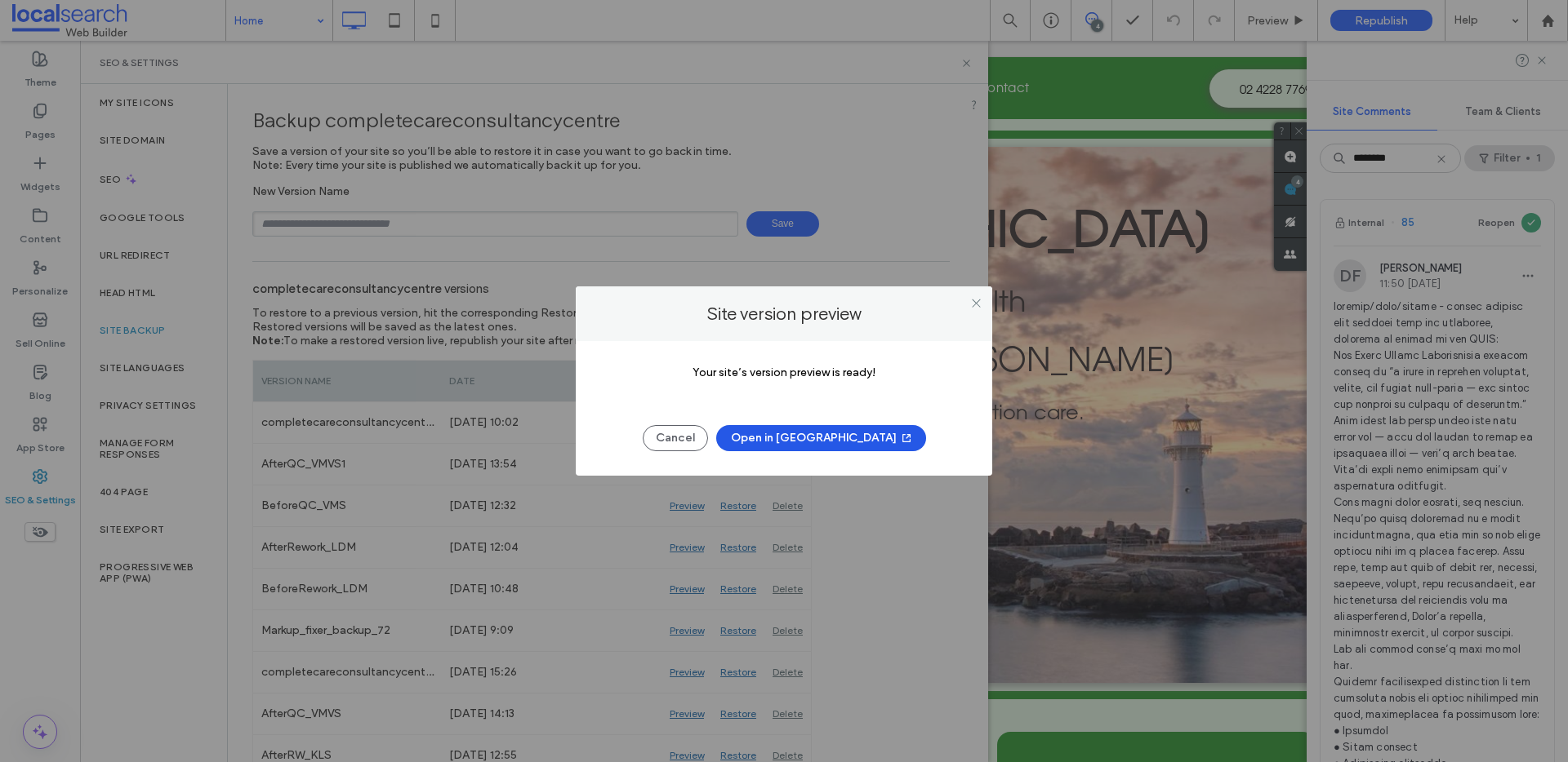
click at [844, 444] on button "Open in New Tab" at bounding box center [821, 438] width 210 height 26
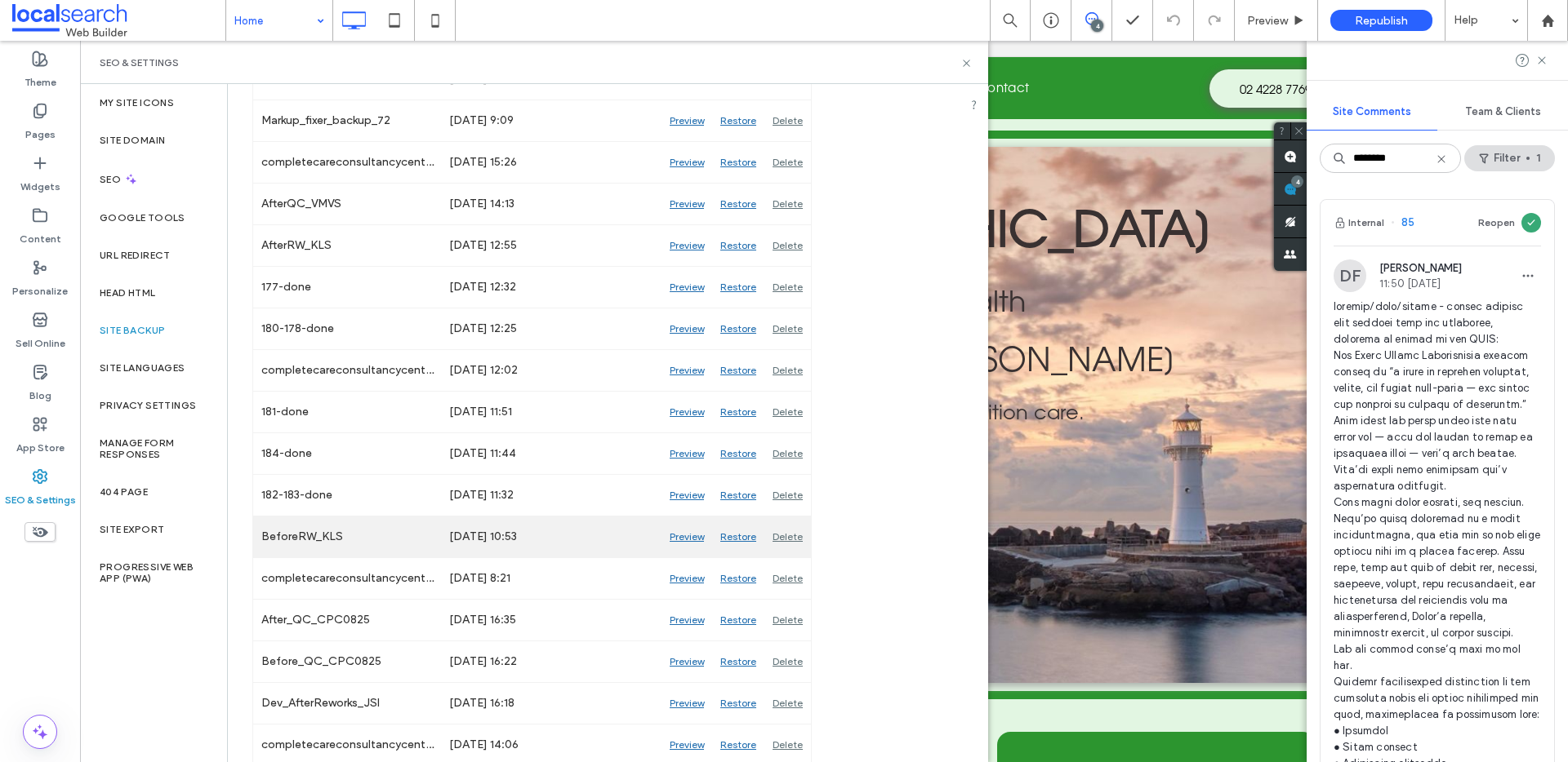
scroll to position [536, 0]
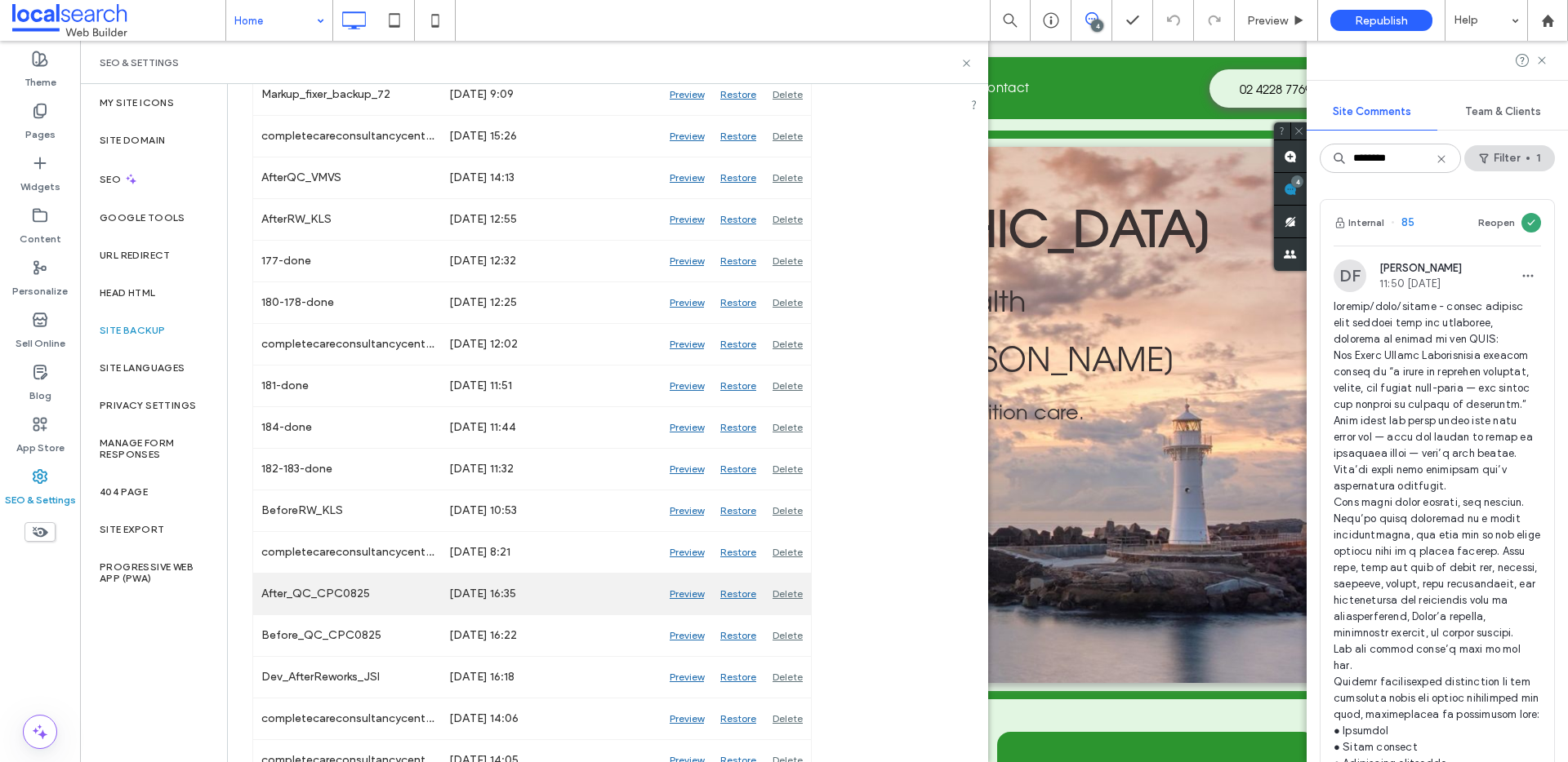
click at [694, 597] on div "Preview" at bounding box center [686, 594] width 51 height 40
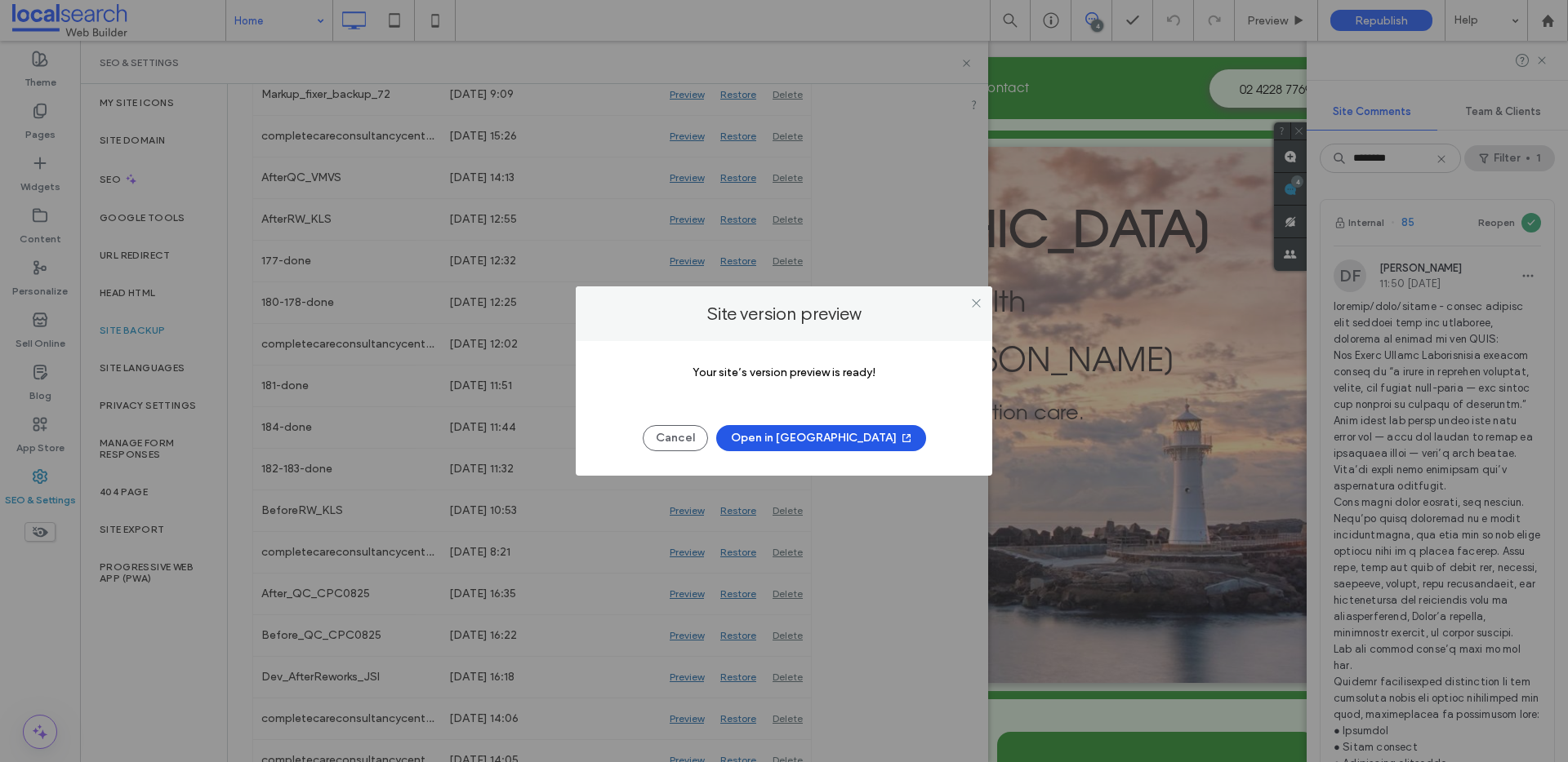
click at [790, 439] on button "Open in New Tab" at bounding box center [821, 438] width 210 height 26
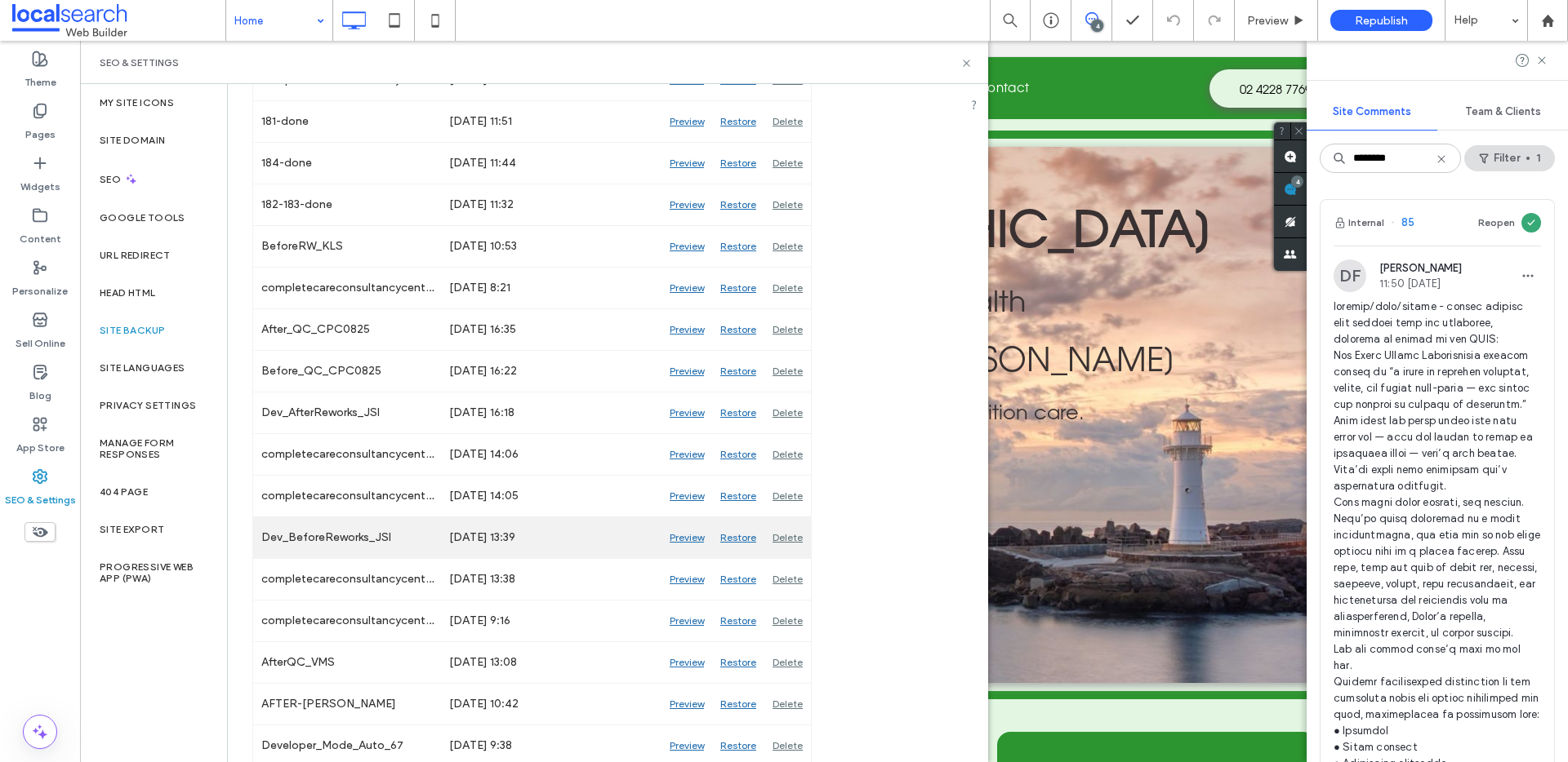
scroll to position [940, 0]
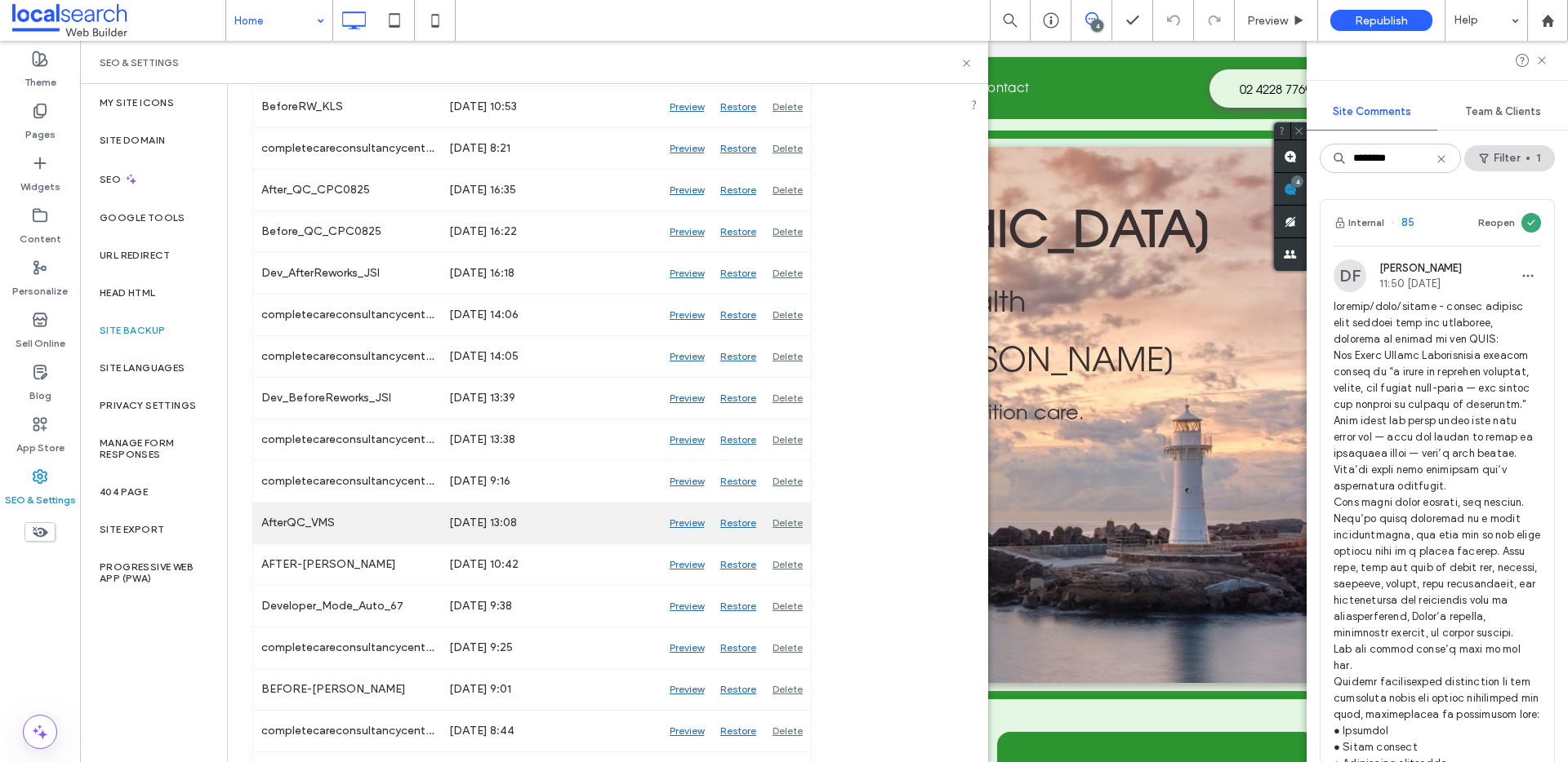
click at [687, 520] on div "Preview" at bounding box center [686, 523] width 51 height 40
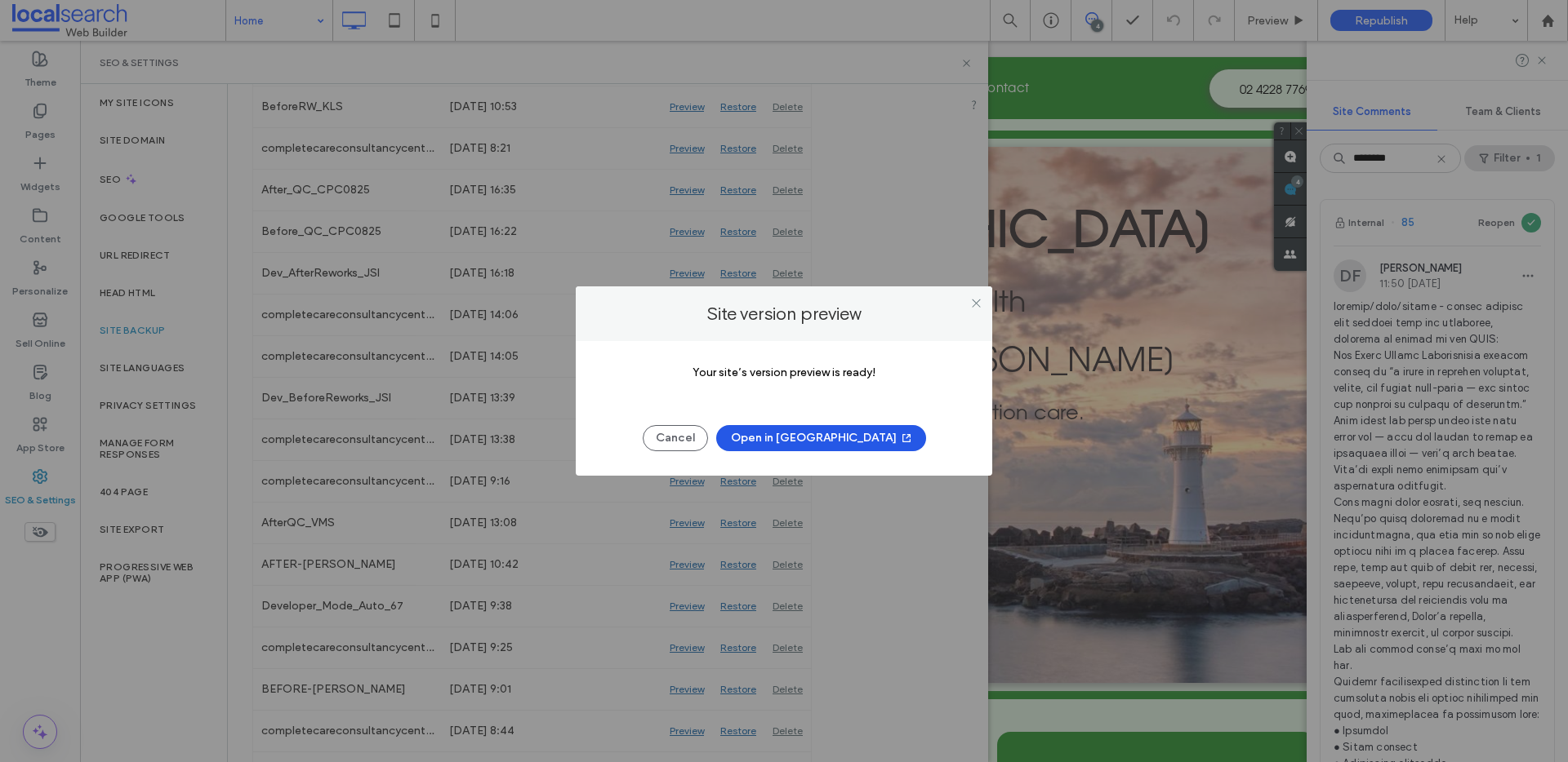
click at [830, 439] on button "Open in New Tab" at bounding box center [821, 438] width 210 height 26
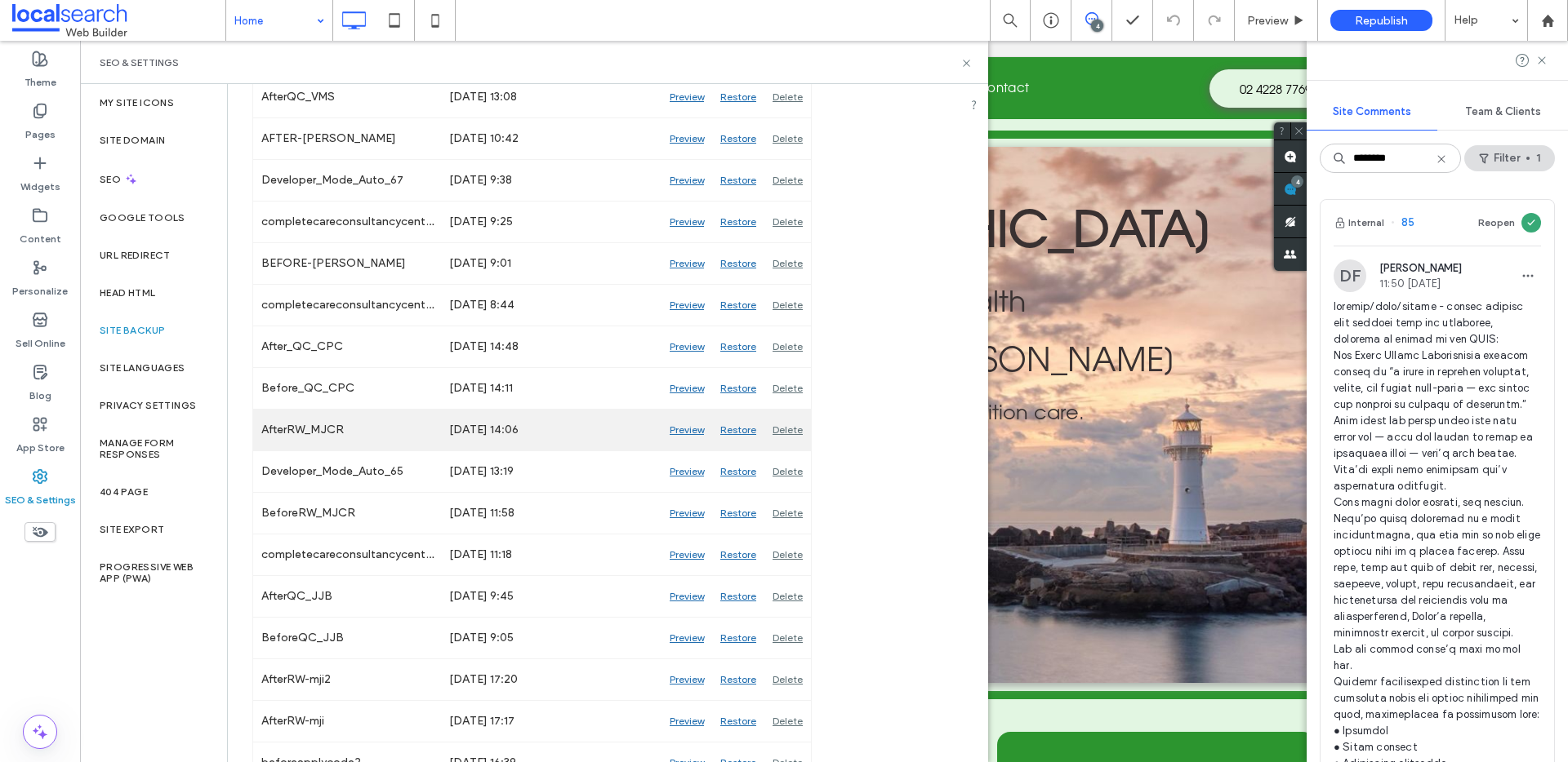
scroll to position [1370, 0]
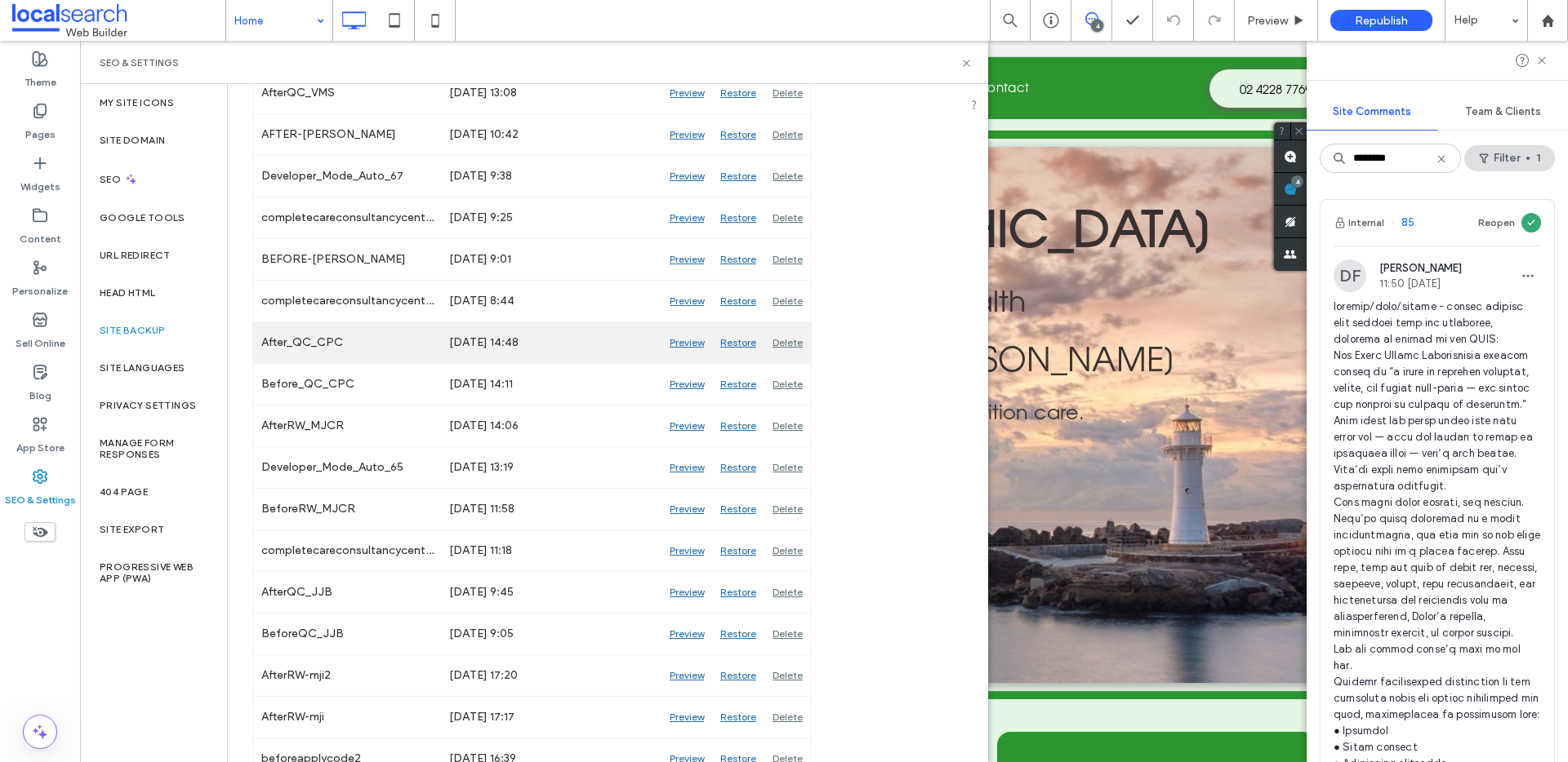
click at [681, 341] on div "Preview" at bounding box center [686, 343] width 51 height 40
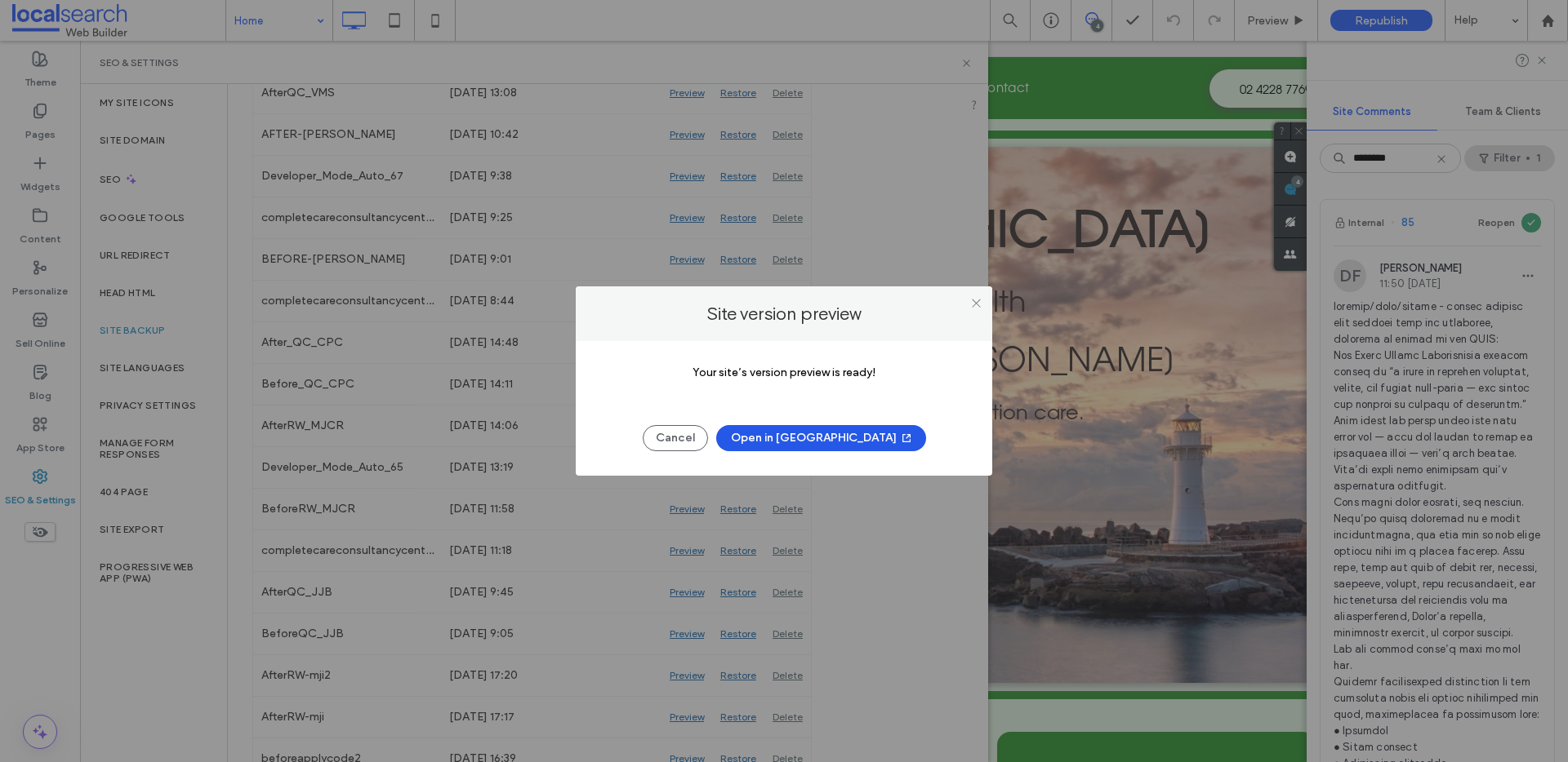
click at [827, 439] on button "Open in New Tab" at bounding box center [821, 438] width 210 height 26
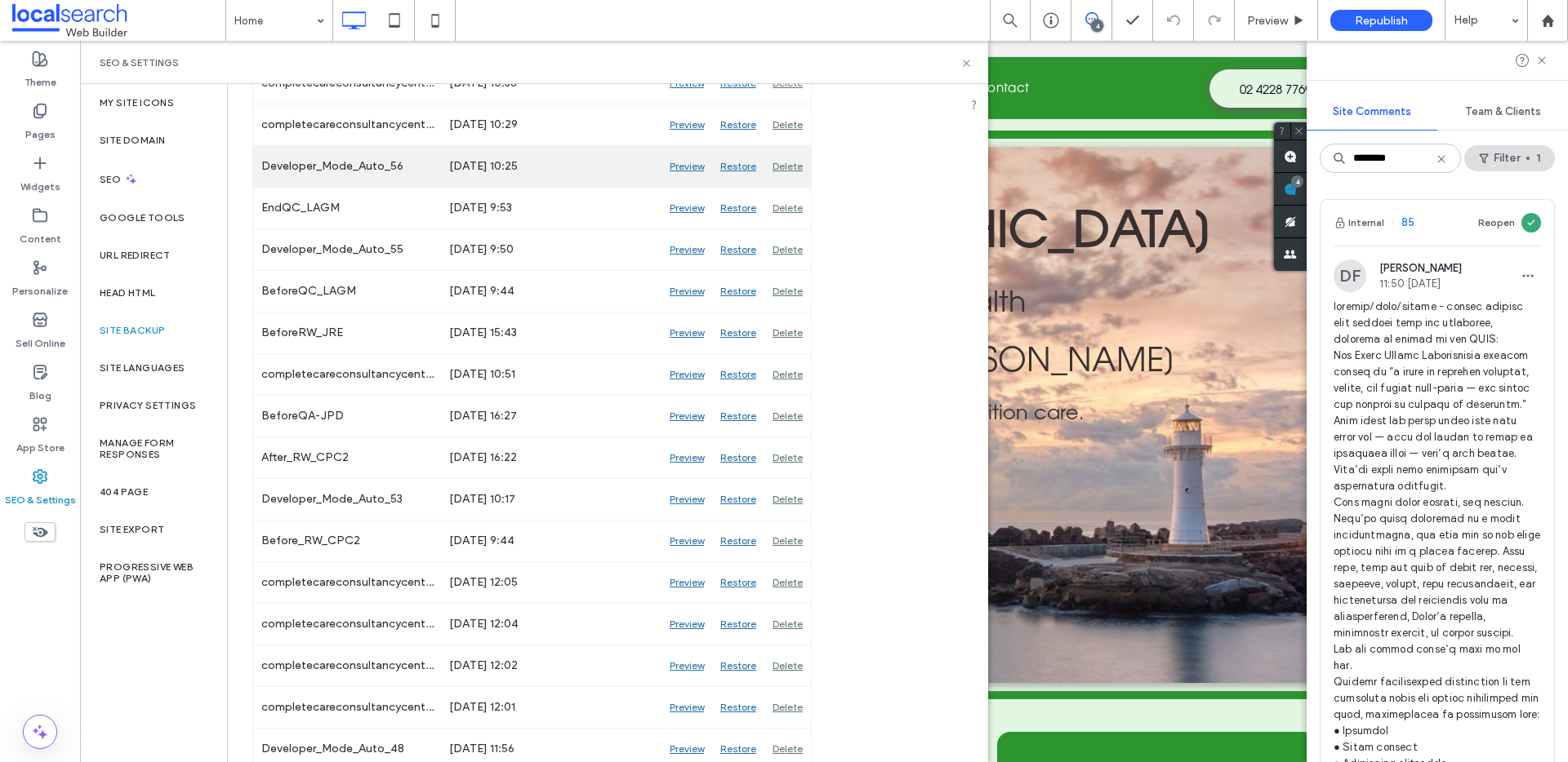
scroll to position [2796, 0]
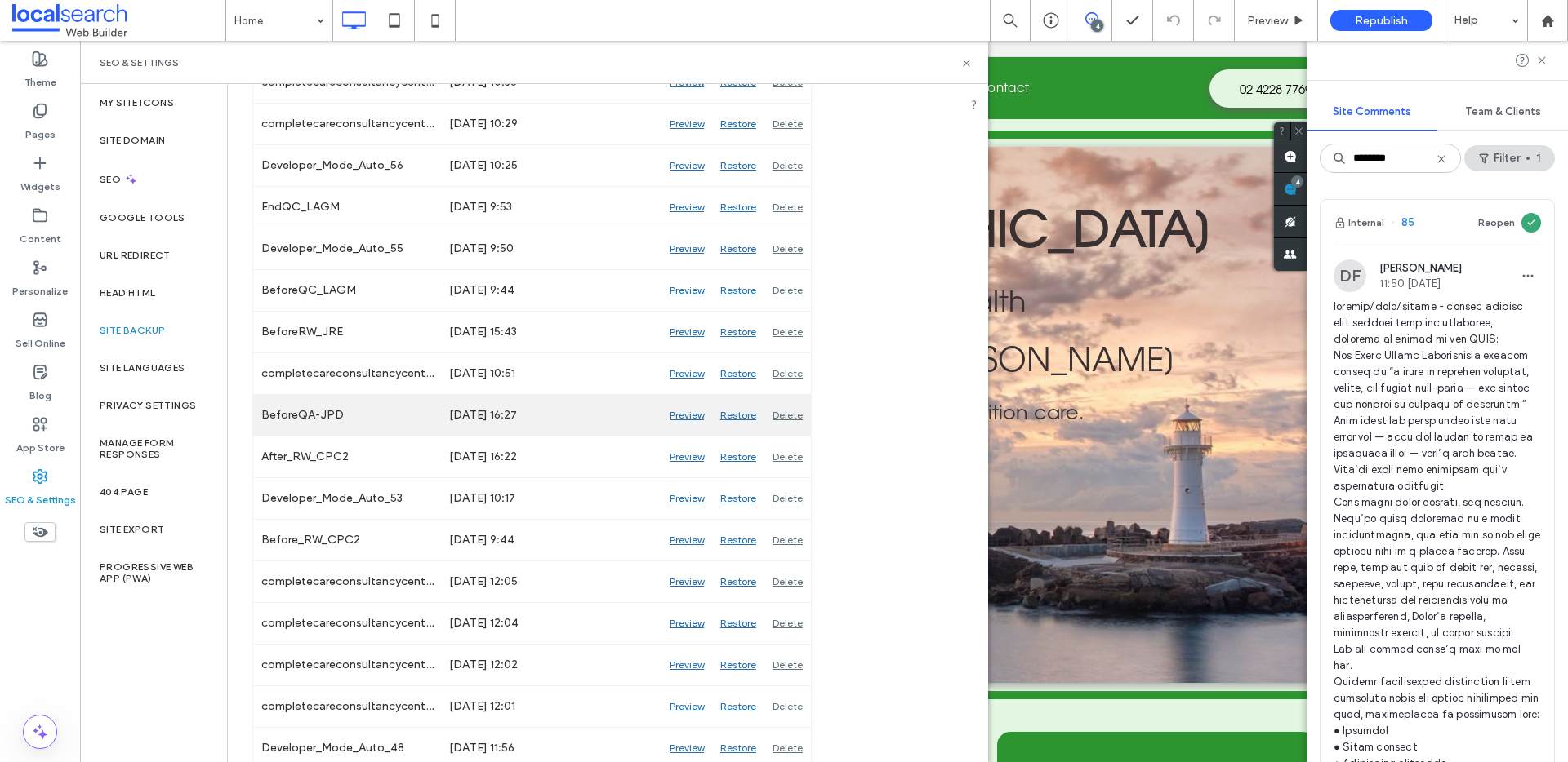
click at [683, 412] on div "Preview" at bounding box center [686, 416] width 51 height 40
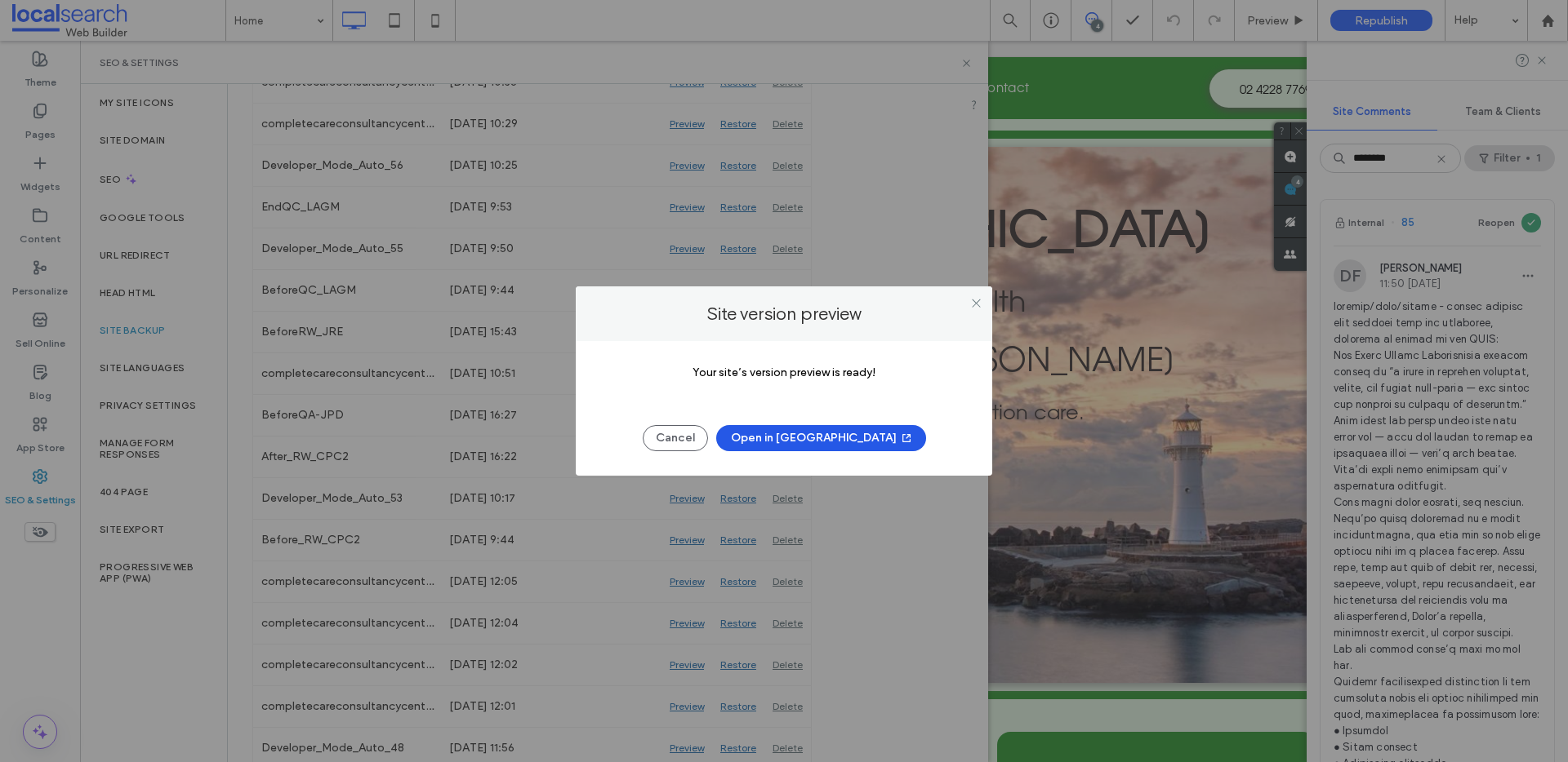
click at [830, 429] on button "Open in [GEOGRAPHIC_DATA]" at bounding box center [821, 438] width 210 height 26
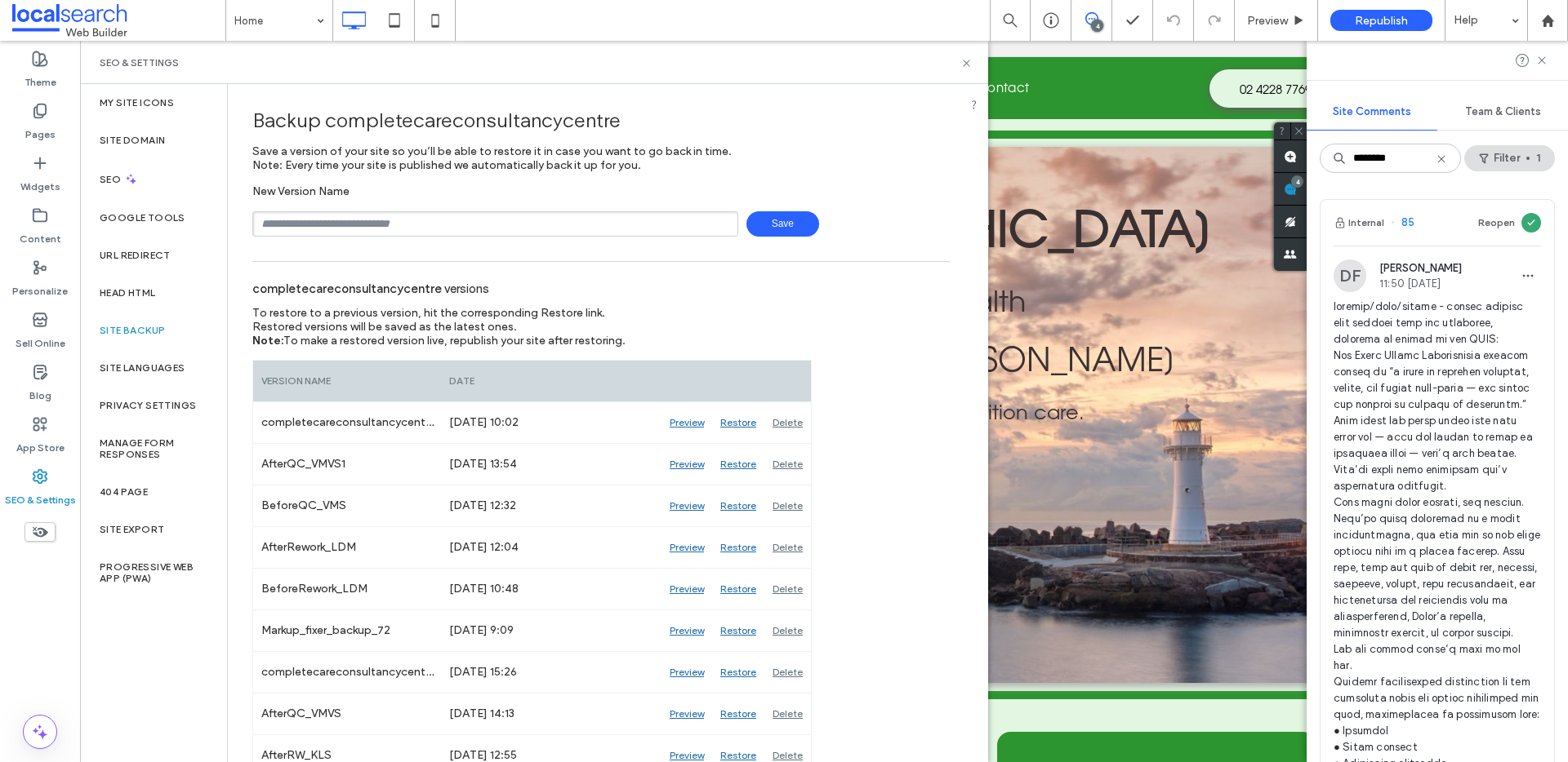
scroll to position [760, 0]
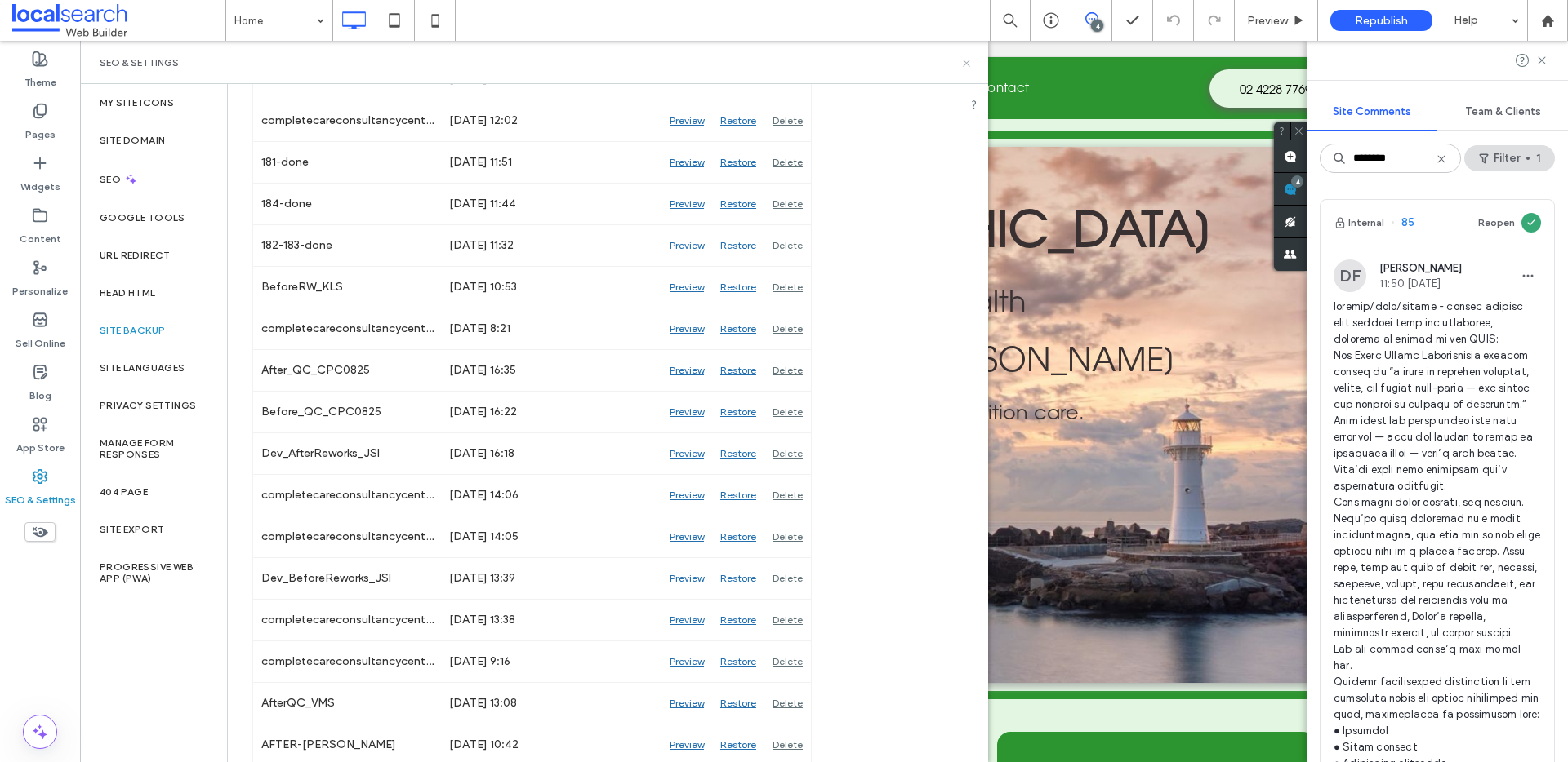
drag, startPoint x: 964, startPoint y: 65, endPoint x: 1178, endPoint y: 276, distance: 300.5
click at [964, 65] on use at bounding box center [965, 63] width 7 height 7
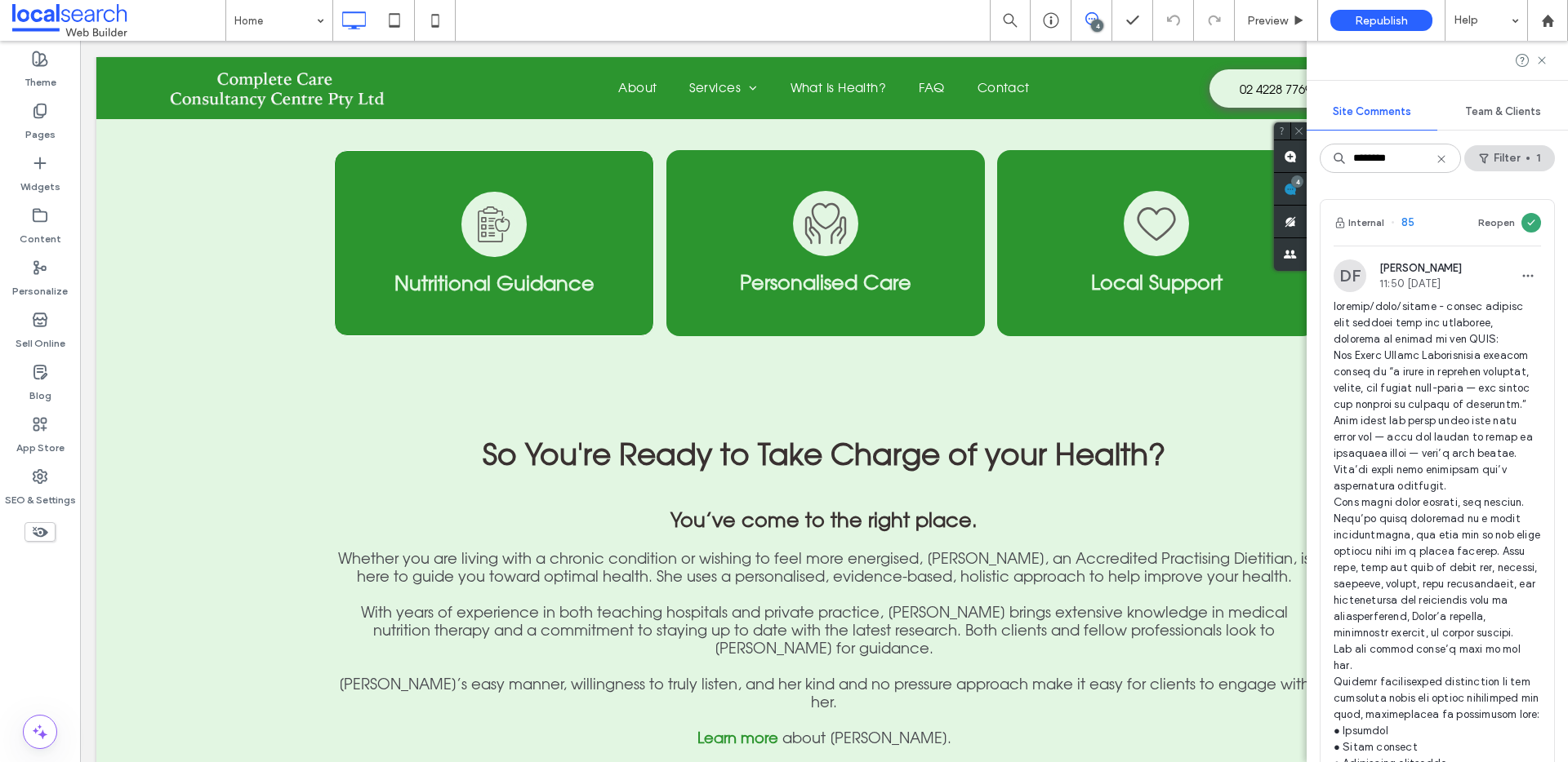
scroll to position [993, 0]
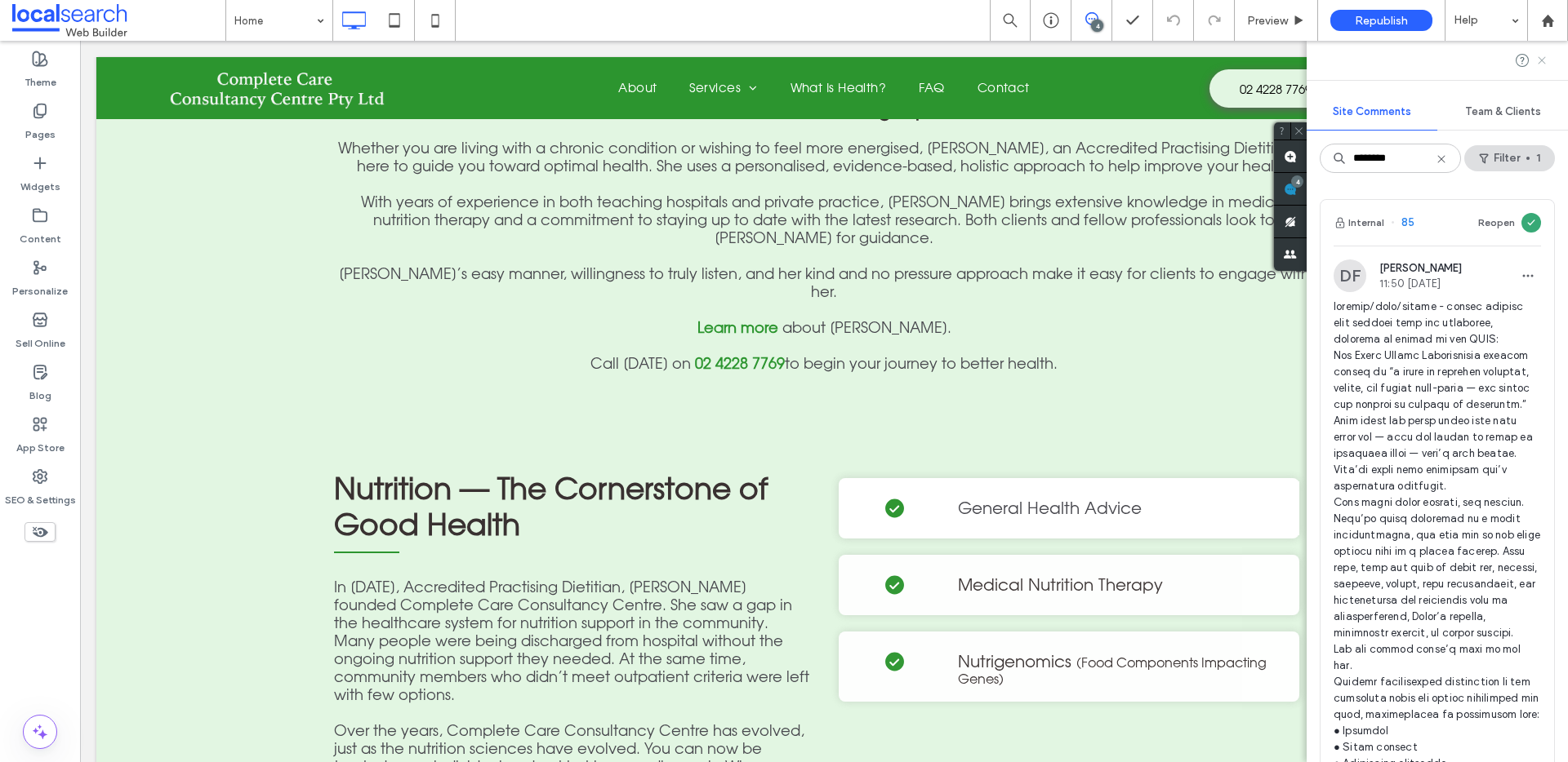
click at [1539, 62] on use at bounding box center [1541, 61] width 8 height 8
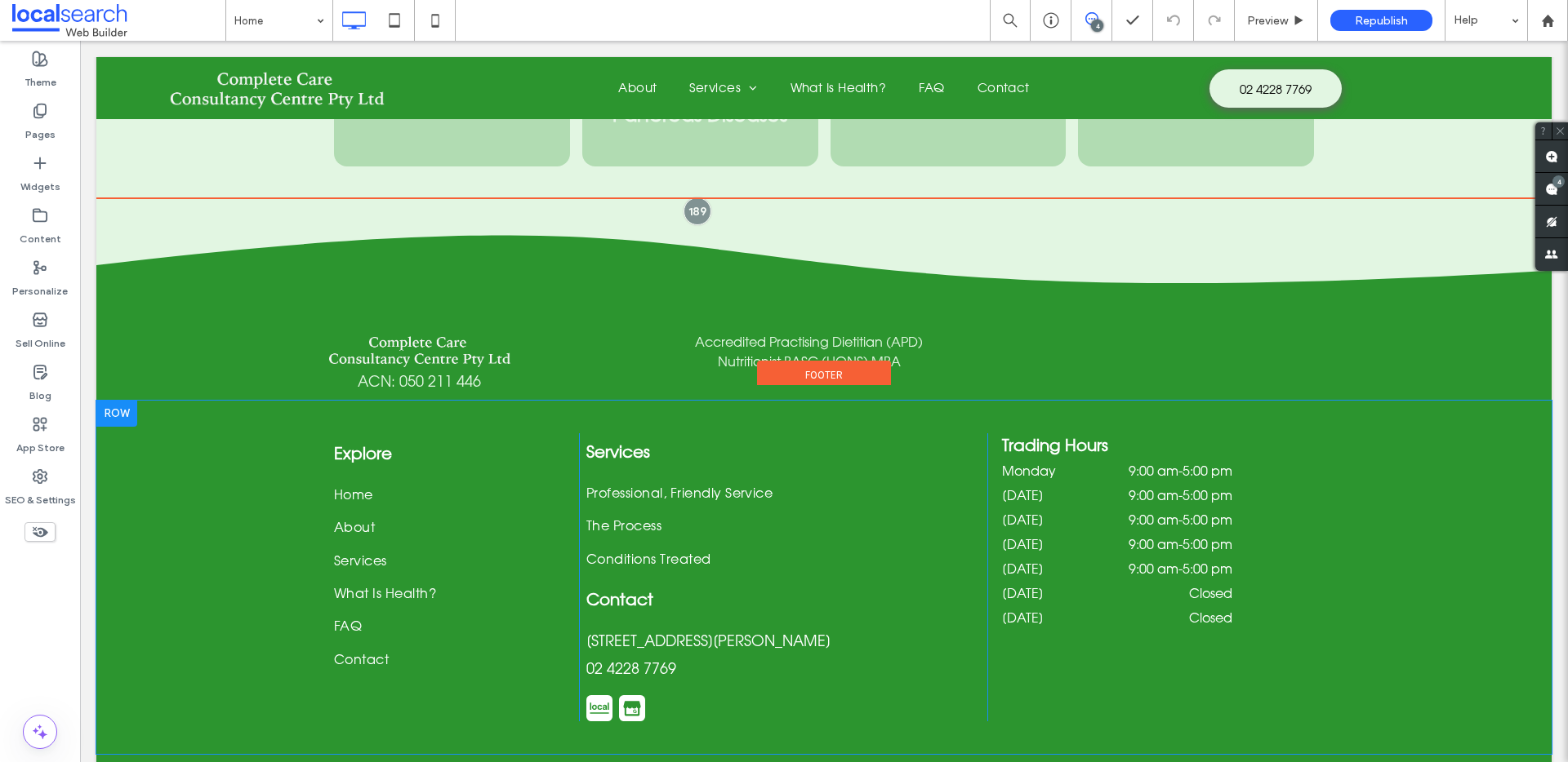
scroll to position [3860, 0]
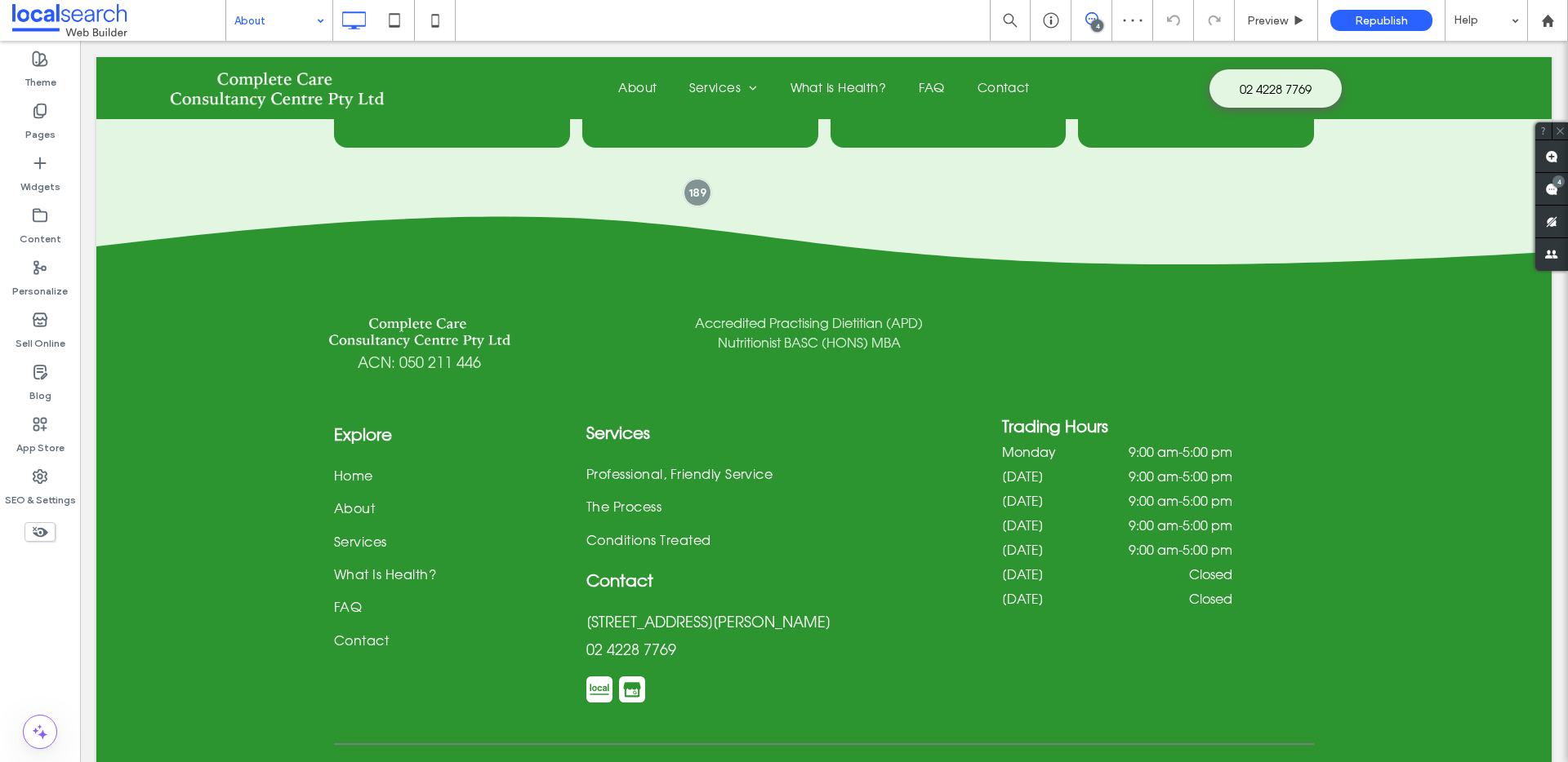
click at [293, 0] on input at bounding box center [274, 20] width 82 height 40
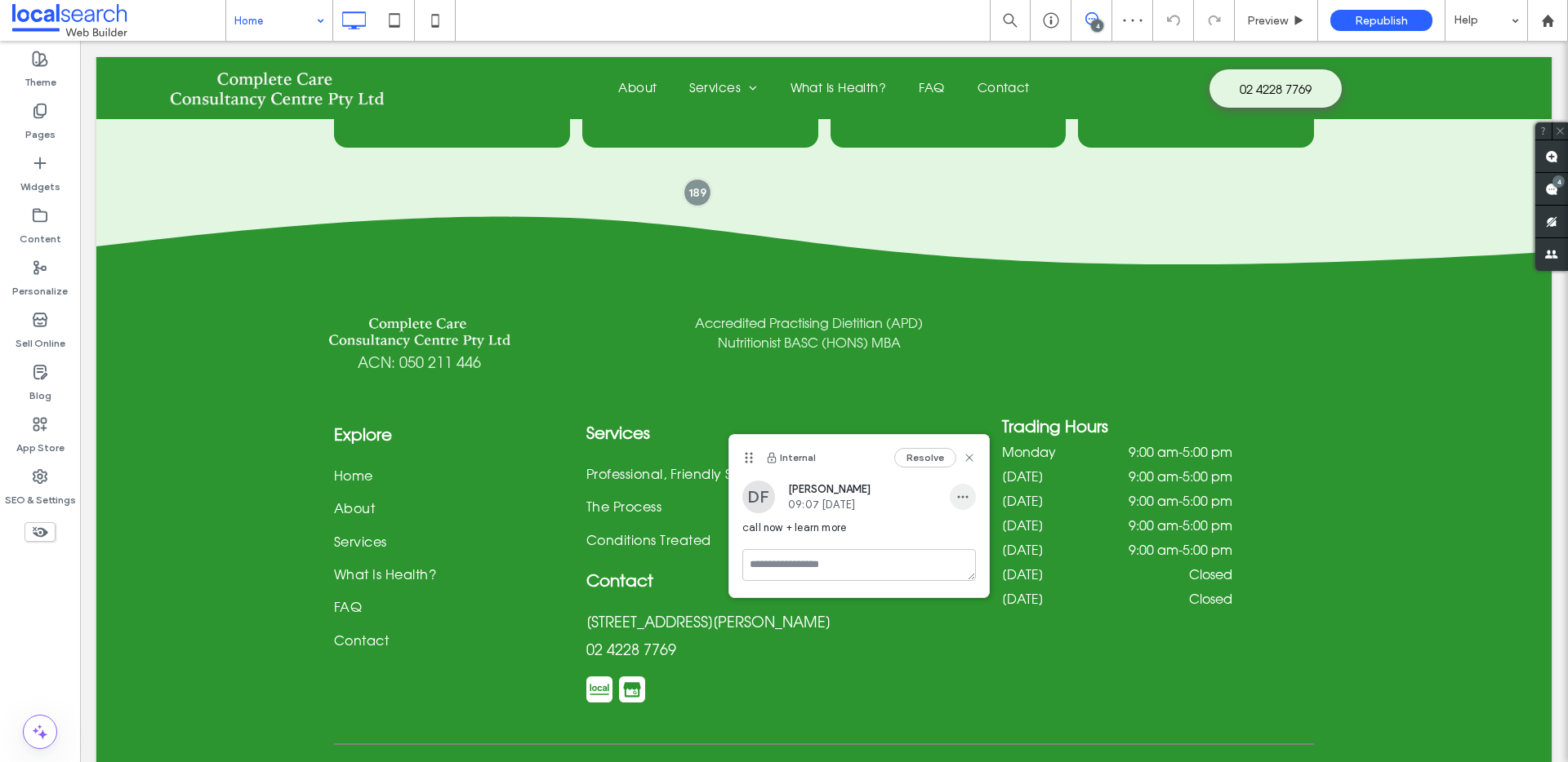
click at [964, 493] on icon "button" at bounding box center [963, 497] width 13 height 13
click at [972, 524] on div "Edit" at bounding box center [1022, 540] width 145 height 31
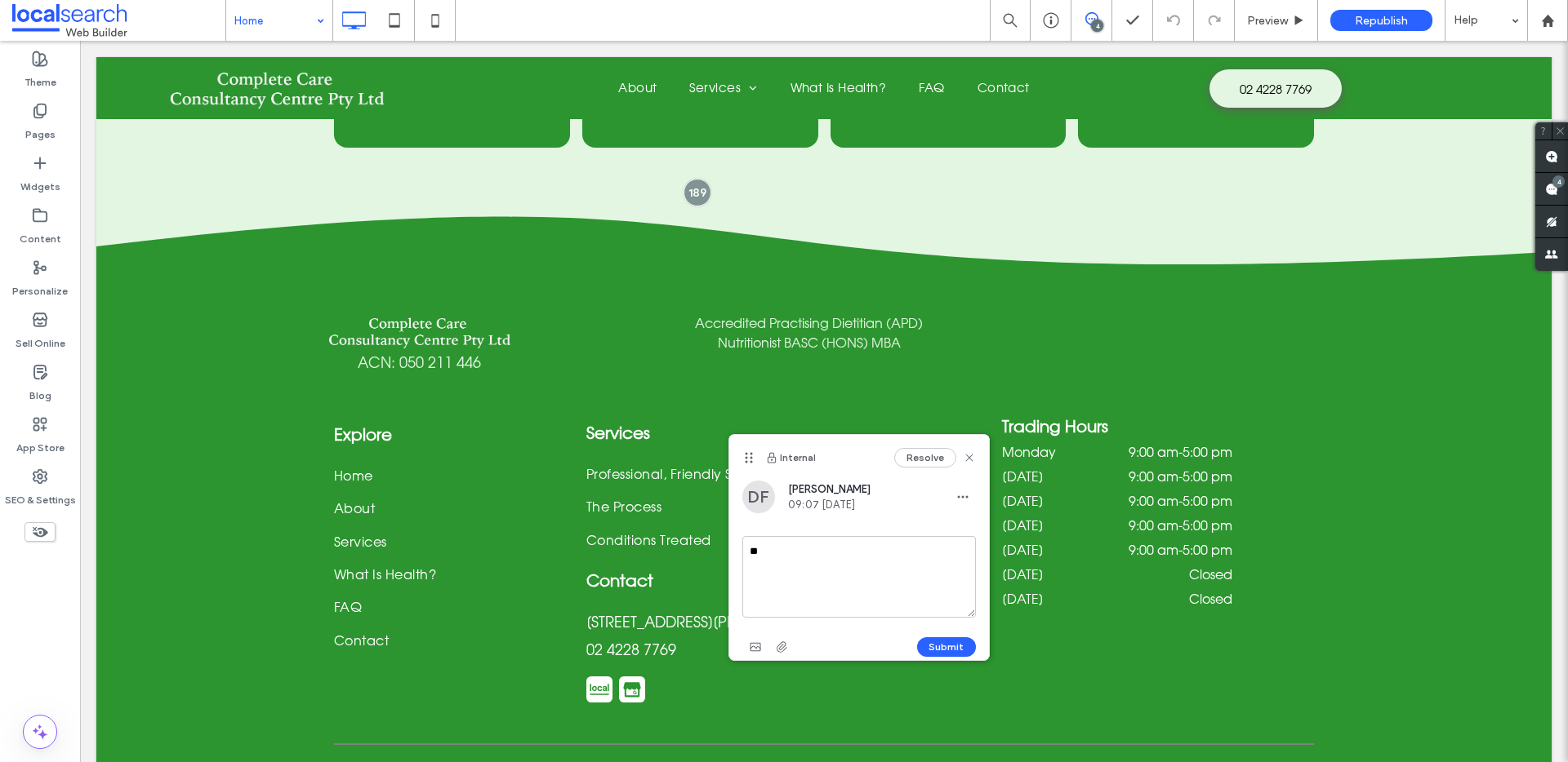
type textarea "*"
type textarea "**********"
click at [955, 642] on button "Submit" at bounding box center [946, 648] width 59 height 19
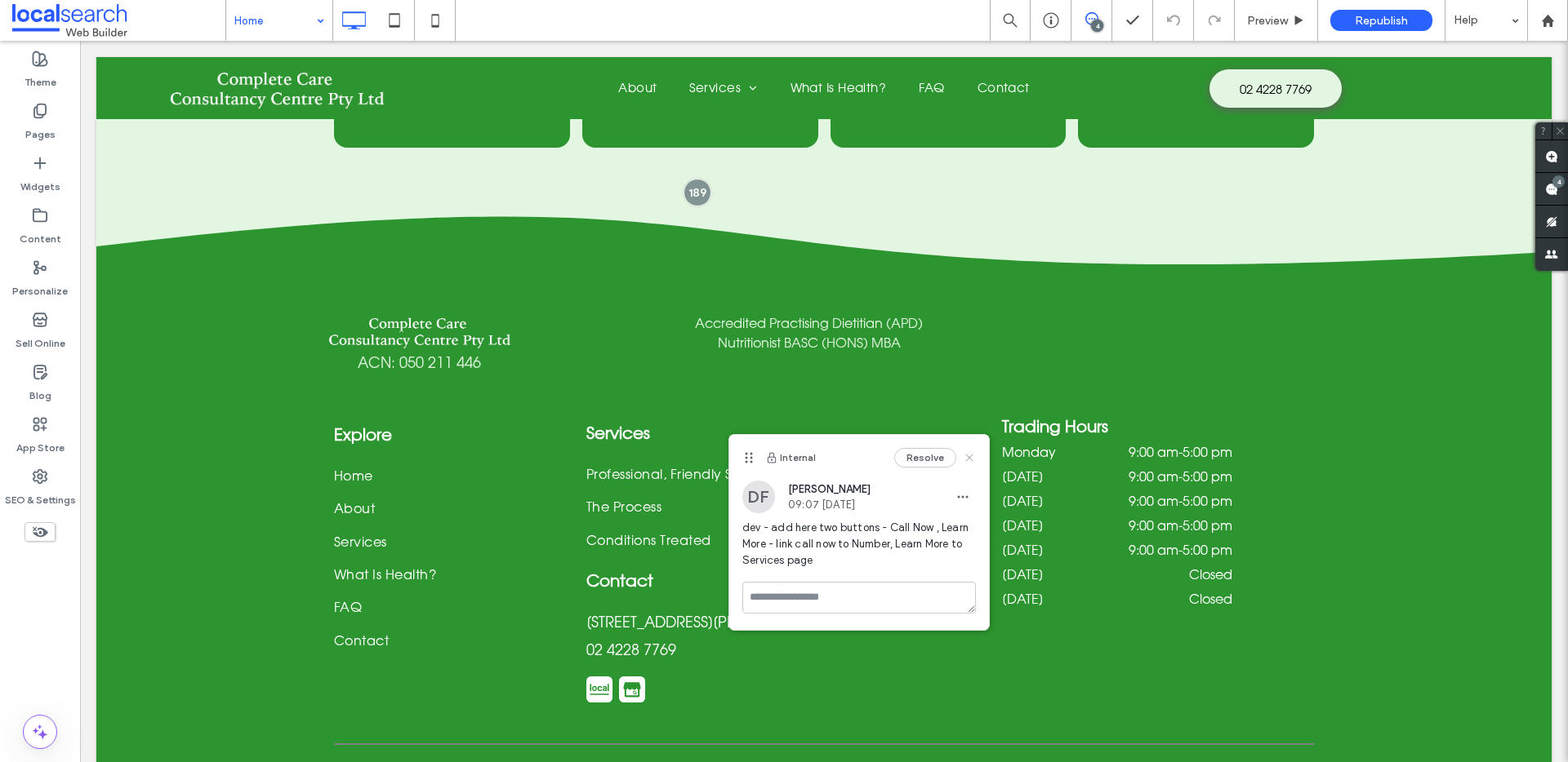
click at [965, 455] on icon at bounding box center [969, 458] width 13 height 13
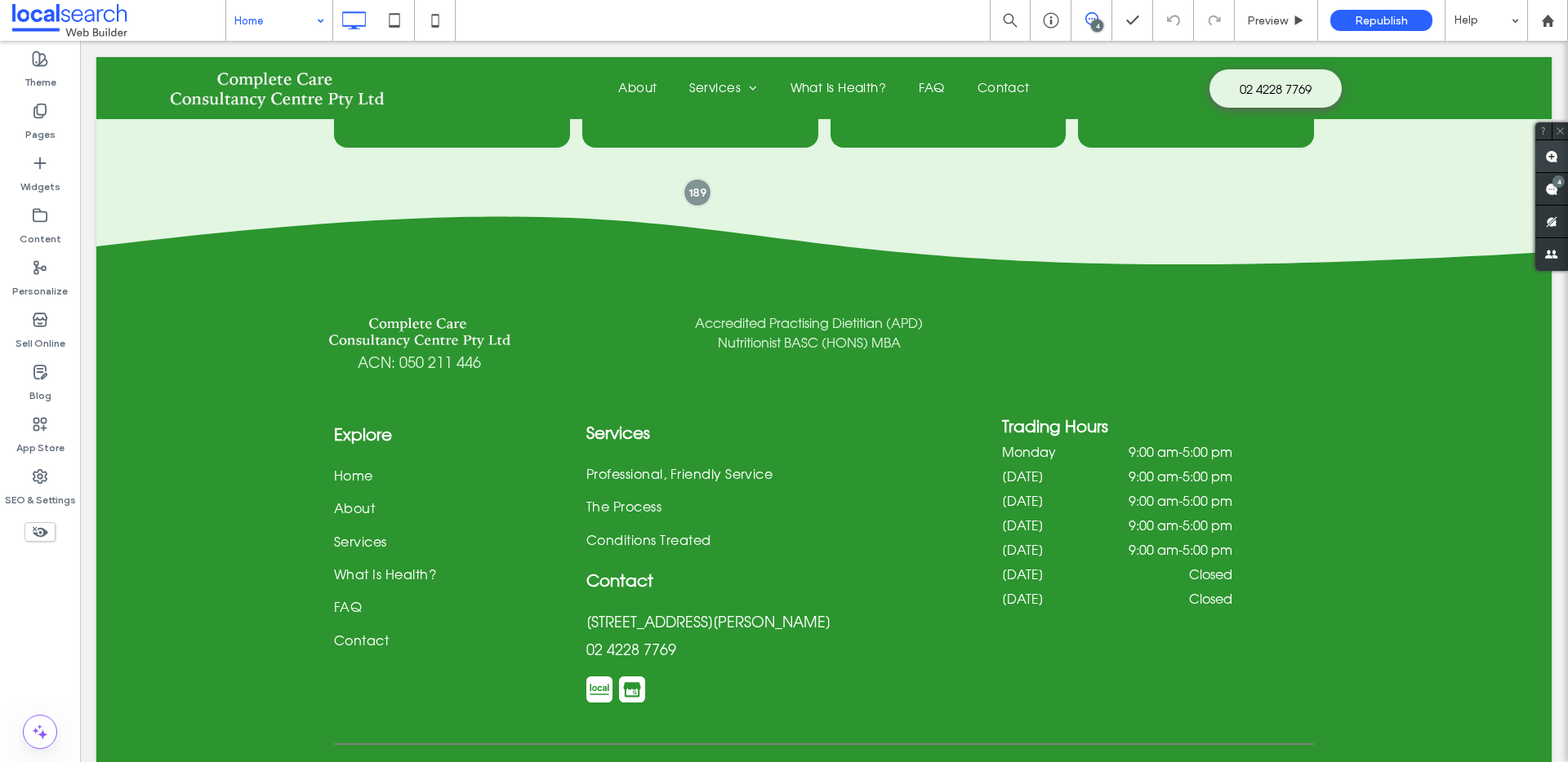
click at [1551, 153] on use at bounding box center [1552, 157] width 13 height 13
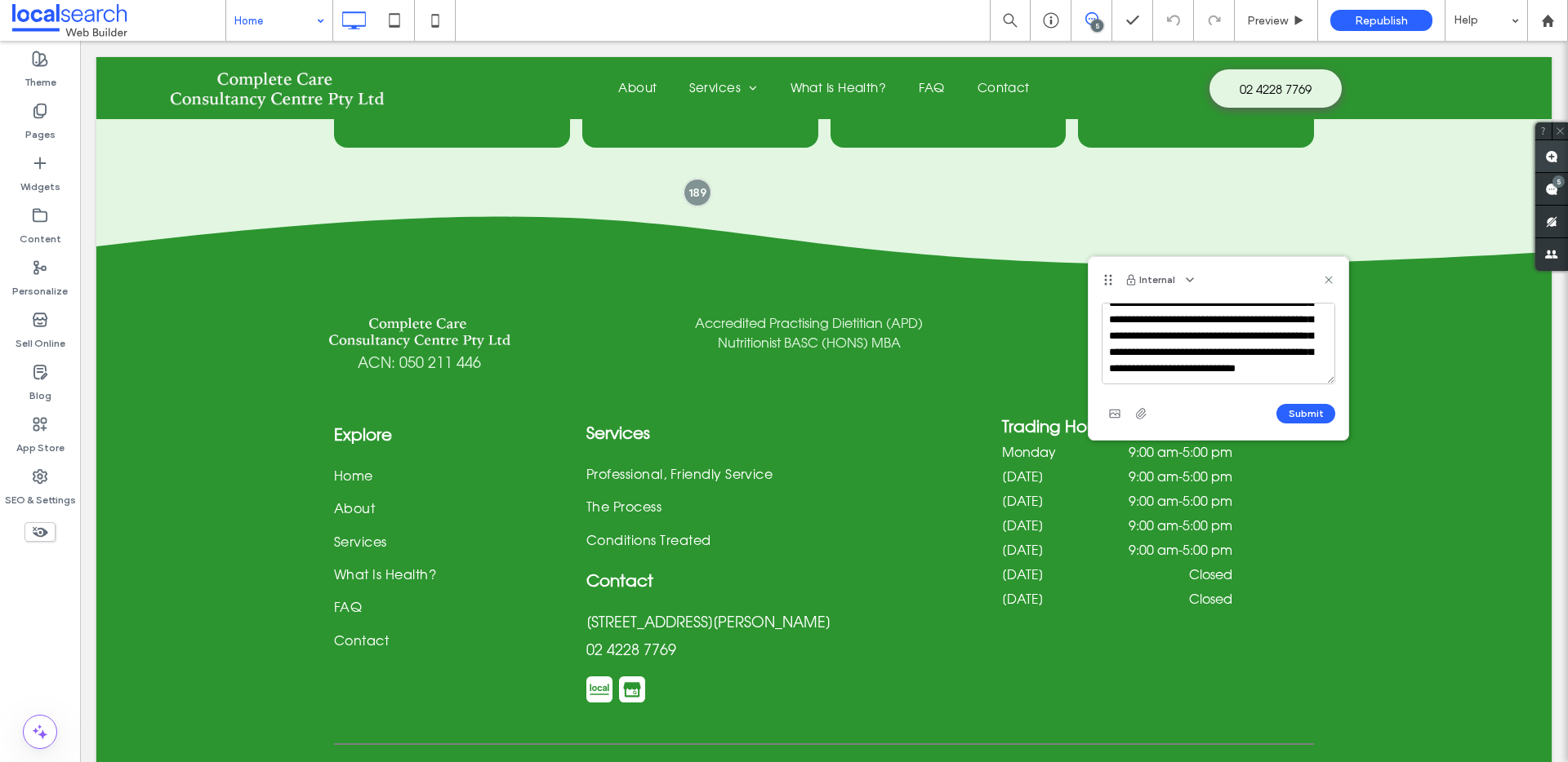
scroll to position [71, 0]
type textarea "**********"
click at [1304, 417] on button "Submit" at bounding box center [1305, 414] width 59 height 19
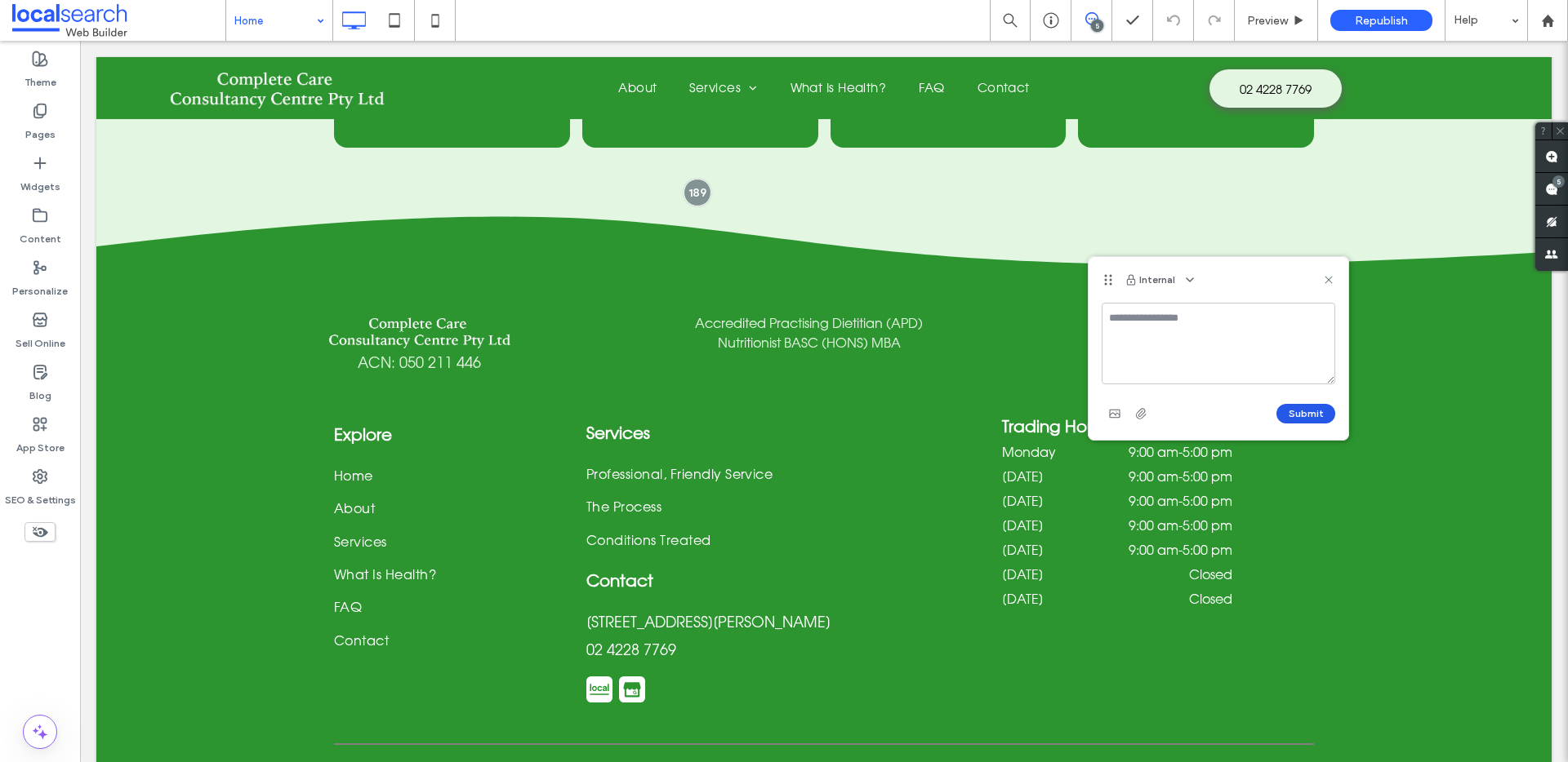
scroll to position [0, 0]
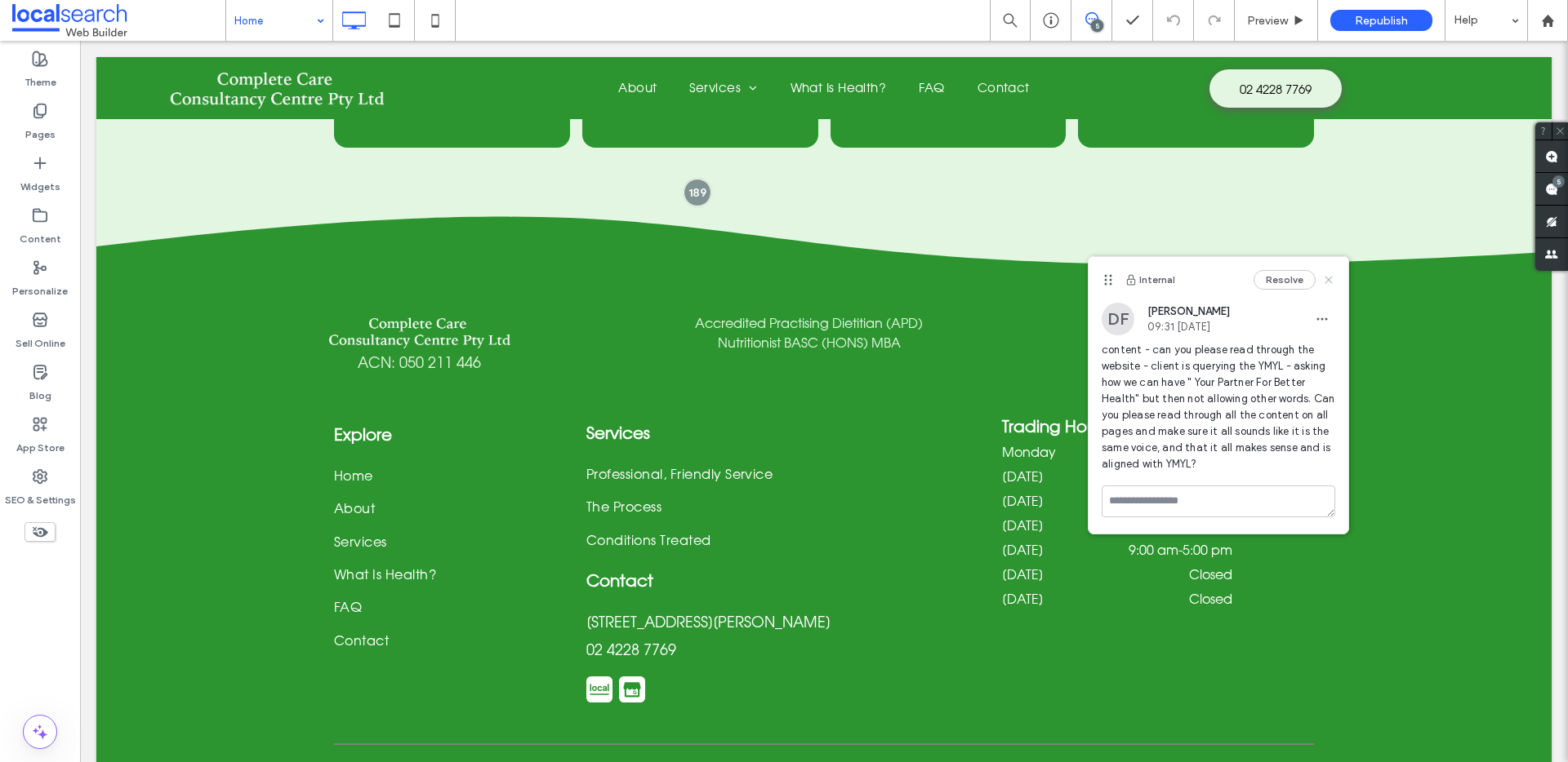
click at [1327, 274] on icon at bounding box center [1328, 280] width 13 height 13
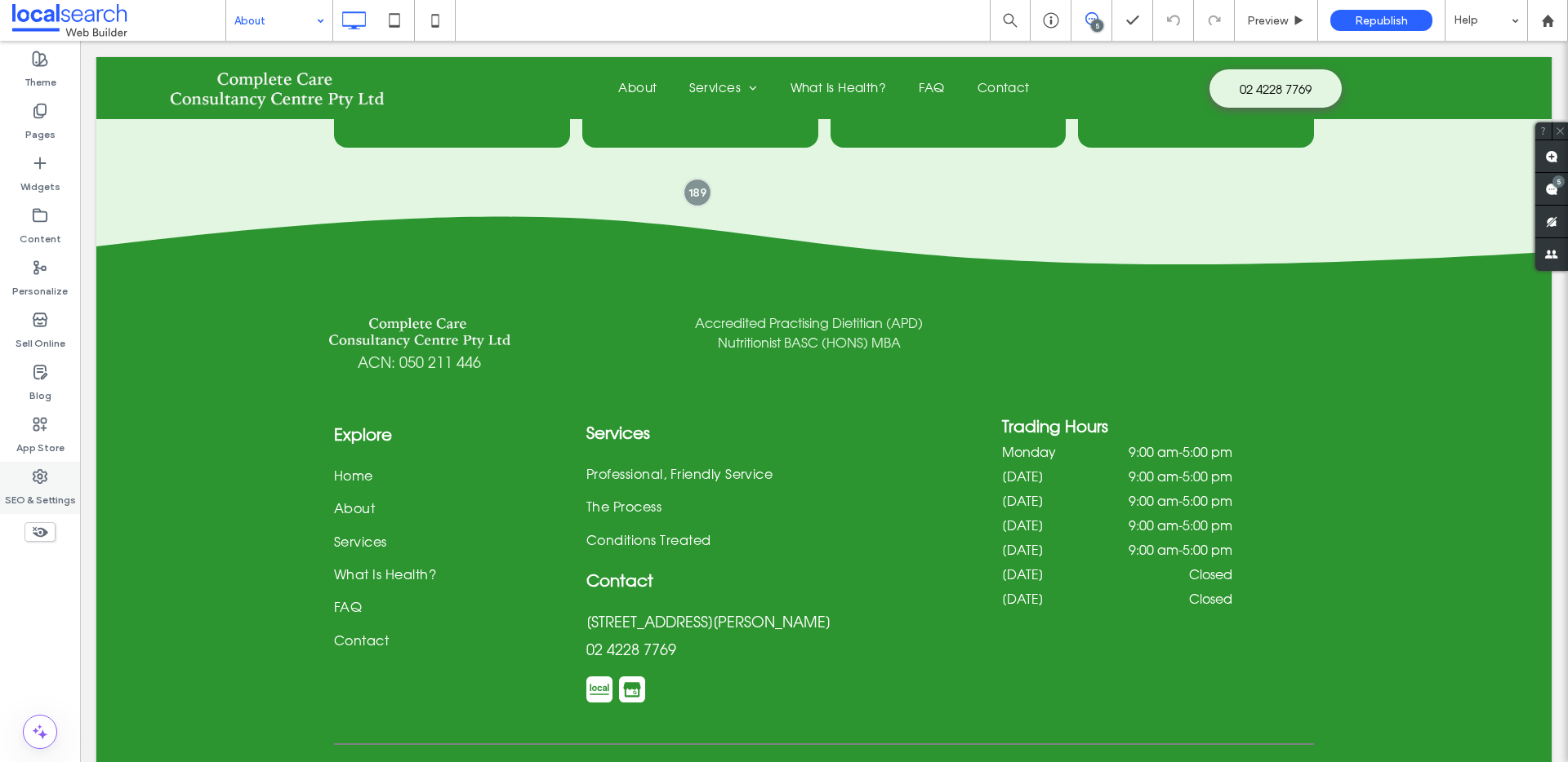
click at [45, 500] on label "SEO & Settings" at bounding box center [40, 496] width 71 height 23
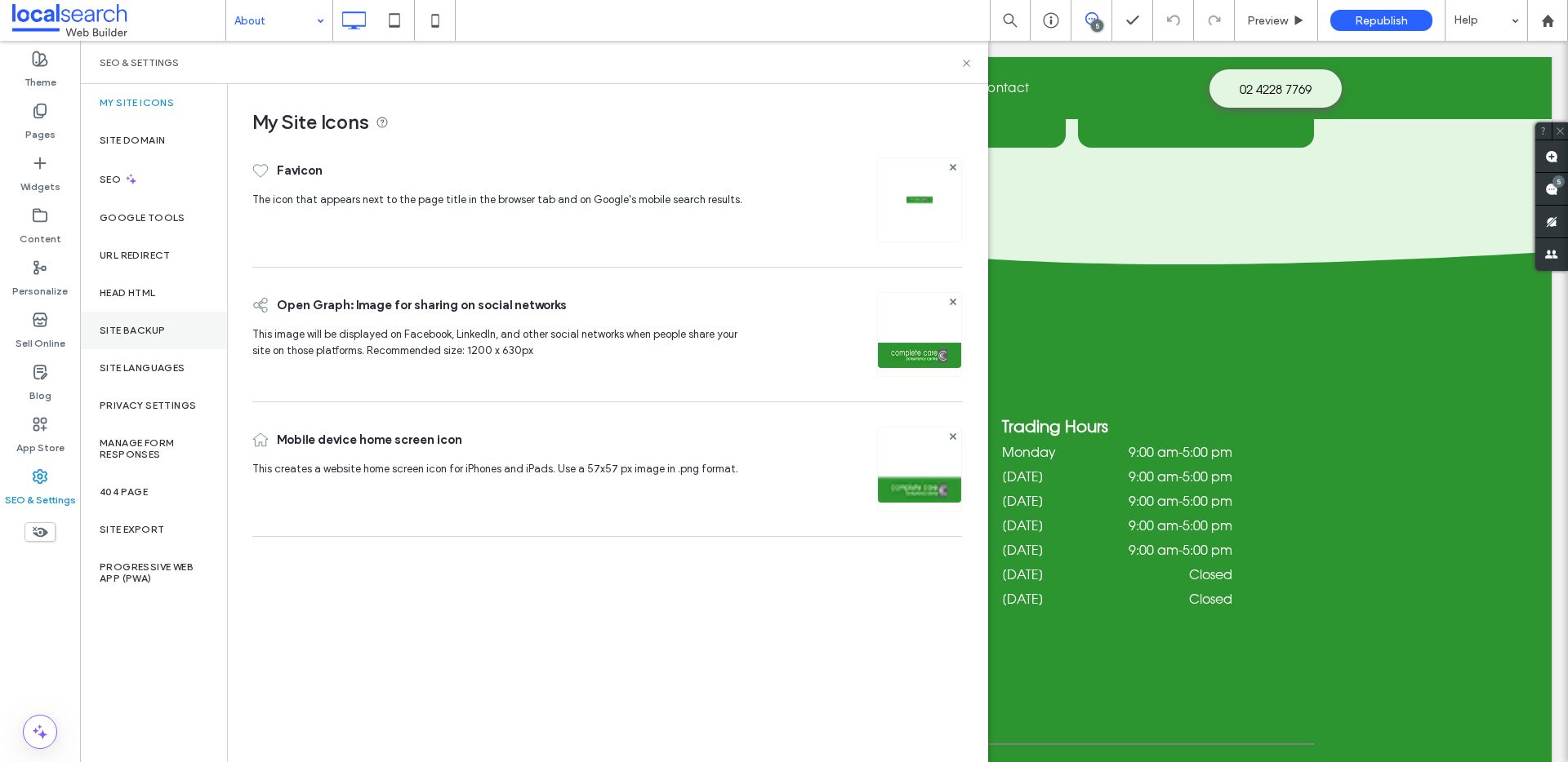
click at [150, 325] on label "Site Backup" at bounding box center [132, 331] width 65 height 12
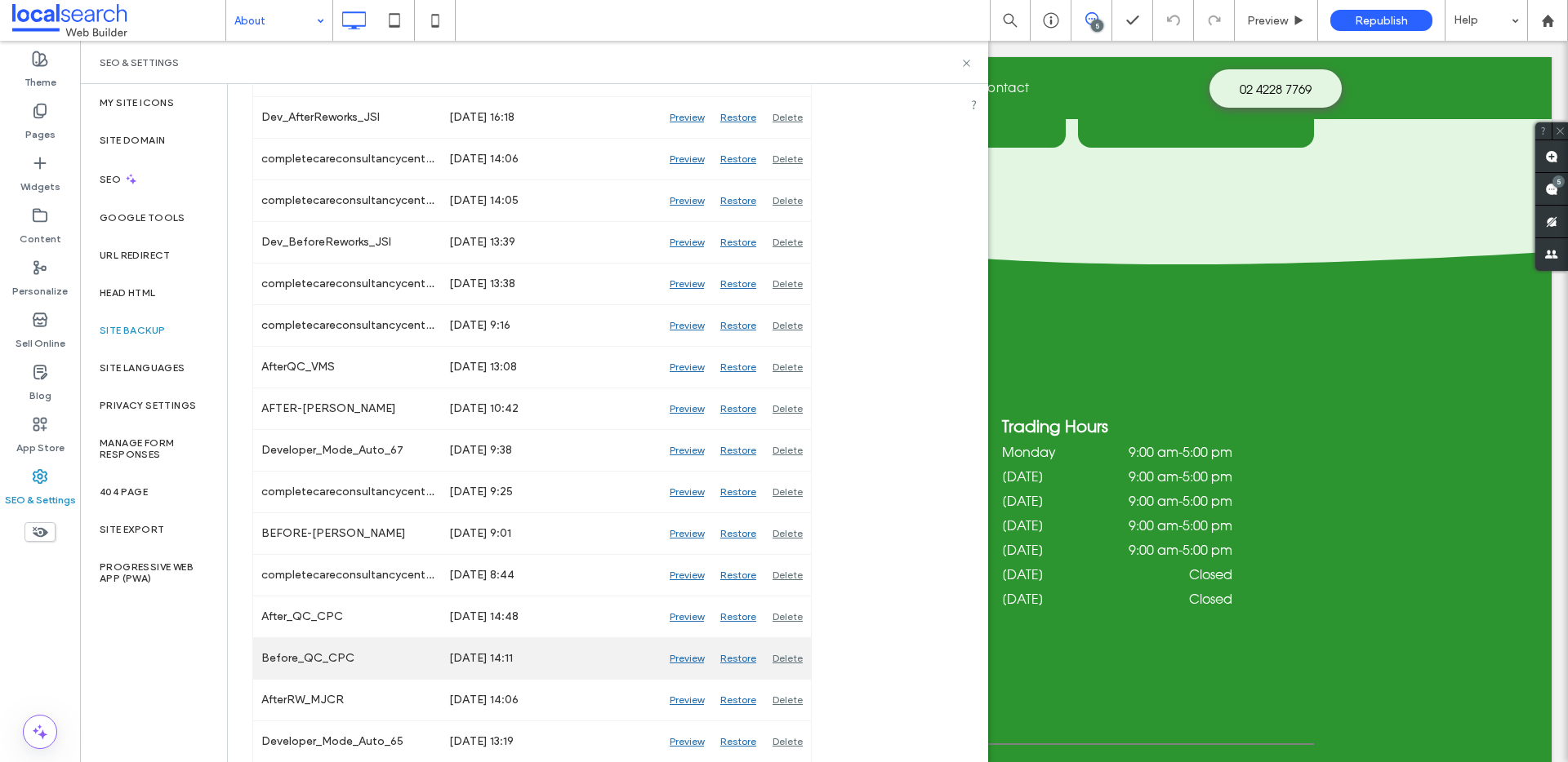
scroll to position [1113, 0]
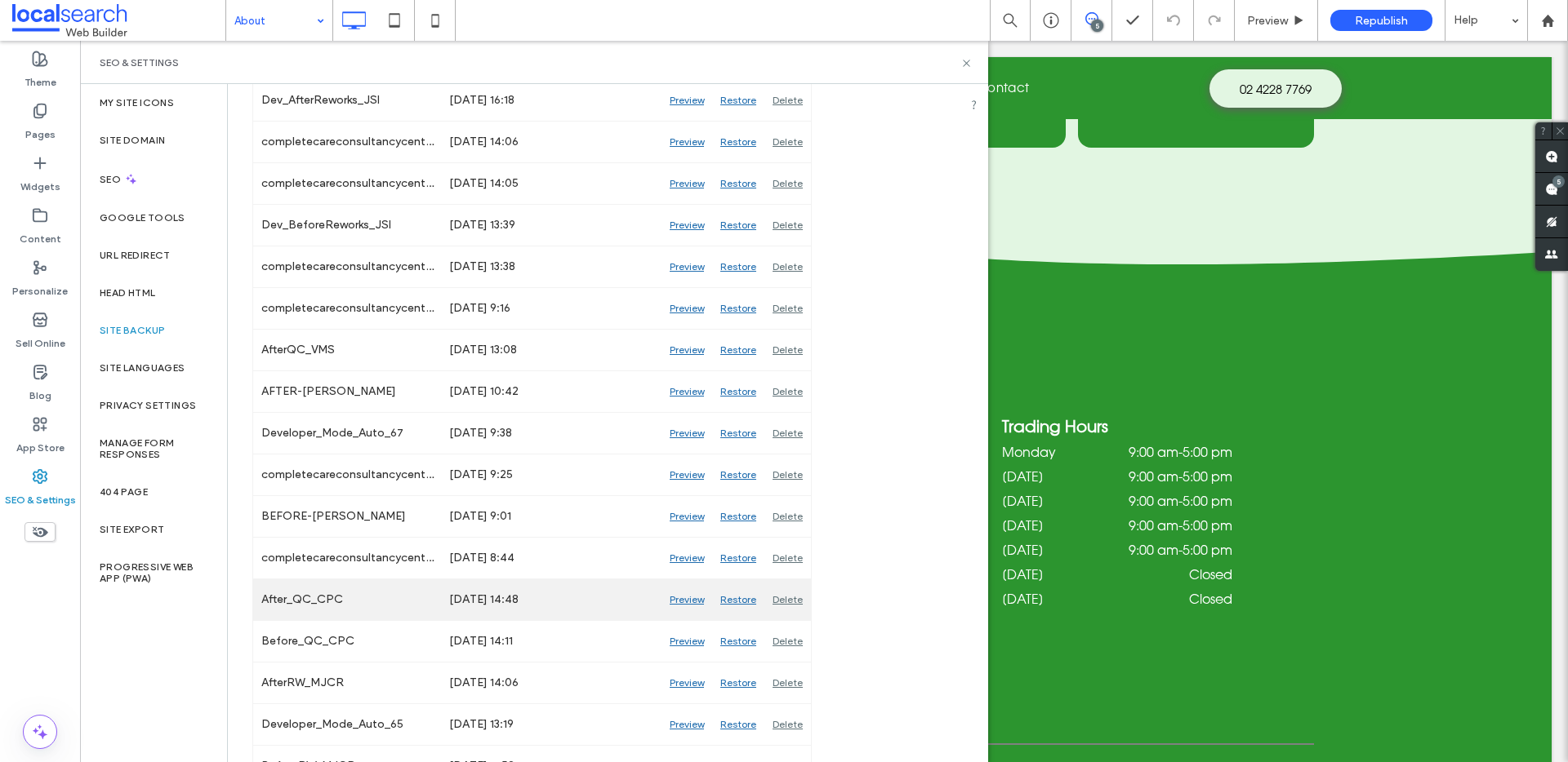
click at [688, 600] on div "Preview" at bounding box center [686, 599] width 51 height 40
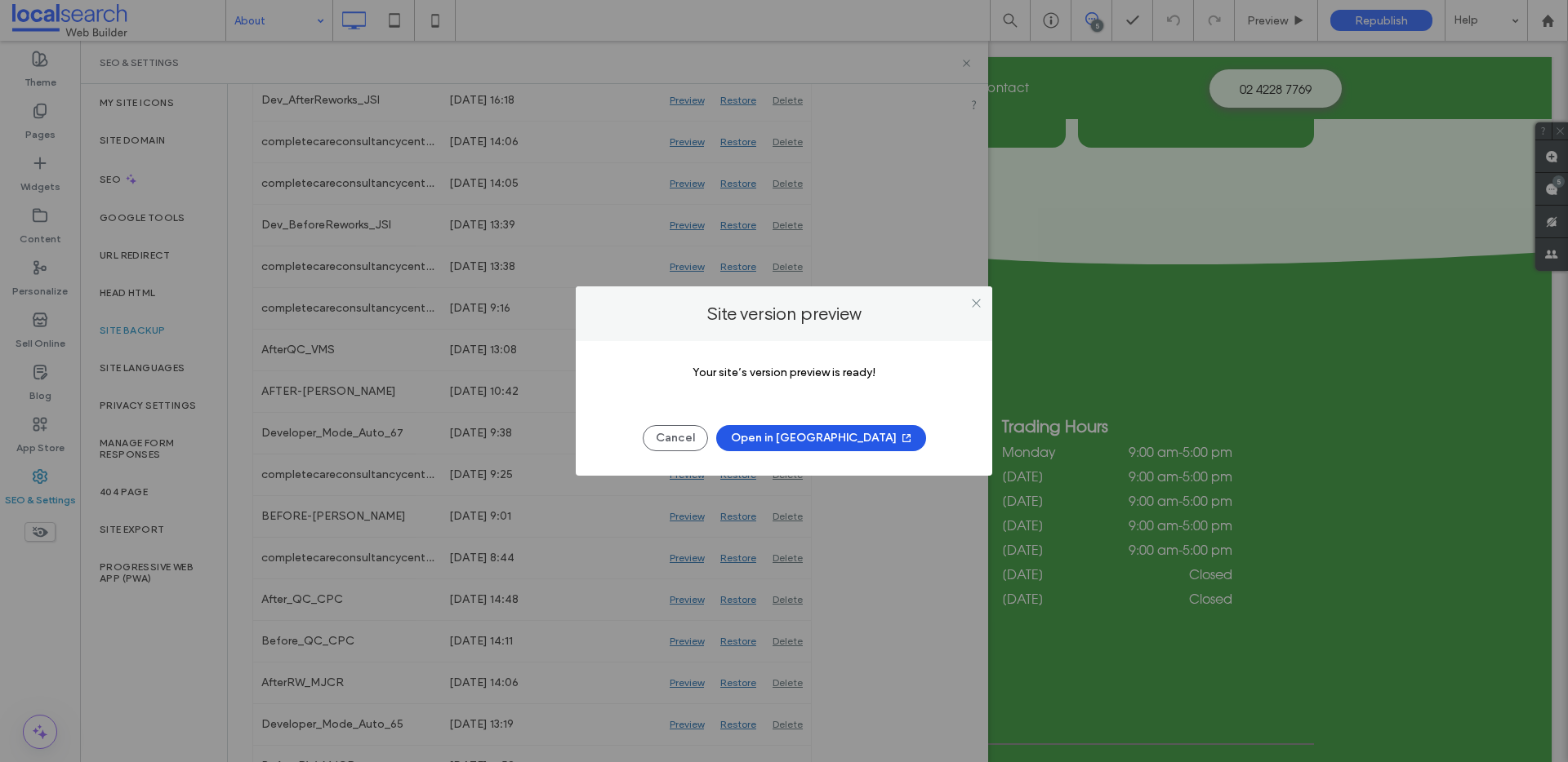
click at [853, 433] on button "Open in New Tab" at bounding box center [821, 438] width 210 height 26
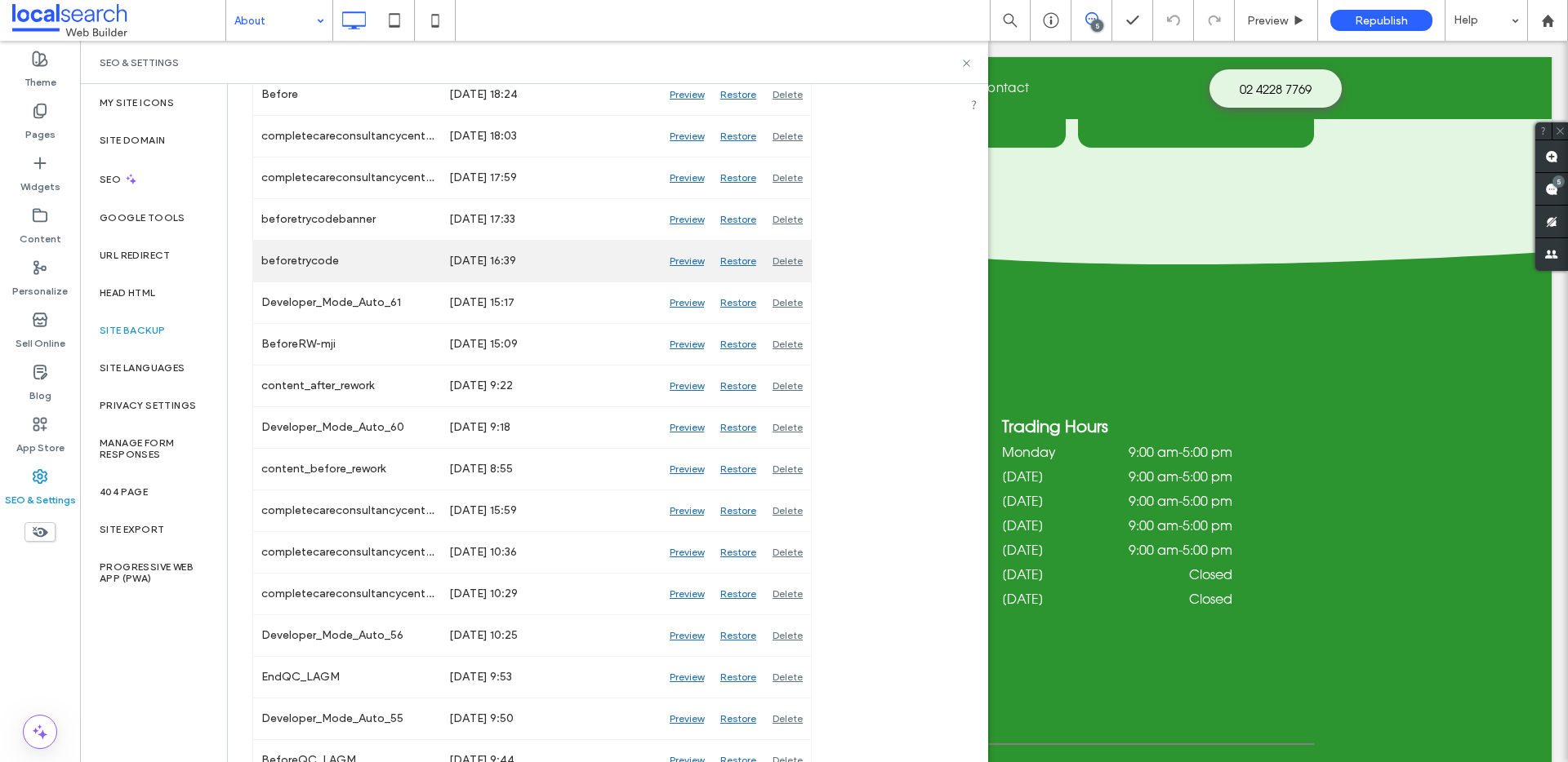
scroll to position [2329, 0]
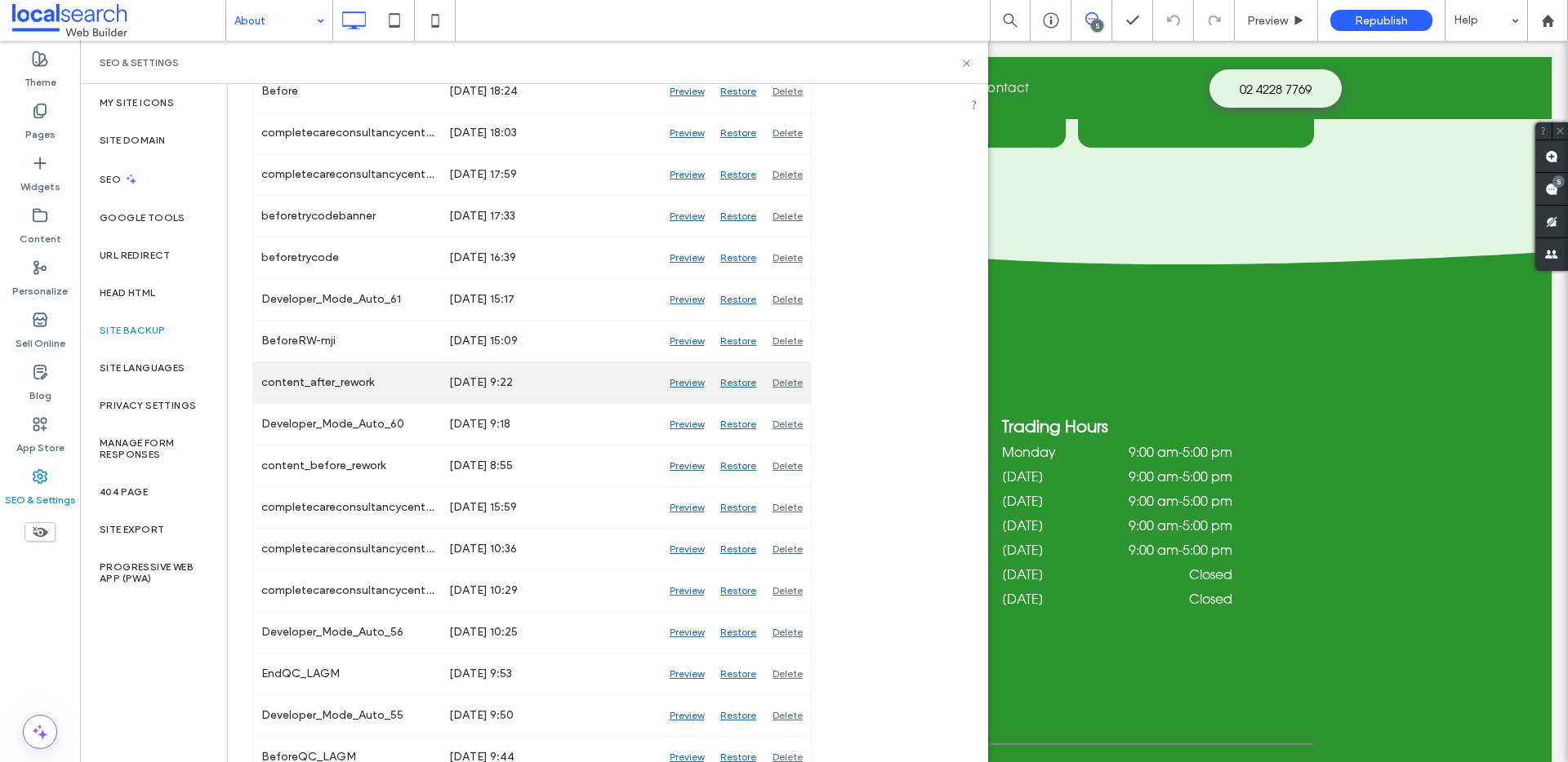
click at [692, 381] on div "Preview" at bounding box center [686, 383] width 51 height 40
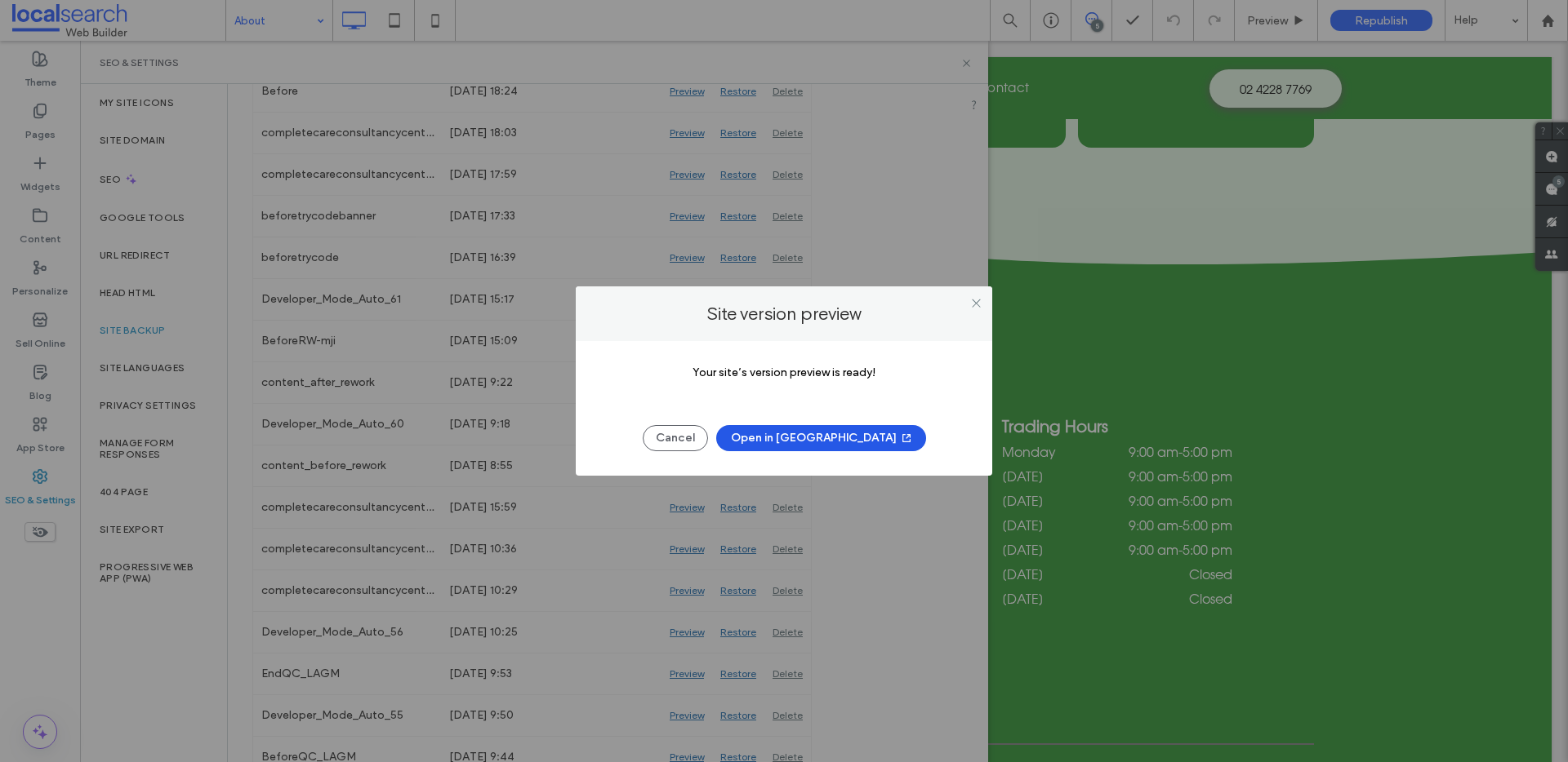
click at [853, 440] on button "Open in New Tab" at bounding box center [821, 438] width 210 height 26
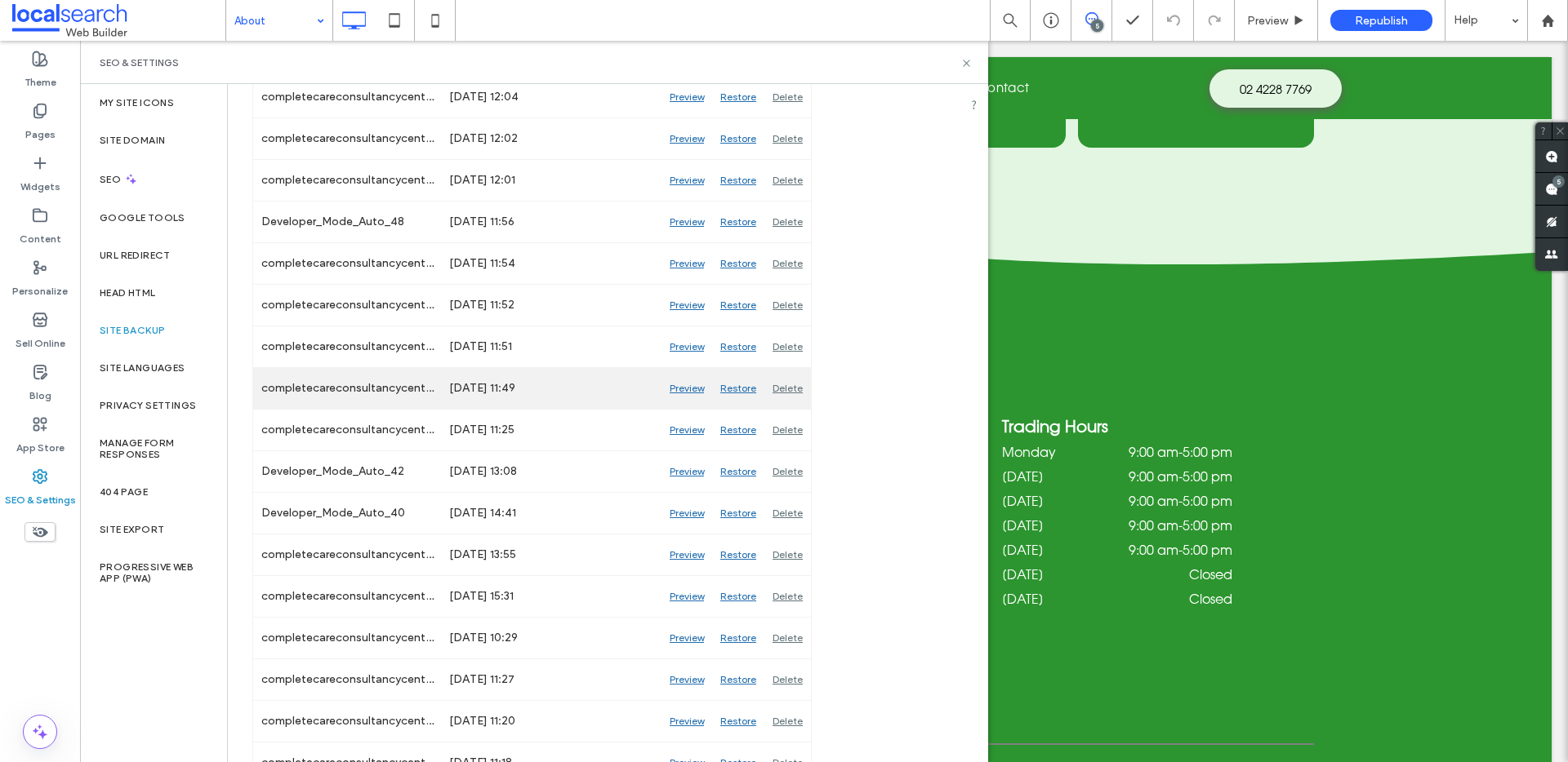
scroll to position [3323, 0]
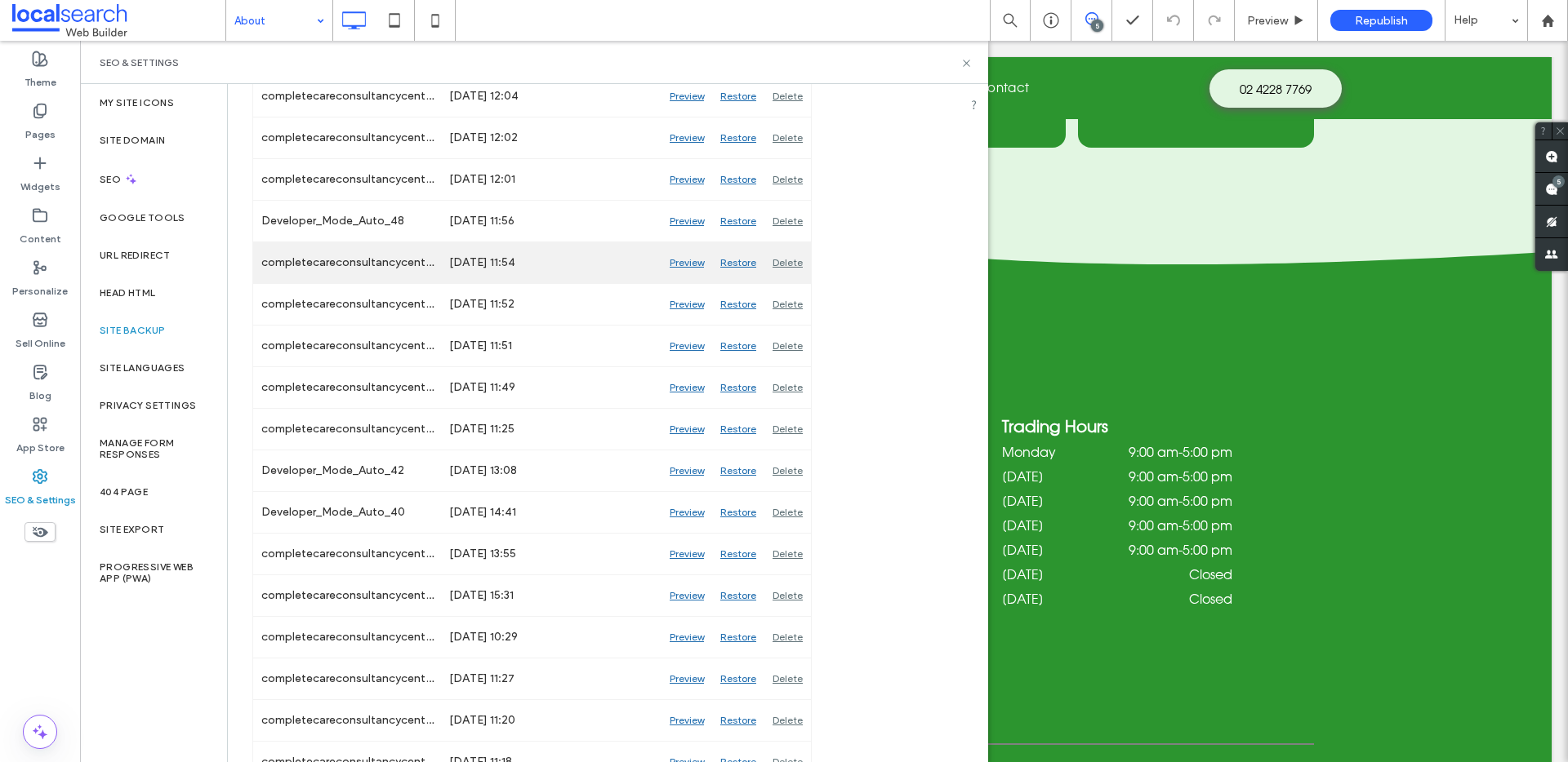
click at [693, 260] on div "Preview" at bounding box center [686, 263] width 51 height 40
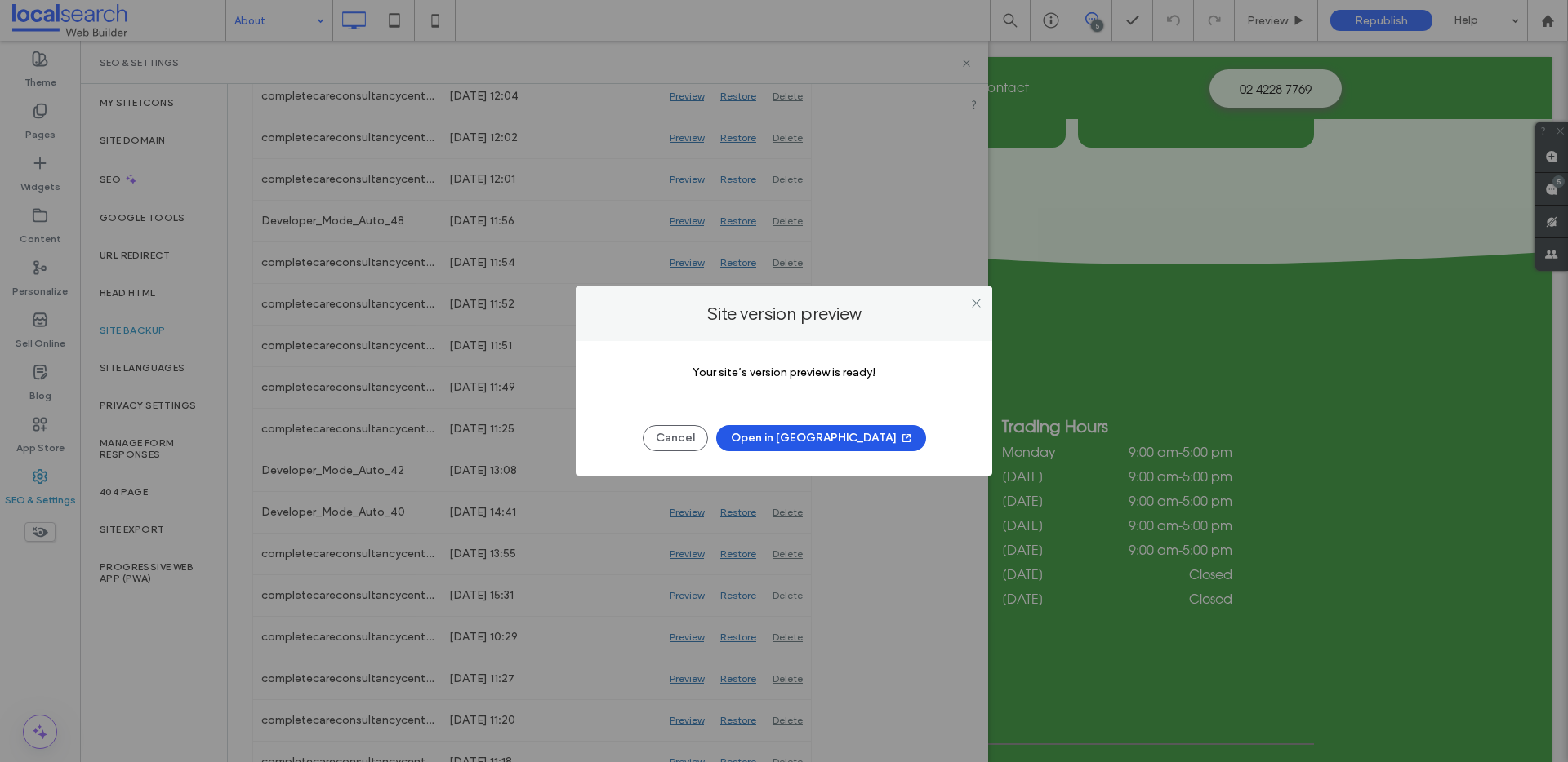
click at [828, 437] on button "Open in New Tab" at bounding box center [821, 438] width 210 height 26
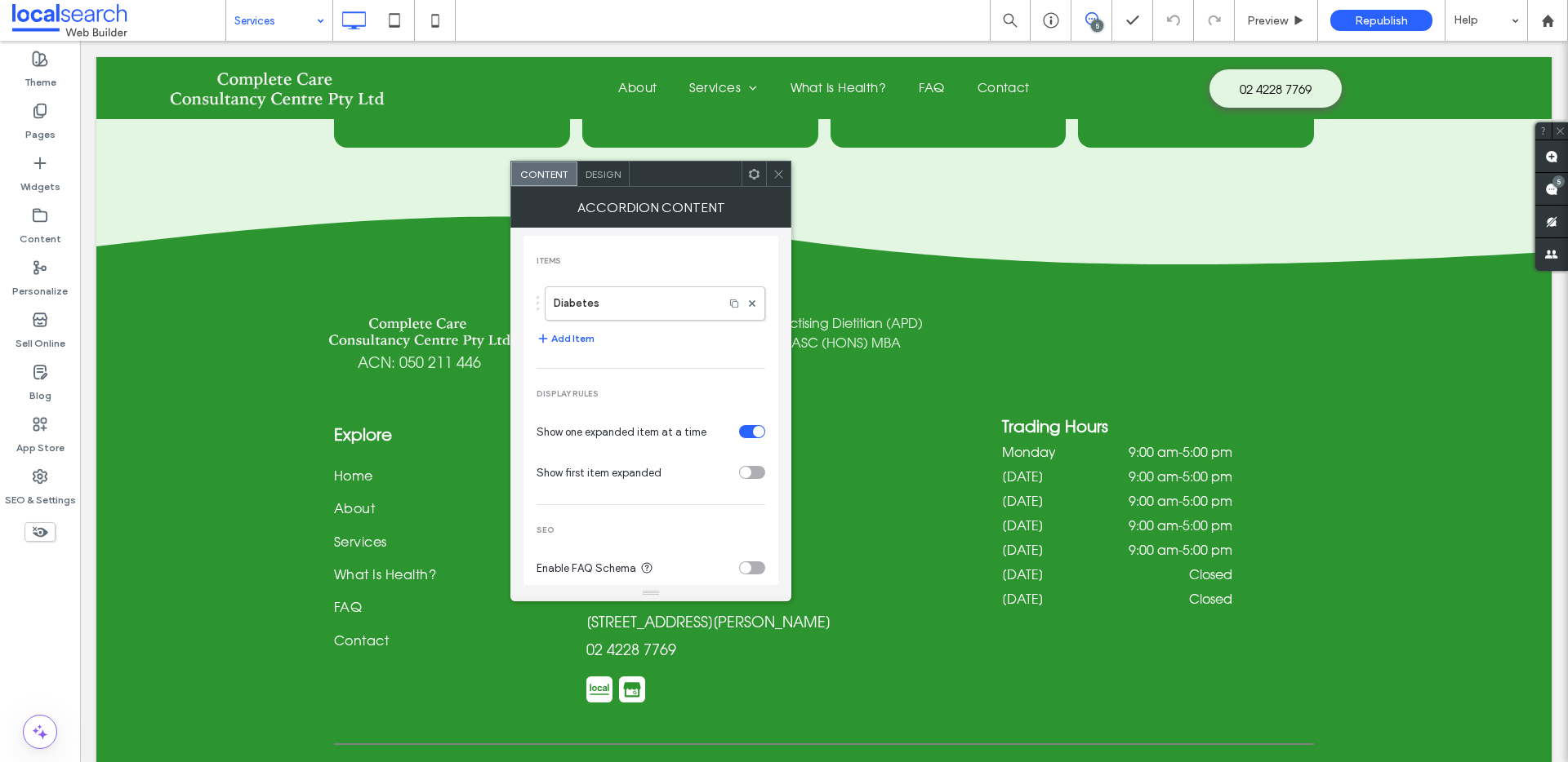
scroll to position [19, 0]
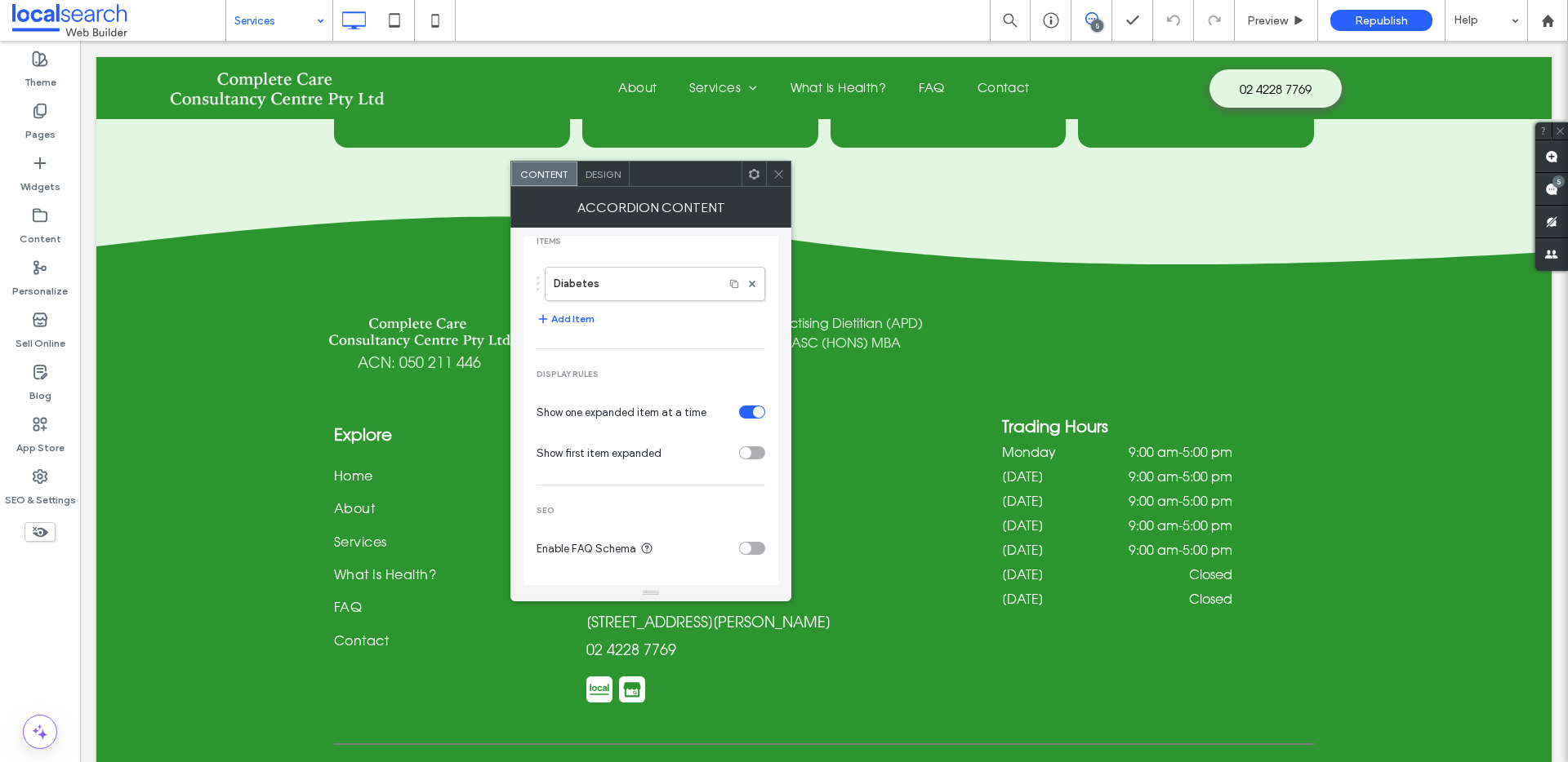
click at [601, 193] on div "Accordion Content" at bounding box center [651, 207] width 281 height 40
click at [603, 180] on div "Design" at bounding box center [604, 173] width 52 height 24
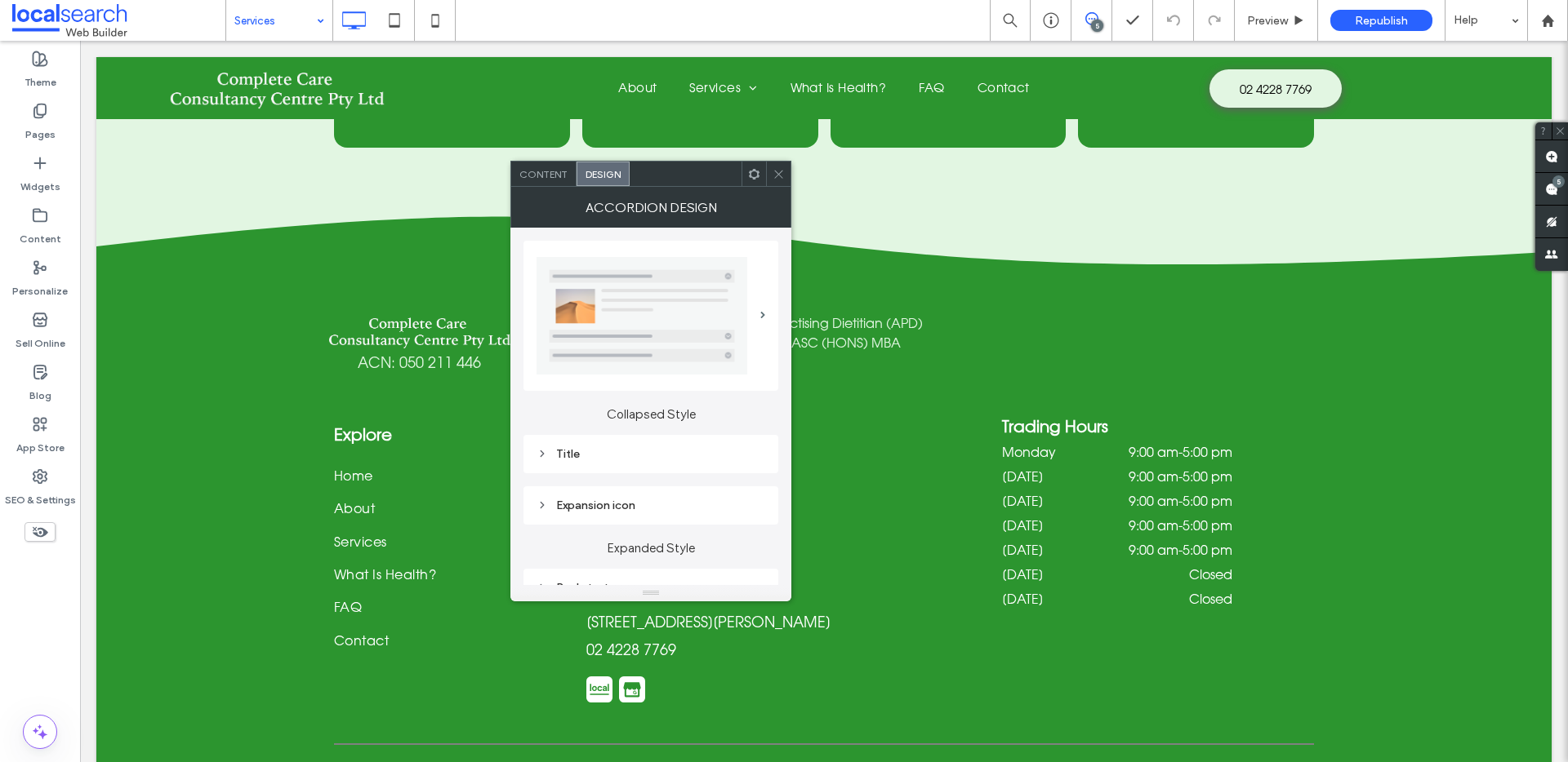
click at [521, 180] on div "Content" at bounding box center [544, 173] width 65 height 24
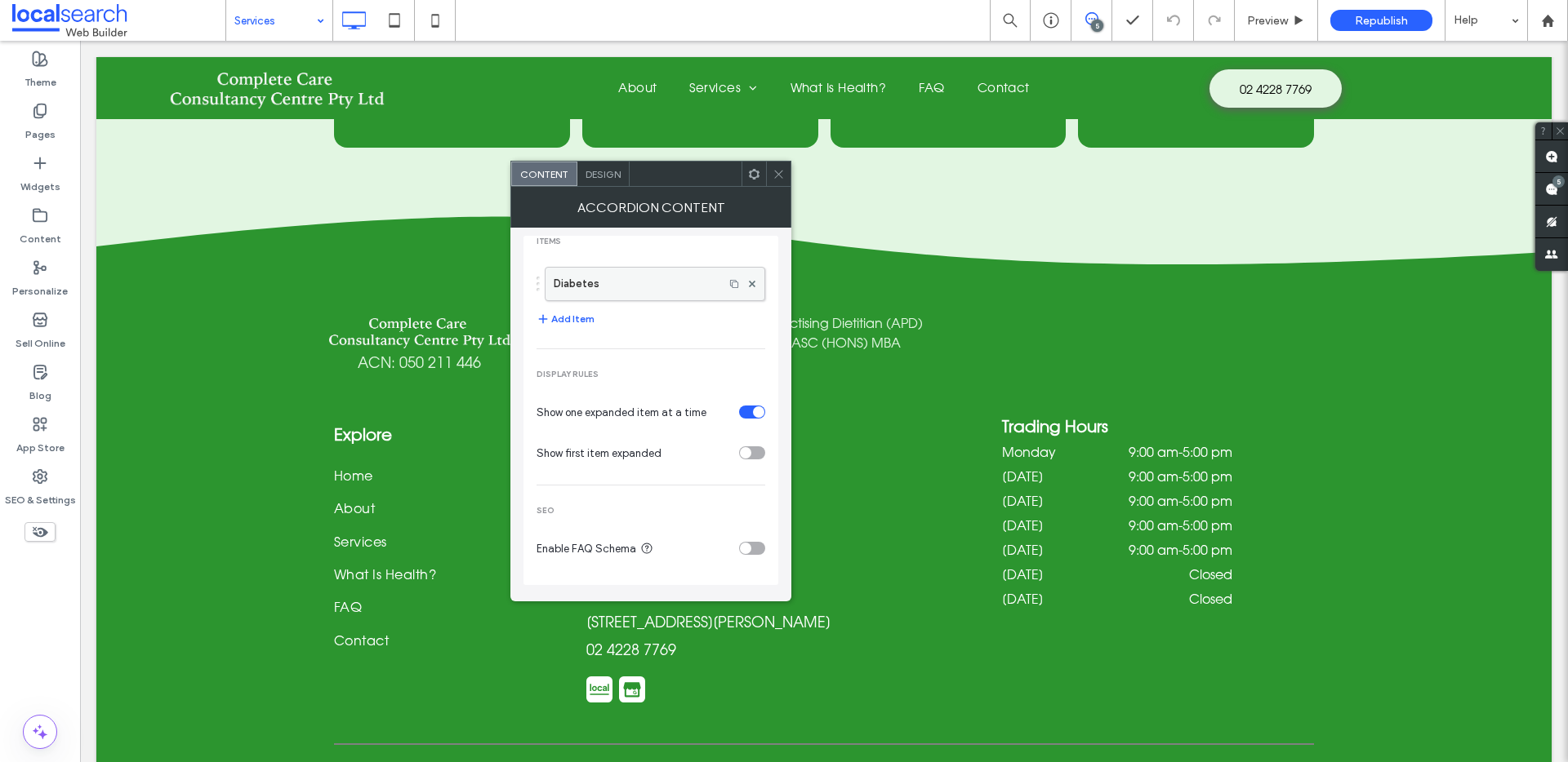
click at [624, 271] on label "Diabetes" at bounding box center [634, 284] width 162 height 33
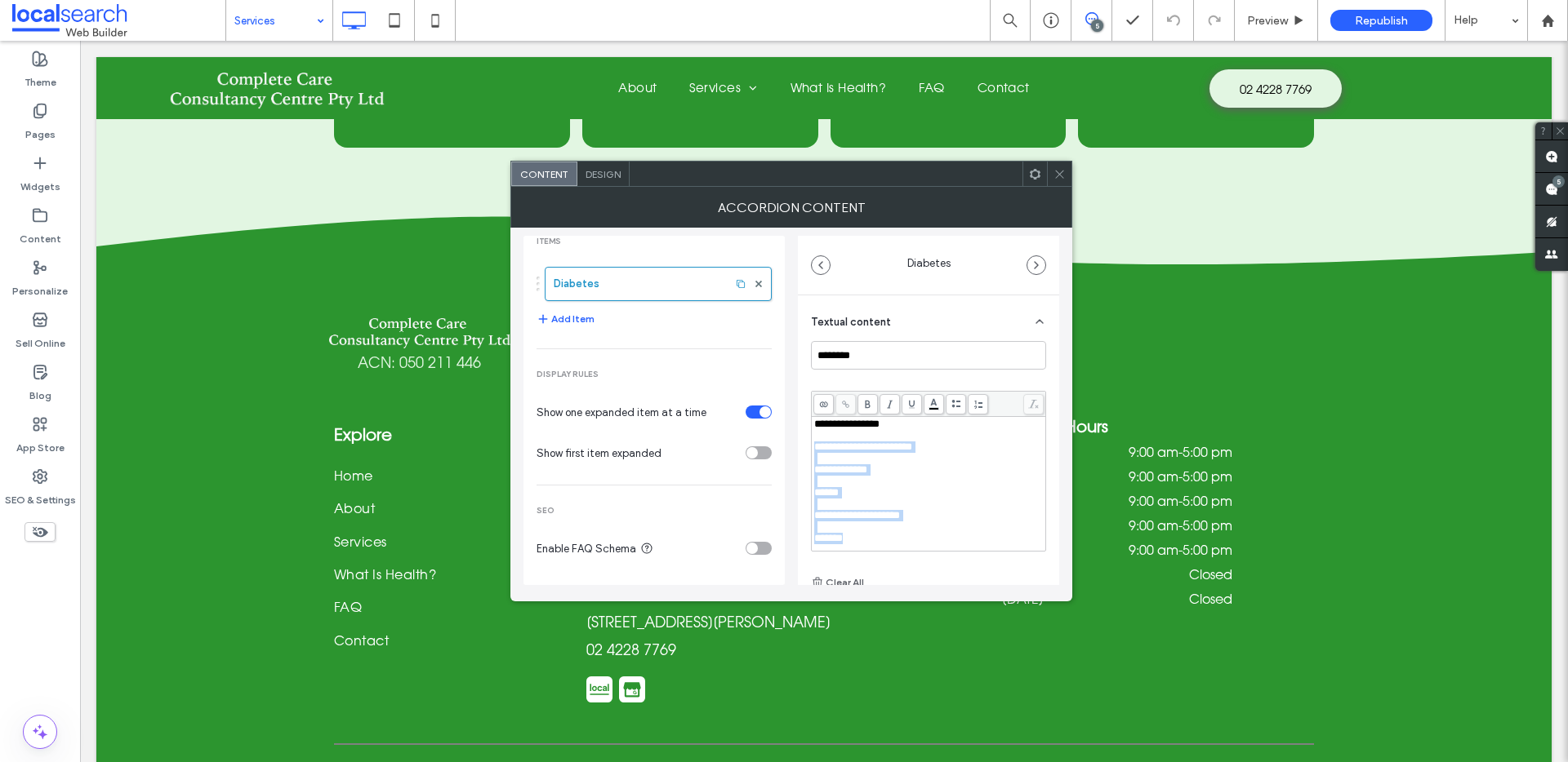
scroll to position [0, 0]
drag, startPoint x: 907, startPoint y: 533, endPoint x: 784, endPoint y: 413, distance: 171.8
click at [784, 413] on div "**********" at bounding box center [791, 407] width 535 height 358
click at [1058, 176] on icon at bounding box center [1059, 174] width 13 height 13
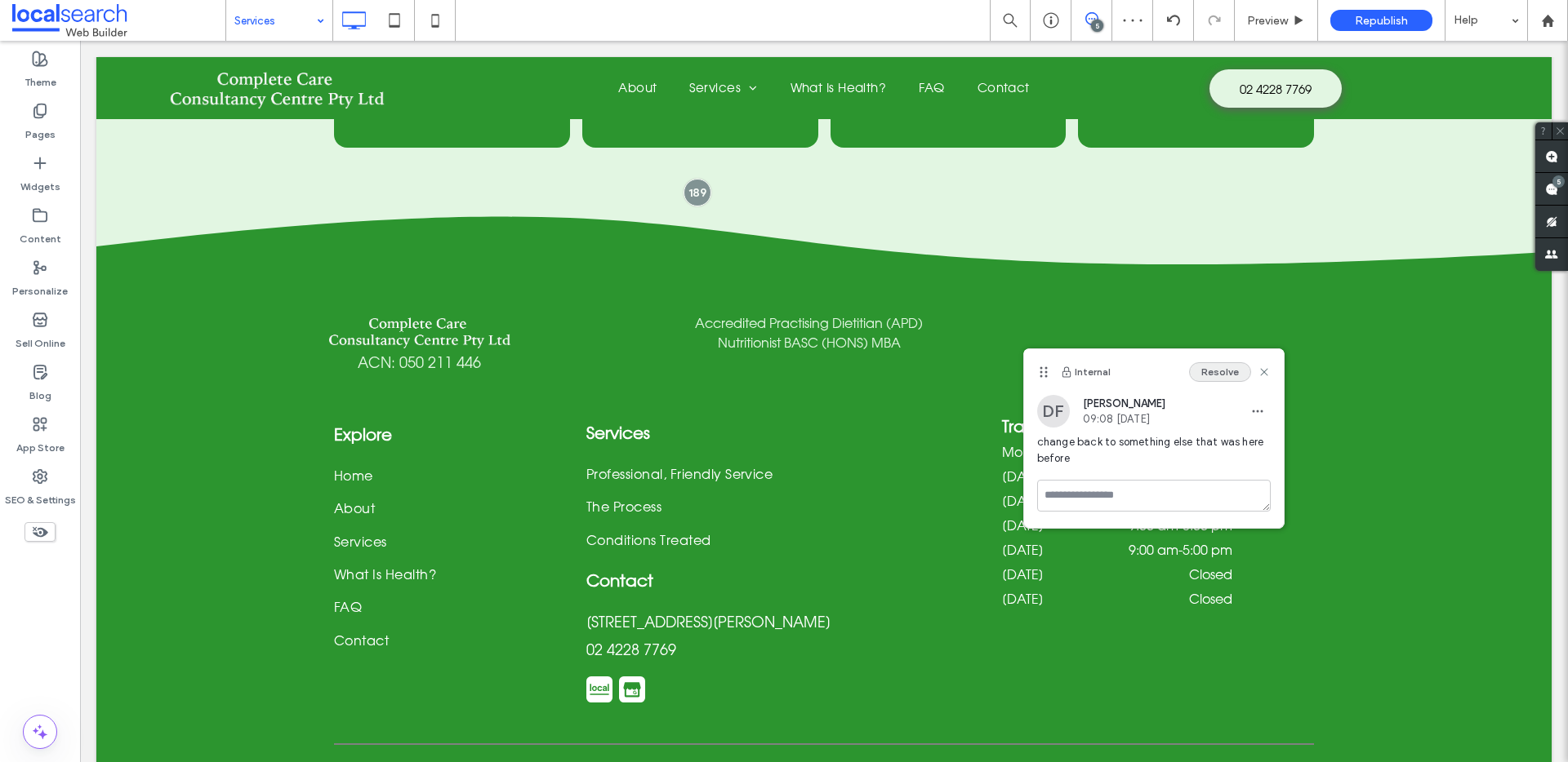
click at [1231, 371] on button "Resolve" at bounding box center [1220, 372] width 62 height 19
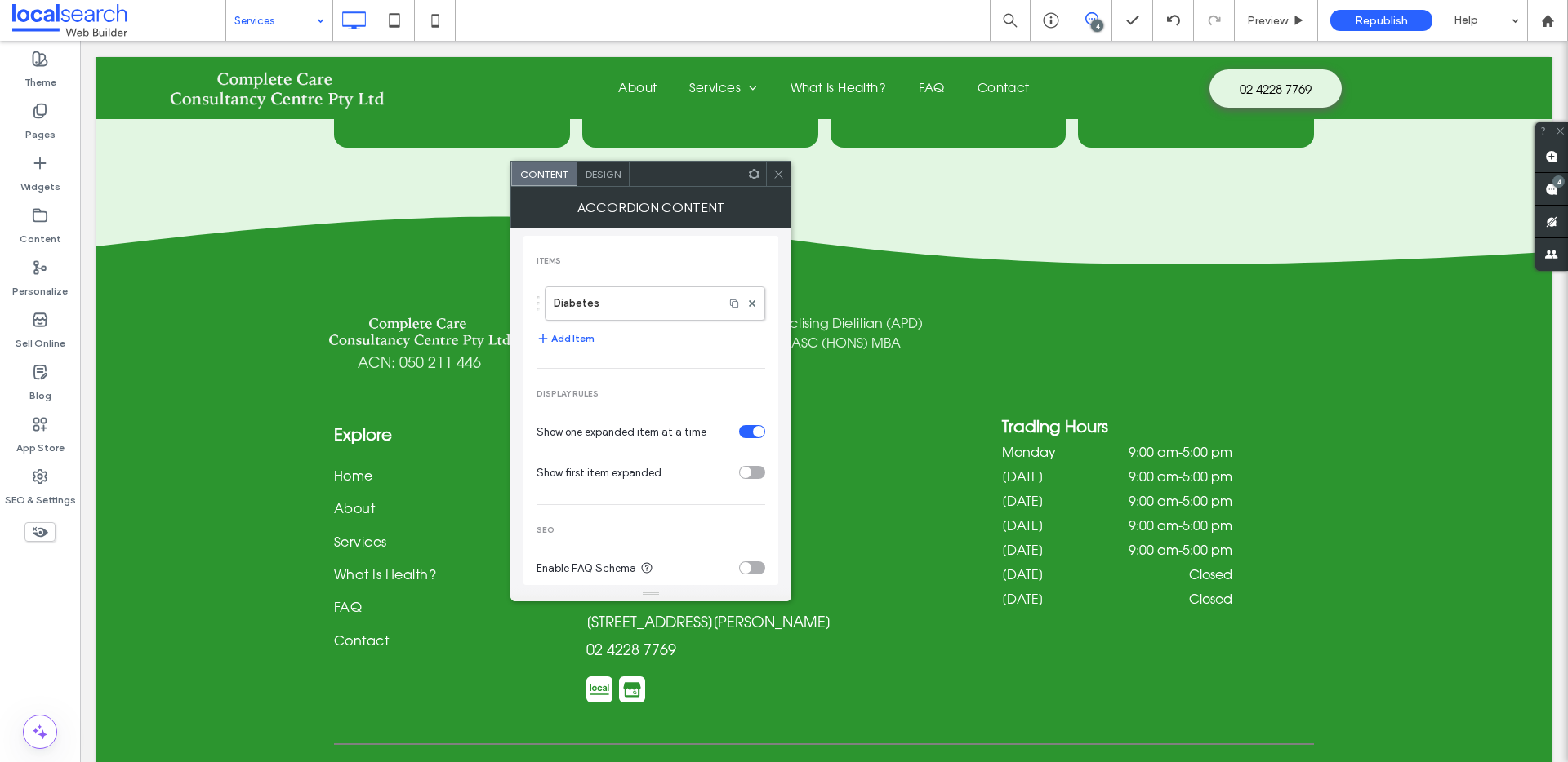
click at [787, 175] on div at bounding box center [778, 173] width 24 height 24
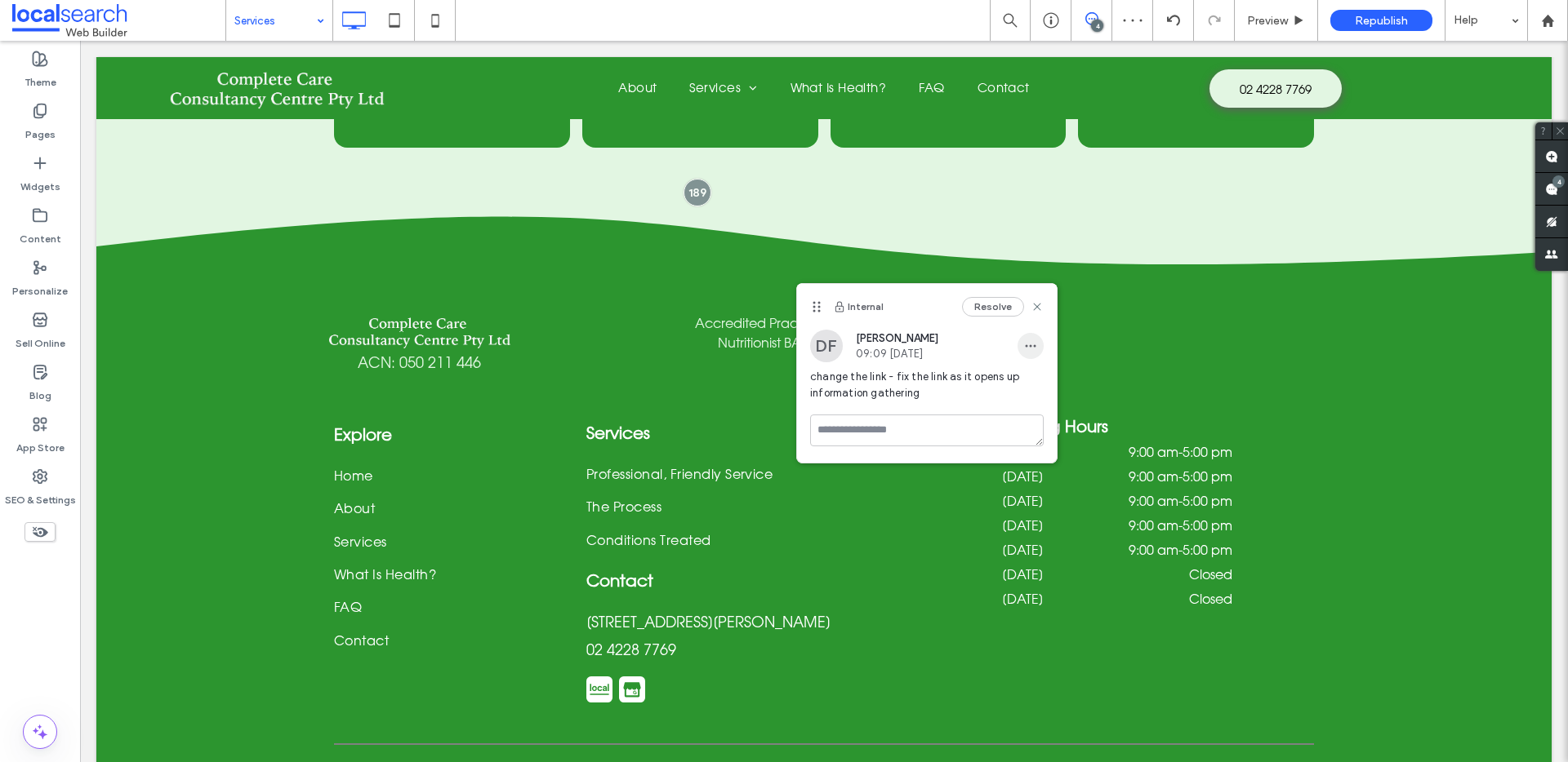
click at [1031, 346] on use "button" at bounding box center [1030, 345] width 11 height 3
click at [1071, 388] on div "Edit" at bounding box center [1091, 389] width 145 height 31
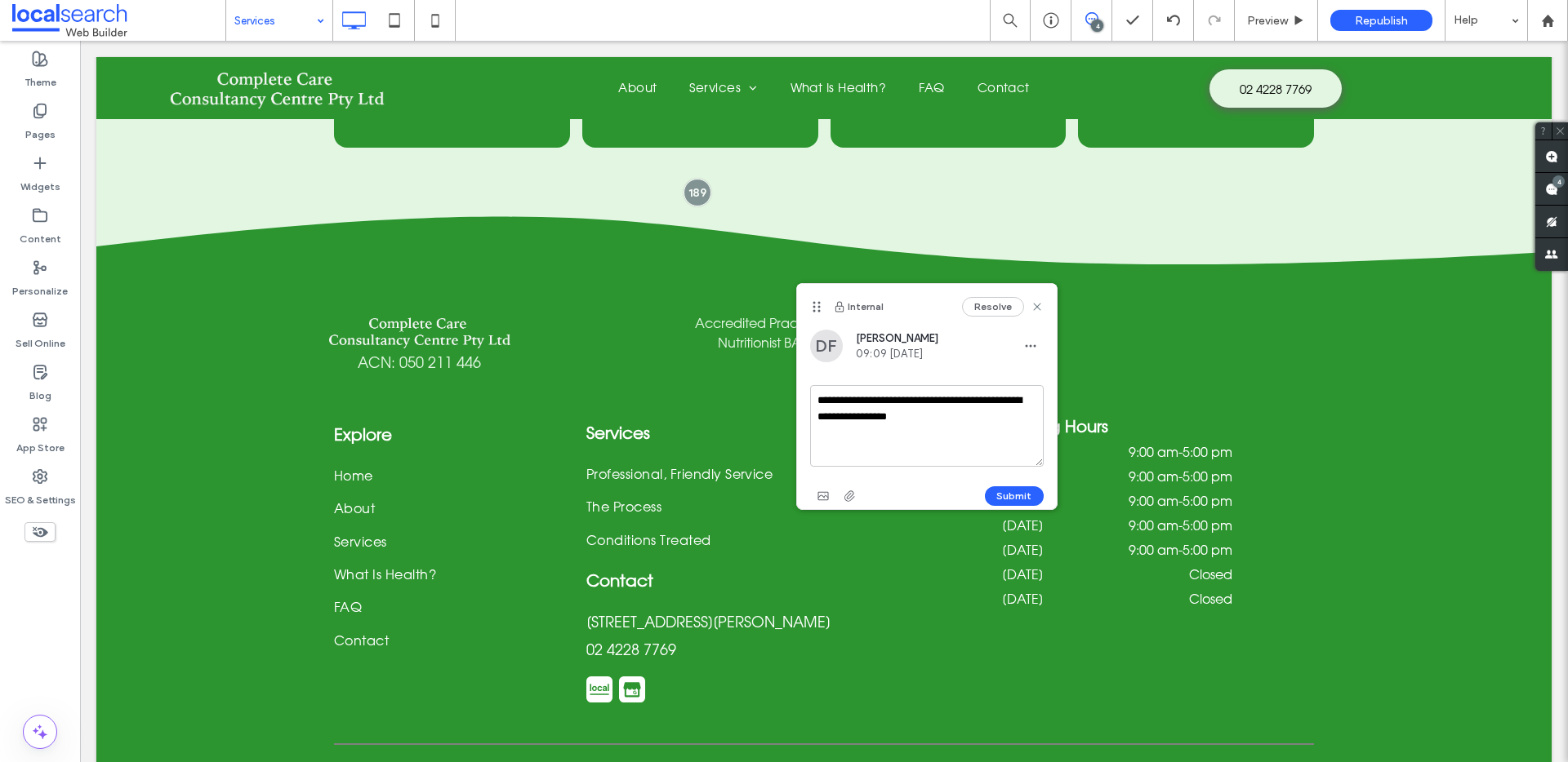
click at [991, 421] on textarea "**********" at bounding box center [927, 425] width 234 height 82
type textarea "**********"
click at [1021, 487] on button "Submit" at bounding box center [1014, 496] width 59 height 19
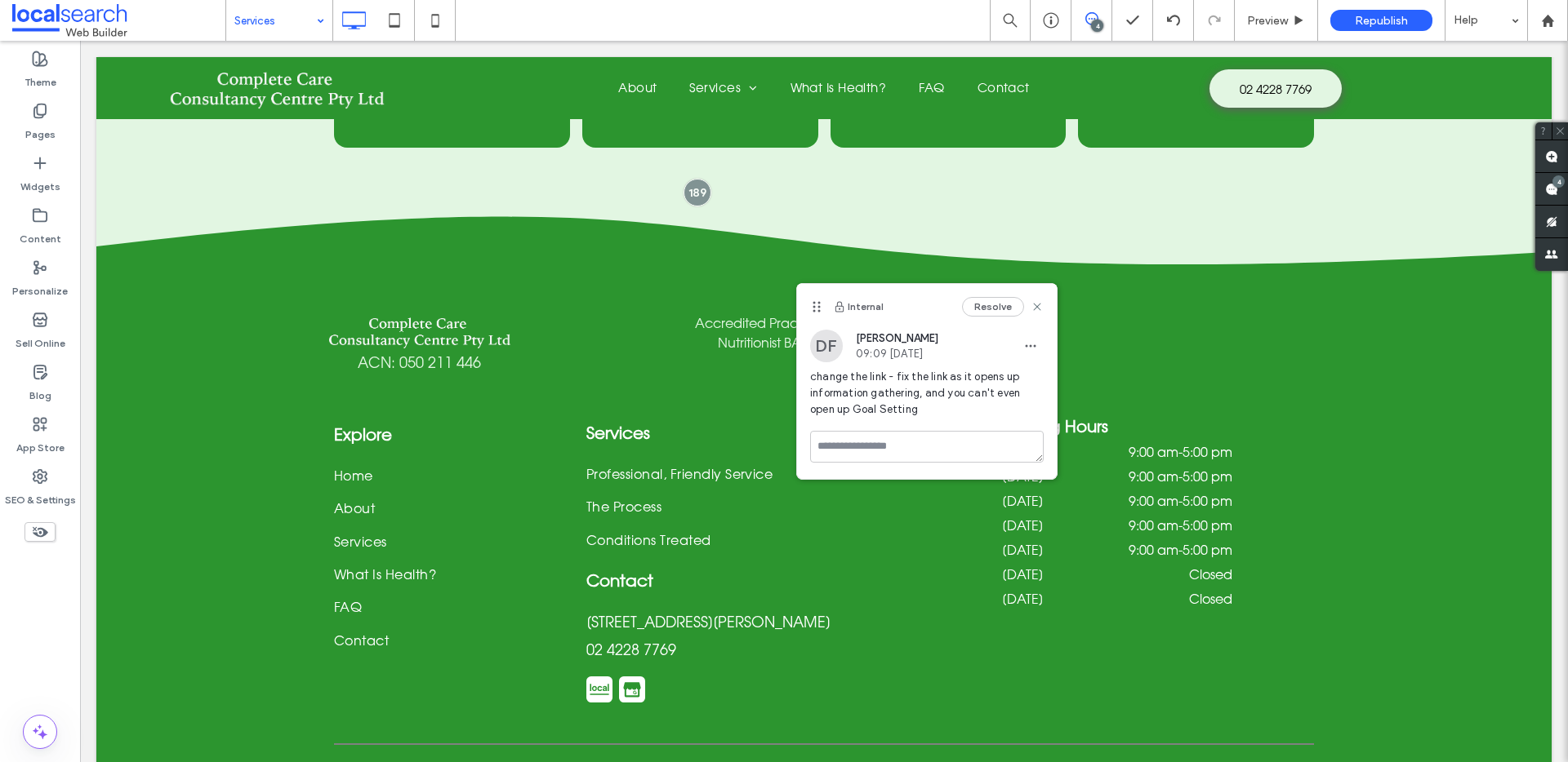
click at [1045, 338] on div "DF Dorotea Finn 09:09 Sep 15 2025 change the link - fix the link as it opens up…" at bounding box center [927, 380] width 260 height 101
click at [1045, 341] on div "DF Dorotea Finn 09:09 Sep 15 2025 change the link - fix the link as it opens up…" at bounding box center [927, 380] width 260 height 101
click at [1035, 346] on use "button" at bounding box center [1030, 345] width 11 height 3
click at [1077, 368] on div "Edit Delete" at bounding box center [1091, 404] width 147 height 77
click at [1074, 373] on div "Edit" at bounding box center [1091, 389] width 145 height 31
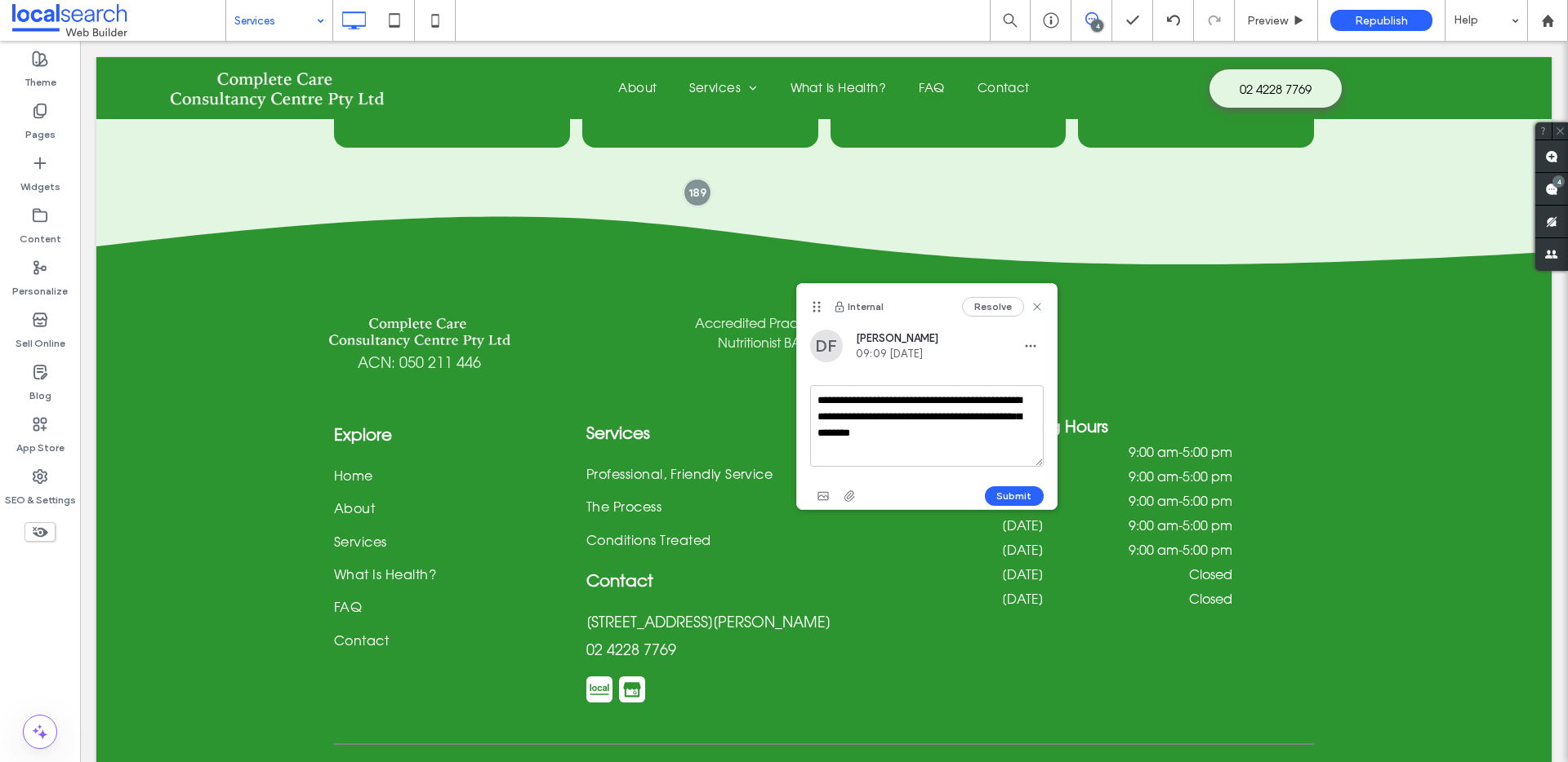
click at [968, 399] on textarea "**********" at bounding box center [927, 425] width 234 height 82
click at [966, 401] on textarea "**********" at bounding box center [927, 425] width 234 height 82
type textarea "**********"
click at [1029, 491] on button "Submit" at bounding box center [1014, 496] width 59 height 19
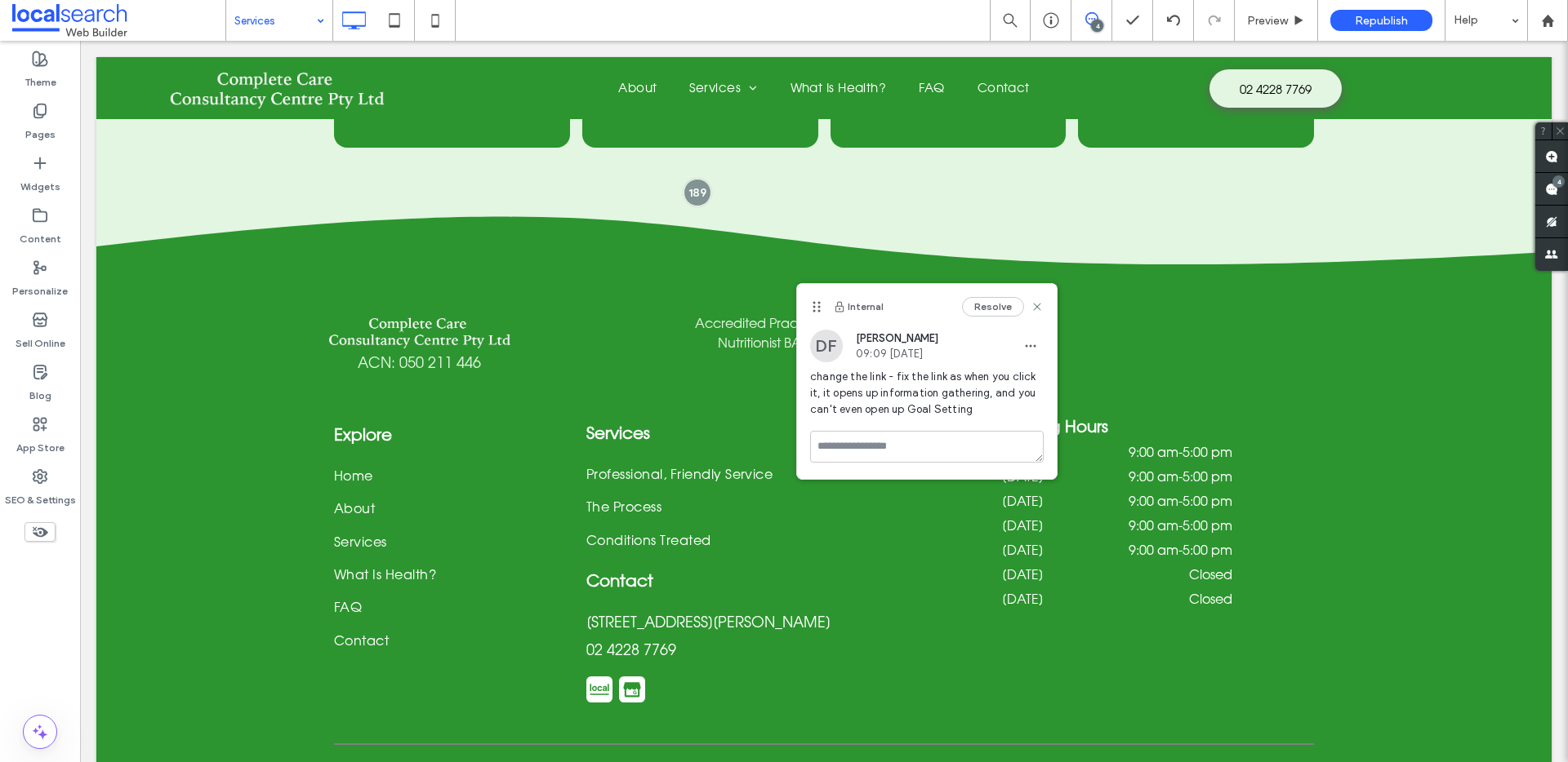
click at [1043, 310] on div "Internal Resolve" at bounding box center [927, 307] width 260 height 46
click at [1041, 306] on icon at bounding box center [1038, 307] width 13 height 13
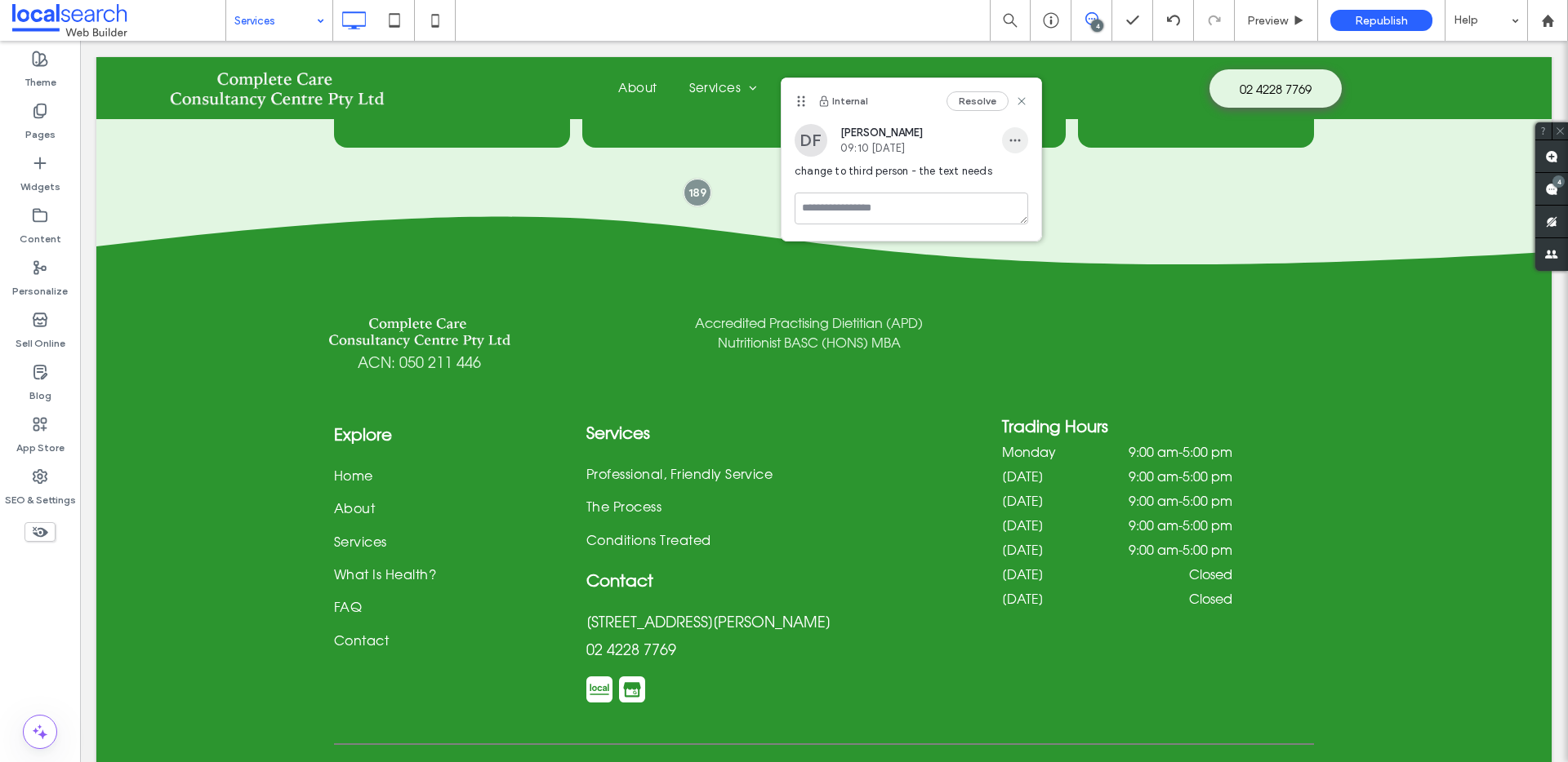
click at [1020, 135] on icon "button" at bounding box center [1015, 140] width 13 height 13
click at [1029, 178] on span "Edit" at bounding box center [1026, 183] width 21 height 16
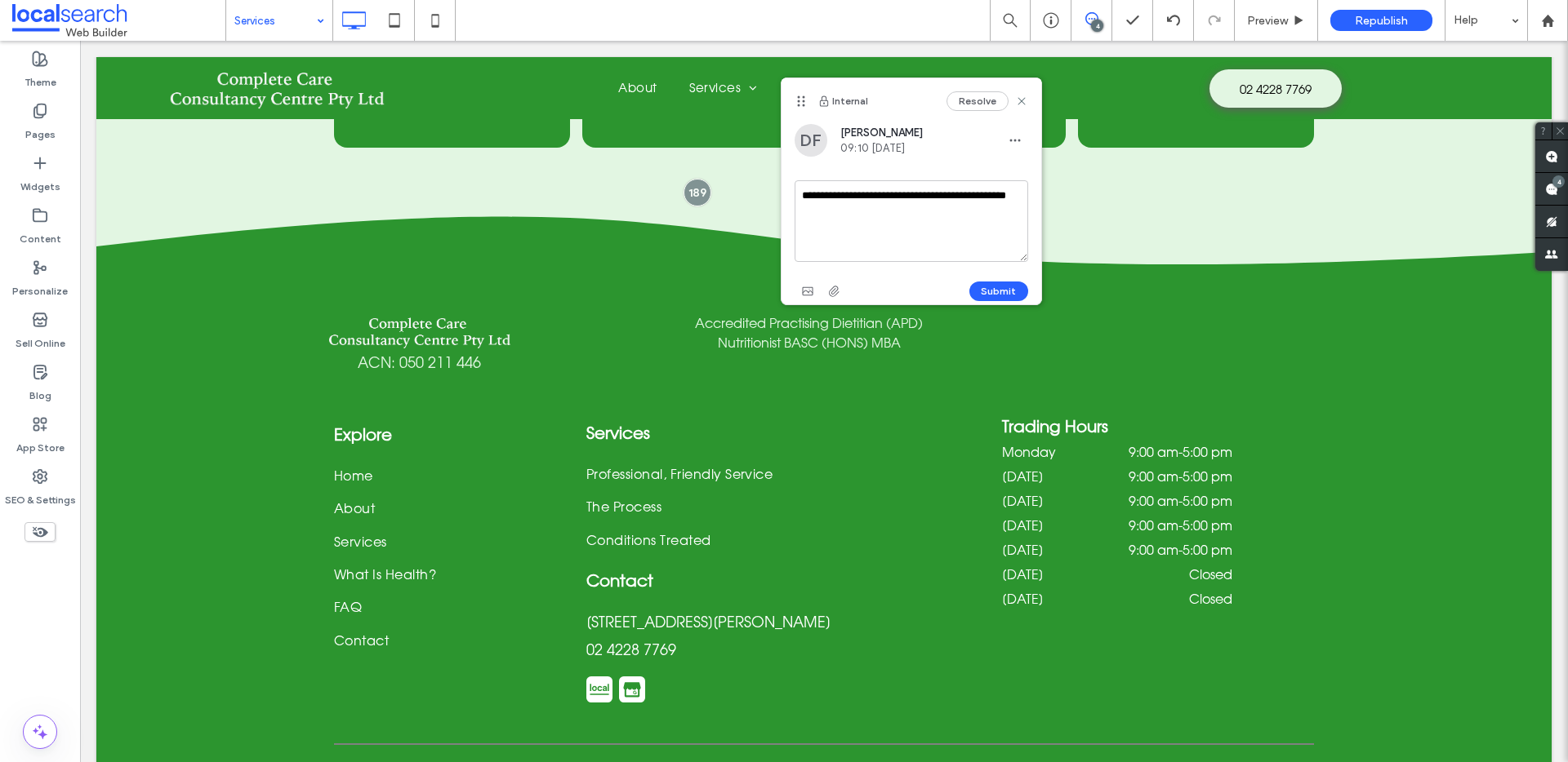
drag, startPoint x: 868, startPoint y: 207, endPoint x: 964, endPoint y: 198, distance: 96.4
click at [964, 198] on textarea "**********" at bounding box center [911, 220] width 234 height 82
paste textarea "**********"
type textarea "**********"
drag, startPoint x: 1026, startPoint y: 279, endPoint x: 1020, endPoint y: 288, distance: 10.8
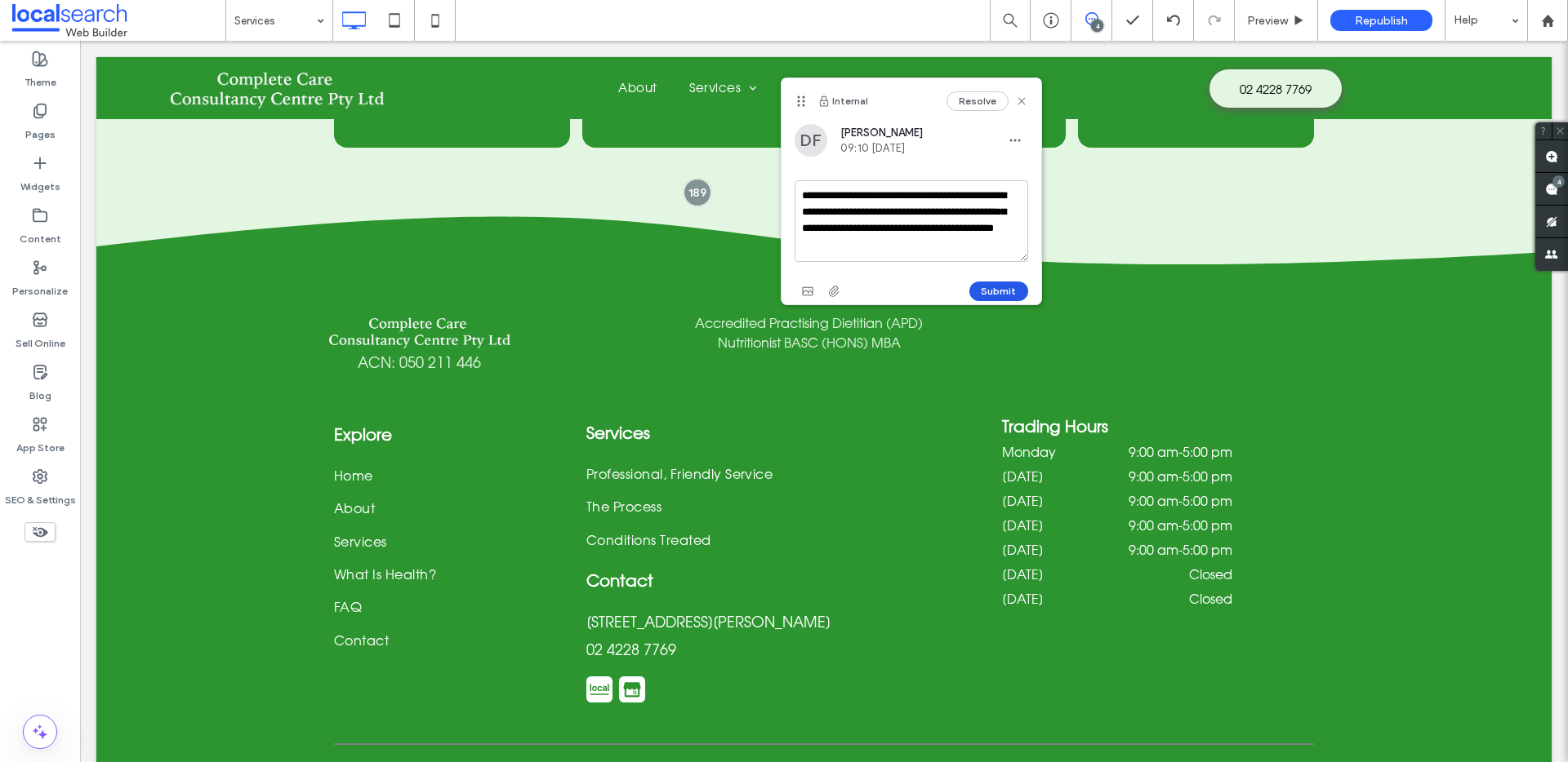
click at [1026, 281] on div "Submit" at bounding box center [911, 291] width 234 height 26
click at [1020, 288] on button "Submit" at bounding box center [998, 292] width 59 height 19
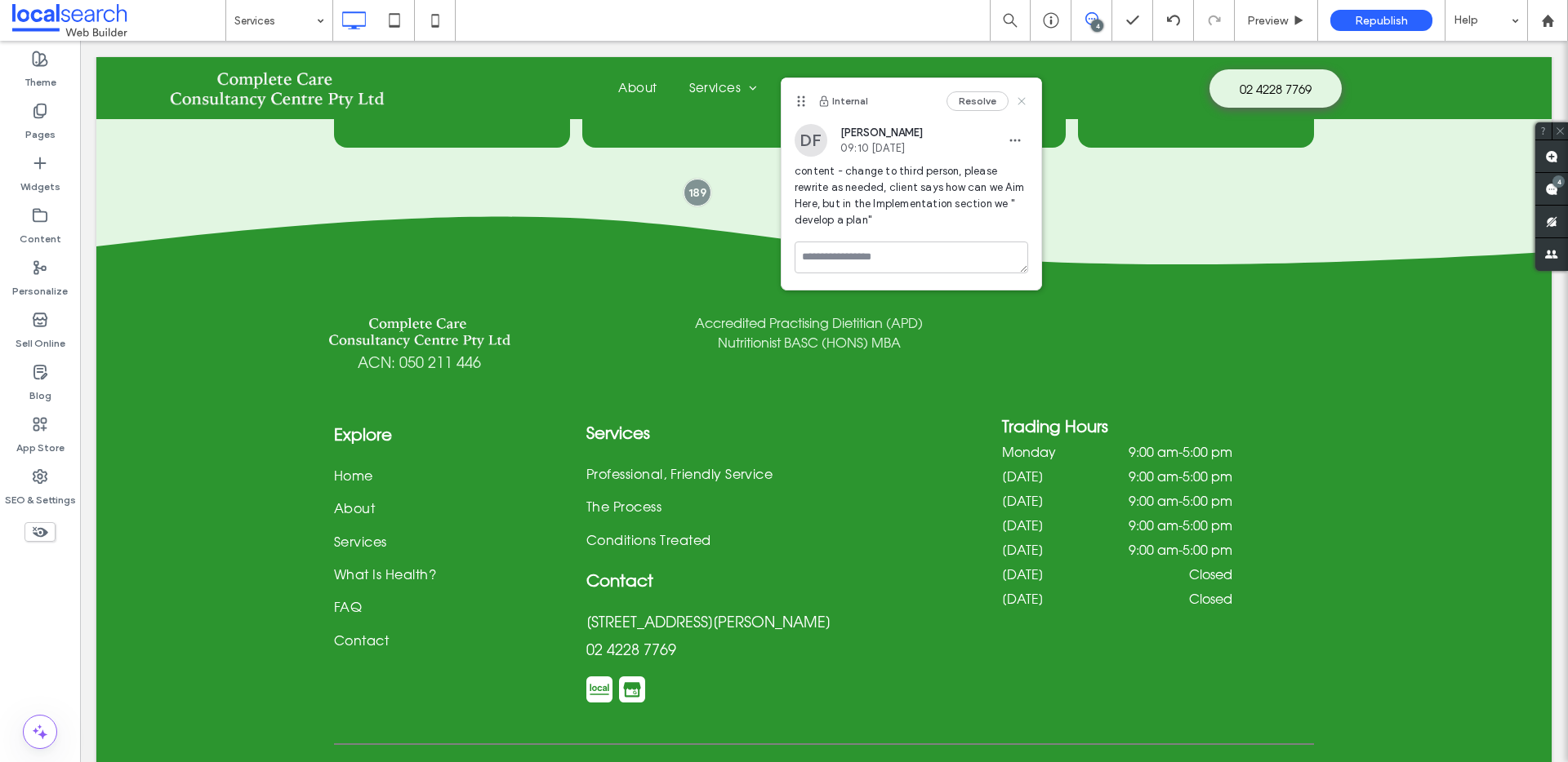
click at [1027, 105] on icon at bounding box center [1021, 101] width 13 height 13
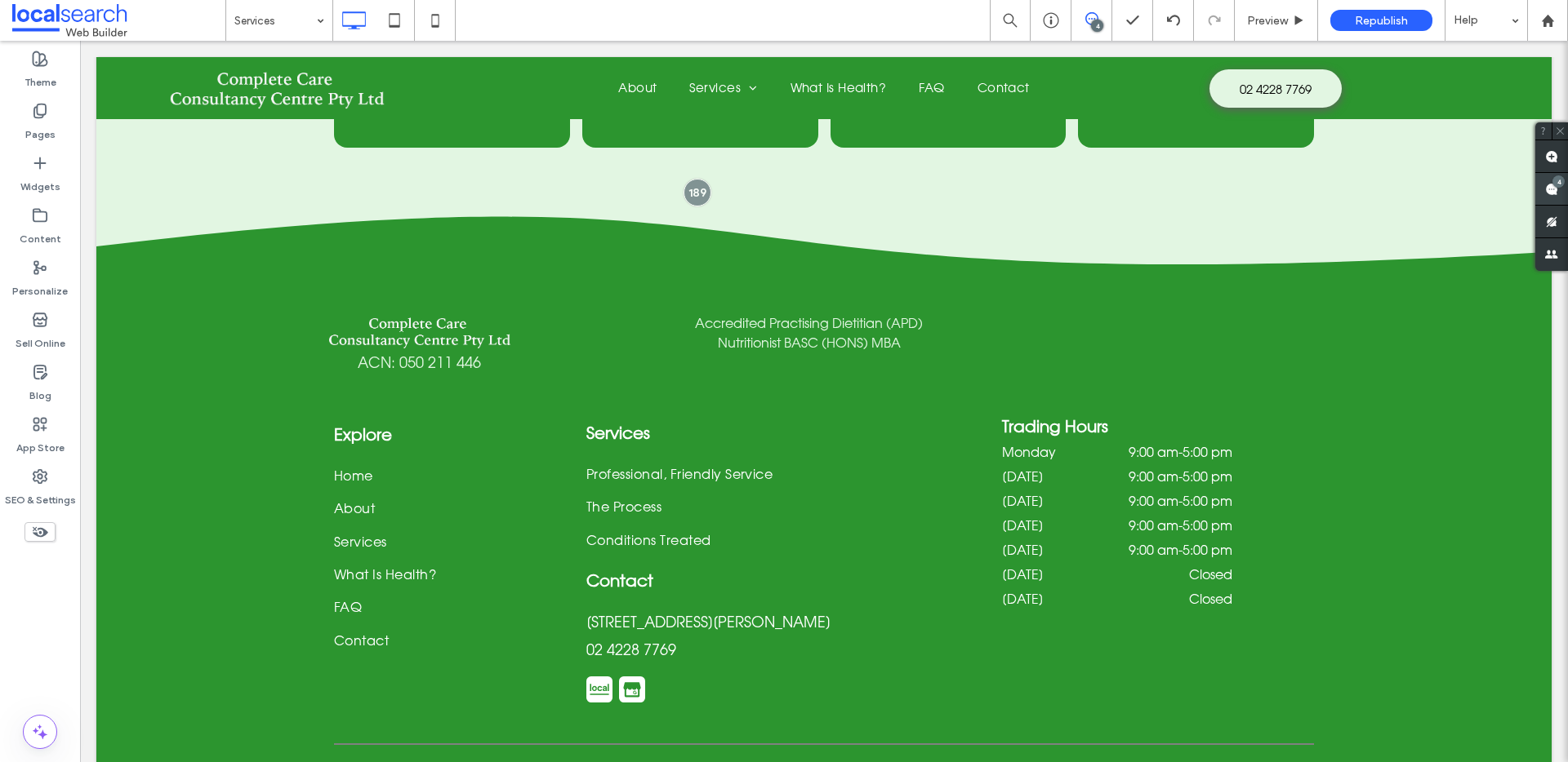
click at [1538, 185] on span at bounding box center [1552, 189] width 33 height 32
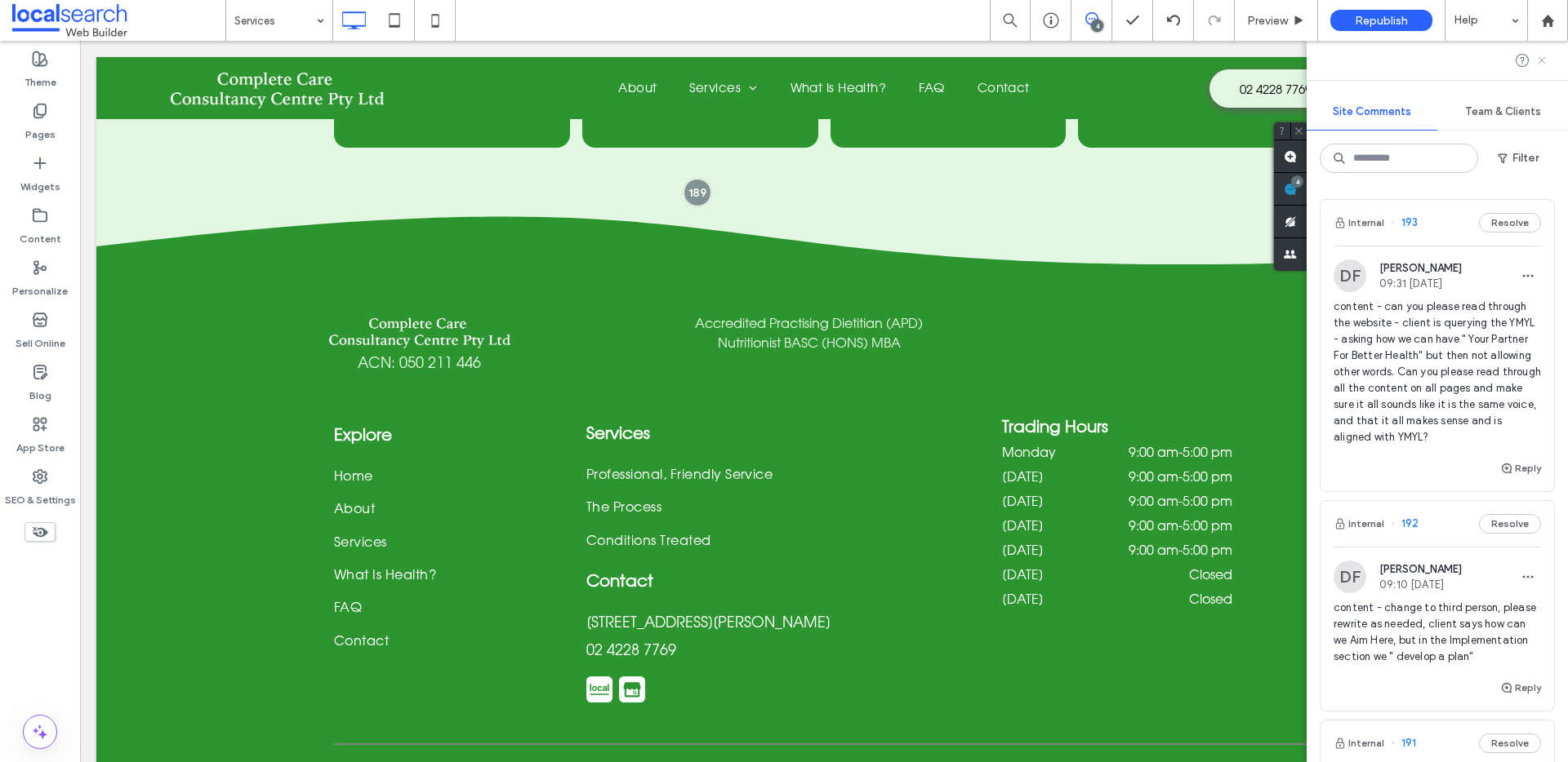
click at [1540, 56] on icon at bounding box center [1542, 61] width 13 height 13
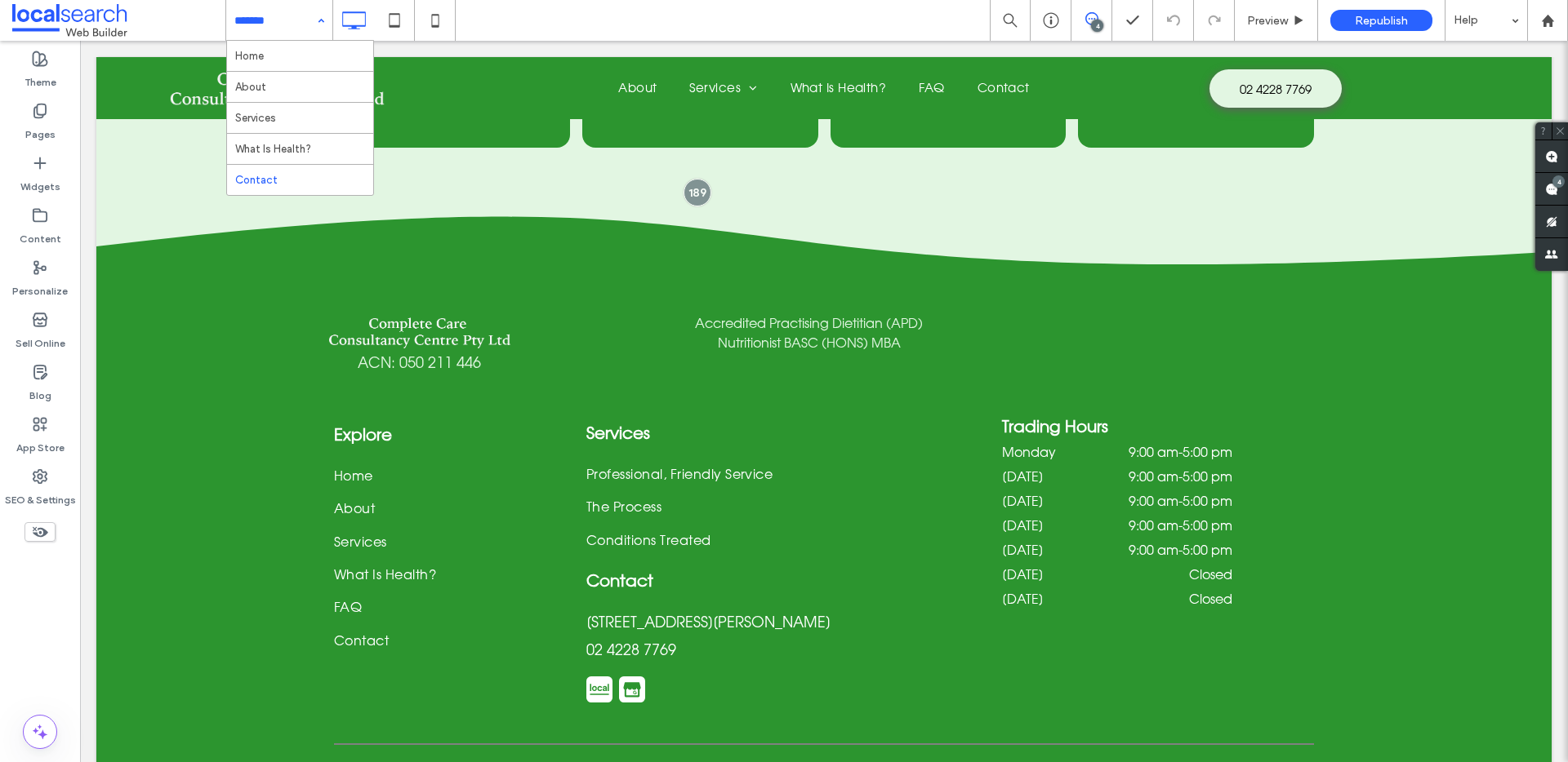
click at [277, 38] on input at bounding box center [274, 20] width 82 height 40
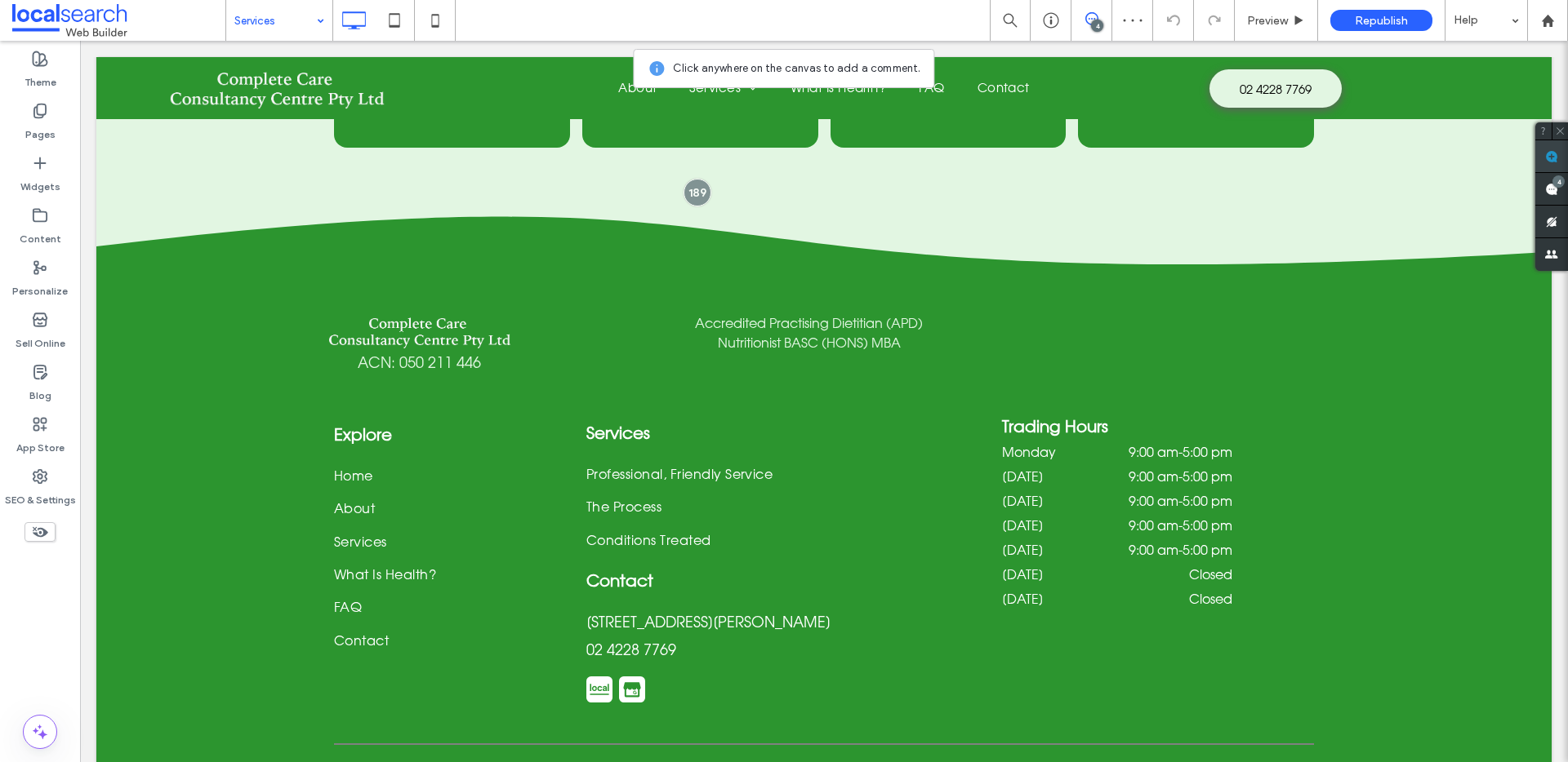
click at [1552, 159] on use at bounding box center [1552, 157] width 13 height 13
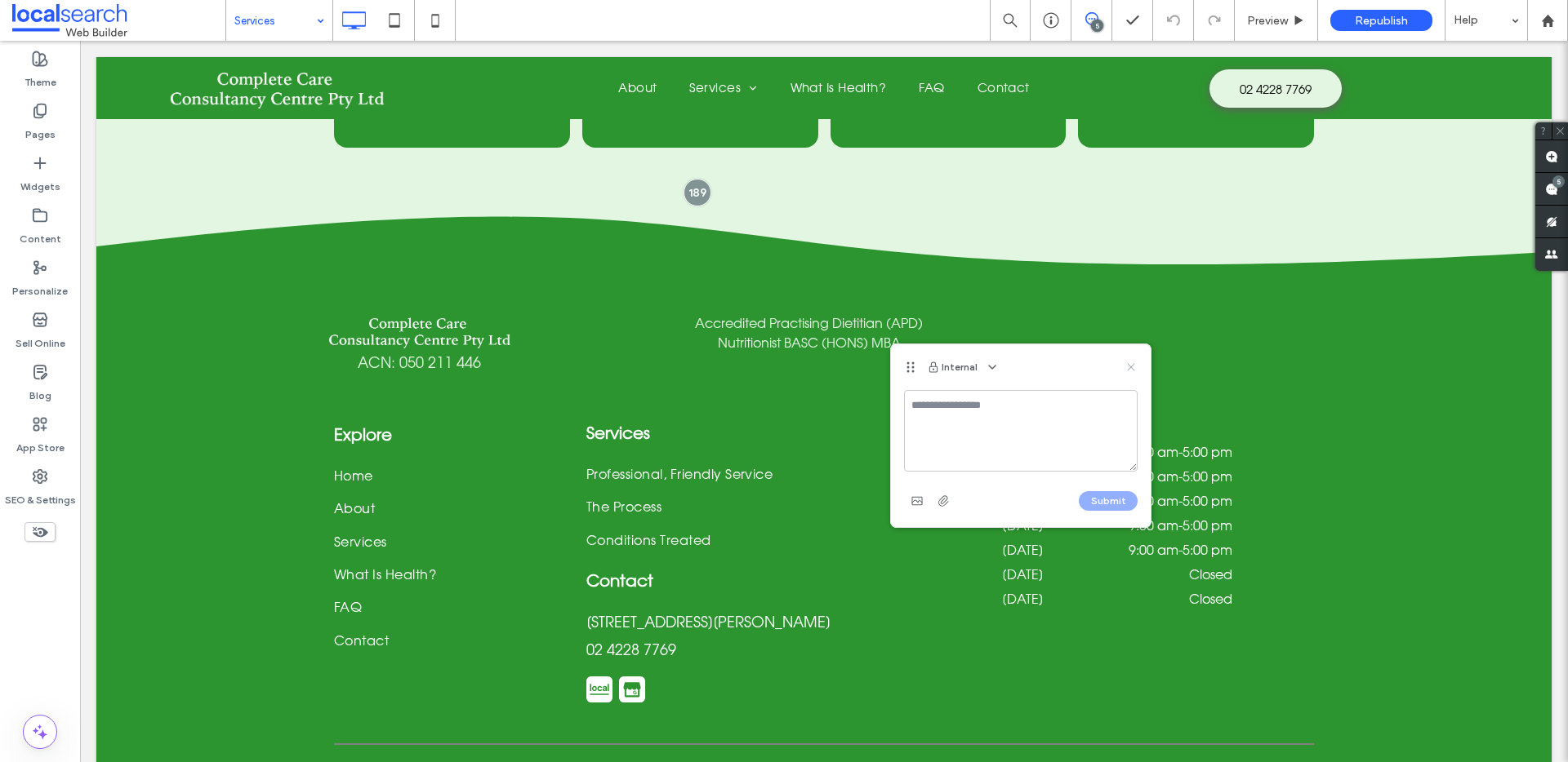
click at [1136, 366] on icon at bounding box center [1131, 368] width 13 height 13
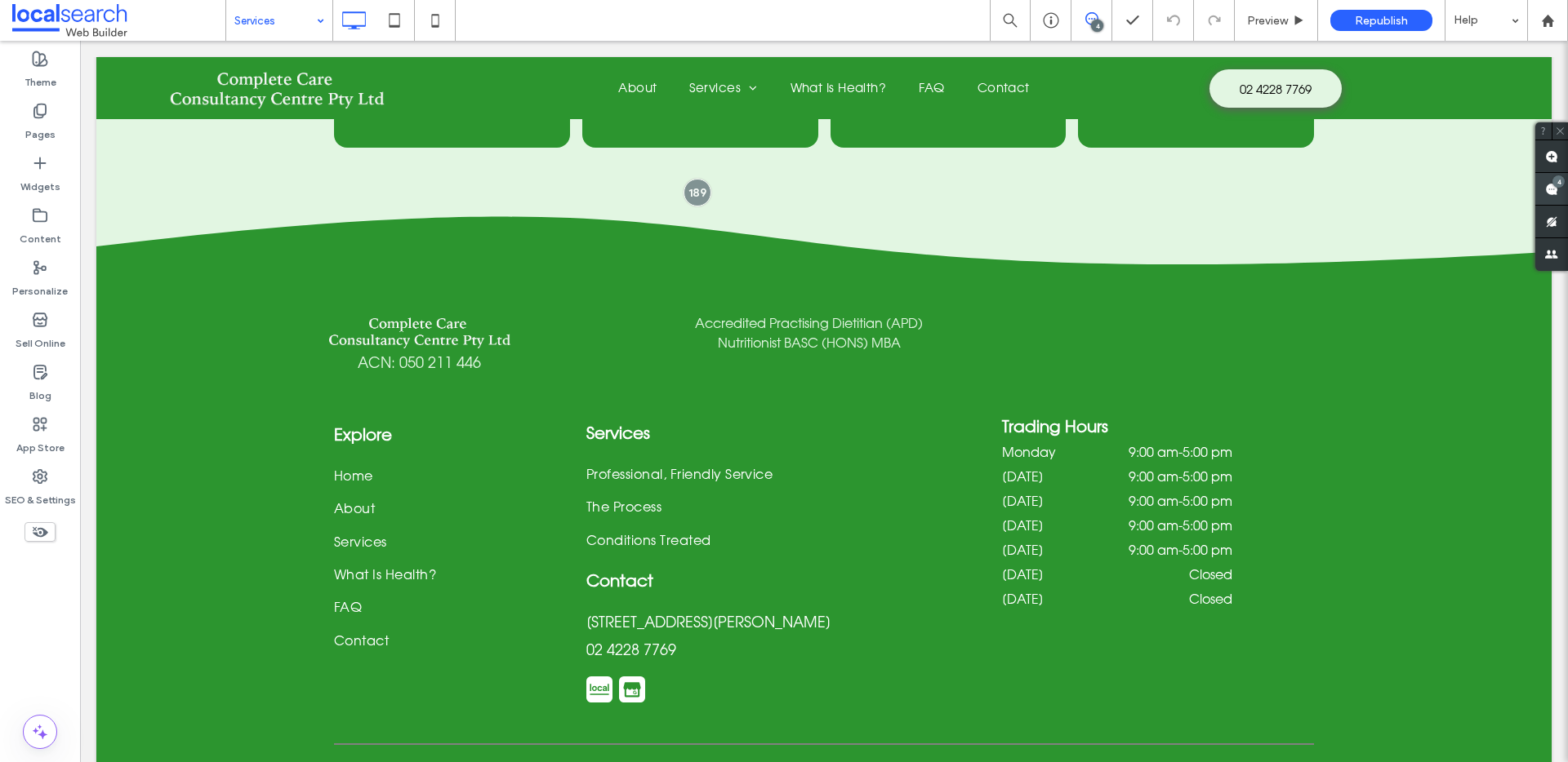
click at [1550, 190] on span at bounding box center [1552, 189] width 33 height 32
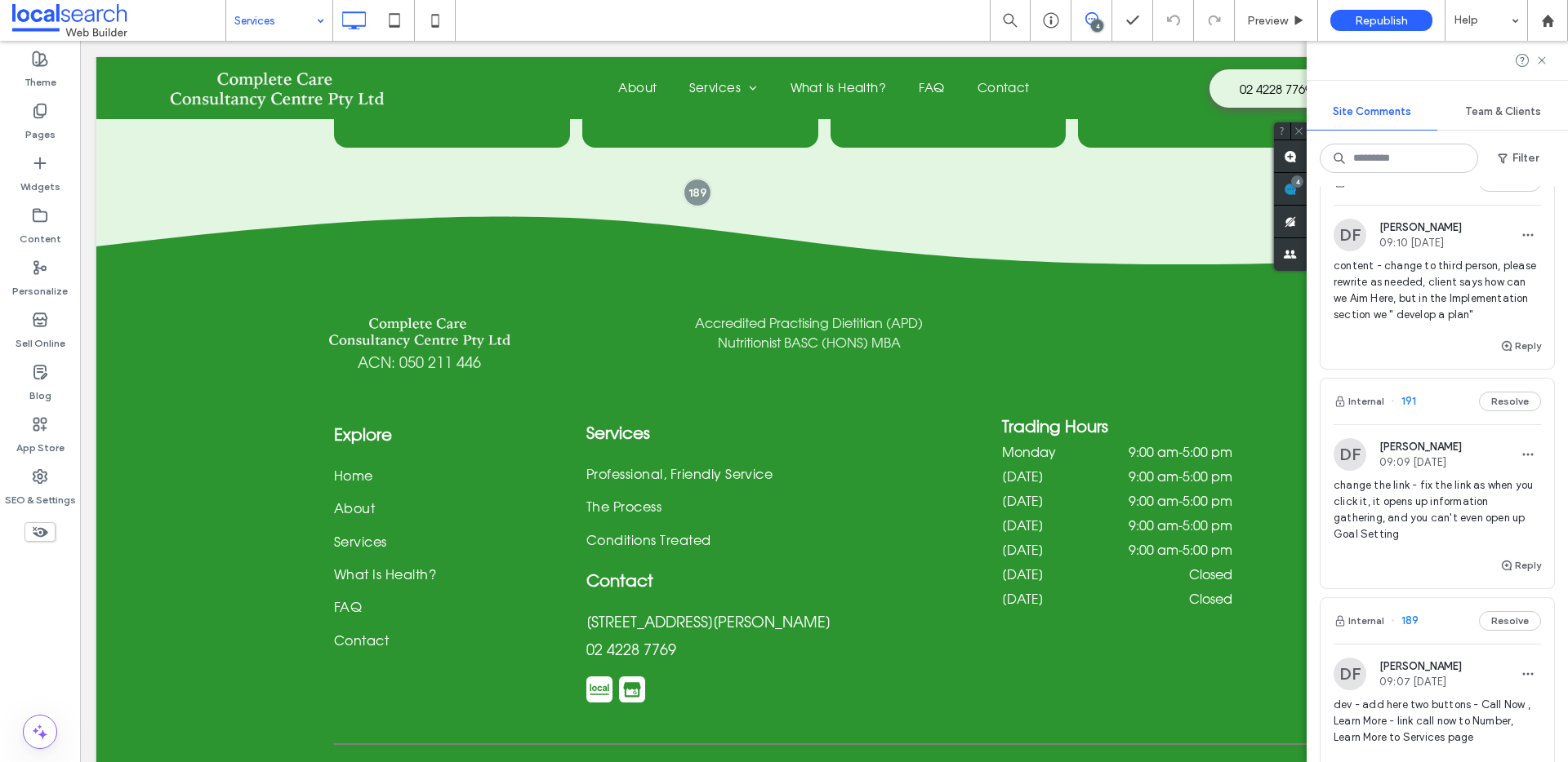
scroll to position [664, 0]
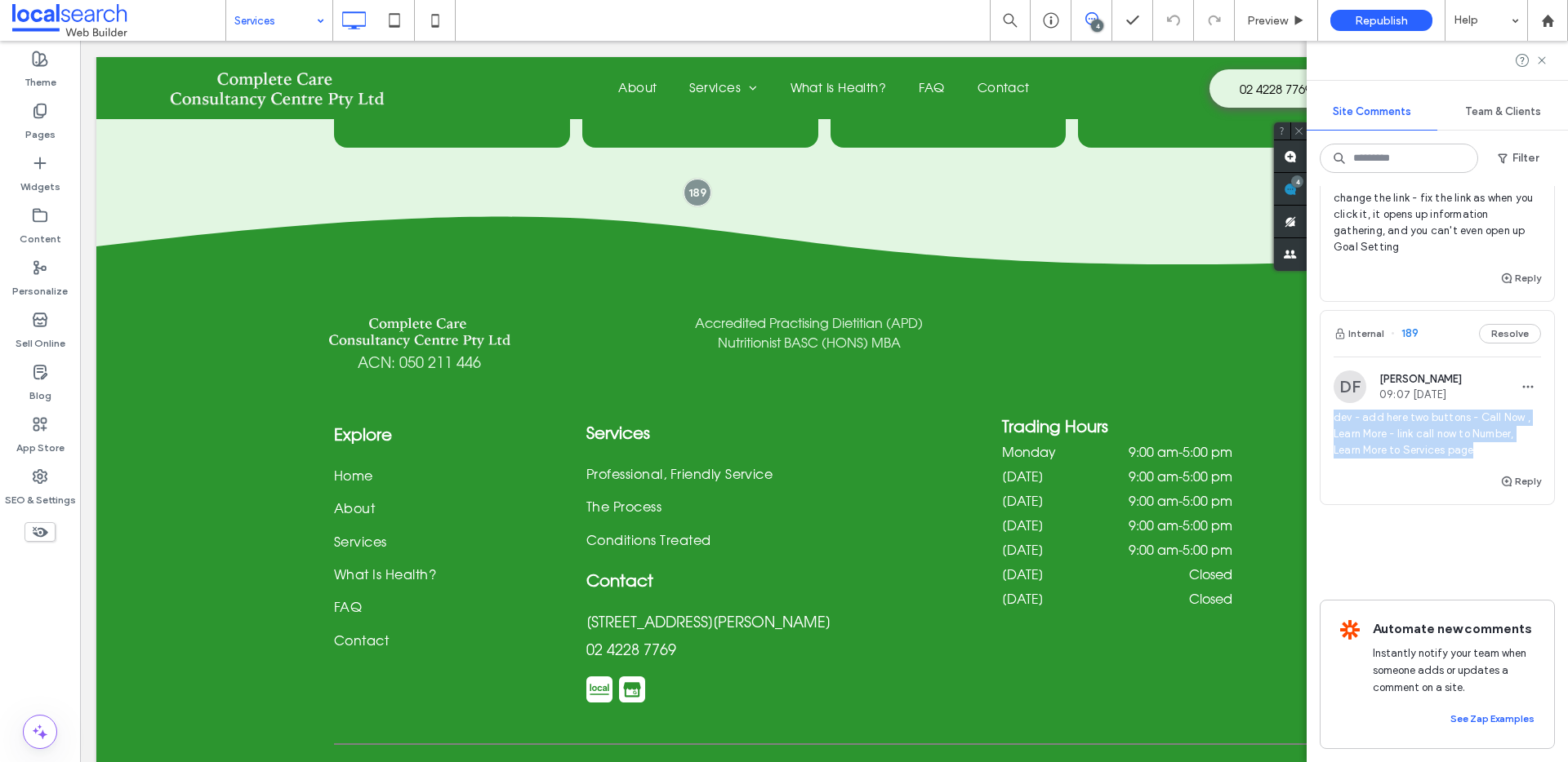
drag, startPoint x: 1461, startPoint y: 433, endPoint x: 1318, endPoint y: 395, distance: 148.0
click at [1318, 395] on div "Internal 193 Resolve DF Dorotea Finn 09:31 Sep 15 2025 content - can you please…" at bounding box center [1436, 473] width 261 height 576
copy span "dev - add here two buttons - Call Now , Learn More - link call now to Number, L…"
click at [1547, 59] on icon at bounding box center [1542, 61] width 13 height 13
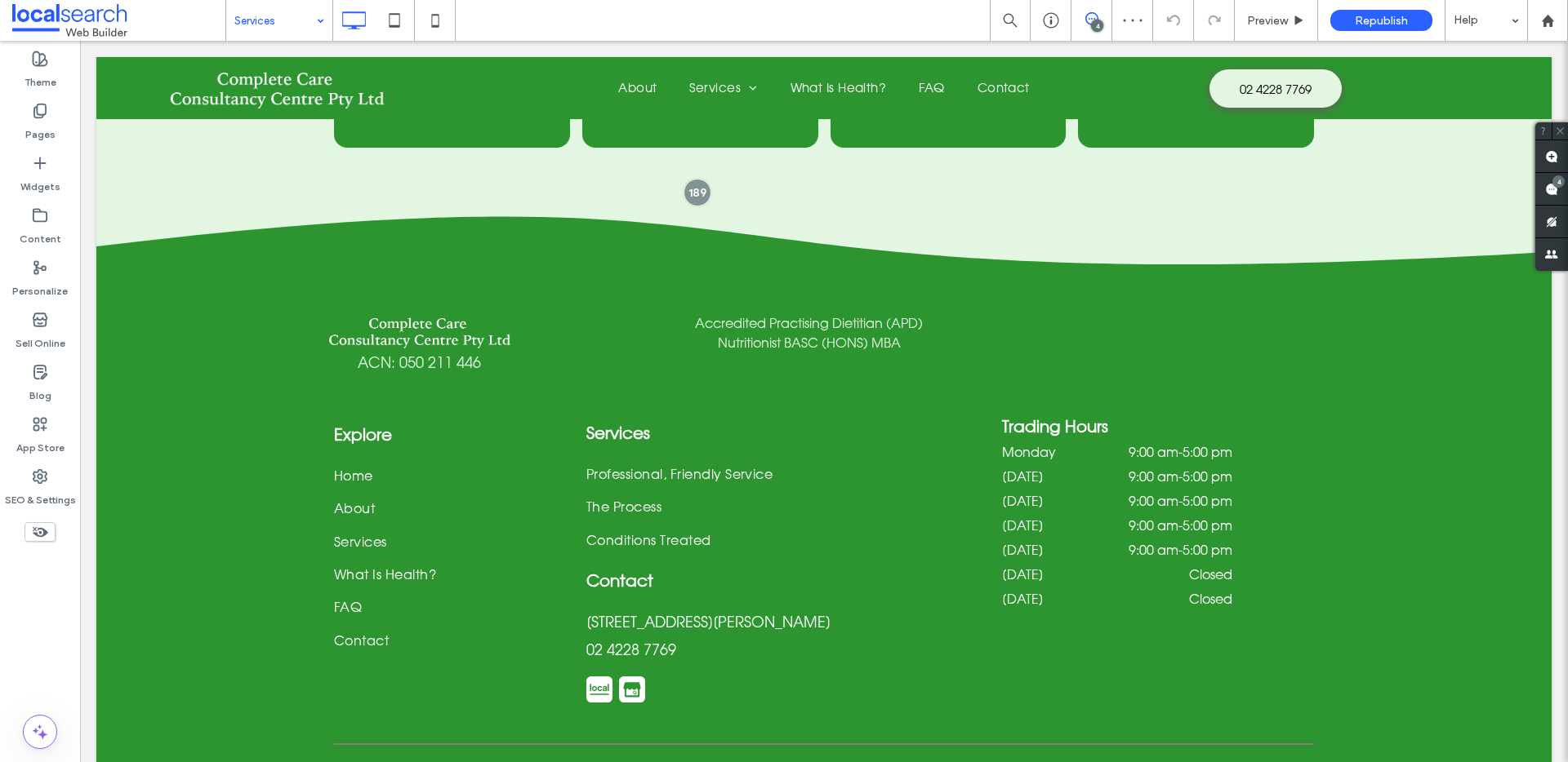
click at [1098, 17] on span at bounding box center [1092, 19] width 40 height 13
click at [1105, 21] on span at bounding box center [1092, 19] width 40 height 13
click at [1551, 154] on use at bounding box center [1552, 157] width 13 height 13
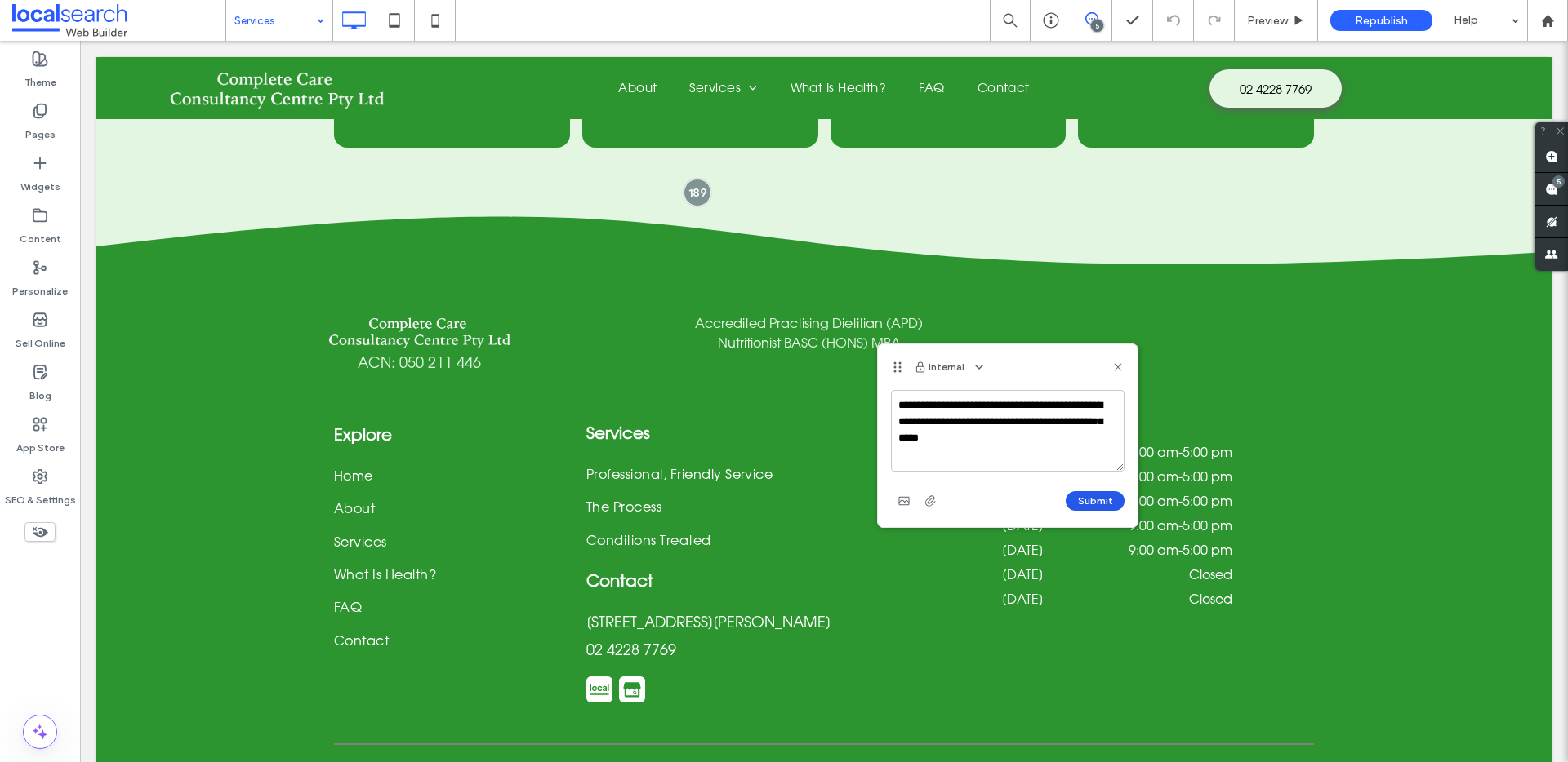
type textarea "**********"
click at [1090, 503] on button "Submit" at bounding box center [1094, 501] width 59 height 19
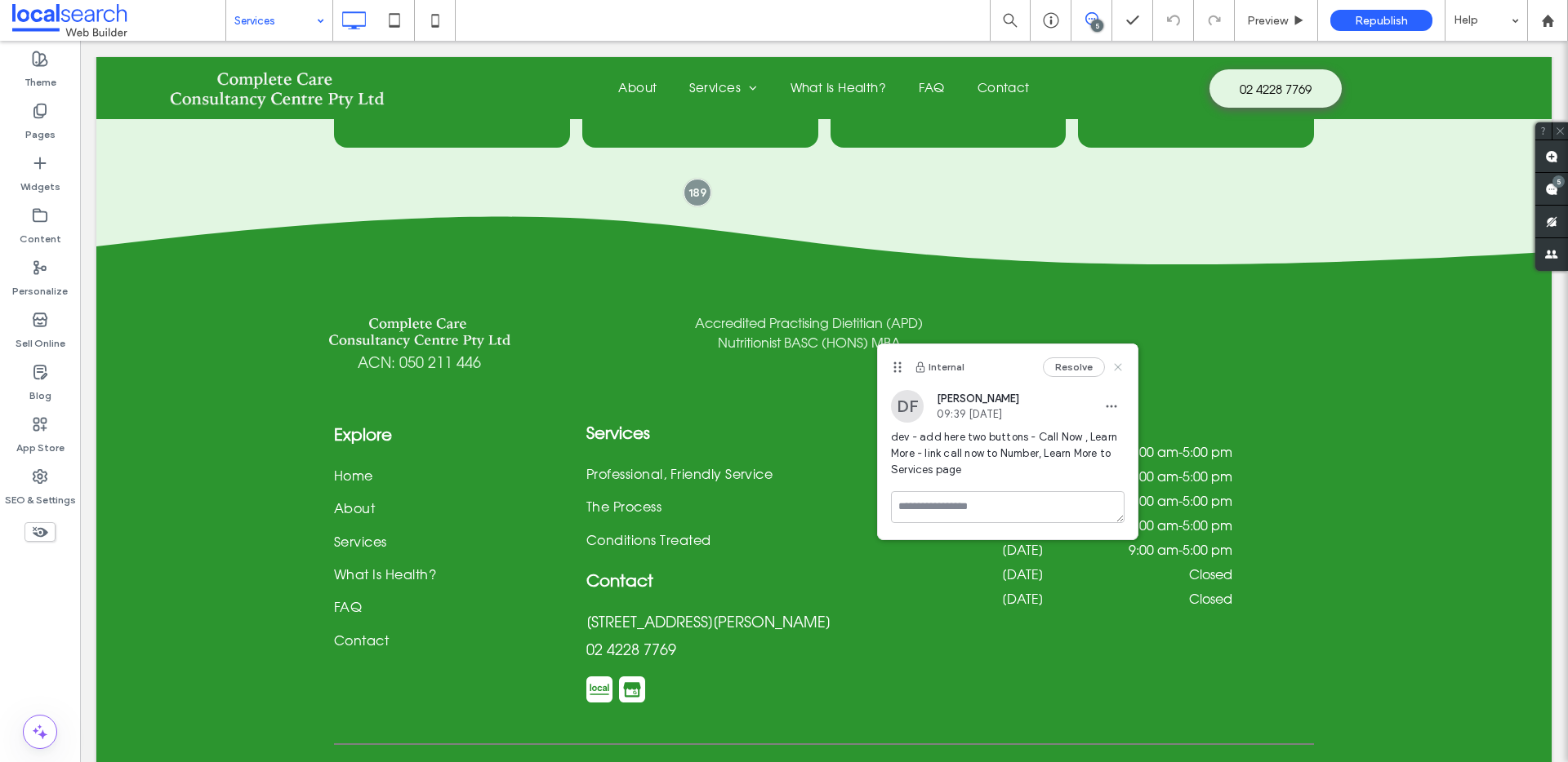
click at [1120, 368] on icon at bounding box center [1118, 368] width 13 height 13
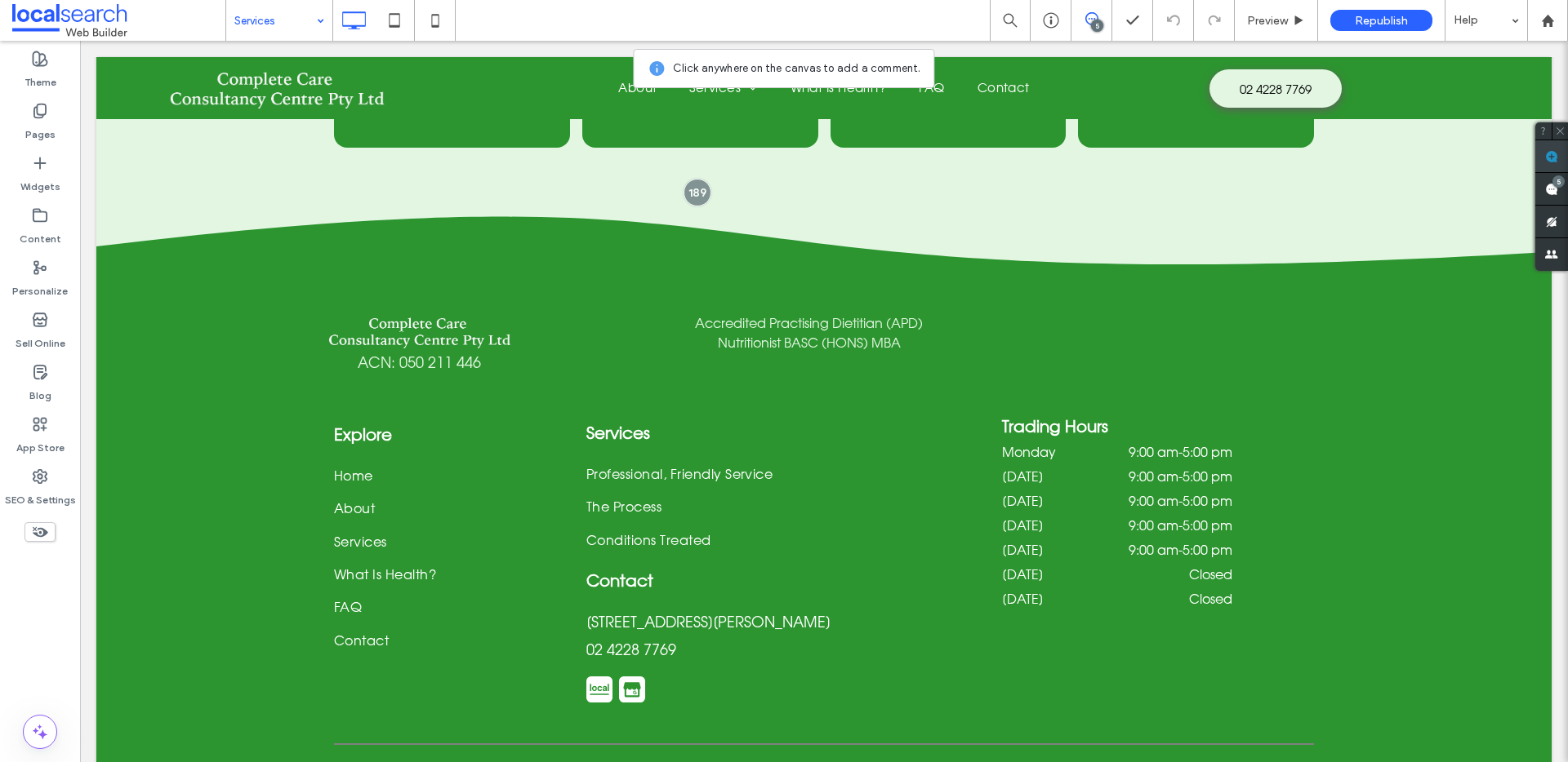
click at [1542, 159] on span at bounding box center [1552, 156] width 33 height 32
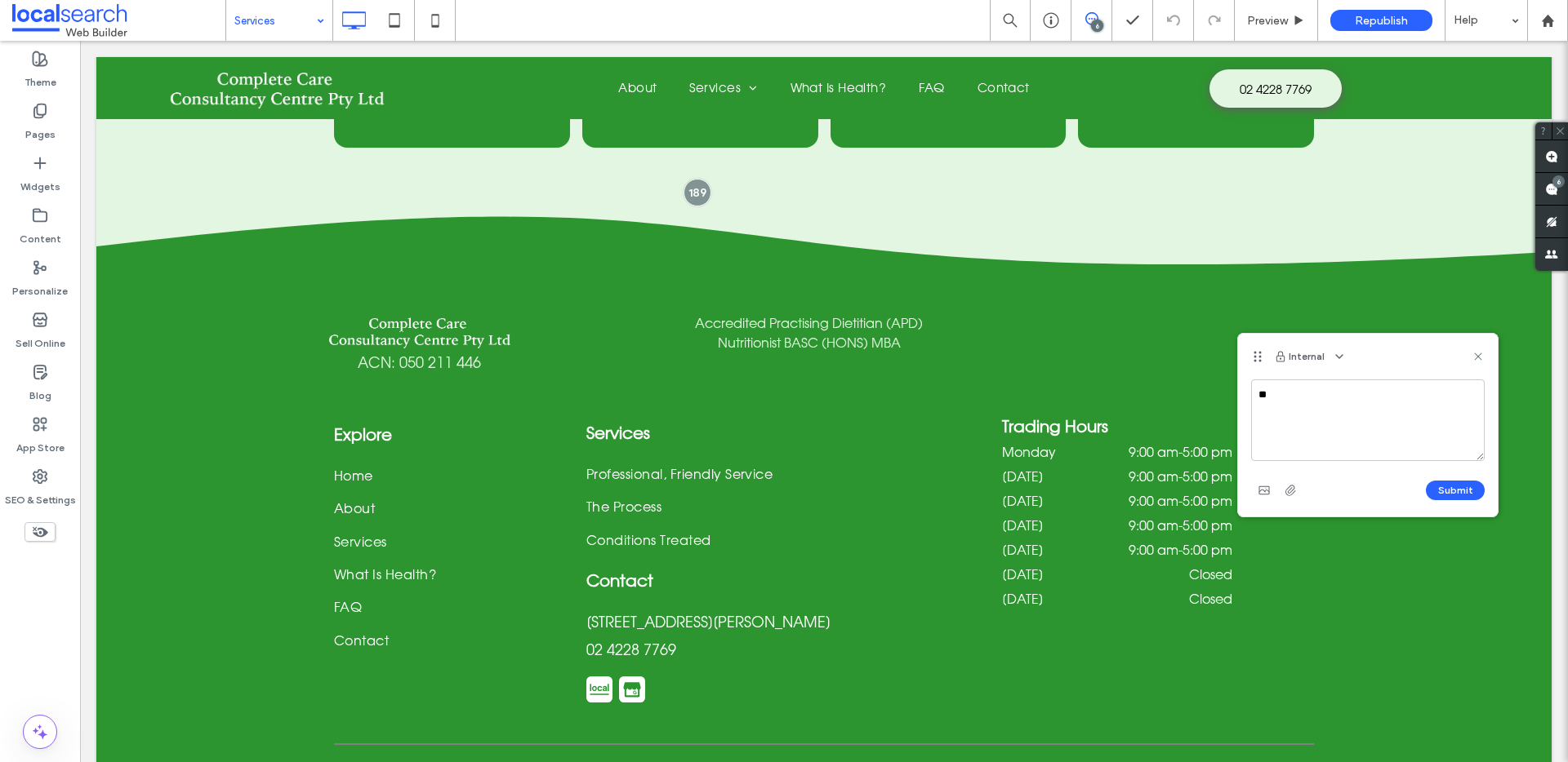
type textarea "*"
click at [1399, 410] on textarea "**********" at bounding box center [1368, 419] width 234 height 82
type textarea "**********"
click at [1454, 489] on button "Submit" at bounding box center [1454, 491] width 59 height 19
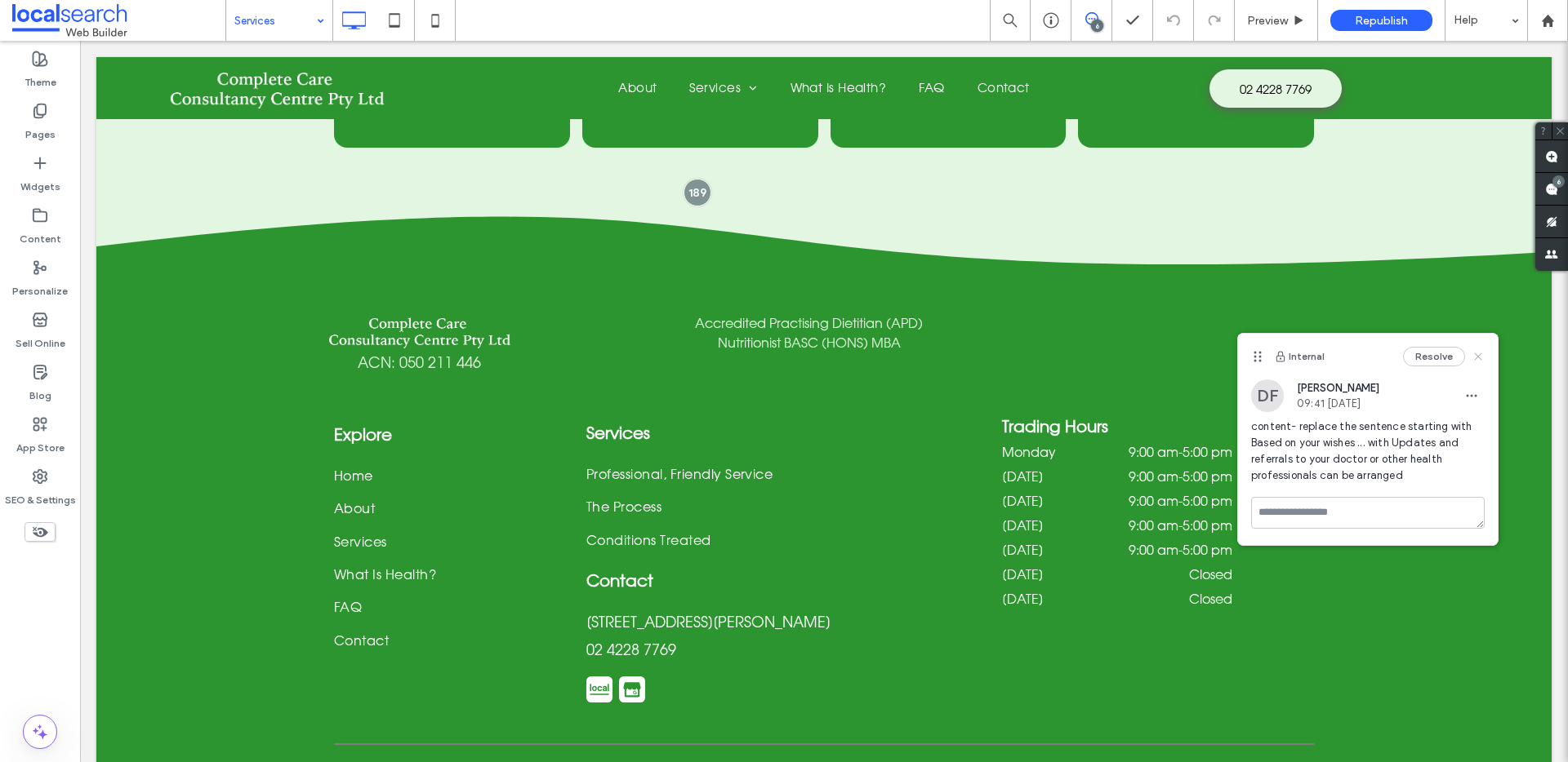
click at [1478, 354] on icon at bounding box center [1478, 357] width 13 height 13
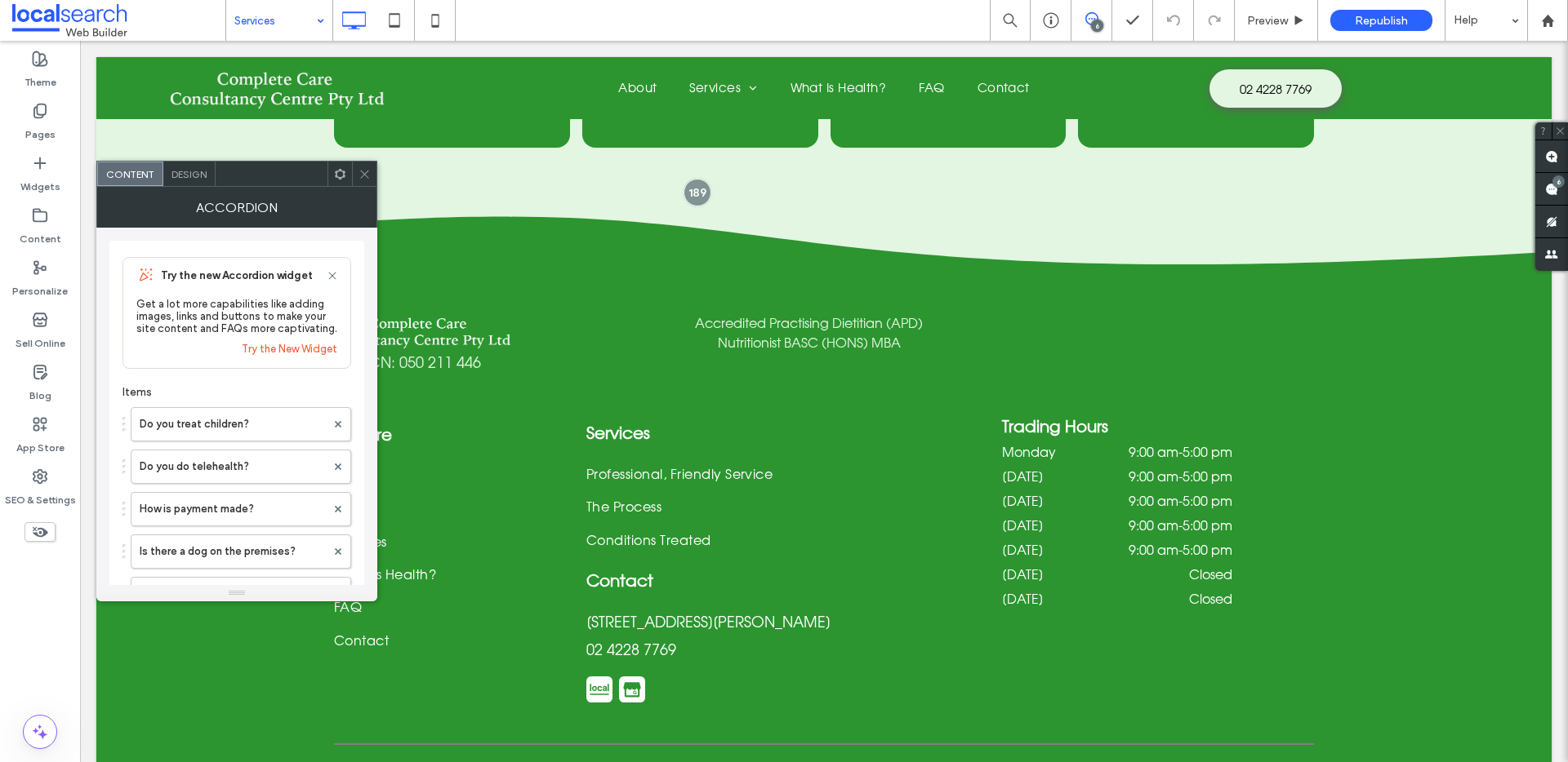
click at [368, 175] on icon at bounding box center [364, 174] width 13 height 13
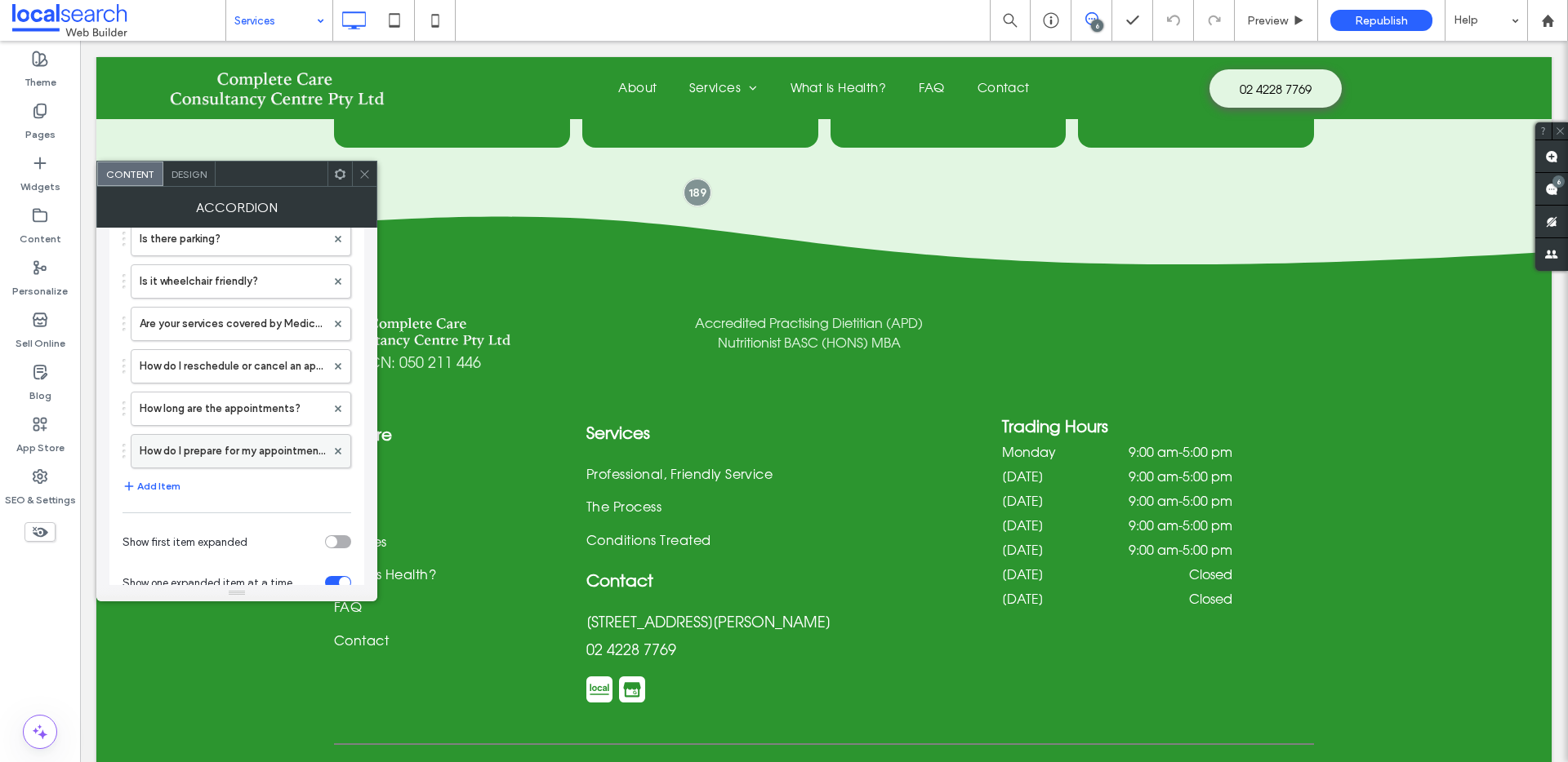
scroll to position [364, 0]
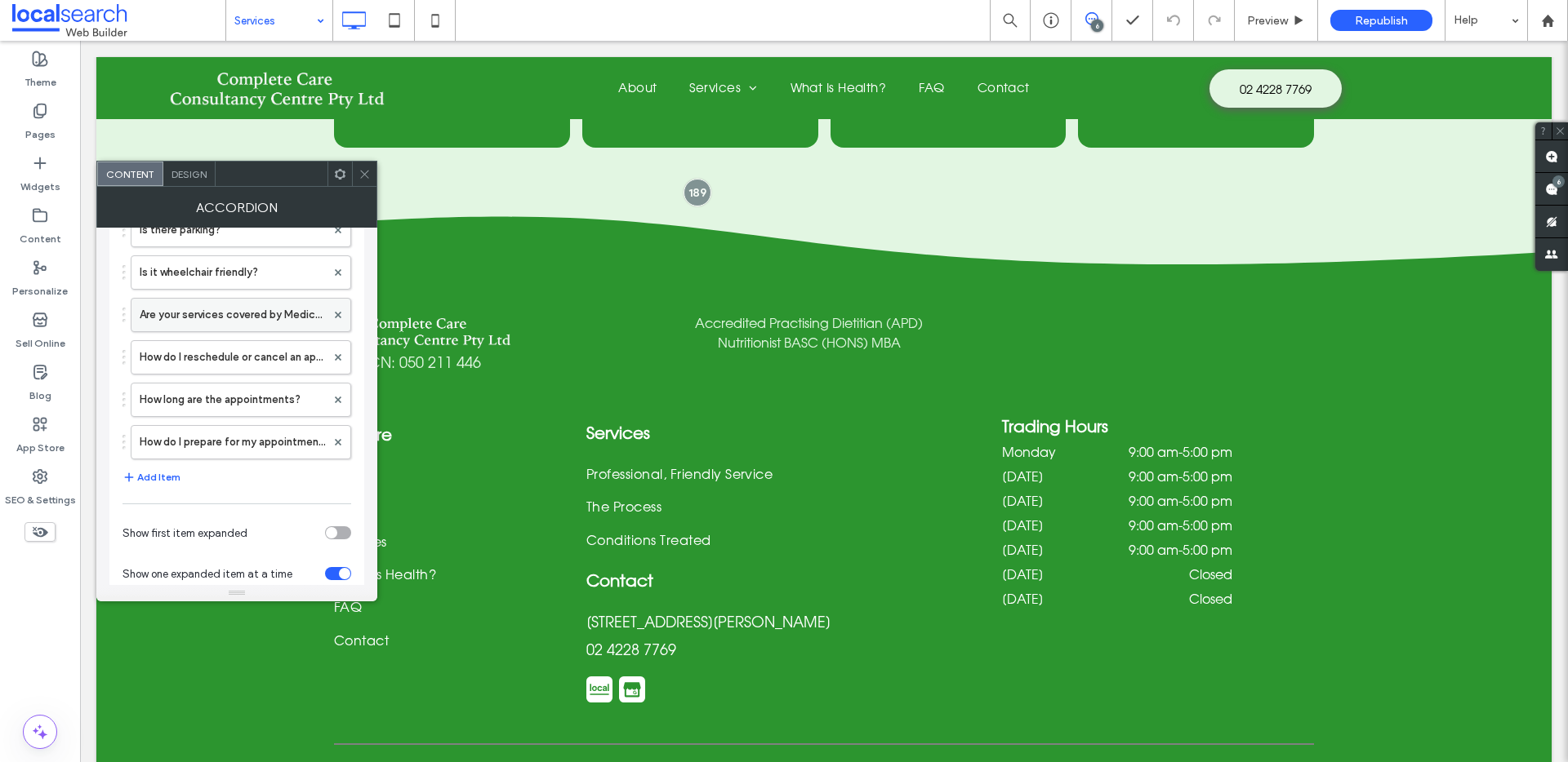
click at [242, 325] on label "Are your services covered by Medicare or private health insurance?" at bounding box center [232, 315] width 186 height 33
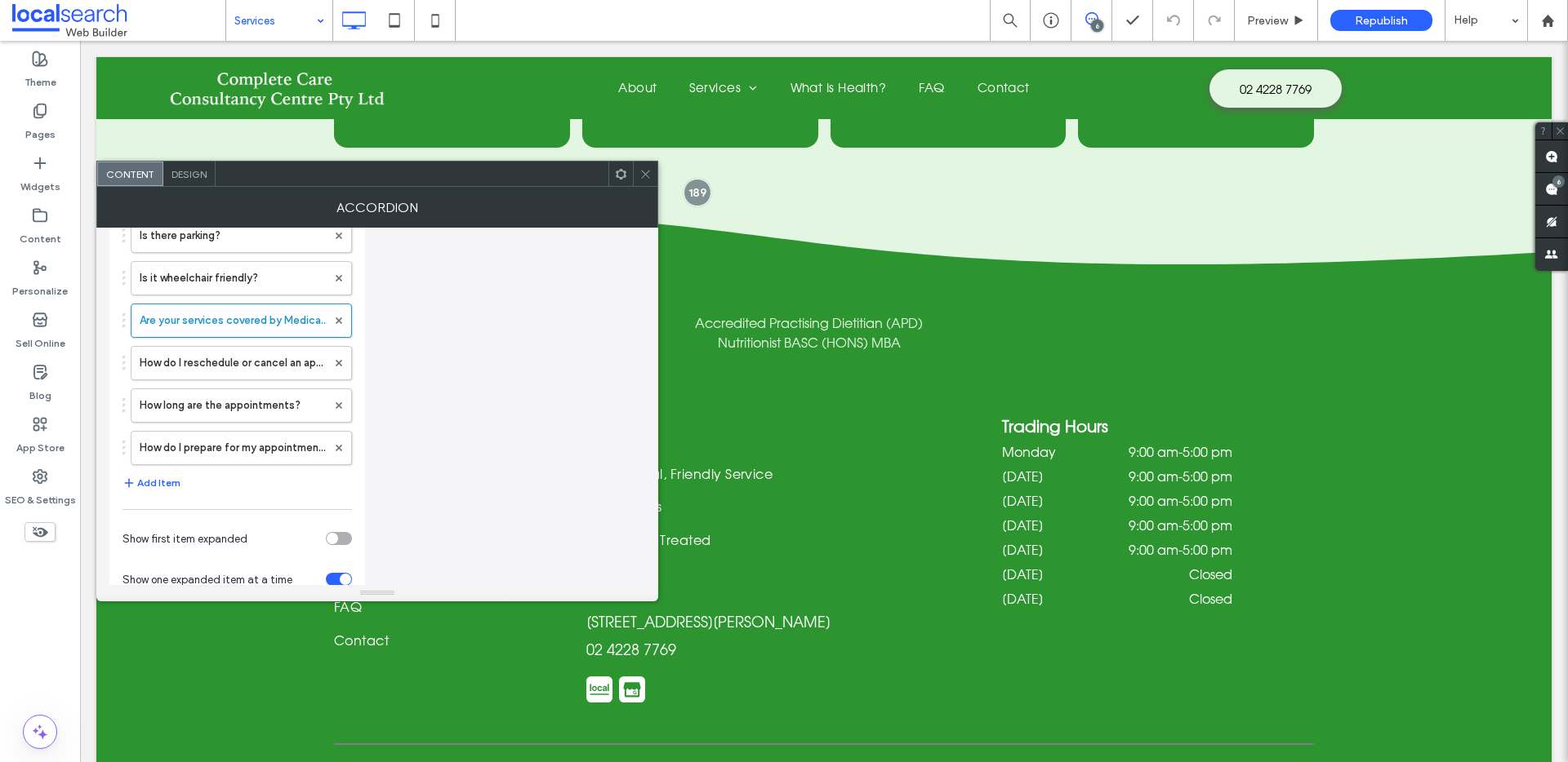
scroll to position [89, 0]
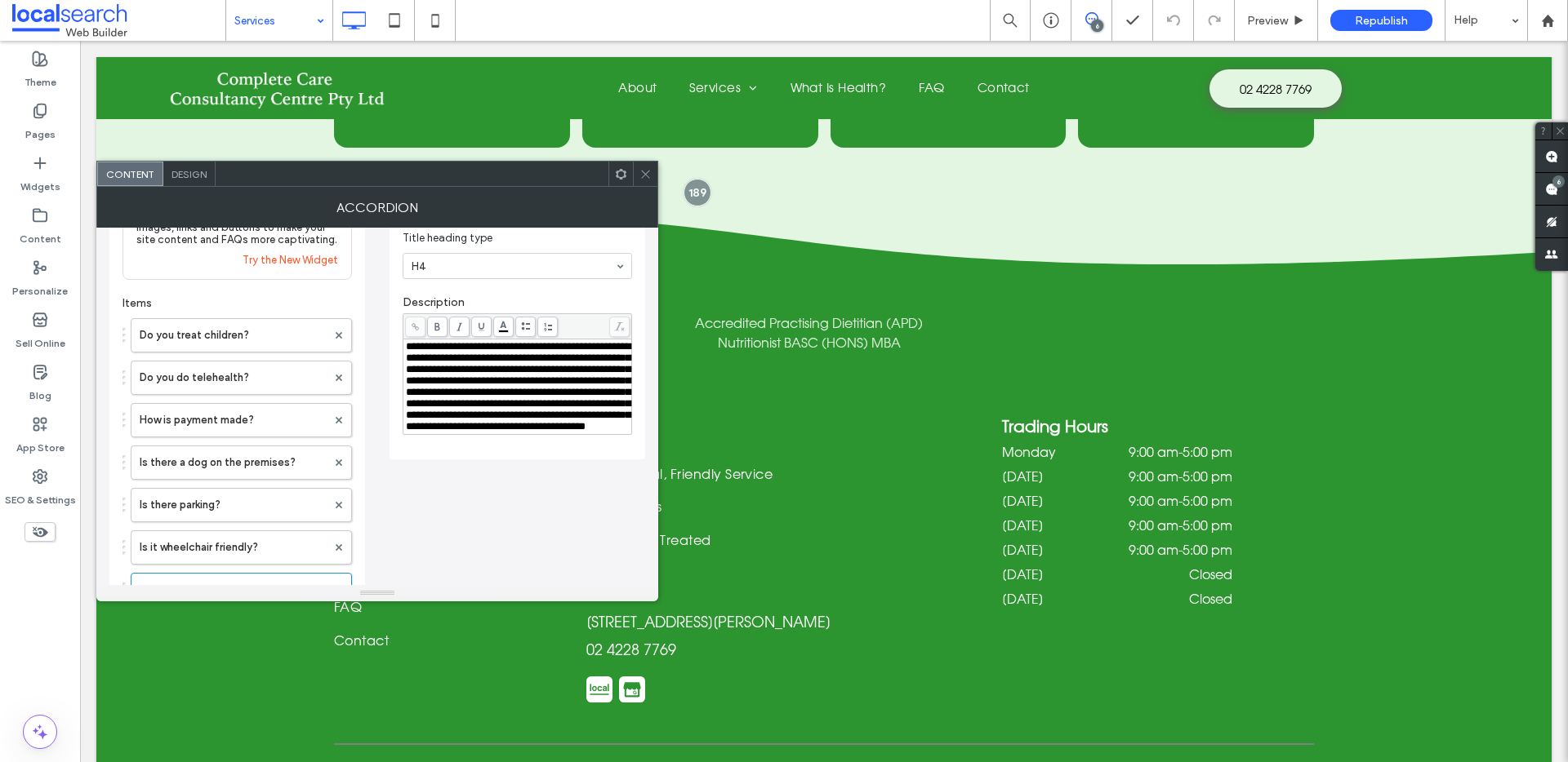
click at [645, 172] on icon at bounding box center [645, 174] width 13 height 13
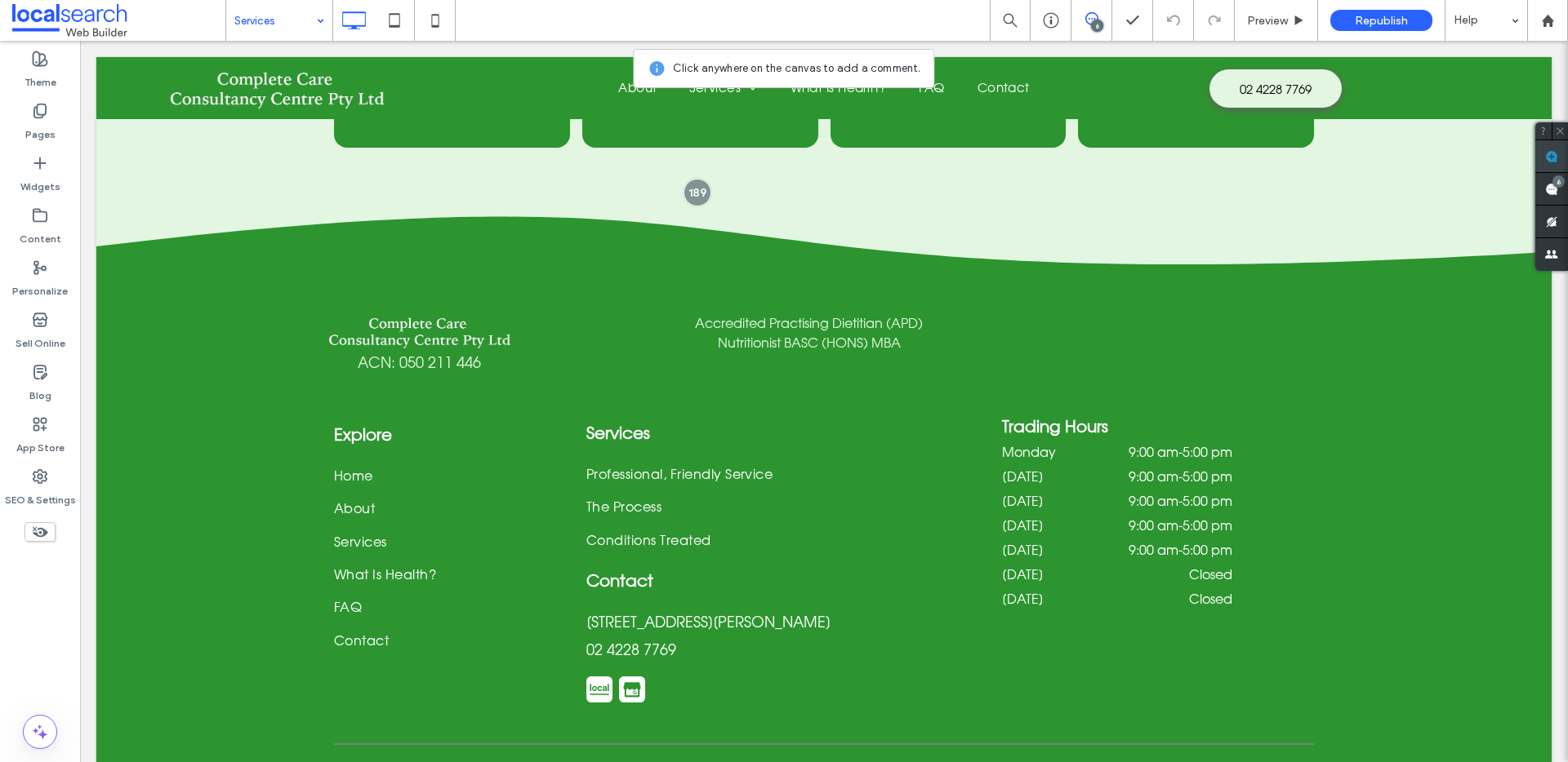
click at [1555, 152] on use at bounding box center [1552, 157] width 13 height 13
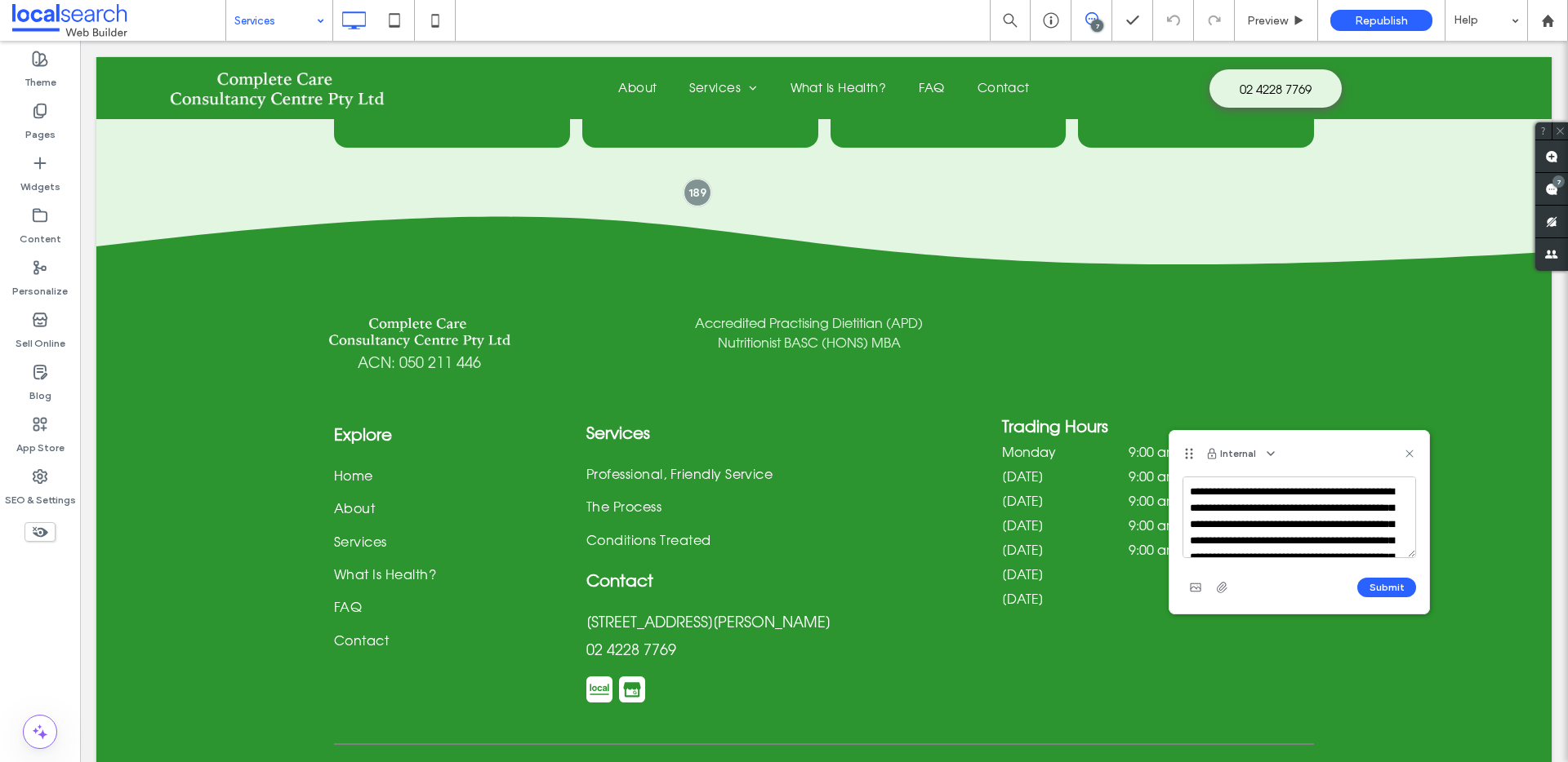
scroll to position [120, 0]
type textarea "**********"
click at [1388, 584] on button "Submit" at bounding box center [1386, 588] width 59 height 19
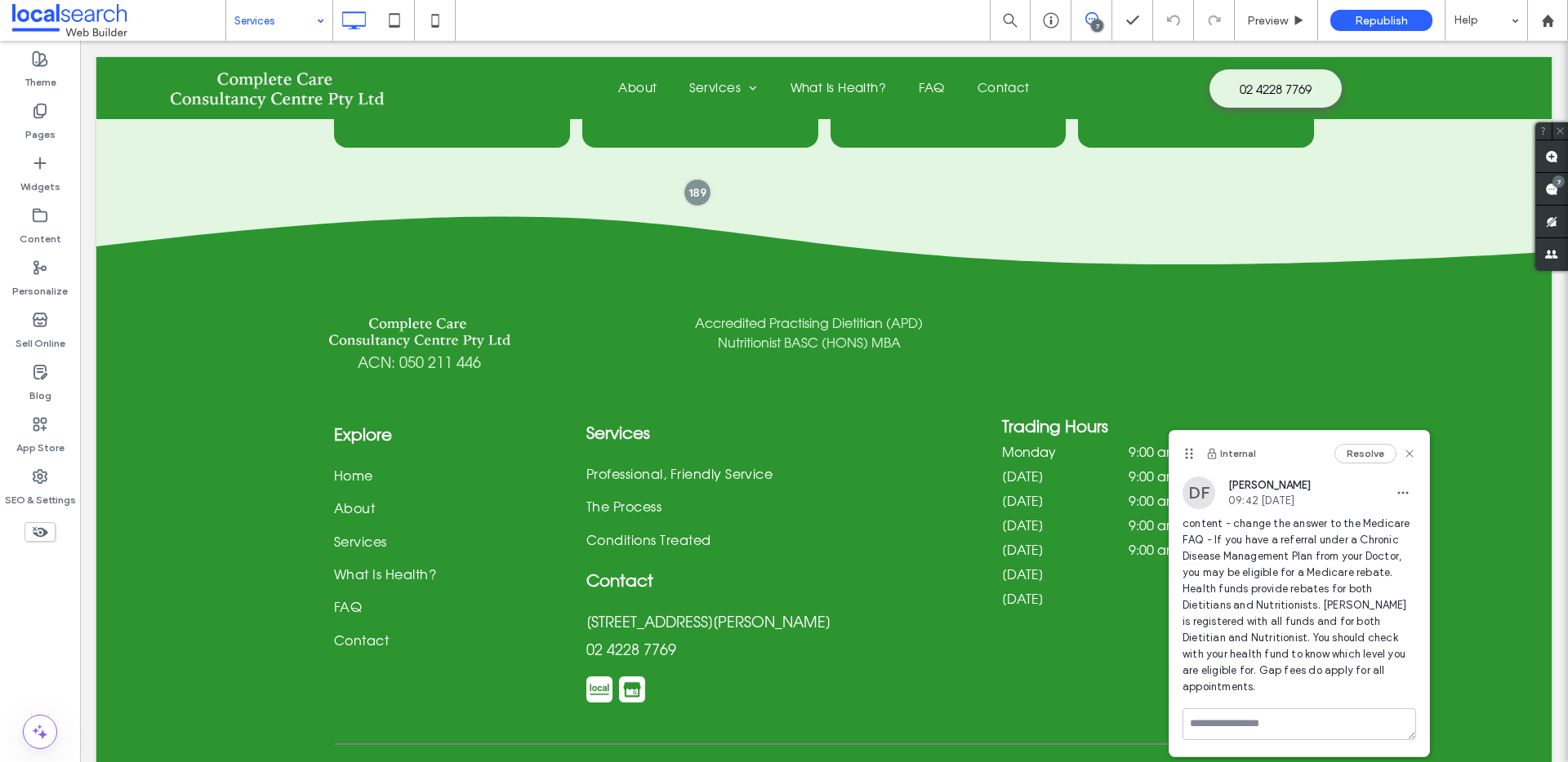
scroll to position [0, 0]
click at [1415, 457] on icon at bounding box center [1409, 454] width 13 height 13
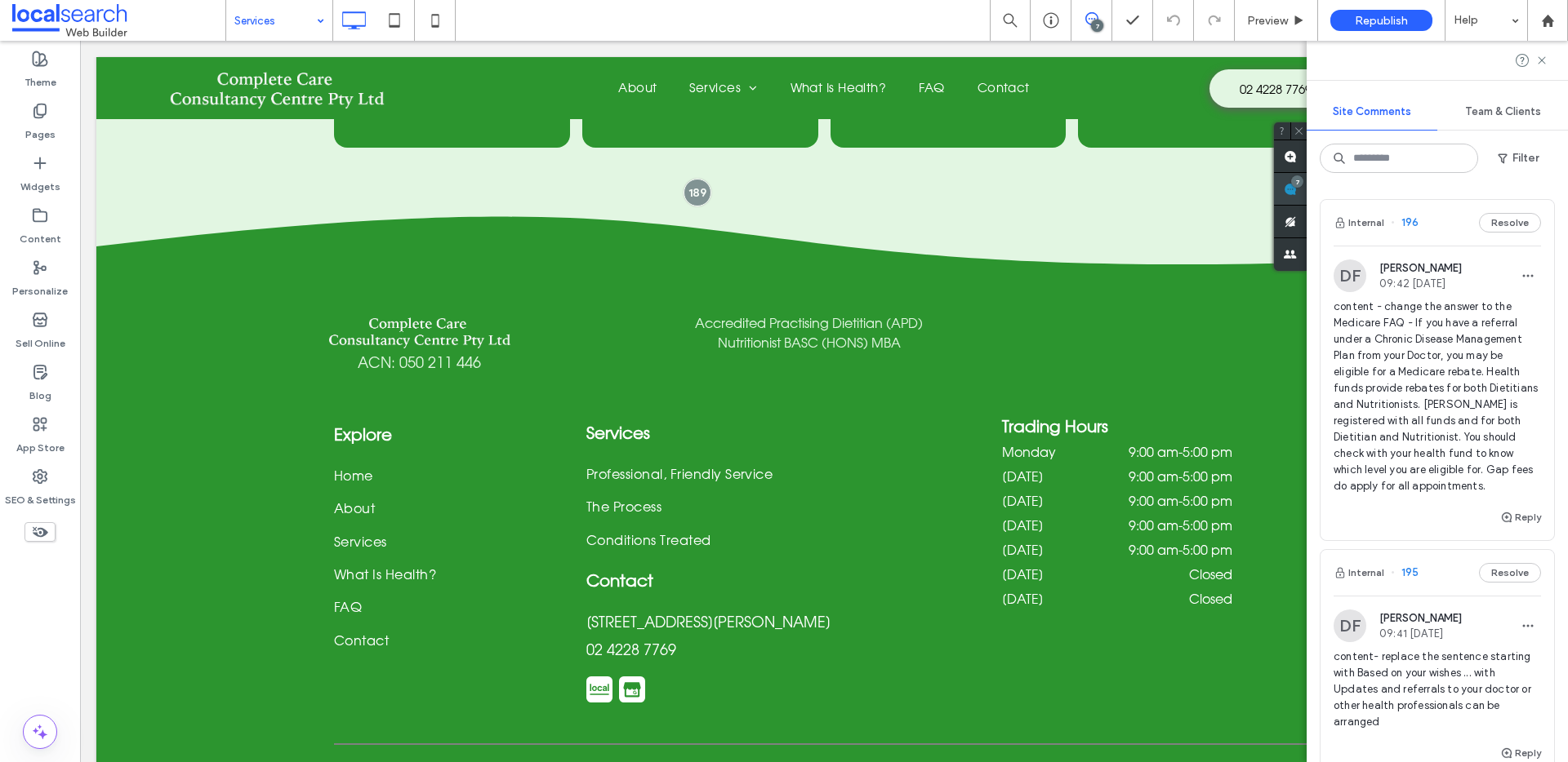
click at [1306, 191] on span at bounding box center [1290, 189] width 33 height 32
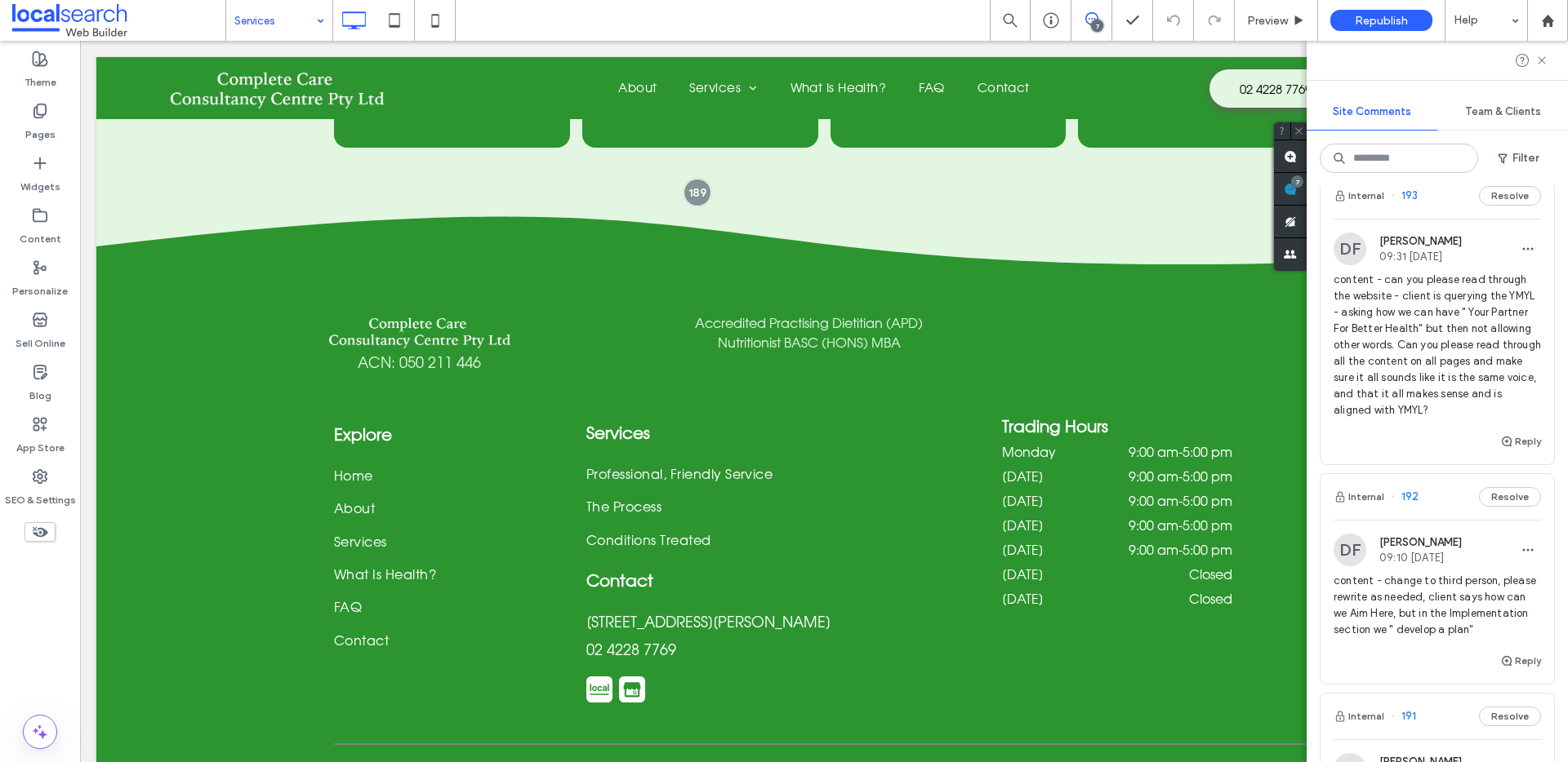
scroll to position [959, 0]
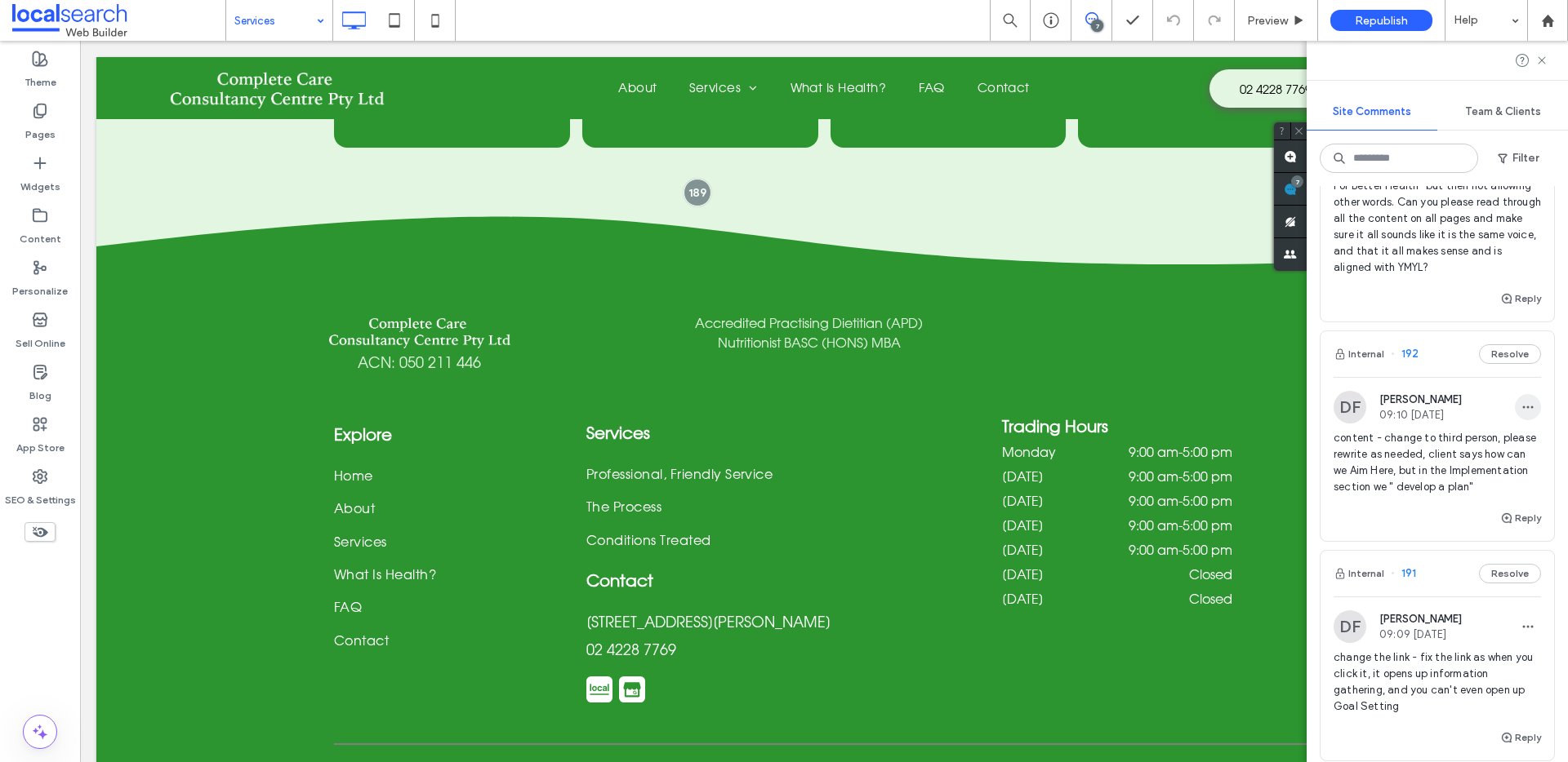
click at [1521, 408] on icon "button" at bounding box center [1528, 408] width 13 height 13
click at [1480, 443] on div "Edit" at bounding box center [1454, 449] width 145 height 31
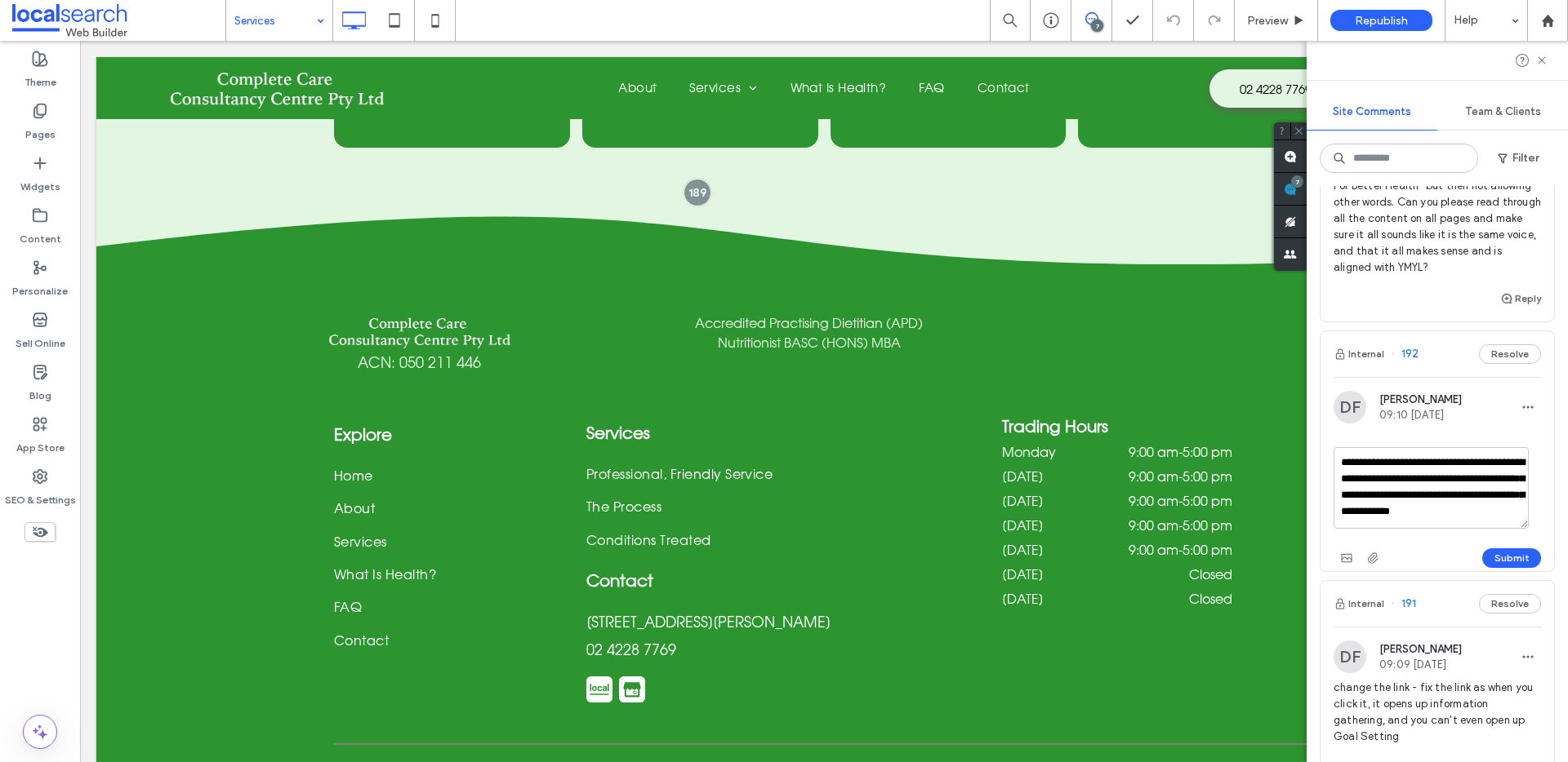
scroll to position [14, 0]
click at [1353, 377] on hr at bounding box center [1436, 377] width 207 height 1
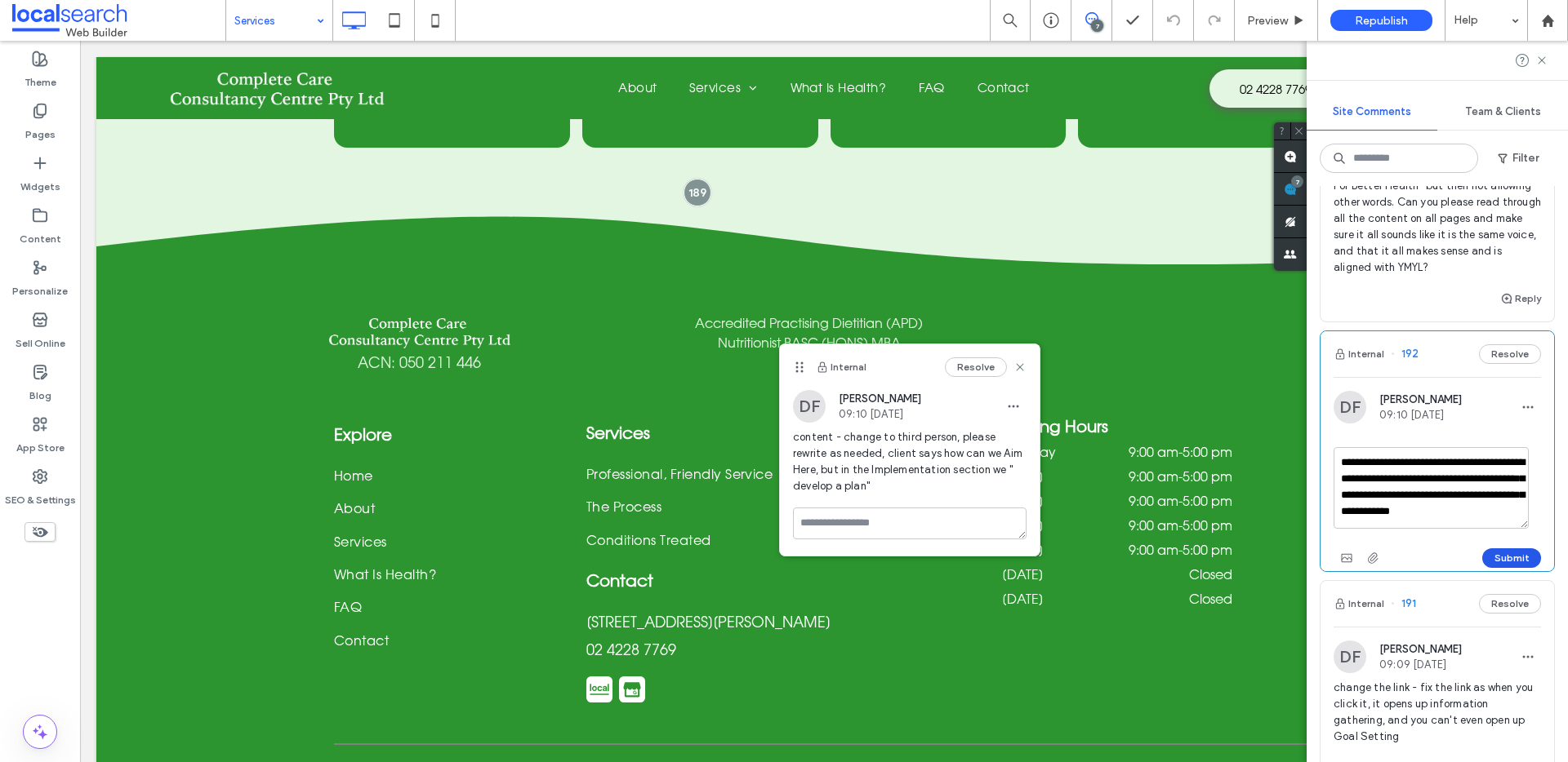
click at [1509, 558] on button "Submit" at bounding box center [1511, 558] width 59 height 19
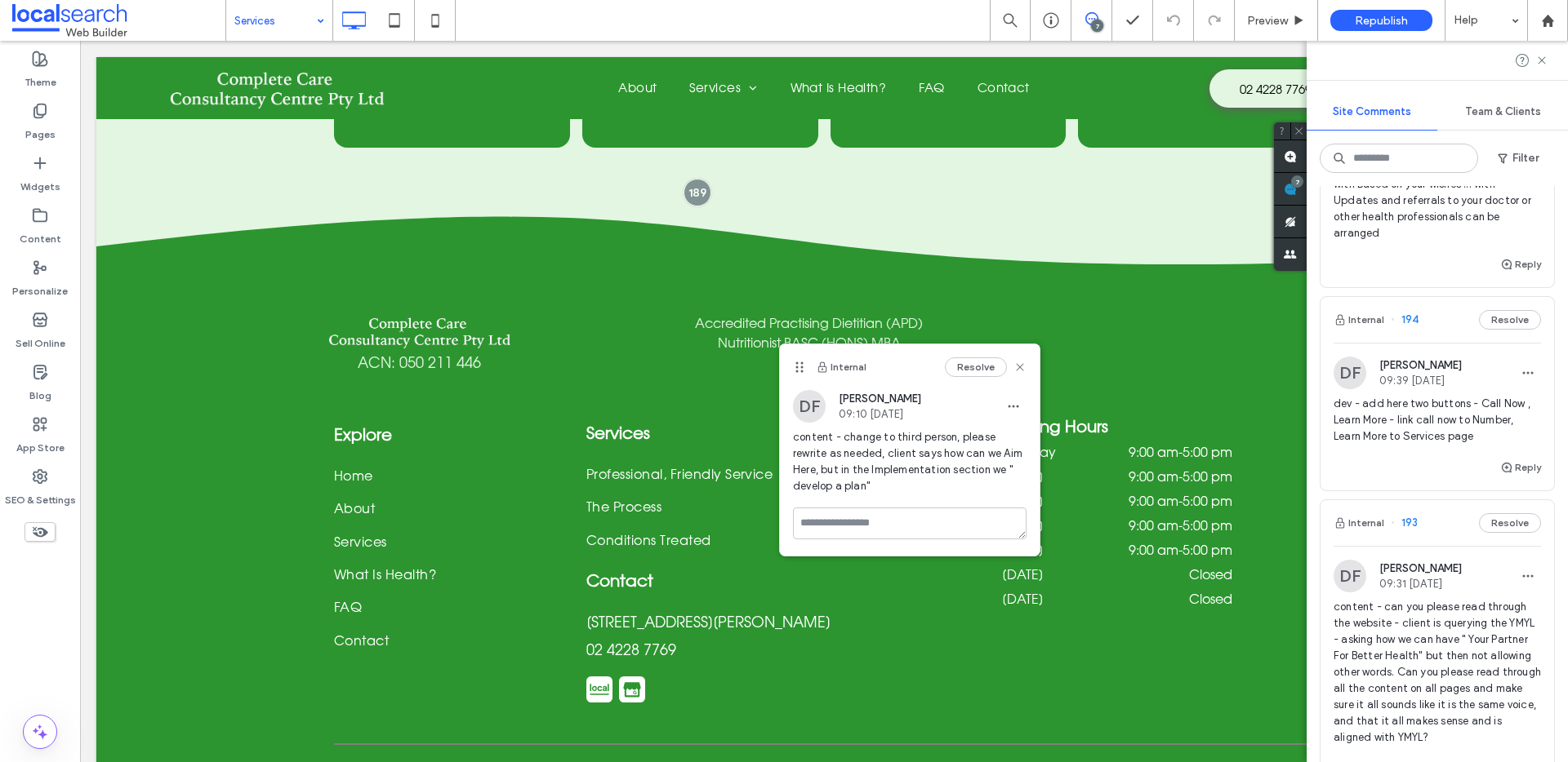
scroll to position [673, 0]
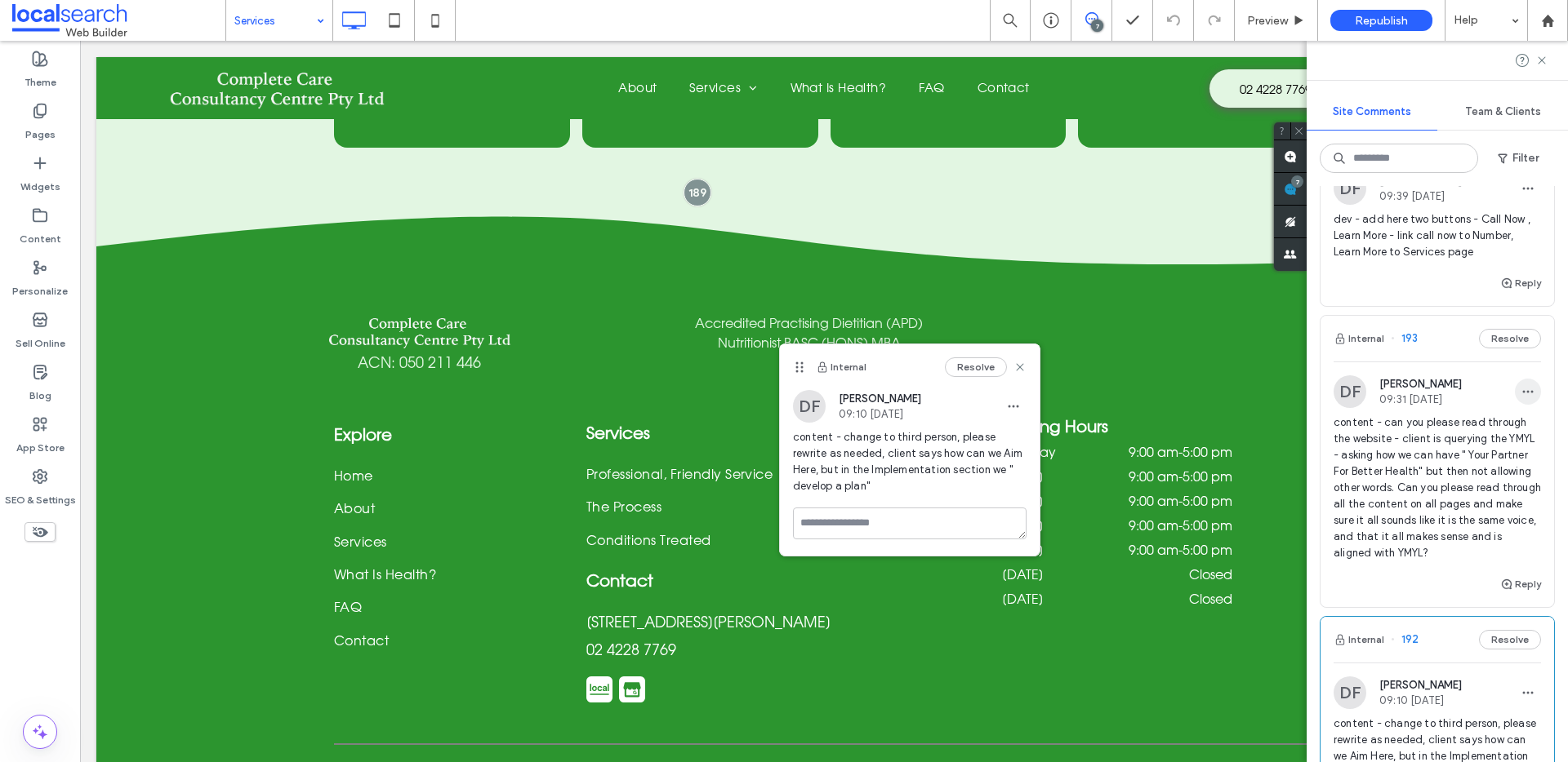
click at [1521, 394] on icon "button" at bounding box center [1528, 392] width 13 height 13
click at [1499, 426] on div "Edit" at bounding box center [1454, 434] width 145 height 31
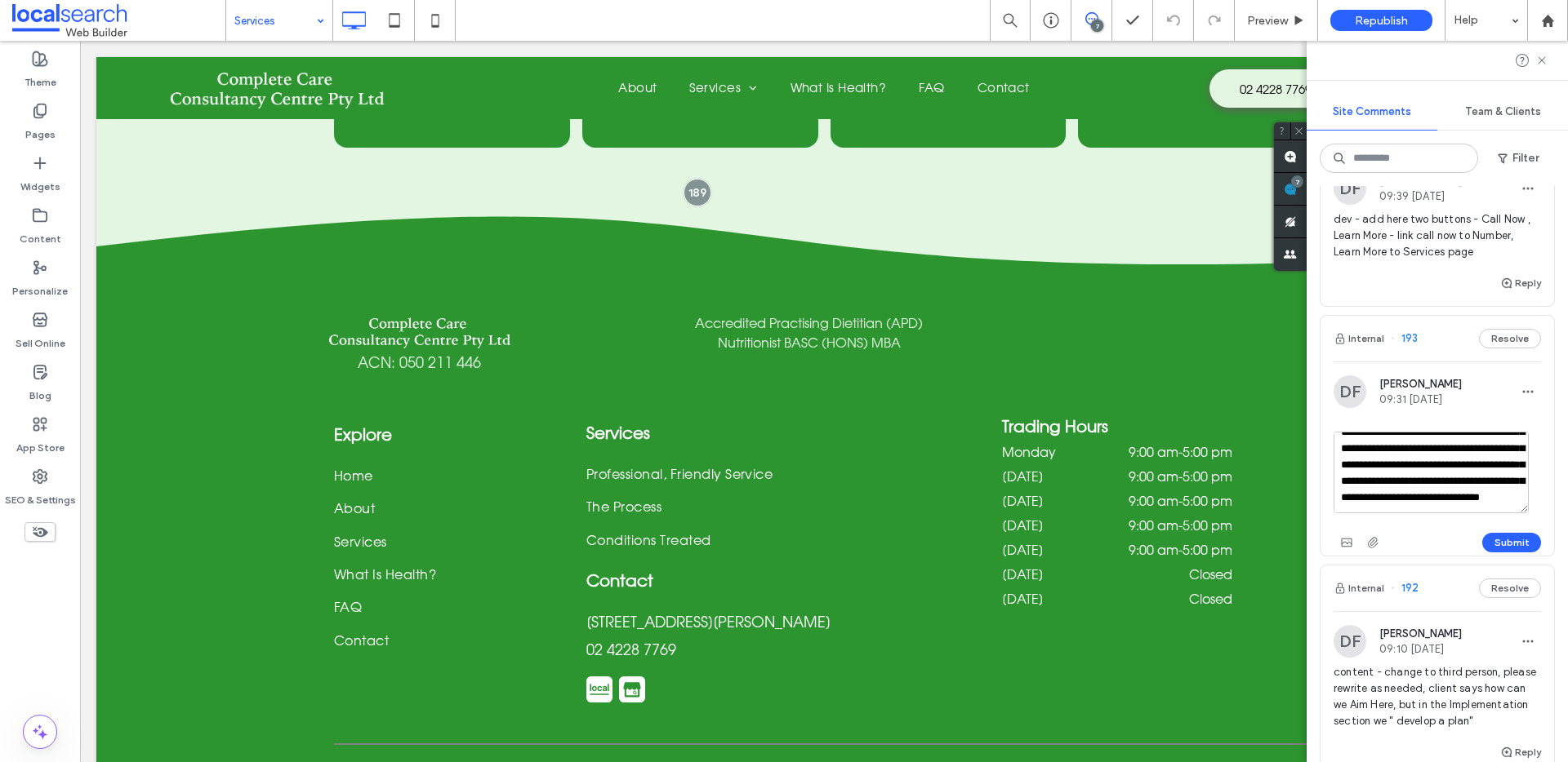
scroll to position [113, 0]
click at [1505, 498] on textarea "**********" at bounding box center [1430, 472] width 195 height 82
type textarea "**********"
click at [1504, 537] on button "Submit" at bounding box center [1511, 543] width 59 height 19
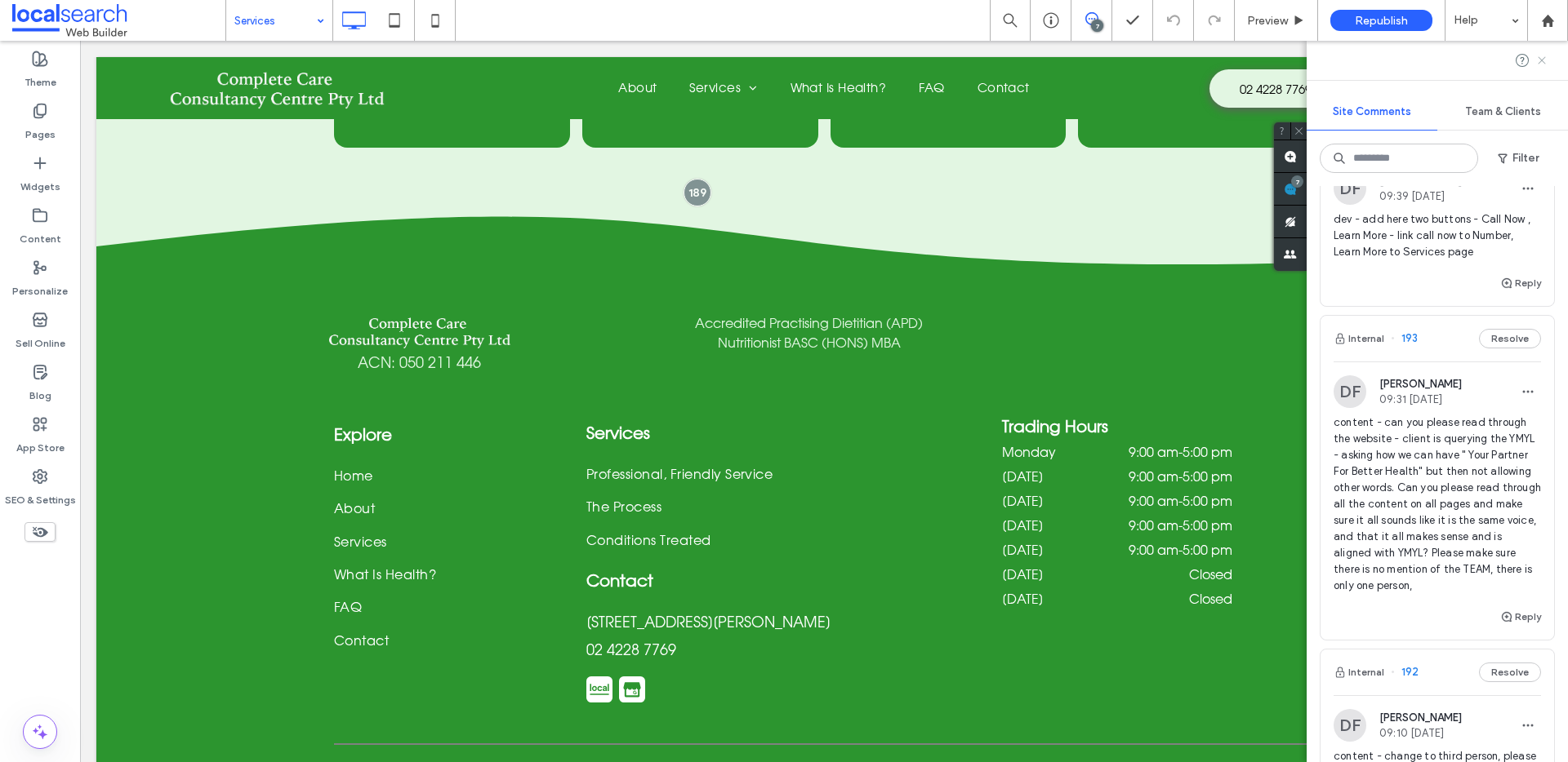
click at [1542, 59] on use at bounding box center [1541, 61] width 8 height 8
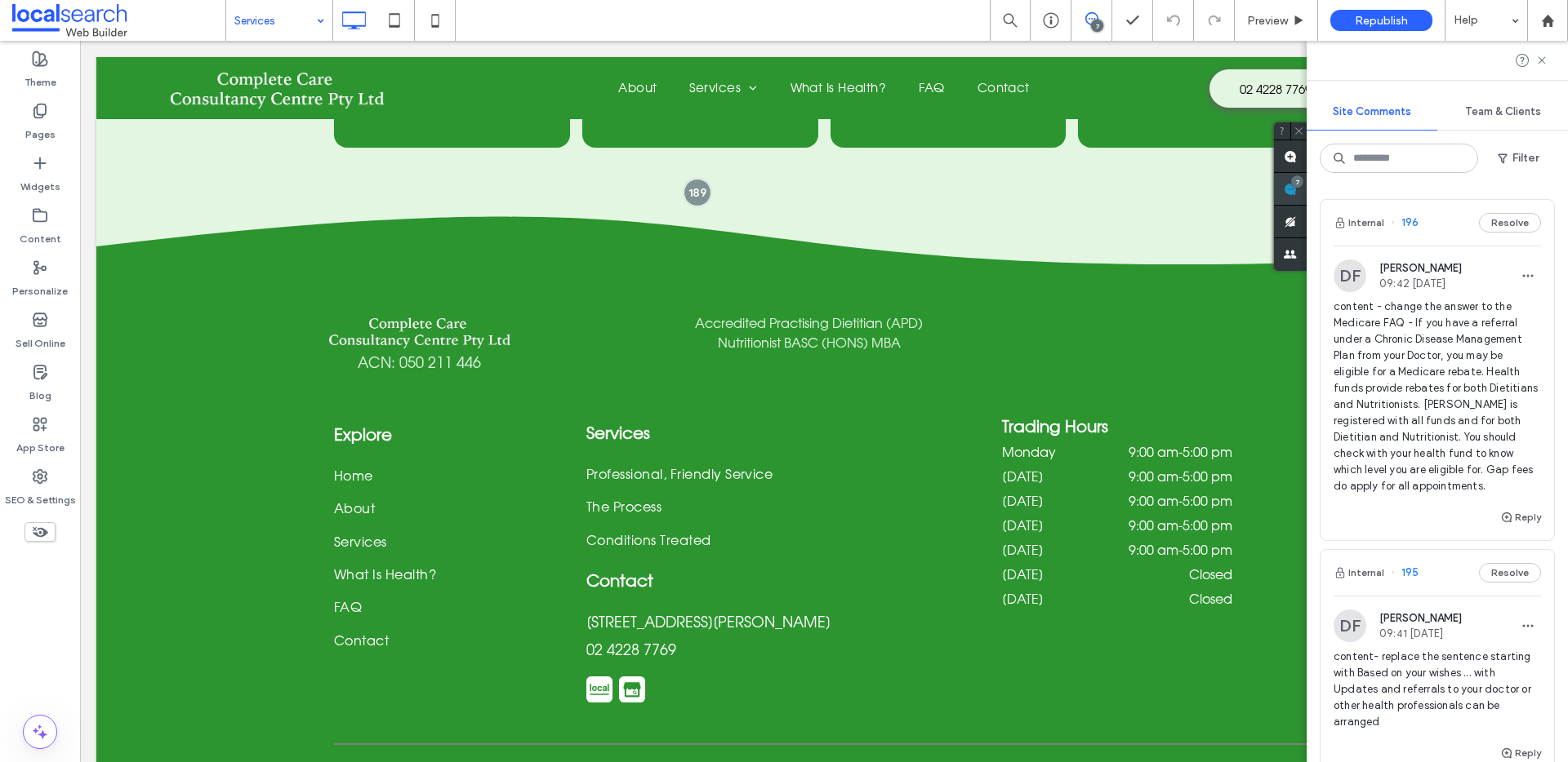
click at [1306, 191] on span at bounding box center [1290, 189] width 33 height 32
click at [50, 471] on div "SEO & Settings" at bounding box center [39, 488] width 80 height 52
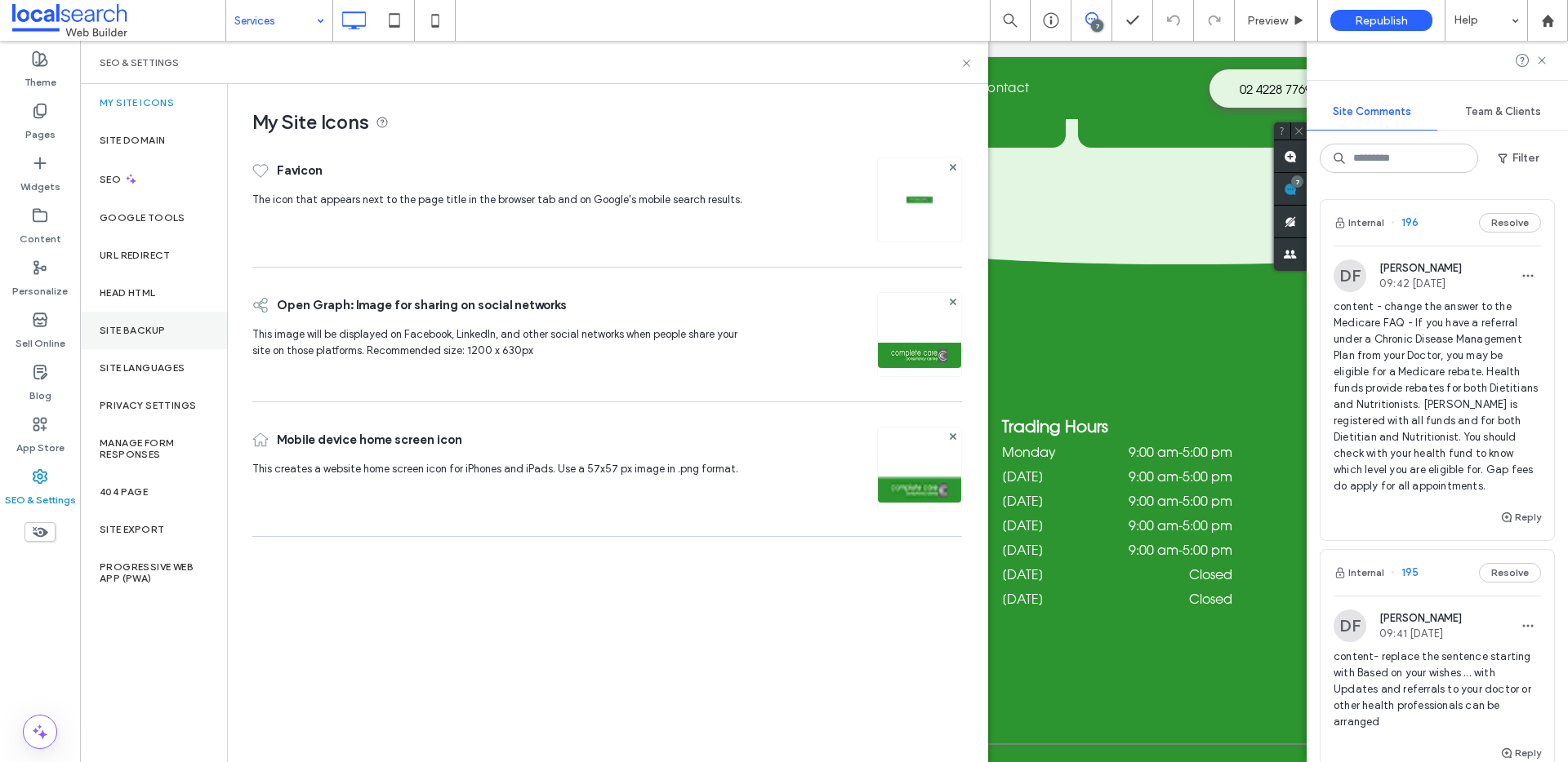
click at [192, 343] on div "Site Backup" at bounding box center [153, 330] width 147 height 38
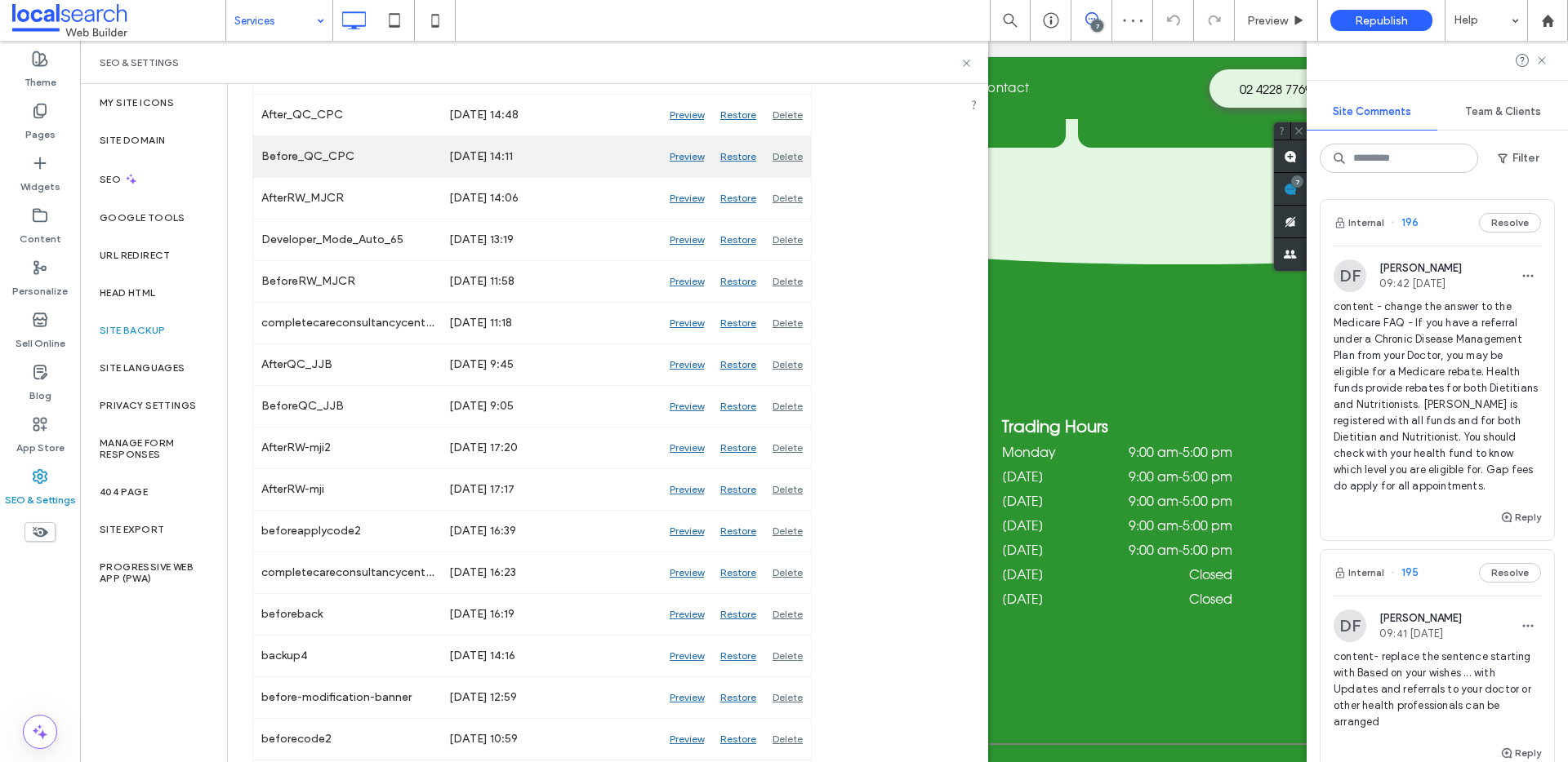
scroll to position [1599, 0]
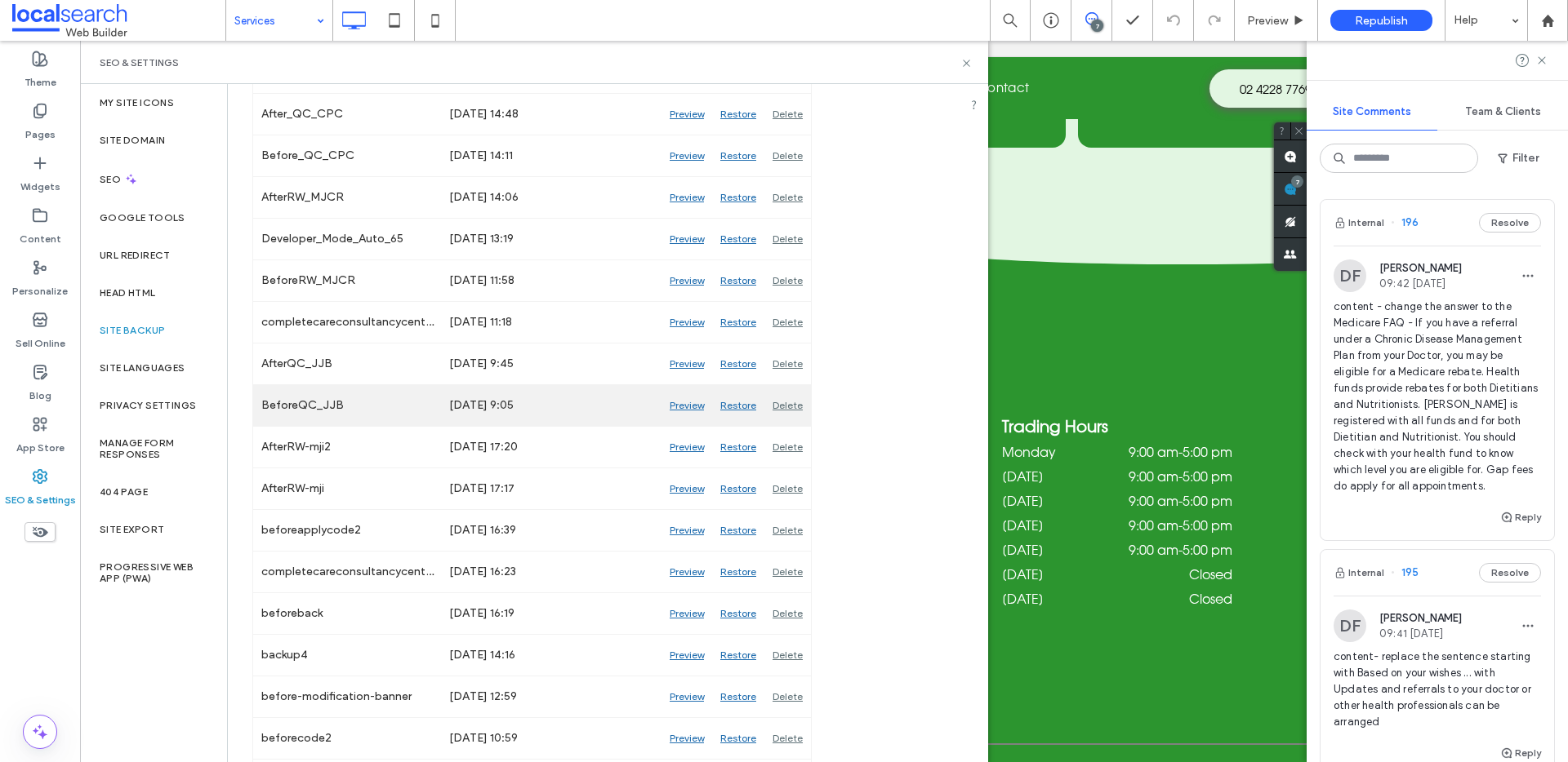
click at [687, 405] on div "Preview" at bounding box center [686, 405] width 51 height 40
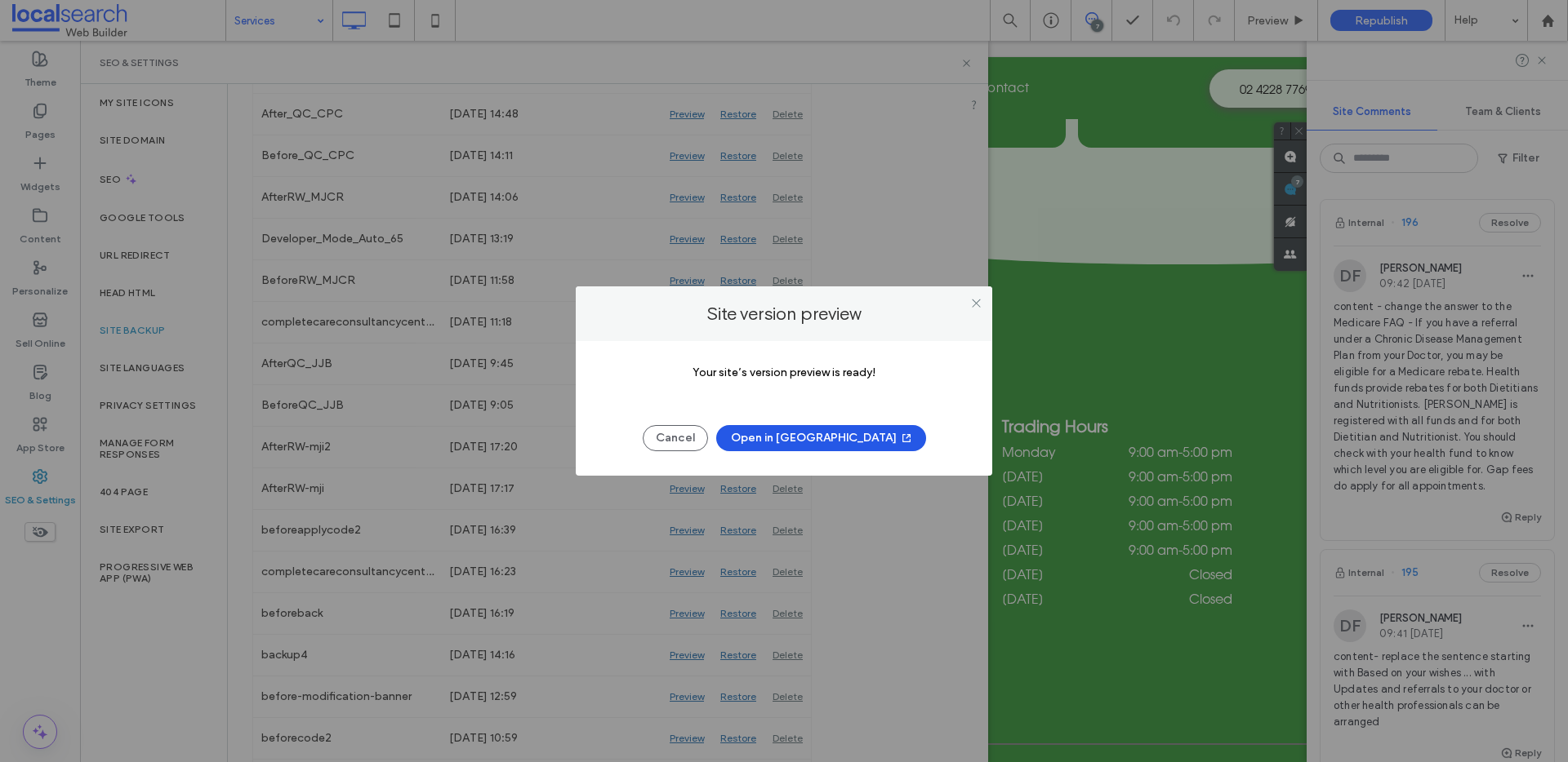
click at [840, 439] on button "Open in New Tab" at bounding box center [821, 438] width 210 height 26
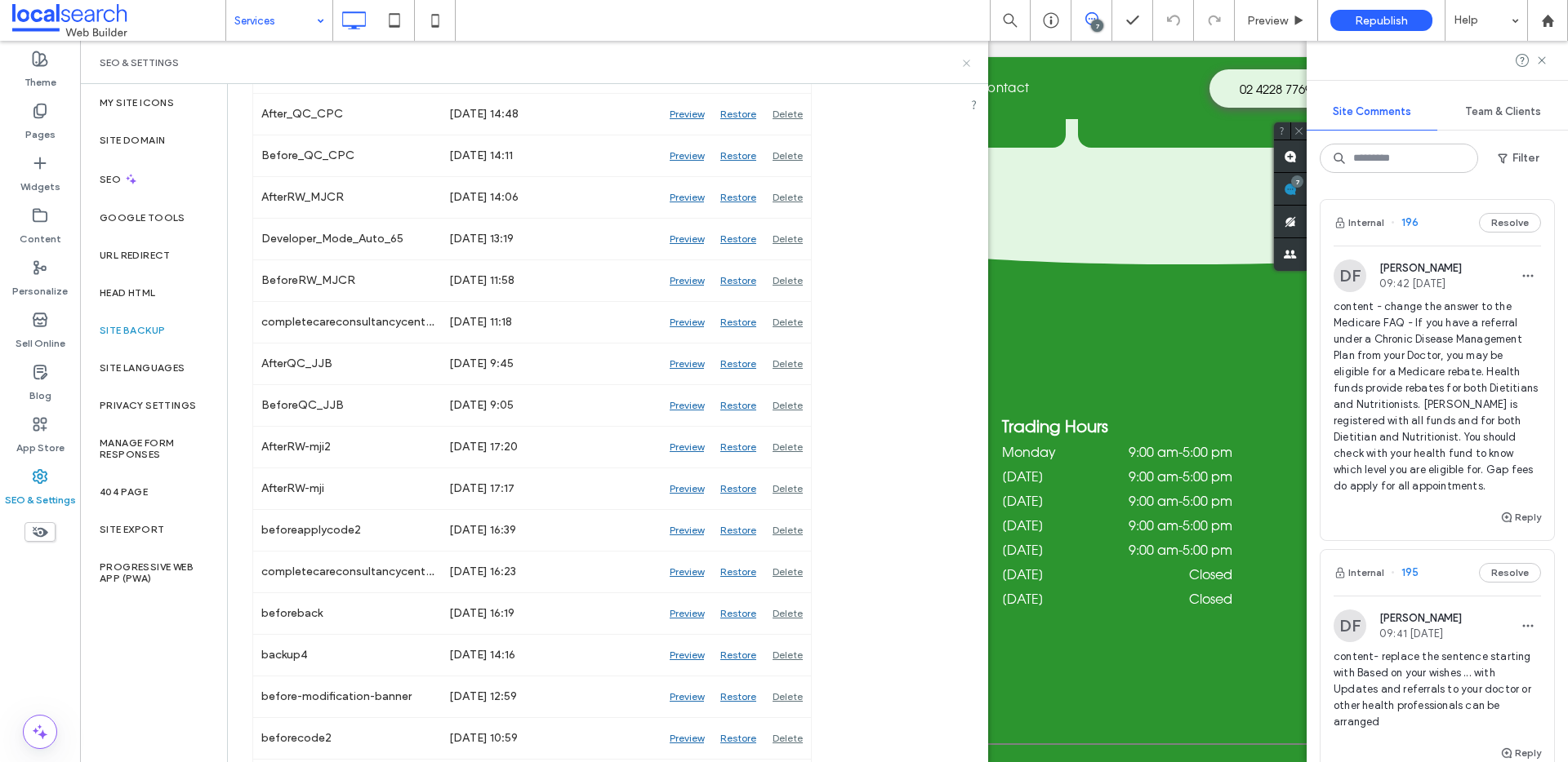
click at [961, 57] on icon at bounding box center [966, 63] width 13 height 13
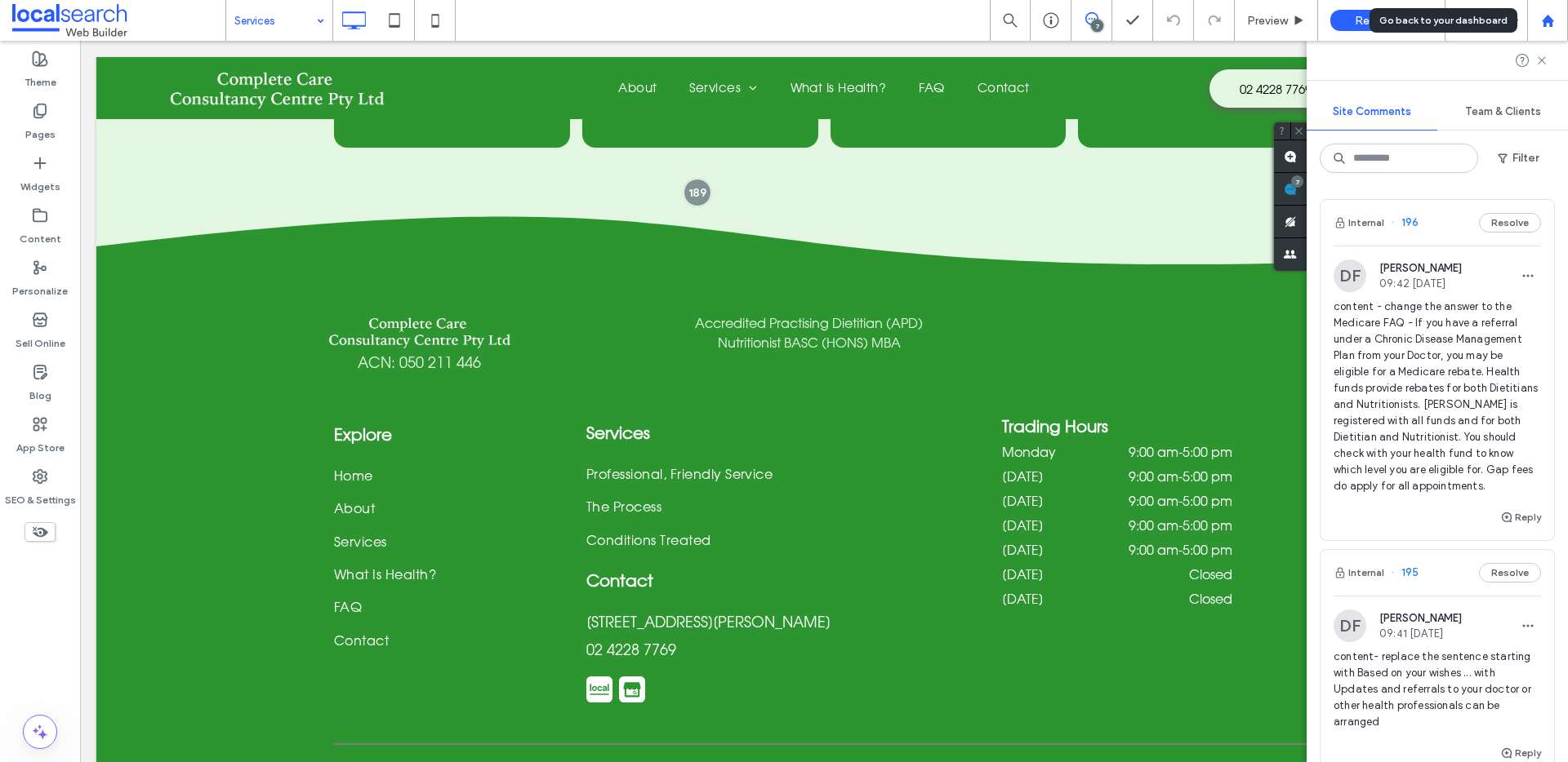
click at [1545, 18] on use at bounding box center [1547, 19] width 13 height 13
